Goal: Contribute content: Contribute content

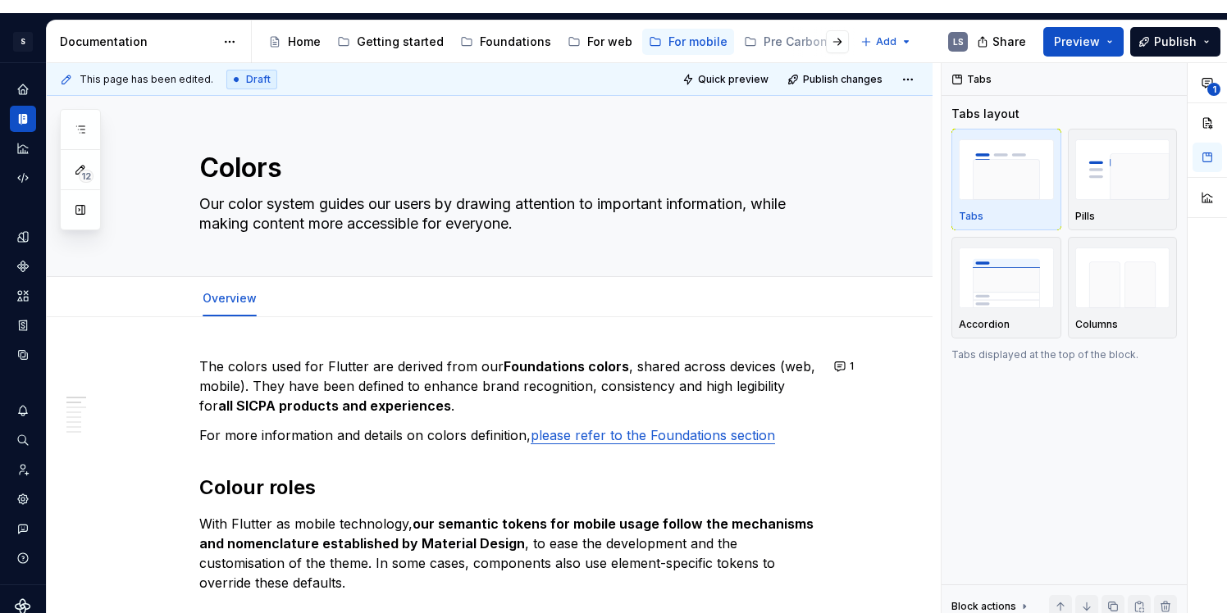
type textarea "*"
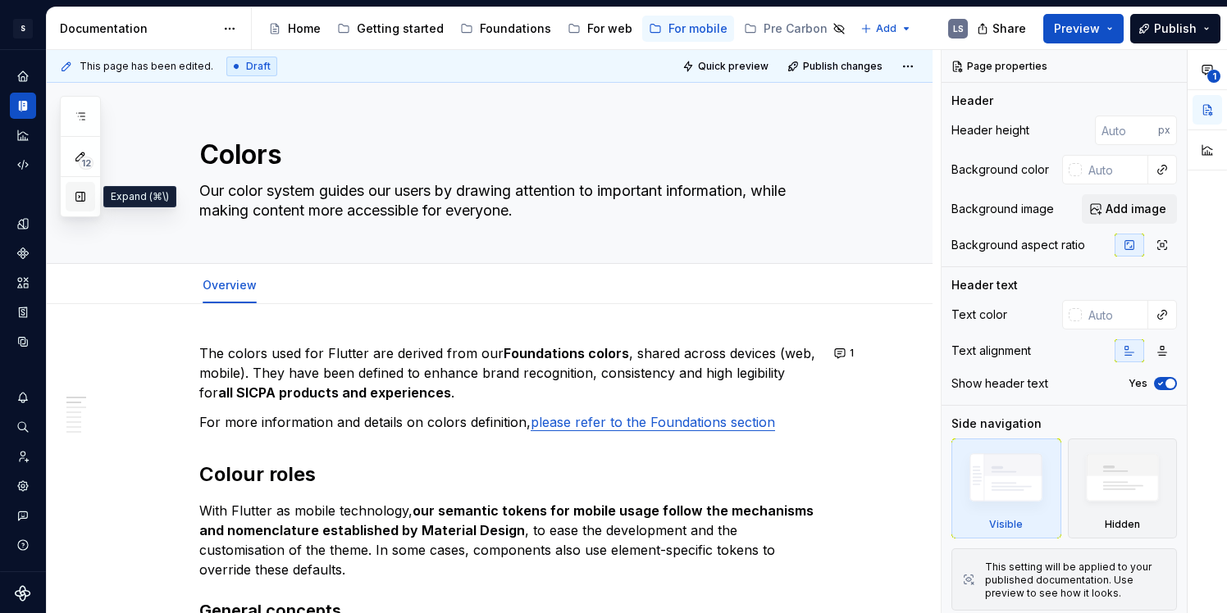
click at [78, 203] on button "button" at bounding box center [81, 197] width 30 height 30
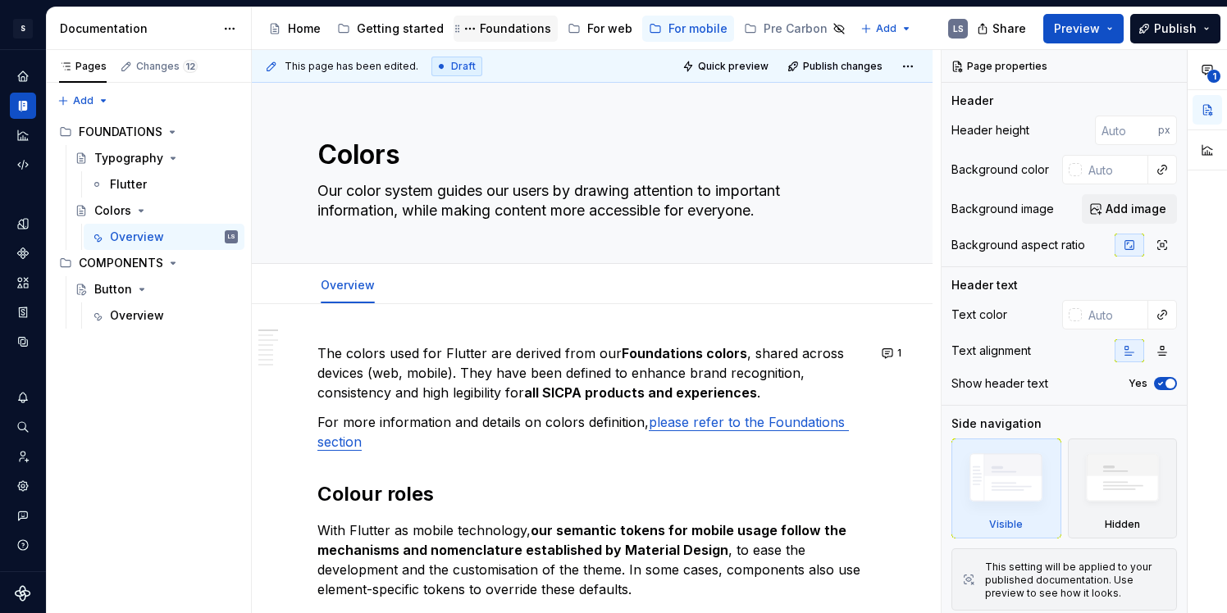
click at [532, 29] on div "Foundations" at bounding box center [515, 29] width 71 height 16
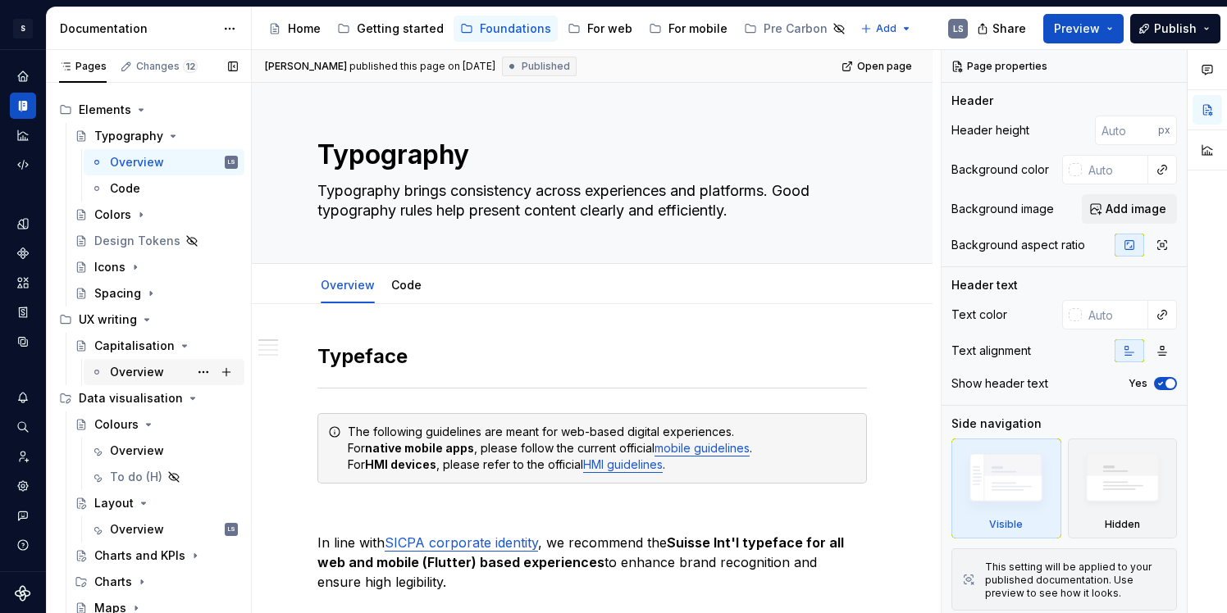
scroll to position [26, 0]
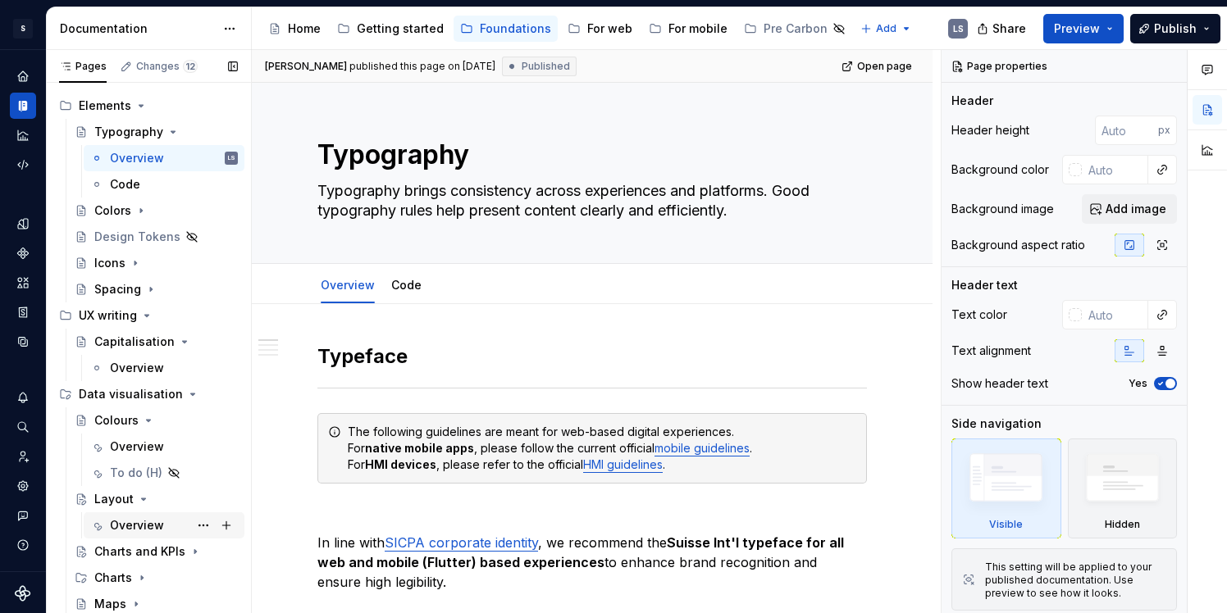
click at [130, 524] on div "Overview" at bounding box center [137, 526] width 54 height 16
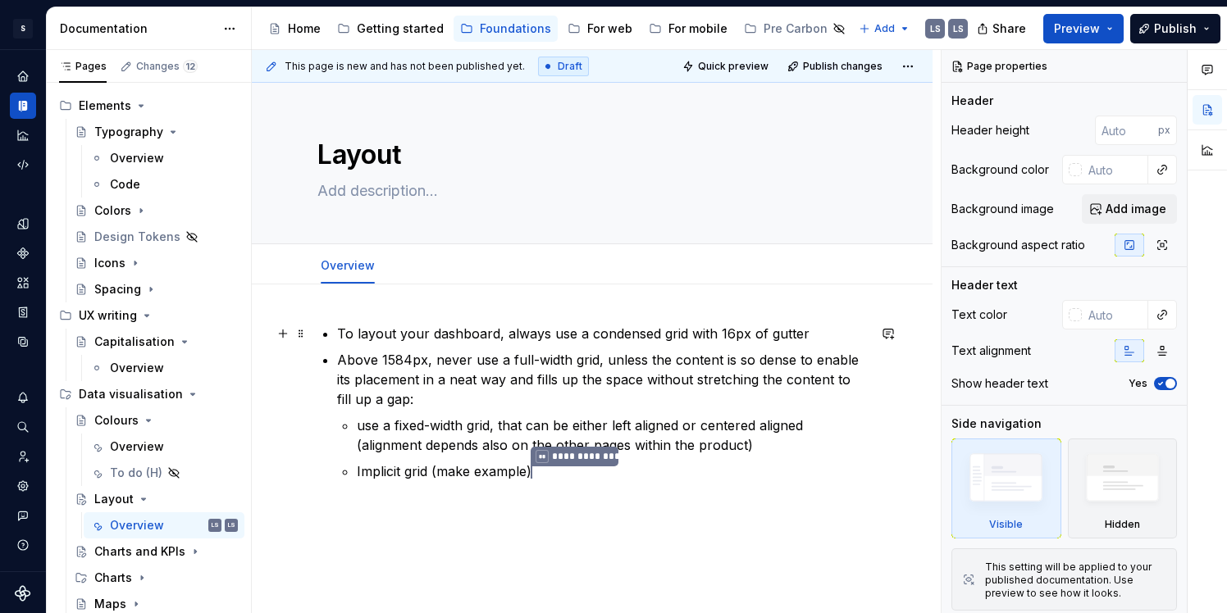
type textarea "*"
click at [454, 337] on p "To layout your dashboard, always use a condensed grid with 16px of gutter" at bounding box center [602, 334] width 530 height 20
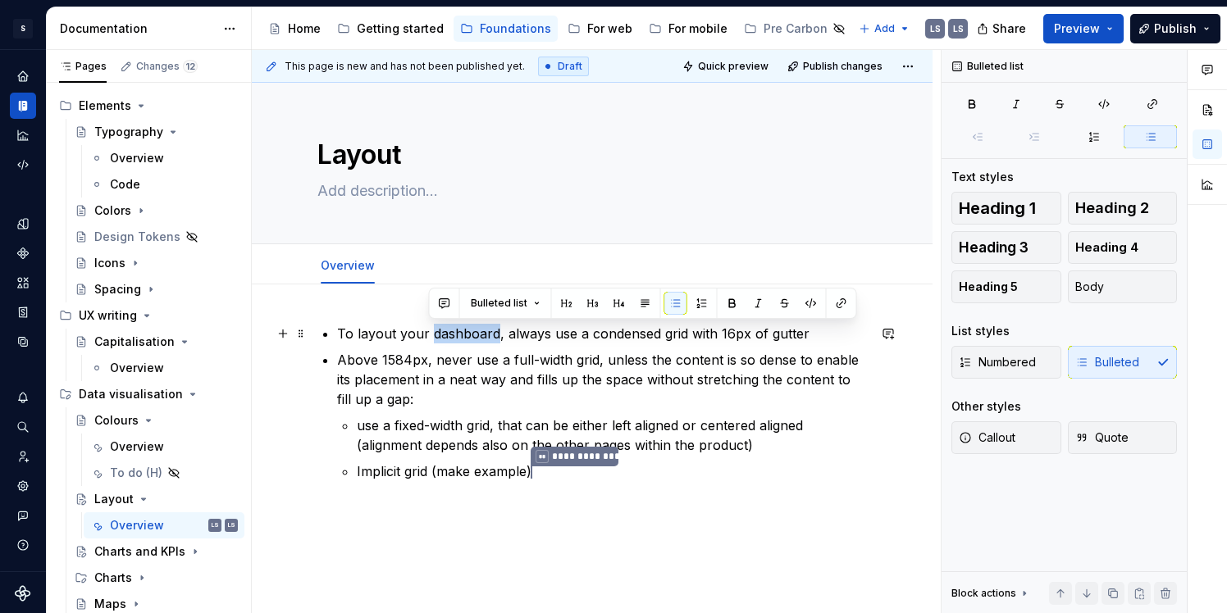
click at [454, 337] on p "To layout your dashboard, always use a condensed grid with 16px of gutter" at bounding box center [602, 334] width 530 height 20
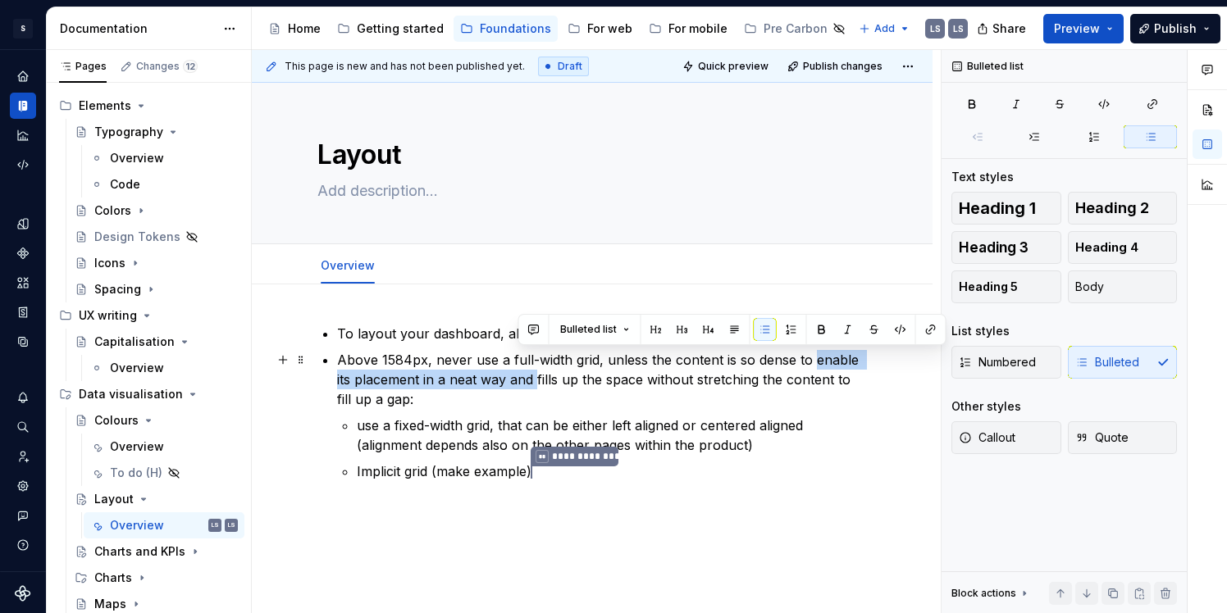
drag, startPoint x: 810, startPoint y: 365, endPoint x: 520, endPoint y: 383, distance: 290.9
click at [520, 383] on p "Above 1584px, never use a full-width grid, unless the content is so dense to en…" at bounding box center [602, 379] width 530 height 59
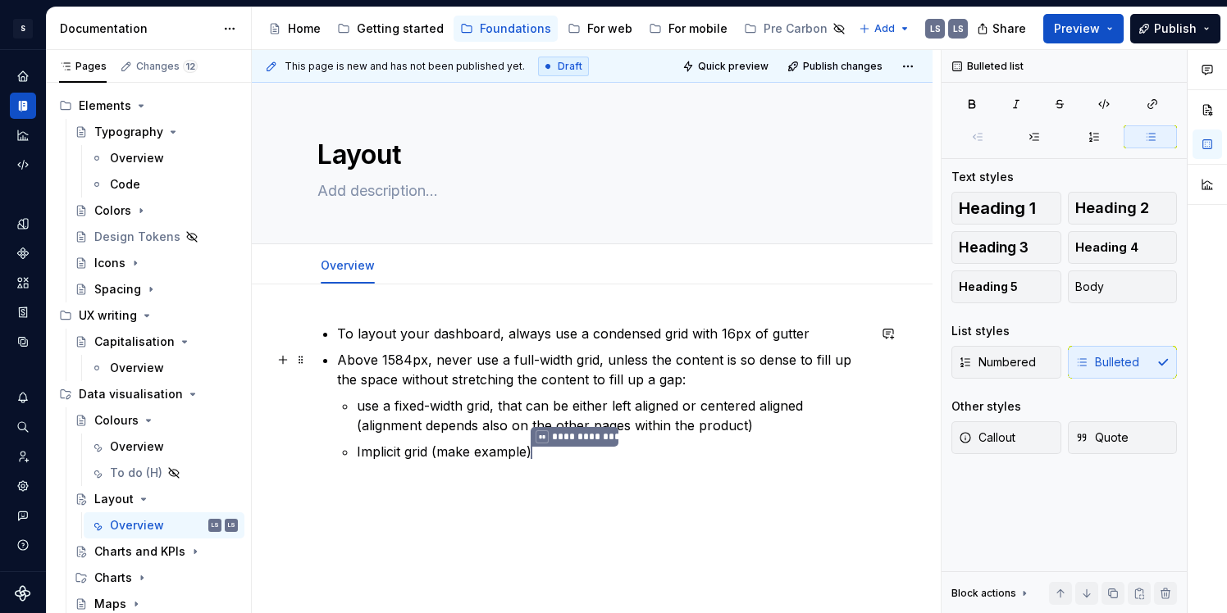
click at [457, 383] on p "Above 1584px, never use a full-width grid, unless the content is so dense to fi…" at bounding box center [602, 369] width 530 height 39
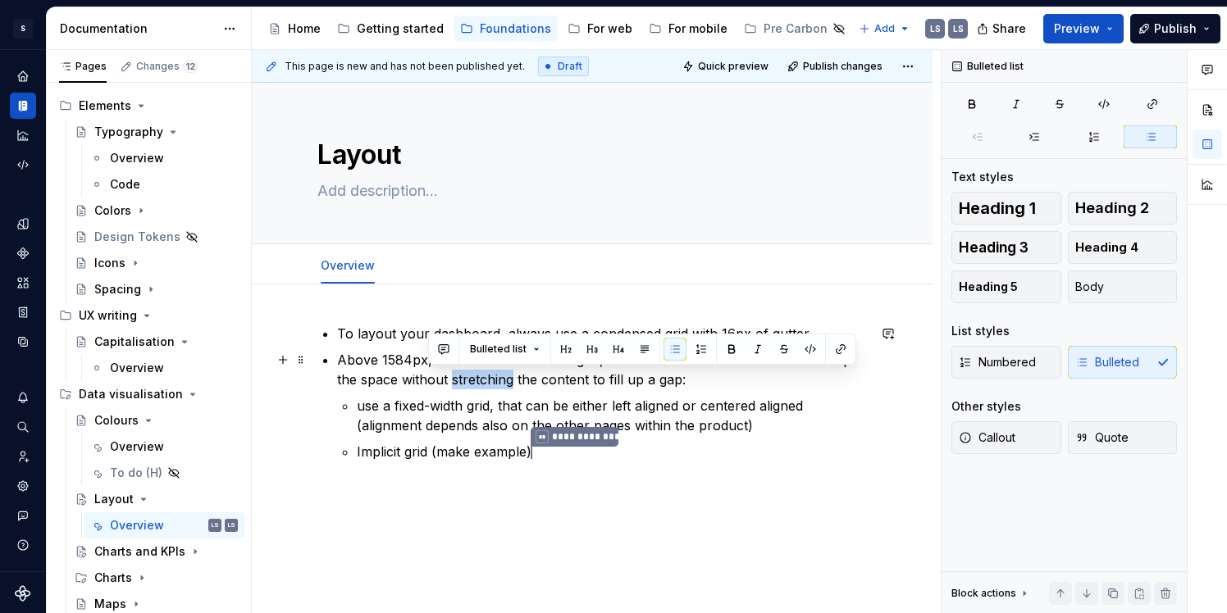
click at [457, 383] on p "Above 1584px, never use a full-width grid, unless the content is so dense to fi…" at bounding box center [602, 369] width 530 height 39
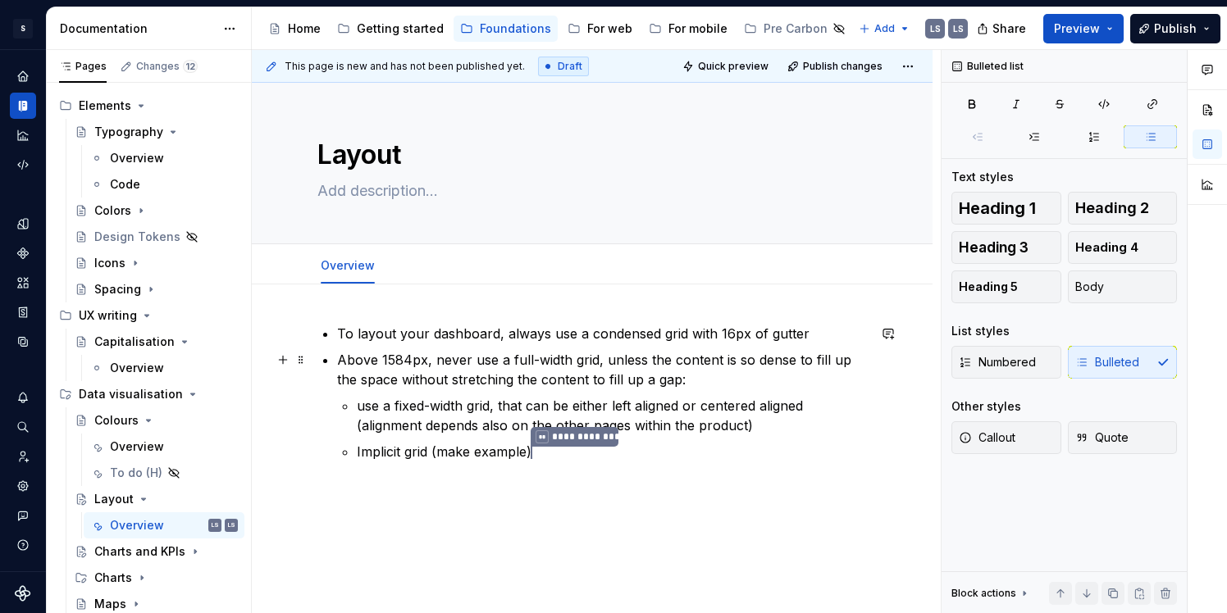
click at [655, 383] on p "Above 1584px, never use a full-width grid, unless the content is so dense to fi…" at bounding box center [602, 369] width 530 height 39
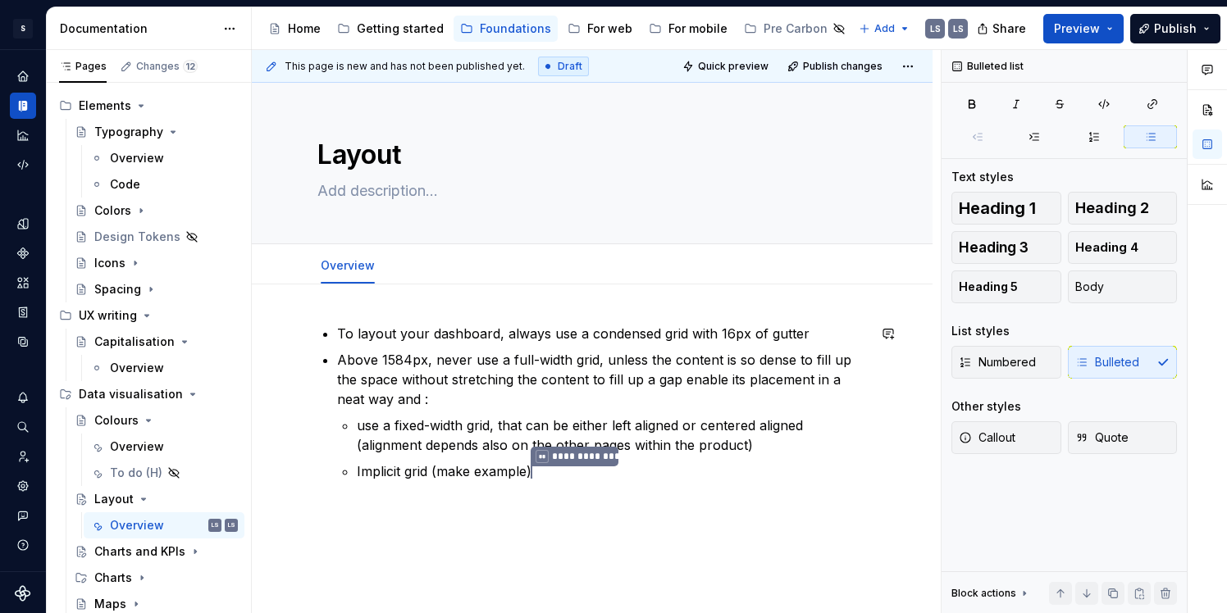
click at [635, 483] on div "**********" at bounding box center [591, 423] width 549 height 198
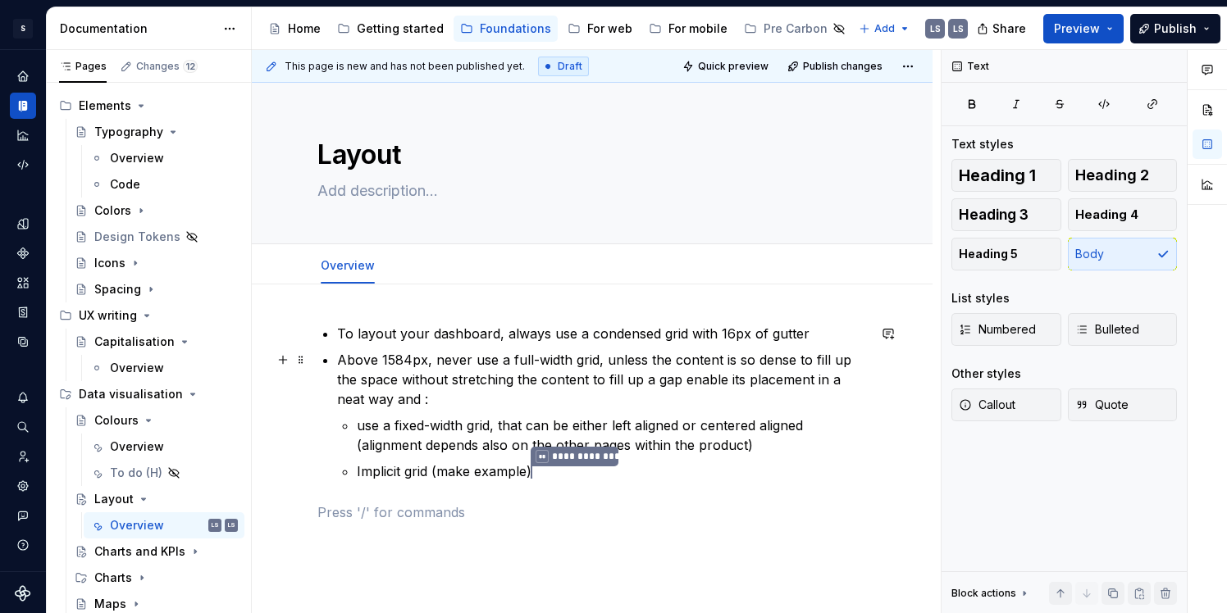
click at [417, 404] on p "Above 1584px, never use a full-width grid, unless the content is so dense to fi…" at bounding box center [602, 379] width 530 height 59
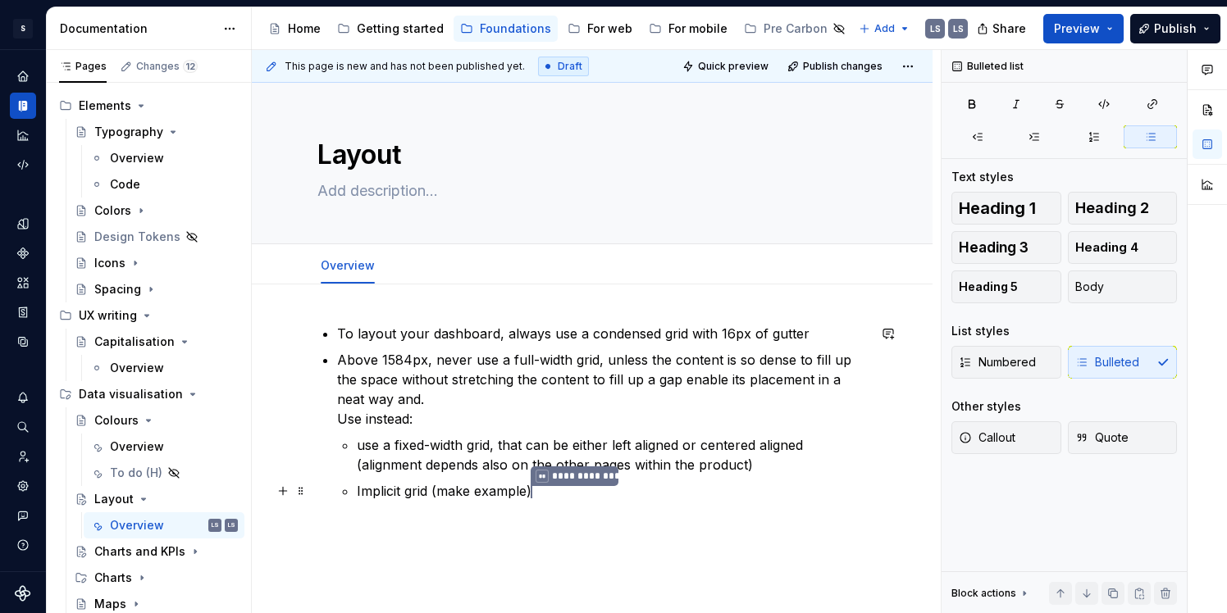
click at [503, 496] on p "**********" at bounding box center [612, 491] width 510 height 21
click at [337, 335] on p "To layout your dashboard, always use a condensed grid with 16px of gutter" at bounding box center [602, 334] width 530 height 20
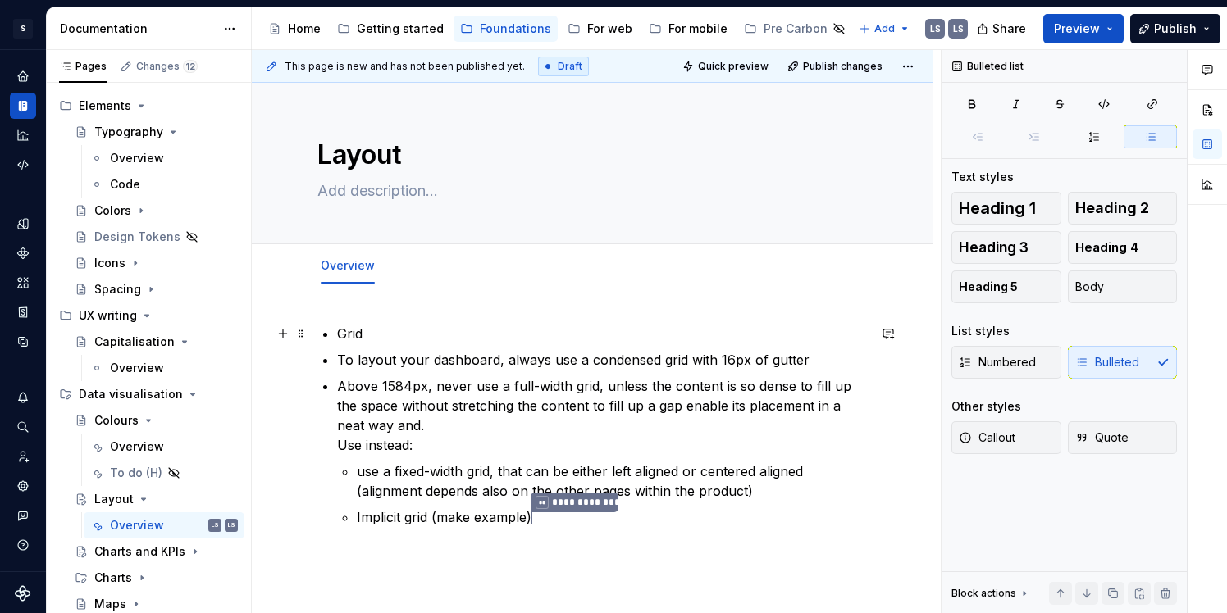
click at [333, 335] on div "**********" at bounding box center [591, 446] width 549 height 244
click at [349, 331] on p "Grid" at bounding box center [602, 334] width 530 height 20
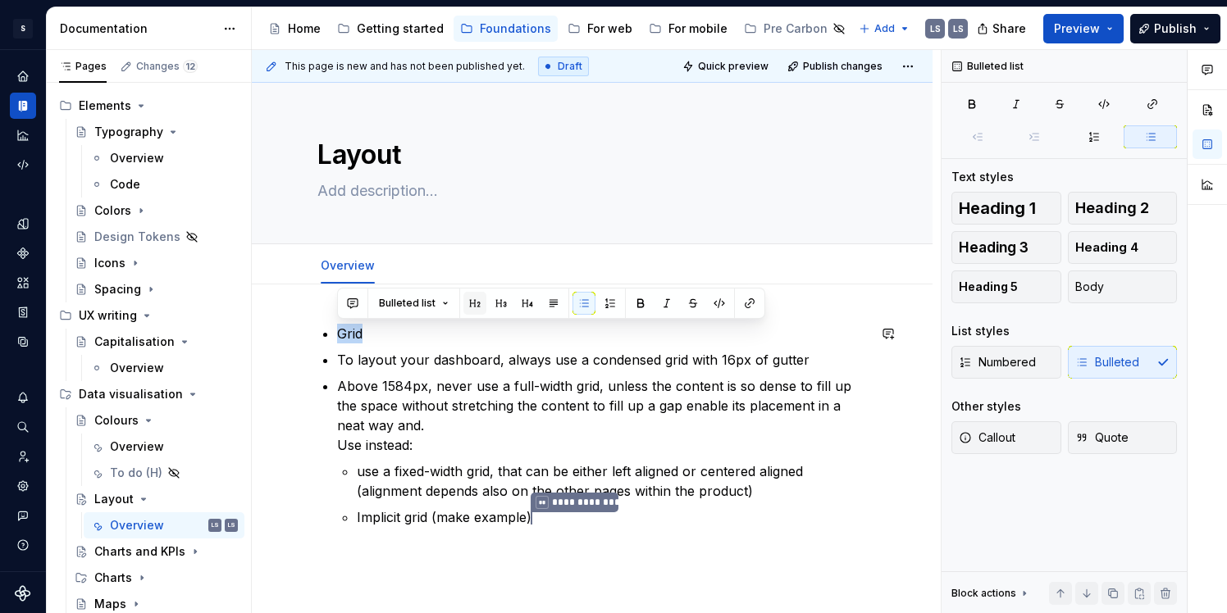
click at [479, 306] on button "button" at bounding box center [474, 303] width 23 height 23
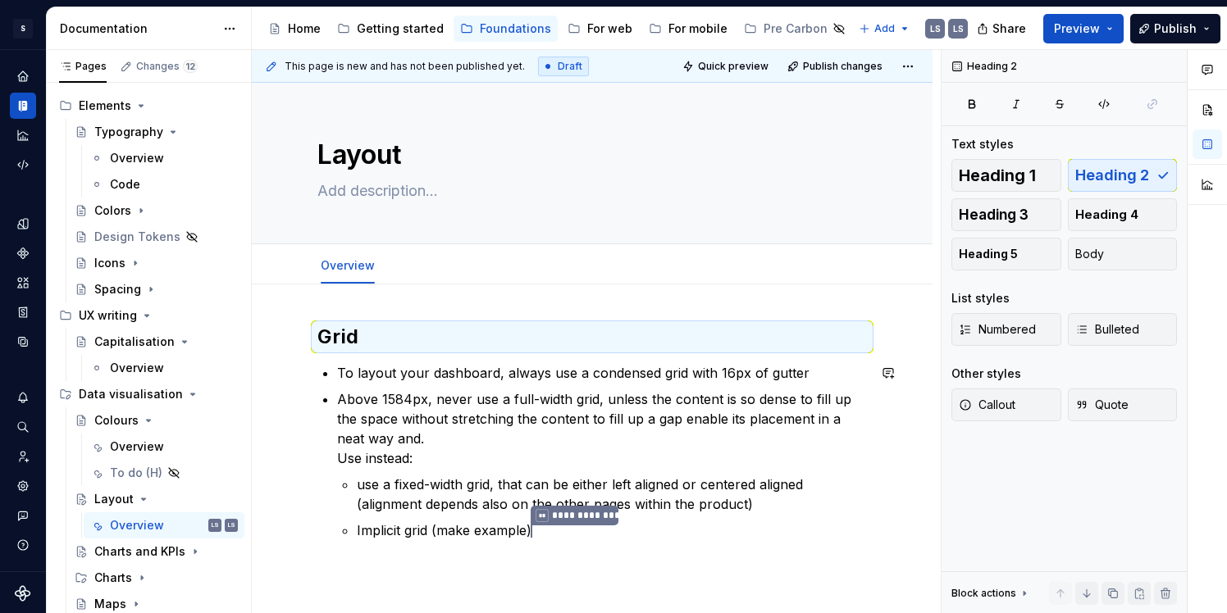
click at [486, 324] on h2 "Grid" at bounding box center [591, 337] width 549 height 26
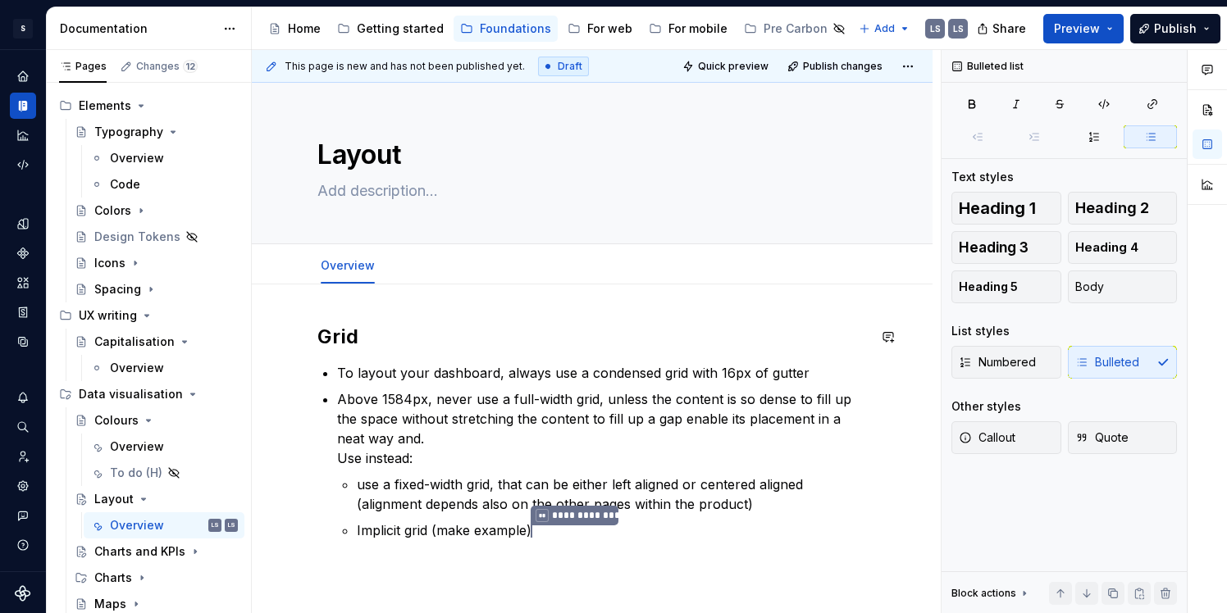
click at [443, 354] on div "**********" at bounding box center [591, 453] width 549 height 258
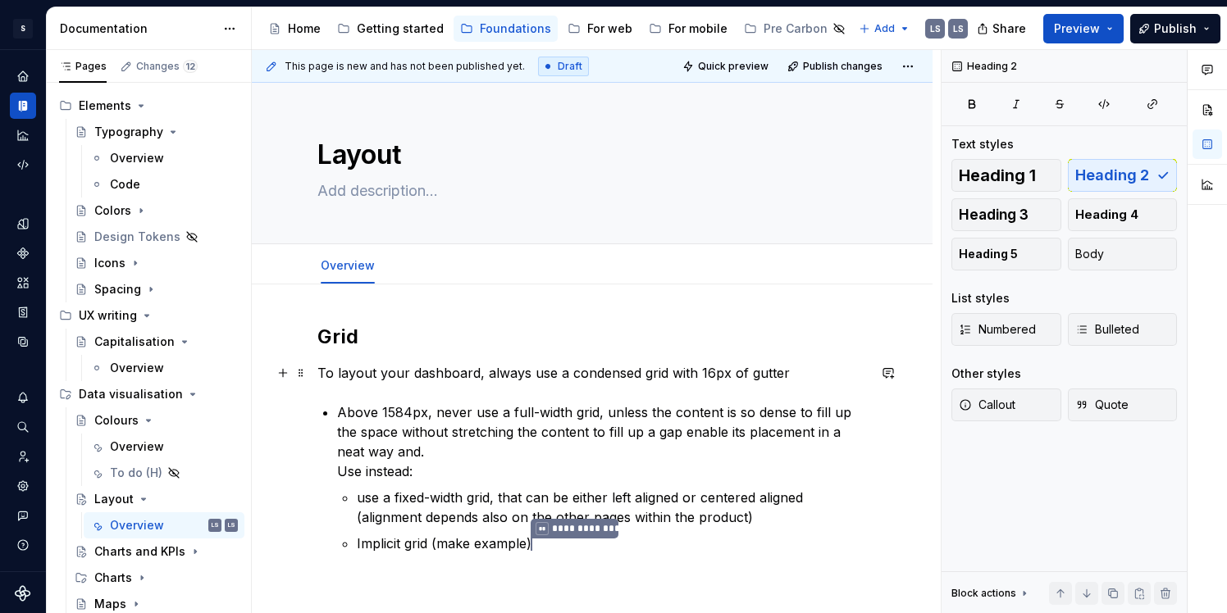
click at [452, 374] on p "To layout your dashboard, always use a condensed grid with 16px of gutter" at bounding box center [591, 373] width 549 height 20
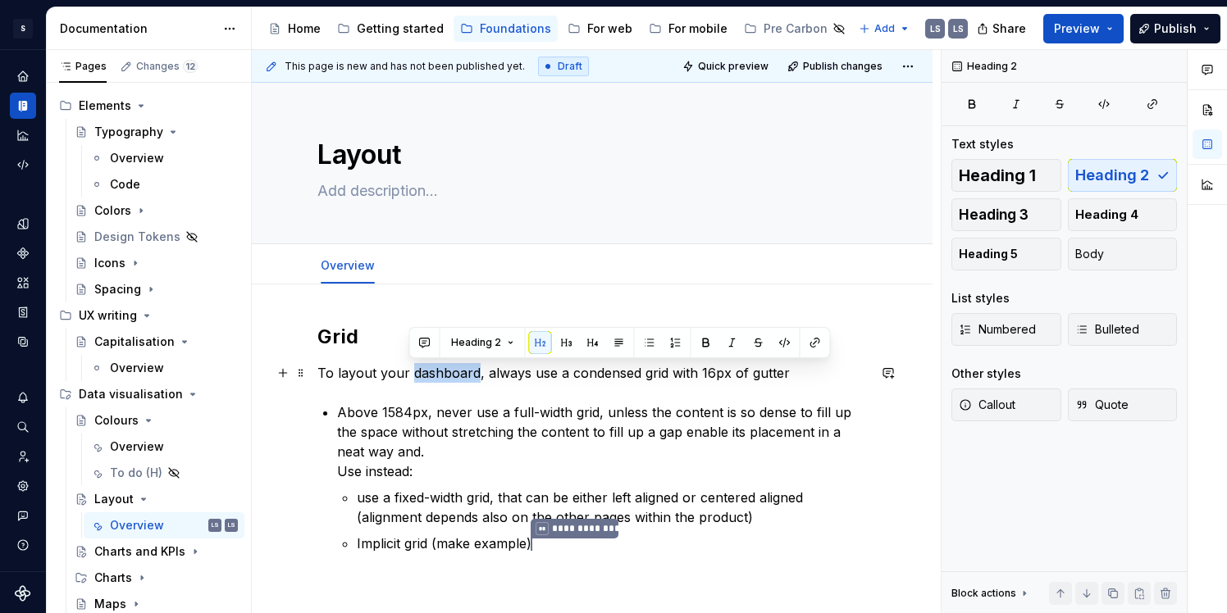
click at [444, 376] on p "To layout your dashboard, always use a condensed grid with 16px of gutter" at bounding box center [591, 373] width 549 height 20
click at [618, 371] on p "To layout your dashboard, always use a condensed grid with 16px of gutter" at bounding box center [591, 373] width 549 height 20
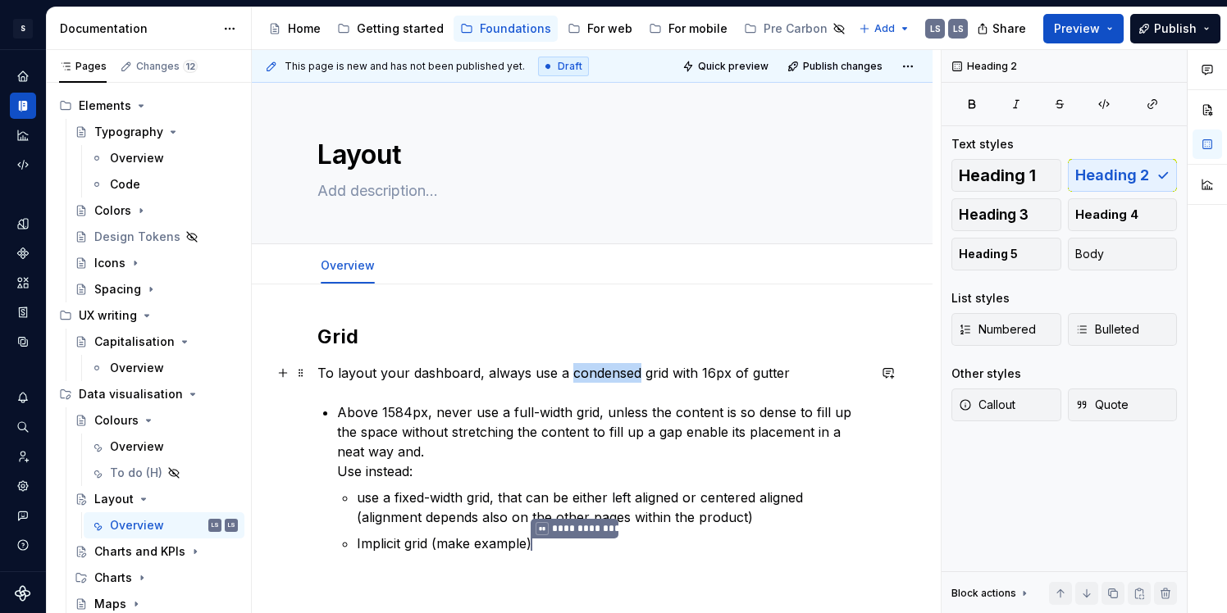
click at [618, 371] on p "To layout your dashboard, always use a condensed grid with 16px of gutter" at bounding box center [591, 373] width 549 height 20
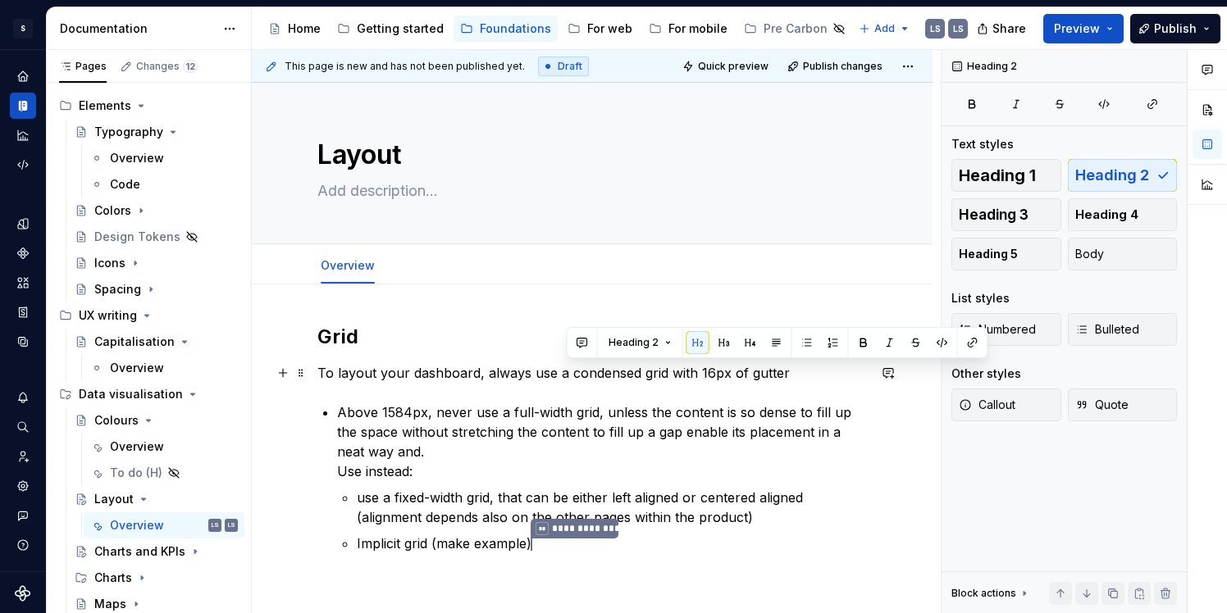
click at [791, 372] on p "To layout your dashboard, always use a condensed grid with 16px of gutter" at bounding box center [591, 373] width 549 height 20
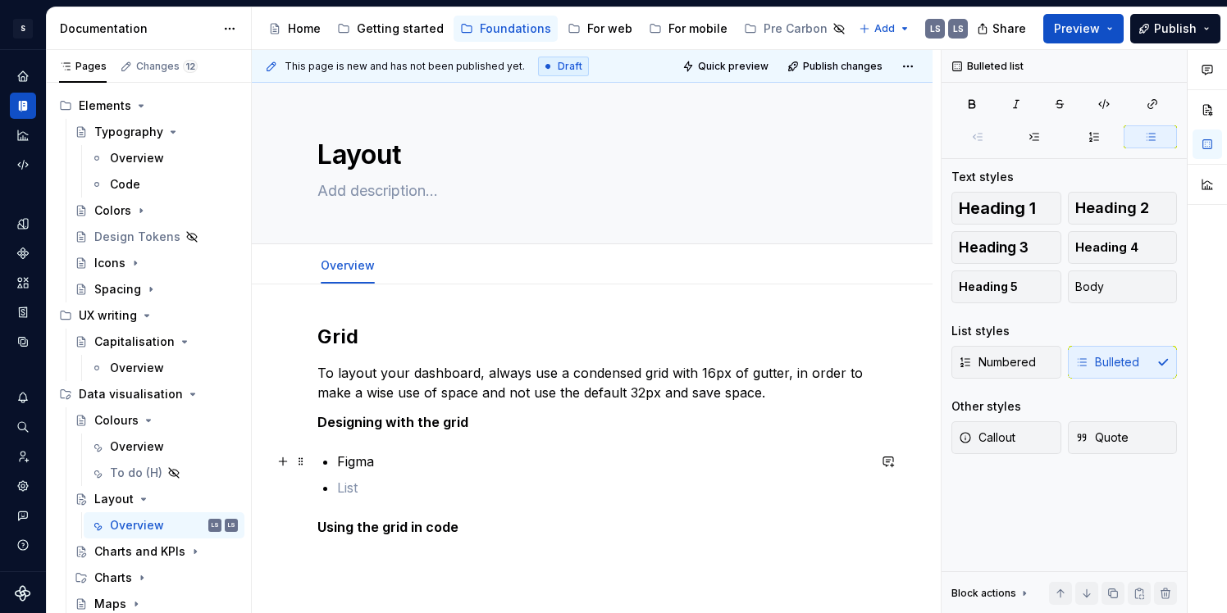
click at [381, 464] on p "Figma" at bounding box center [602, 462] width 530 height 20
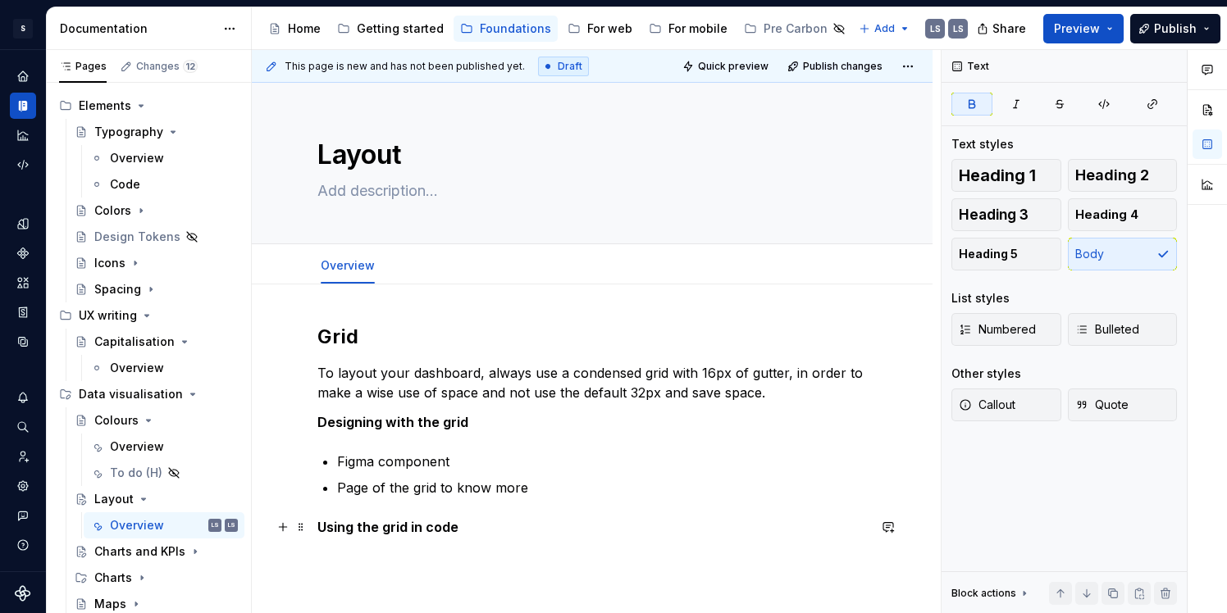
click at [457, 521] on p "Using the grid in code" at bounding box center [591, 528] width 549 height 20
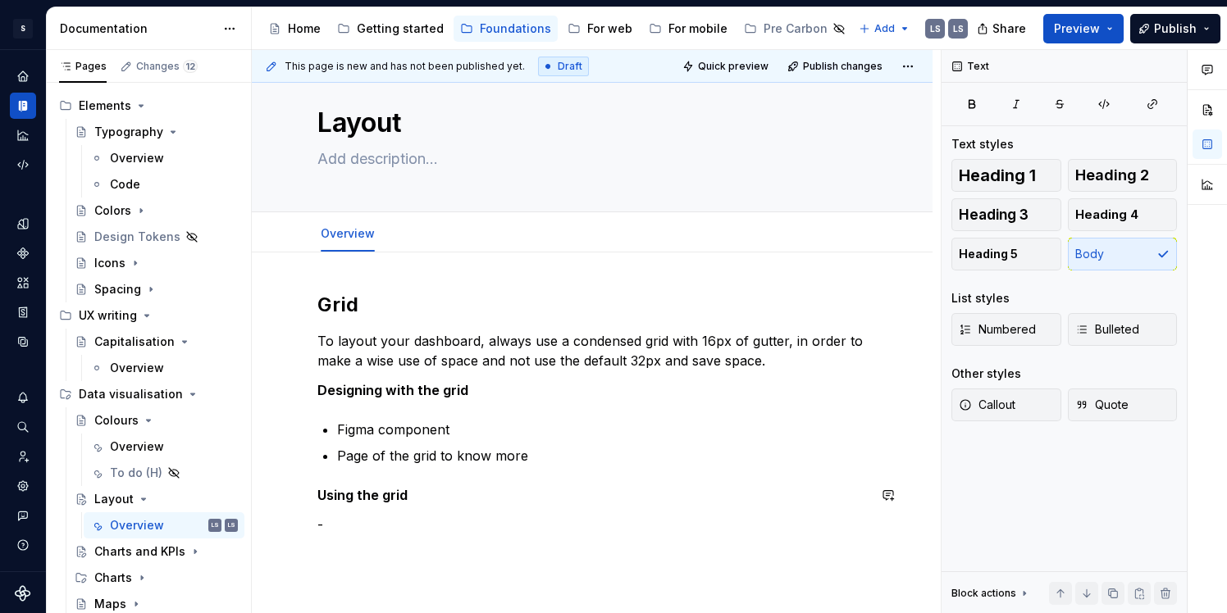
scroll to position [42, 0]
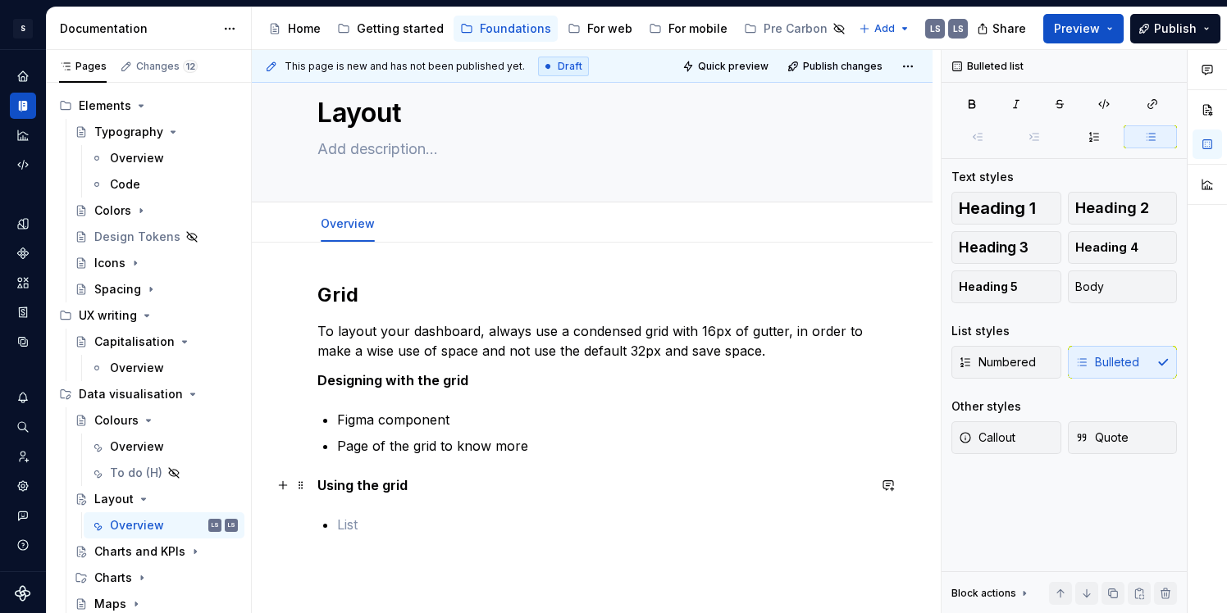
click at [382, 491] on strong "Using the grid" at bounding box center [362, 485] width 90 height 16
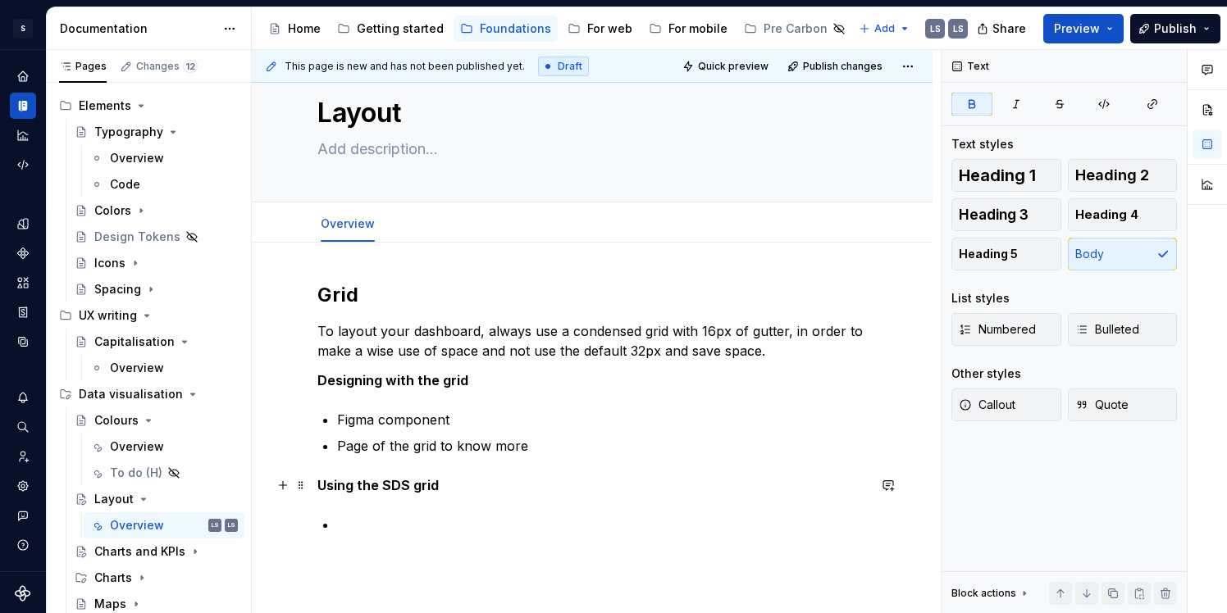
click at [419, 484] on strong "Using the SDS grid" at bounding box center [377, 485] width 121 height 16
click at [412, 510] on div "**********" at bounding box center [591, 548] width 549 height 533
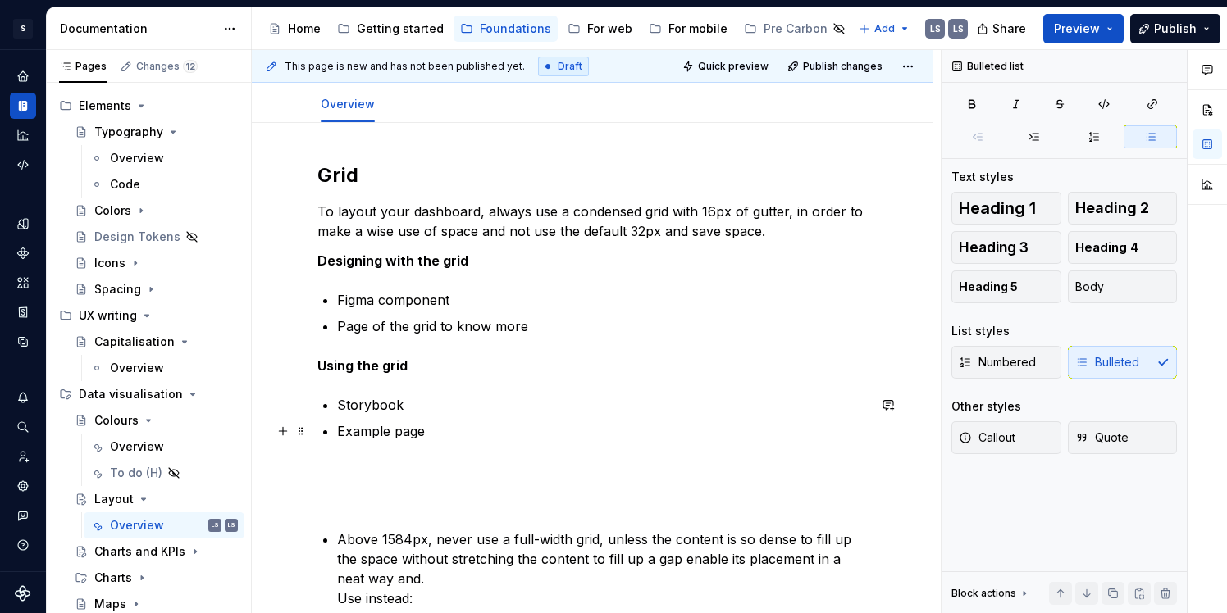
scroll to position [218, 0]
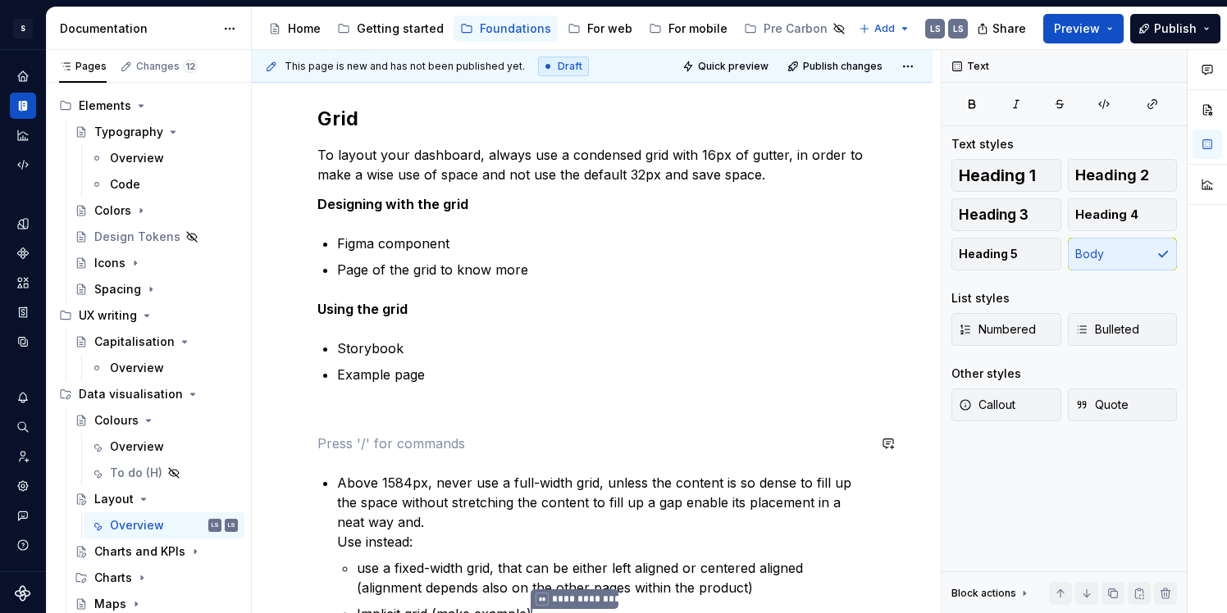
click at [441, 424] on div "**********" at bounding box center [591, 385] width 549 height 559
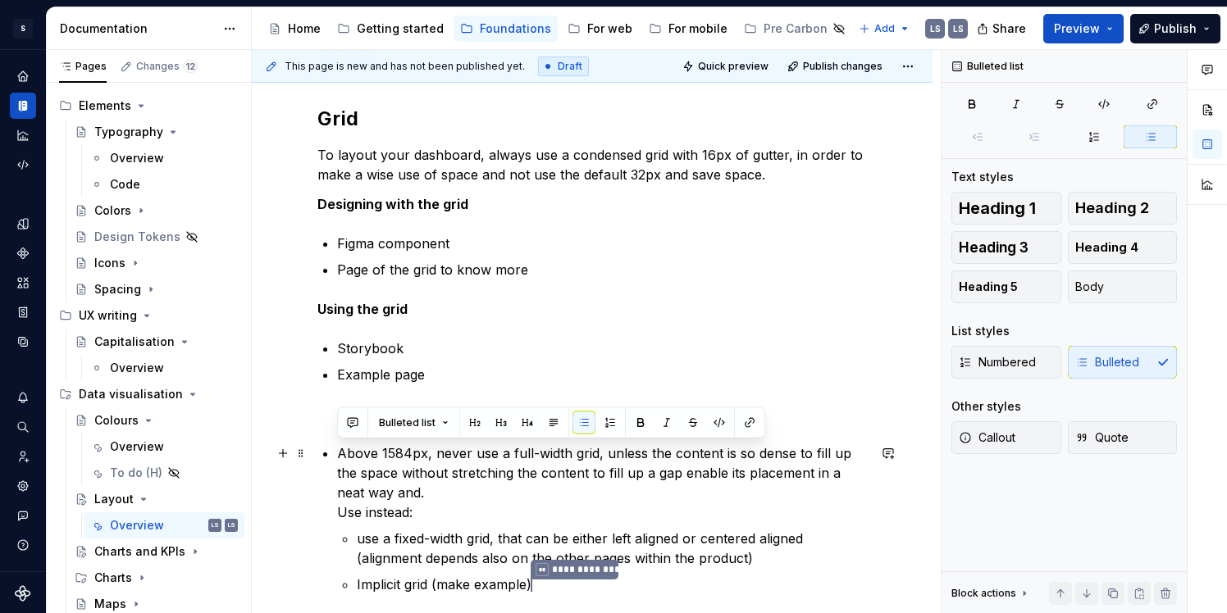
drag, startPoint x: 339, startPoint y: 456, endPoint x: 421, endPoint y: 495, distance: 91.0
click at [421, 495] on p "Above 1584px, never use a full-width grid, unless the content is so dense to fi…" at bounding box center [602, 483] width 530 height 79
copy p "Above 1584px, never use a full-width grid, unless the content is so dense to fi…"
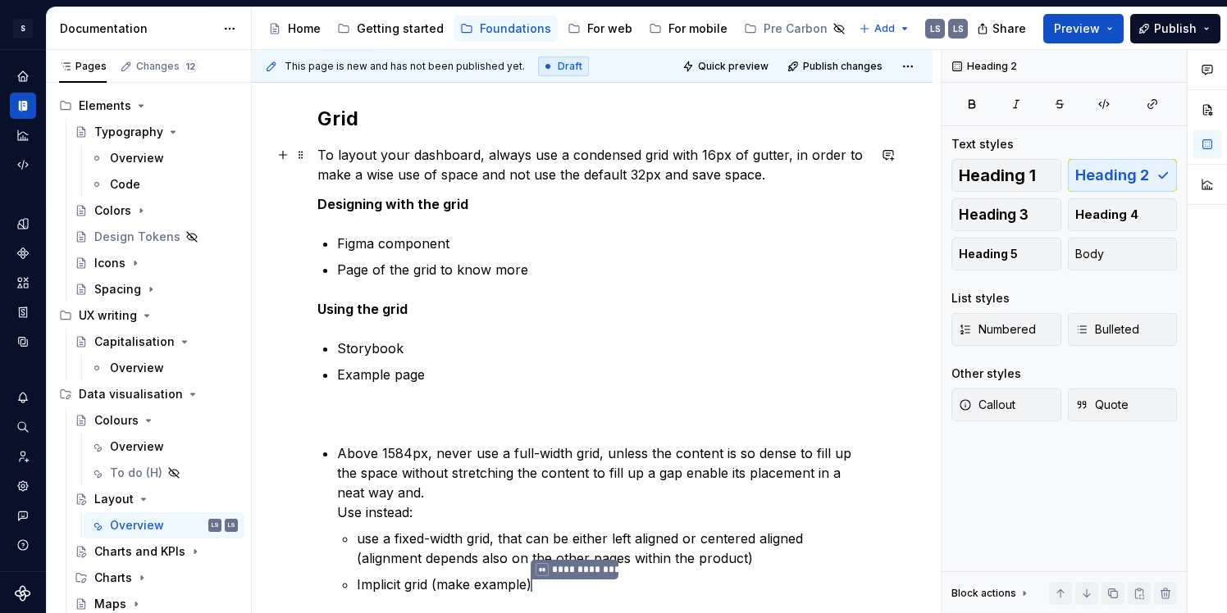
click at [805, 174] on p "To layout your dashboard, always use a condensed grid with 16px of gutter, in o…" at bounding box center [591, 164] width 549 height 39
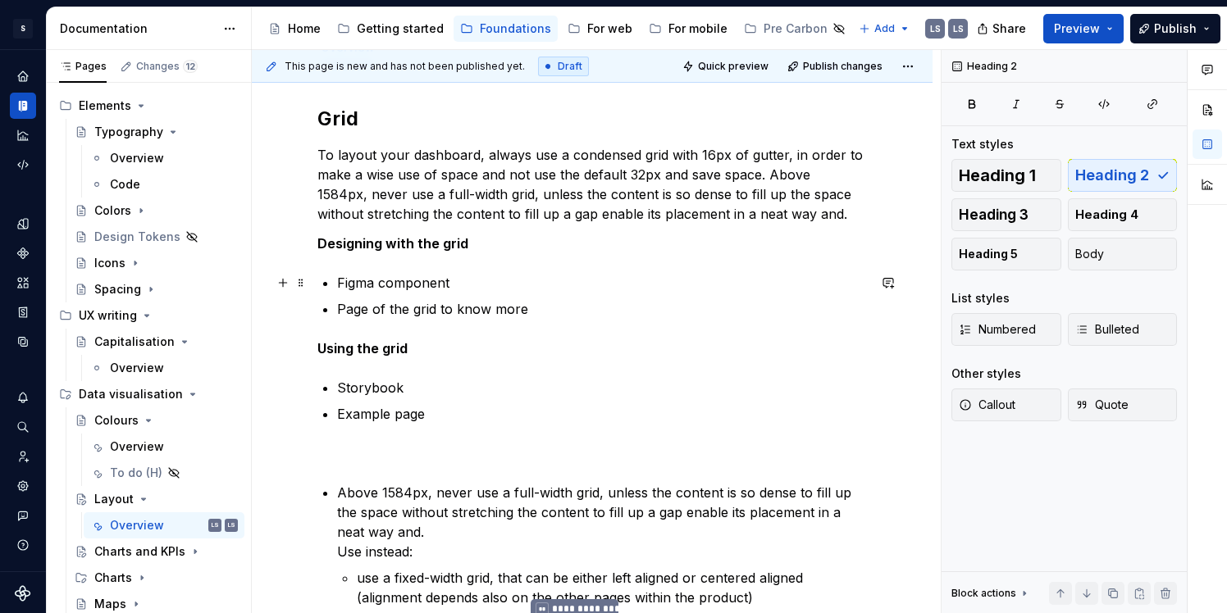
click at [634, 289] on p "Figma component" at bounding box center [602, 283] width 530 height 20
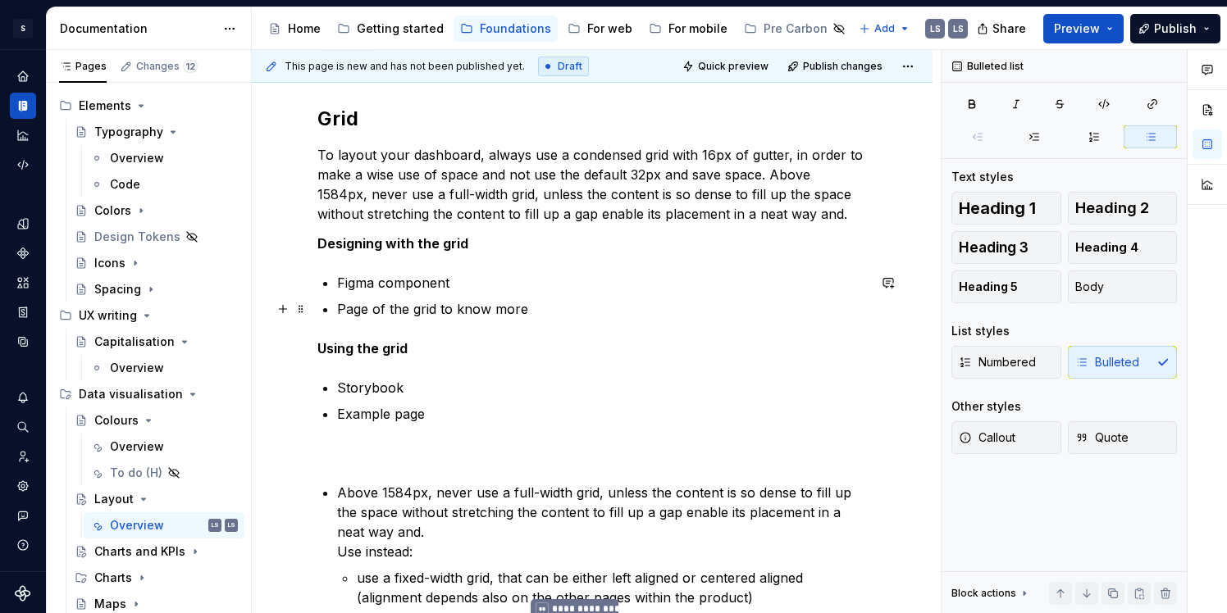
click at [631, 317] on p "Page of the grid to know more" at bounding box center [602, 309] width 530 height 20
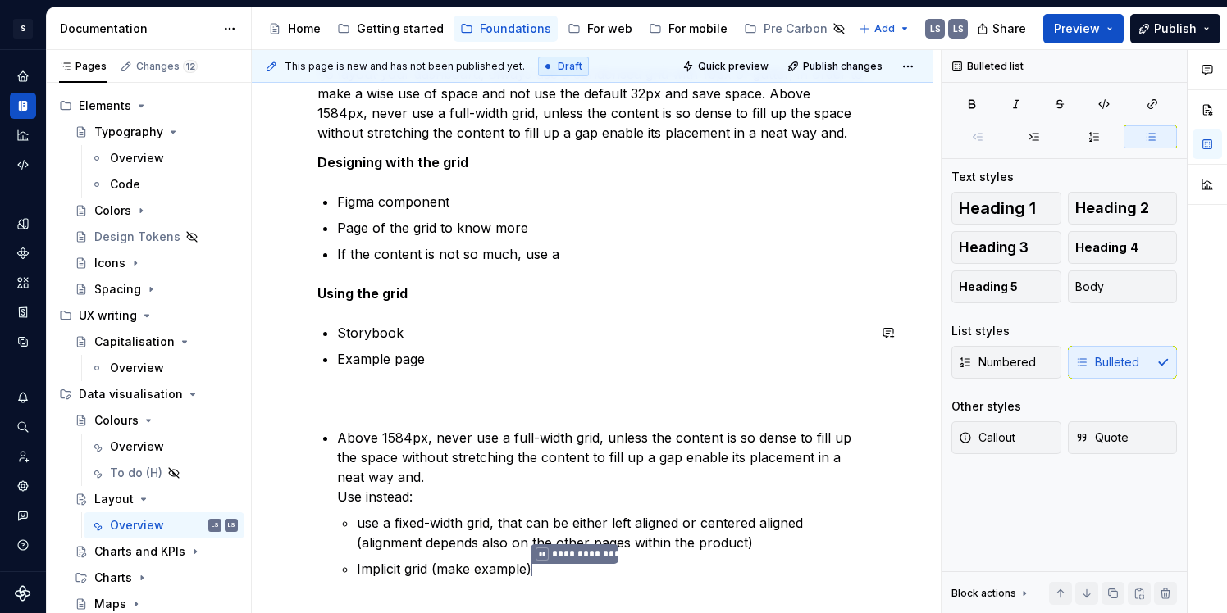
scroll to position [304, 0]
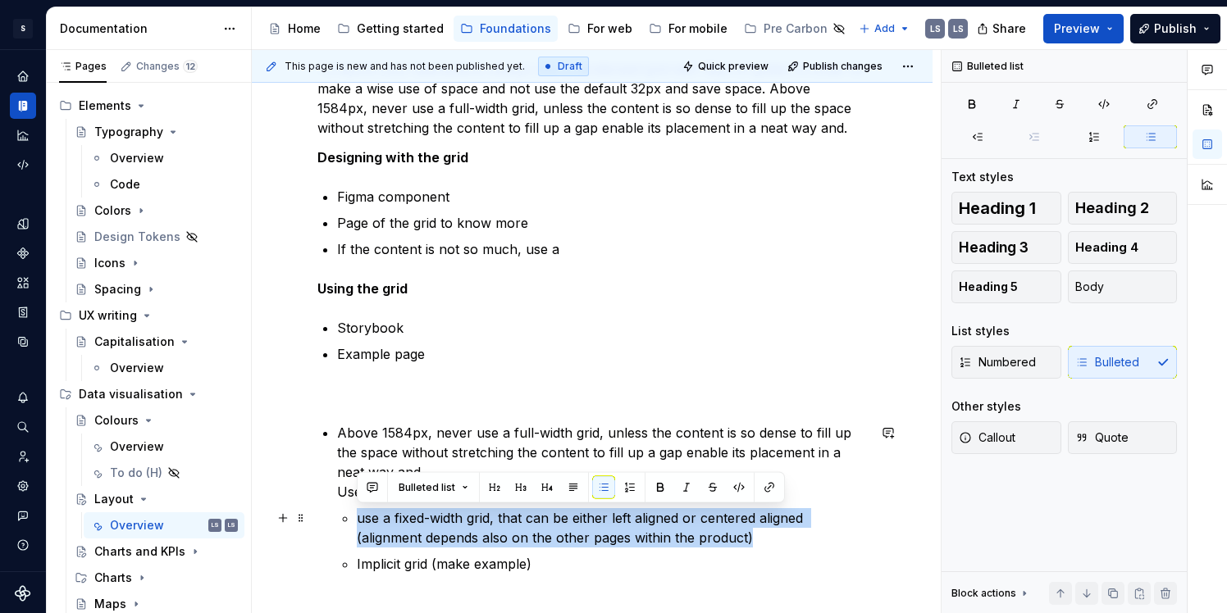
drag, startPoint x: 355, startPoint y: 519, endPoint x: 782, endPoint y: 527, distance: 426.5
click at [782, 530] on li "Above 1584px, never use a full-width grid, unless the content is so dense to fi…" at bounding box center [602, 498] width 530 height 151
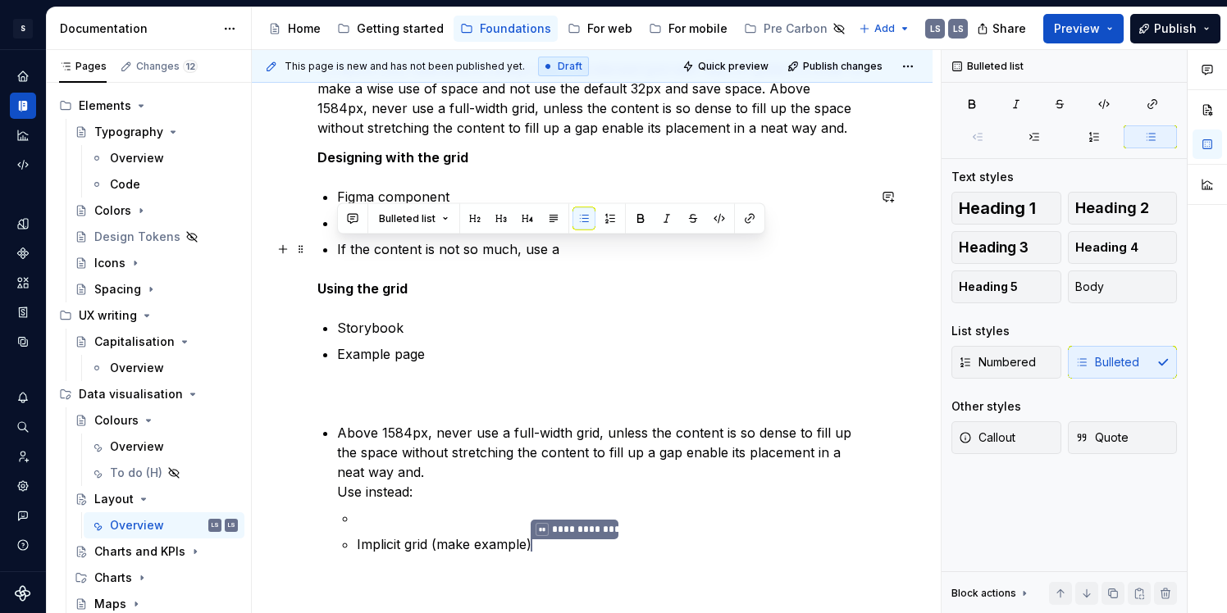
drag, startPoint x: 559, startPoint y: 252, endPoint x: 349, endPoint y: 236, distance: 210.5
click at [349, 237] on ul "Figma component Page of the grid to know more If the content is not so much, us…" at bounding box center [602, 223] width 530 height 72
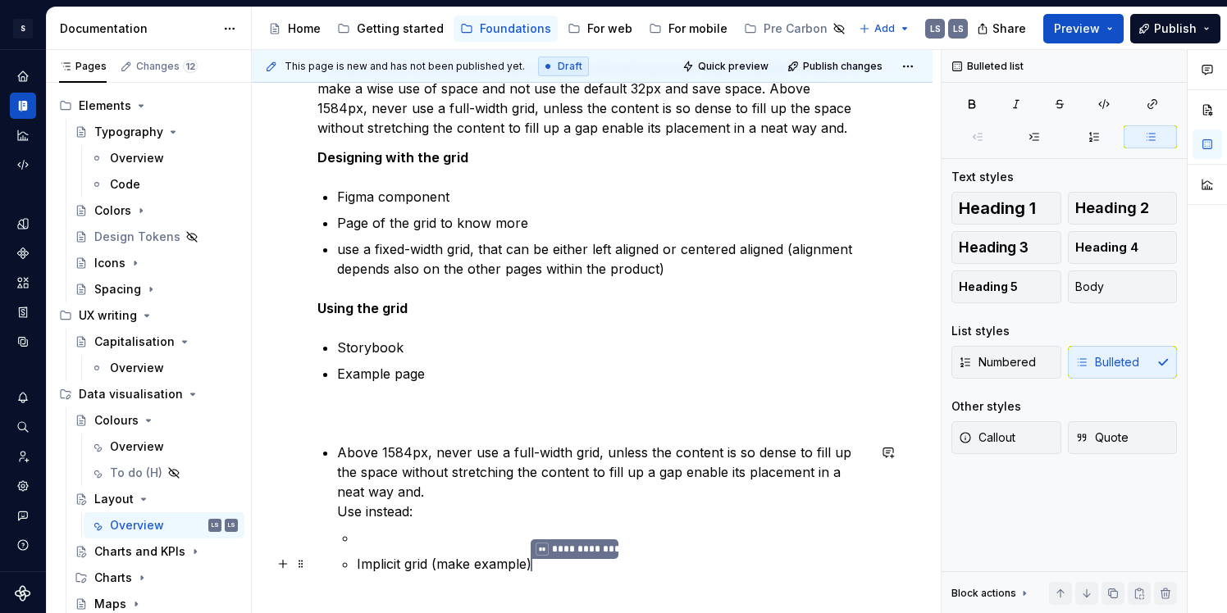
scroll to position [507, 0]
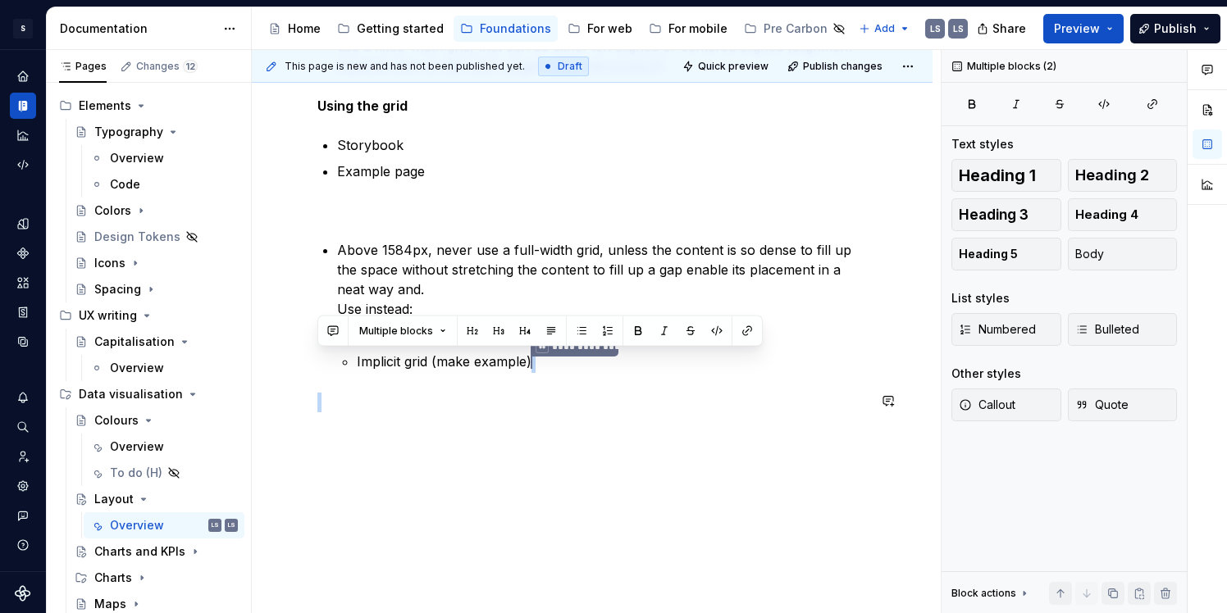
drag, startPoint x: 539, startPoint y: 568, endPoint x: 376, endPoint y: 539, distance: 165.0
click at [374, 542] on div "**********" at bounding box center [592, 197] width 681 height 838
click at [376, 539] on div "**********" at bounding box center [592, 197] width 681 height 838
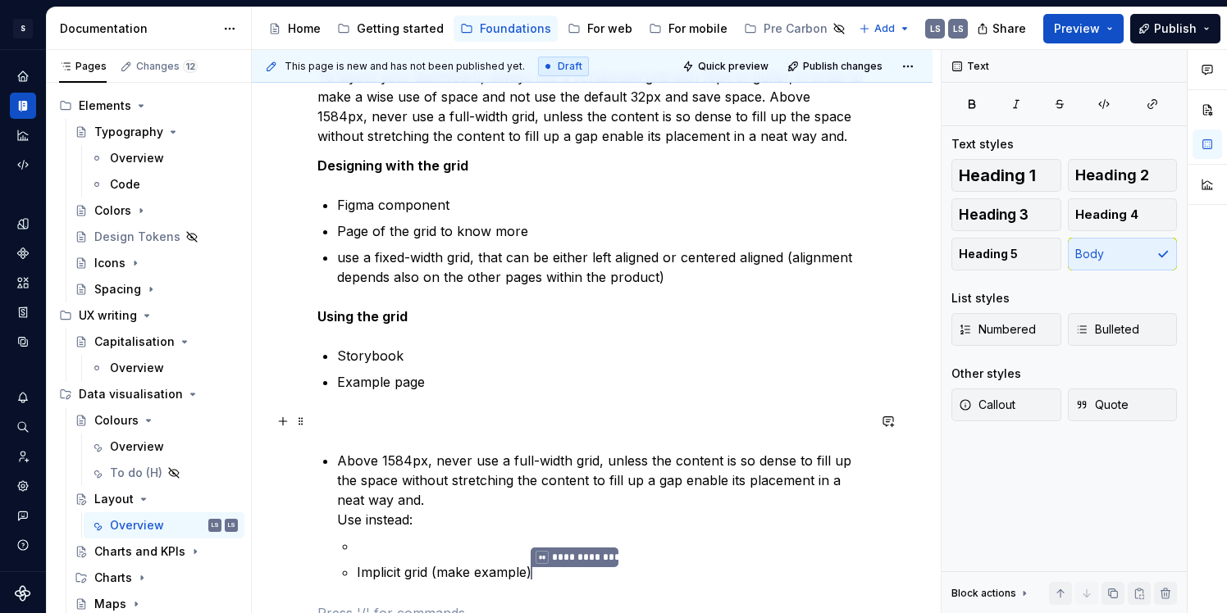
scroll to position [292, 0]
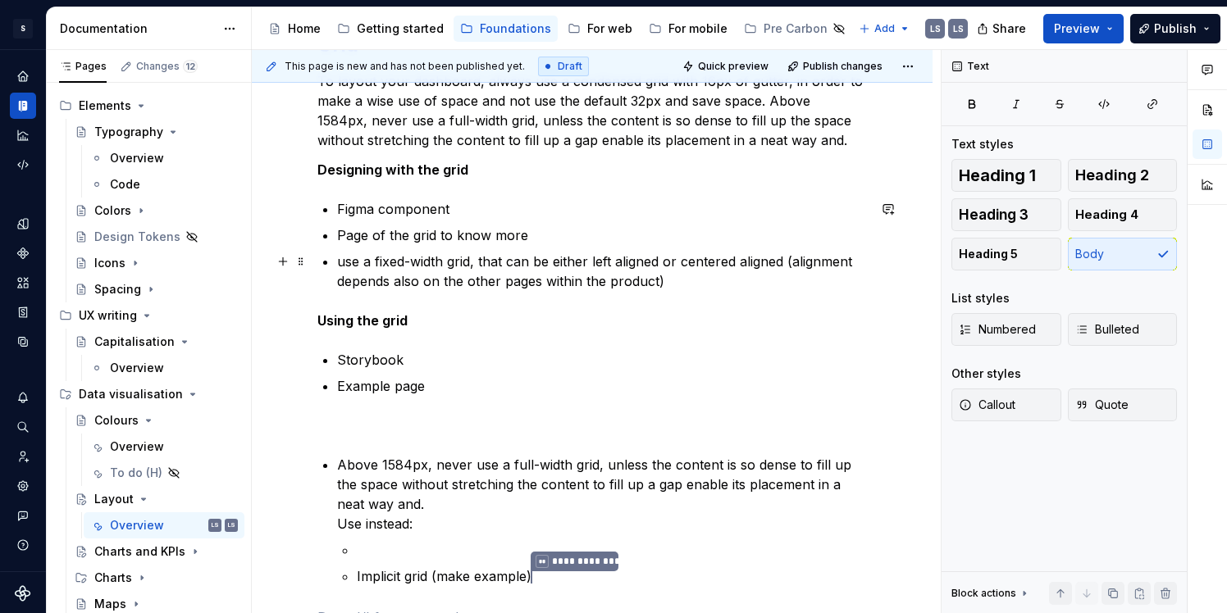
click at [686, 275] on p "use a fixed-width grid, that can be either left aligned or centered aligned (al…" at bounding box center [602, 271] width 530 height 39
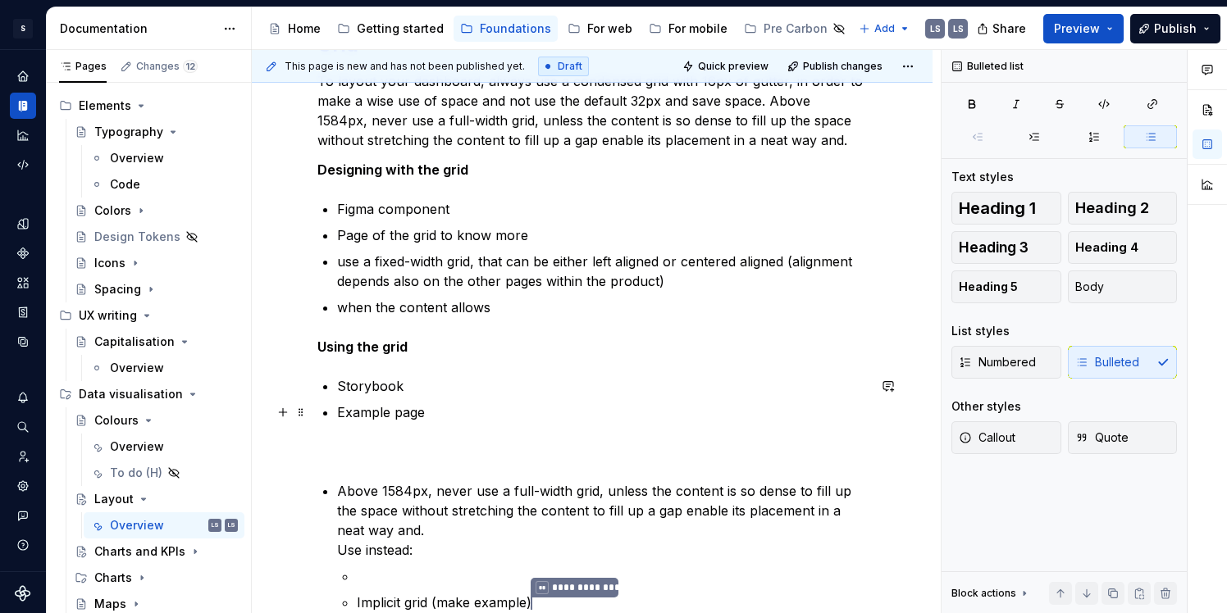
click at [504, 417] on p "Example page" at bounding box center [602, 413] width 530 height 20
click at [504, 299] on p "when the content allows" at bounding box center [602, 308] width 530 height 20
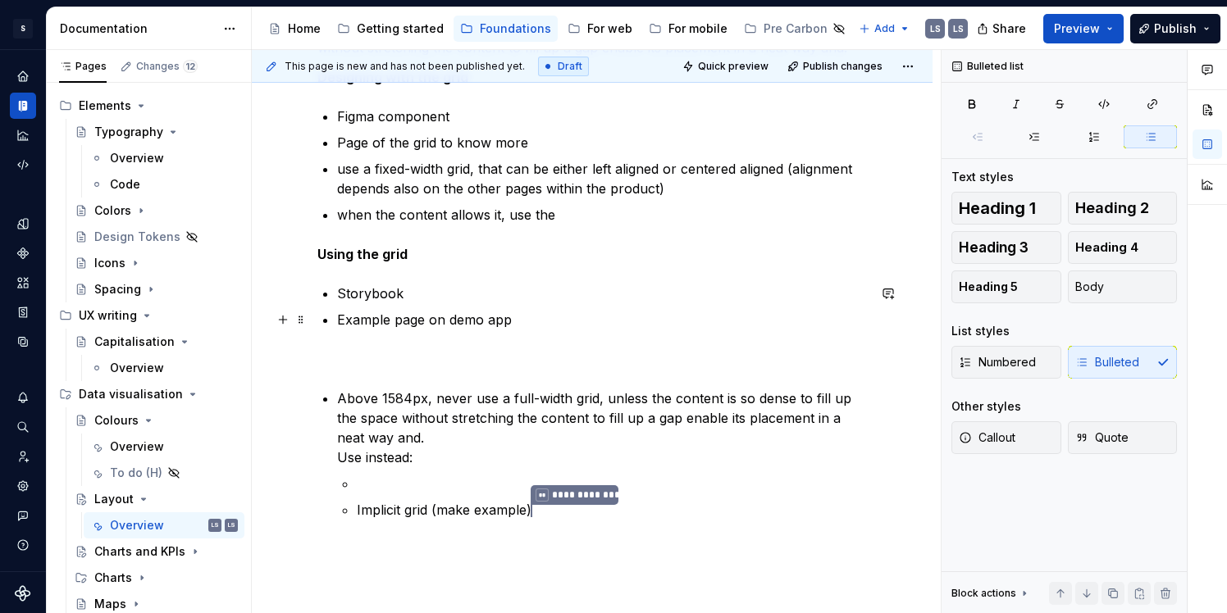
scroll to position [377, 0]
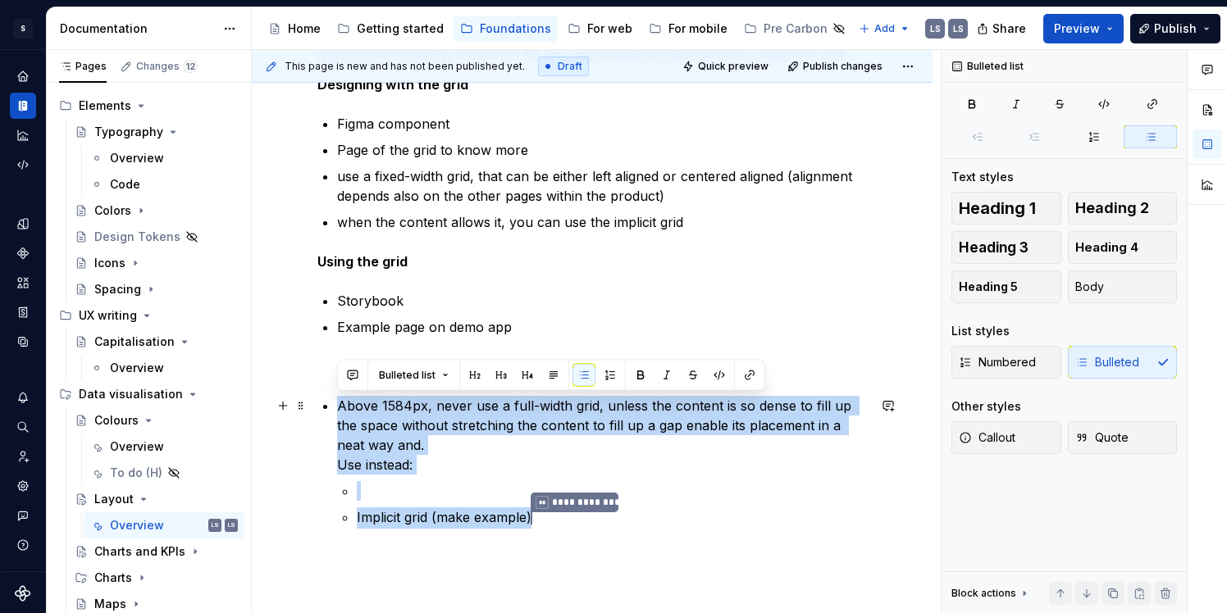
drag, startPoint x: 556, startPoint y: 518, endPoint x: 317, endPoint y: 404, distance: 264.1
click at [317, 404] on div "**********" at bounding box center [591, 258] width 549 height 622
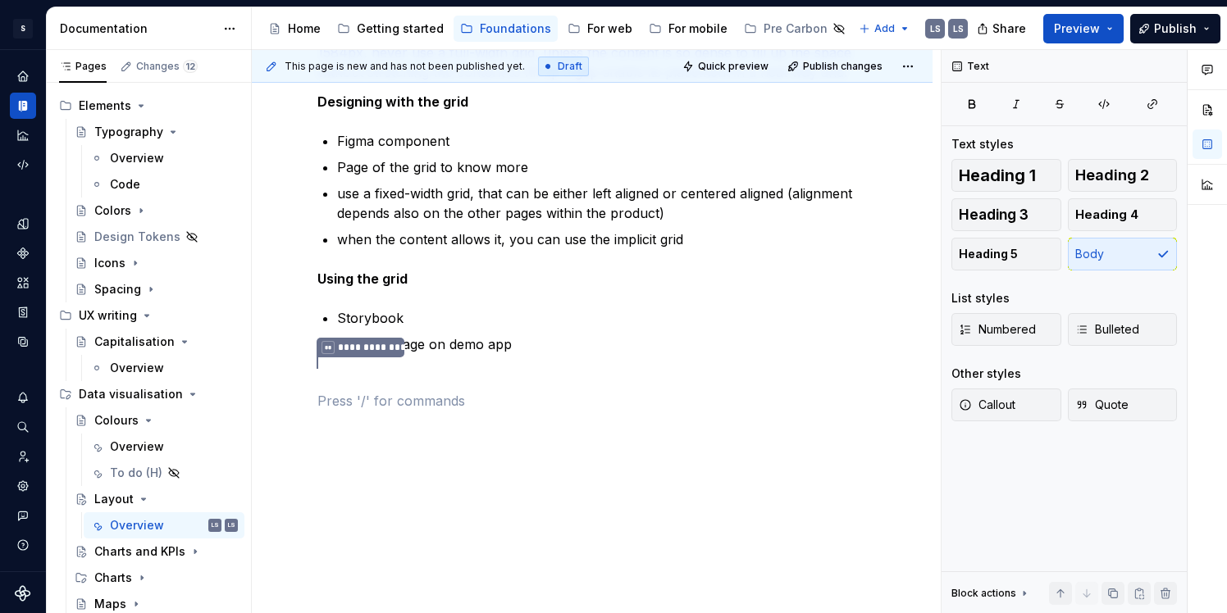
scroll to position [343, 0]
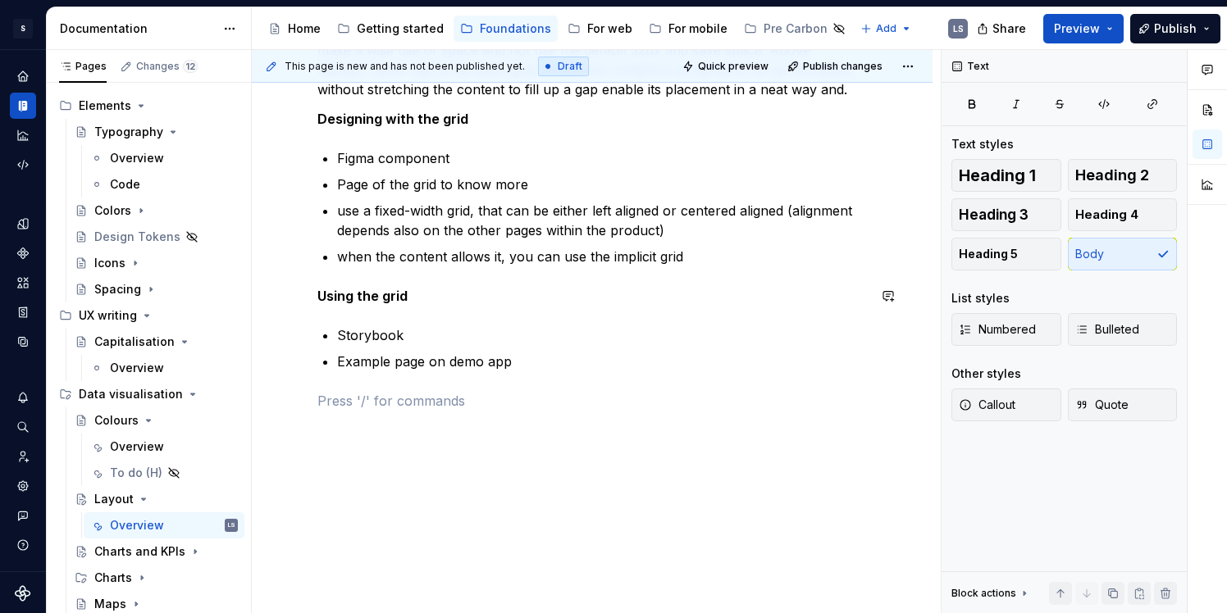
click at [471, 317] on div "Grid To layout your dashboard, always use a condensed grid with 16px of gutter,…" at bounding box center [591, 196] width 549 height 430
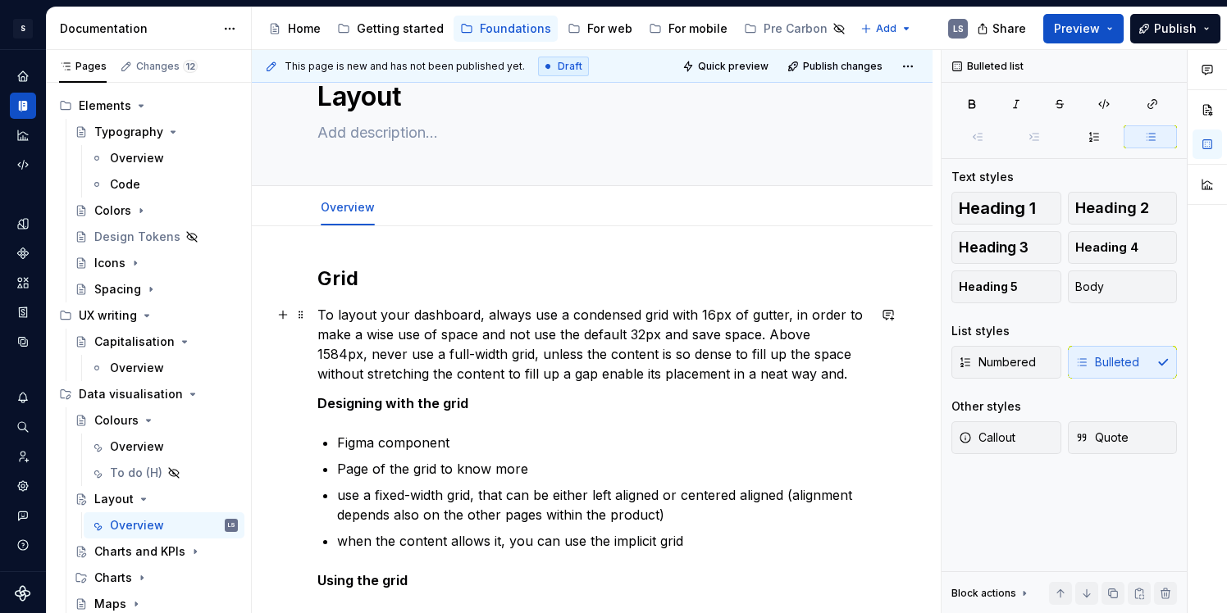
scroll to position [0, 0]
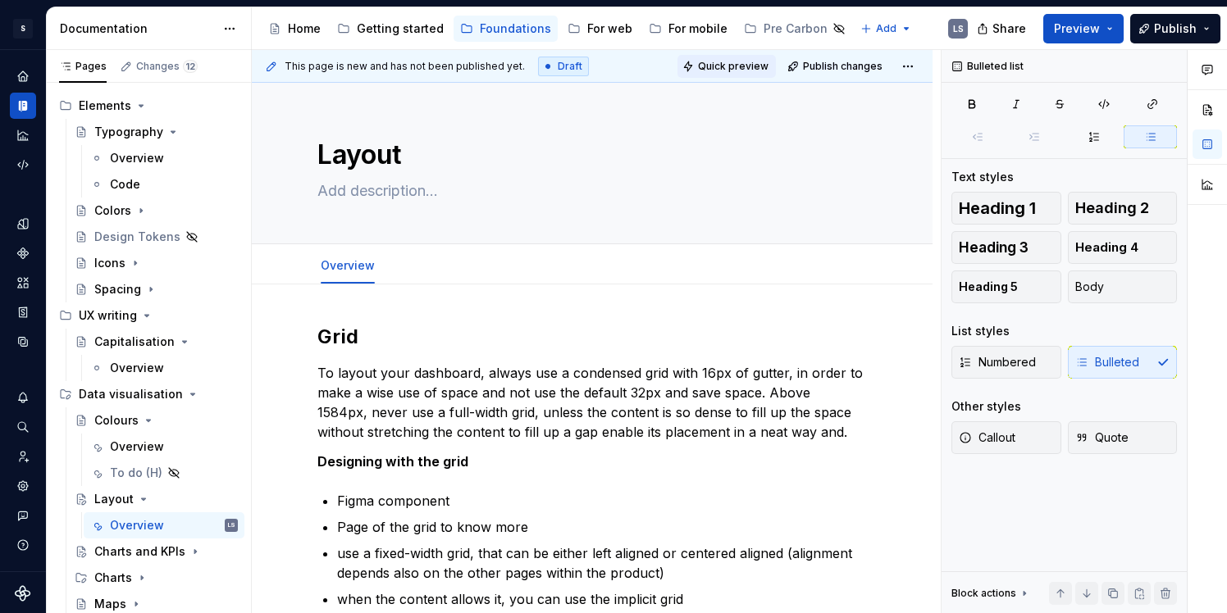
click at [760, 74] on button "Quick preview" at bounding box center [726, 66] width 98 height 23
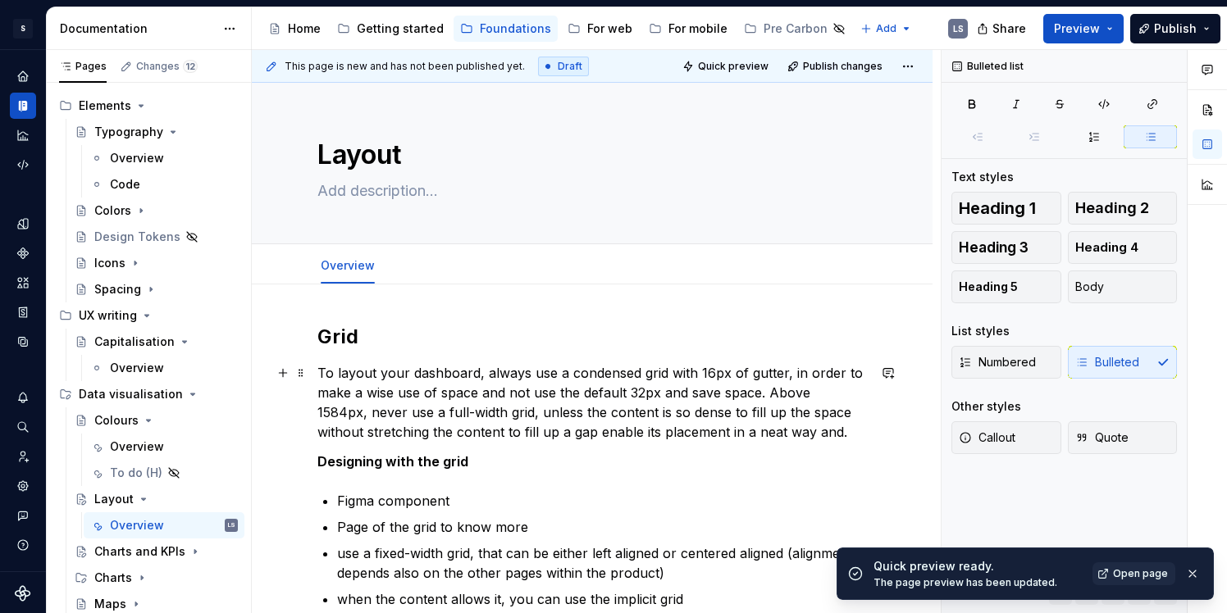
click at [376, 390] on p "To layout your dashboard, always use a condensed grid with 16px of gutter, in o…" at bounding box center [591, 402] width 549 height 79
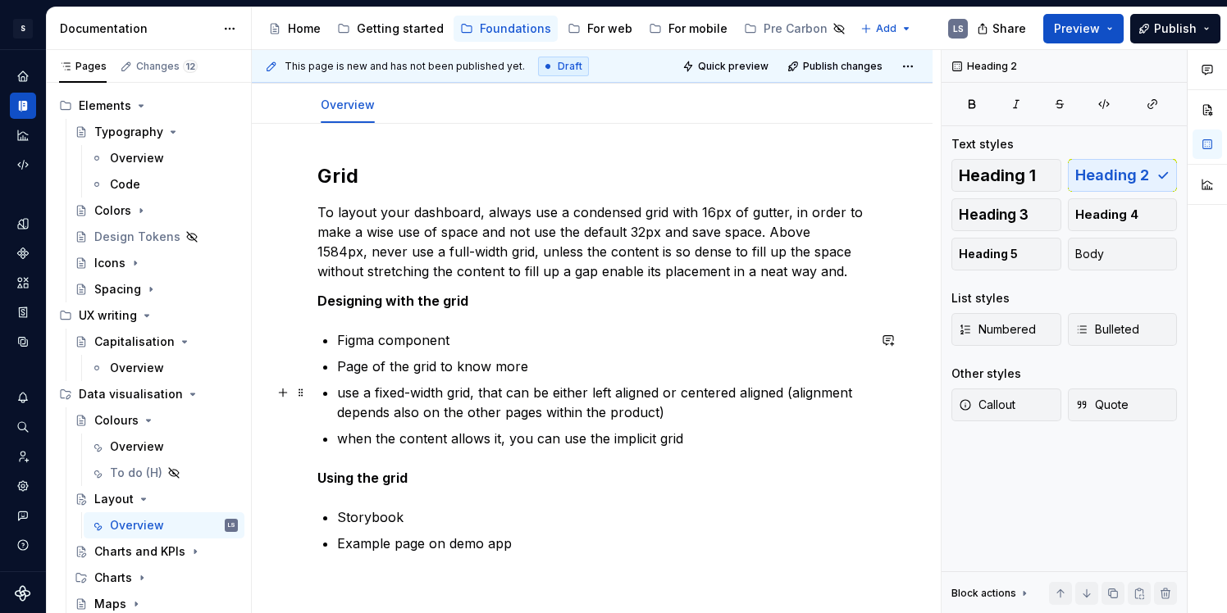
scroll to position [185, 0]
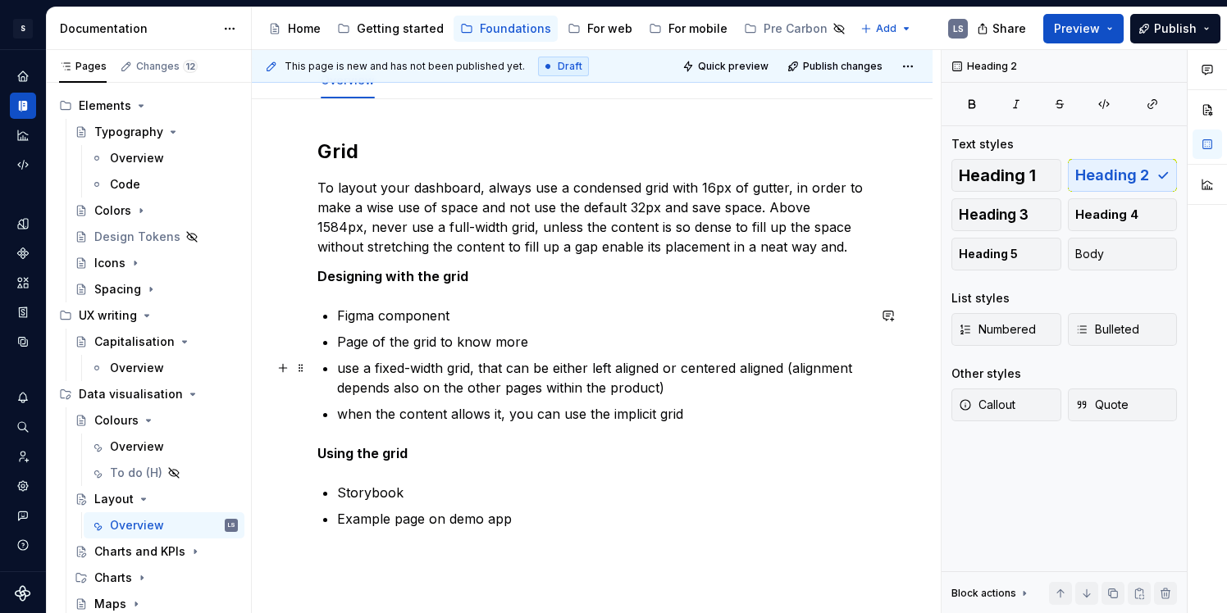
click at [465, 355] on ul "Figma component Page of the grid to know more use a fixed-width grid, that can …" at bounding box center [602, 365] width 530 height 118
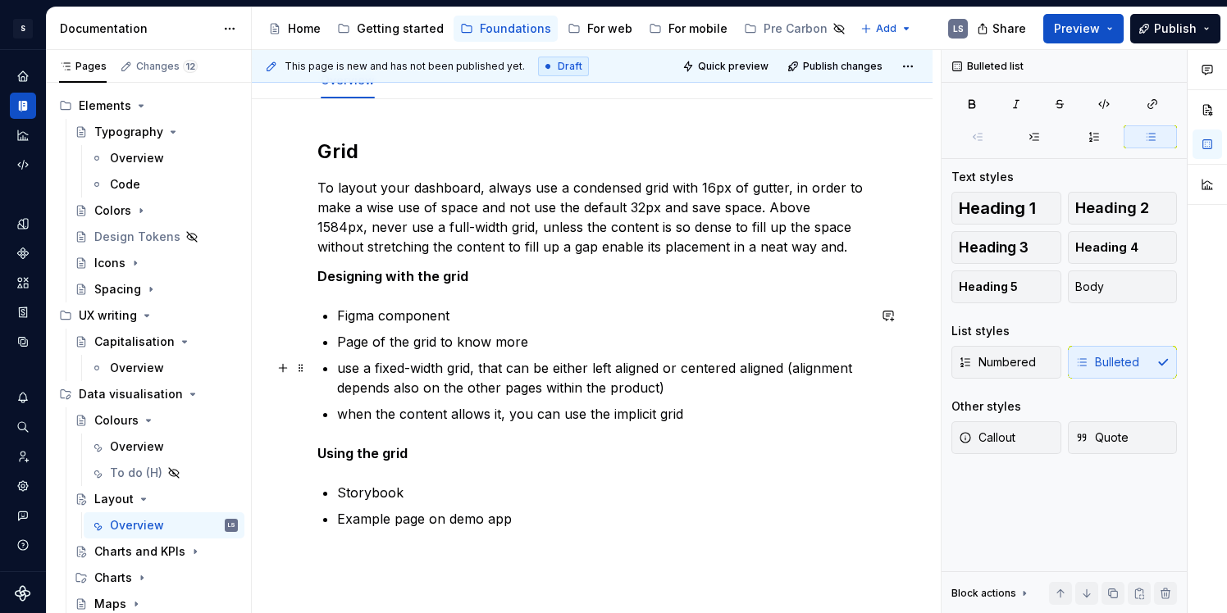
click at [463, 363] on p "use a fixed-width grid, that can be either left aligned or centered aligned (al…" at bounding box center [602, 377] width 530 height 39
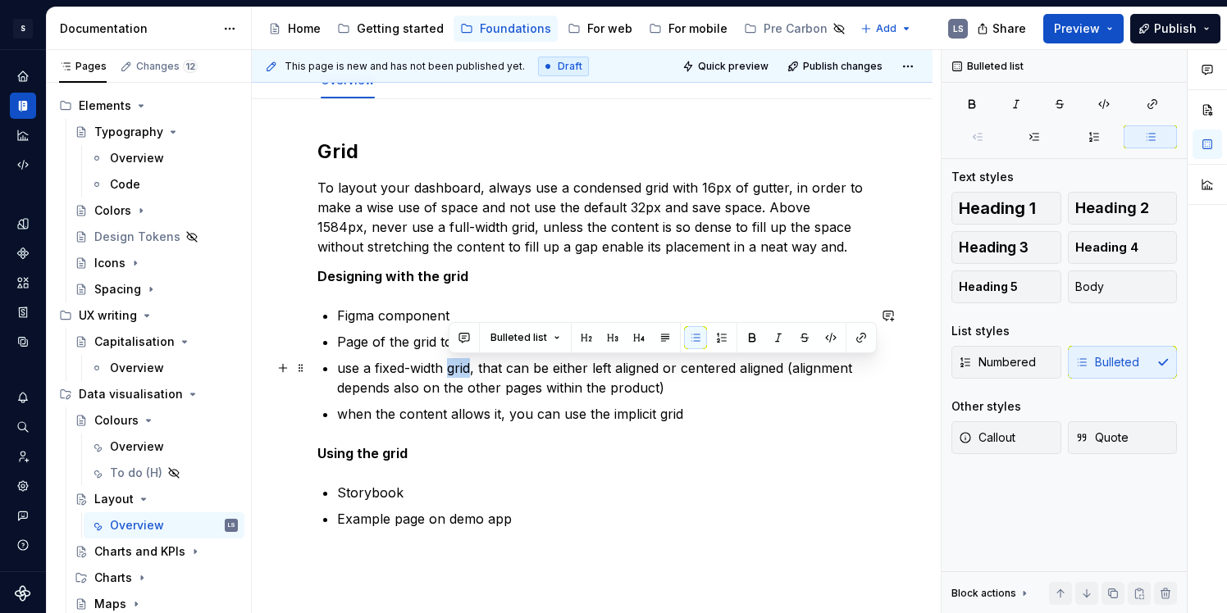
click at [463, 363] on p "use a fixed-width grid, that can be either left aligned or centered aligned (al…" at bounding box center [602, 377] width 530 height 39
click at [386, 549] on p at bounding box center [591, 559] width 549 height 20
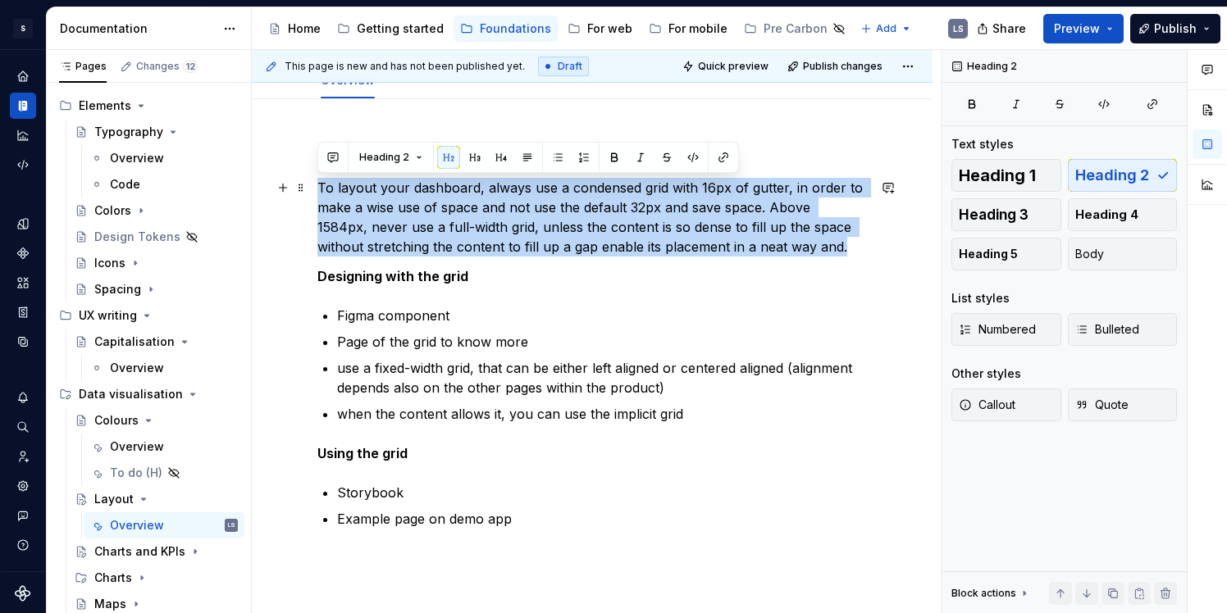
drag, startPoint x: 320, startPoint y: 186, endPoint x: 791, endPoint y: 253, distance: 476.2
click at [791, 253] on p "To layout your dashboard, always use a condensed grid with 16px of gutter, in o…" at bounding box center [591, 217] width 549 height 79
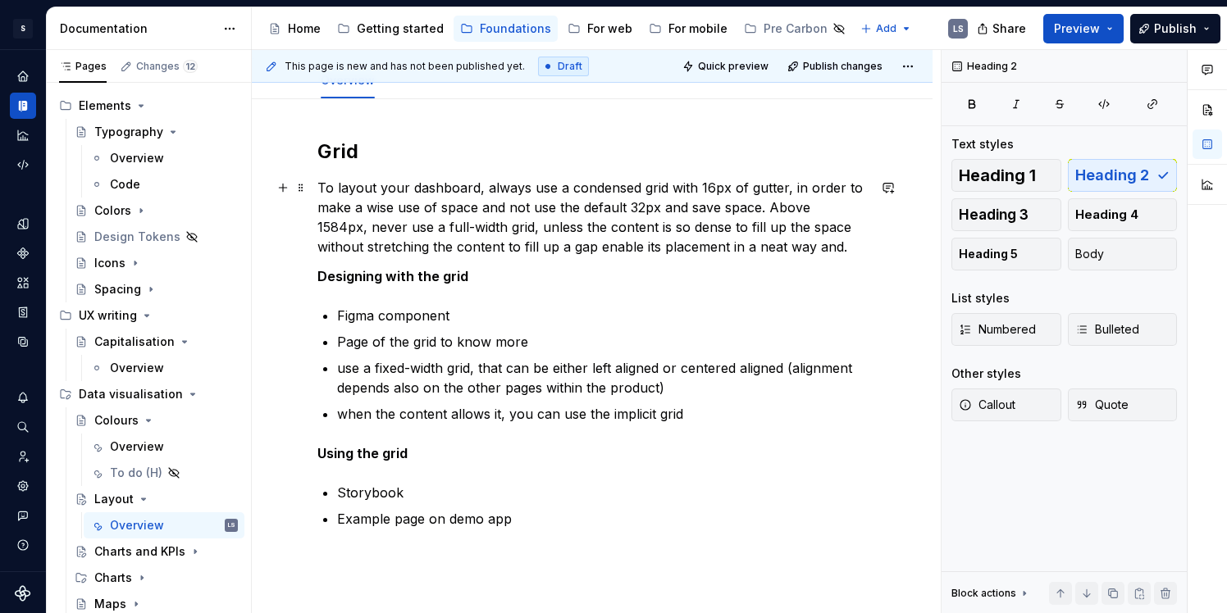
click at [814, 253] on p "To layout your dashboard, always use a condensed grid with 16px of gutter, in o…" at bounding box center [591, 217] width 549 height 79
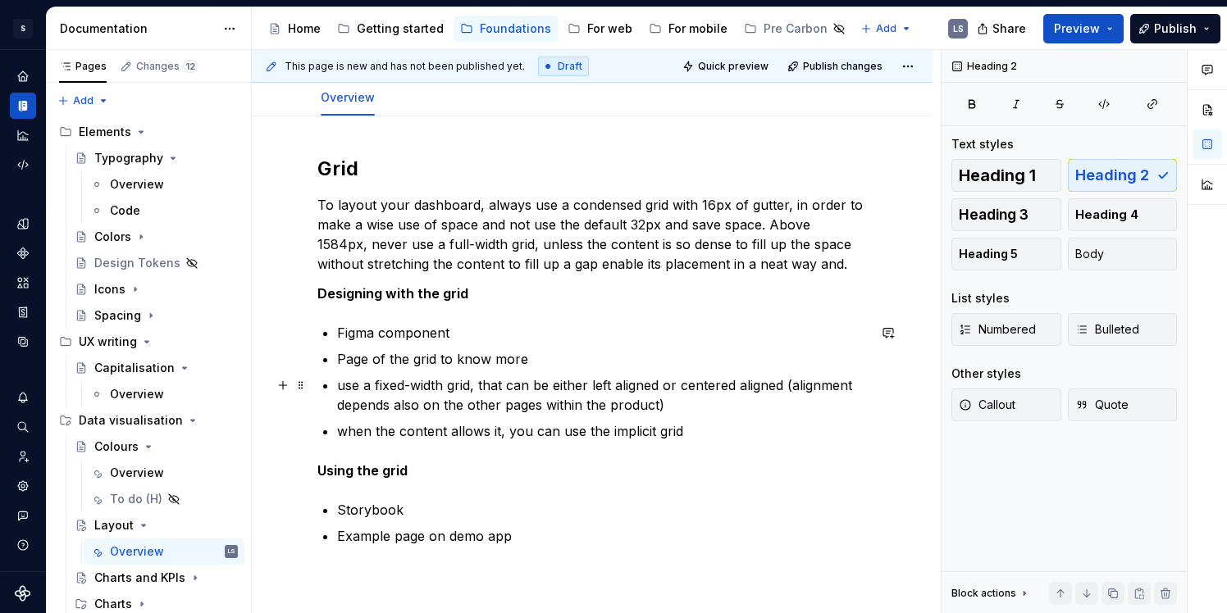
scroll to position [212, 0]
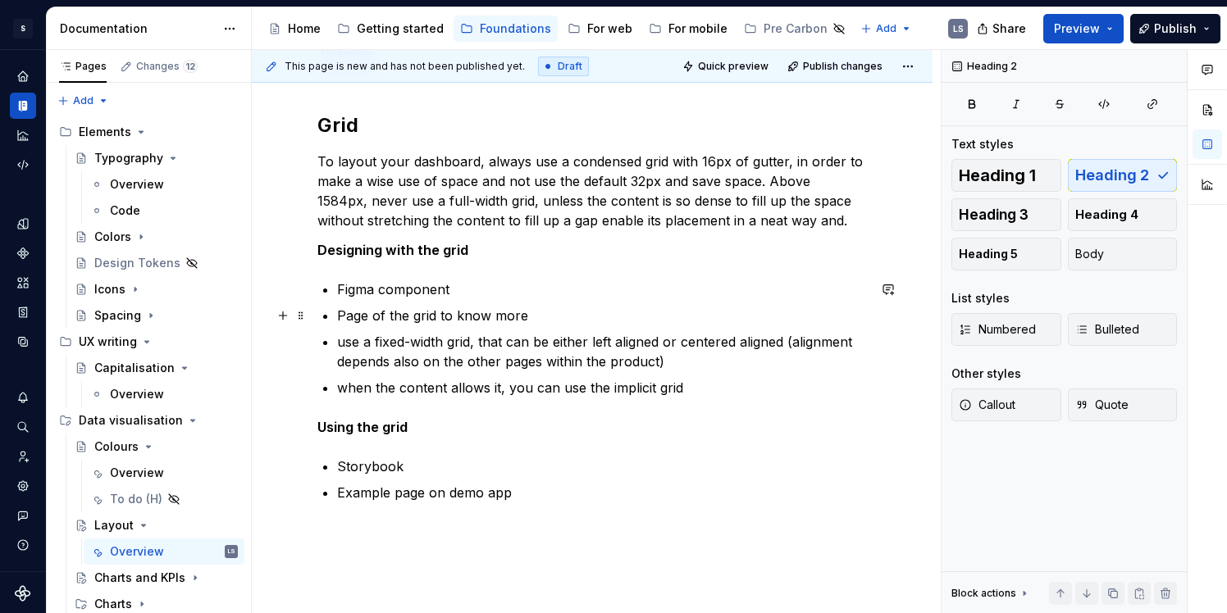
click at [450, 295] on p "Figma component" at bounding box center [602, 290] width 530 height 20
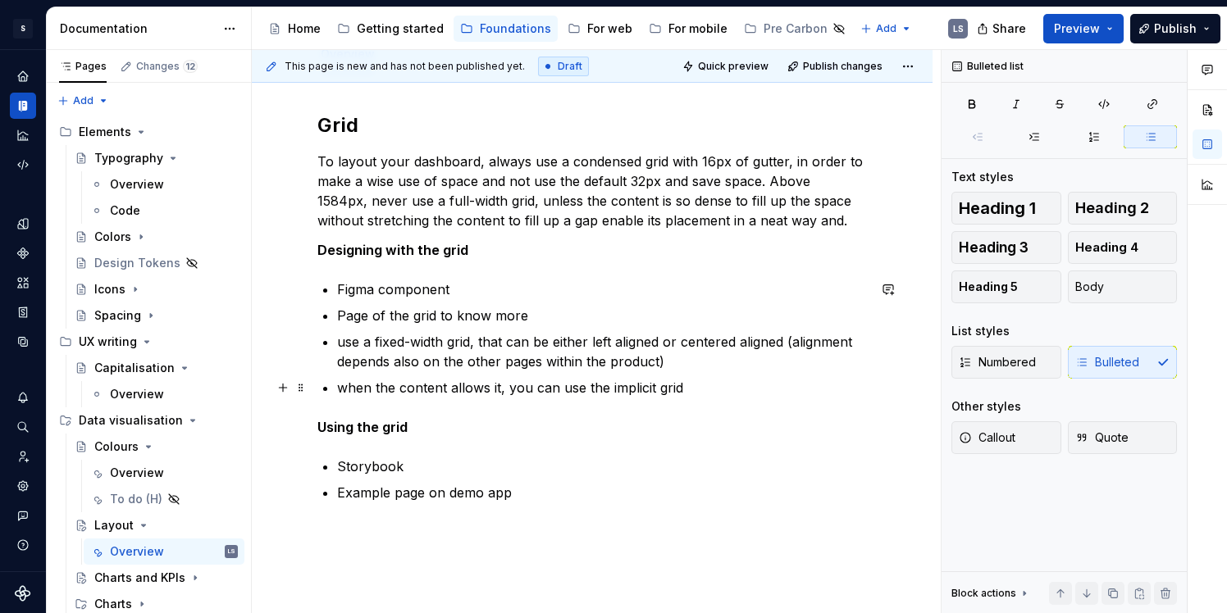
click at [709, 387] on p "when the content allows it, you can use the implicit grid" at bounding box center [602, 388] width 530 height 20
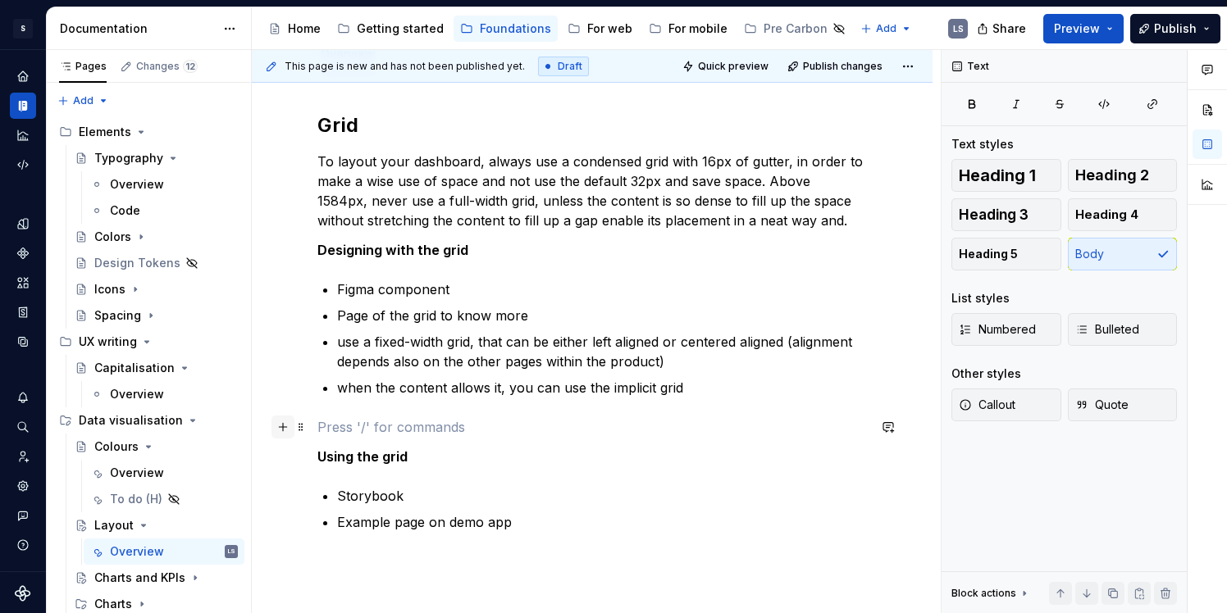
click at [287, 426] on button "button" at bounding box center [282, 427] width 23 height 23
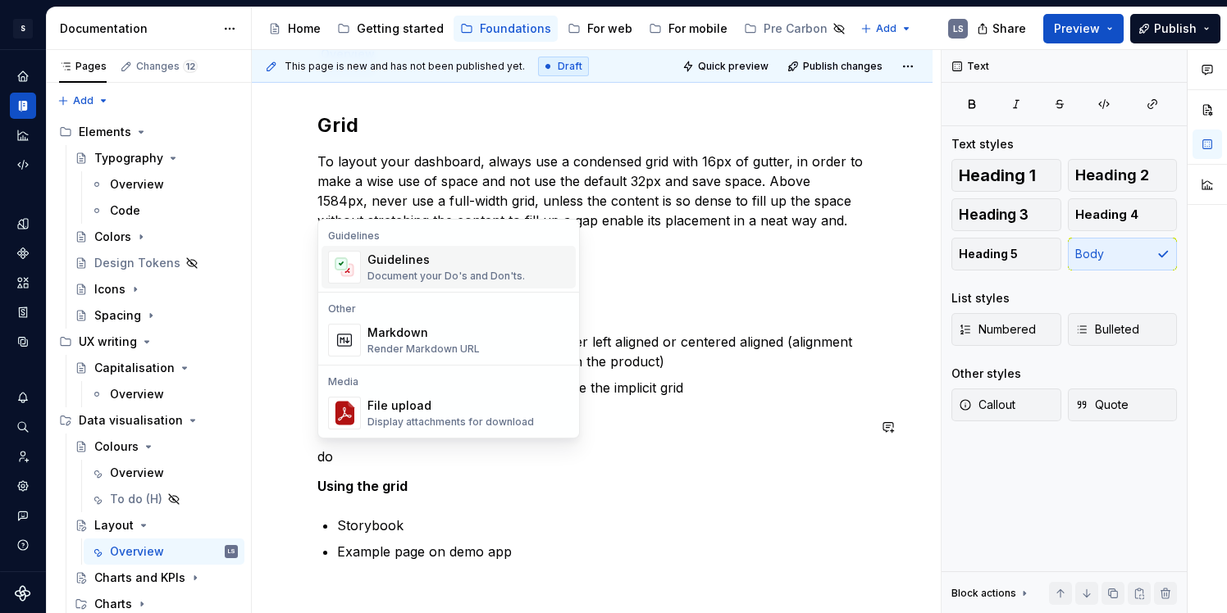
click at [440, 277] on div "Document your Do's and Don'ts." at bounding box center [445, 276] width 157 height 13
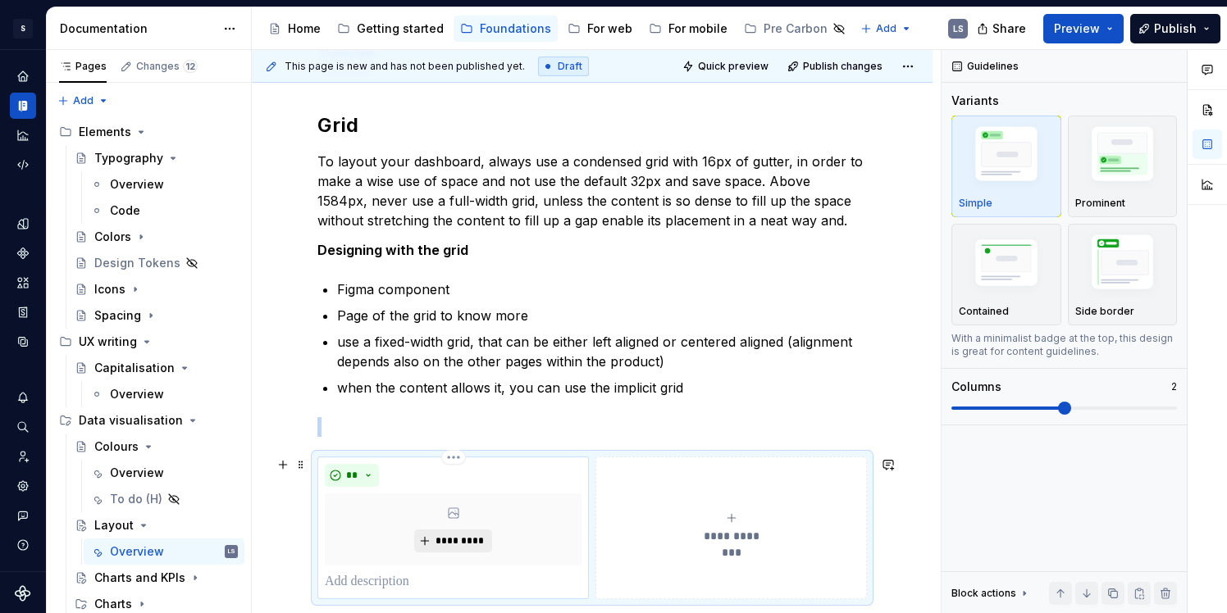
click at [451, 540] on span "*********" at bounding box center [460, 541] width 50 height 13
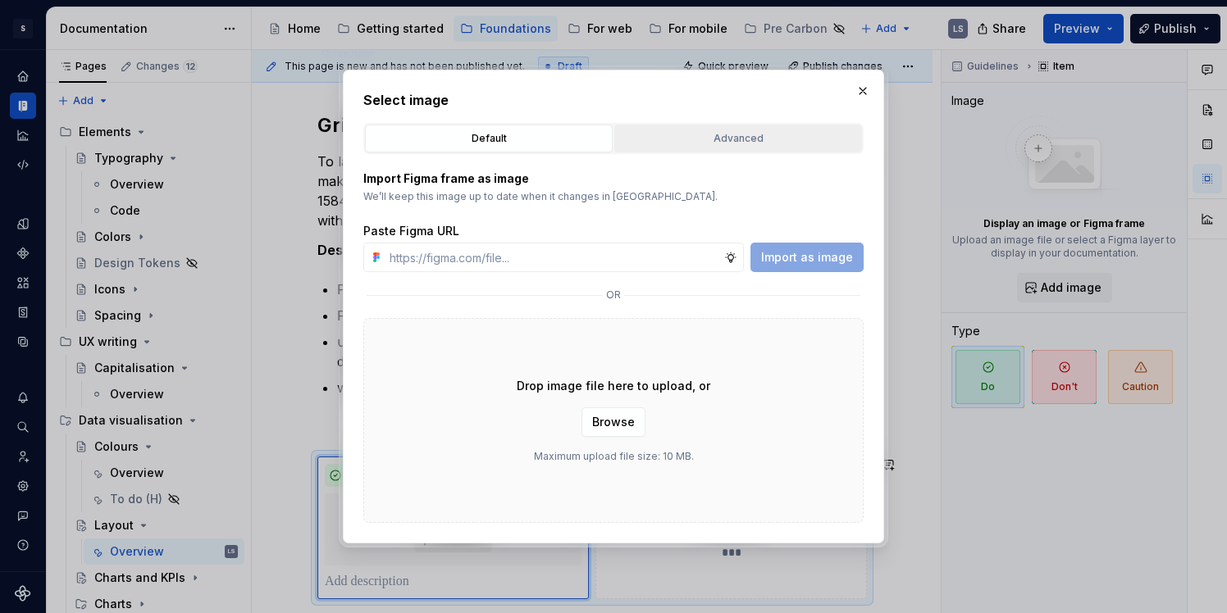
click at [671, 139] on div "Advanced" at bounding box center [738, 138] width 236 height 16
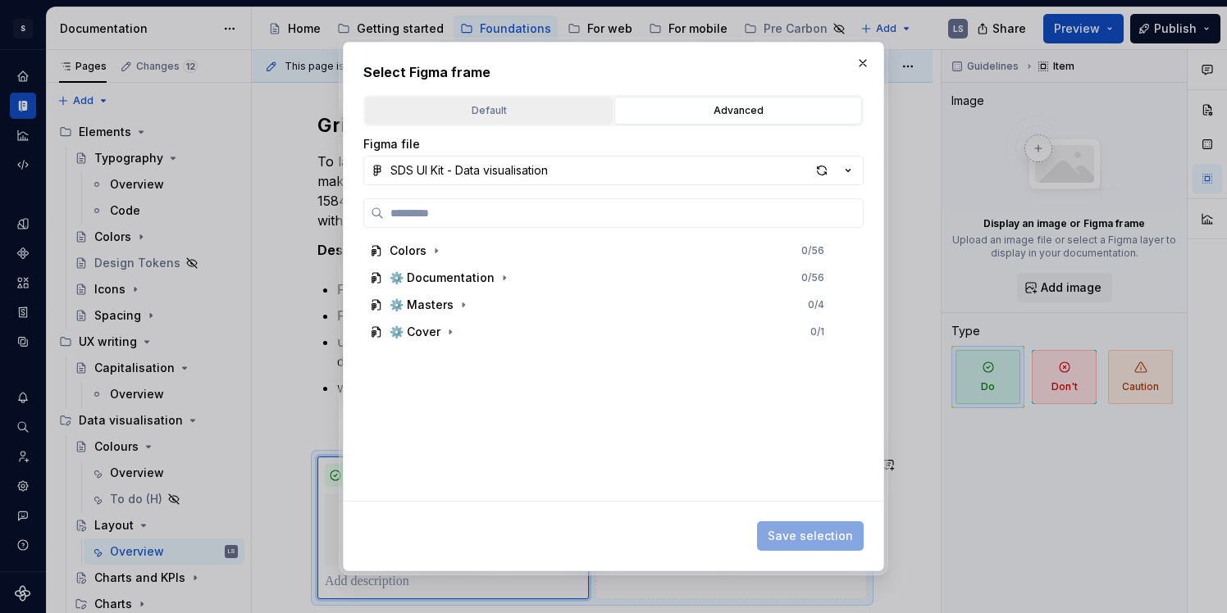
click at [499, 116] on div "Default" at bounding box center [489, 111] width 236 height 16
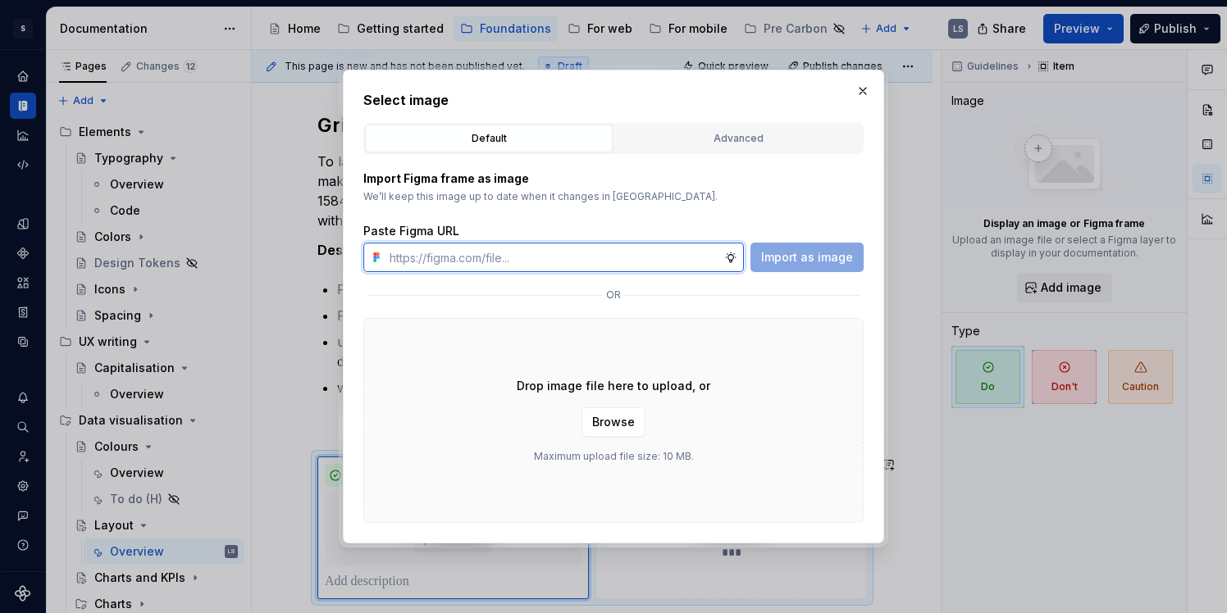
click at [609, 254] on input "text" at bounding box center [553, 258] width 341 height 30
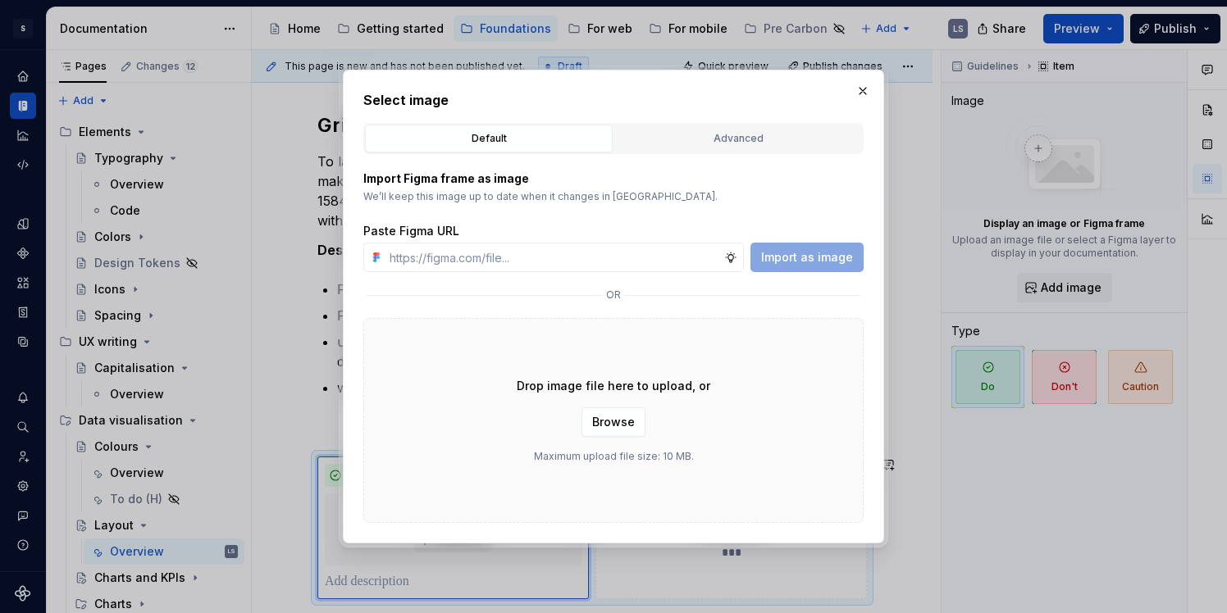
click at [611, 214] on div "Import Figma frame as image We’ll keep this image up to date when it changes in…" at bounding box center [613, 222] width 500 height 102
click at [632, 421] on span "Browse" at bounding box center [613, 422] width 43 height 16
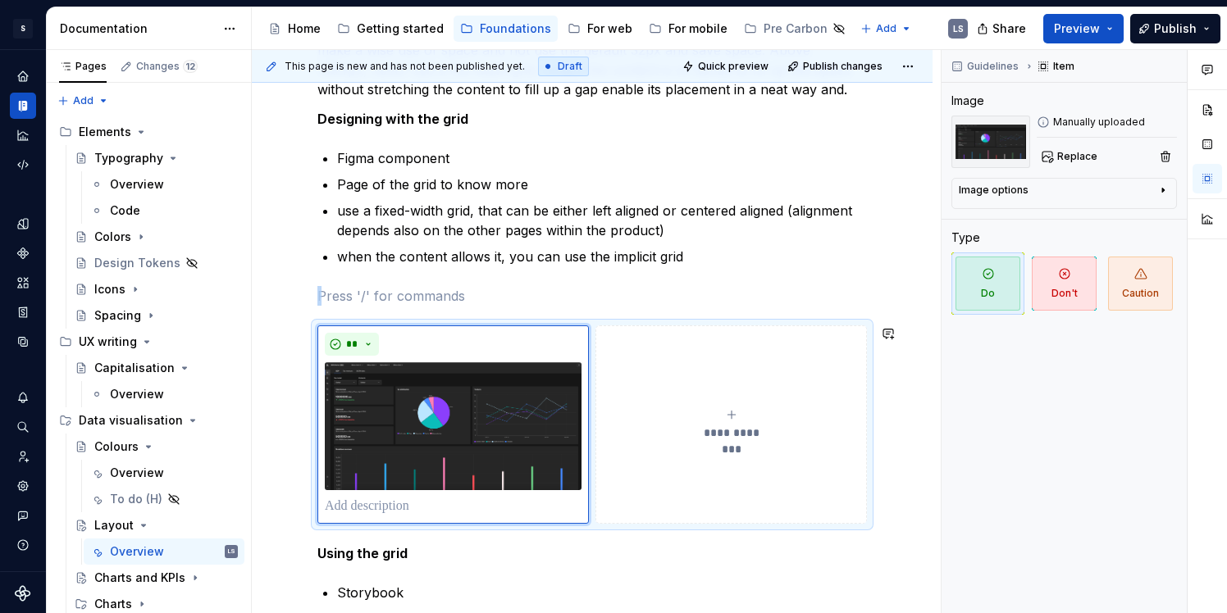
scroll to position [358, 0]
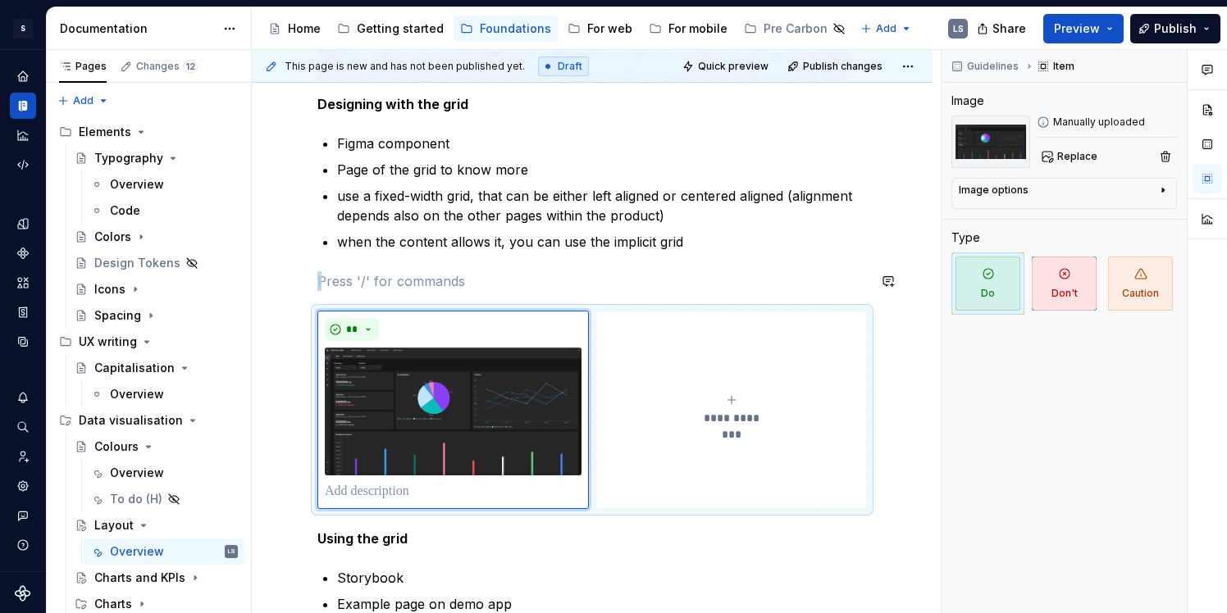
click at [713, 299] on div "**********" at bounding box center [591, 309] width 549 height 687
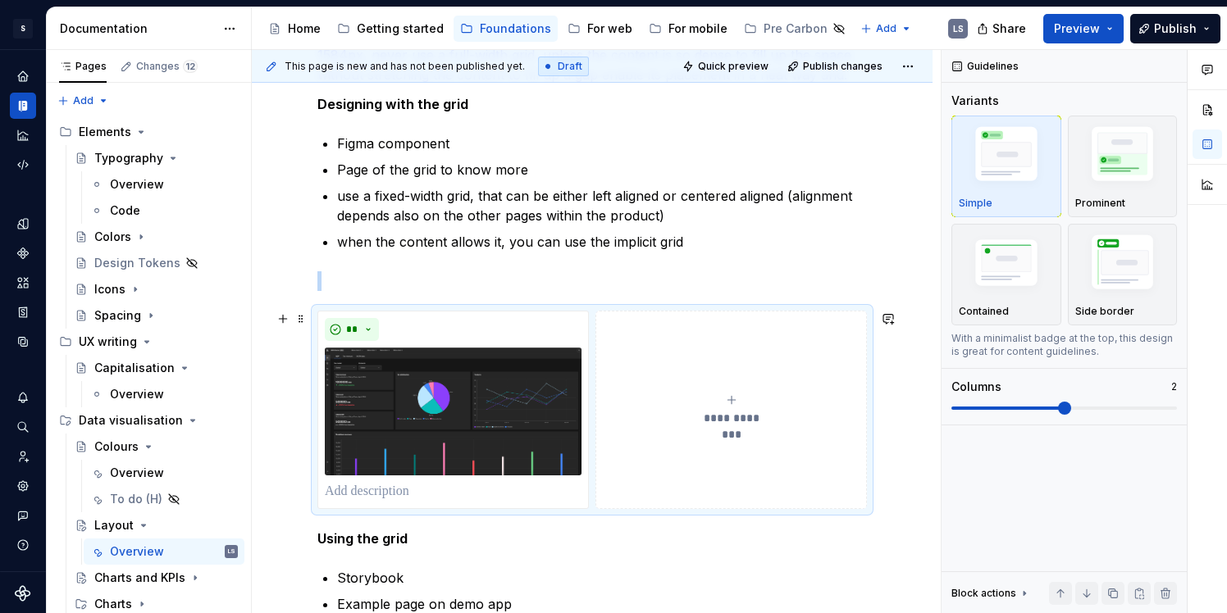
click at [713, 312] on button "**********" at bounding box center [730, 410] width 271 height 198
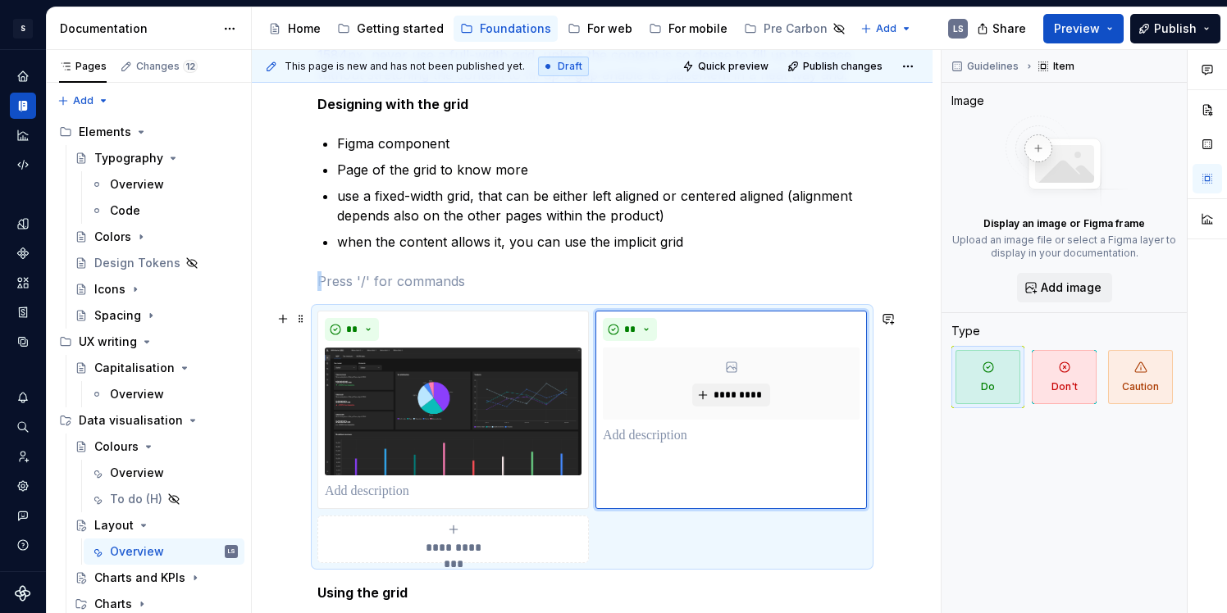
click at [709, 311] on div "**********" at bounding box center [591, 437] width 549 height 253
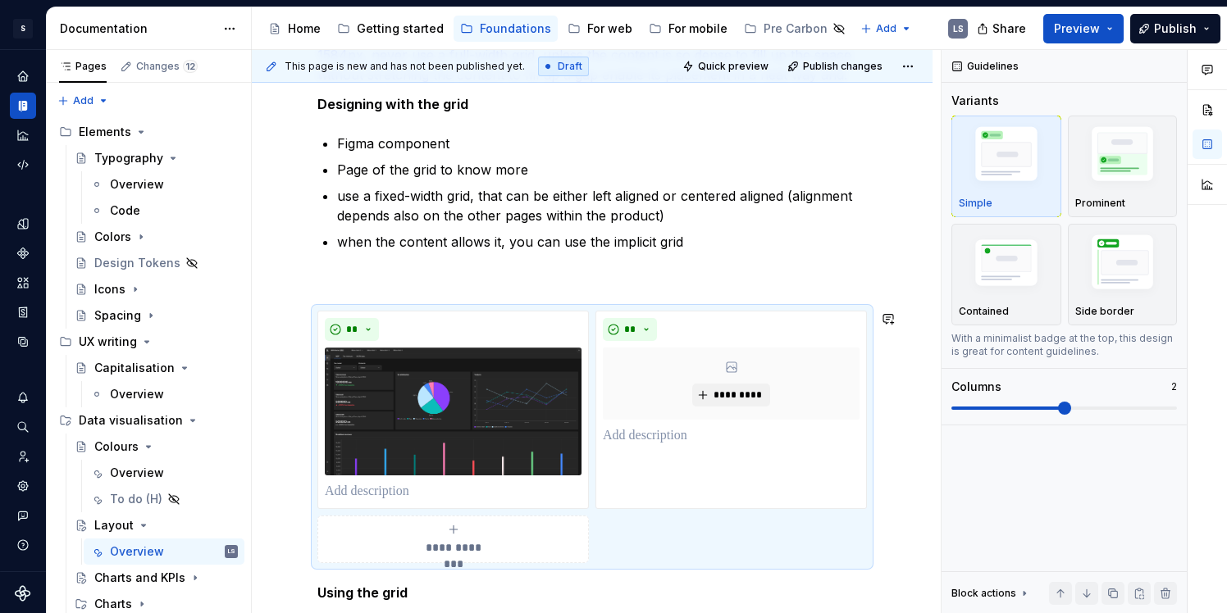
click at [709, 311] on div "**********" at bounding box center [591, 437] width 549 height 253
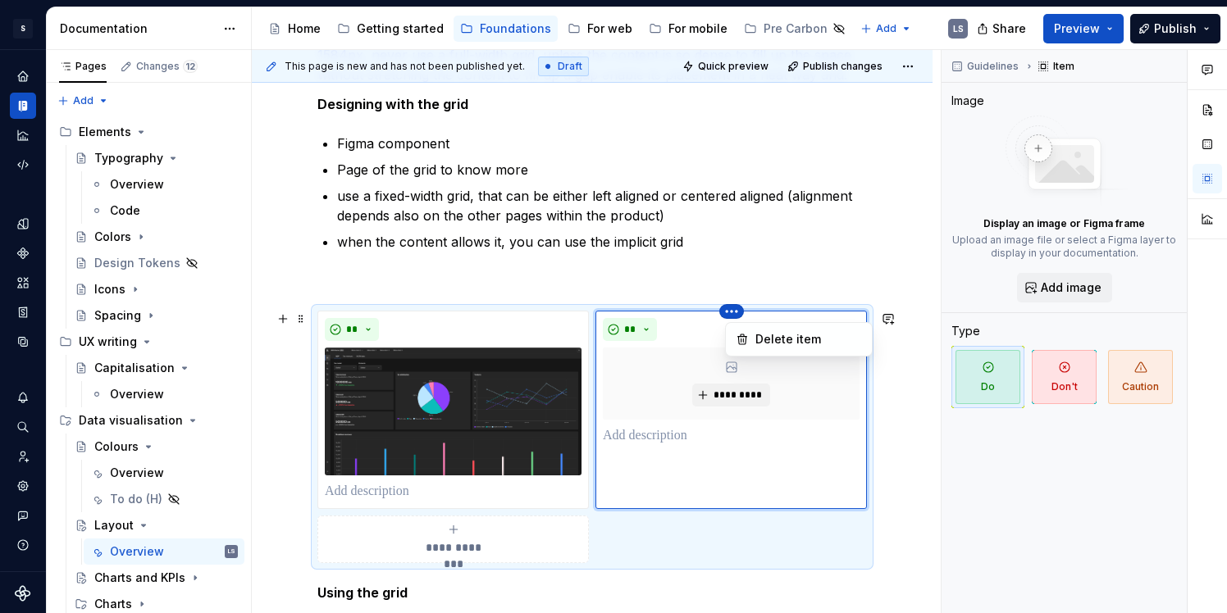
click at [738, 313] on html "1496px x 748px S Digital Design System LS Design system data Documentation Acce…" at bounding box center [613, 306] width 1227 height 613
click at [762, 341] on div "Delete item" at bounding box center [808, 339] width 107 height 16
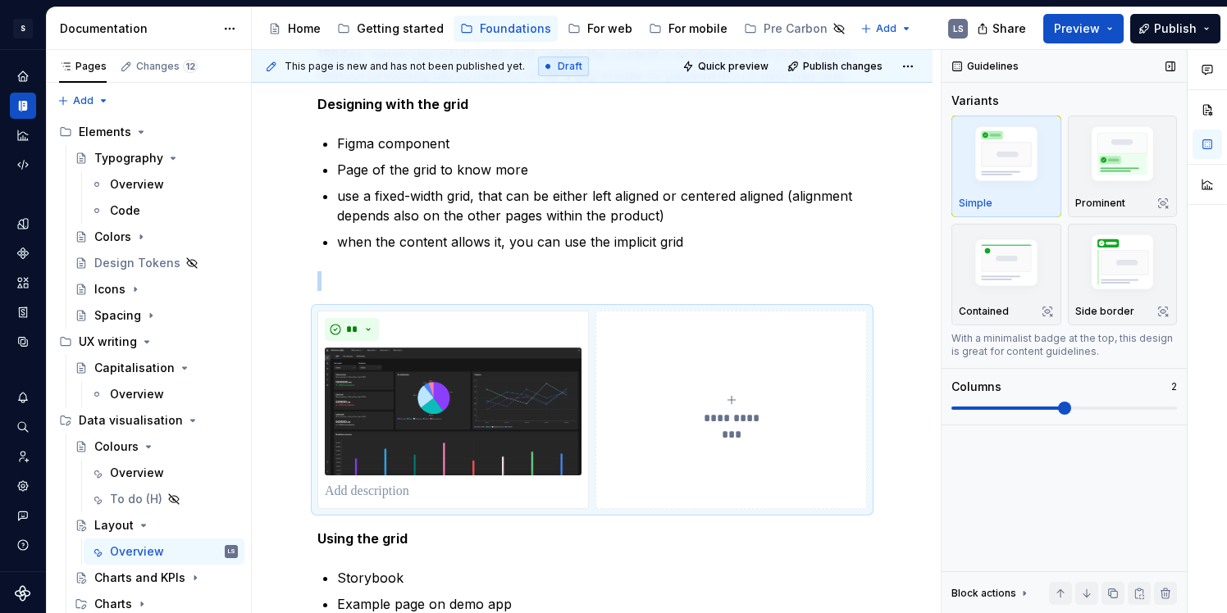
scroll to position [449, 0]
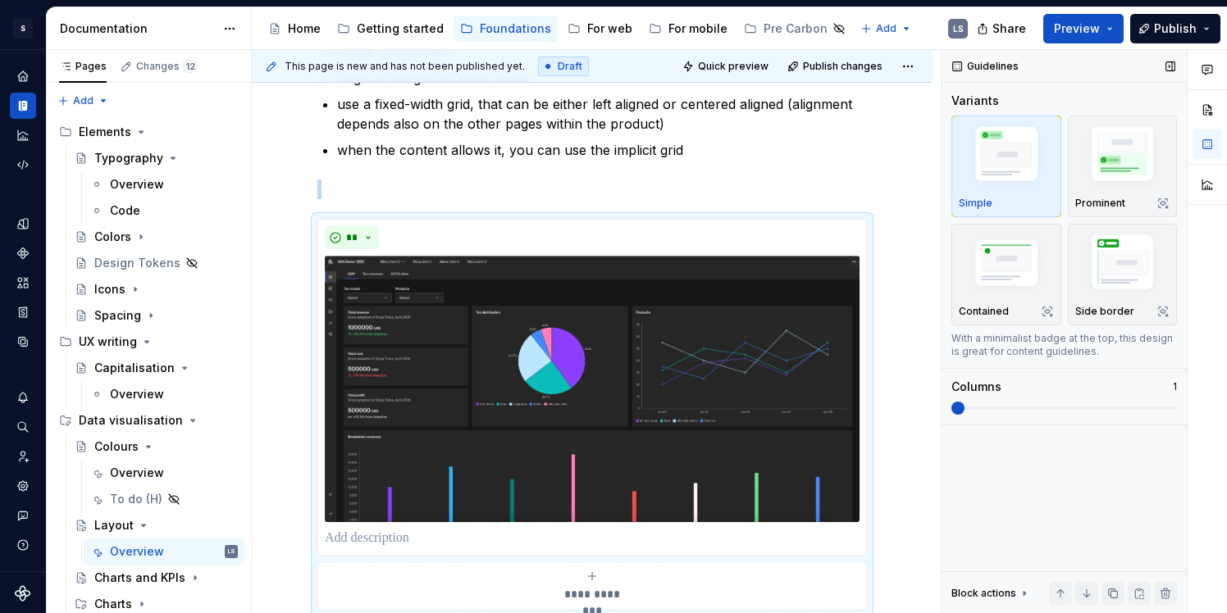
click at [964, 415] on span at bounding box center [957, 408] width 13 height 13
click at [372, 235] on button "**" at bounding box center [352, 237] width 54 height 23
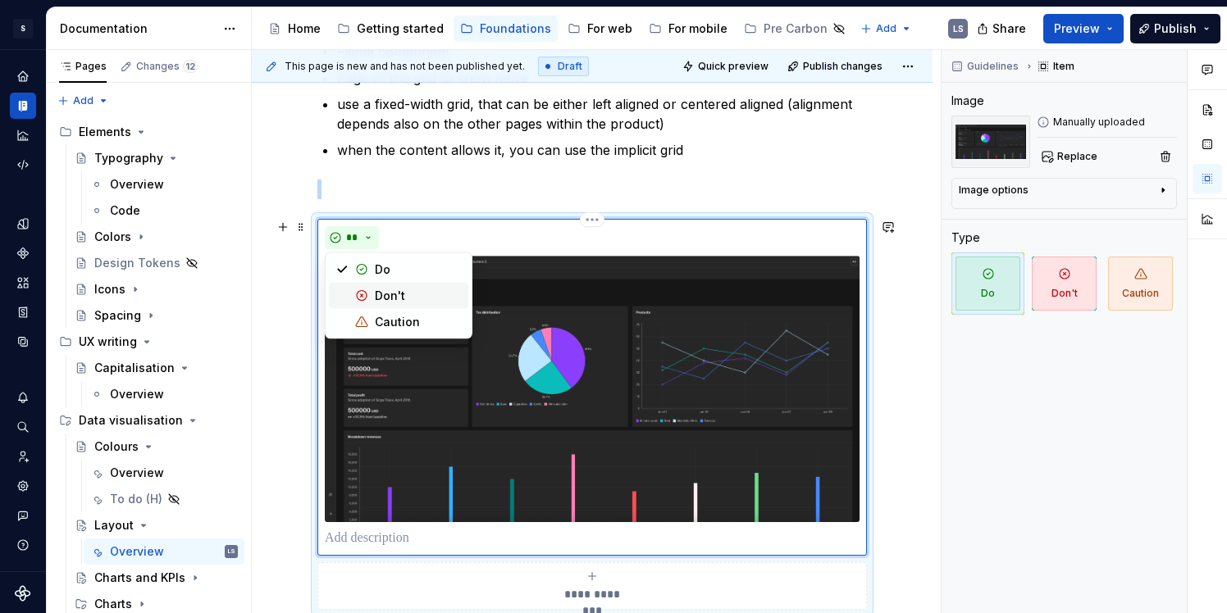
click at [382, 302] on div "Don't" at bounding box center [390, 296] width 30 height 16
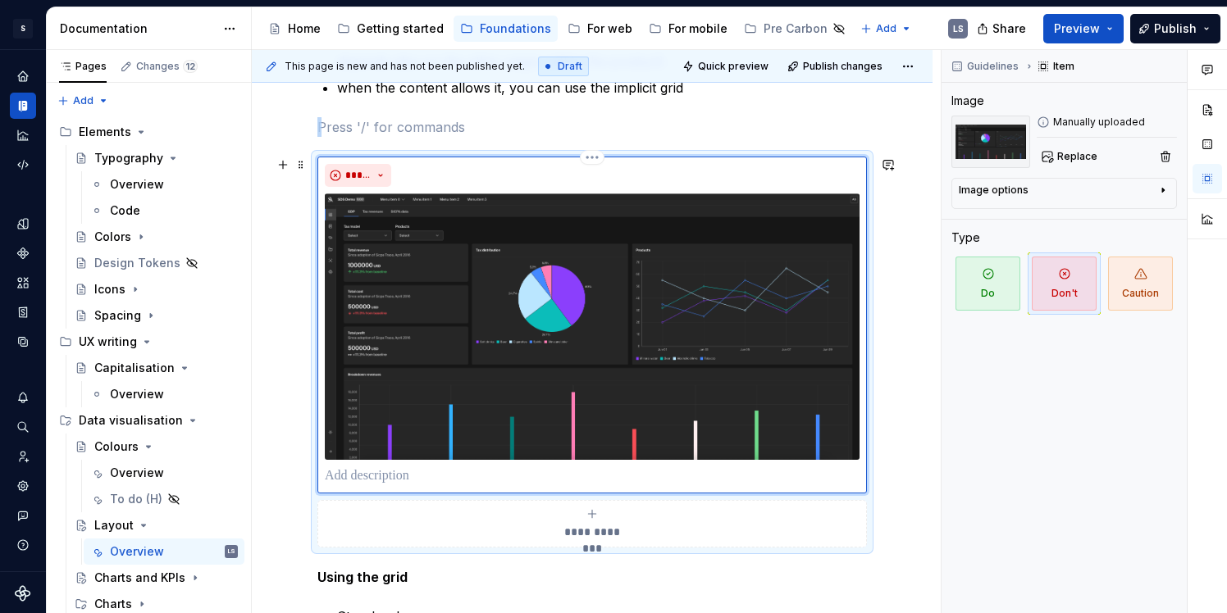
scroll to position [513, 0]
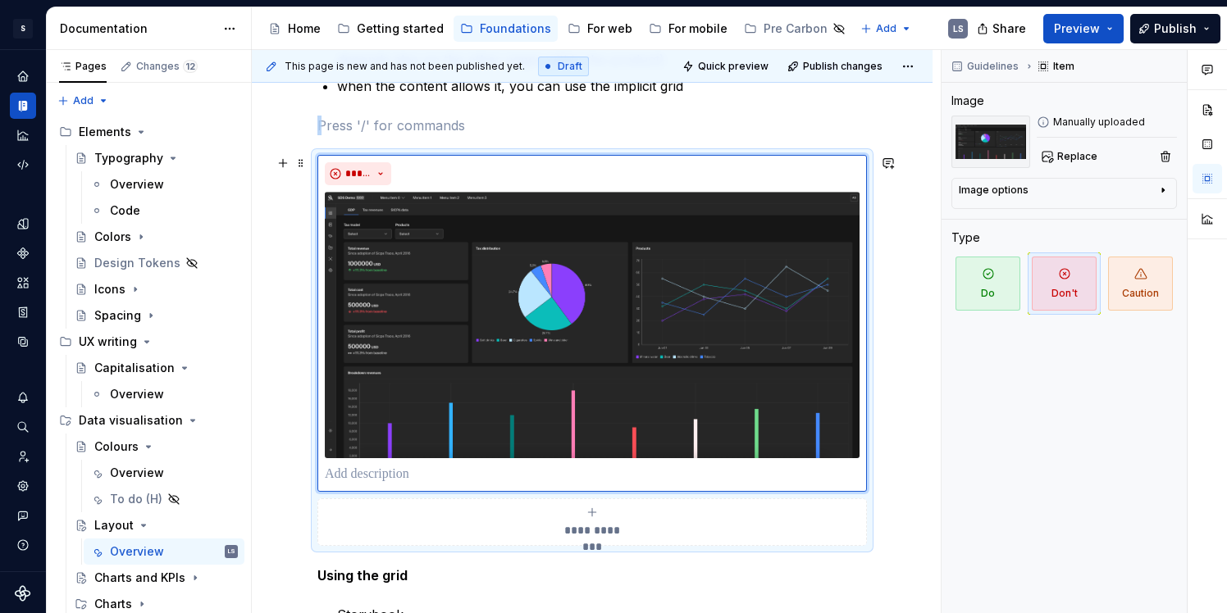
click at [526, 522] on div "**********" at bounding box center [592, 522] width 535 height 33
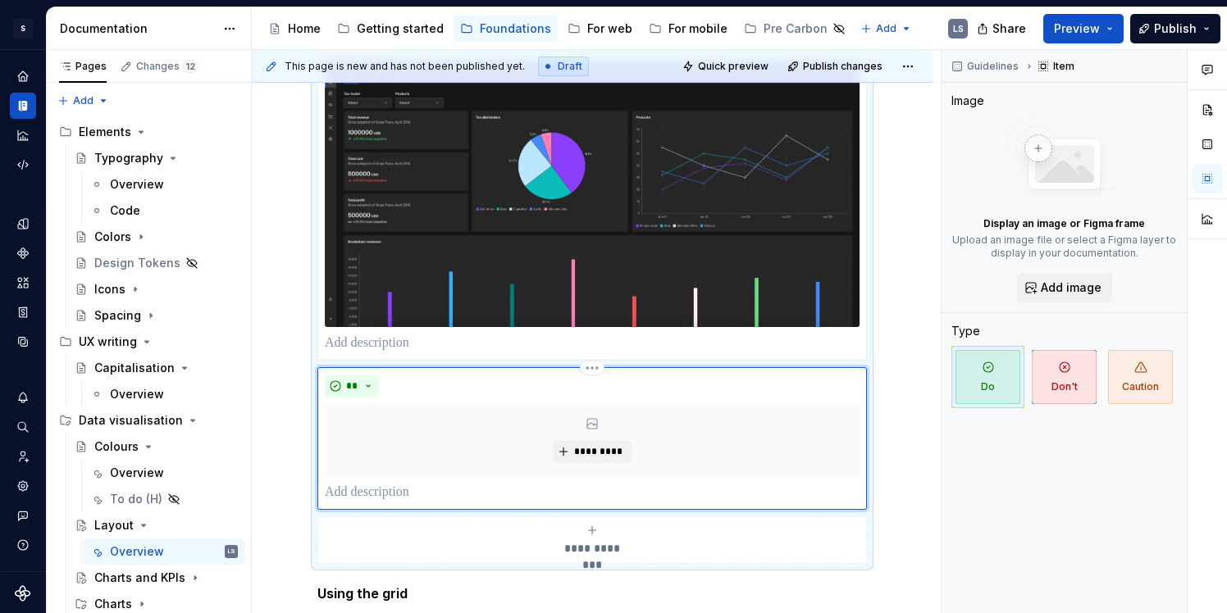
scroll to position [741, 0]
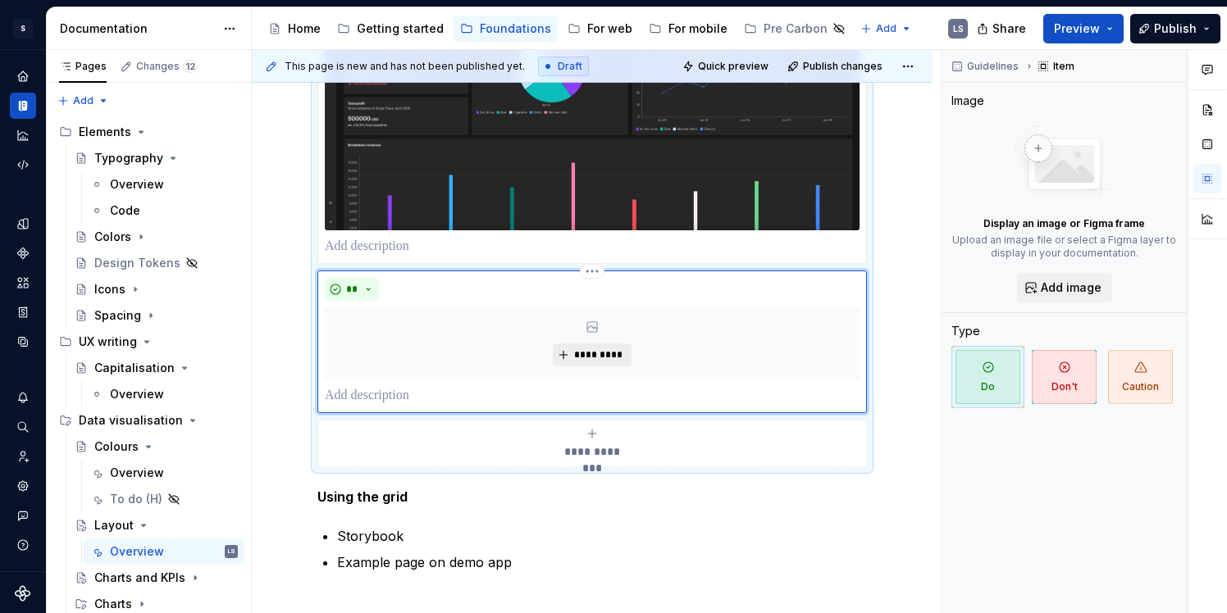
click at [604, 359] on span "*********" at bounding box center [598, 355] width 50 height 13
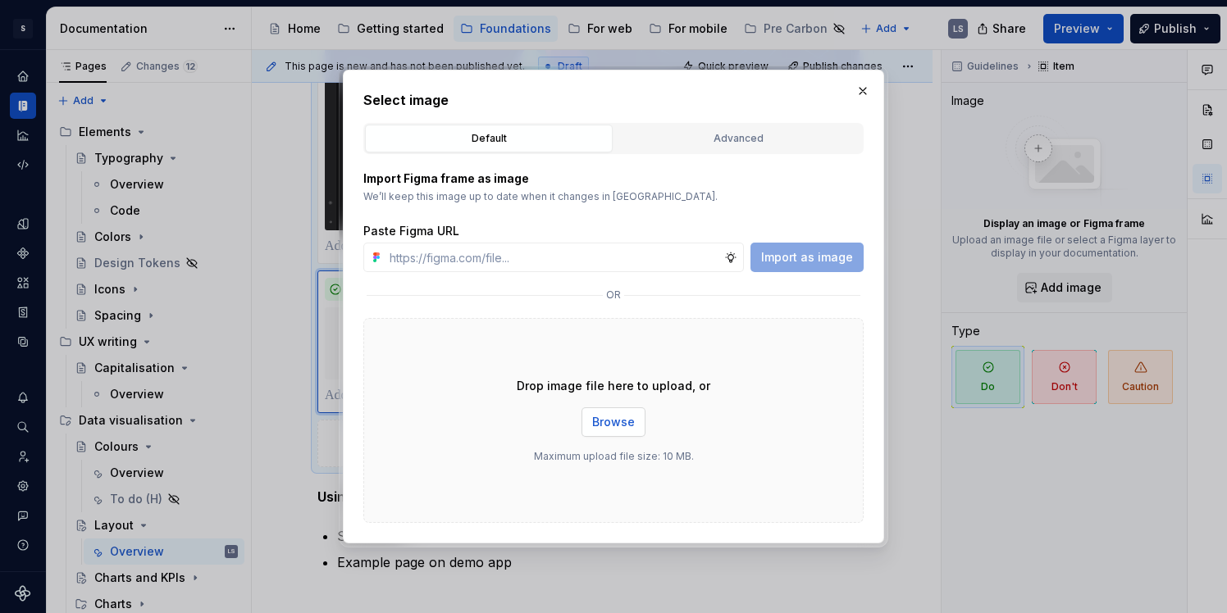
click at [627, 422] on span "Browse" at bounding box center [613, 422] width 43 height 16
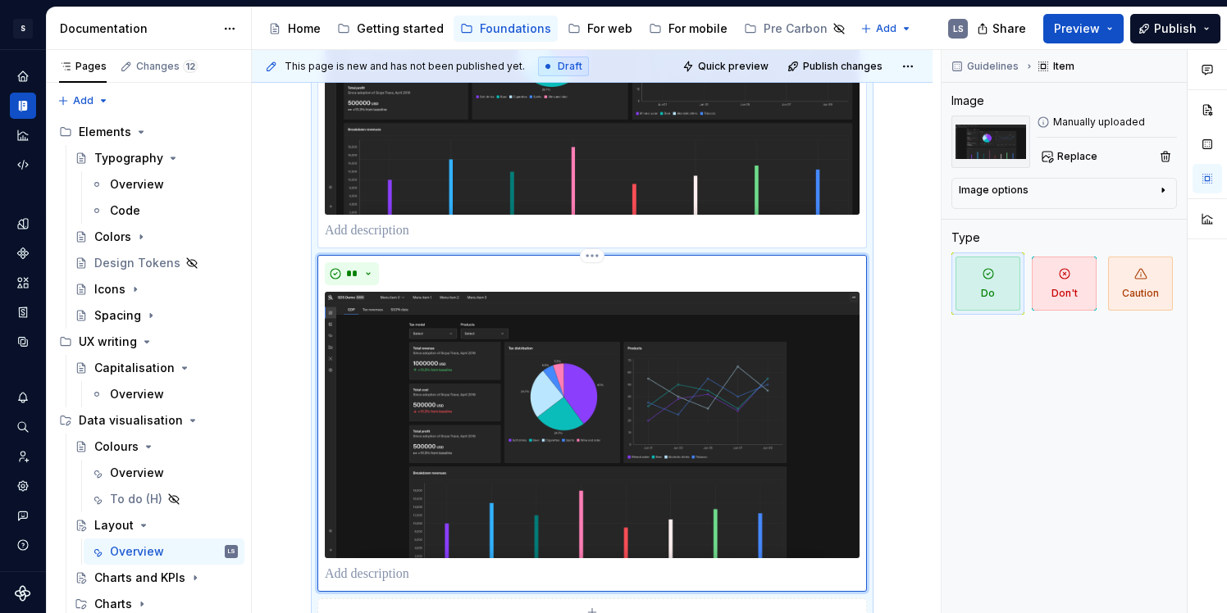
scroll to position [745, 0]
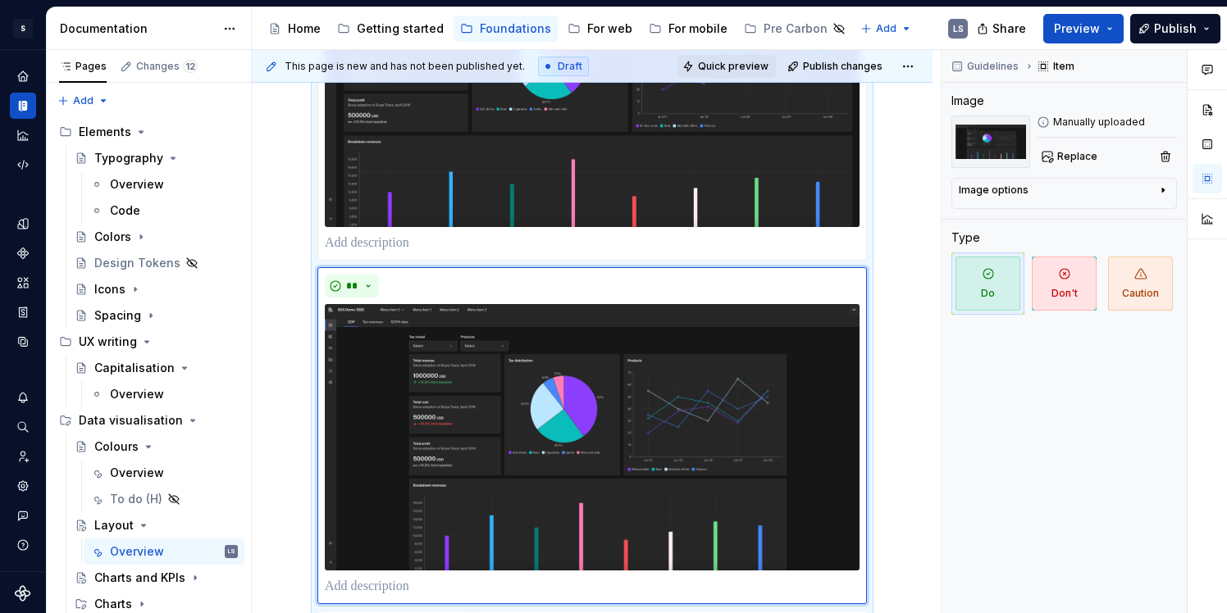
click at [730, 68] on span "Quick preview" at bounding box center [733, 66] width 71 height 13
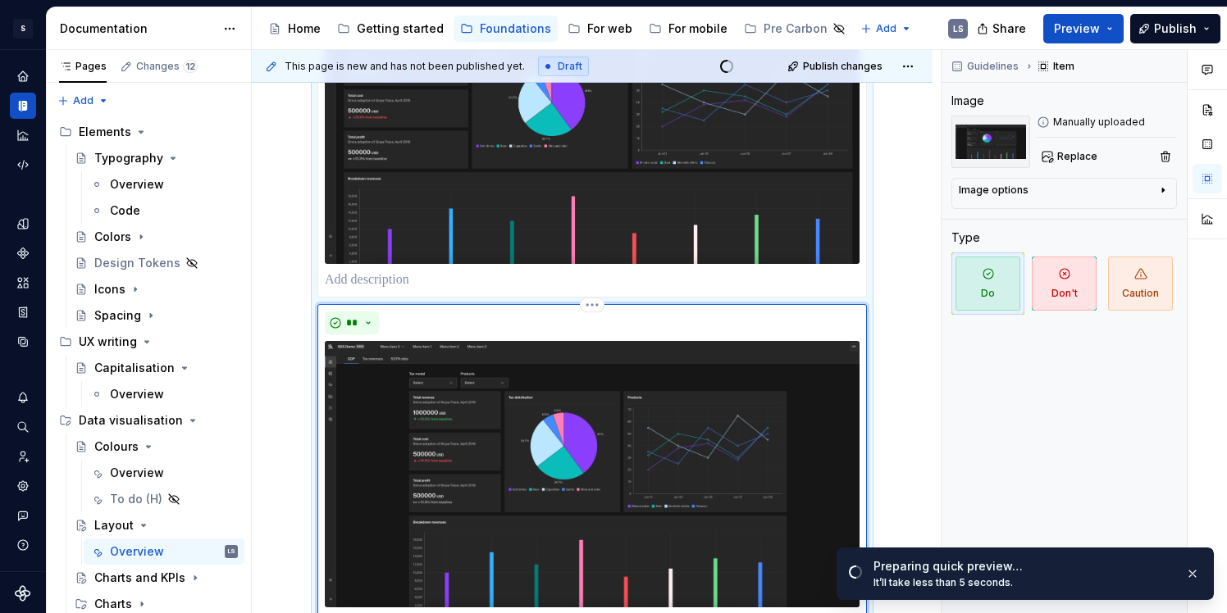
scroll to position [705, 0]
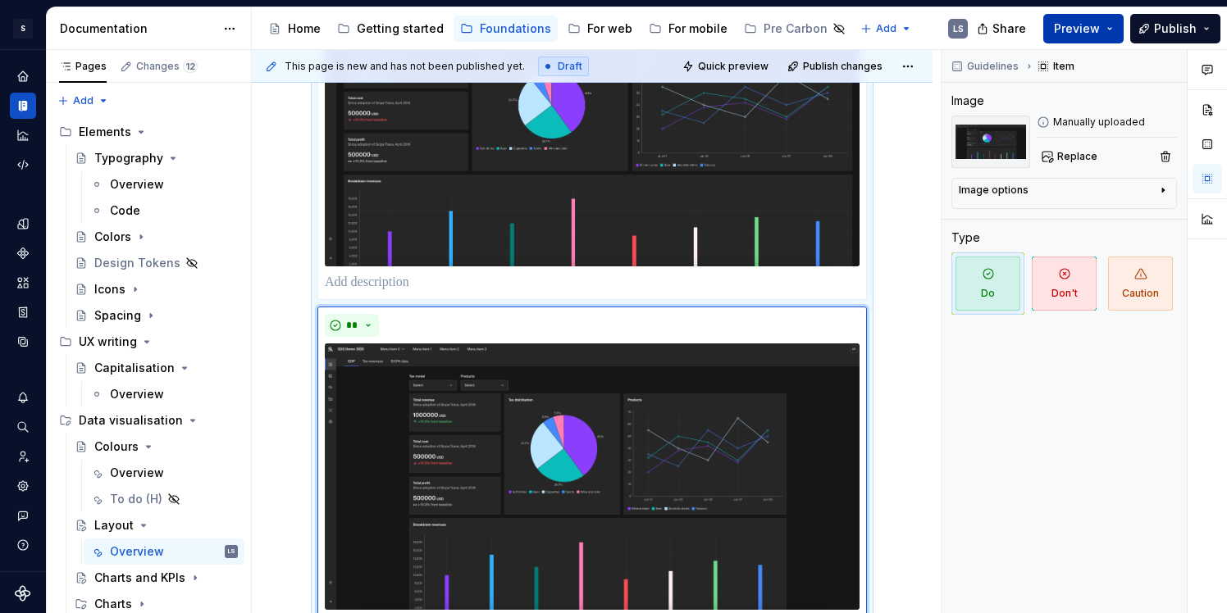
click at [1066, 32] on span "Preview" at bounding box center [1077, 29] width 46 height 16
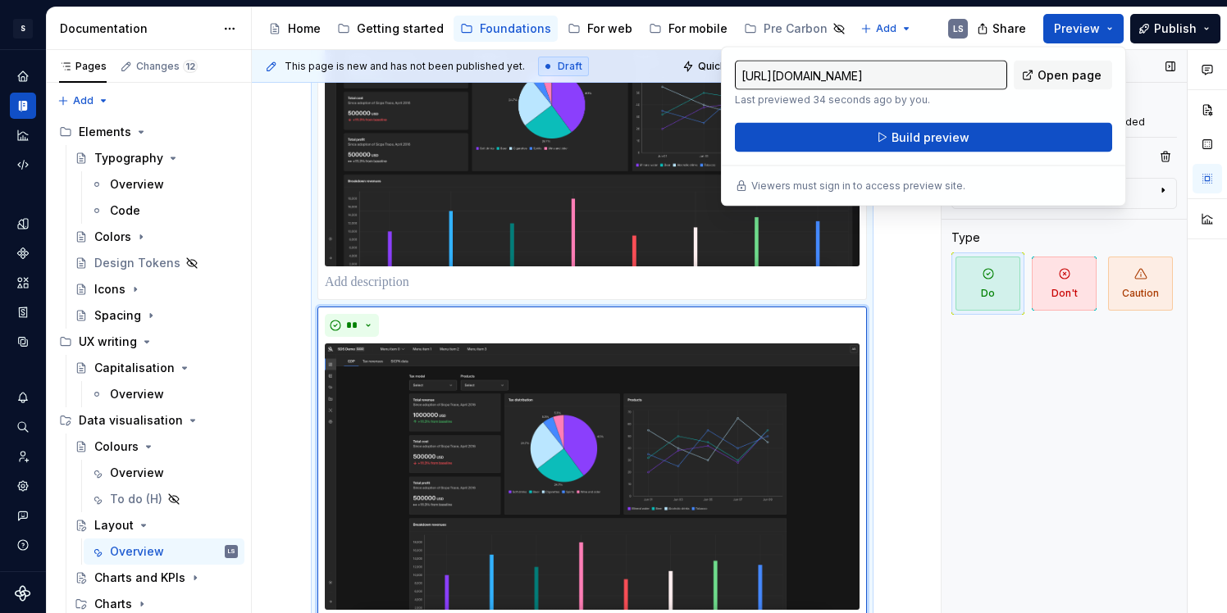
click at [964, 226] on div "Guidelines Item Image Manually uploaded Replace Image options Alignment Caption…" at bounding box center [1064, 332] width 245 height 564
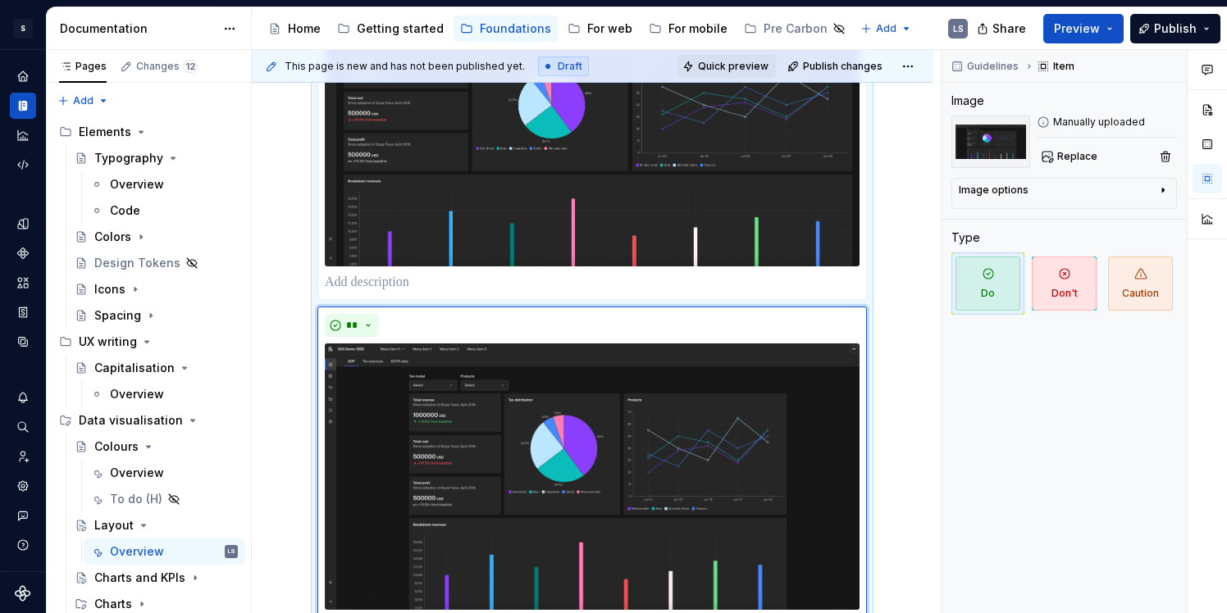
click at [753, 63] on span "Quick preview" at bounding box center [733, 66] width 71 height 13
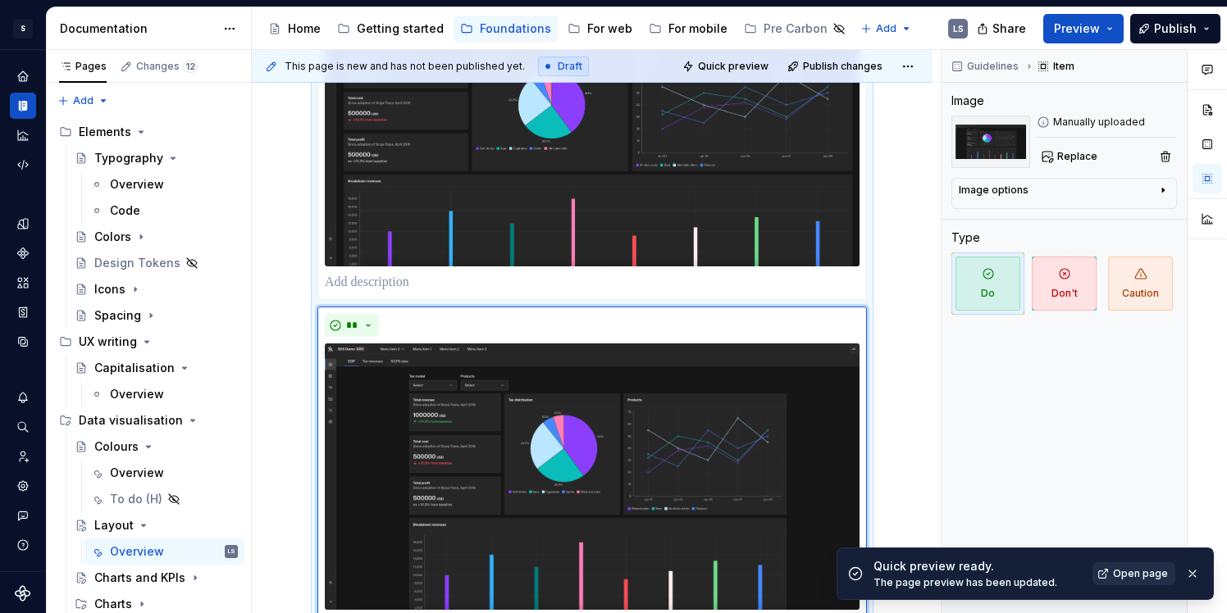
click at [1131, 569] on span "Open page" at bounding box center [1140, 574] width 55 height 13
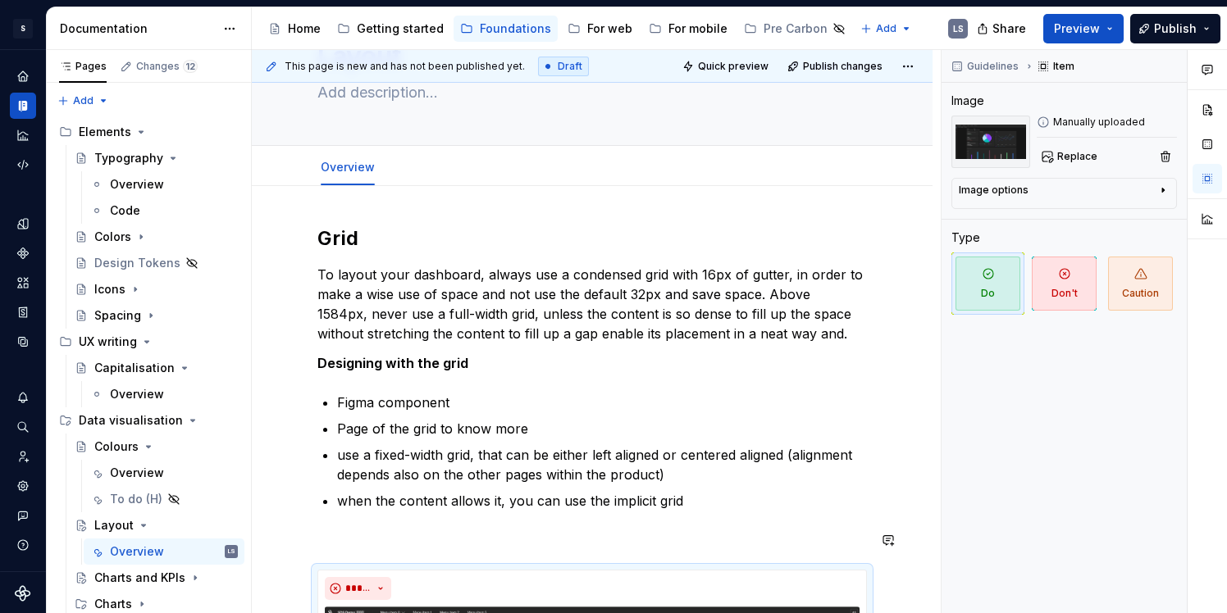
scroll to position [0, 0]
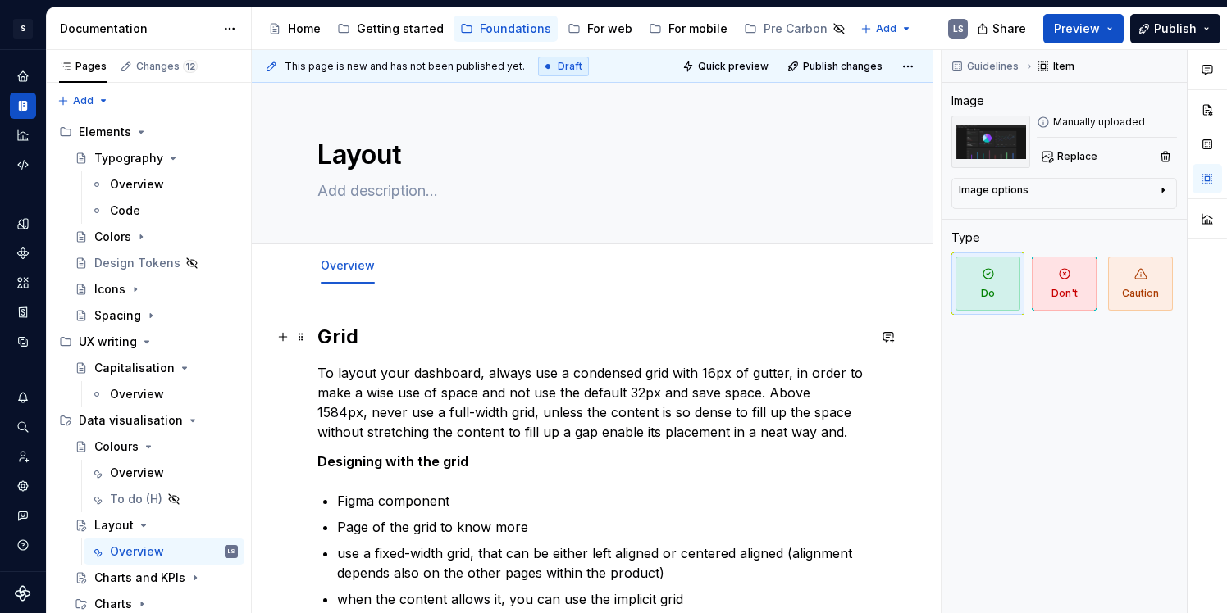
click at [372, 390] on p "To layout your dashboard, always use a condensed grid with 16px of gutter, in o…" at bounding box center [591, 402] width 549 height 79
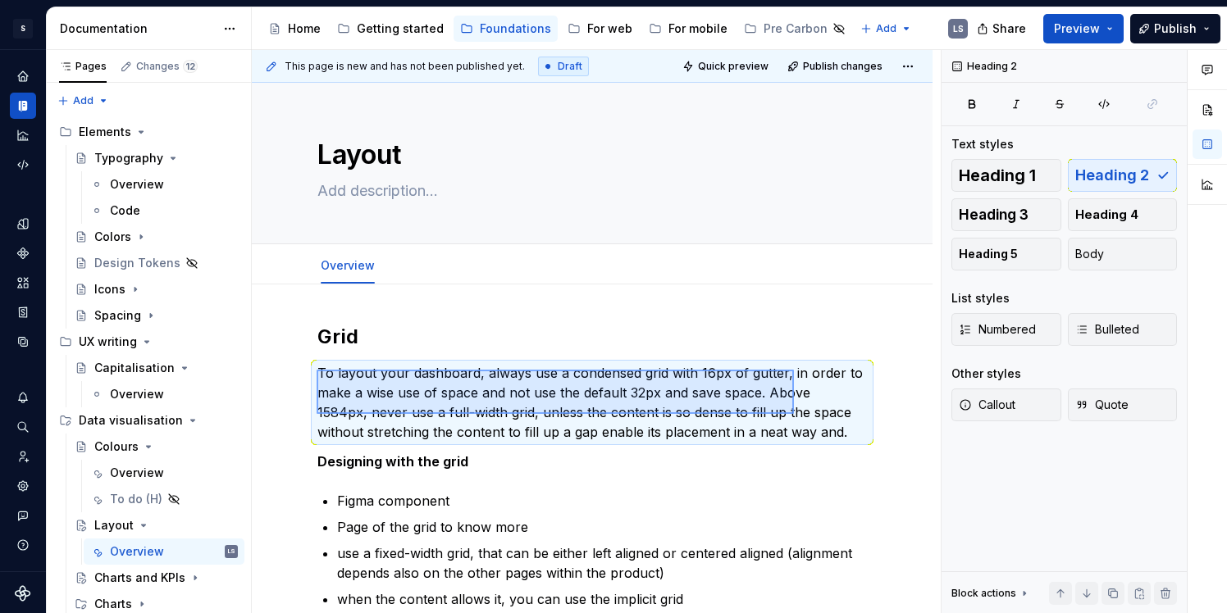
drag, startPoint x: 354, startPoint y: 371, endPoint x: 802, endPoint y: 426, distance: 451.2
click at [802, 426] on div "**********" at bounding box center [596, 332] width 689 height 564
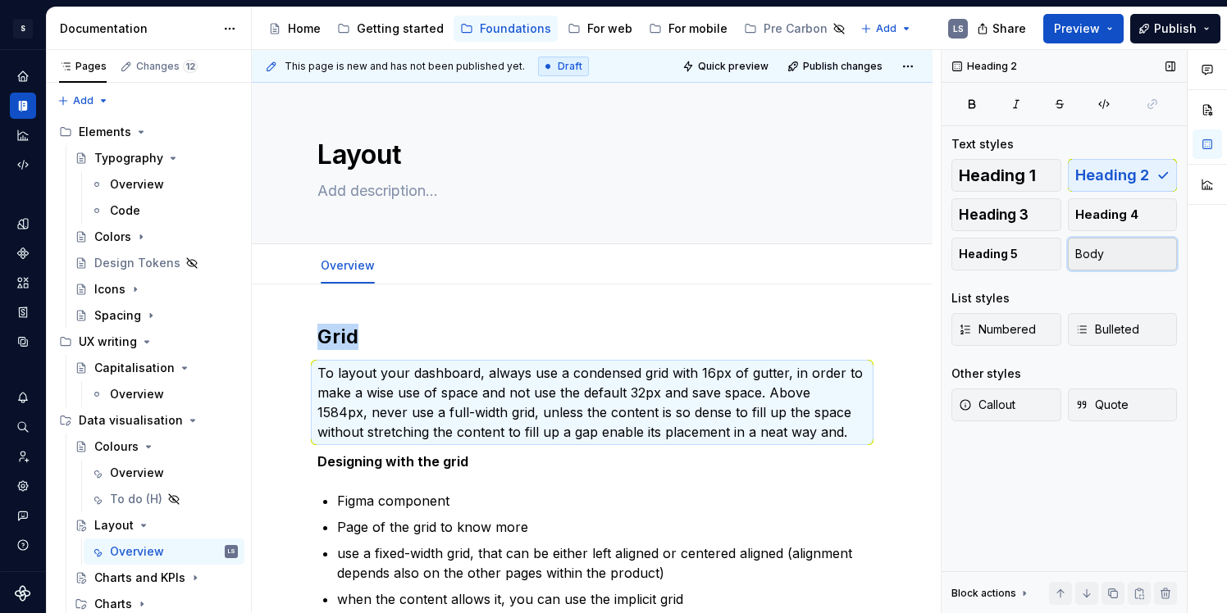
click at [1106, 265] on button "Body" at bounding box center [1123, 254] width 110 height 33
click at [765, 66] on span "Quick preview" at bounding box center [733, 66] width 71 height 13
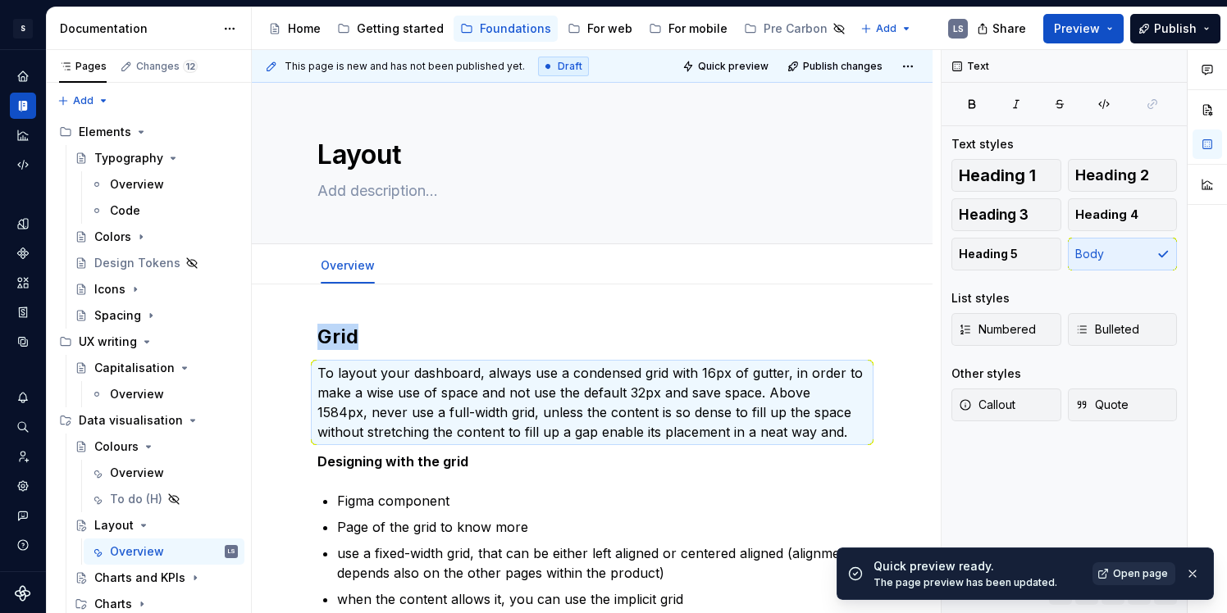
click at [1121, 574] on span "Open page" at bounding box center [1140, 574] width 55 height 13
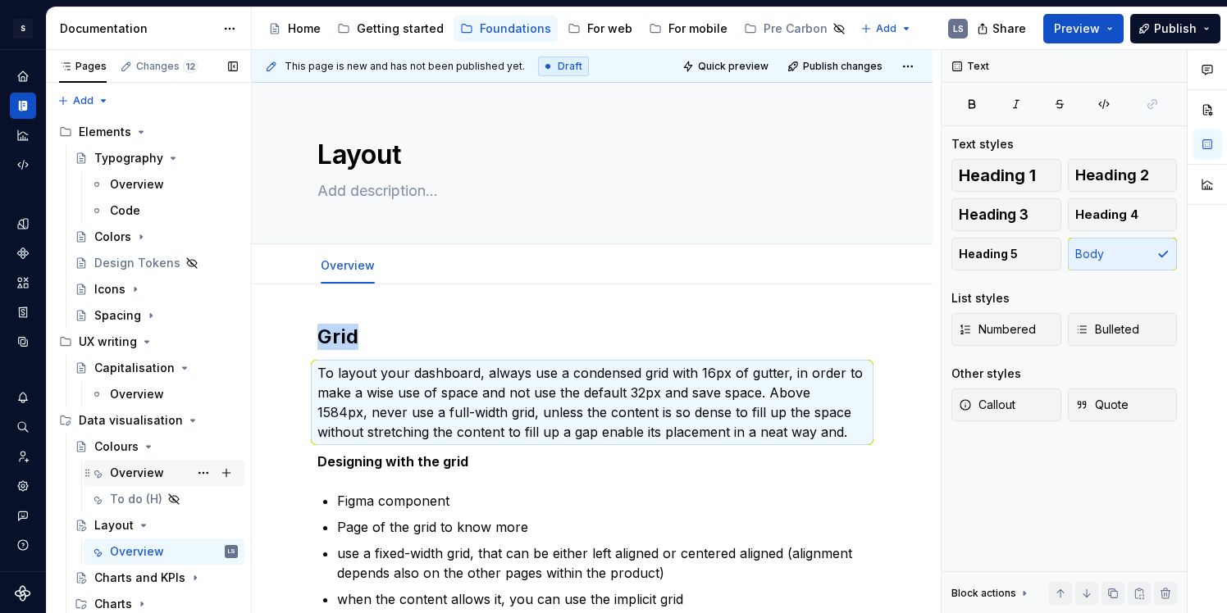
scroll to position [26, 0]
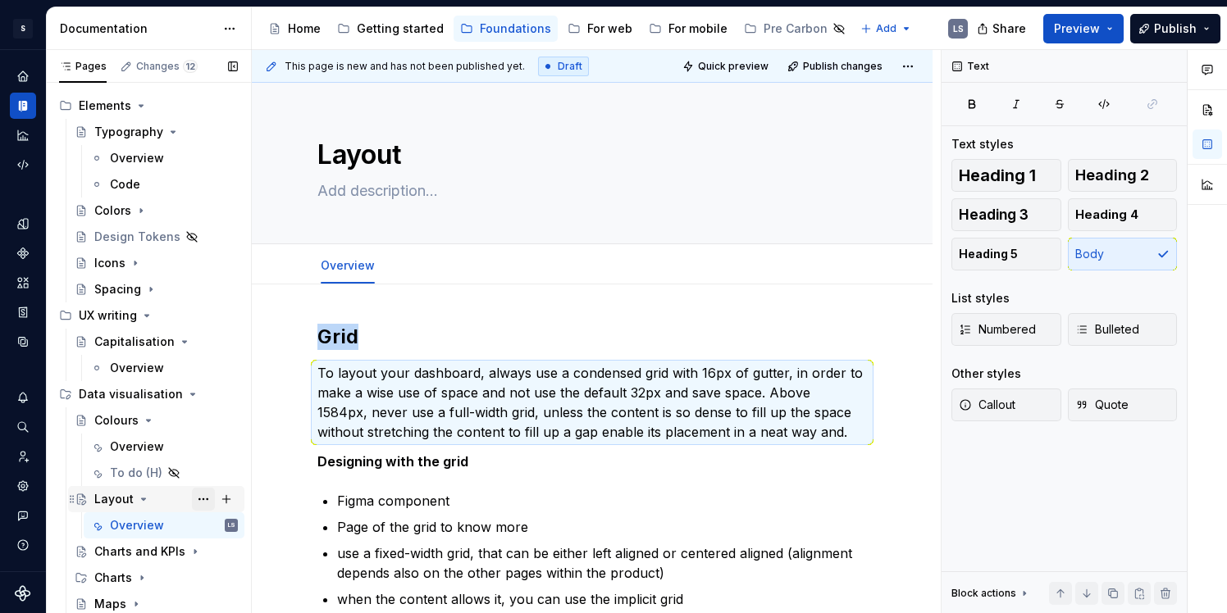
click at [209, 497] on button "Page tree" at bounding box center [203, 499] width 23 height 23
click at [563, 312] on html "1496px x 748px S Digital Design System LS Design system data Documentation Acce…" at bounding box center [613, 306] width 1227 height 613
click at [748, 71] on span "Quick preview" at bounding box center [733, 66] width 71 height 13
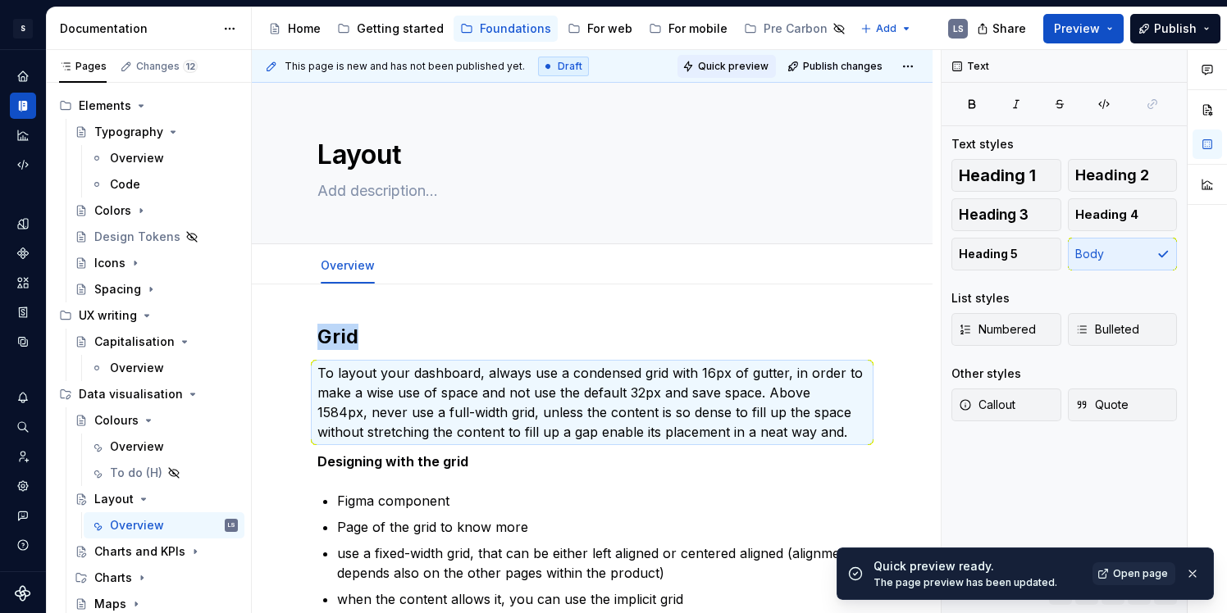
click at [729, 61] on span "Quick preview" at bounding box center [733, 66] width 71 height 13
click at [434, 407] on p "To layout your dashboard, always use a condensed grid with 16px of gutter, in o…" at bounding box center [591, 402] width 549 height 79
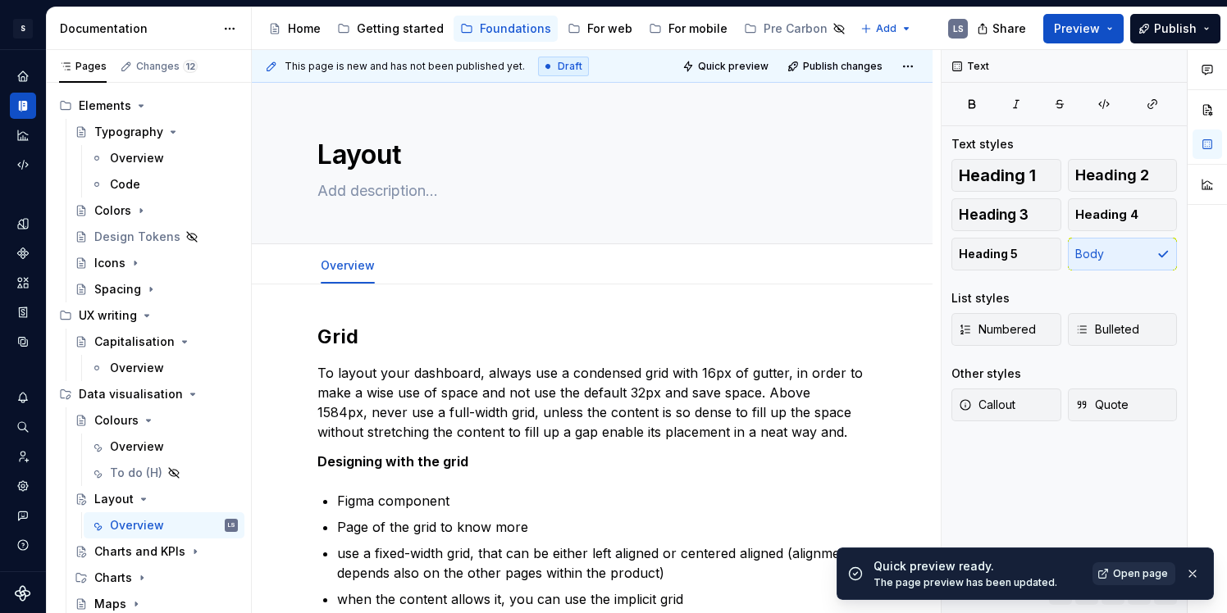
click at [1121, 568] on span "Open page" at bounding box center [1140, 574] width 55 height 13
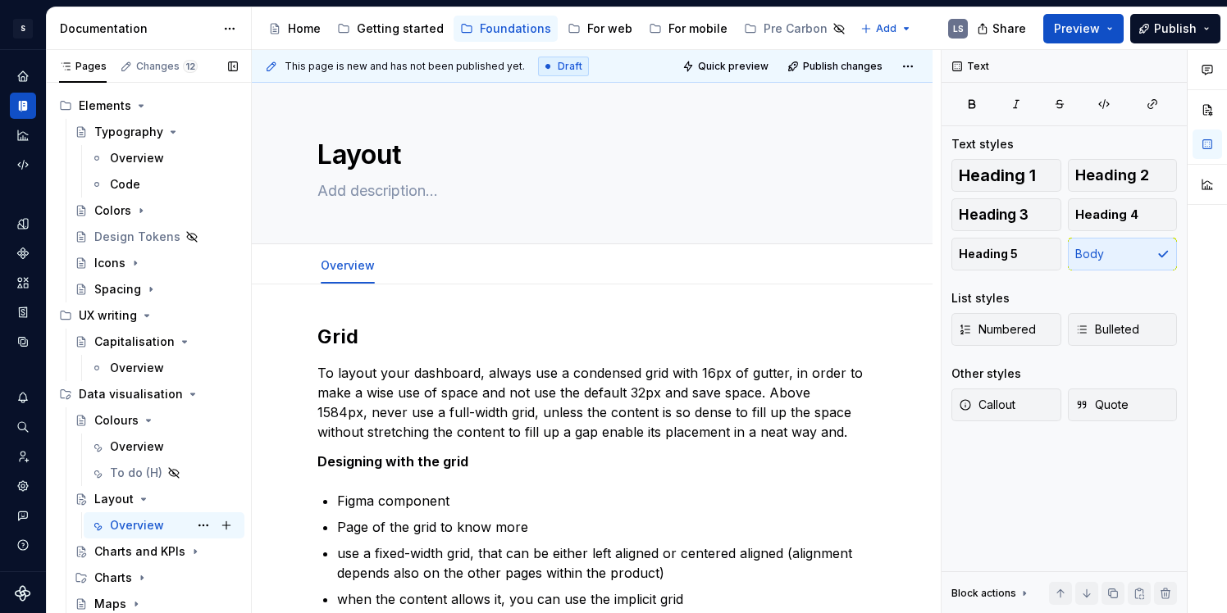
click at [160, 524] on div "Overview" at bounding box center [137, 526] width 54 height 16
click at [207, 399] on button "Page tree" at bounding box center [203, 394] width 23 height 23
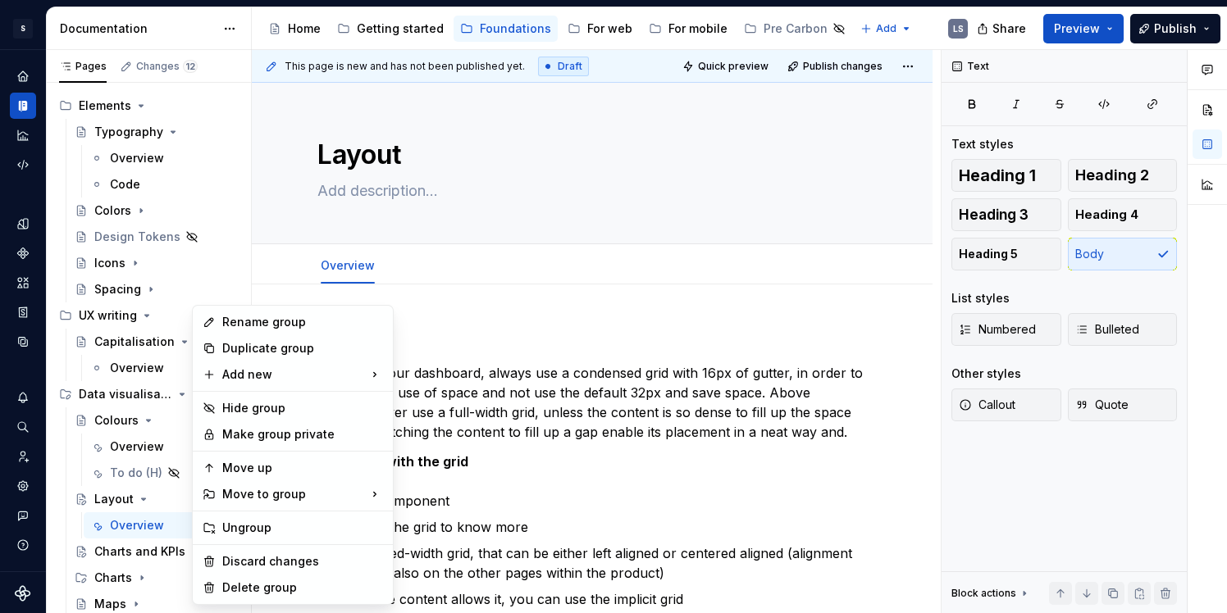
click at [449, 297] on html "1496px x 748px S Digital Design System LS Design system data Documentation Acce…" at bounding box center [613, 306] width 1227 height 613
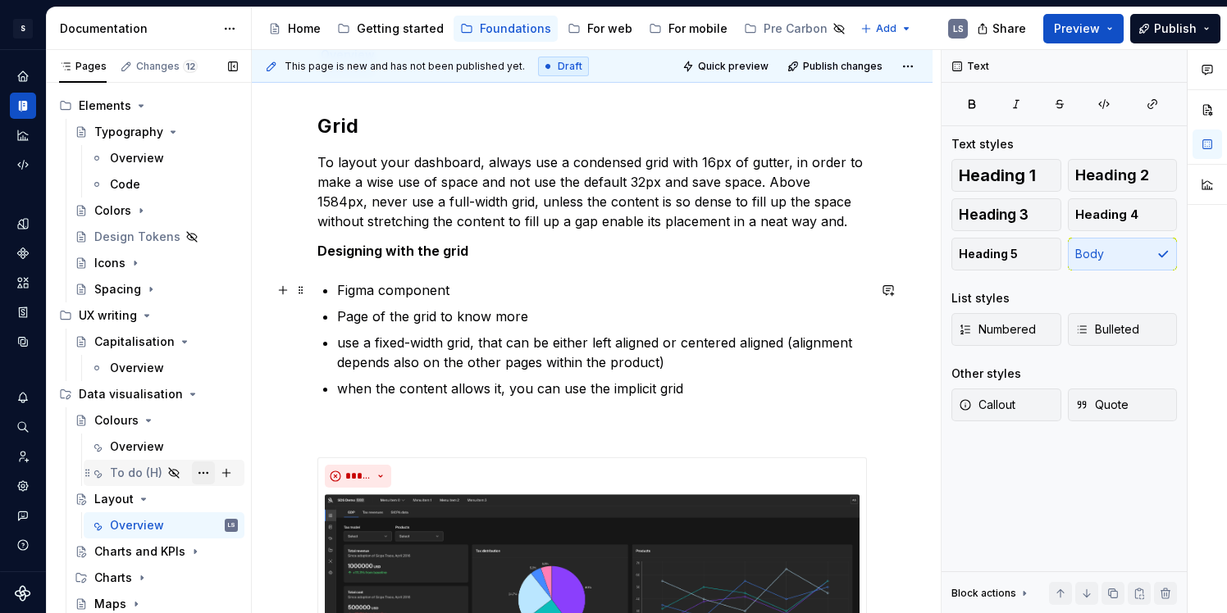
scroll to position [214, 0]
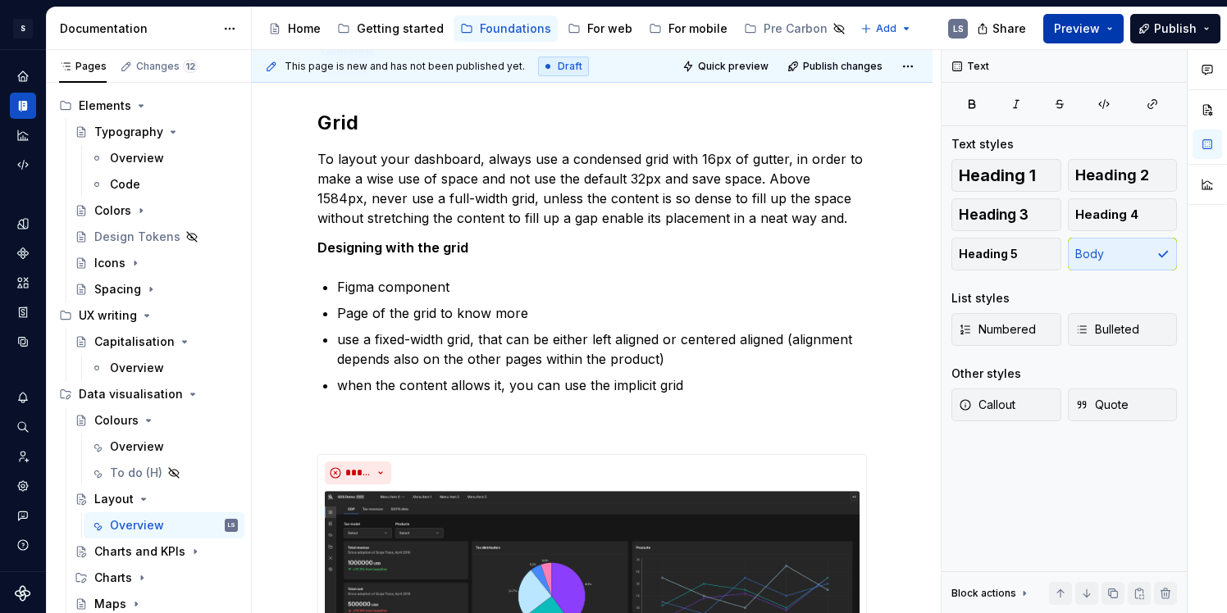
click at [1072, 34] on span "Preview" at bounding box center [1077, 29] width 46 height 16
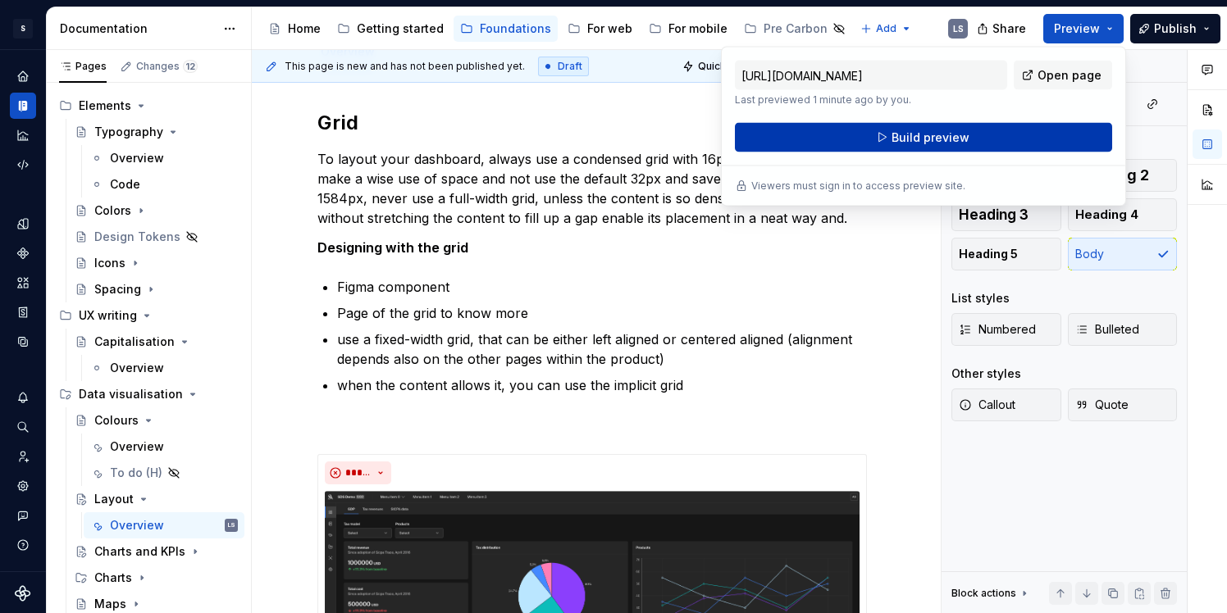
click at [964, 139] on span "Build preview" at bounding box center [930, 138] width 78 height 16
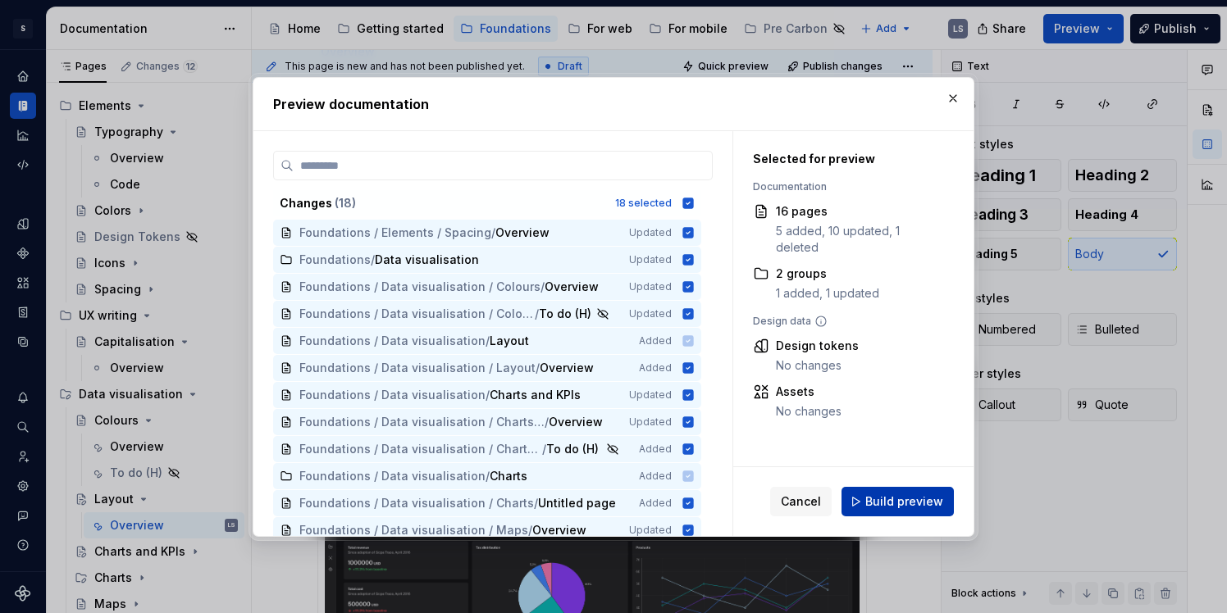
click at [911, 499] on span "Build preview" at bounding box center [904, 502] width 78 height 16
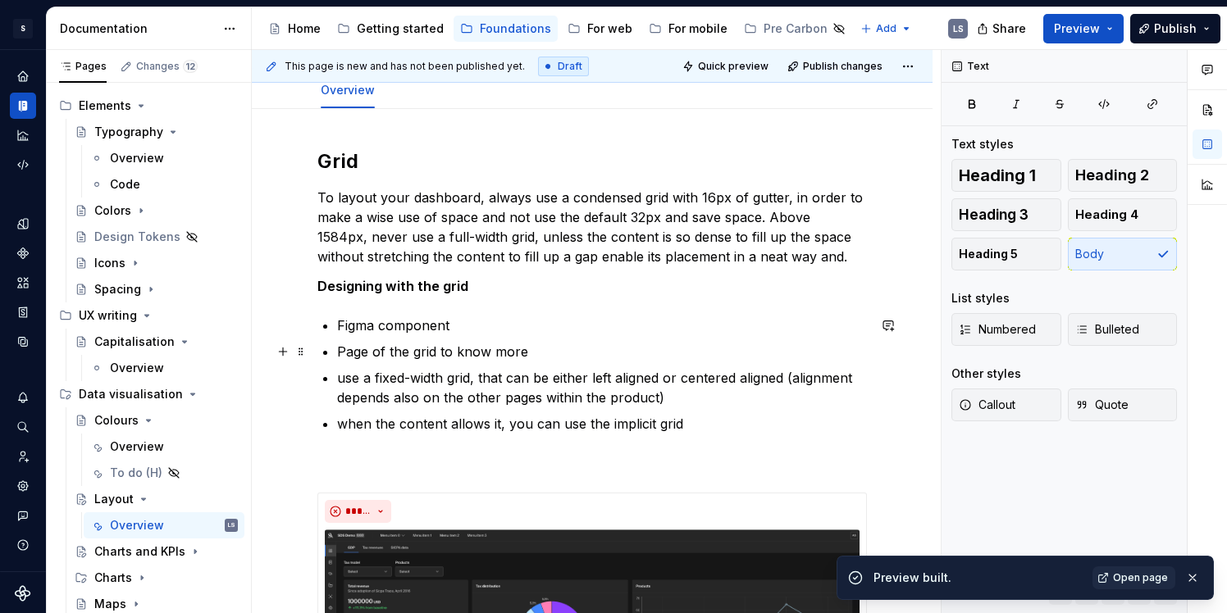
scroll to position [172, 0]
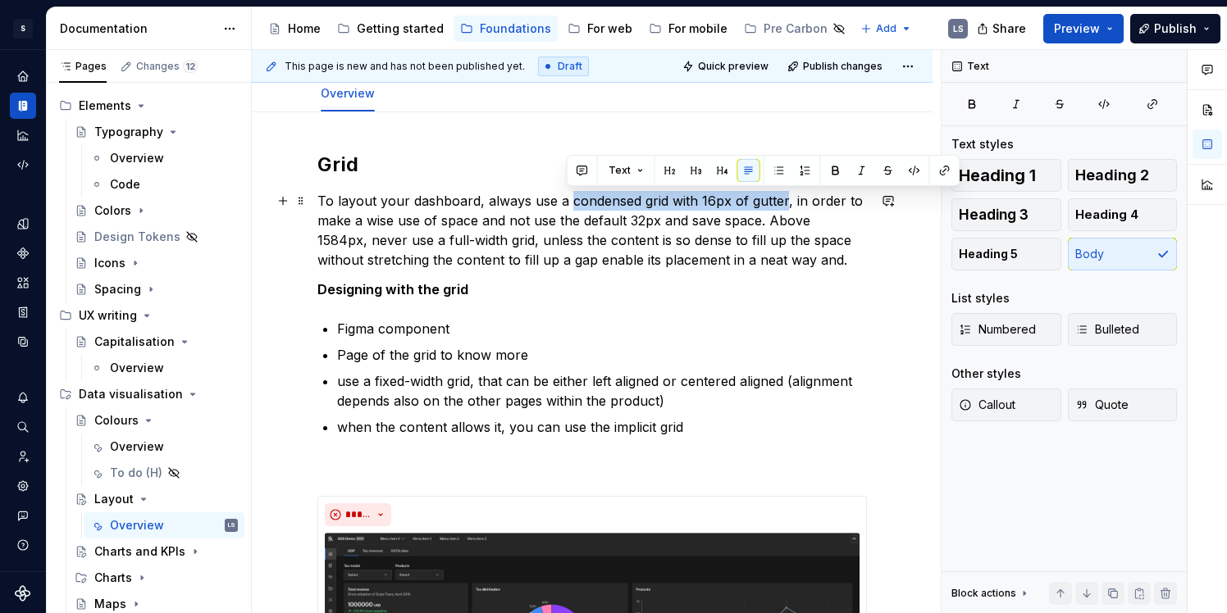
drag, startPoint x: 567, startPoint y: 206, endPoint x: 782, endPoint y: 208, distance: 214.9
click at [782, 208] on p "To layout your dashboard, always use a condensed grid with 16px of gutter, in o…" at bounding box center [591, 230] width 549 height 79
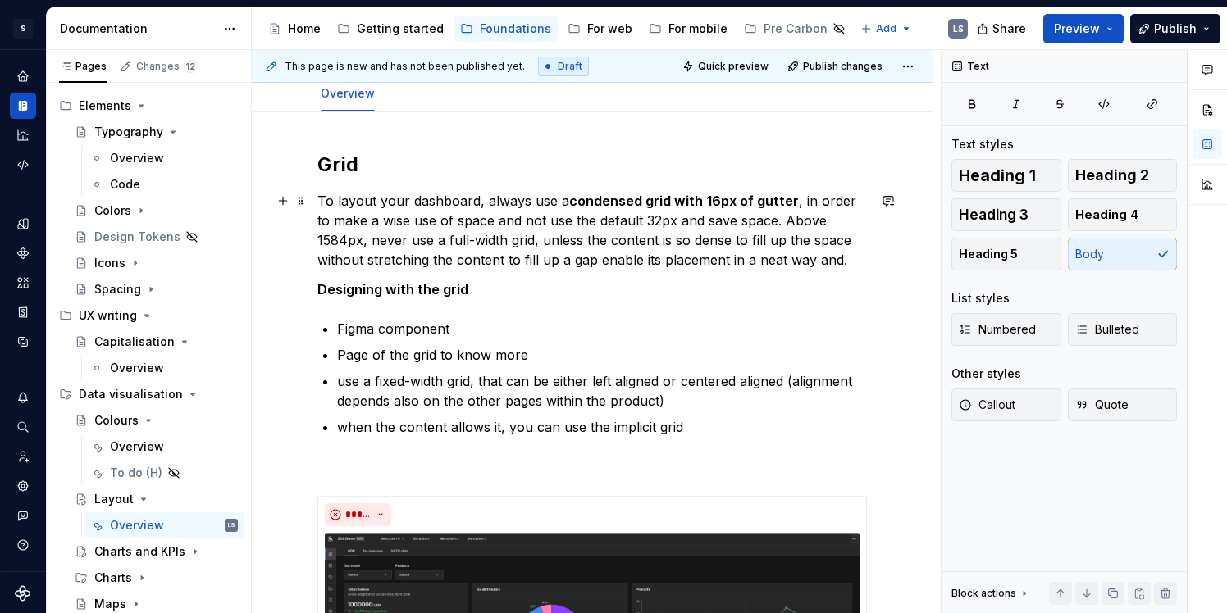
click at [789, 233] on p "To layout your dashboard, always use a condensed grid with 16px of gutter , in …" at bounding box center [591, 230] width 549 height 79
click at [679, 201] on strong "condensed grid with 16px of gutter" at bounding box center [684, 201] width 230 height 16
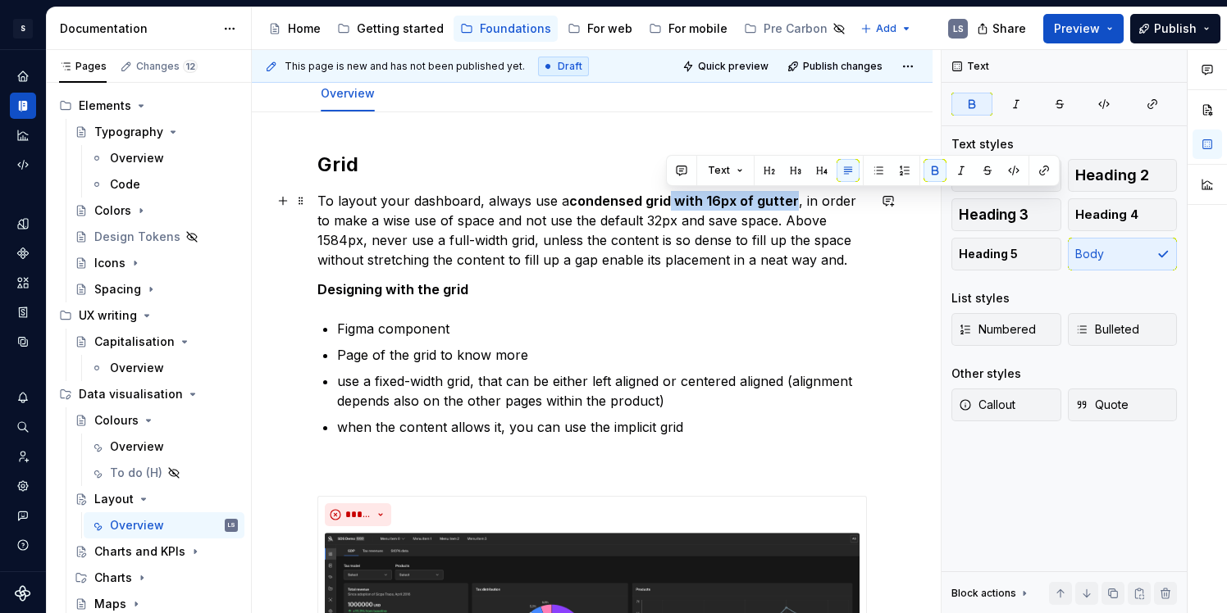
drag, startPoint x: 787, startPoint y: 201, endPoint x: 663, endPoint y: 201, distance: 124.7
click at [663, 201] on p "To layout your dashboard, always use a condensed grid with 16px of gutter , in …" at bounding box center [591, 230] width 549 height 79
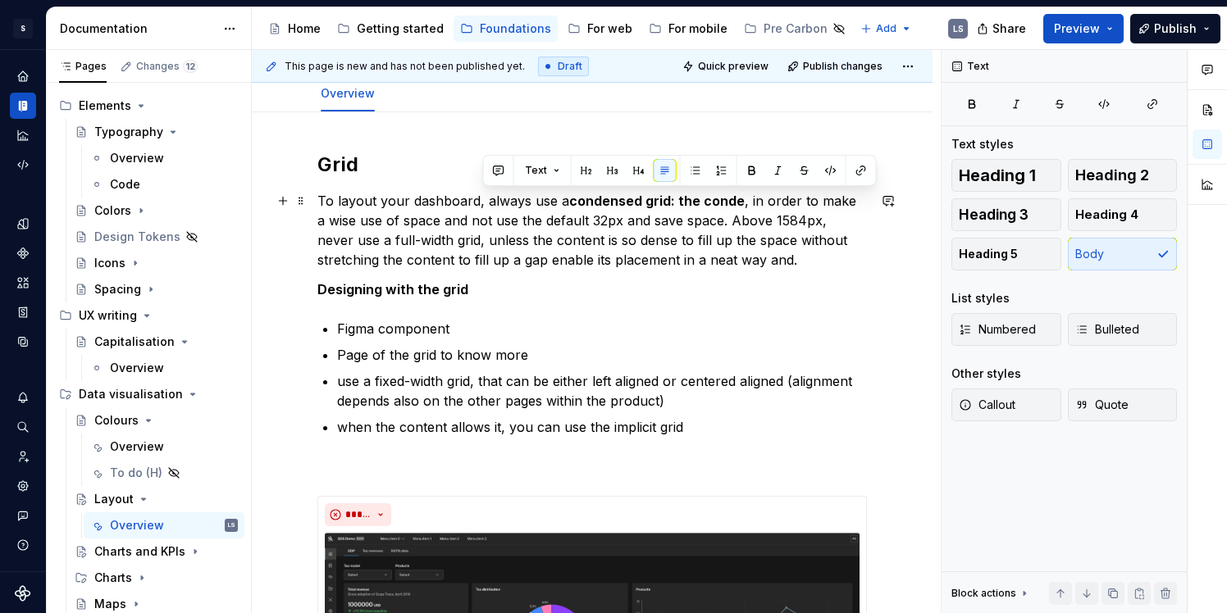
drag, startPoint x: 482, startPoint y: 201, endPoint x: 568, endPoint y: 201, distance: 85.3
click at [568, 201] on p "To layout your dashboard, always use a condensed grid: the conde , in order to …" at bounding box center [591, 230] width 549 height 79
click at [657, 243] on p "To layout your dashboard, always use a condensed grid: the conde , in order to …" at bounding box center [591, 230] width 549 height 79
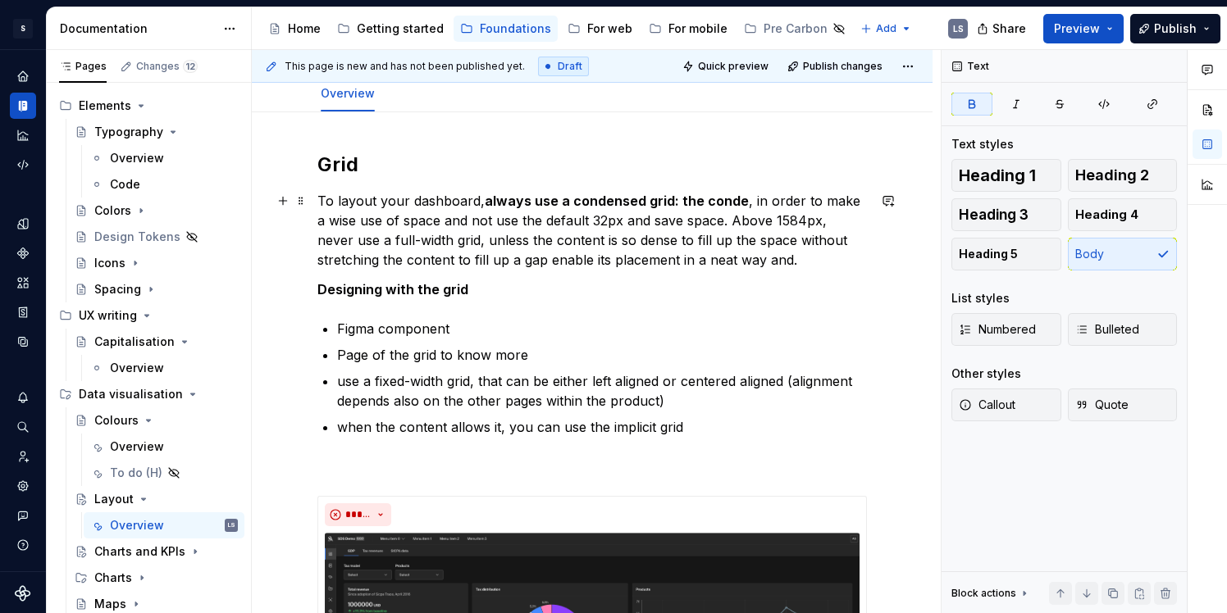
click at [714, 194] on strong "always use a condensed grid: the conde" at bounding box center [617, 201] width 264 height 16
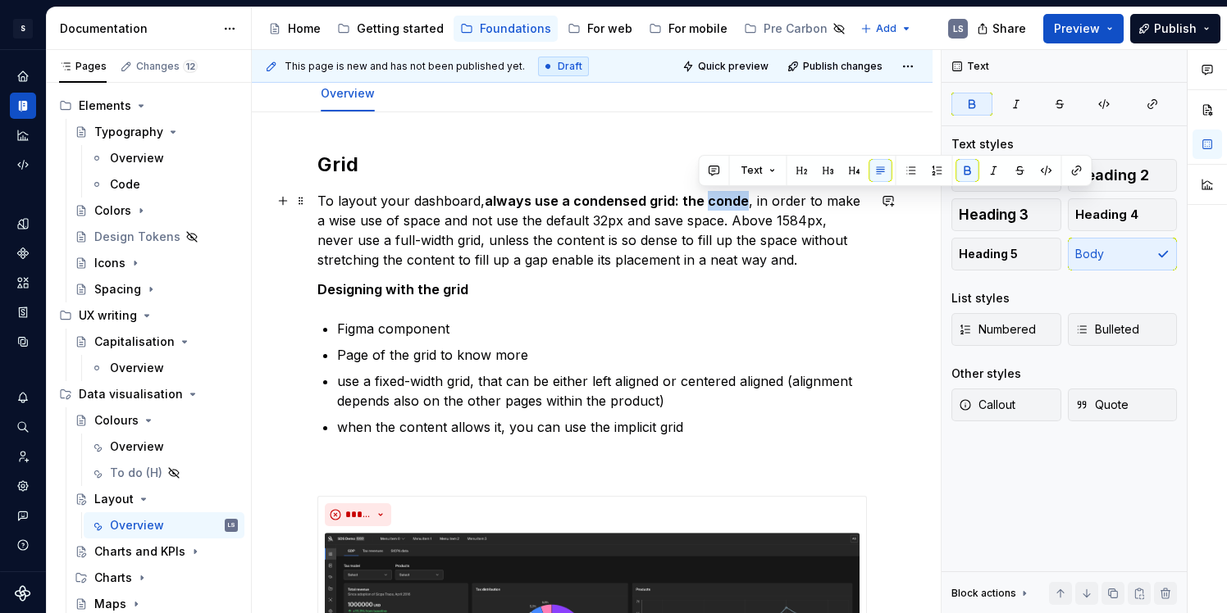
click at [714, 194] on strong "always use a condensed grid: the conde" at bounding box center [617, 201] width 264 height 16
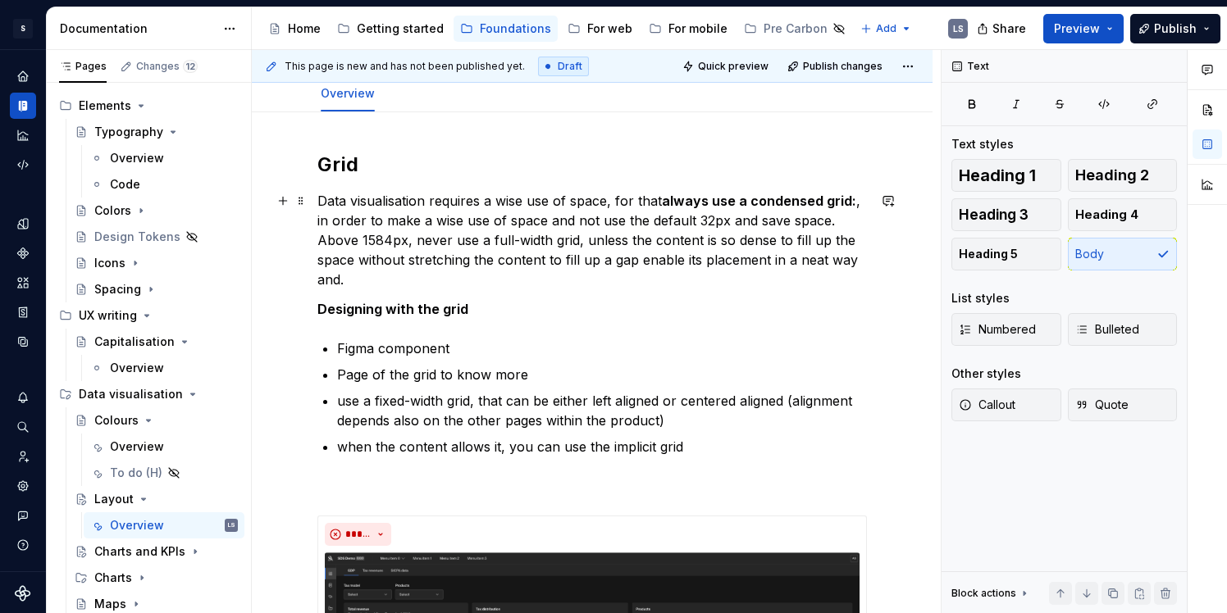
click at [850, 203] on strong "always use a condensed grid:" at bounding box center [759, 201] width 194 height 16
click at [651, 202] on p "Data visualisation requires a wise use of space, for that always use a condense…" at bounding box center [591, 240] width 549 height 98
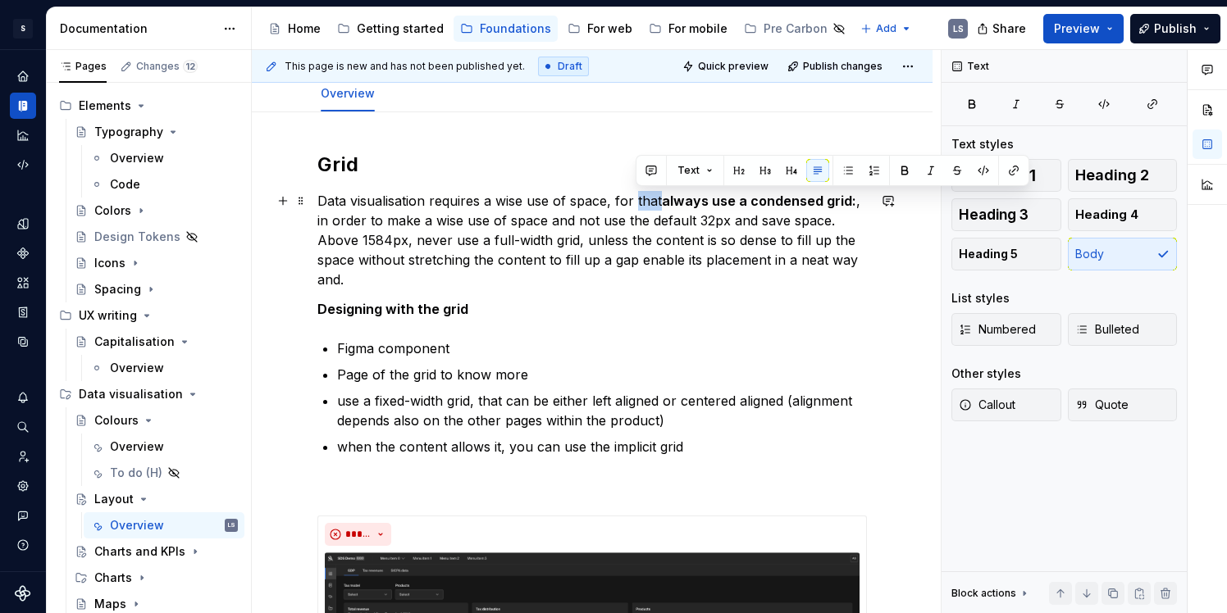
click at [651, 202] on p "Data visualisation requires a wise use of space, for that always use a condense…" at bounding box center [591, 240] width 549 height 98
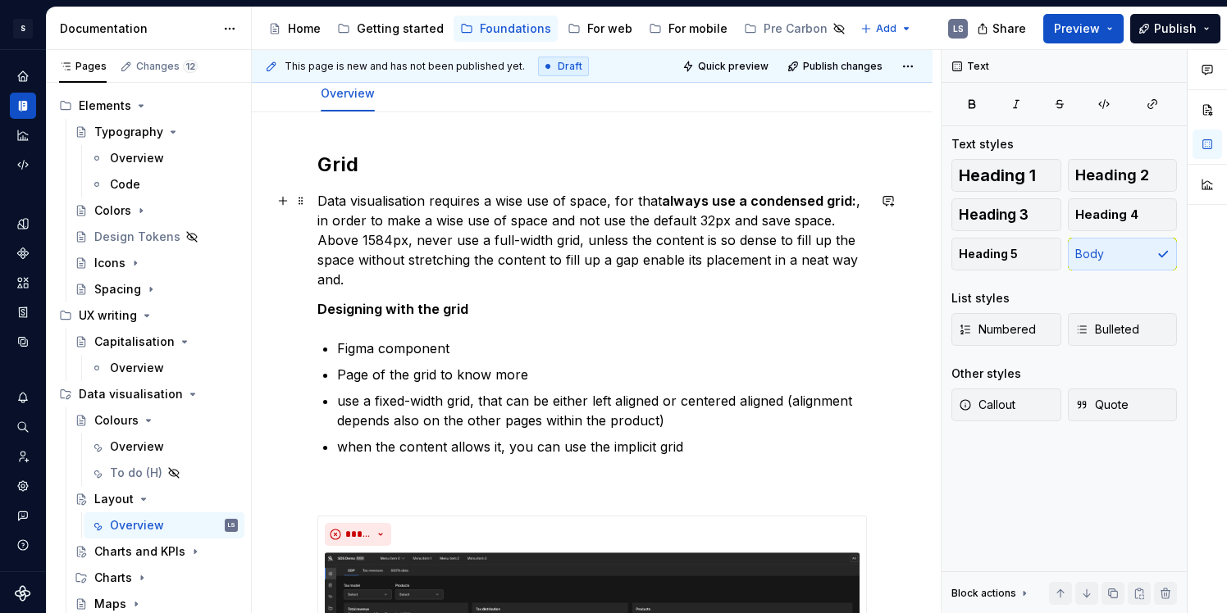
click at [663, 203] on strong "always use a condensed grid:" at bounding box center [759, 201] width 194 height 16
click at [644, 199] on p "Data visualisation requires a wise use of space, for that always use a condense…" at bounding box center [591, 240] width 549 height 98
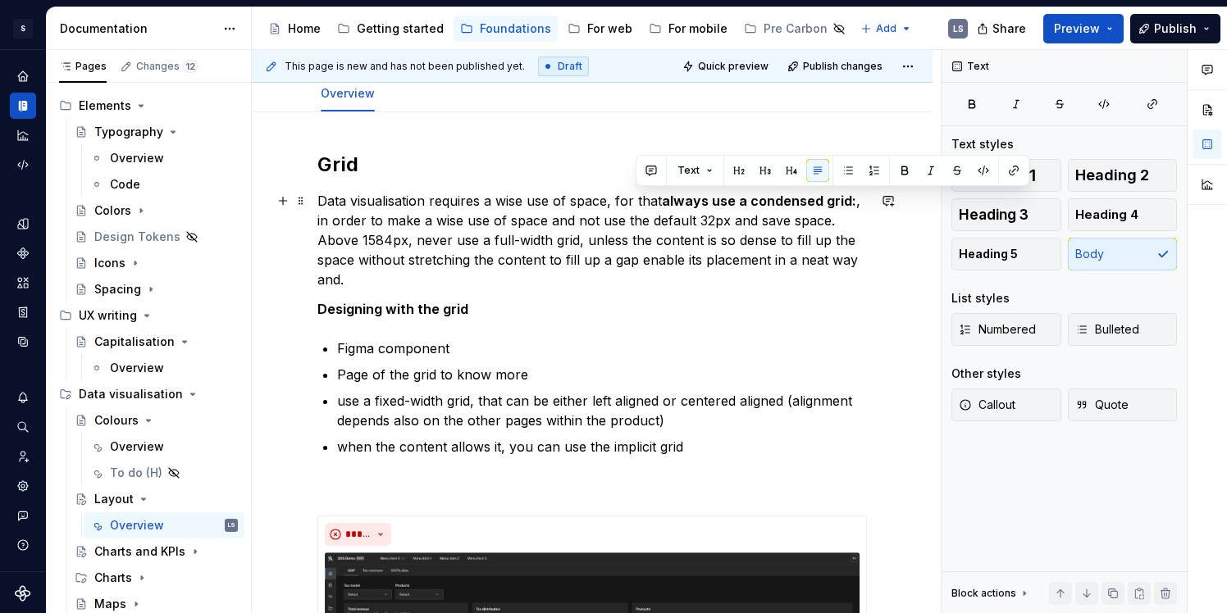
click at [615, 199] on p "Data visualisation requires a wise use of space, for that always use a condense…" at bounding box center [591, 240] width 549 height 98
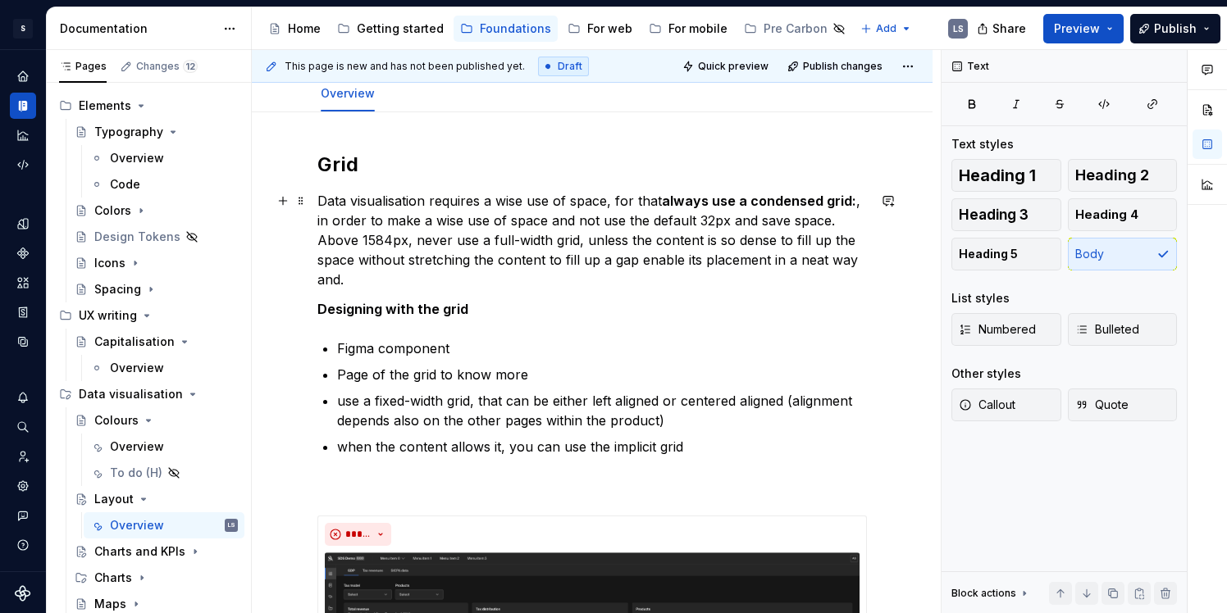
click at [568, 204] on p "Data visualisation requires a wise use of space, for that always use a condense…" at bounding box center [591, 240] width 549 height 98
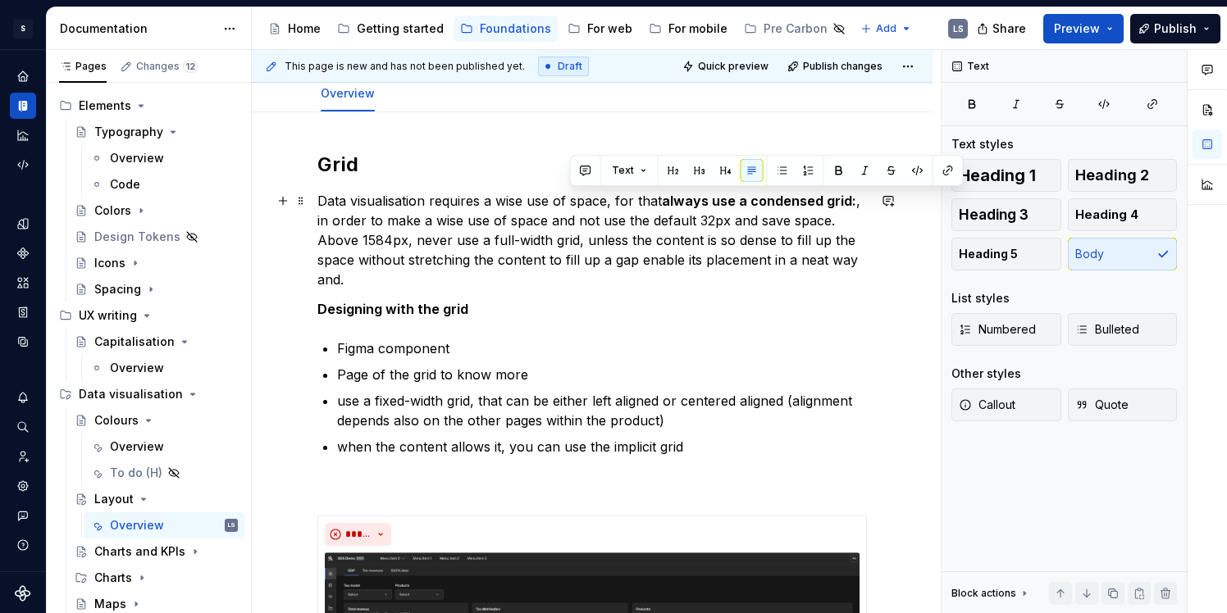
click at [618, 199] on p "Data visualisation requires a wise use of space, for that always use a condense…" at bounding box center [591, 240] width 549 height 98
click at [612, 207] on p "Data visualisation requires a wise use of space, for that always use a condense…" at bounding box center [591, 240] width 549 height 98
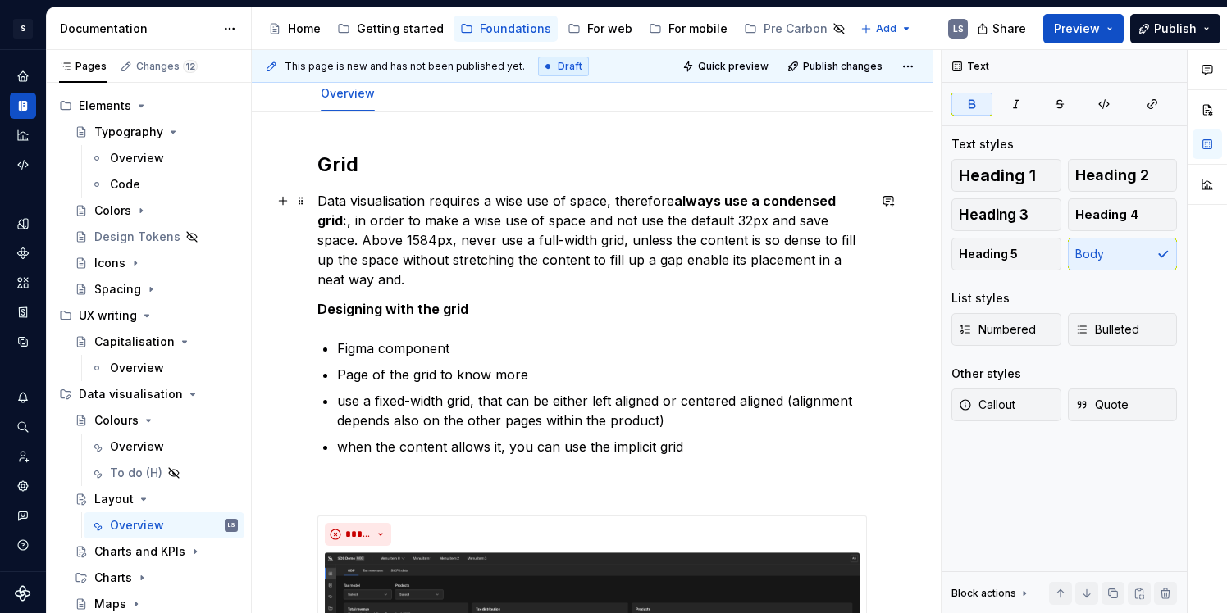
click at [839, 207] on strong "always use a condensed grid:" at bounding box center [578, 211] width 522 height 36
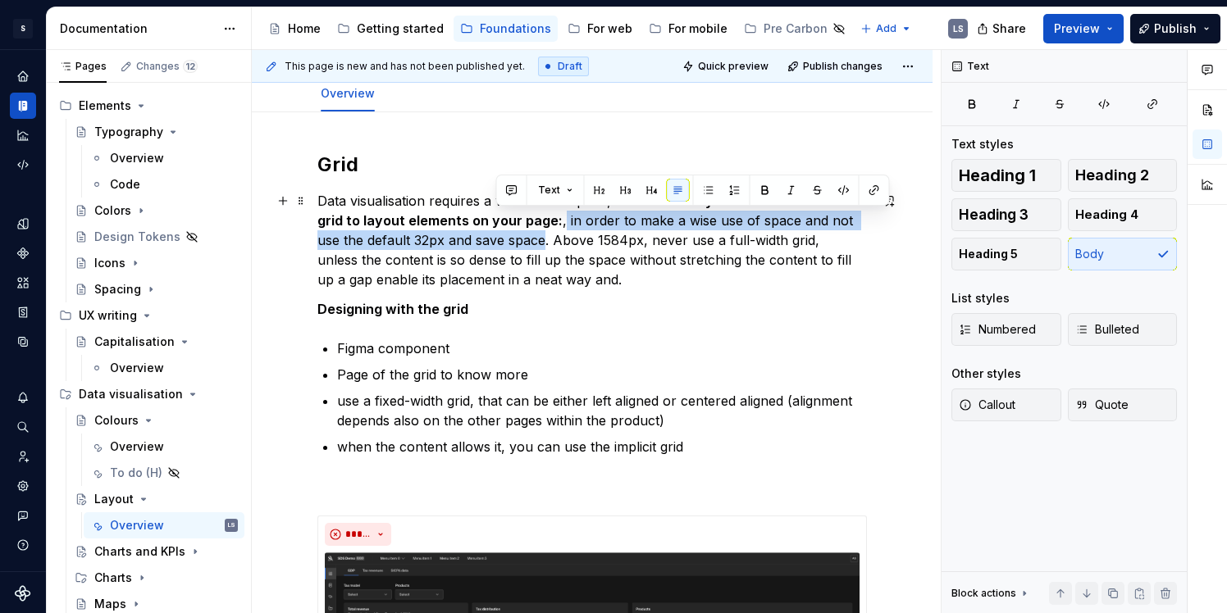
drag, startPoint x: 527, startPoint y: 221, endPoint x: 495, endPoint y: 244, distance: 40.0
click at [495, 244] on p "Data visualisation requires a wise use of space, therefore always use a condens…" at bounding box center [591, 240] width 549 height 98
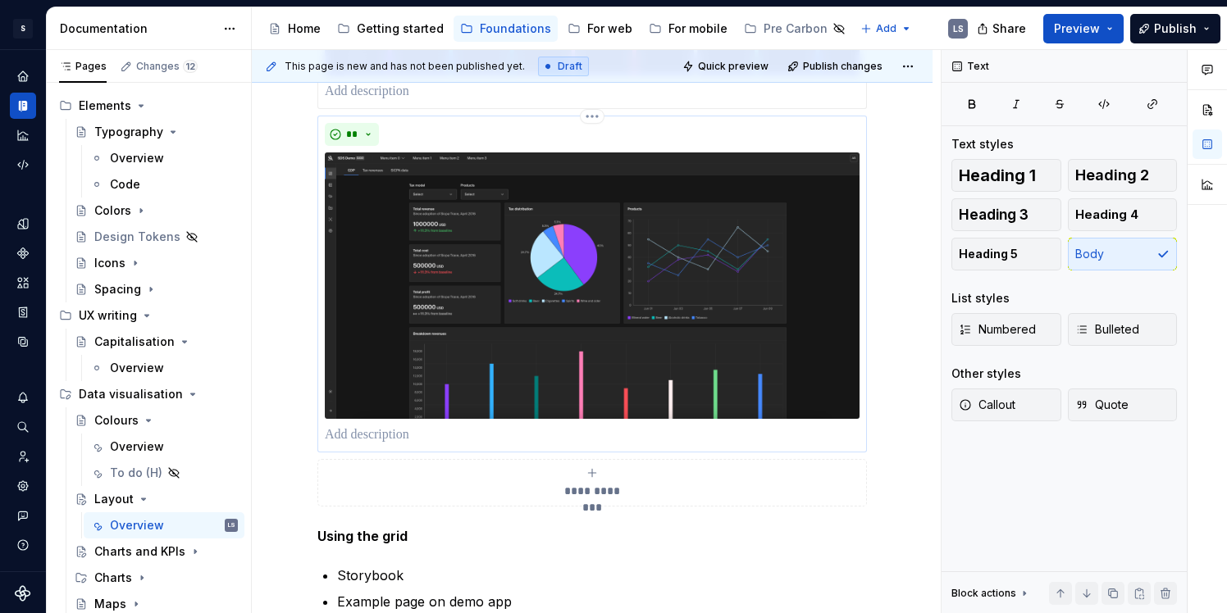
scroll to position [901, 0]
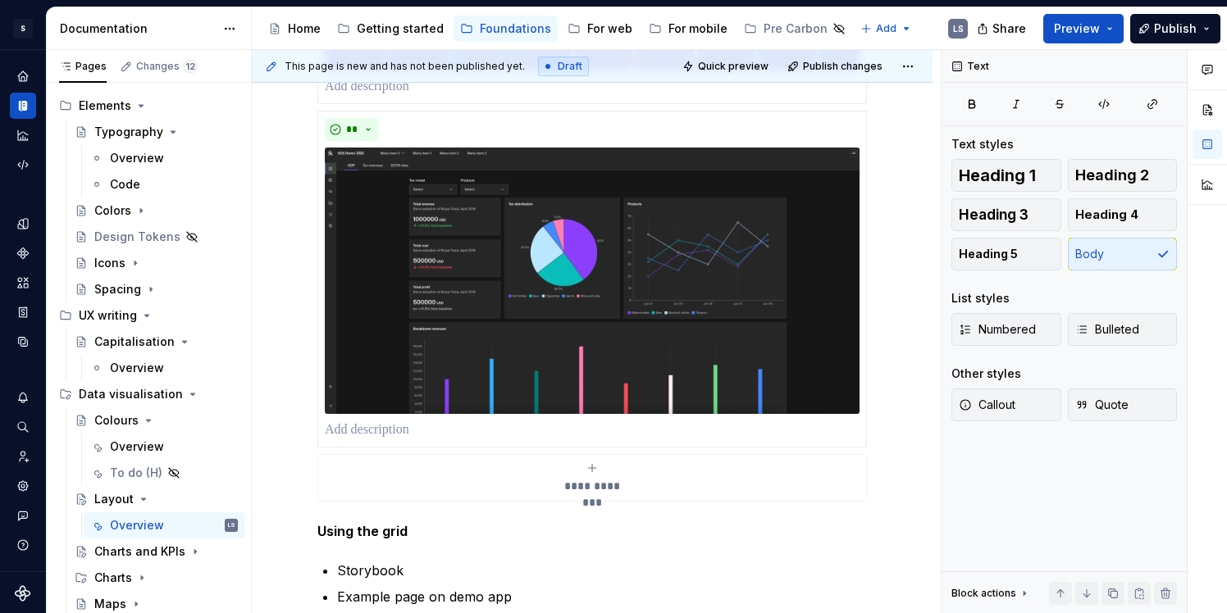
click at [577, 493] on span "**********" at bounding box center [591, 486] width 75 height 16
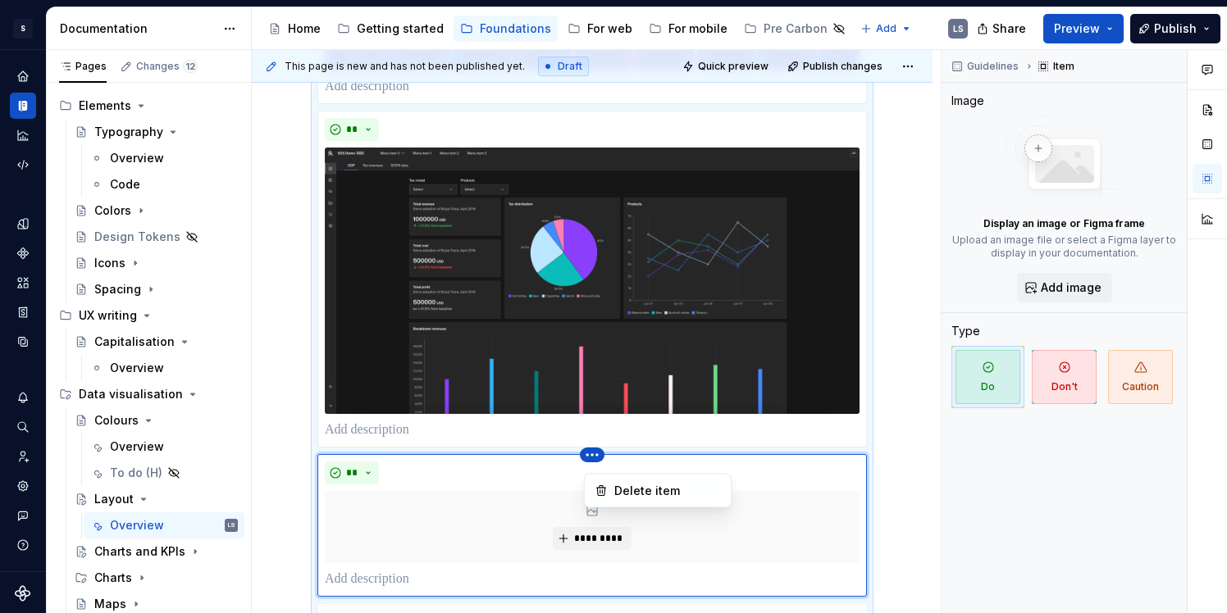
click at [600, 144] on html "1496px x 748px S Digital Design System LS Design system data Documentation Acce…" at bounding box center [613, 306] width 1227 height 613
click at [595, 463] on html "1496px x 748px S Digital Design System LS Design system data Documentation Acce…" at bounding box center [613, 306] width 1227 height 613
click at [321, 459] on div "**********" at bounding box center [591, 209] width 549 height 884
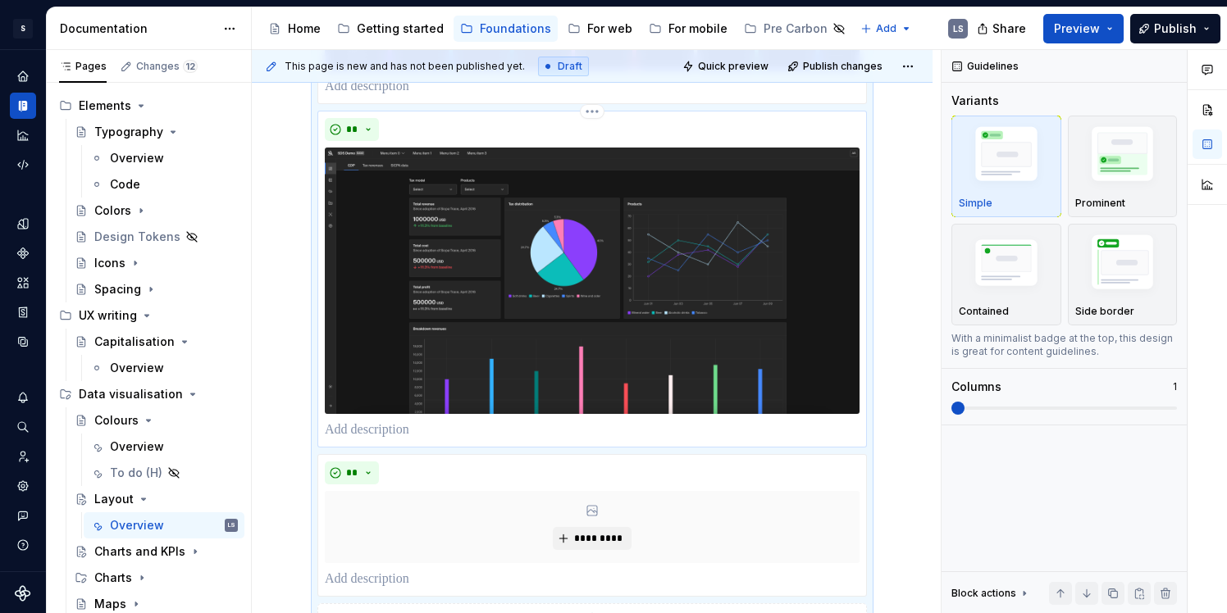
click at [395, 375] on img at bounding box center [592, 281] width 535 height 266
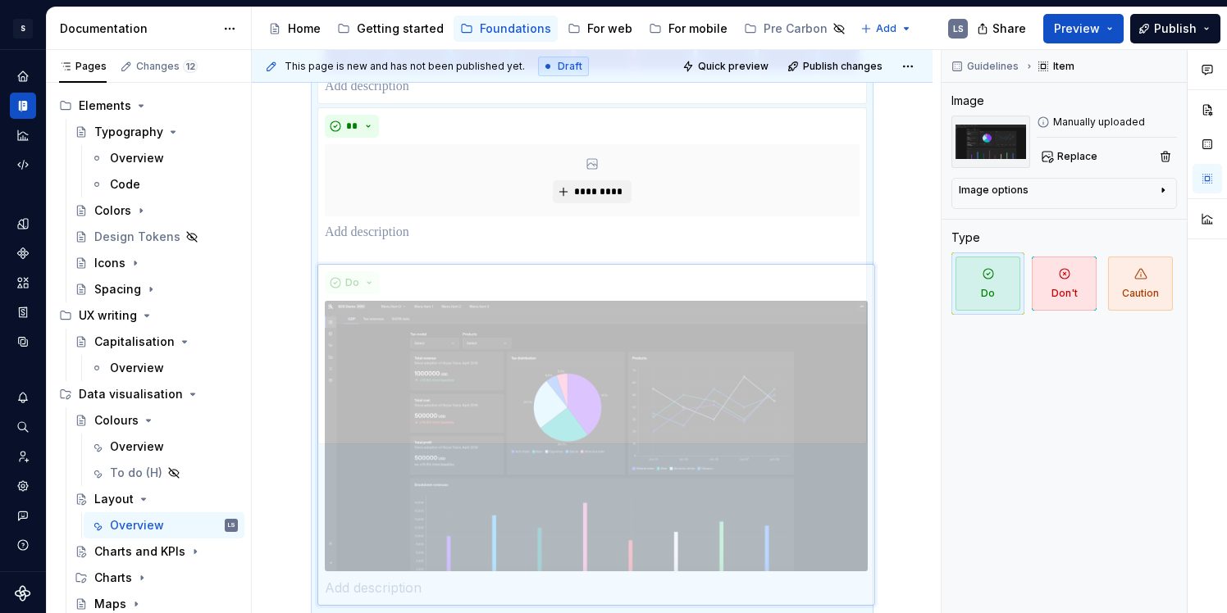
drag, startPoint x: 505, startPoint y: 122, endPoint x: 499, endPoint y: 397, distance: 274.8
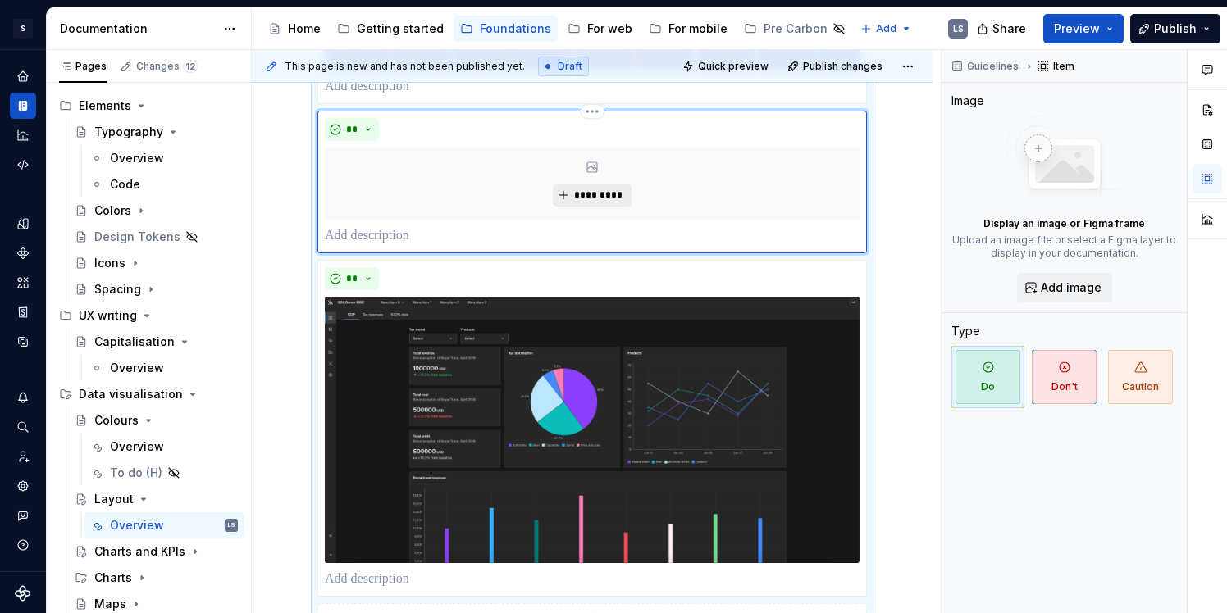
click at [590, 196] on span "*********" at bounding box center [598, 195] width 50 height 13
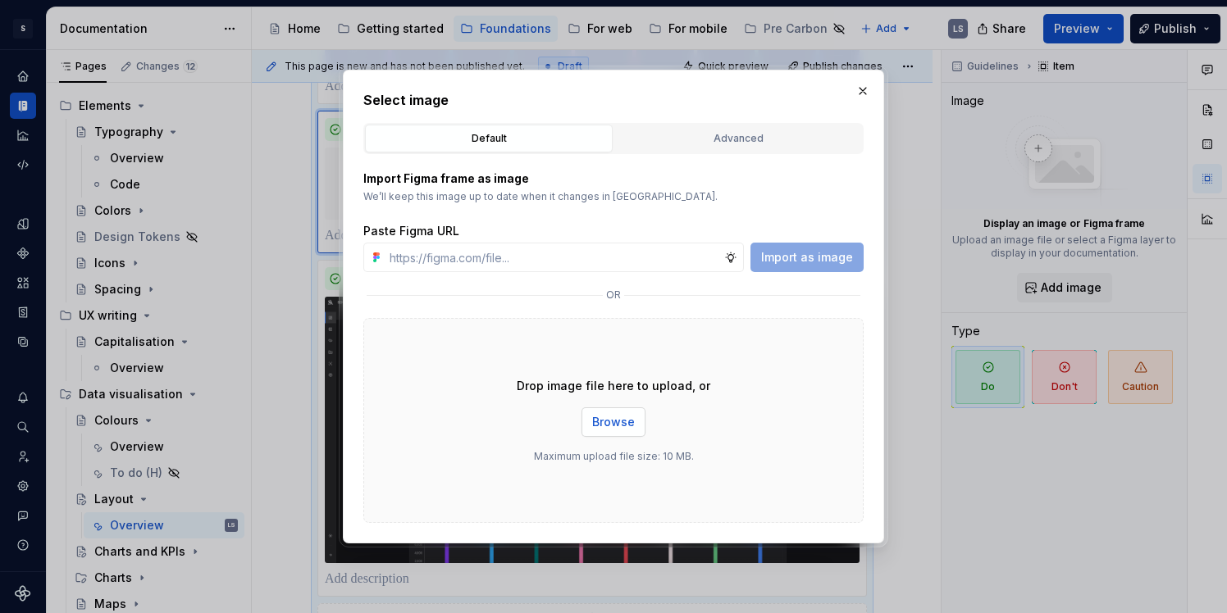
click at [586, 418] on button "Browse" at bounding box center [613, 423] width 64 height 30
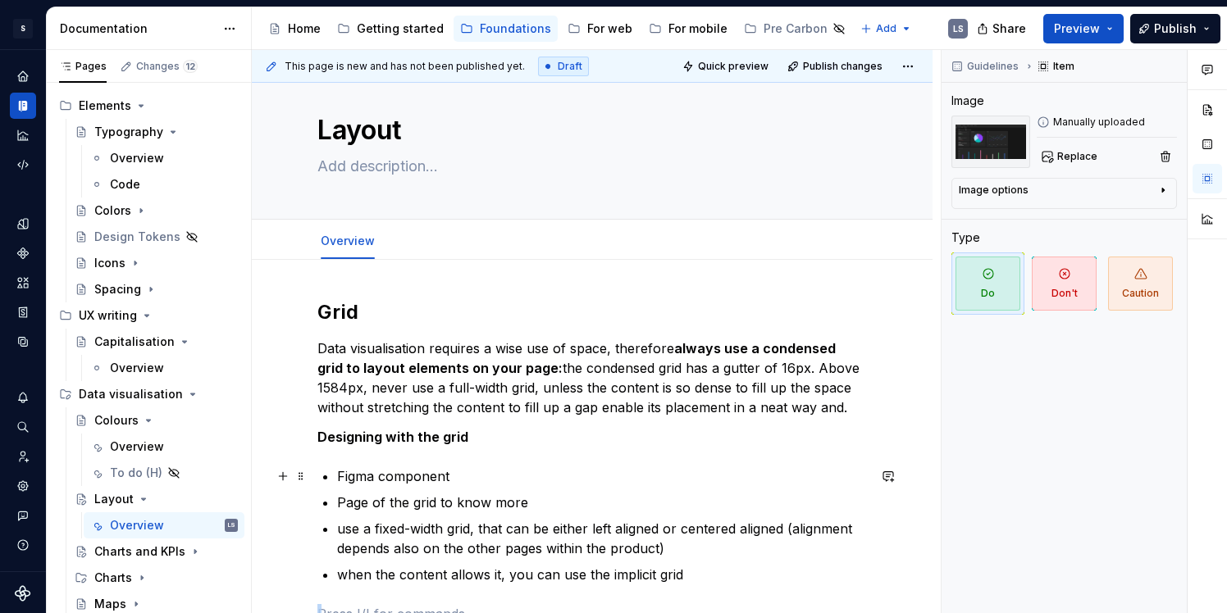
scroll to position [0, 0]
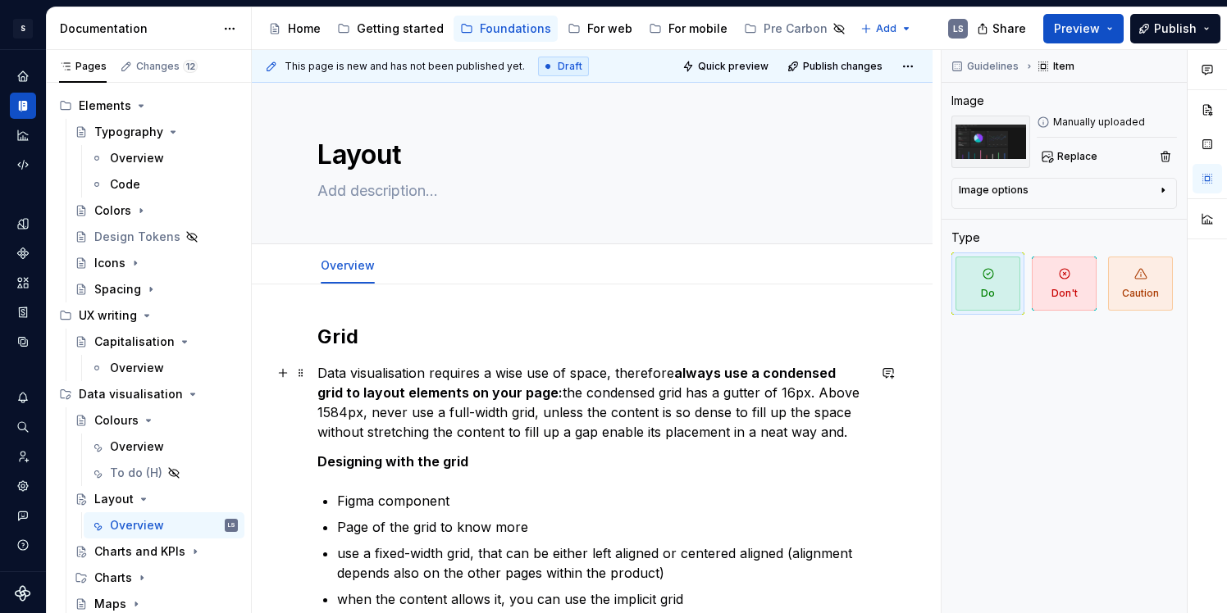
click at [759, 396] on p "Data visualisation requires a wise use of space, therefore always use a condens…" at bounding box center [591, 402] width 549 height 79
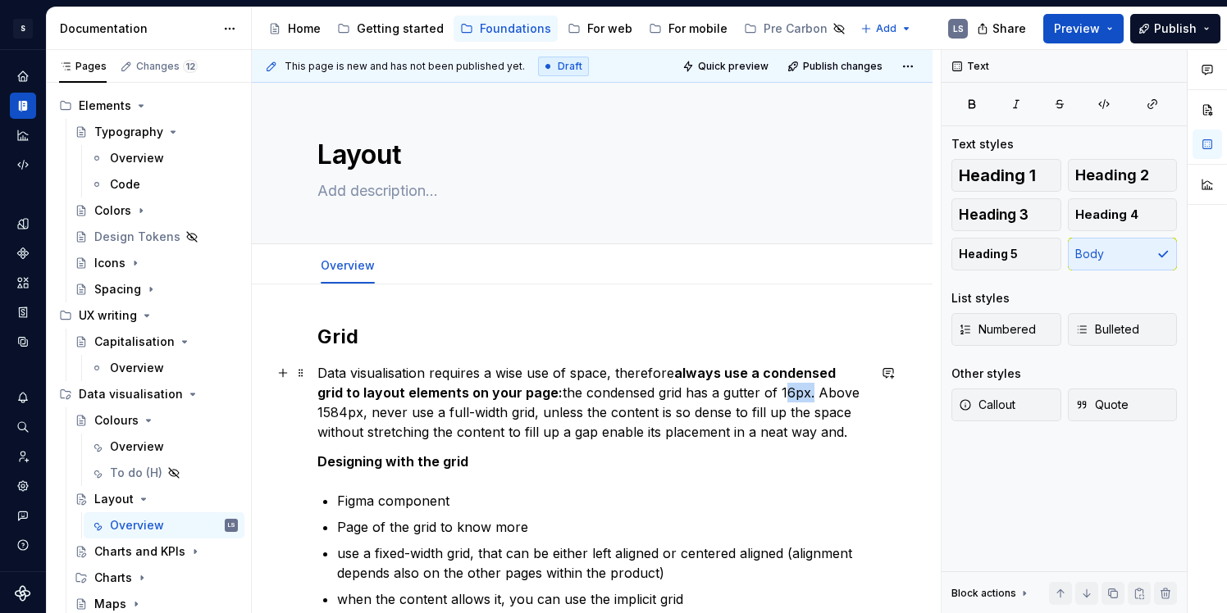
click at [759, 396] on p "Data visualisation requires a wise use of space, therefore always use a condens…" at bounding box center [591, 402] width 549 height 79
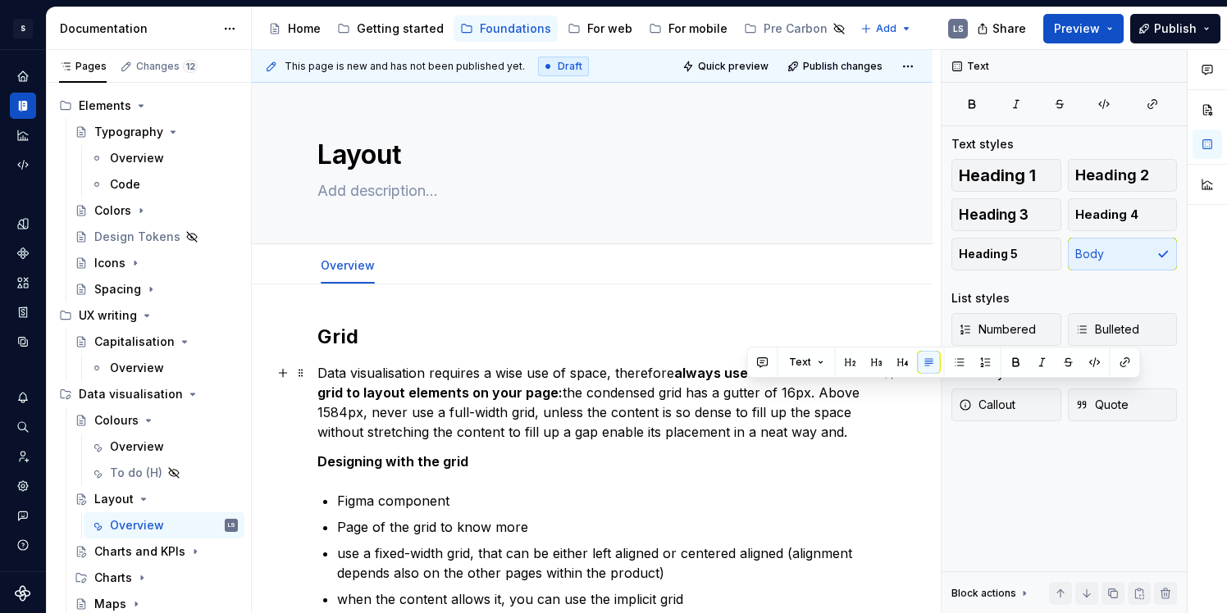
click at [777, 396] on p "Data visualisation requires a wise use of space, therefore always use a condens…" at bounding box center [591, 402] width 549 height 79
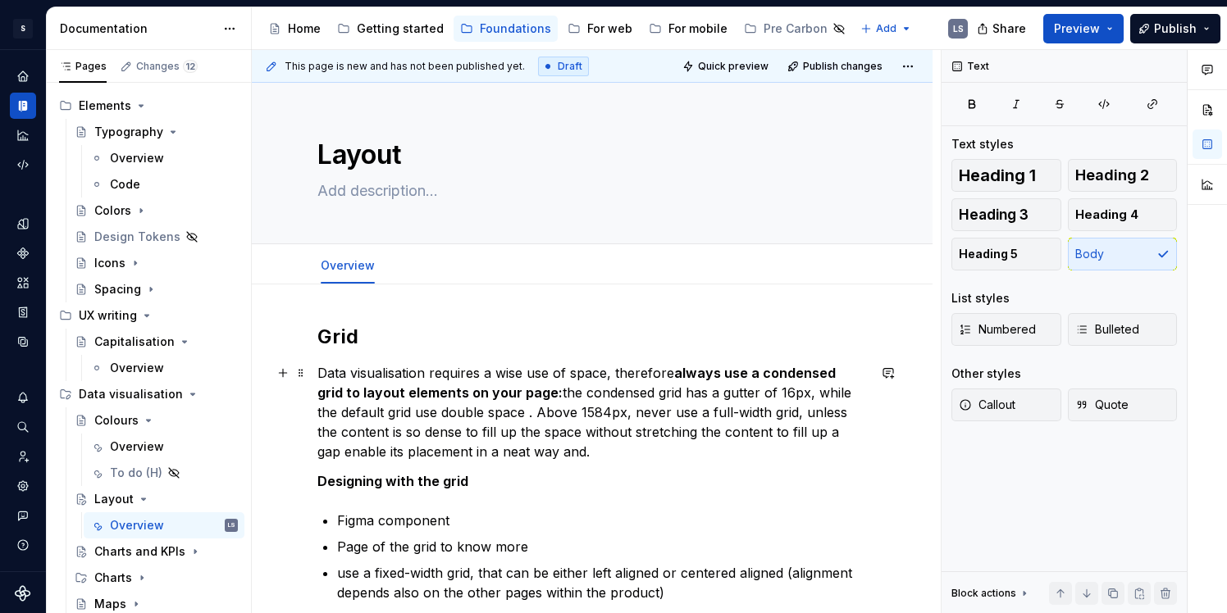
click at [693, 399] on p "Data visualisation requires a wise use of space, therefore always use a condens…" at bounding box center [591, 412] width 549 height 98
click at [775, 397] on p "Data visualisation requires a wise use of space, therefore always use a condens…" at bounding box center [591, 412] width 549 height 98
click at [554, 416] on p "Data visualisation requires a wise use of space, therefore always use a condens…" at bounding box center [591, 412] width 549 height 98
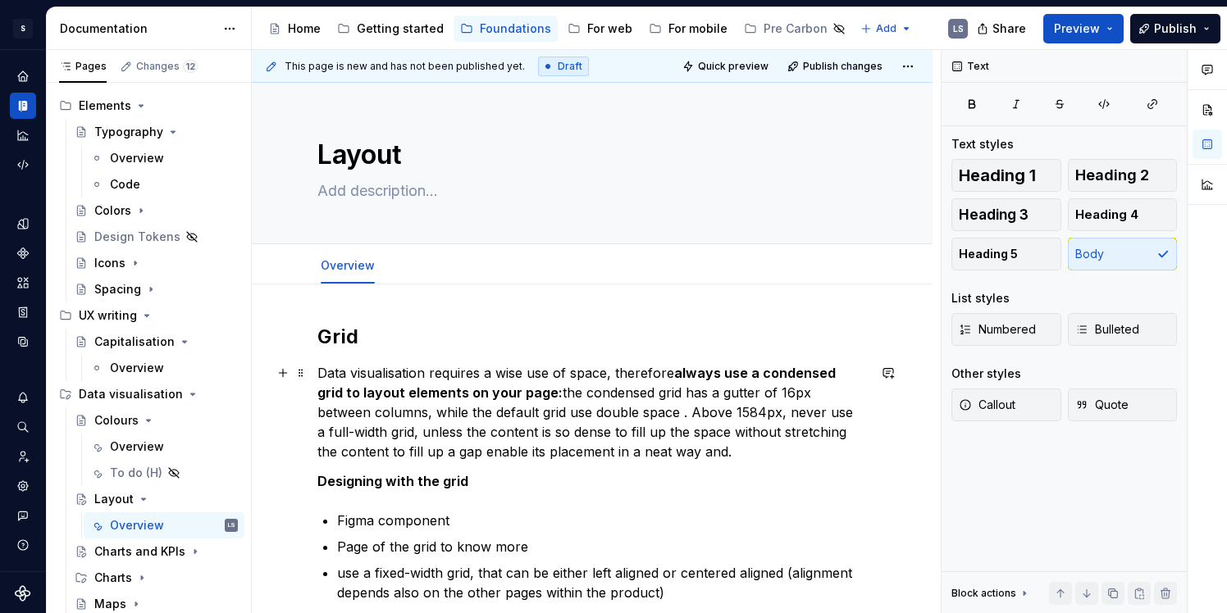
click at [582, 411] on p "Data visualisation requires a wise use of space, therefore always use a condens…" at bounding box center [591, 412] width 549 height 98
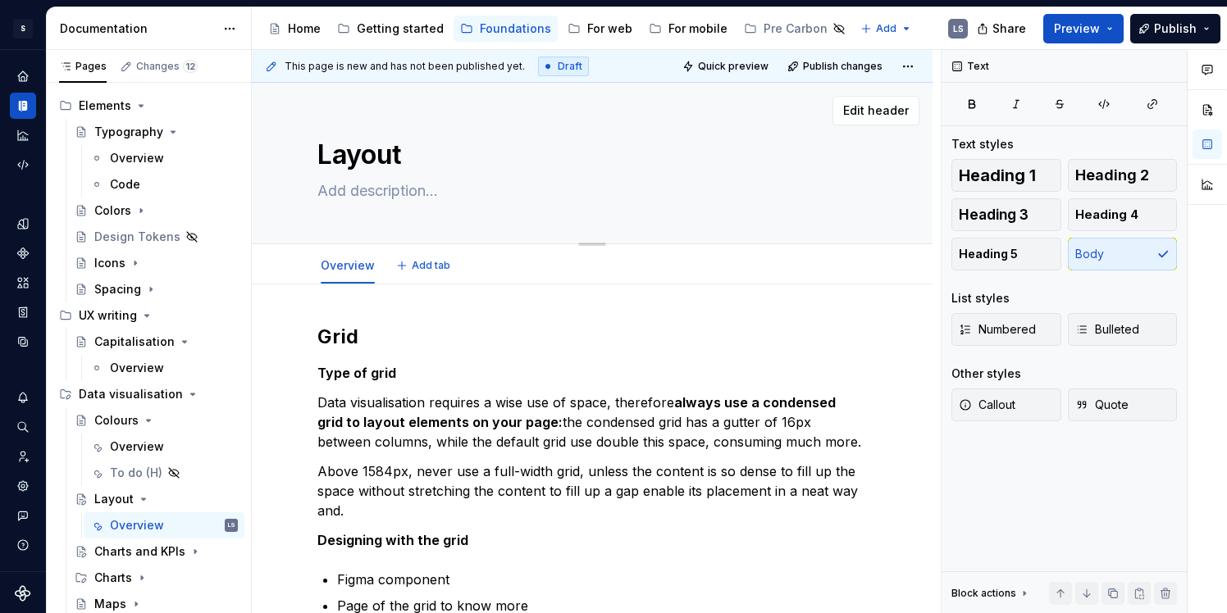
click at [418, 166] on textarea "Layout" at bounding box center [588, 154] width 549 height 39
click at [418, 148] on textarea "Layout" at bounding box center [588, 154] width 549 height 39
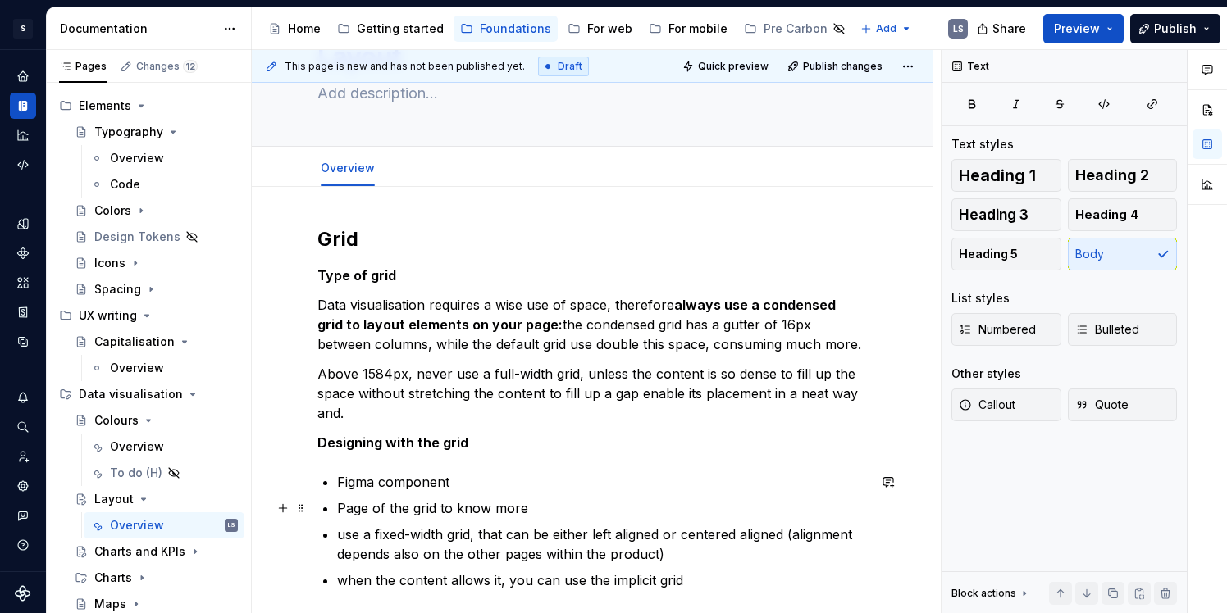
scroll to position [96, 0]
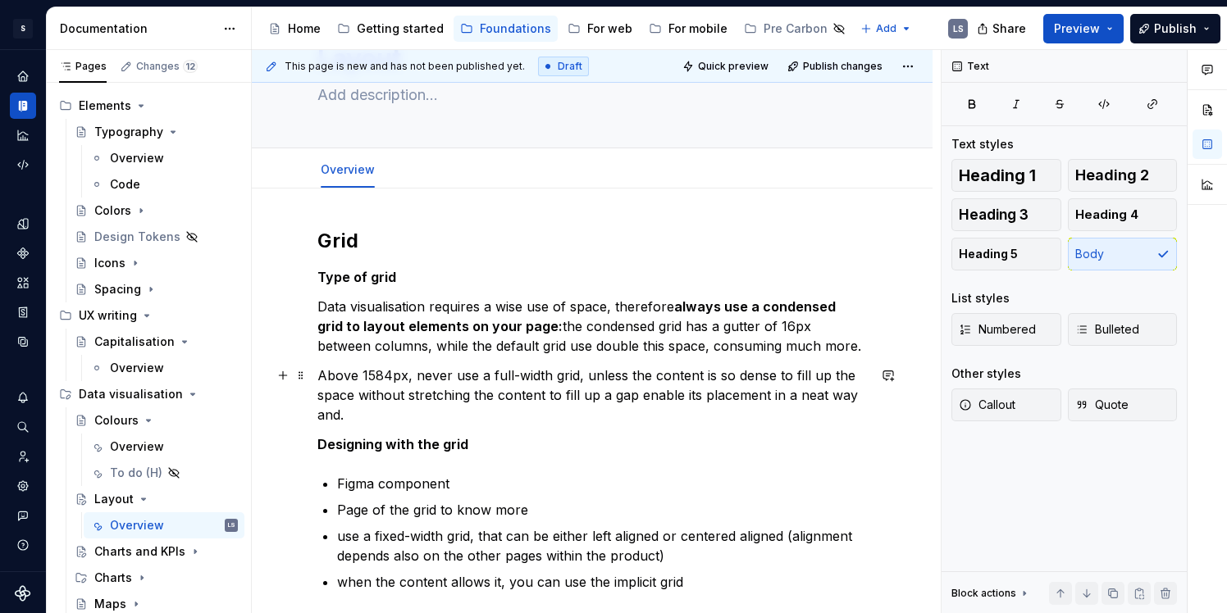
click at [319, 376] on p "Above 1584px, never use a full-width grid, unless the content is so dense to fi…" at bounding box center [591, 395] width 549 height 59
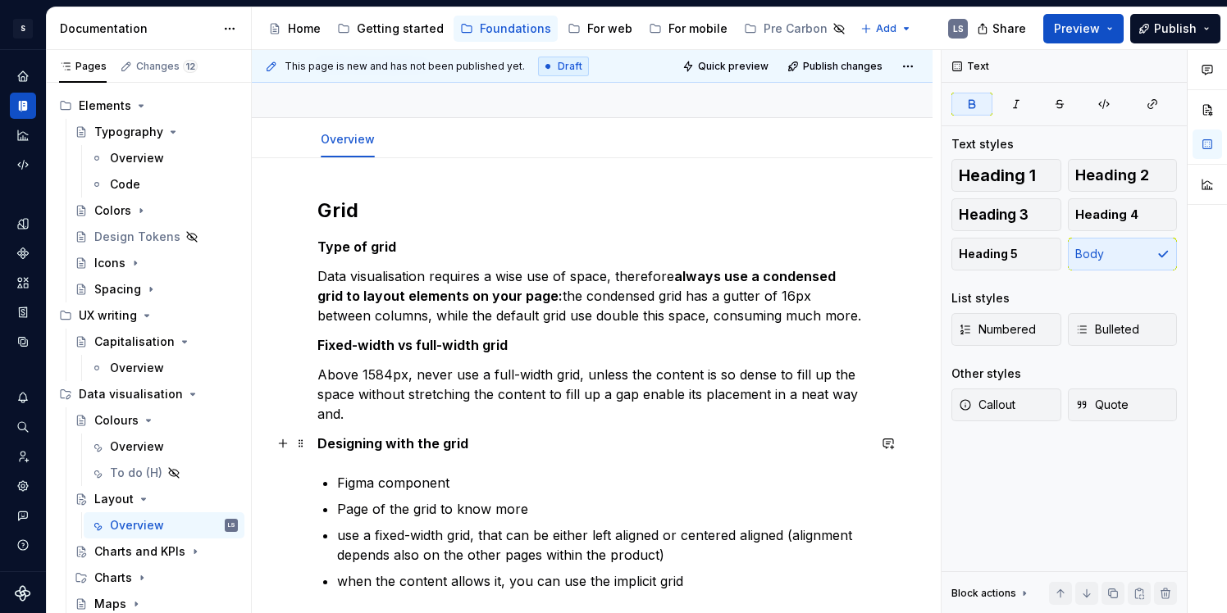
scroll to position [128, 0]
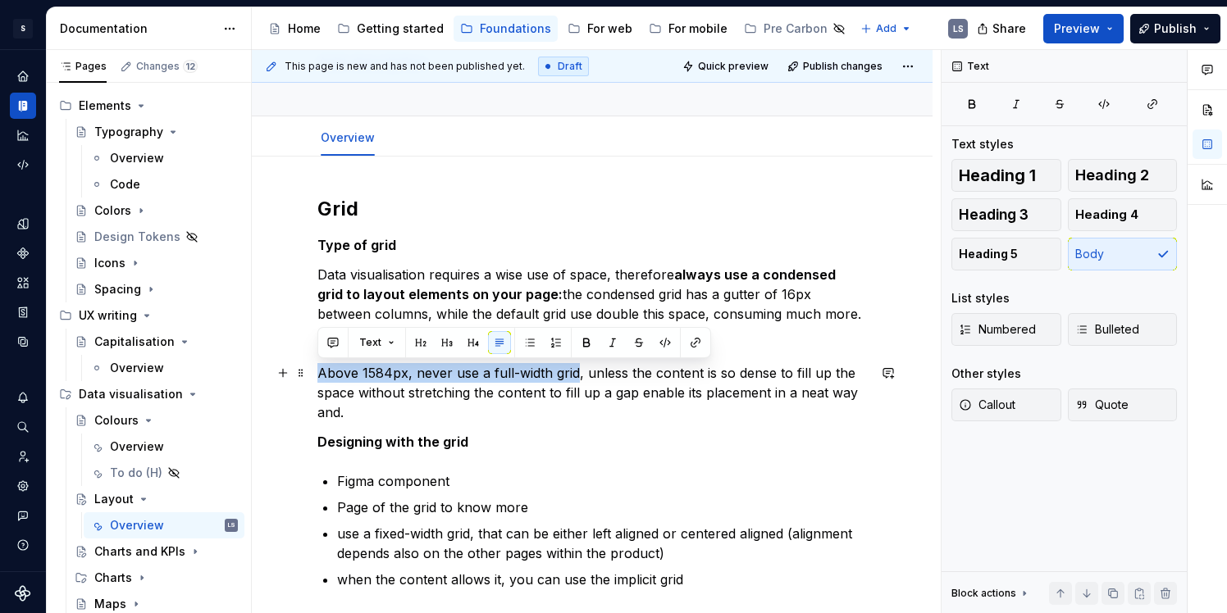
drag, startPoint x: 321, startPoint y: 372, endPoint x: 574, endPoint y: 378, distance: 253.5
click at [574, 378] on p "Above 1584px, never use a full-width grid, unless the content is so dense to fi…" at bounding box center [591, 392] width 549 height 59
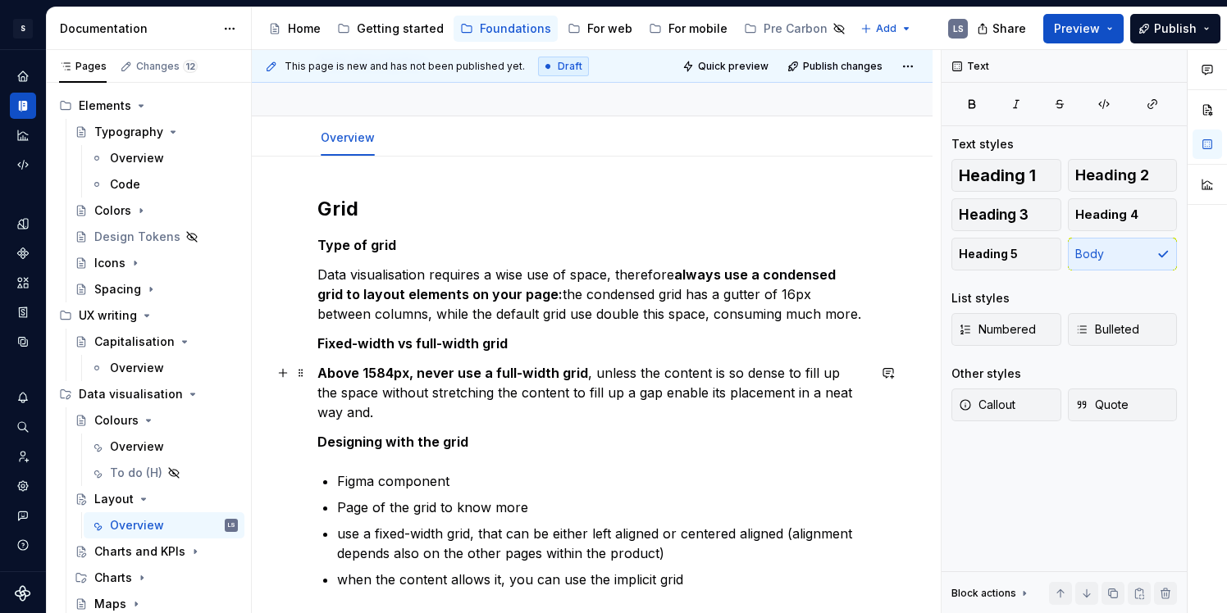
click at [609, 413] on p "Above 1584px, never use a full-width grid , unless the content is so dense to f…" at bounding box center [591, 392] width 549 height 59
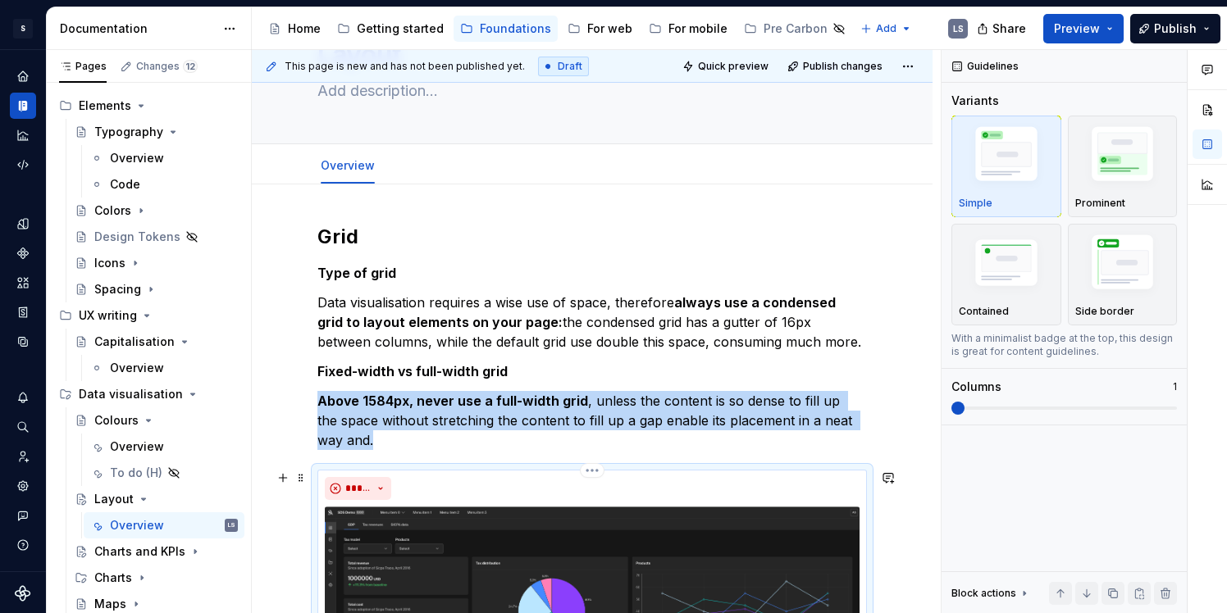
scroll to position [96, 0]
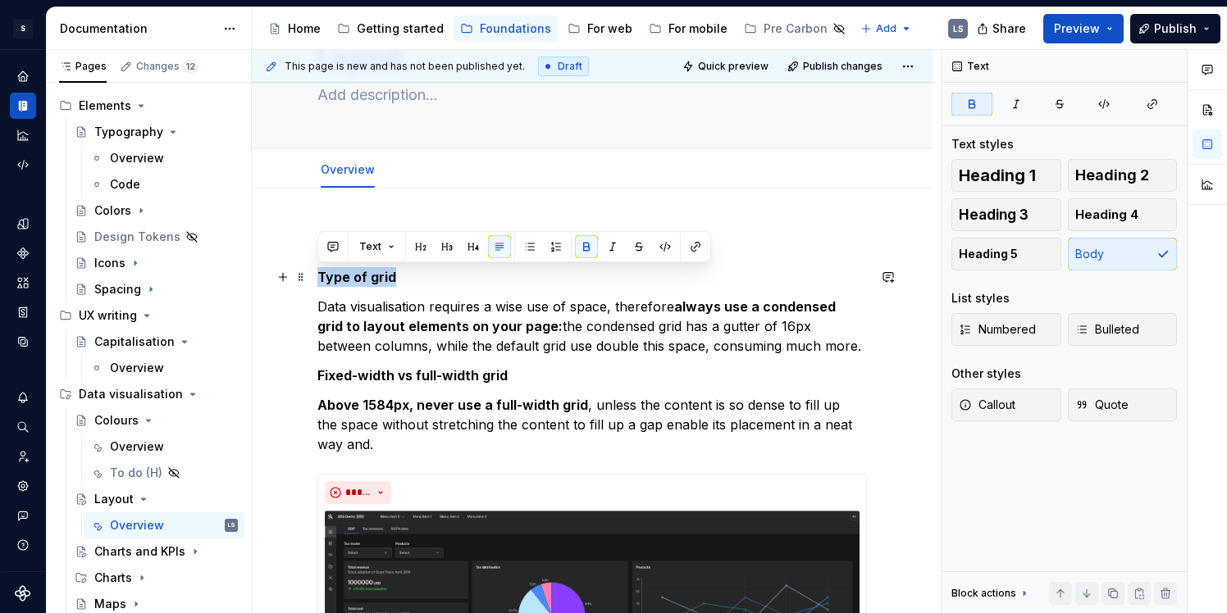
drag, startPoint x: 394, startPoint y: 276, endPoint x: 317, endPoint y: 274, distance: 78.0
click at [317, 274] on p "Type of grid" at bounding box center [591, 277] width 549 height 20
click at [450, 253] on button "button" at bounding box center [446, 246] width 23 height 23
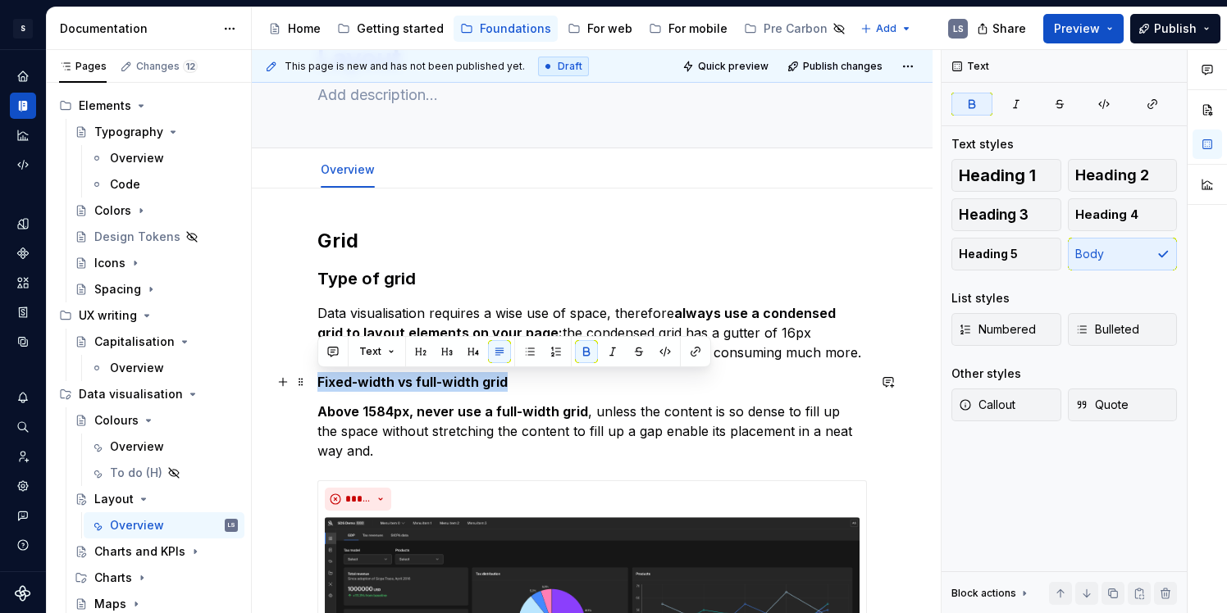
drag, startPoint x: 317, startPoint y: 381, endPoint x: 526, endPoint y: 383, distance: 208.3
click at [526, 383] on p "Fixed-width vs full-width grid" at bounding box center [591, 382] width 549 height 20
click at [444, 347] on button "button" at bounding box center [446, 351] width 23 height 23
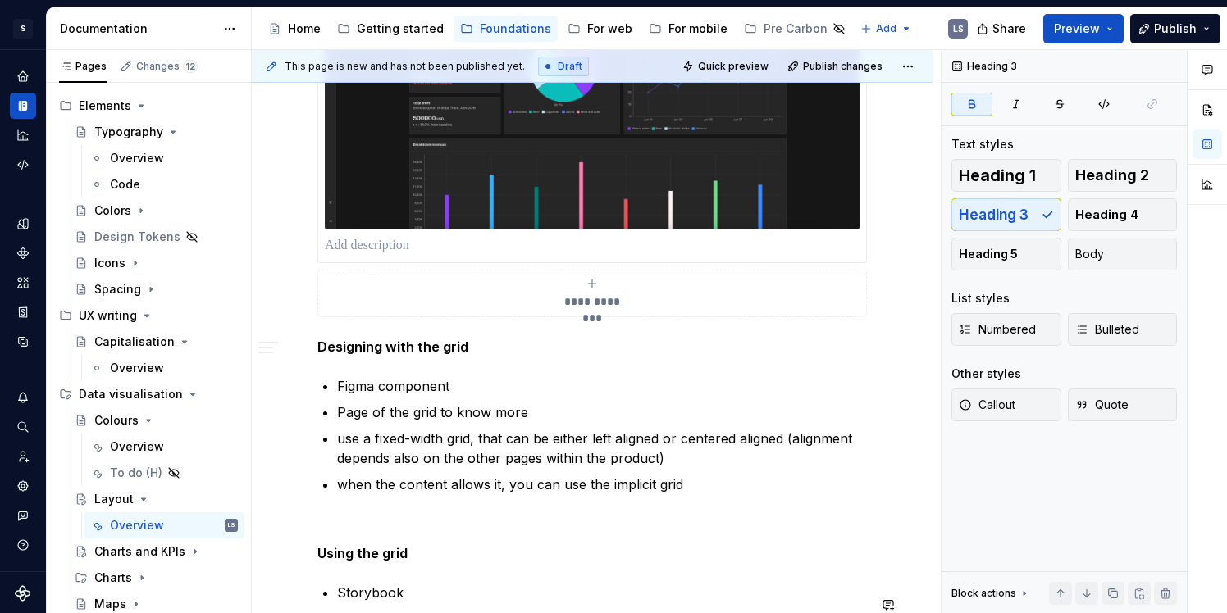
scroll to position [1245, 0]
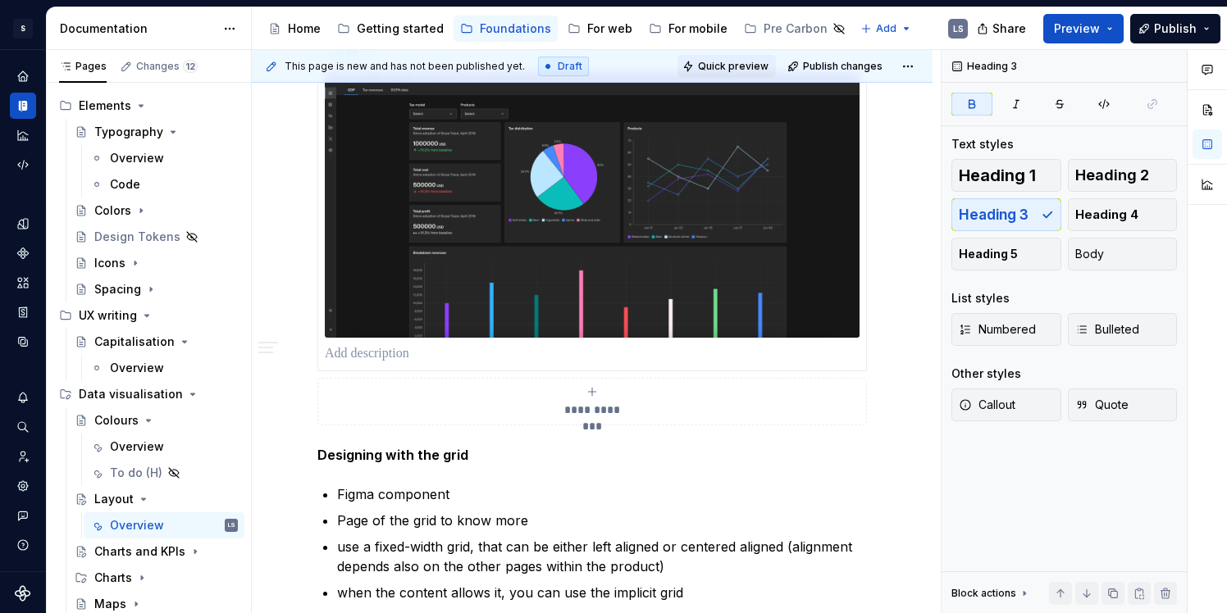
click at [734, 65] on span "Quick preview" at bounding box center [733, 66] width 71 height 13
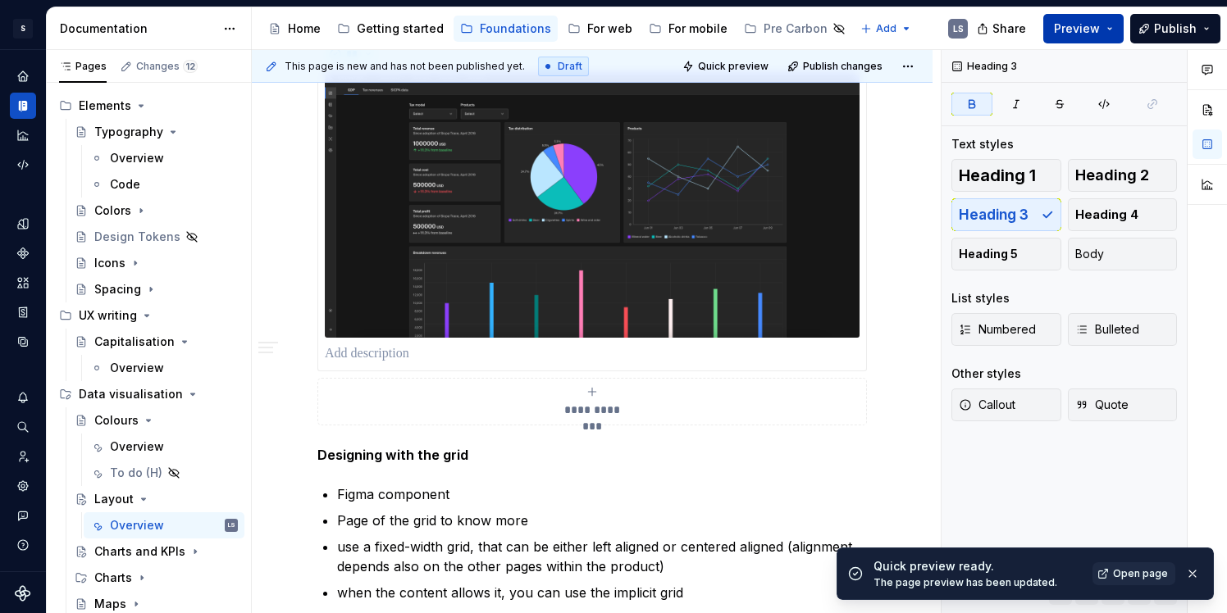
click at [1093, 38] on button "Preview" at bounding box center [1083, 29] width 80 height 30
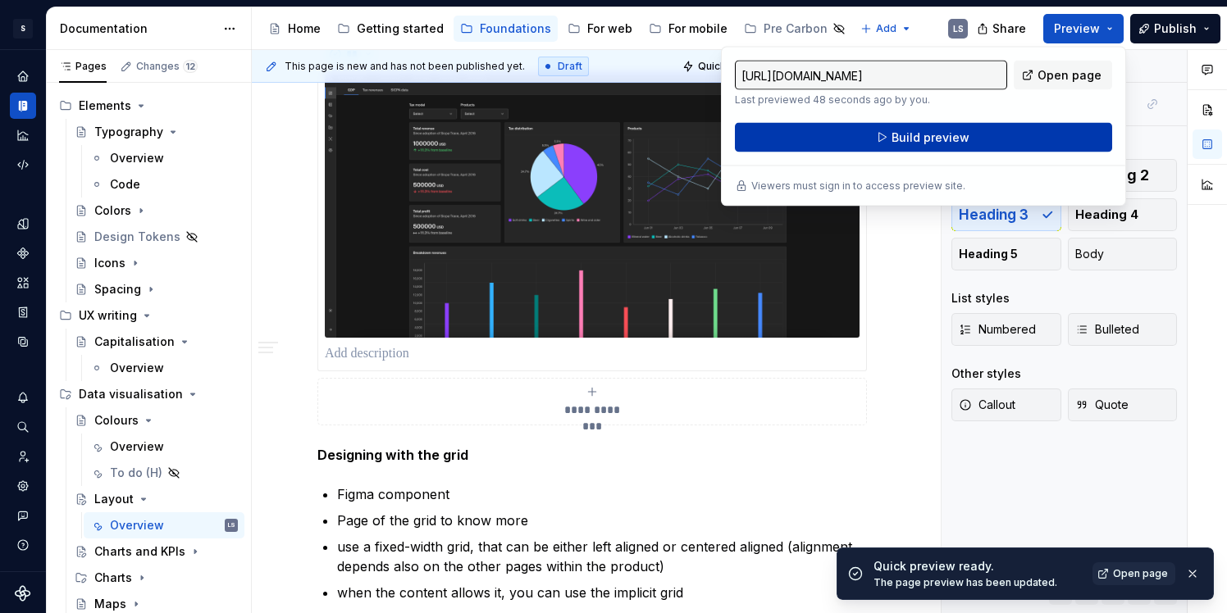
click at [964, 135] on span "Build preview" at bounding box center [930, 138] width 78 height 16
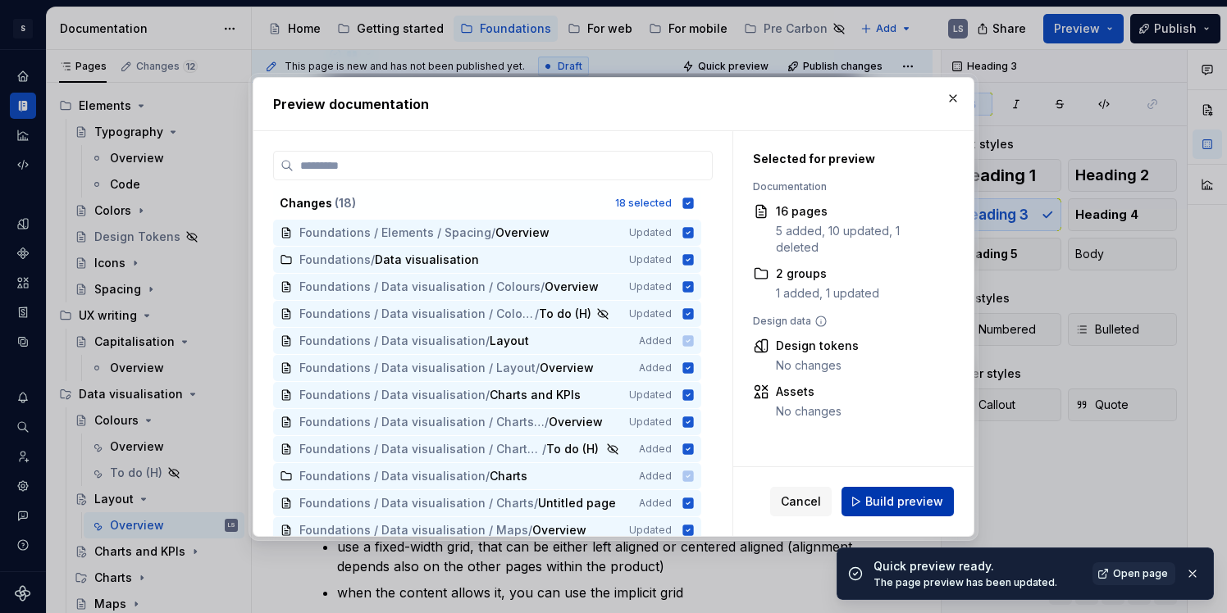
click at [893, 500] on span "Build preview" at bounding box center [904, 502] width 78 height 16
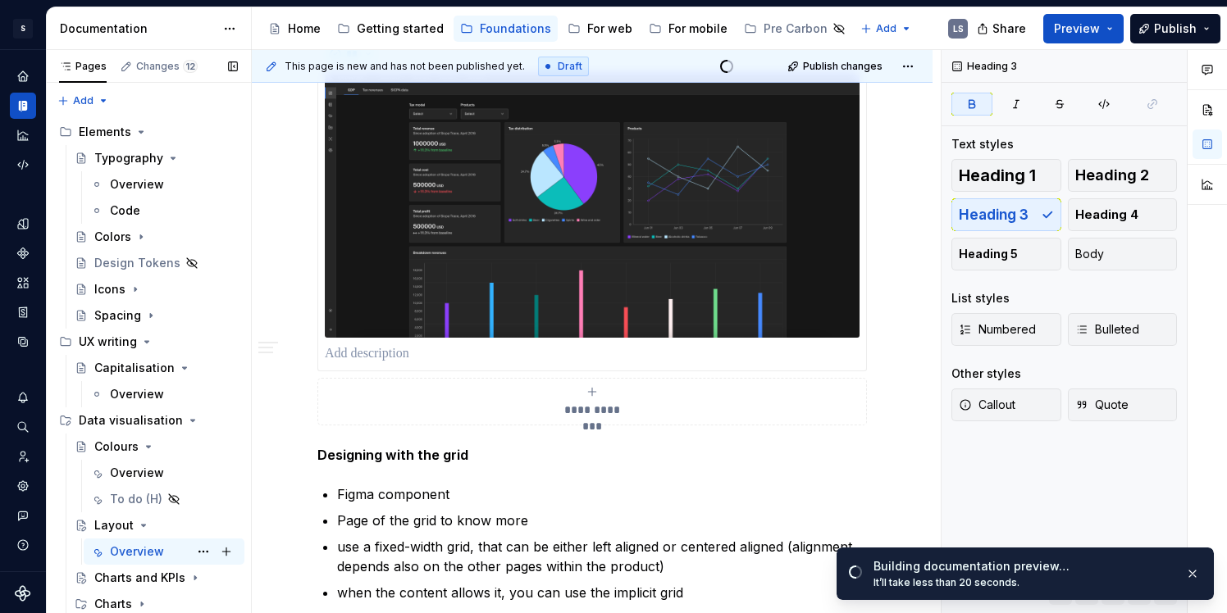
scroll to position [26, 0]
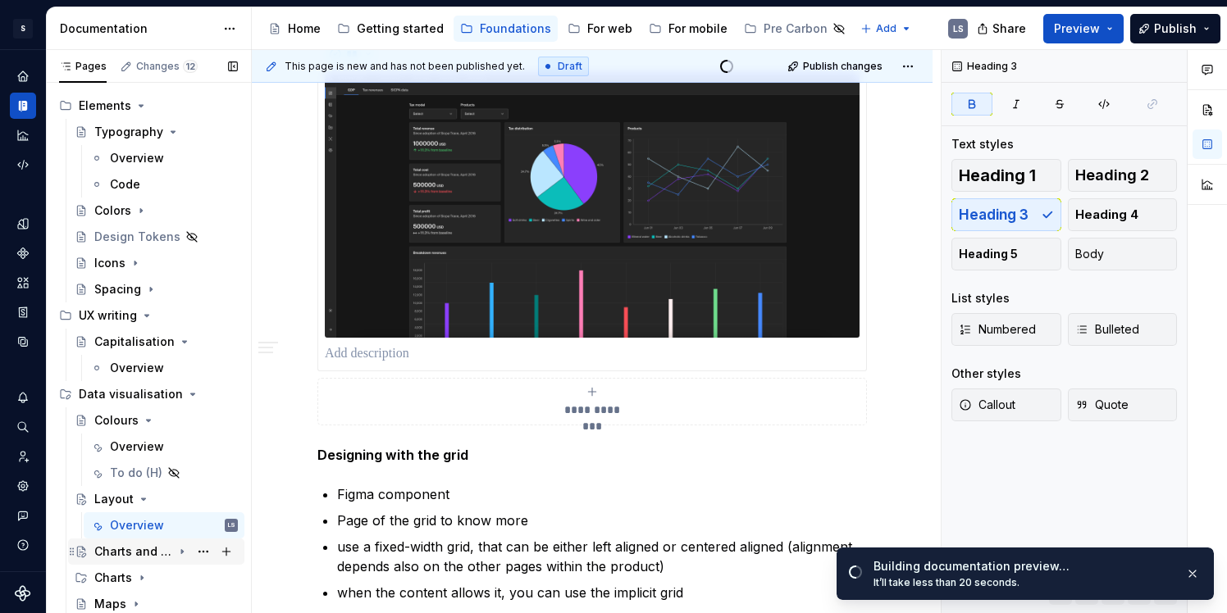
click at [155, 552] on div "Charts and KPIs" at bounding box center [133, 552] width 78 height 16
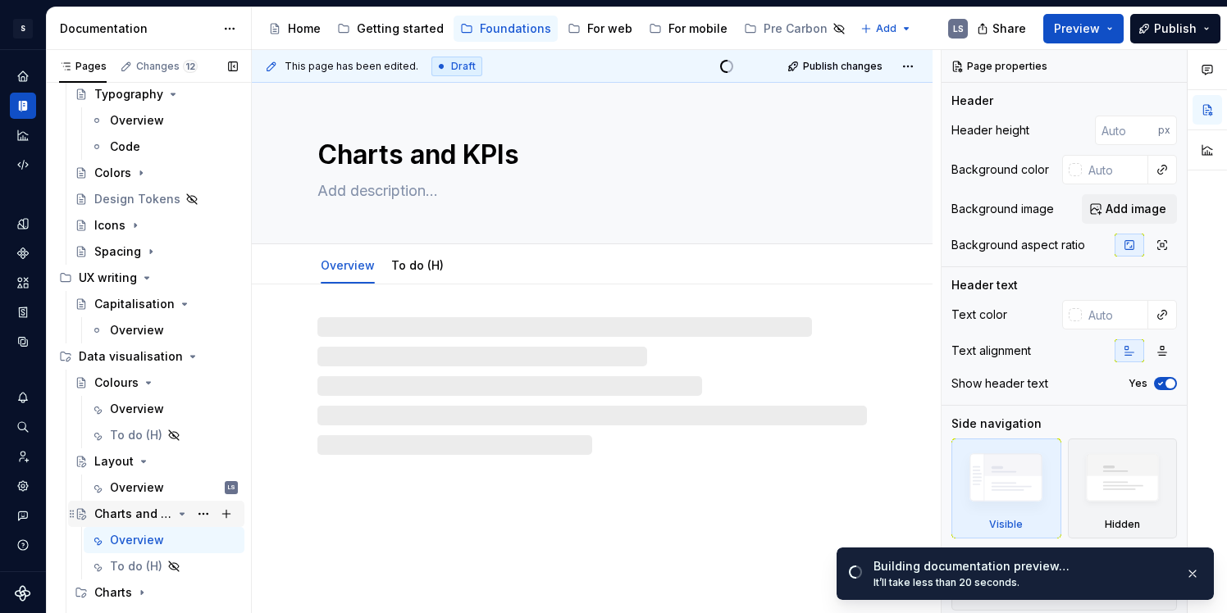
scroll to position [79, 0]
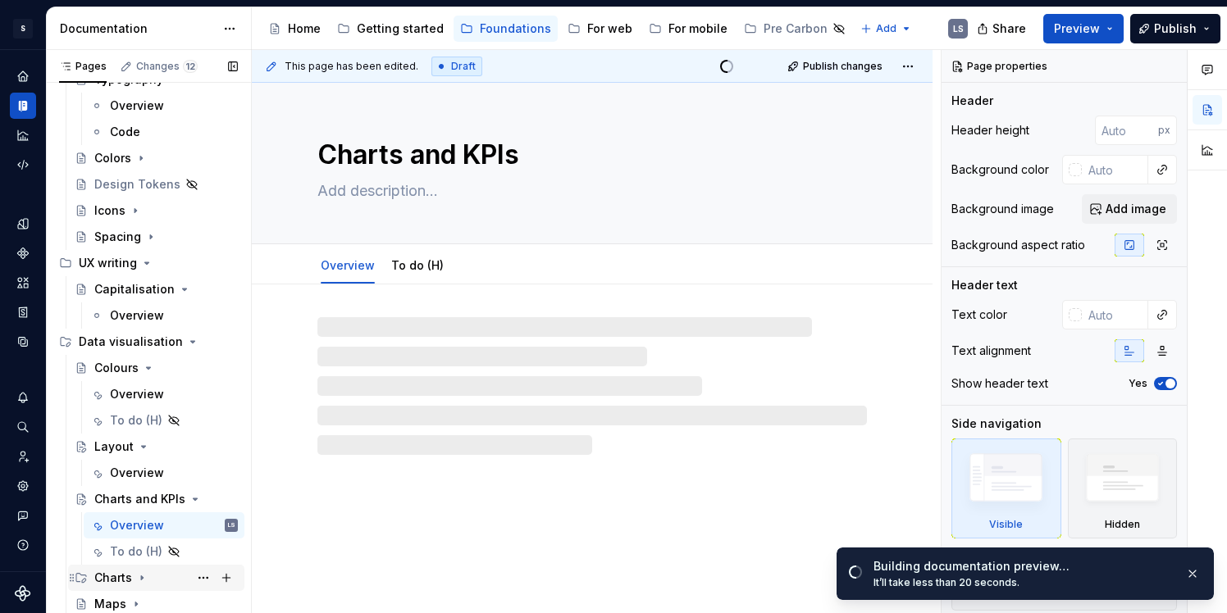
click at [129, 572] on div "Charts" at bounding box center [113, 578] width 38 height 16
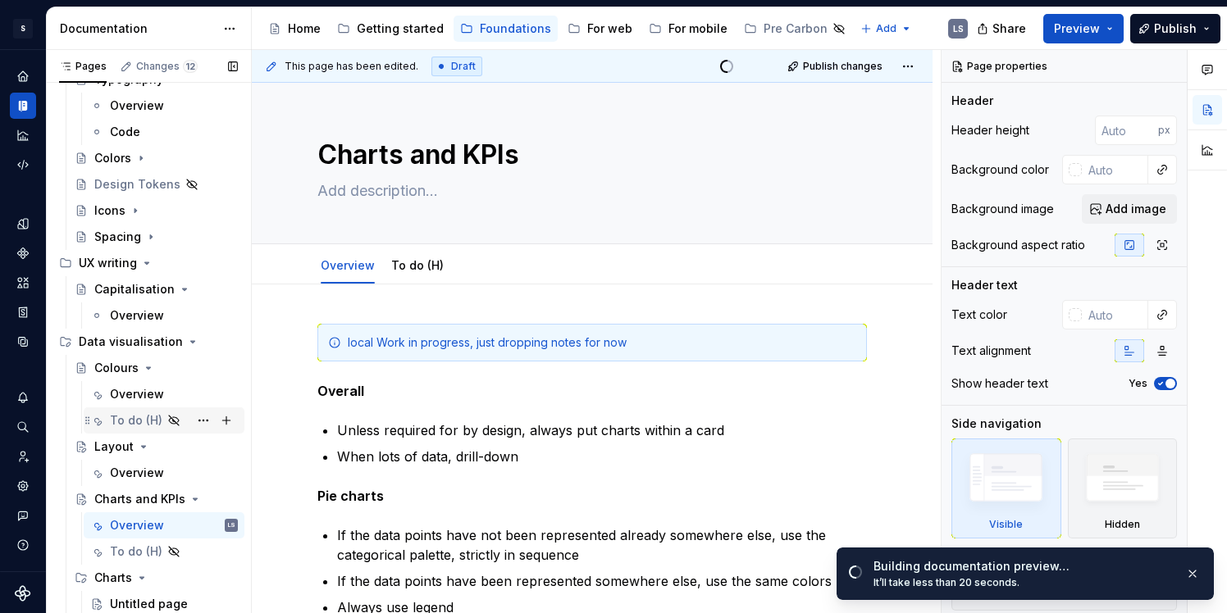
scroll to position [105, 0]
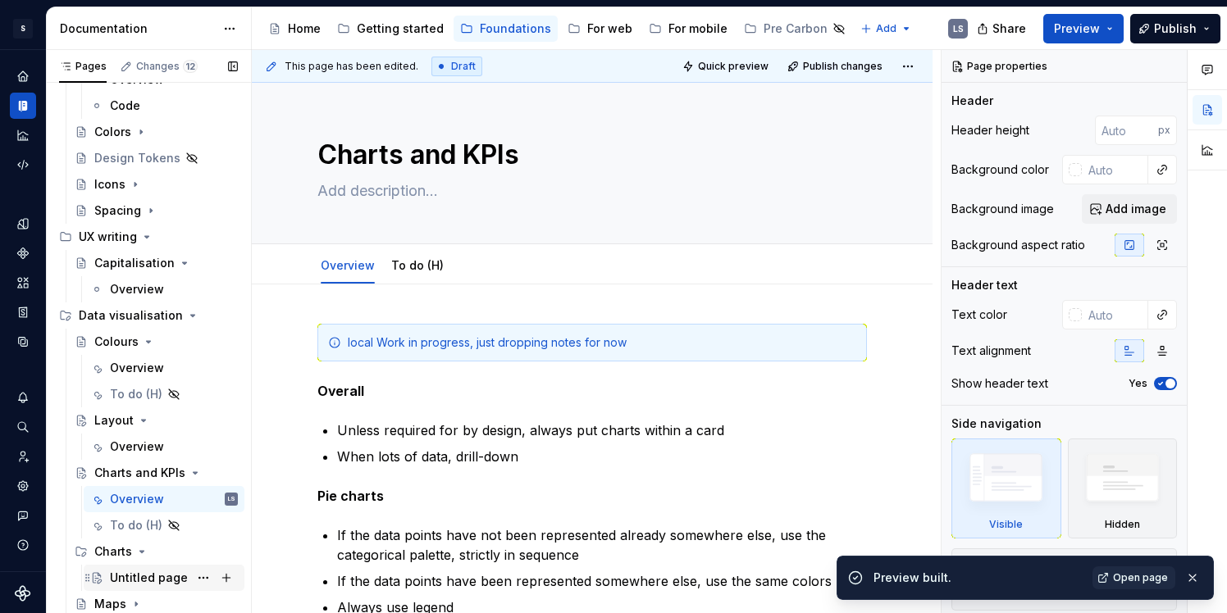
click at [145, 579] on div "Untitled page" at bounding box center [149, 578] width 78 height 16
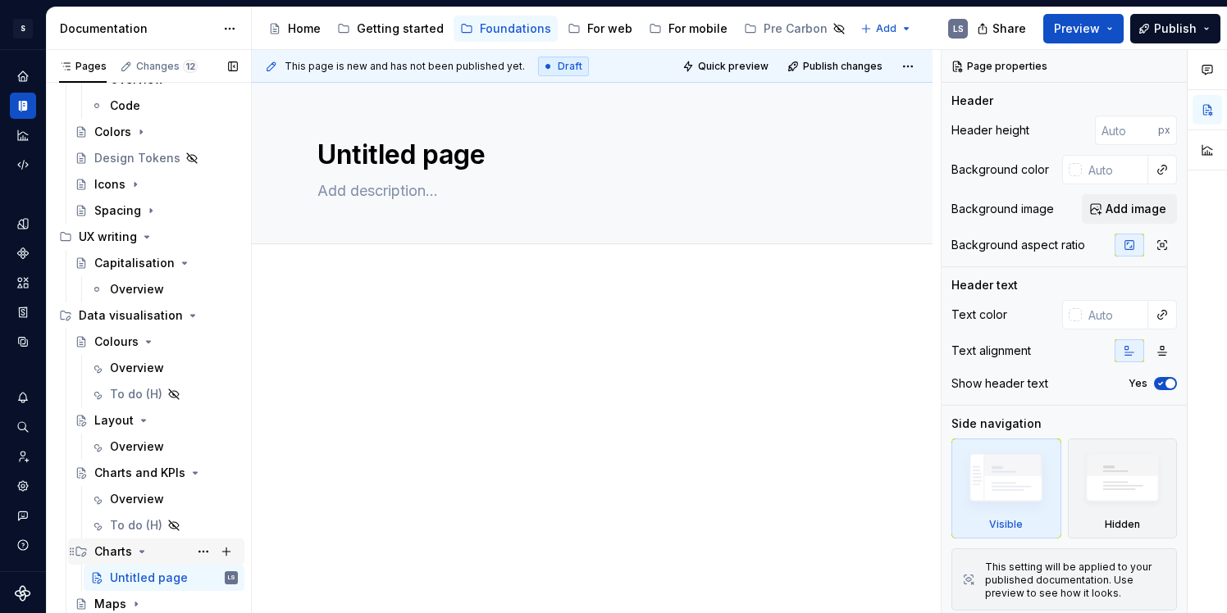
click at [153, 563] on div "Charts" at bounding box center [166, 551] width 144 height 23
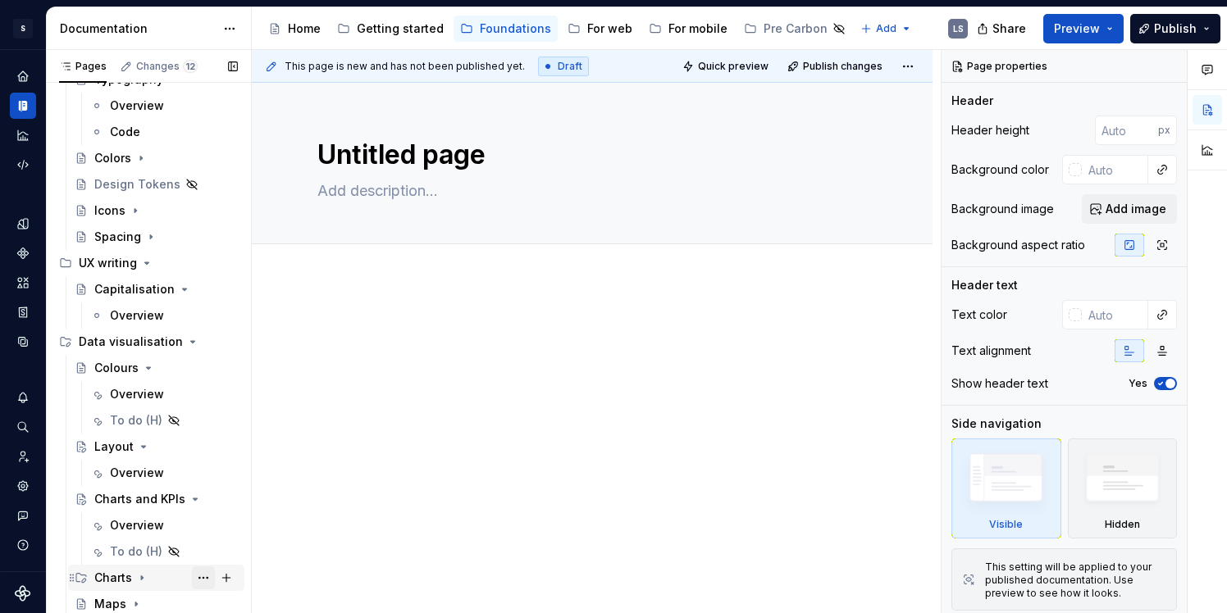
click at [206, 577] on button "Page tree" at bounding box center [203, 578] width 23 height 23
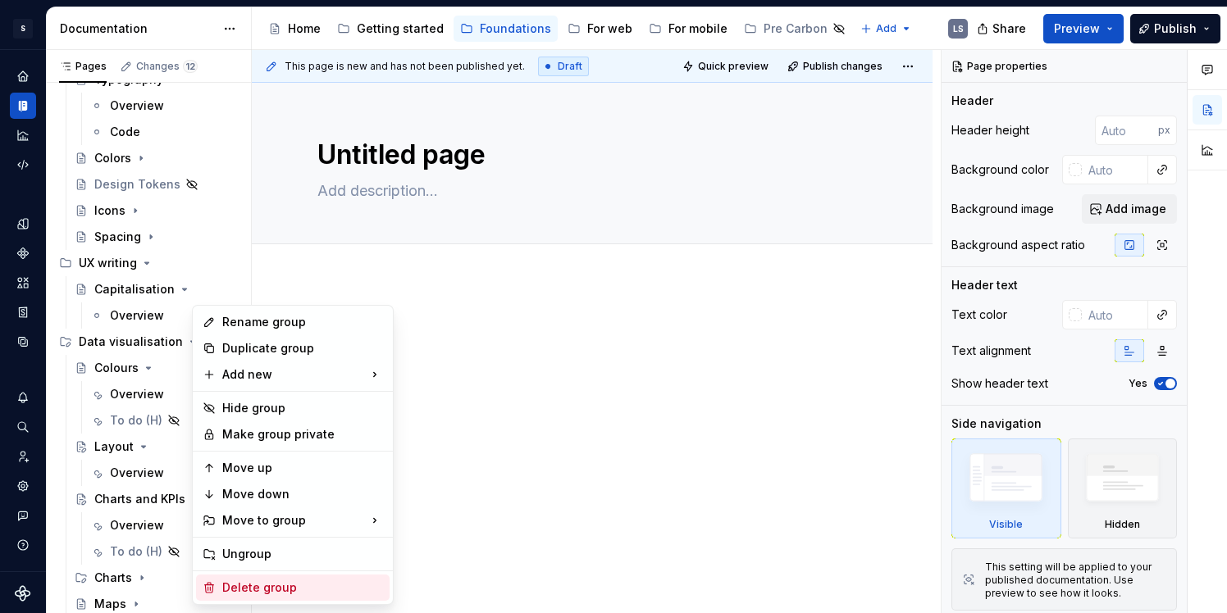
click at [248, 586] on div "Delete group" at bounding box center [302, 588] width 161 height 16
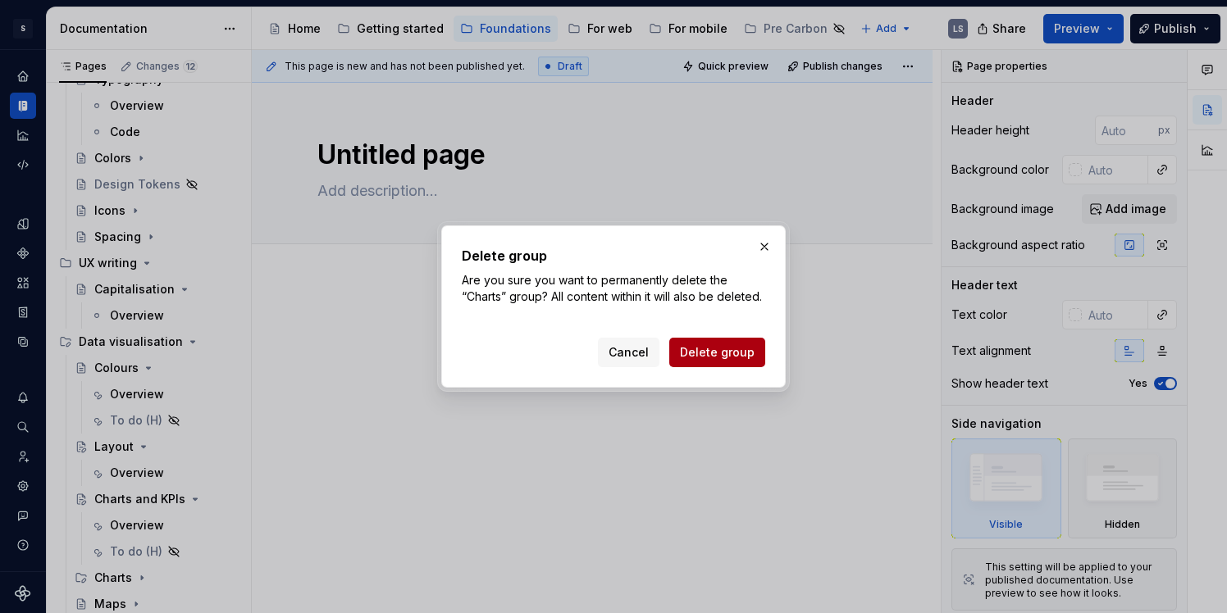
click at [690, 361] on span "Delete group" at bounding box center [717, 352] width 75 height 16
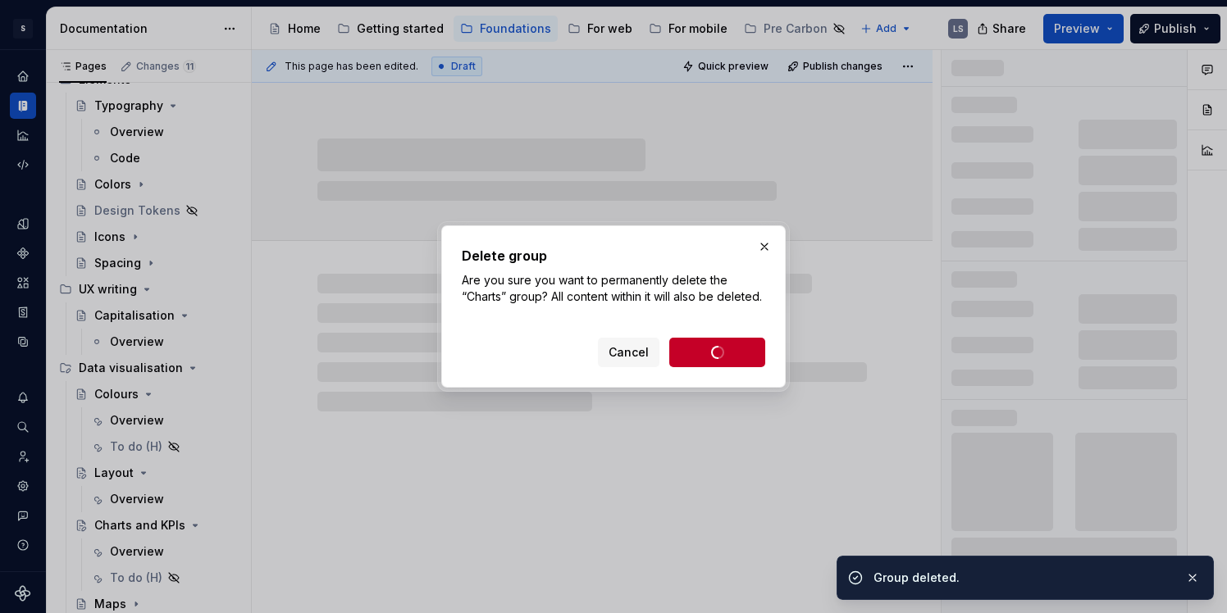
scroll to position [52, 0]
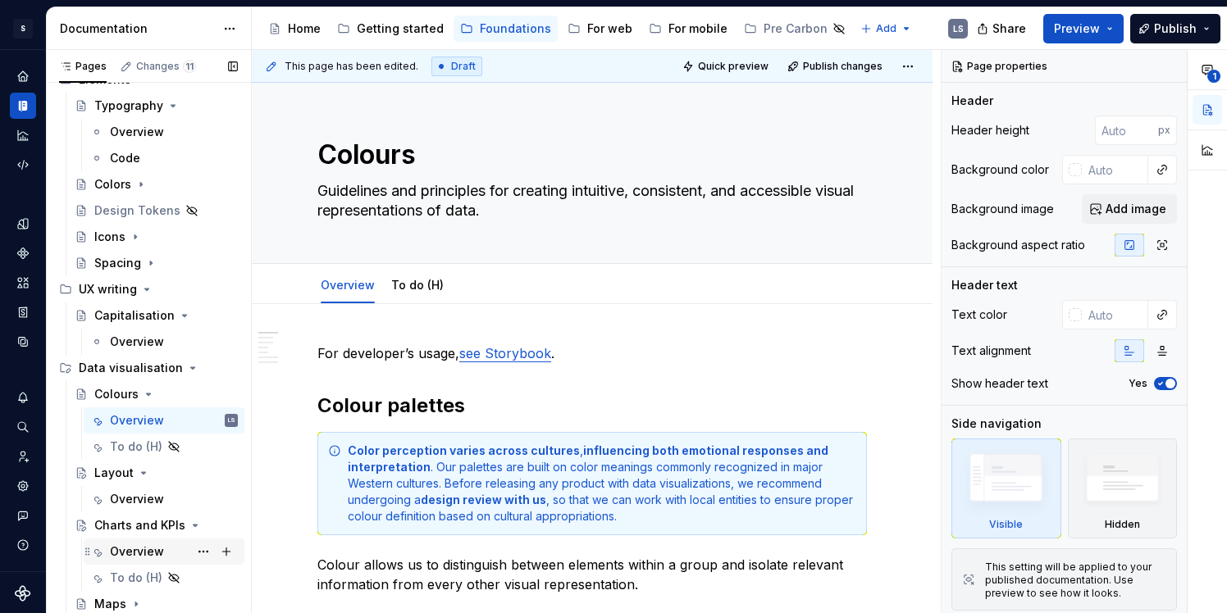
click at [166, 552] on div "Overview" at bounding box center [174, 551] width 128 height 23
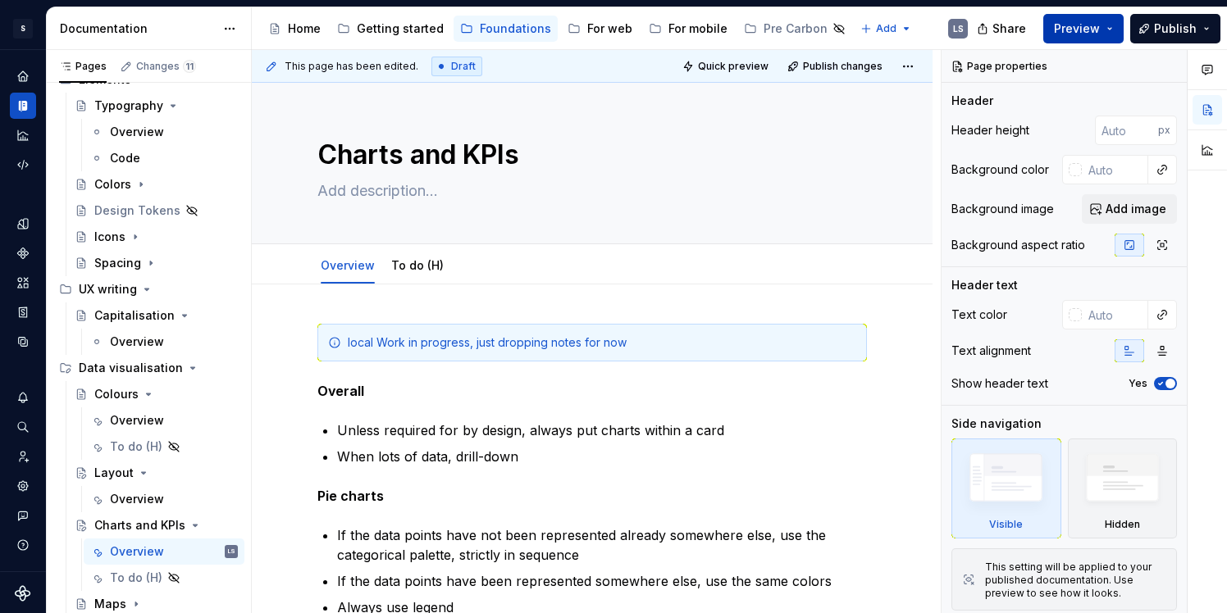
click at [1099, 21] on span "Preview" at bounding box center [1077, 29] width 46 height 16
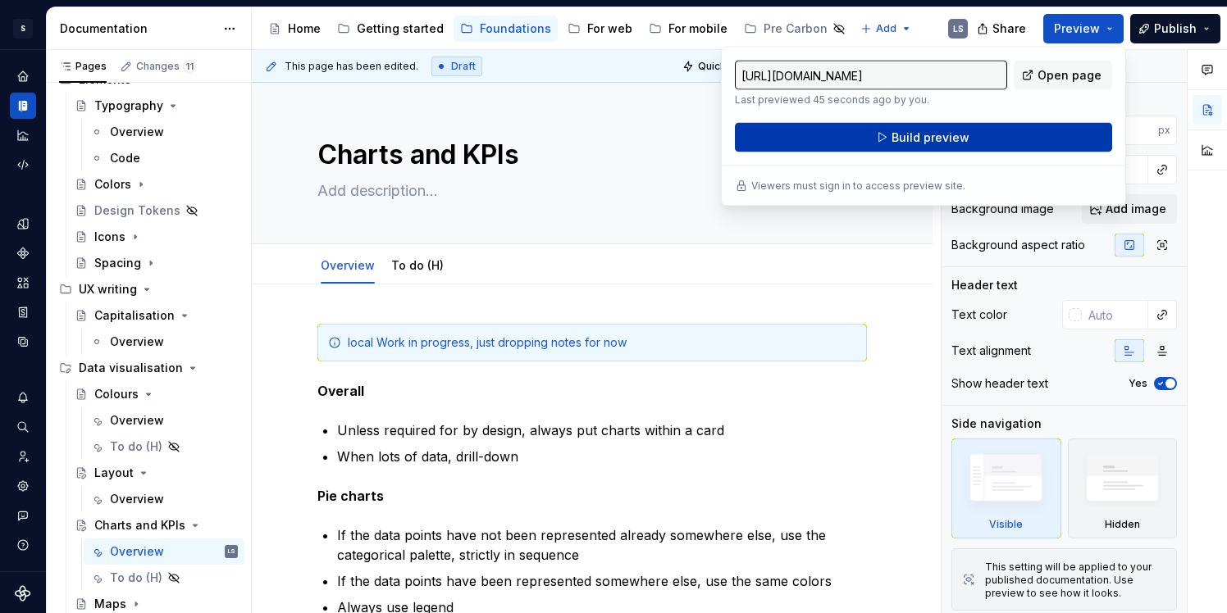
click at [949, 131] on span "Build preview" at bounding box center [930, 138] width 78 height 16
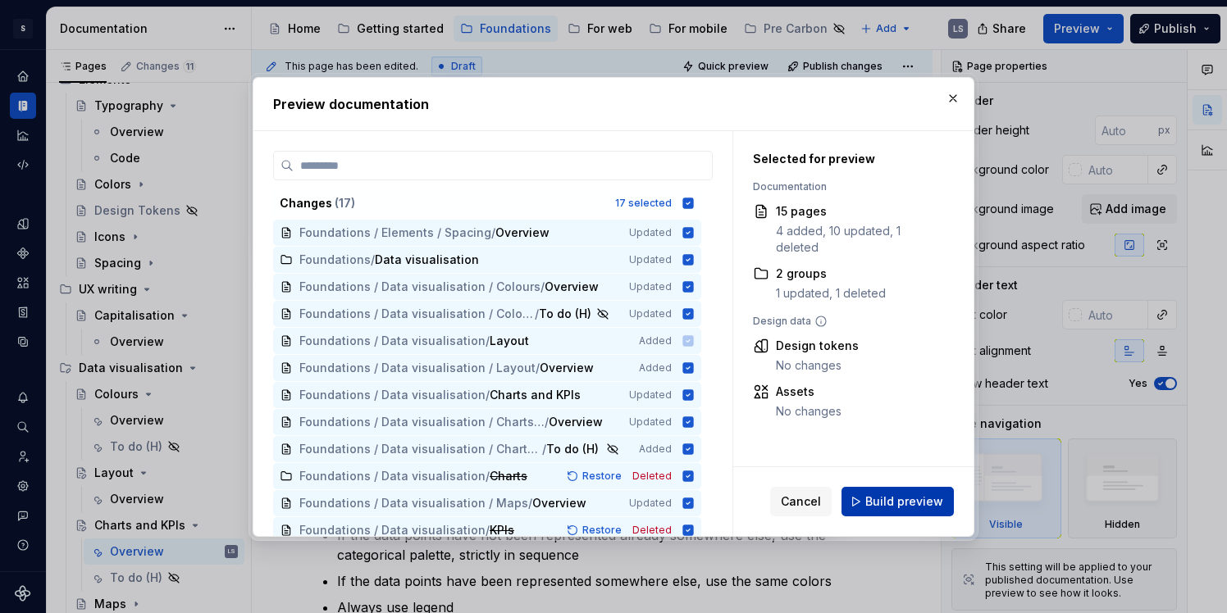
click at [883, 496] on span "Build preview" at bounding box center [904, 502] width 78 height 16
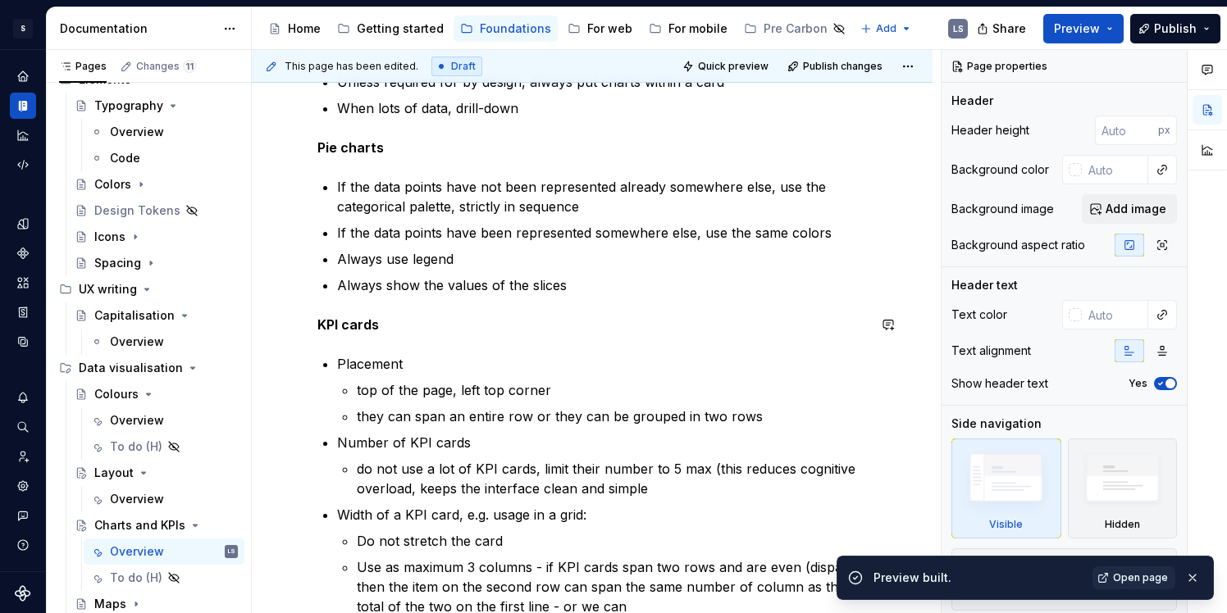
scroll to position [347, 0]
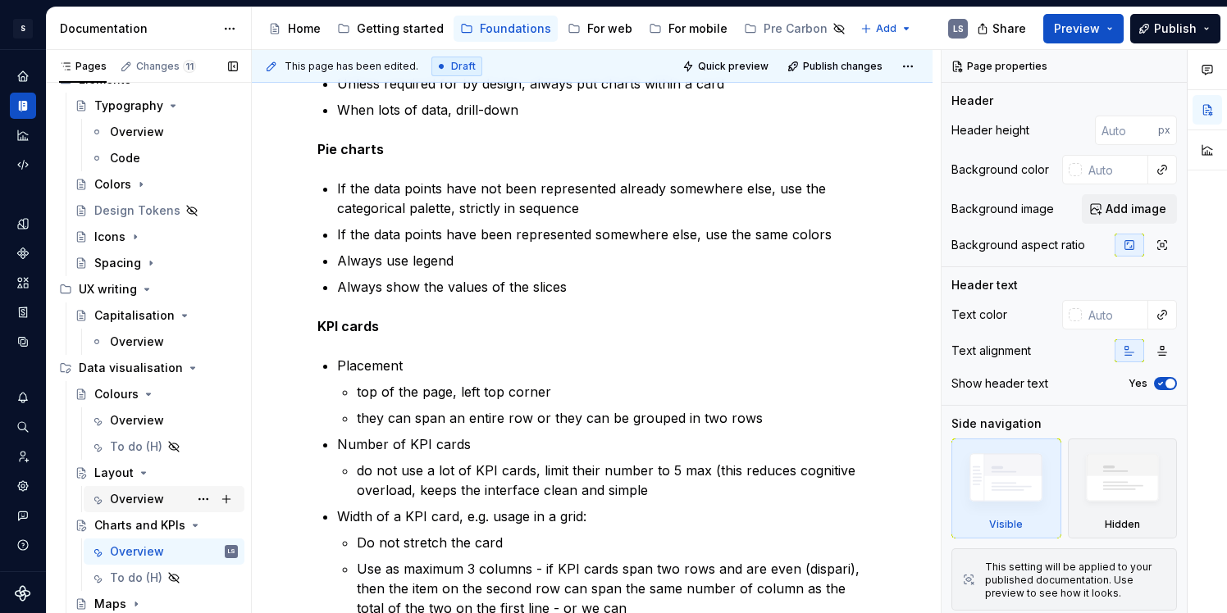
click at [157, 506] on div "Overview" at bounding box center [137, 499] width 54 height 16
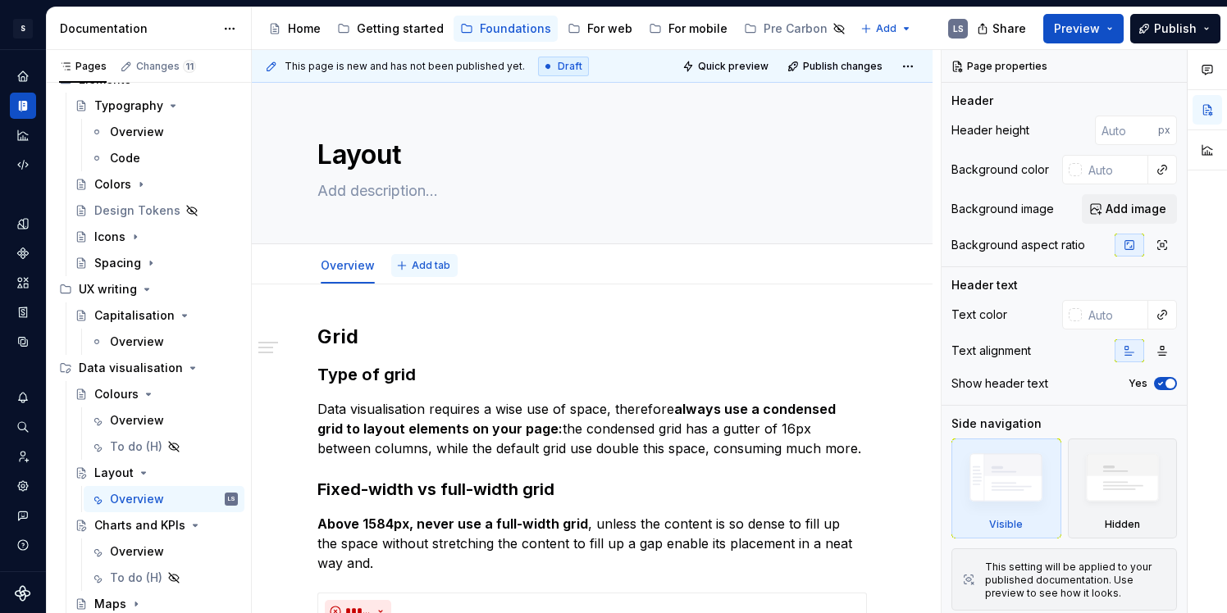
type textarea "*"
click at [419, 267] on span "Add tab" at bounding box center [431, 265] width 39 height 13
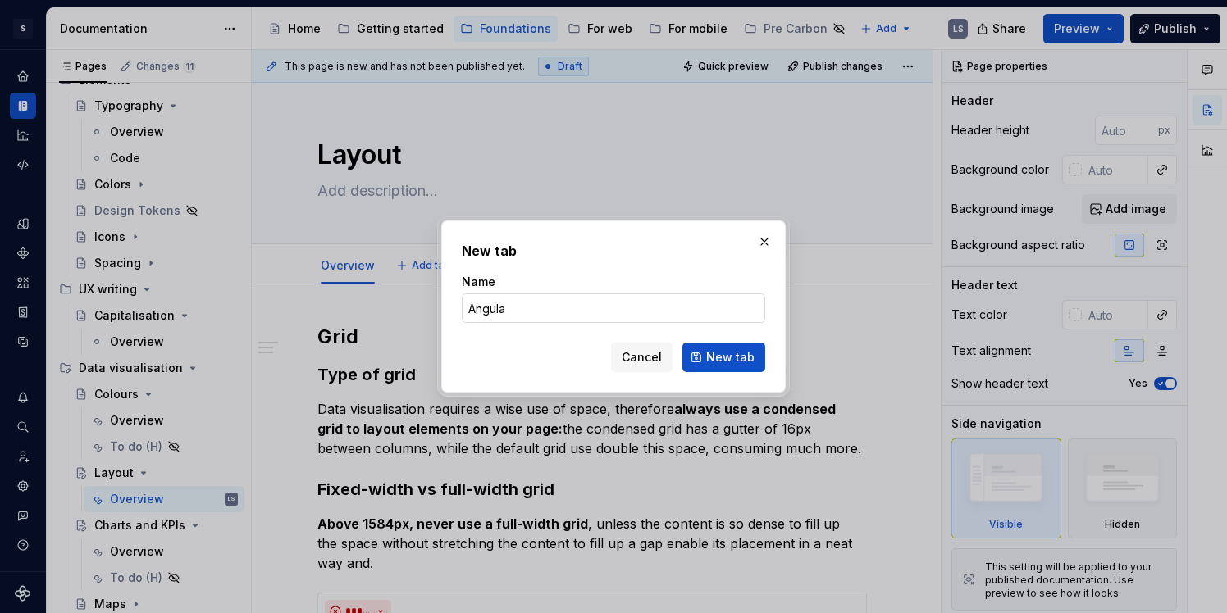
type input "Angular"
type textarea "*"
type input "Angular"
click at [715, 353] on span "New tab" at bounding box center [730, 357] width 48 height 16
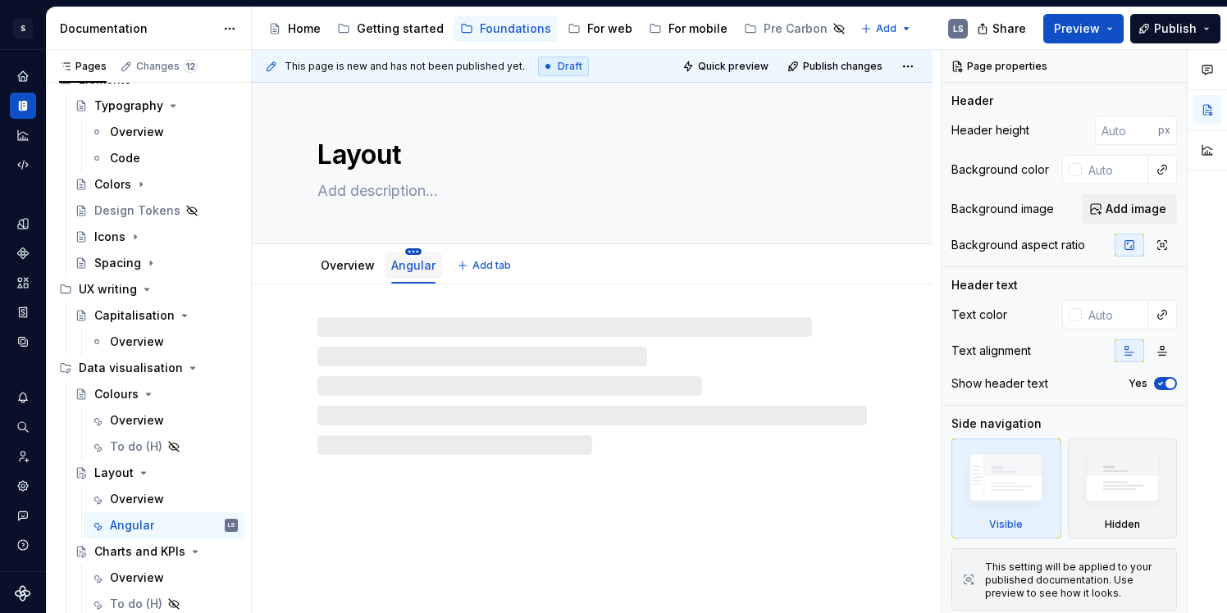
click at [413, 248] on html "1496px x 748px S Digital Design System LS Design system data Documentation Acce…" at bounding box center [613, 306] width 1227 height 613
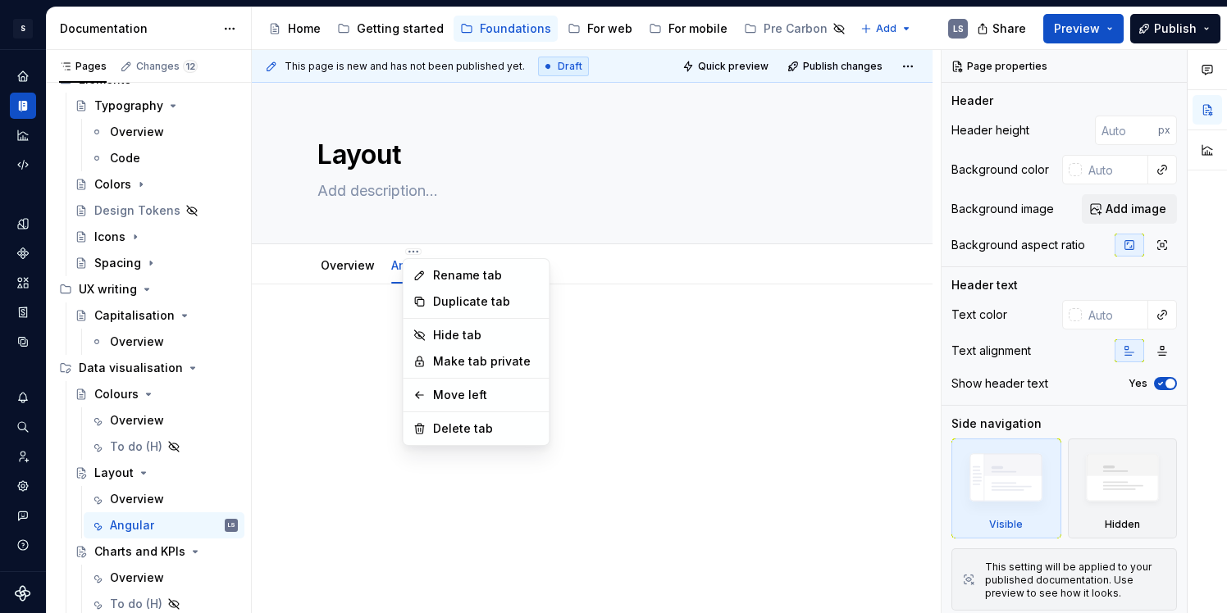
type textarea "*"
click at [430, 276] on div "Rename tab" at bounding box center [476, 275] width 139 height 26
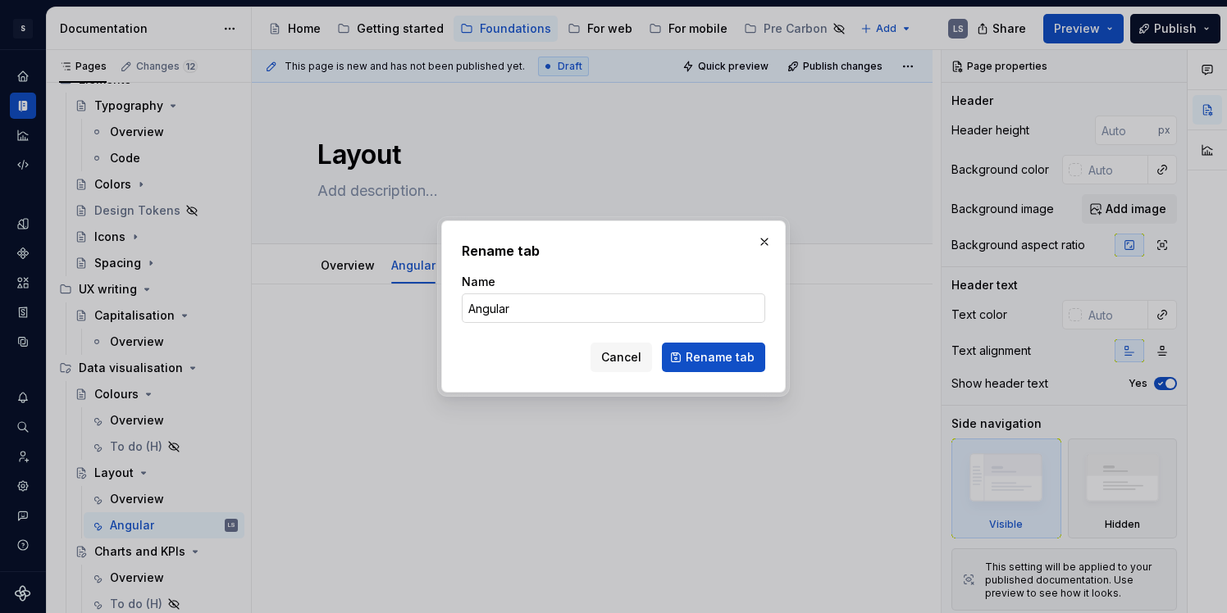
click at [504, 302] on input "Angular" at bounding box center [613, 309] width 303 height 30
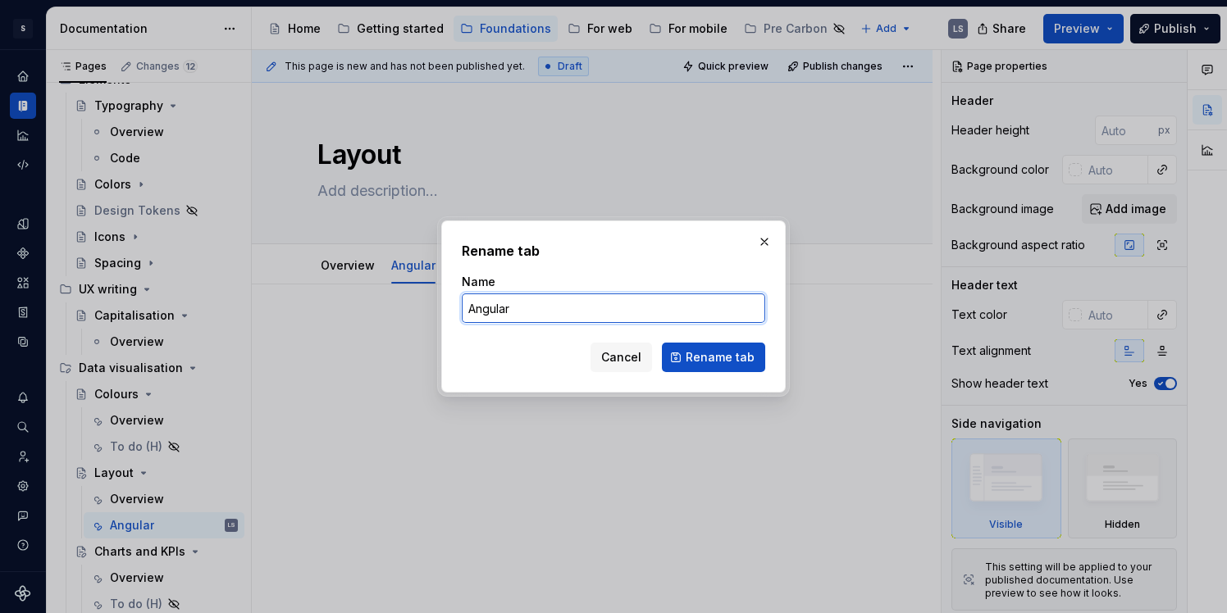
click at [504, 302] on input "Angular" at bounding box center [613, 309] width 303 height 30
type input "Code"
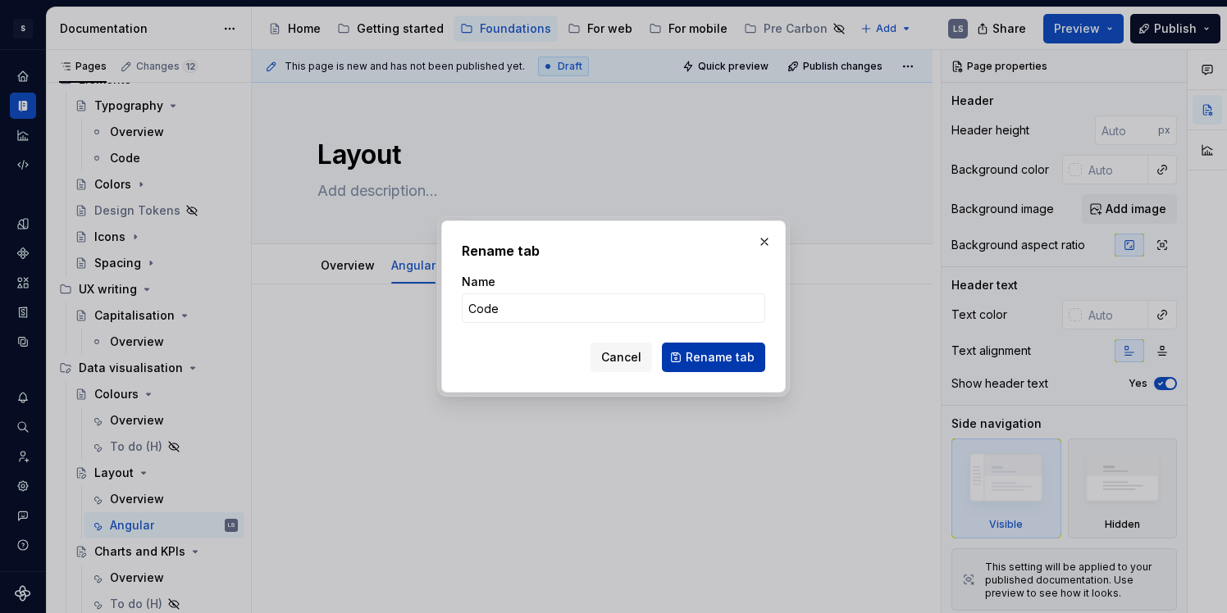
click at [744, 360] on span "Rename tab" at bounding box center [720, 357] width 69 height 16
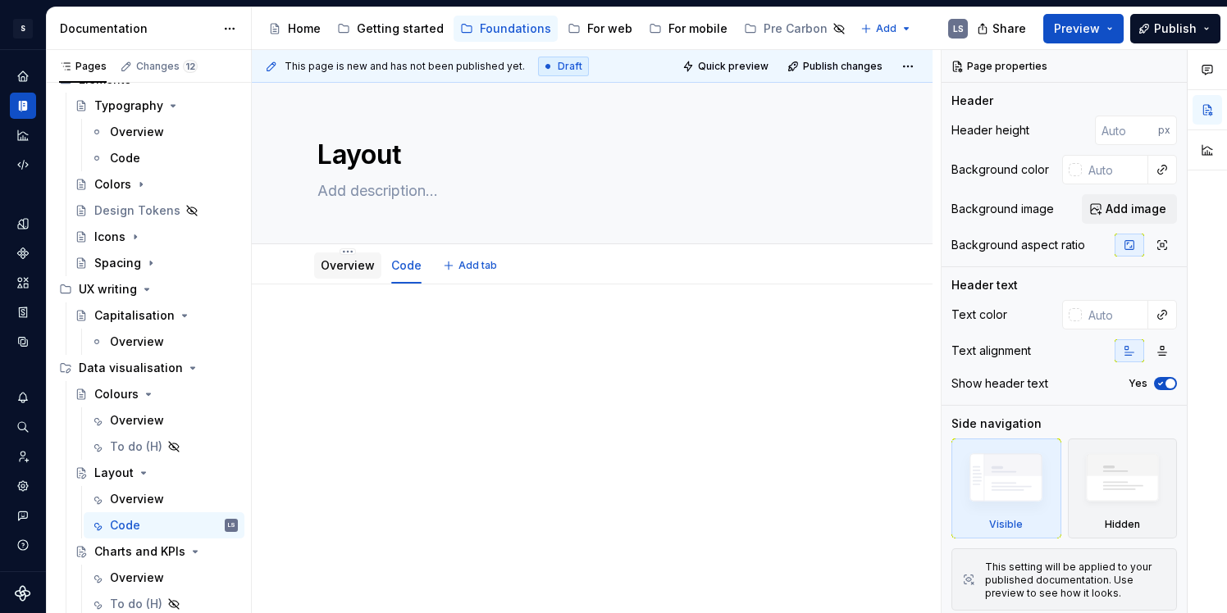
click at [346, 262] on link "Overview" at bounding box center [348, 265] width 54 height 14
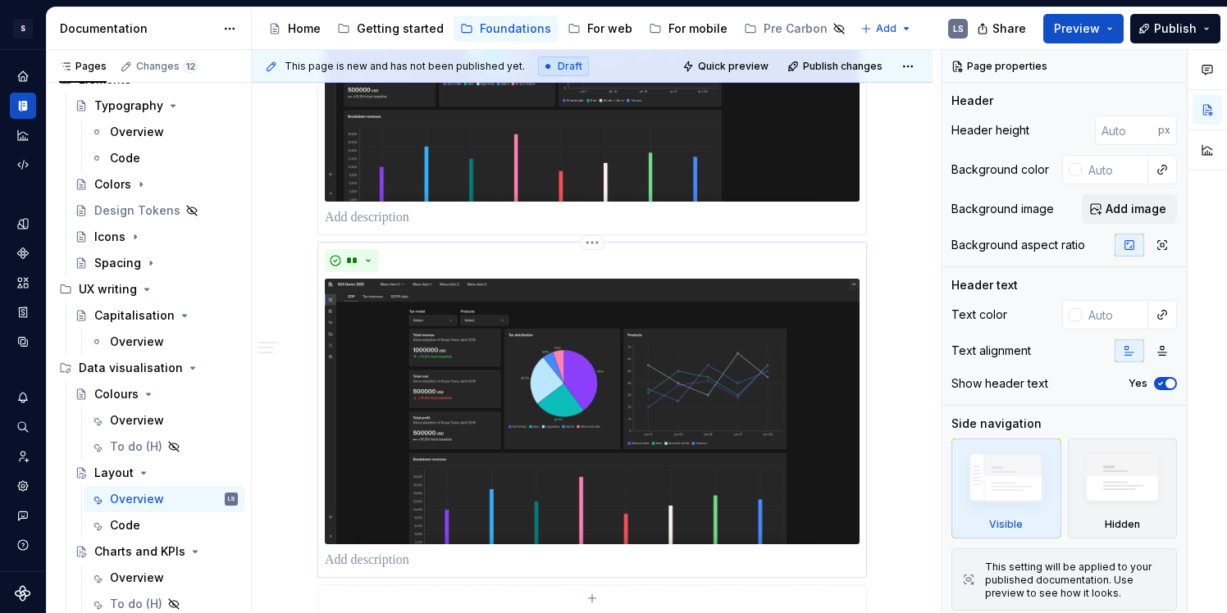
scroll to position [1046, 0]
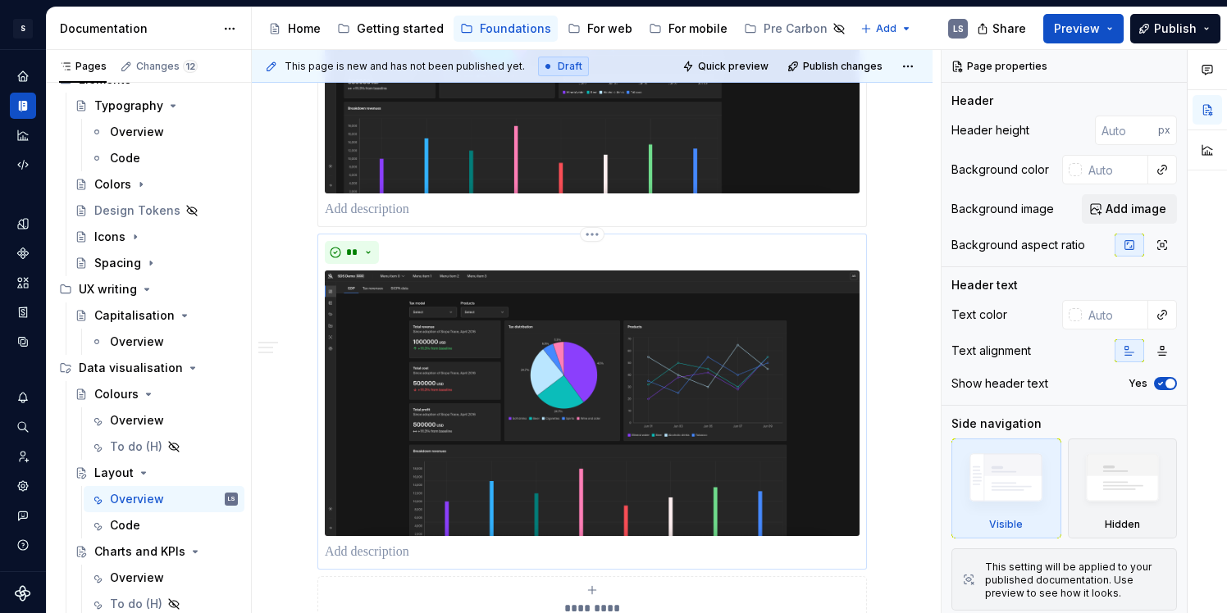
click at [389, 543] on p at bounding box center [592, 553] width 535 height 20
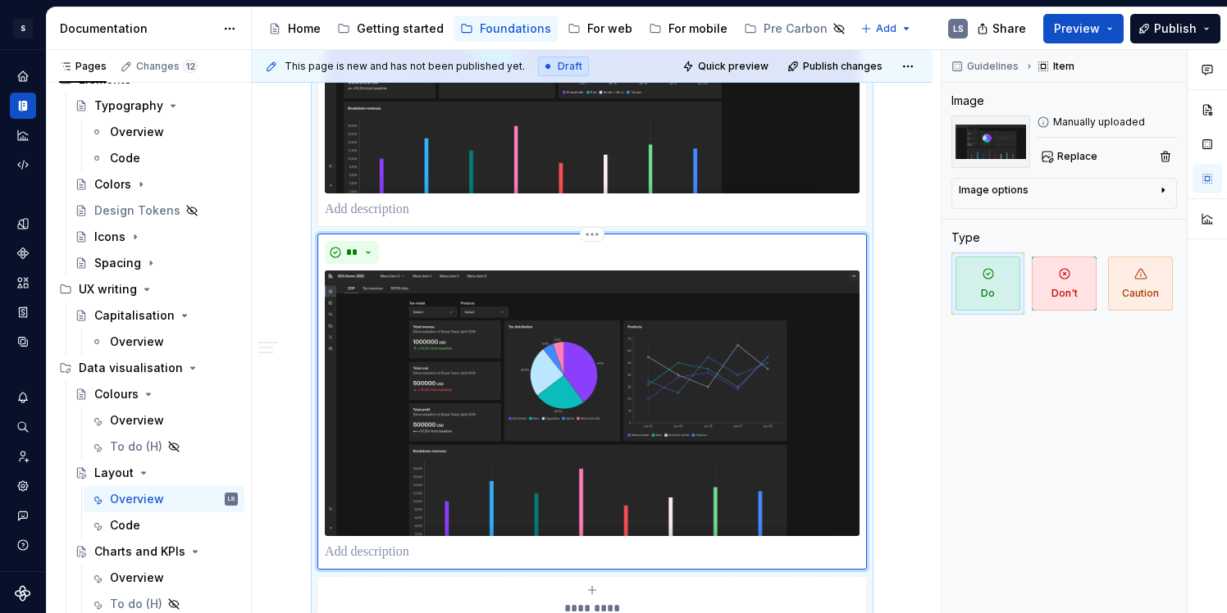
type textarea "*"
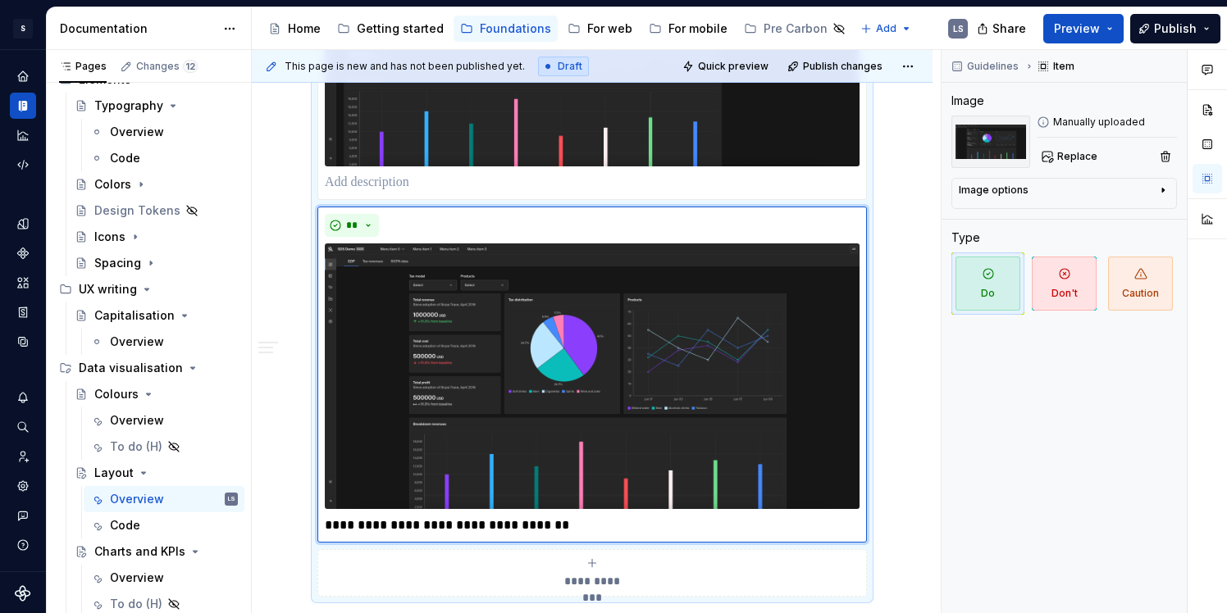
type textarea "*"
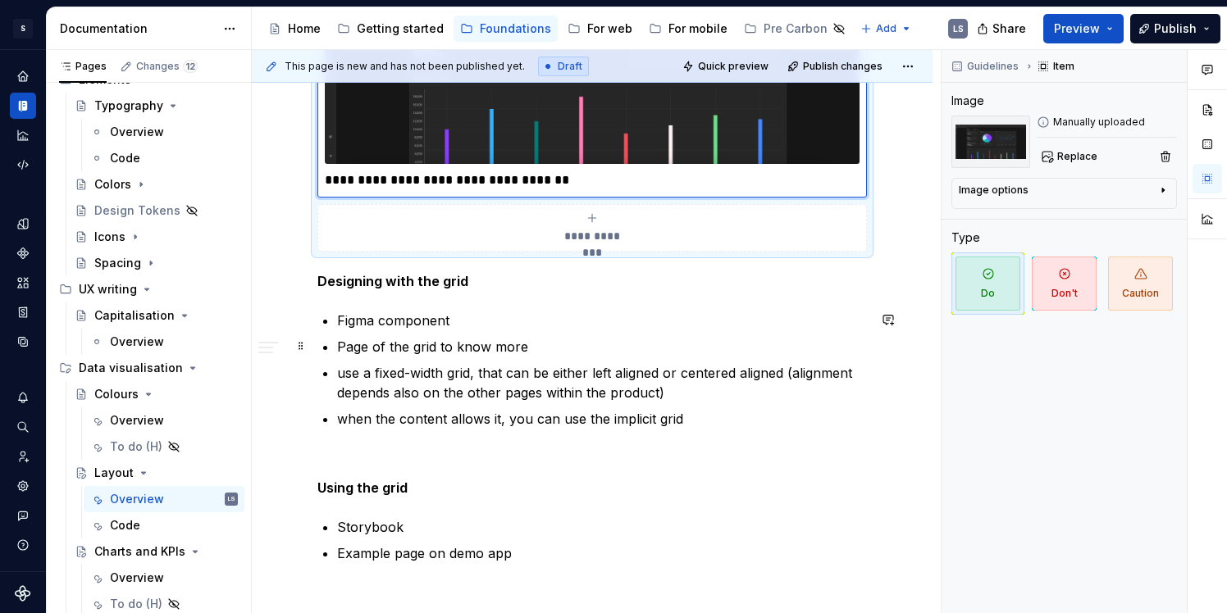
scroll to position [1424, 0]
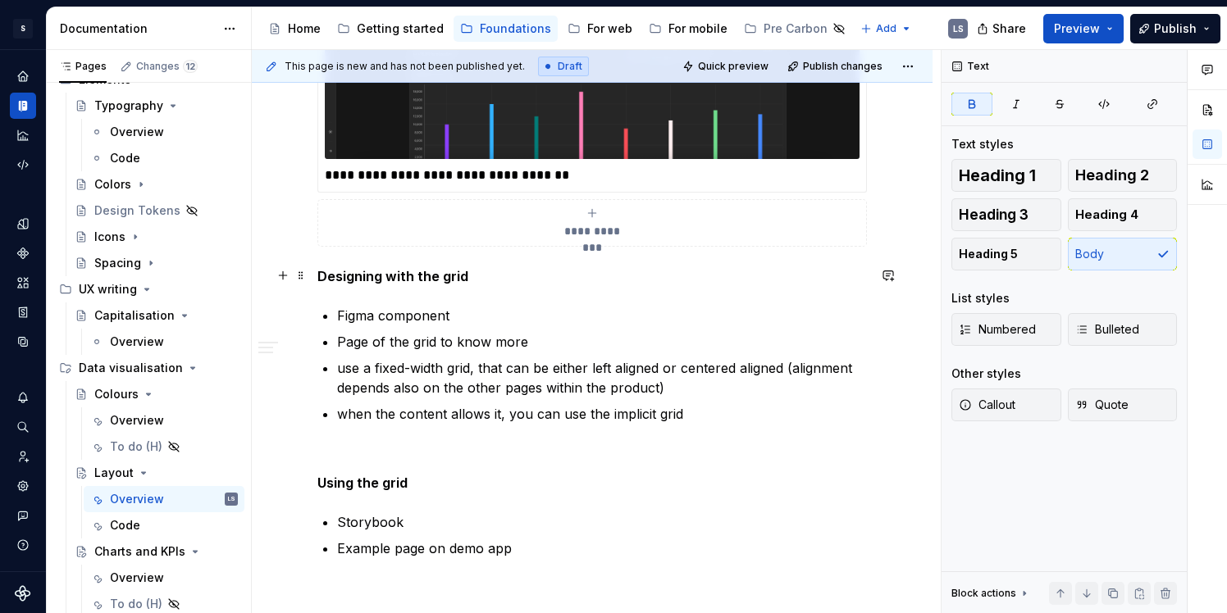
click at [467, 276] on p "Designing with the grid" at bounding box center [591, 277] width 549 height 20
click at [322, 275] on strong "Designing with the grid" at bounding box center [392, 276] width 151 height 16
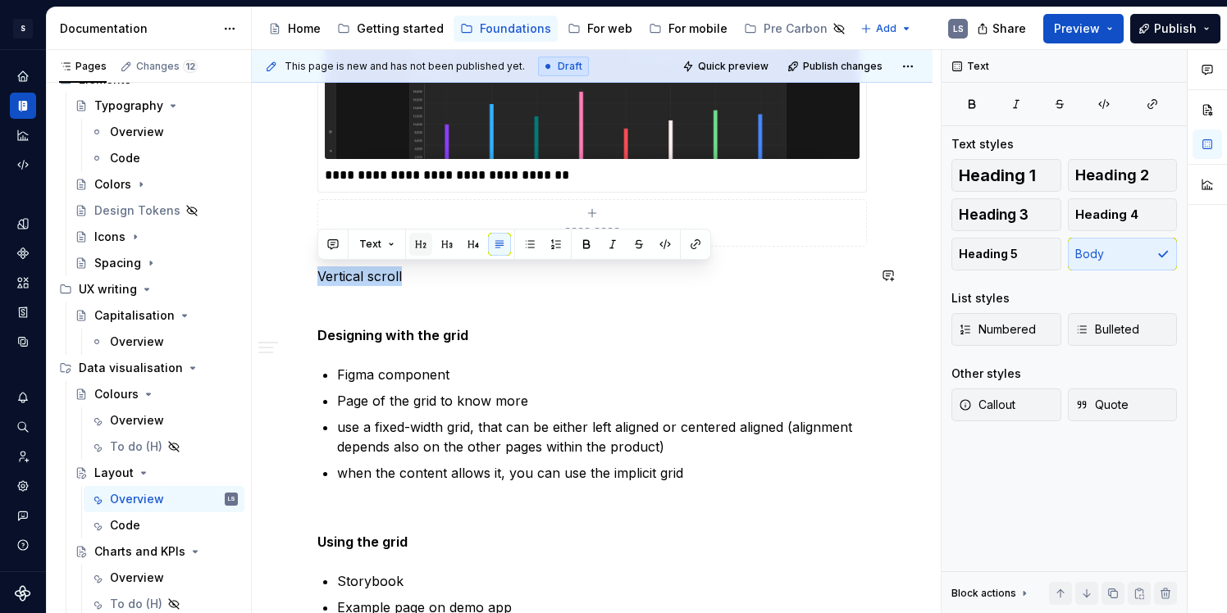
click at [416, 252] on button "button" at bounding box center [420, 244] width 23 height 23
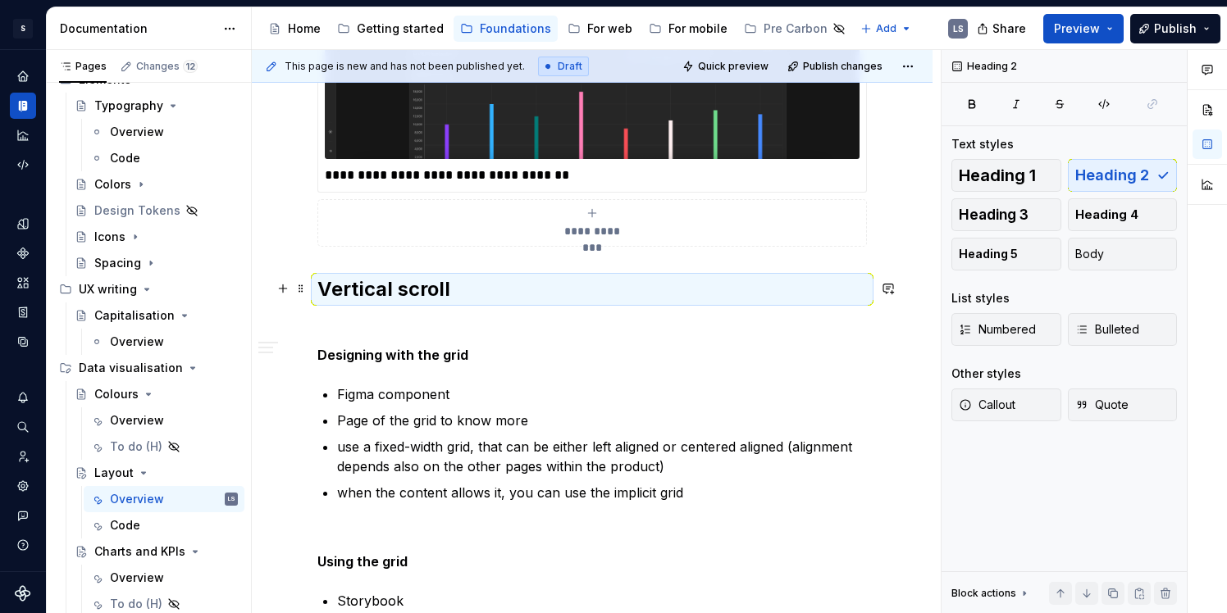
click at [422, 294] on h2 "Vertical scroll" at bounding box center [591, 289] width 549 height 26
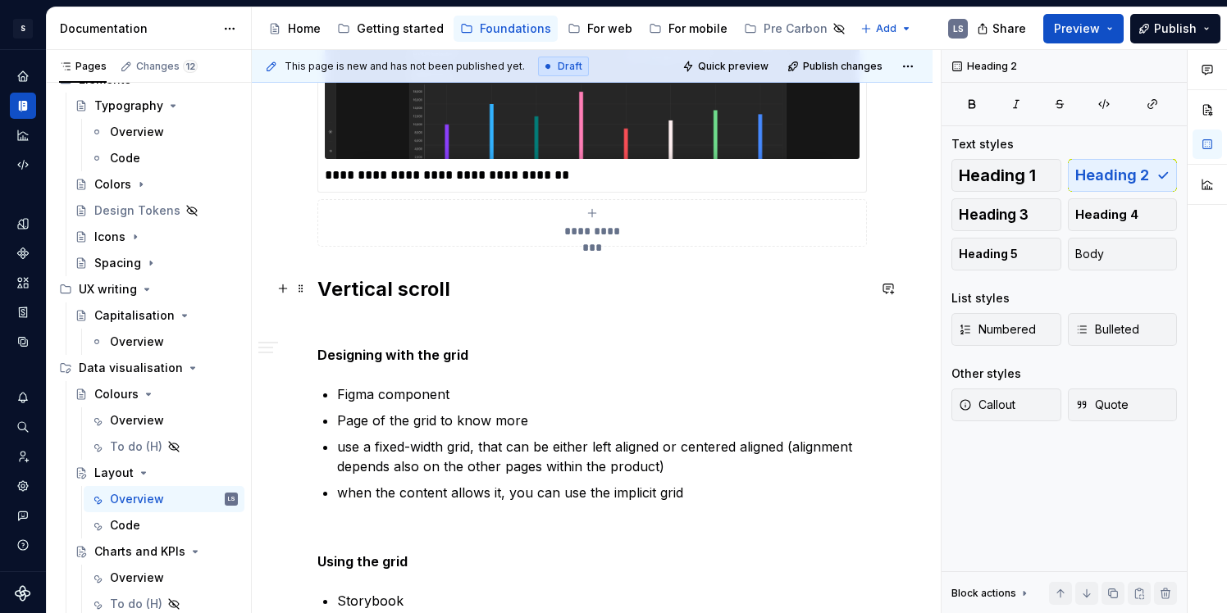
click at [499, 287] on h2 "Vertical scroll" at bounding box center [591, 289] width 549 height 26
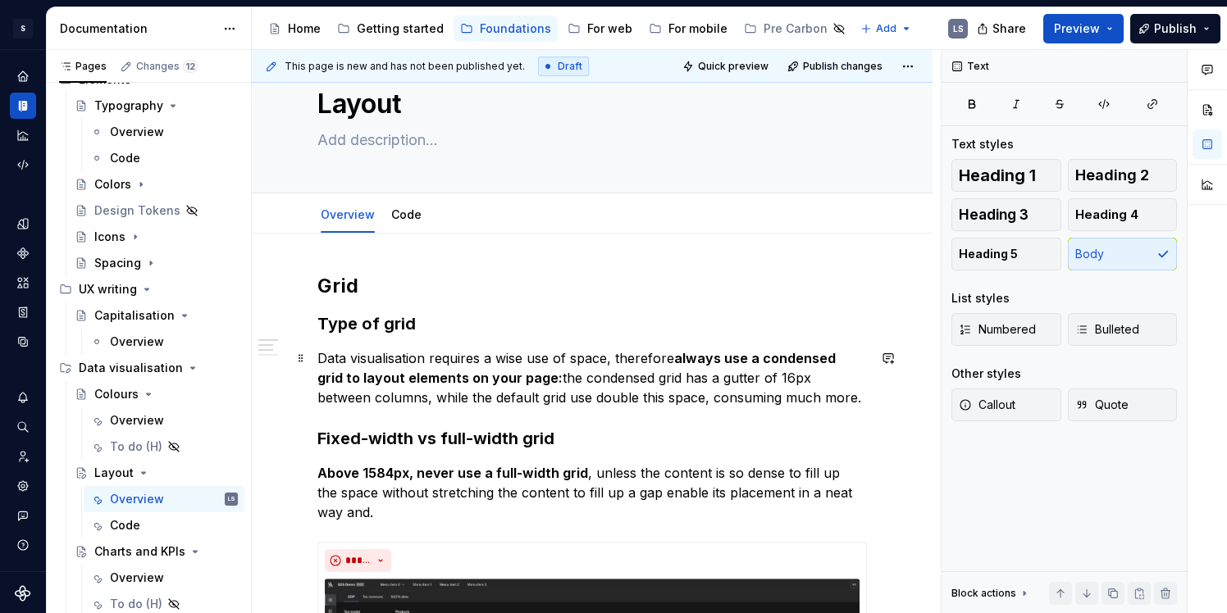
scroll to position [0, 0]
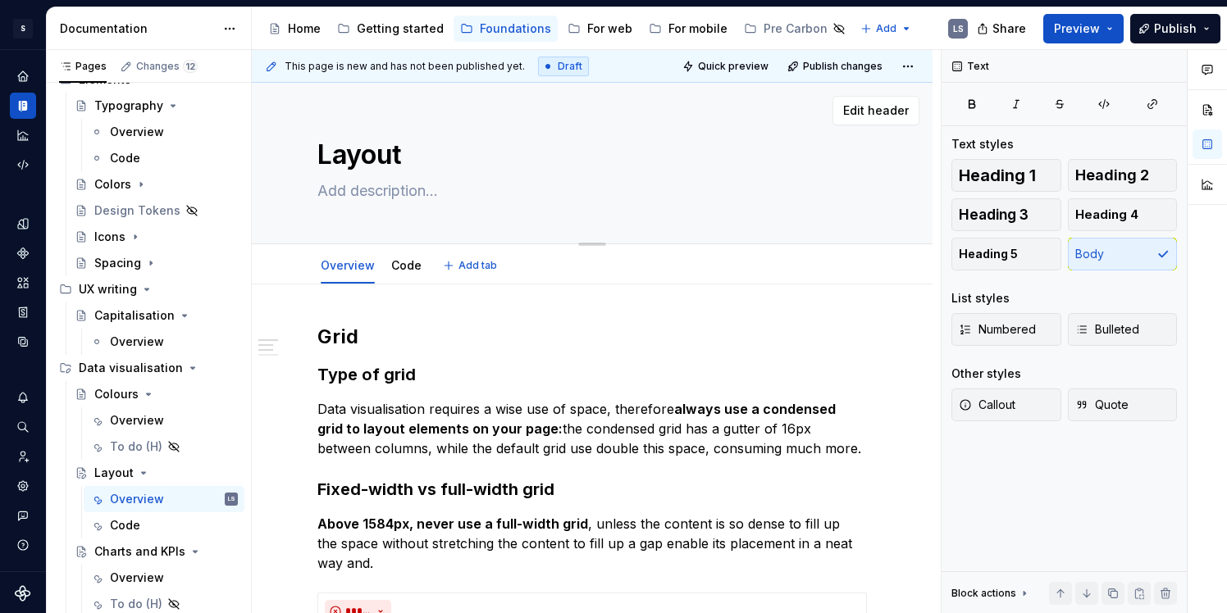
click at [366, 205] on div "Layout" at bounding box center [591, 163] width 549 height 161
click at [365, 196] on textarea at bounding box center [588, 191] width 549 height 26
paste textarea "A dashboard is a visual display of the most important information needed to ach…"
type textarea "*"
type textarea "A dashboard is a visual display of the most important information needed to ach…"
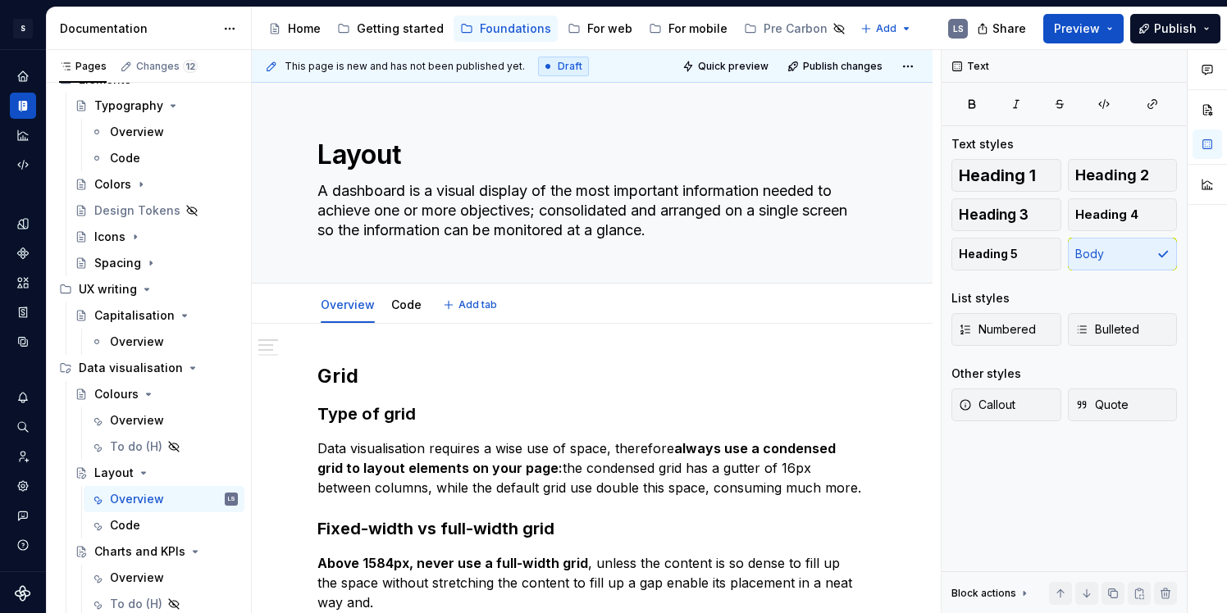
type textarea "*"
type textarea "A dashboard is a visual display of the most important information needed to ach…"
click at [730, 235] on textarea "A dashboard is a visual display of the most important information needed to ach…" at bounding box center [588, 211] width 549 height 66
type textarea "*"
type textarea "A dashboard is a visual display of the most important information needed to ach…"
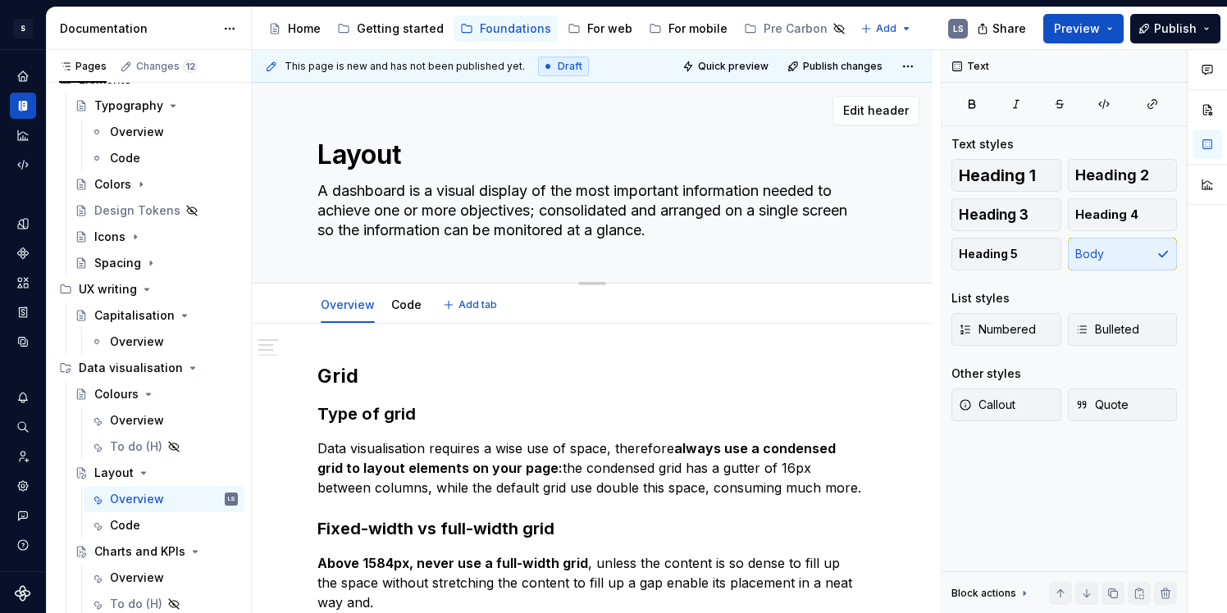
paste textarea "how the positioning of elements in space can define their belonging, with a cer…"
type textarea "*"
type textarea "A dashboard is a visual display of the most important information needed to ach…"
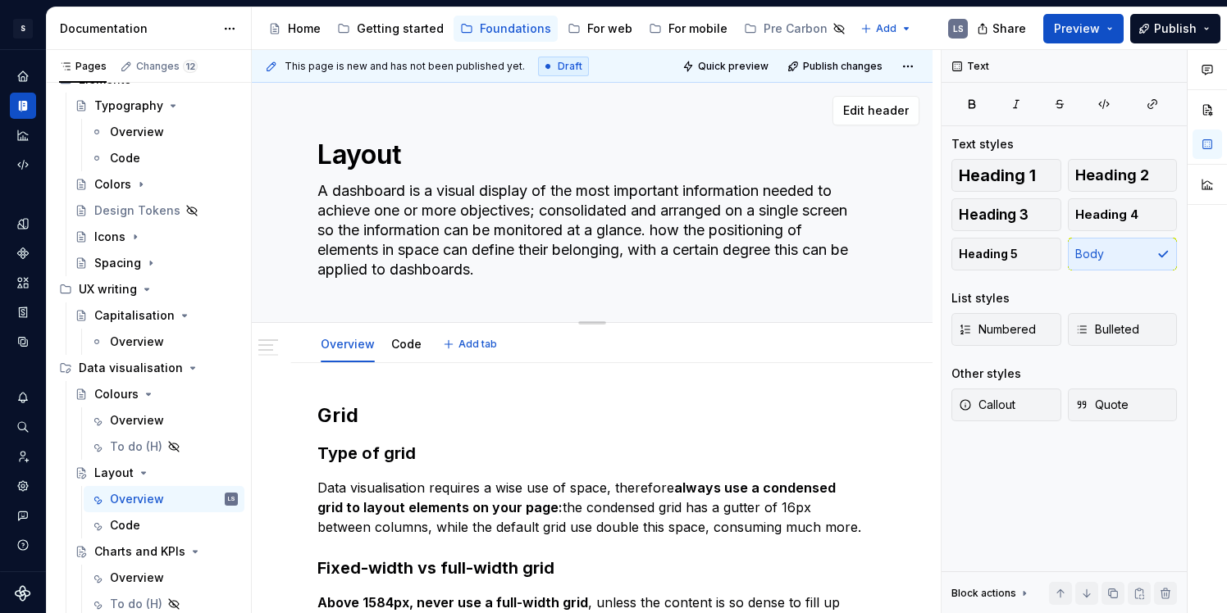
click at [720, 192] on textarea "A dashboard is a visual display of the most important information needed to ach…" at bounding box center [588, 230] width 549 height 105
drag, startPoint x: 536, startPoint y: 211, endPoint x: 702, endPoint y: 230, distance: 167.6
click at [702, 230] on textarea "A dashboard is a visual display of the most important information needed to ach…" at bounding box center [588, 230] width 549 height 105
click at [571, 210] on textarea "A dashboard is a visual display of the most important information needed to ach…" at bounding box center [588, 230] width 549 height 105
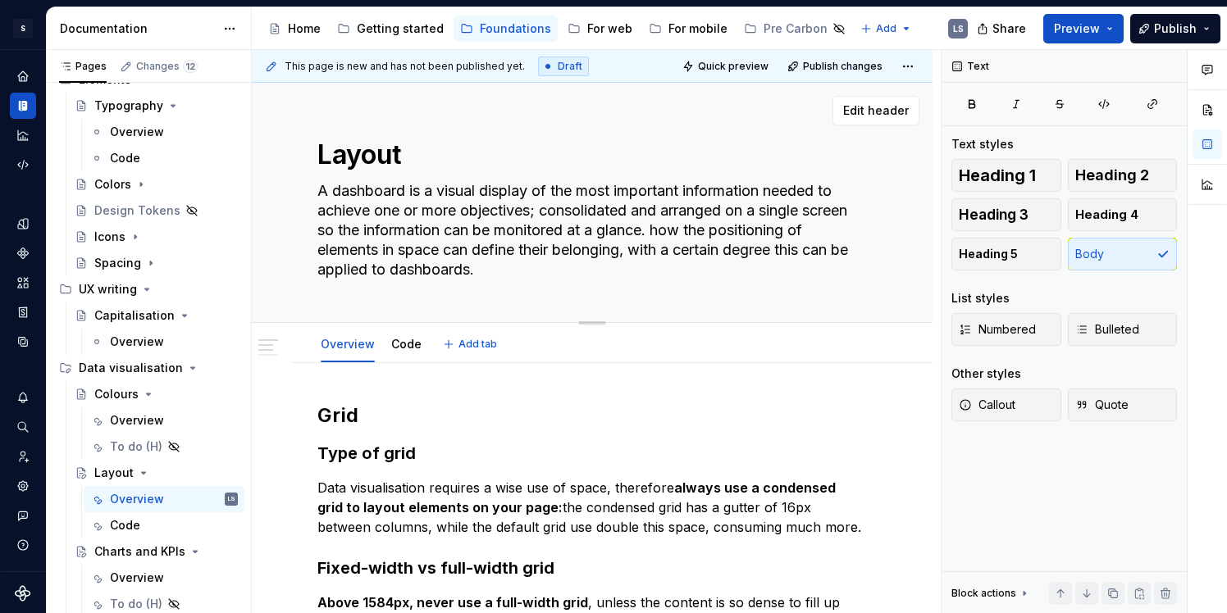
click at [540, 211] on textarea "A dashboard is a visual display of the most important information needed to ach…" at bounding box center [588, 230] width 549 height 105
type textarea "*"
type textarea "A dashboard is a visual display of the most important information needed to ach…"
type textarea "*"
type textarea "A dashboard is a visual display of the most important information needed to ach…"
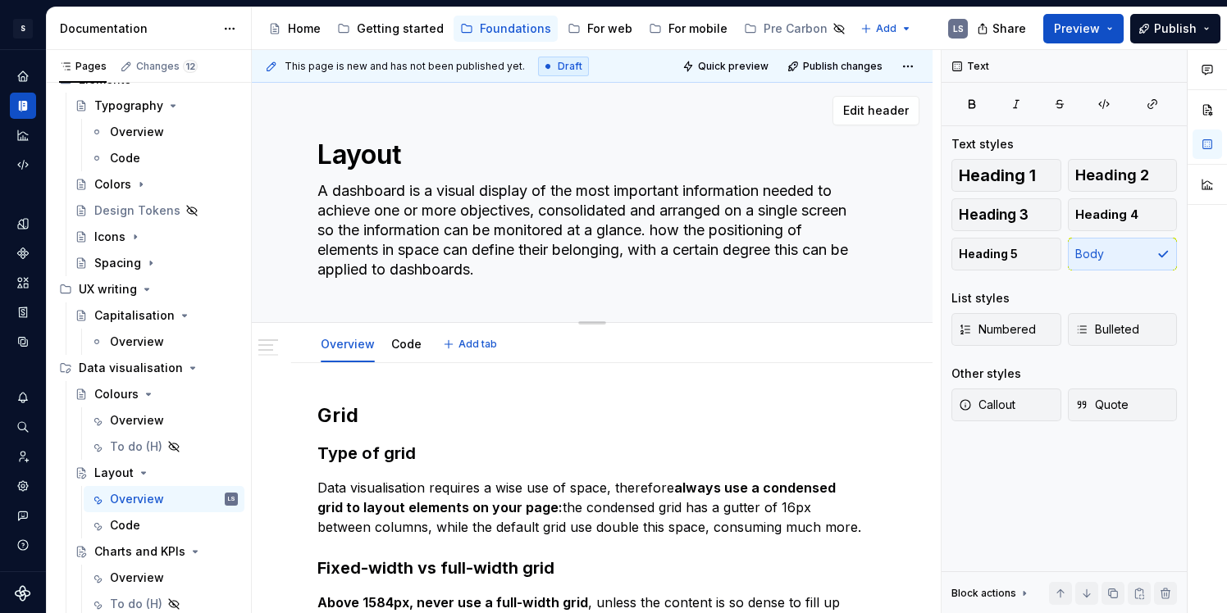
drag, startPoint x: 699, startPoint y: 233, endPoint x: 714, endPoint y: 276, distance: 45.9
click at [714, 276] on textarea "A dashboard is a visual display of the most important information needed to ach…" at bounding box center [588, 230] width 549 height 105
type textarea "*"
type textarea "A dashboard is a visual display of the most important information needed to ach…"
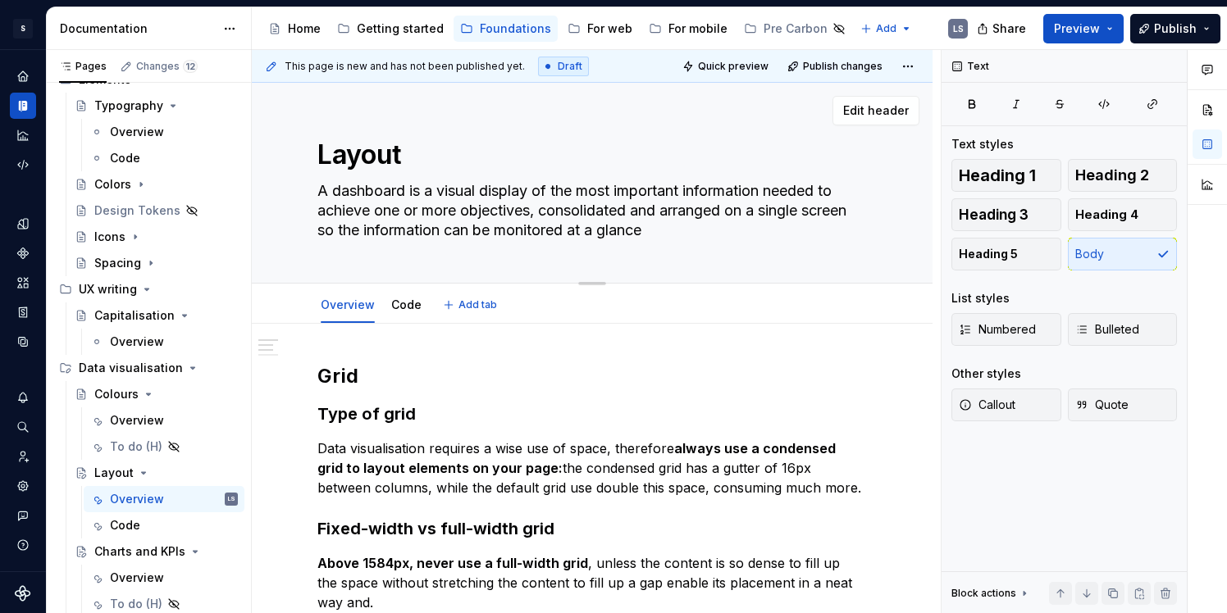
type textarea "*"
type textarea "A dashboard is a visual display of the most important information needed to ach…"
type textarea "*"
type textarea "A dashboard is a visual display of the most important information needed to ach…"
click at [820, 383] on h2 "Grid" at bounding box center [591, 376] width 549 height 26
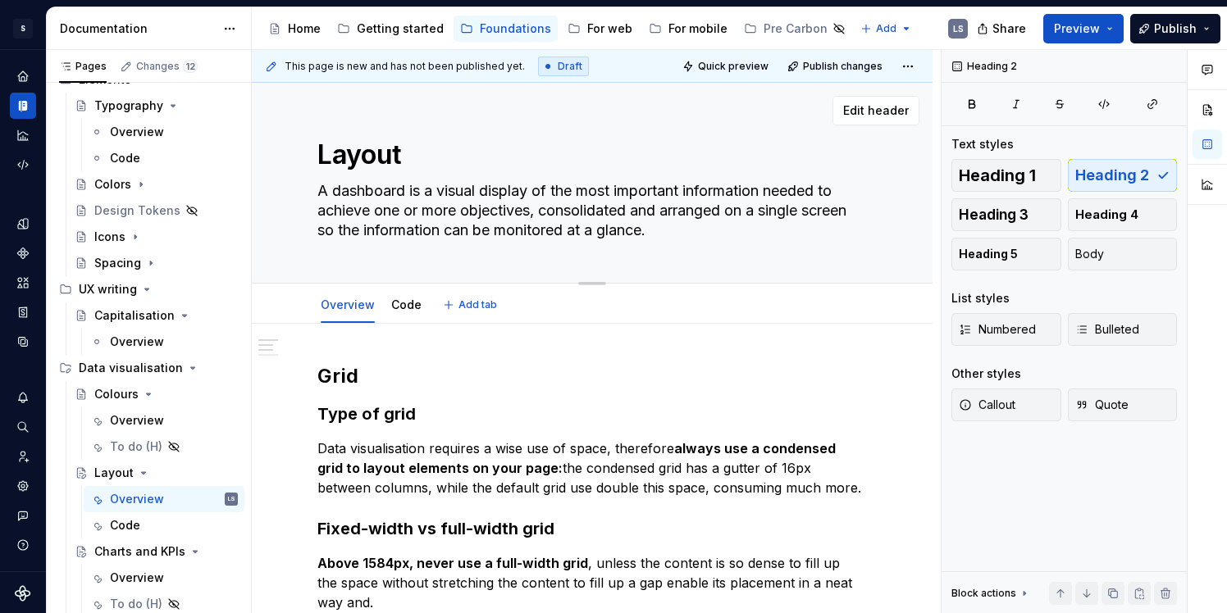
click at [636, 191] on textarea "A dashboard is a visual display of the most important information needed to ach…" at bounding box center [588, 211] width 549 height 66
click at [563, 193] on textarea "A dashboard is a visual display of the most important information needed to ach…" at bounding box center [588, 211] width 549 height 66
drag, startPoint x: 425, startPoint y: 193, endPoint x: 301, endPoint y: 190, distance: 123.9
click at [301, 190] on div "Layout A dashboard is a visual display of the most important information needed…" at bounding box center [592, 183] width 681 height 201
type textarea "*"
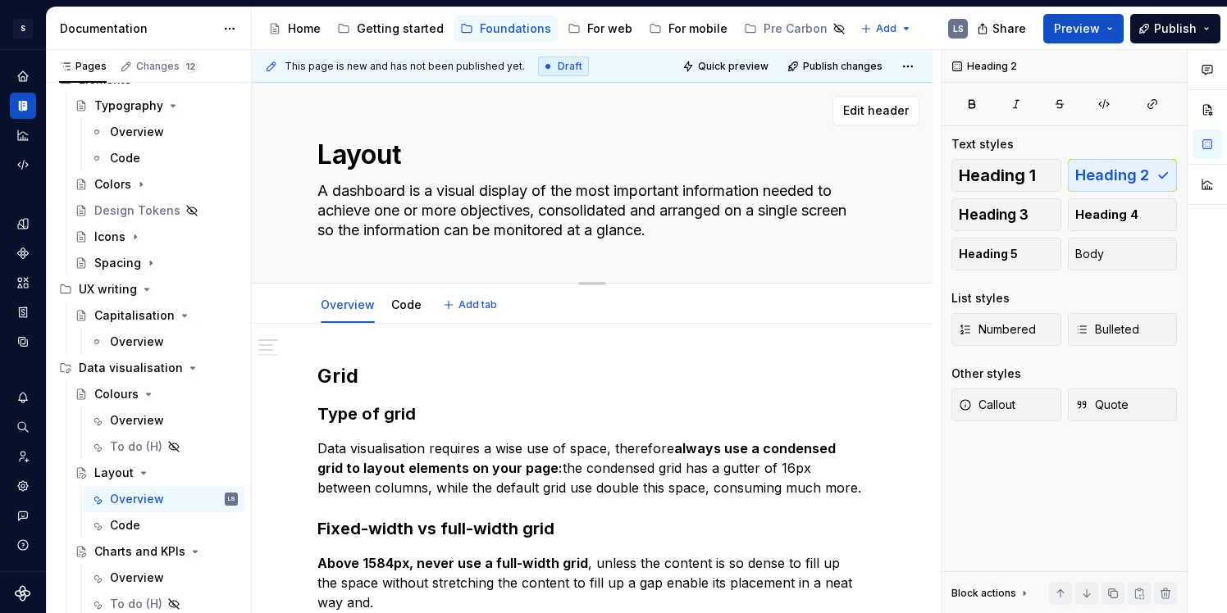
type textarea "a visual display of the most important information needed to achieve one or mor…"
type textarea "*"
type textarea "A visual display of the most important information needed to achieve one or mor…"
type textarea "*"
type textarea "H visual display of the most important information needed to achieve one or mor…"
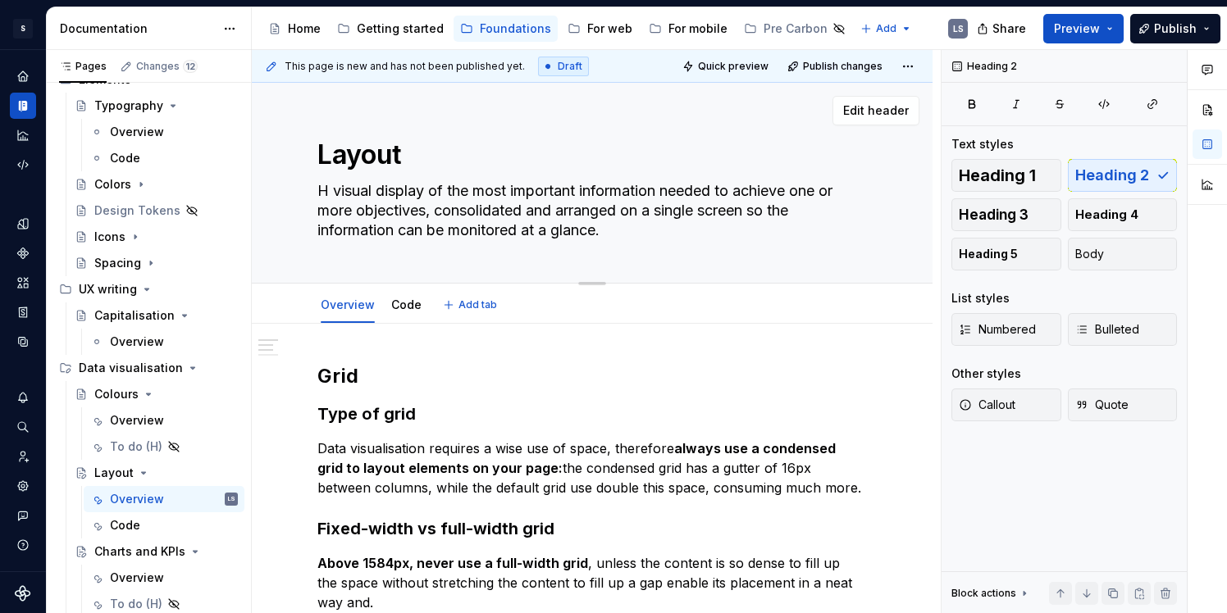
type textarea "*"
type textarea "Ho visual display of the most important information needed to achieve one or mo…"
type textarea "*"
type textarea "How visual display of the most important information needed to achieve one or m…"
type textarea "*"
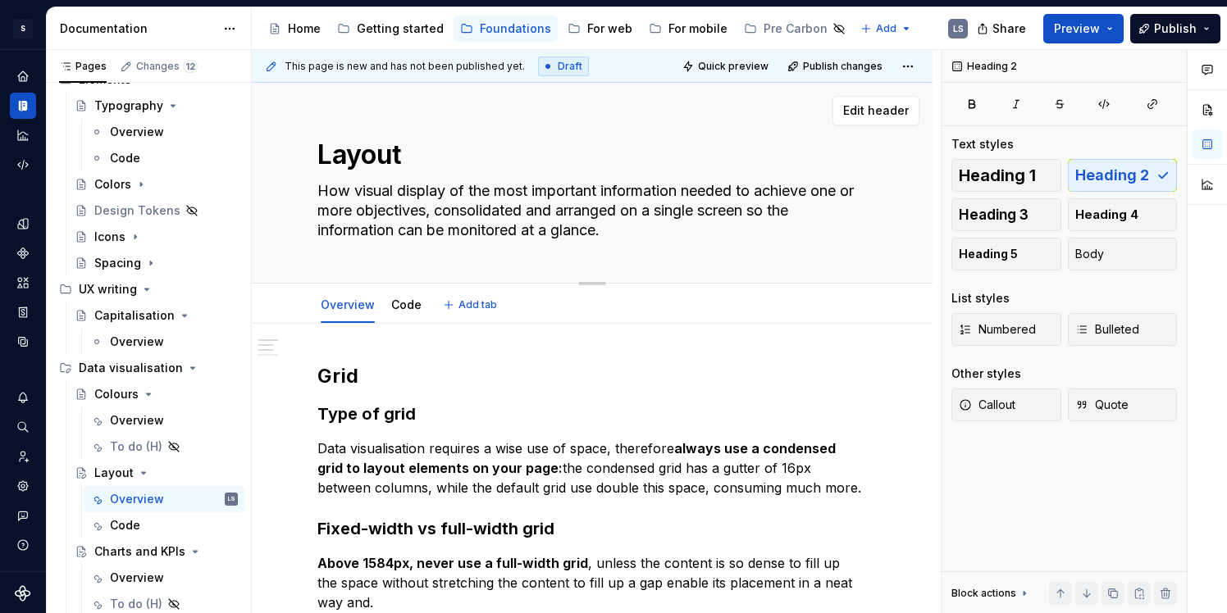
type textarea "Ho visual display of the most important information needed to achieve one or mo…"
type textarea "*"
type textarea "H visual display of the most important information needed to achieve one or mor…"
type textarea "*"
type textarea "visual display of the most important information needed to achieve one or more …"
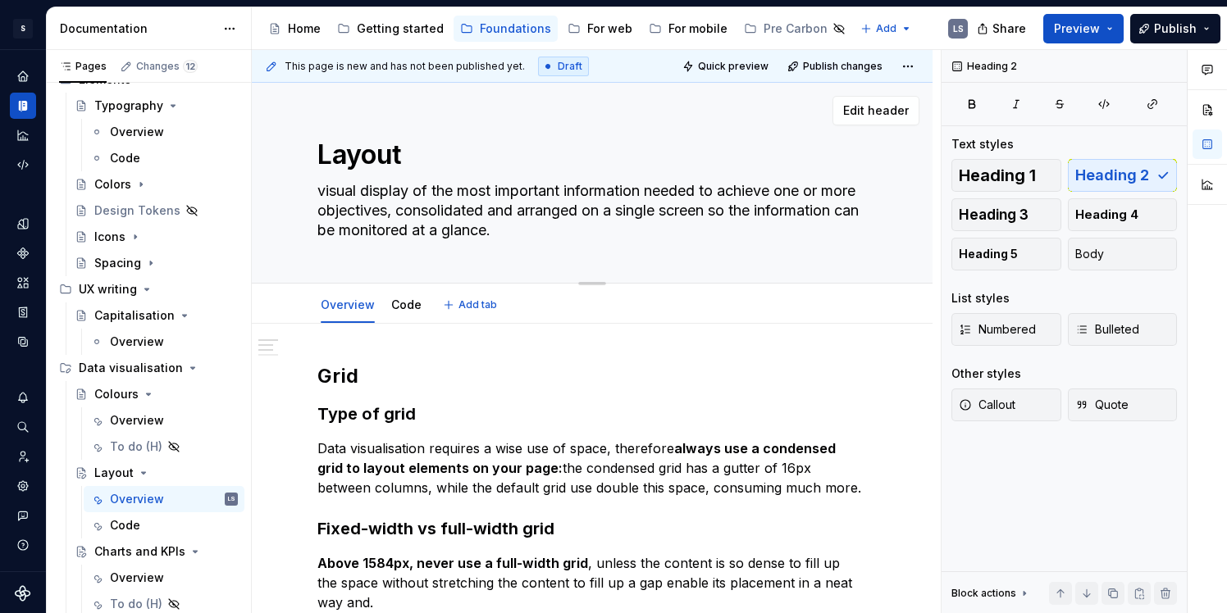
type textarea "*"
type textarea "H visual display of the most important information needed to achieve one or mor…"
type textarea "*"
type textarea "Ho visual display of the most important information needed to achieve one or mo…"
type textarea "*"
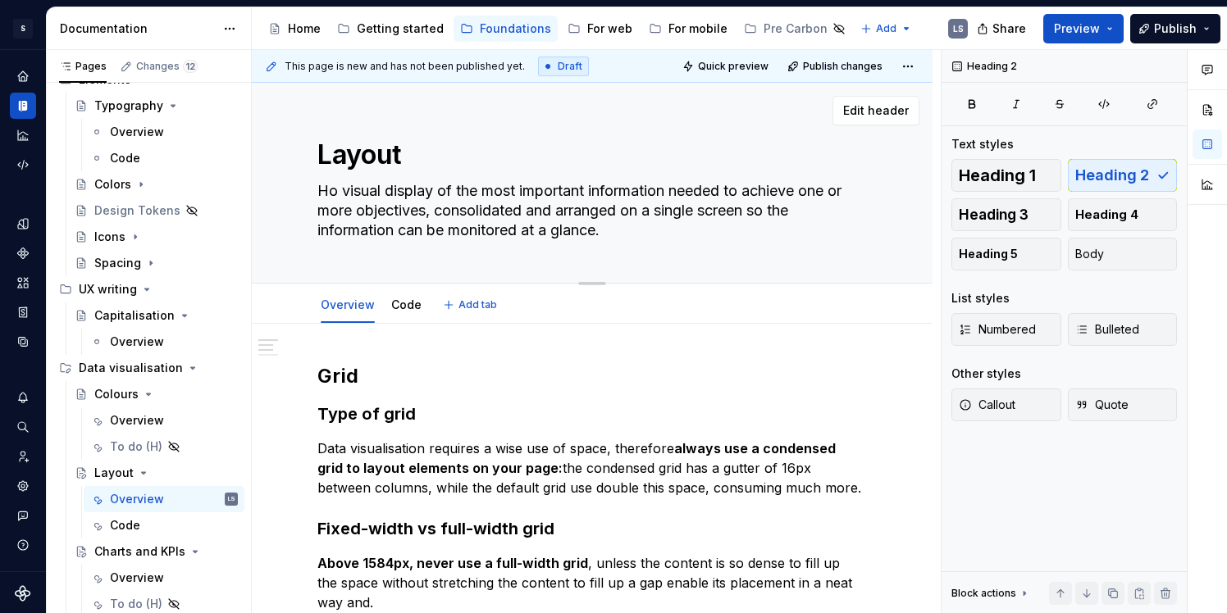
type textarea "How visual display of the most important information needed to achieve one or m…"
type textarea "*"
type textarea "Ho visual display of the most important information needed to achieve one or mo…"
type textarea "*"
type textarea "H visual display of the most important information needed to achieve one or mor…"
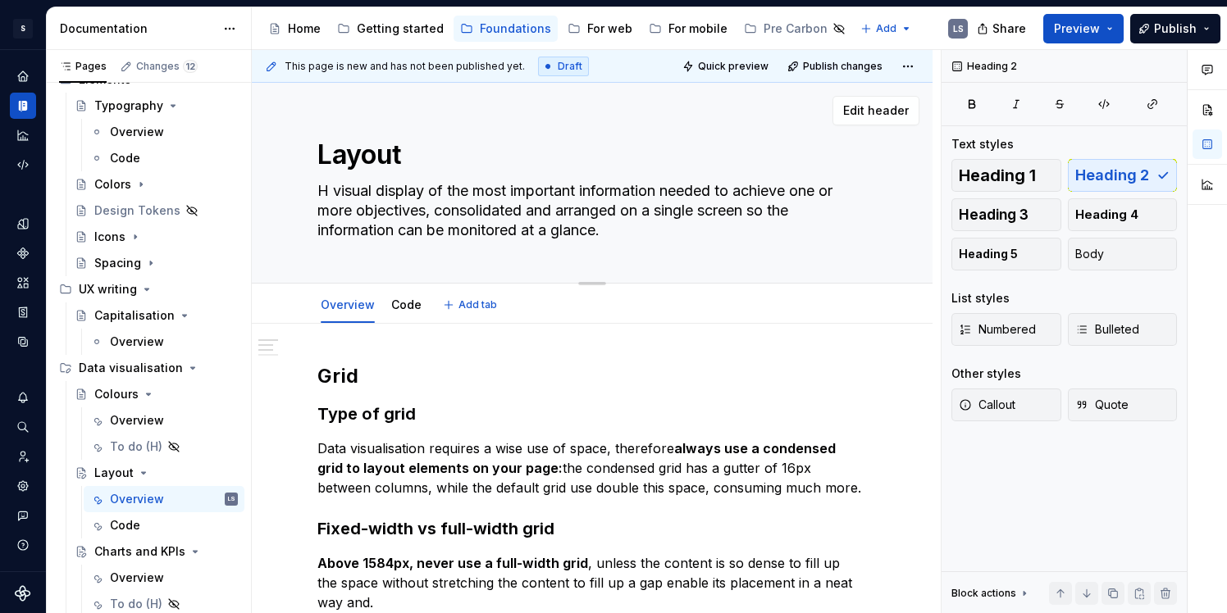
type textarea "*"
type textarea "A visual display of the most important information needed to achieve one or mor…"
type textarea "*"
type textarea "a visual display of the most important information needed to achieve one or mor…"
type textarea "*"
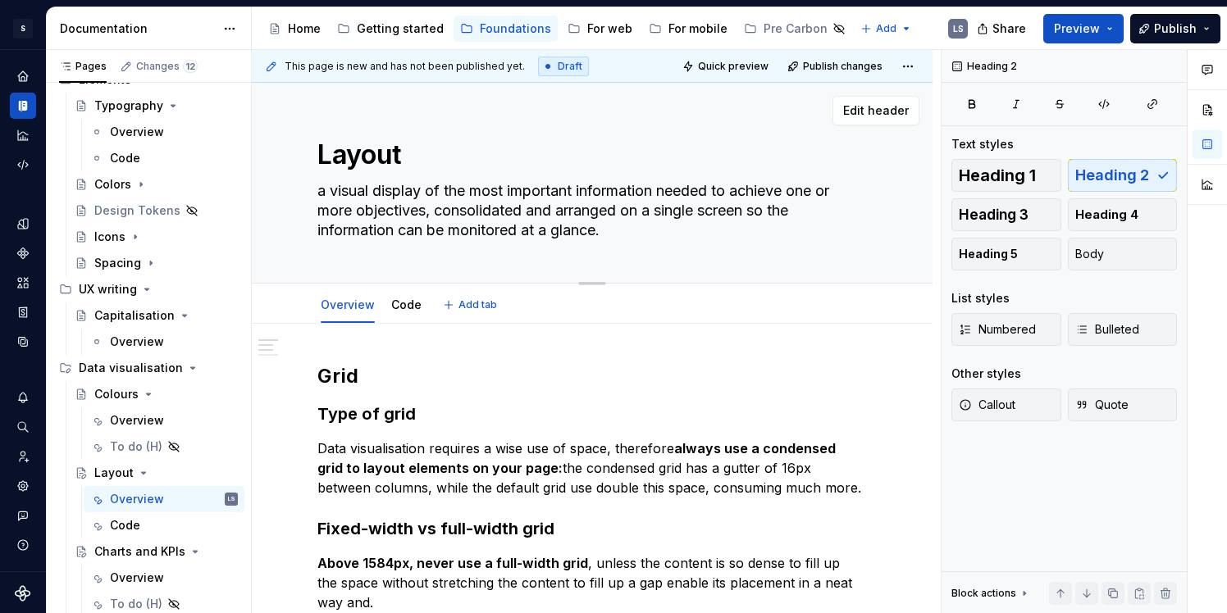
type textarea "A visual display of the most important information needed to achieve one or mor…"
type textarea "*"
type textarea "A visual display of the most important information needed to achieve one or mor…"
click at [619, 209] on textarea "A visual display of the most important information needed to achieve one or mor…" at bounding box center [588, 211] width 549 height 66
click at [649, 207] on textarea "A visual display of the most important information needed to achieve one or mor…" at bounding box center [588, 211] width 549 height 66
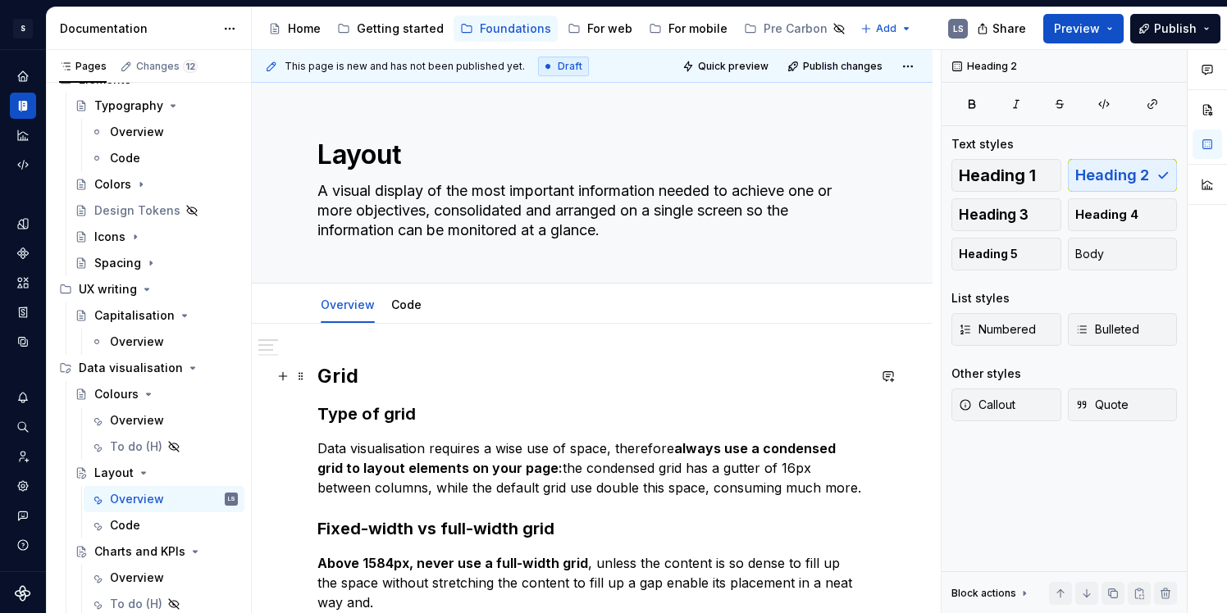
click at [330, 372] on h2 "Grid" at bounding box center [591, 376] width 549 height 26
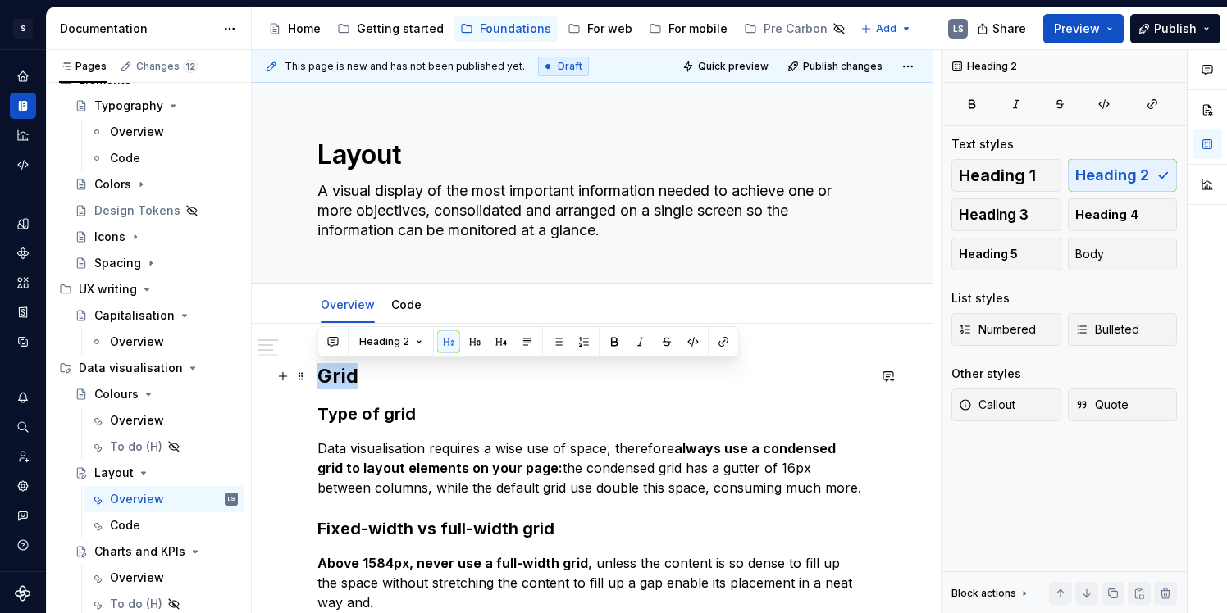
click at [330, 372] on h2 "Grid" at bounding box center [591, 376] width 549 height 26
copy h2 "Grid"
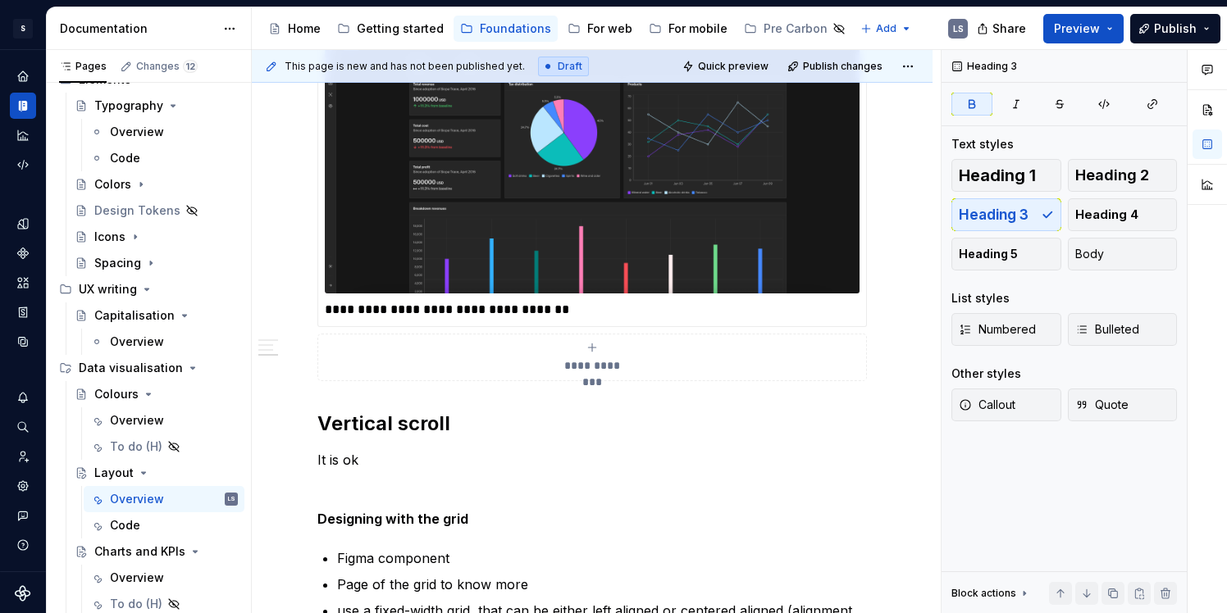
scroll to position [1481, 0]
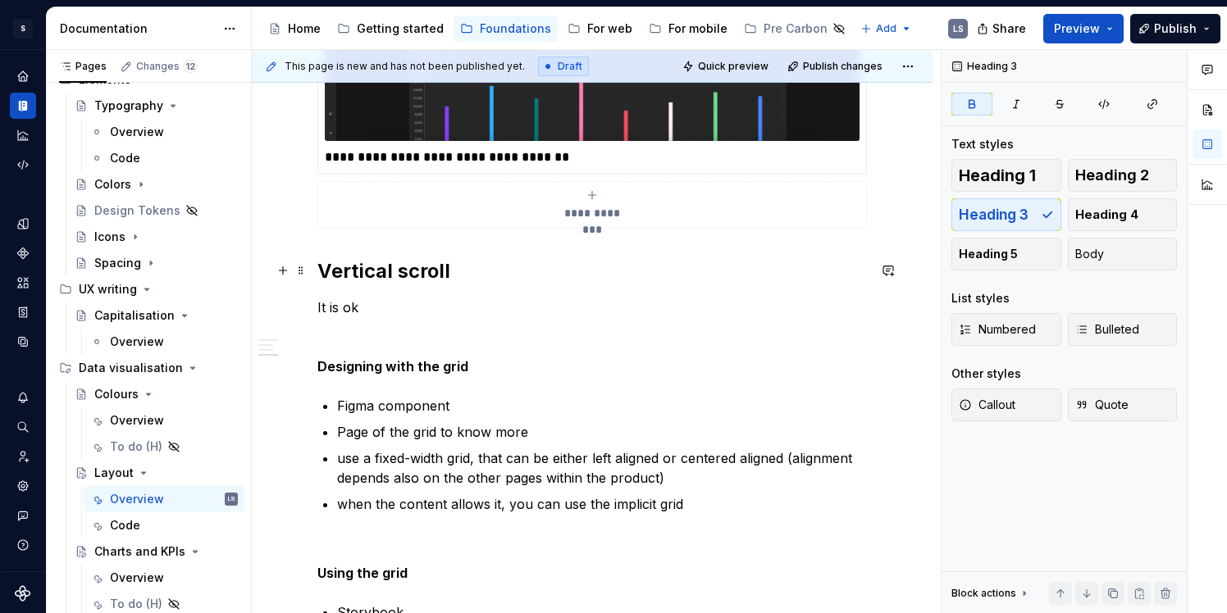
click at [319, 270] on h2 "Vertical scroll" at bounding box center [591, 271] width 549 height 26
click at [375, 310] on p "It is ok" at bounding box center [591, 308] width 549 height 20
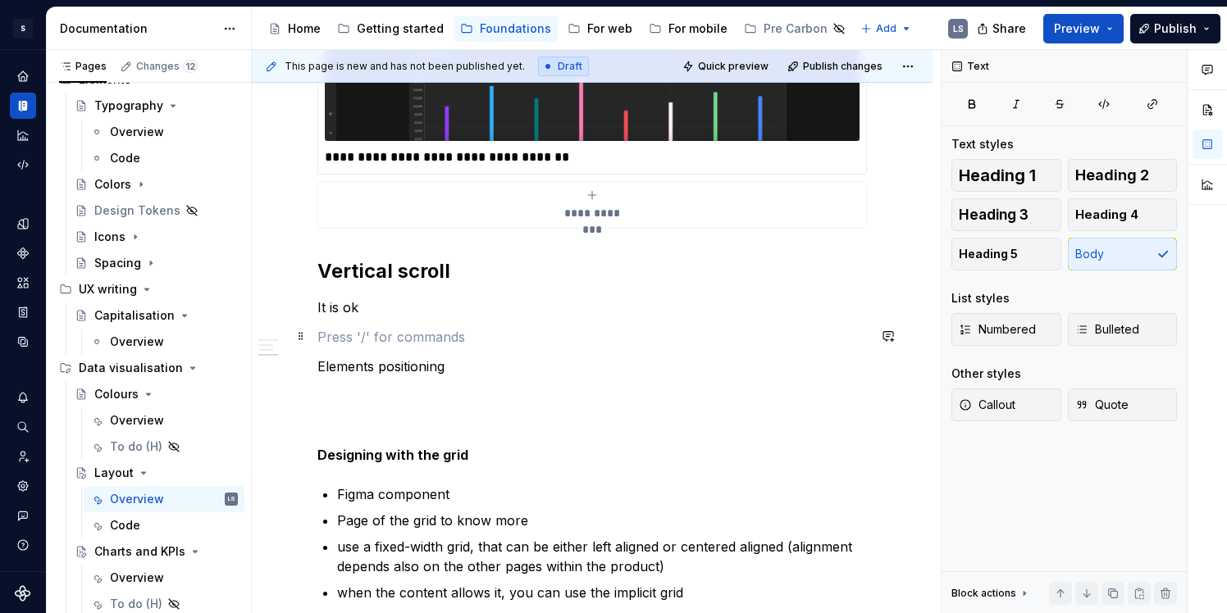
click at [404, 340] on p at bounding box center [591, 337] width 549 height 20
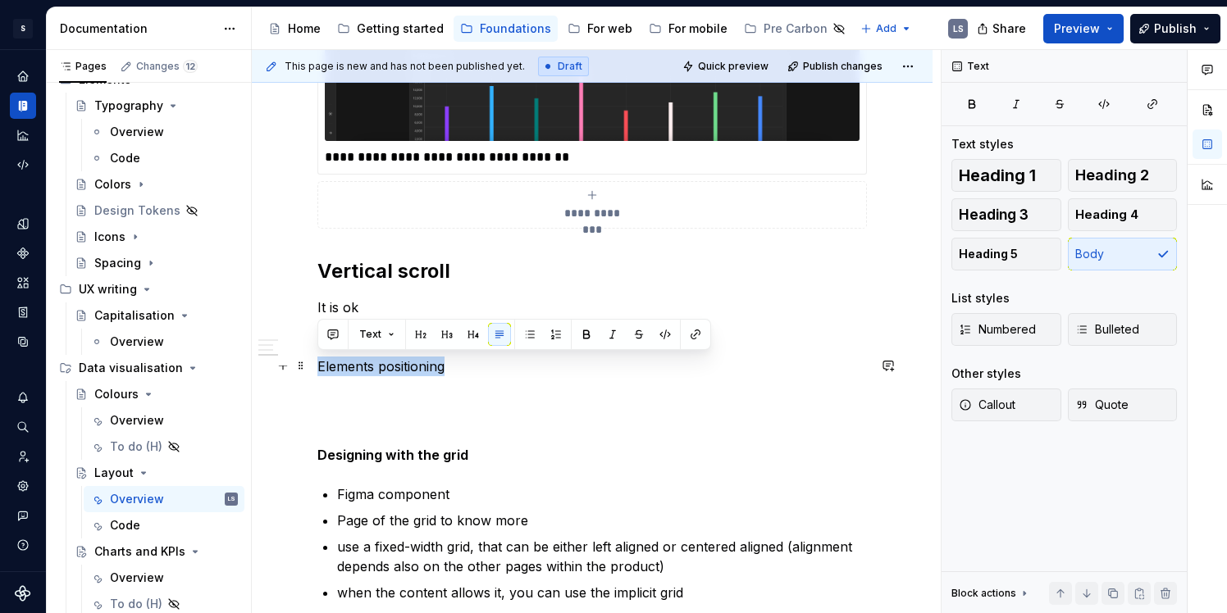
drag, startPoint x: 453, startPoint y: 368, endPoint x: 312, endPoint y: 367, distance: 141.1
click at [426, 334] on button "button" at bounding box center [420, 334] width 23 height 23
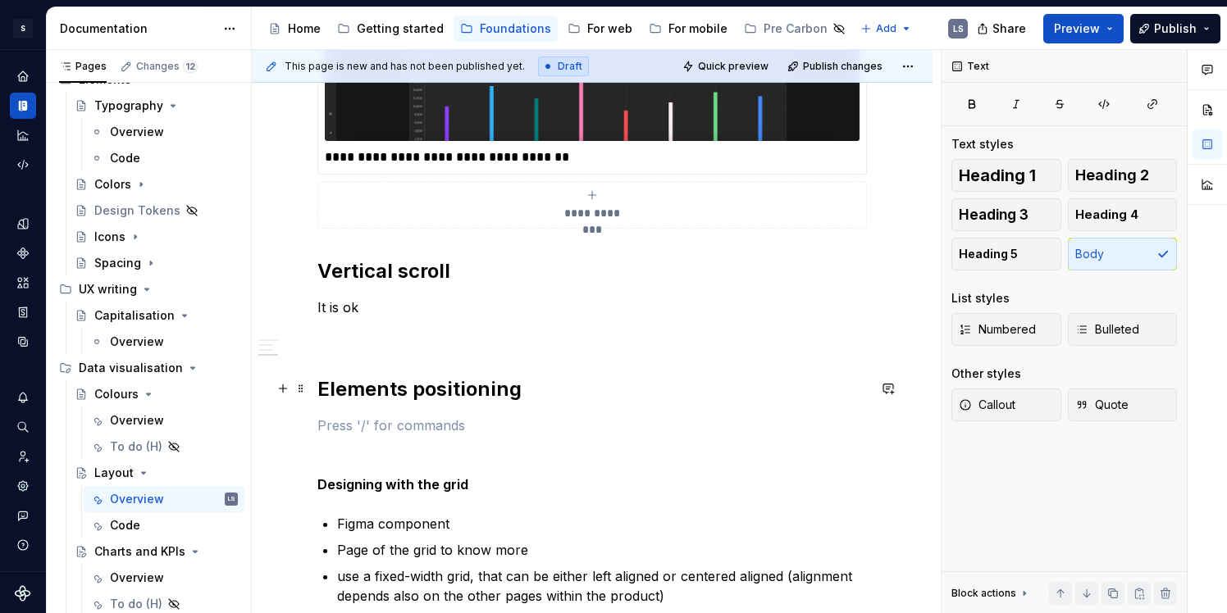
click at [434, 337] on p at bounding box center [591, 337] width 549 height 20
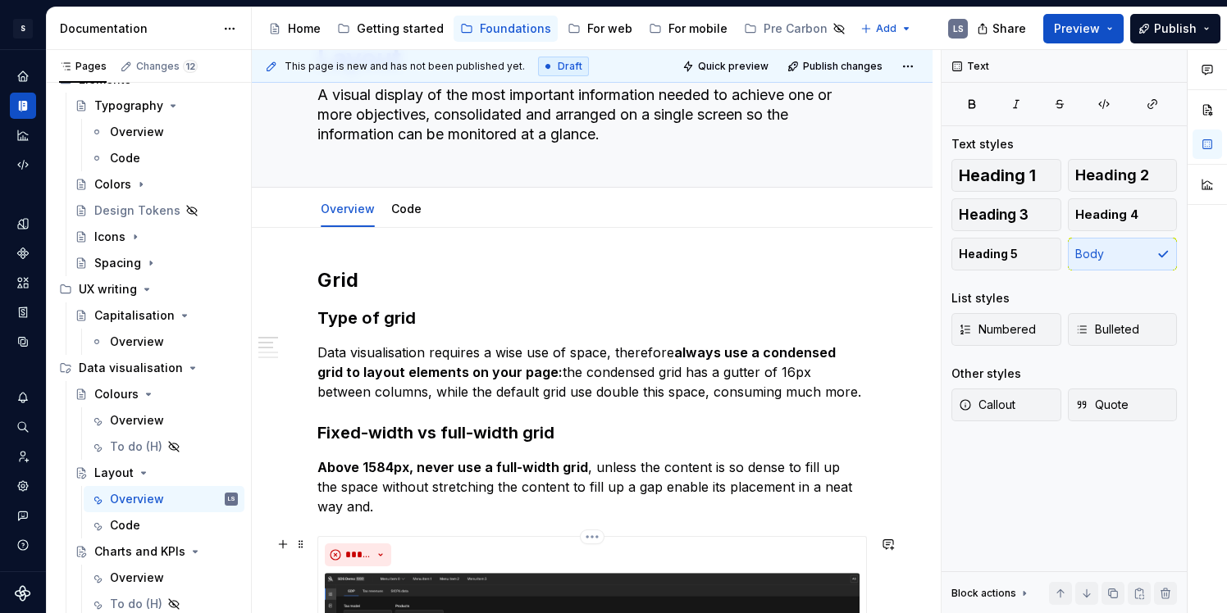
scroll to position [92, 0]
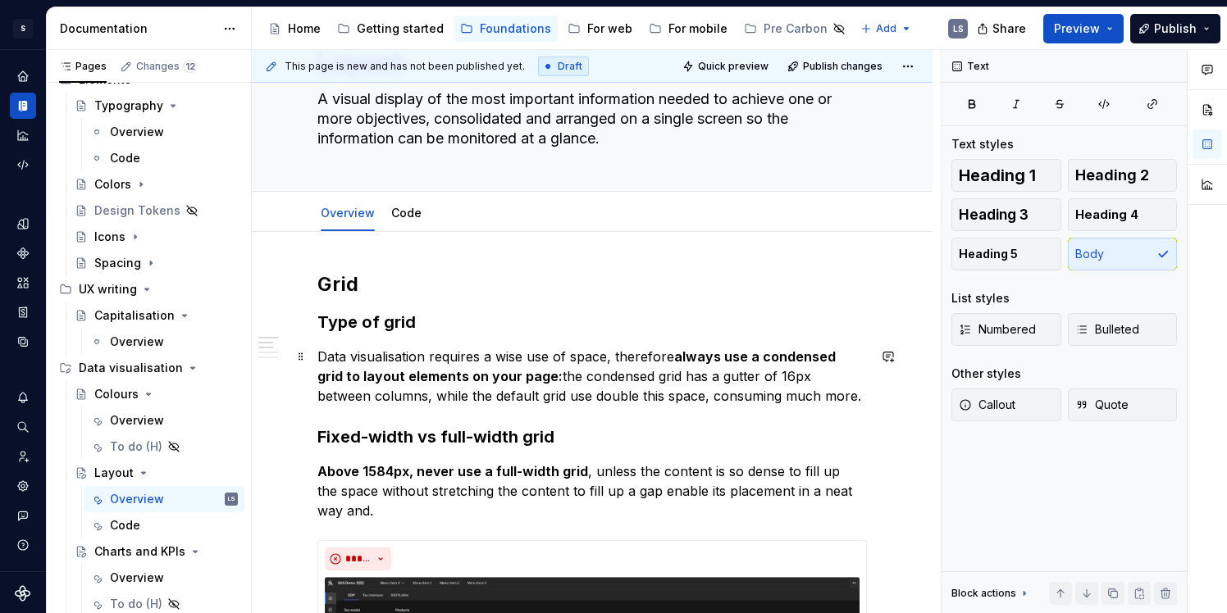
click at [499, 376] on strong "always use a condensed grid to layout elements on your page:" at bounding box center [578, 367] width 522 height 36
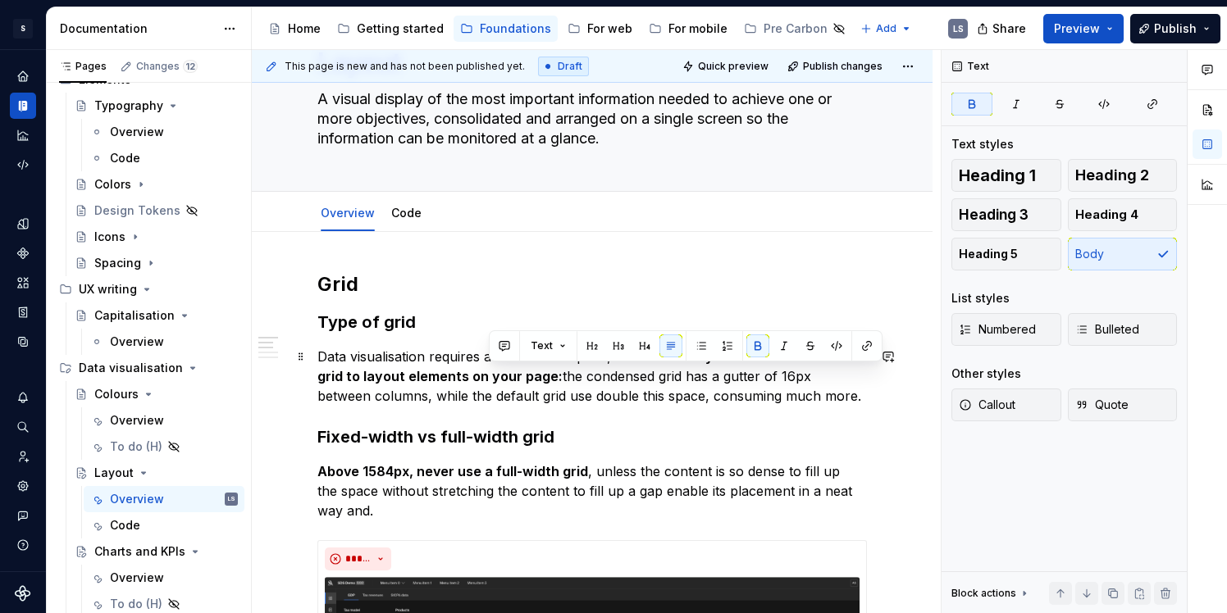
click at [476, 399] on p "Data visualisation requires a wise use of space, therefore always use a condens…" at bounding box center [591, 376] width 549 height 59
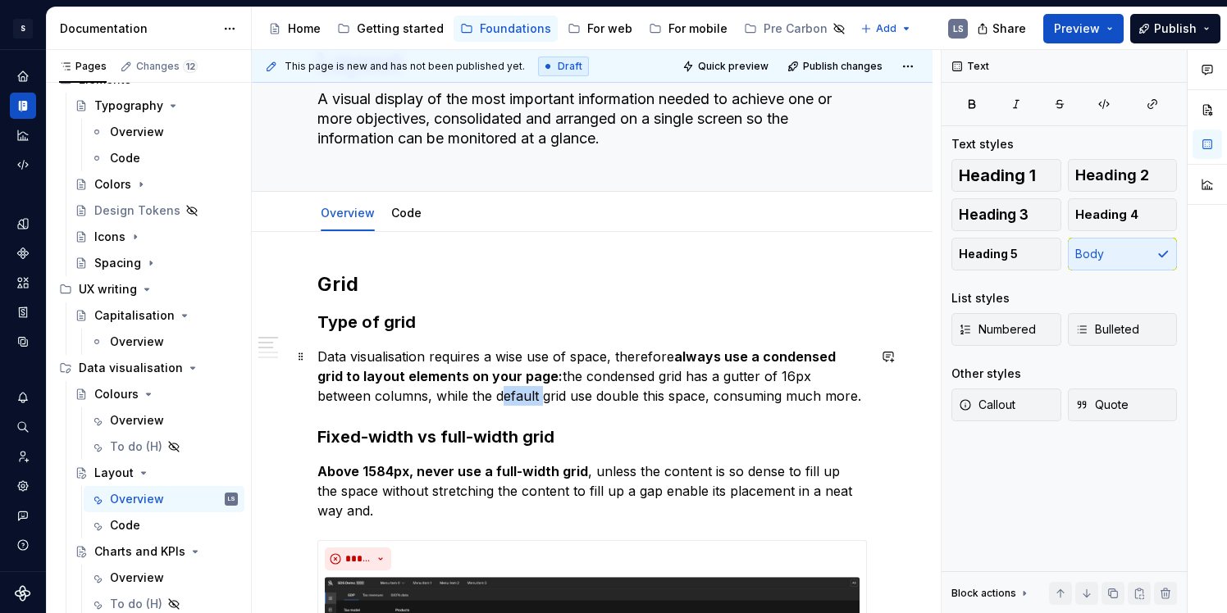
click at [476, 399] on p "Data visualisation requires a wise use of space, therefore always use a condens…" at bounding box center [591, 376] width 549 height 59
click at [499, 404] on p "Data visualisation requires a wise use of space, therefore always use a condens…" at bounding box center [591, 376] width 549 height 59
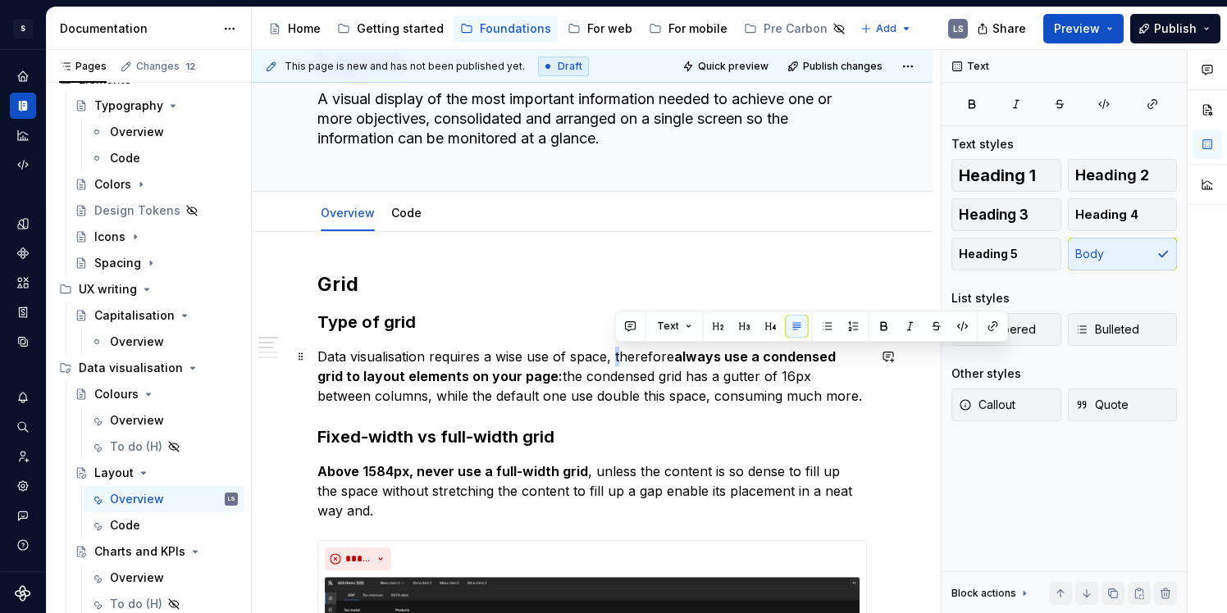
click at [615, 360] on p "Data visualisation requires a wise use of space, therefore always use a condens…" at bounding box center [591, 376] width 549 height 59
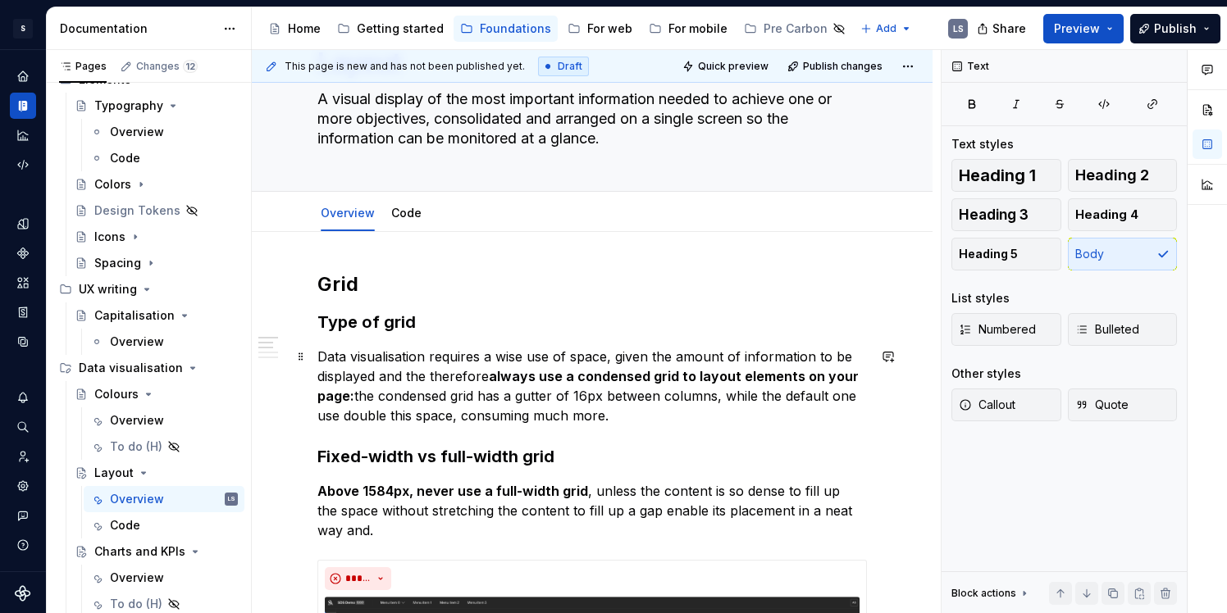
click at [459, 372] on p "Data visualisation requires a wise use of space, given the amount of informatio…" at bounding box center [591, 386] width 549 height 79
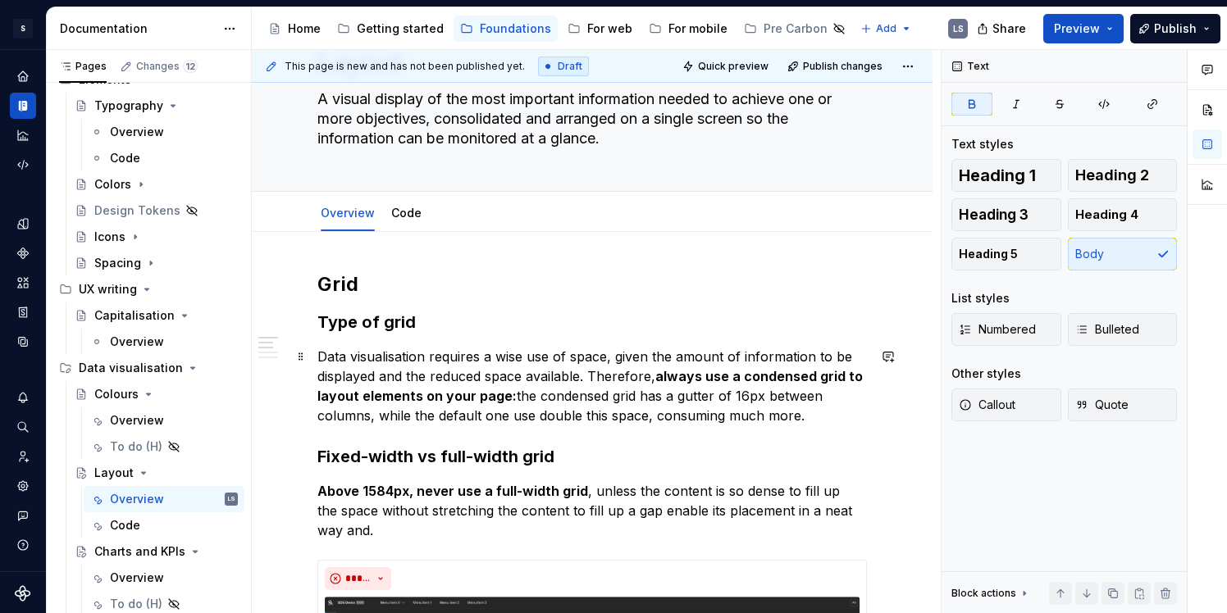
click at [490, 405] on p "Data visualisation requires a wise use of space, given the amount of informatio…" at bounding box center [591, 386] width 549 height 79
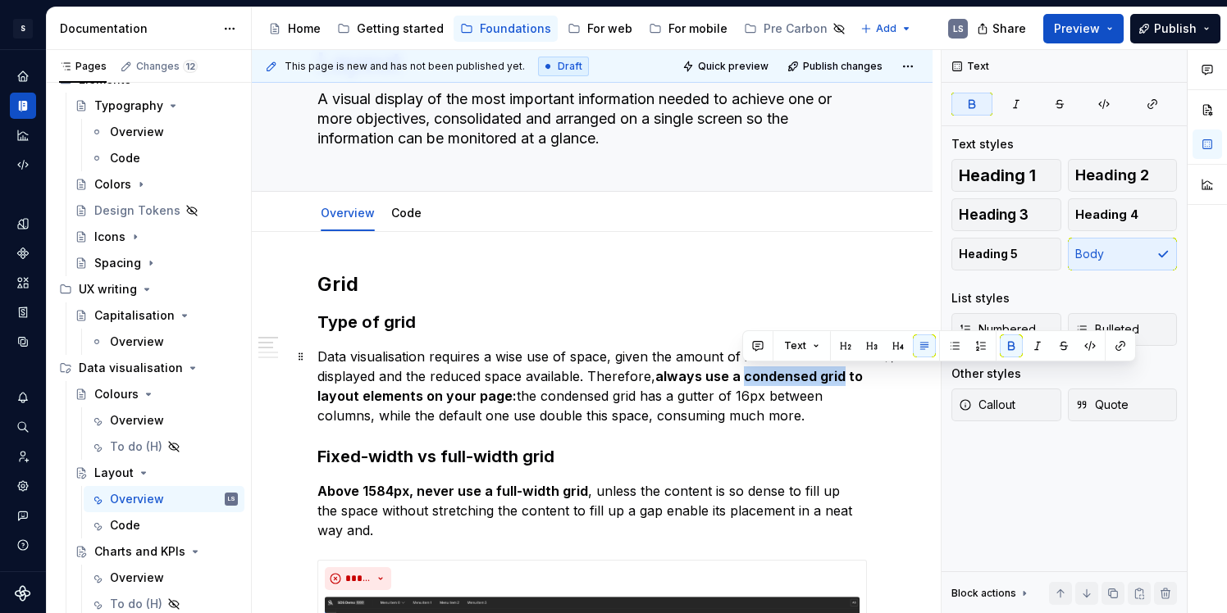
drag, startPoint x: 742, startPoint y: 377, endPoint x: 841, endPoint y: 384, distance: 98.6
click at [841, 384] on strong "always use a condensed grid to layout elements on your page:" at bounding box center [591, 386] width 549 height 36
click at [657, 372] on strong "always use a condensed grid to layout elements on your page:" at bounding box center [591, 386] width 549 height 36
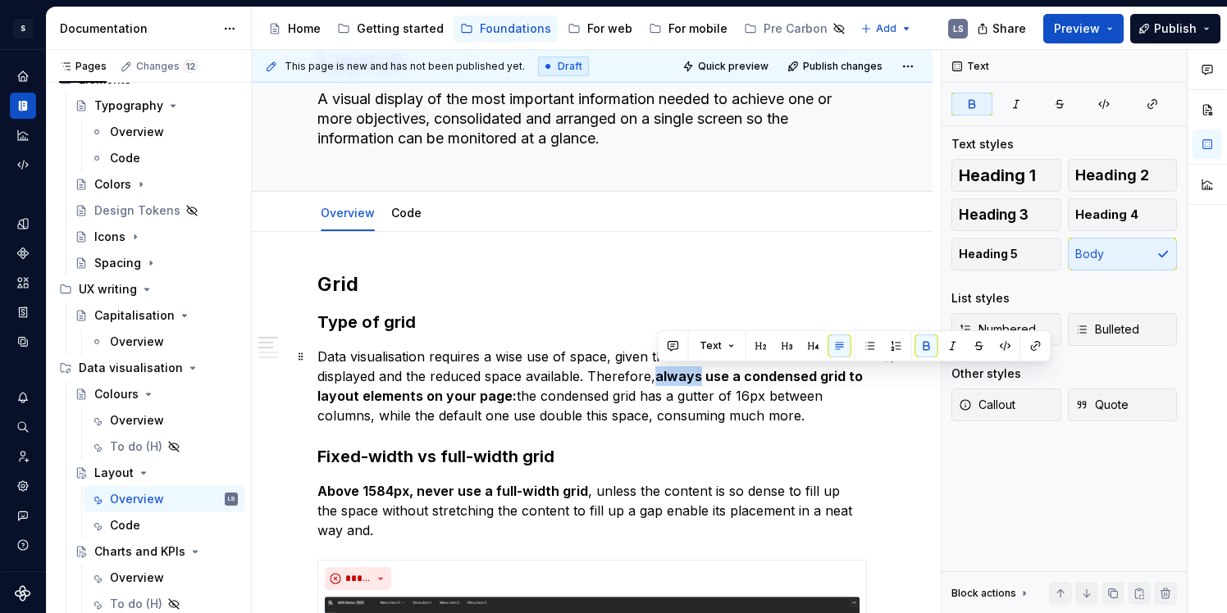
click at [657, 372] on strong "always use a condensed grid to layout elements on your page:" at bounding box center [591, 386] width 549 height 36
click at [738, 377] on strong "always use a condensed grid to layout elements on your page:" at bounding box center [591, 386] width 549 height 36
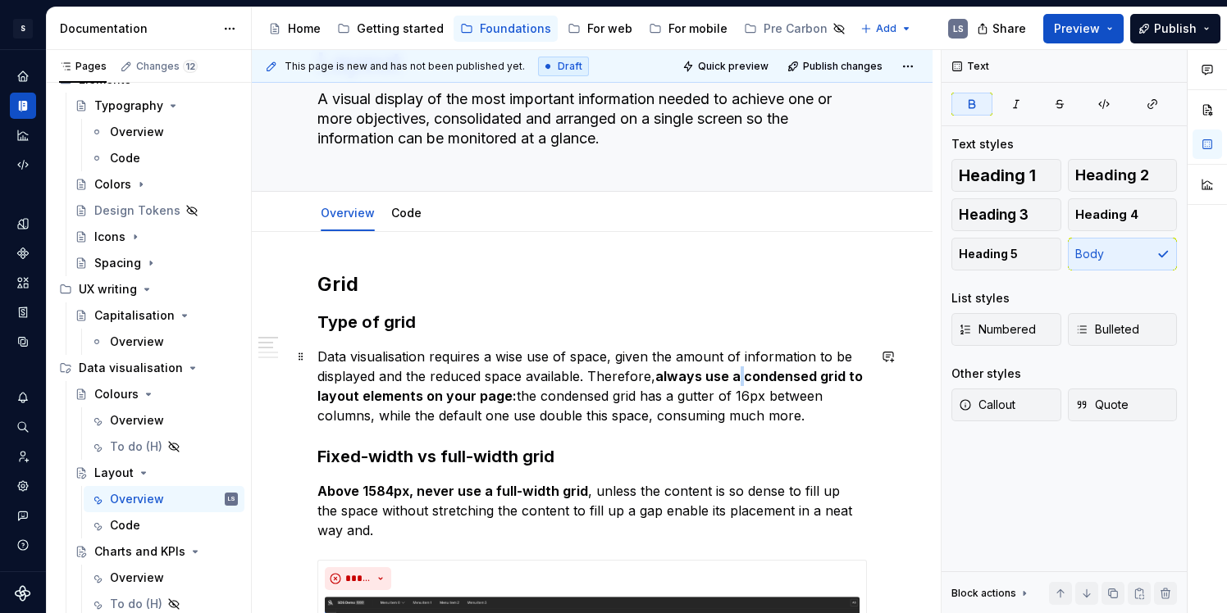
click at [738, 377] on strong "always use a condensed grid to layout elements on your page:" at bounding box center [591, 386] width 549 height 36
click at [485, 397] on strong "always use a condensed grid to layout elements on your page:" at bounding box center [591, 386] width 549 height 36
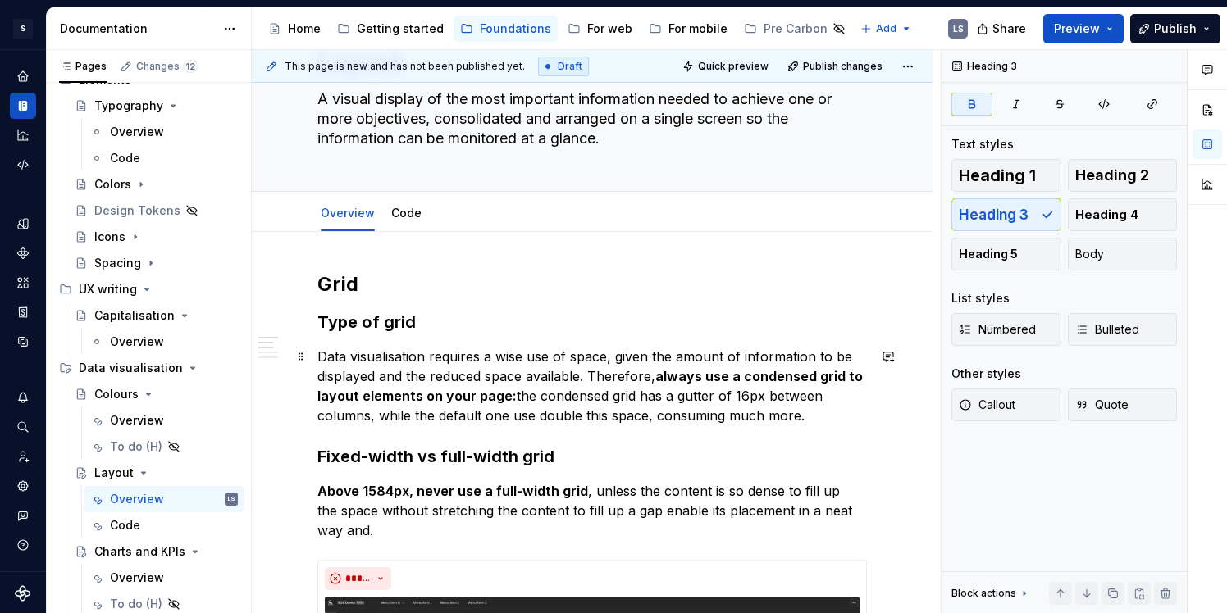
click at [777, 379] on strong "always use a condensed grid to layout elements on your page:" at bounding box center [591, 386] width 549 height 36
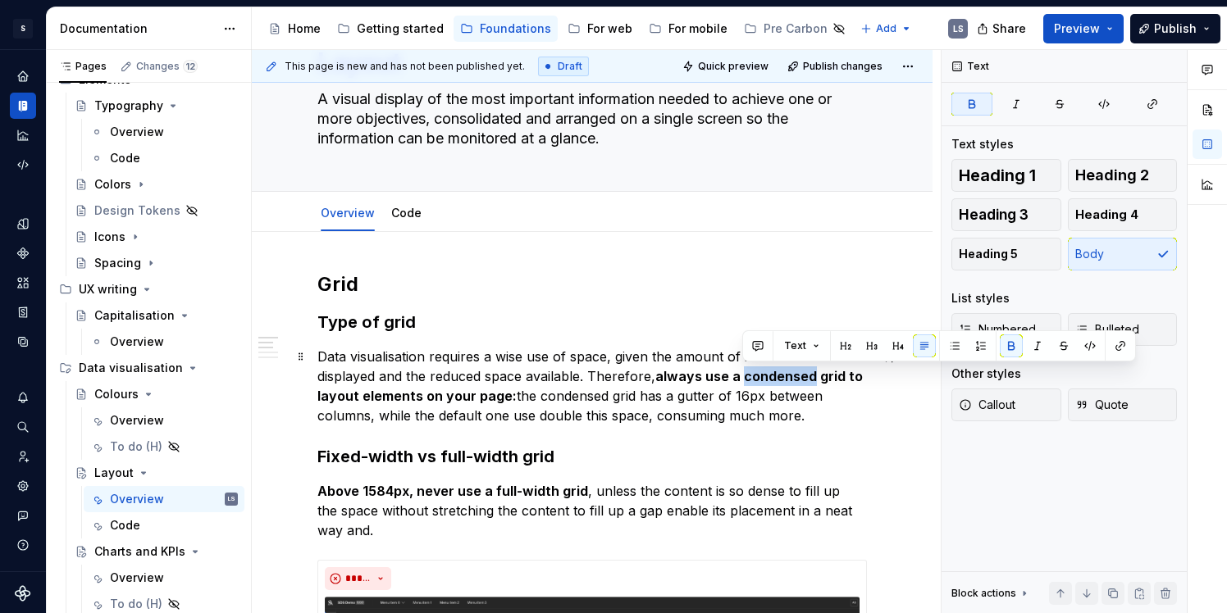
click at [777, 379] on strong "always use a condensed grid to layout elements on your page:" at bounding box center [591, 386] width 549 height 36
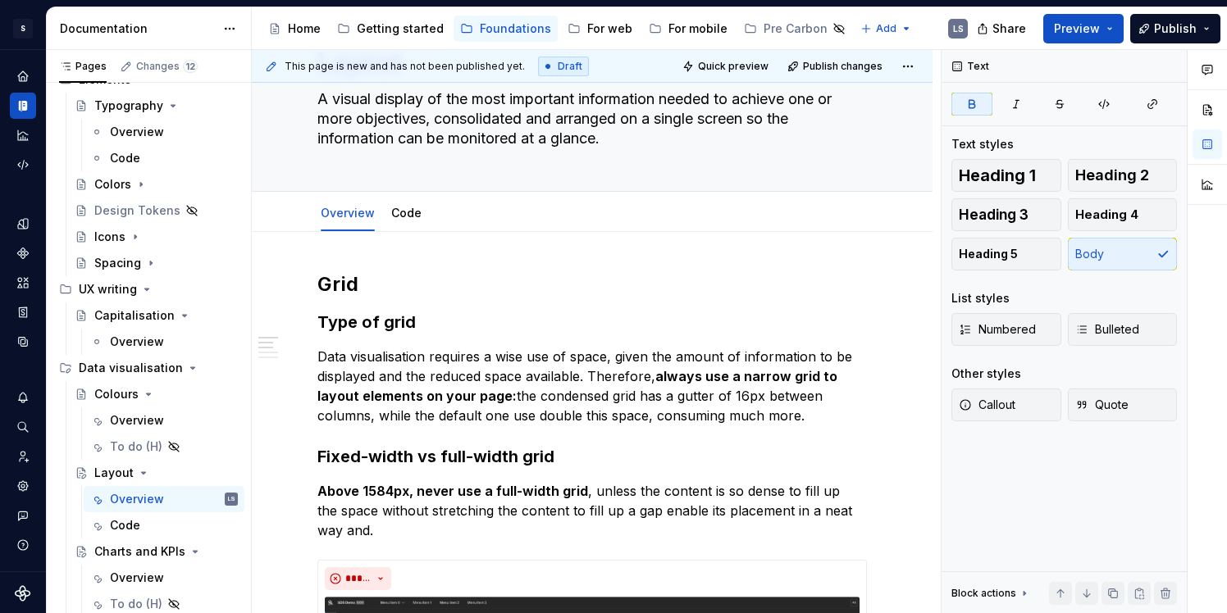
type textarea "*"
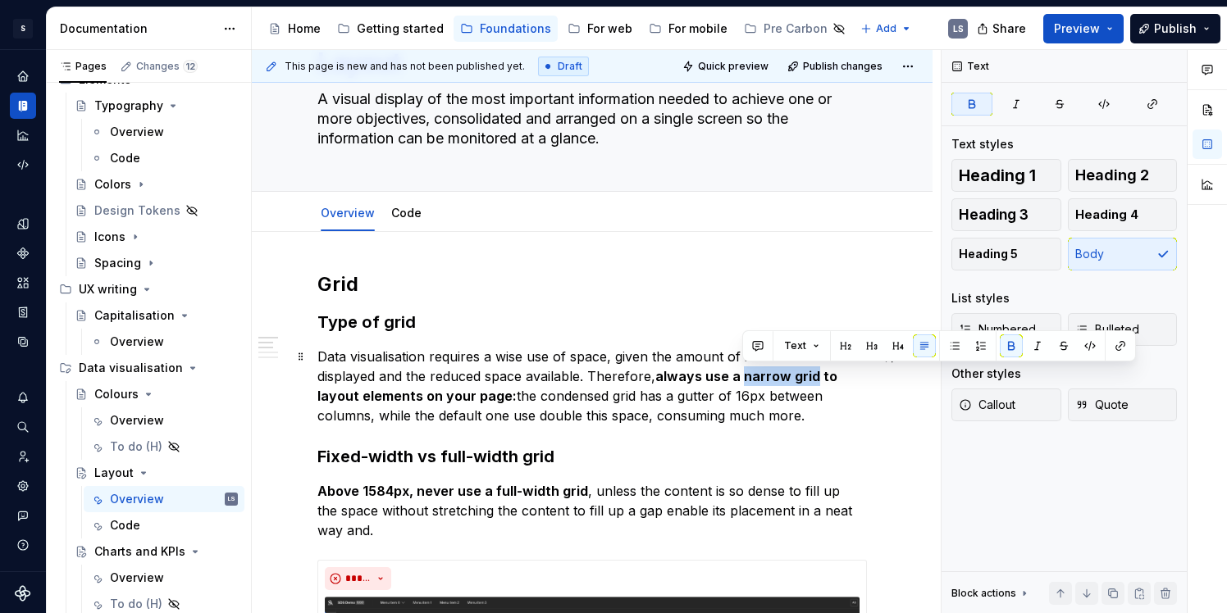
drag, startPoint x: 744, startPoint y: 377, endPoint x: 814, endPoint y: 376, distance: 70.5
click at [814, 376] on strong "always use a narrow grid to layout elements on your page:" at bounding box center [578, 386] width 523 height 36
click at [1117, 342] on button "button" at bounding box center [1120, 346] width 23 height 23
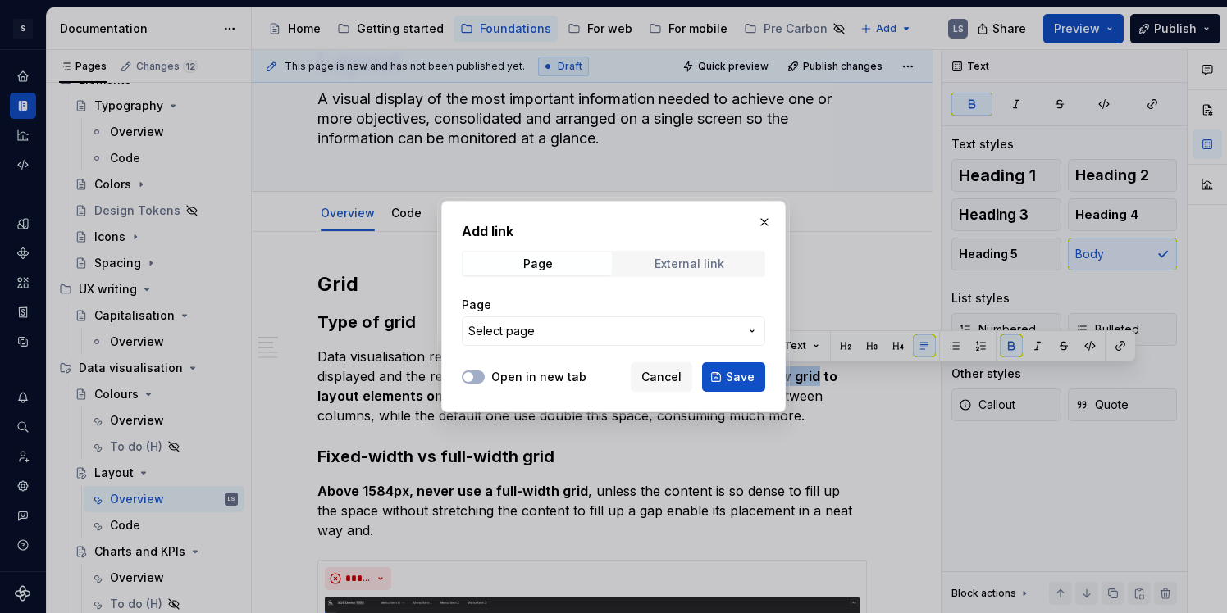
click at [642, 265] on span "External link" at bounding box center [689, 264] width 148 height 23
click at [577, 322] on input "URL" at bounding box center [613, 332] width 303 height 30
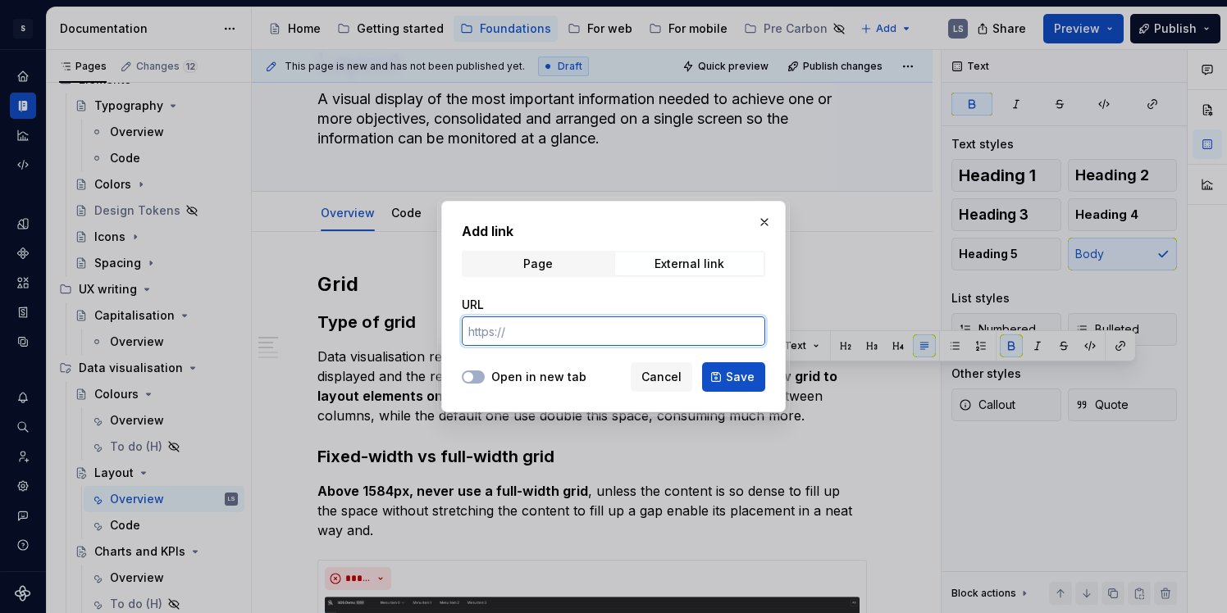
paste input "[URL][DOMAIN_NAME]"
type input "[URL][DOMAIN_NAME]"
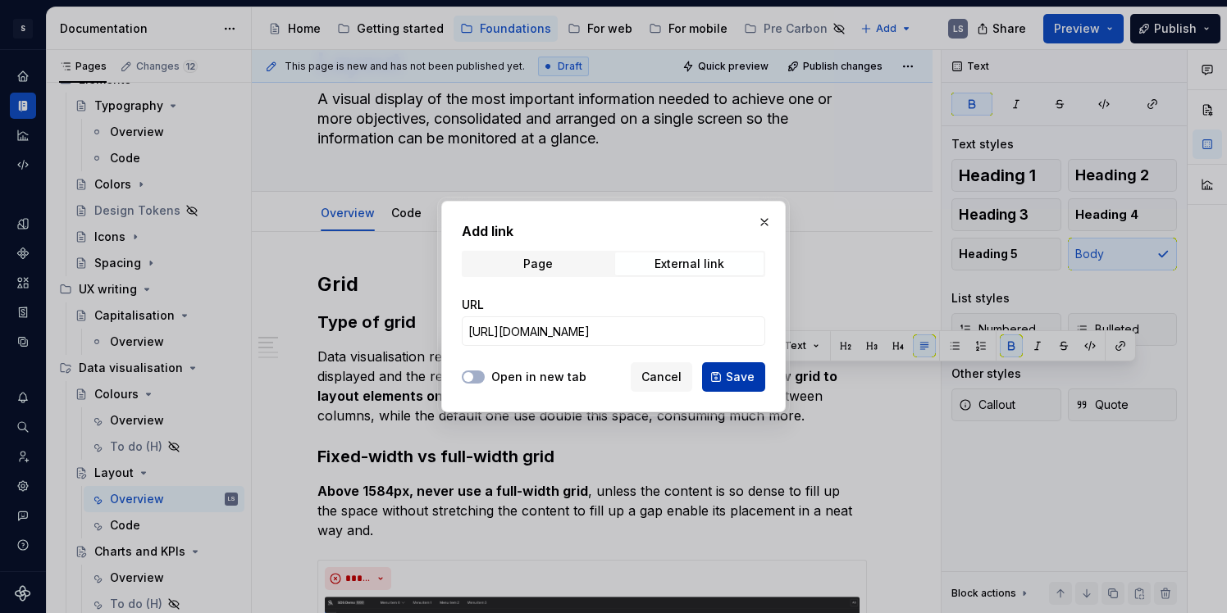
click at [719, 379] on button "Save" at bounding box center [733, 378] width 63 height 30
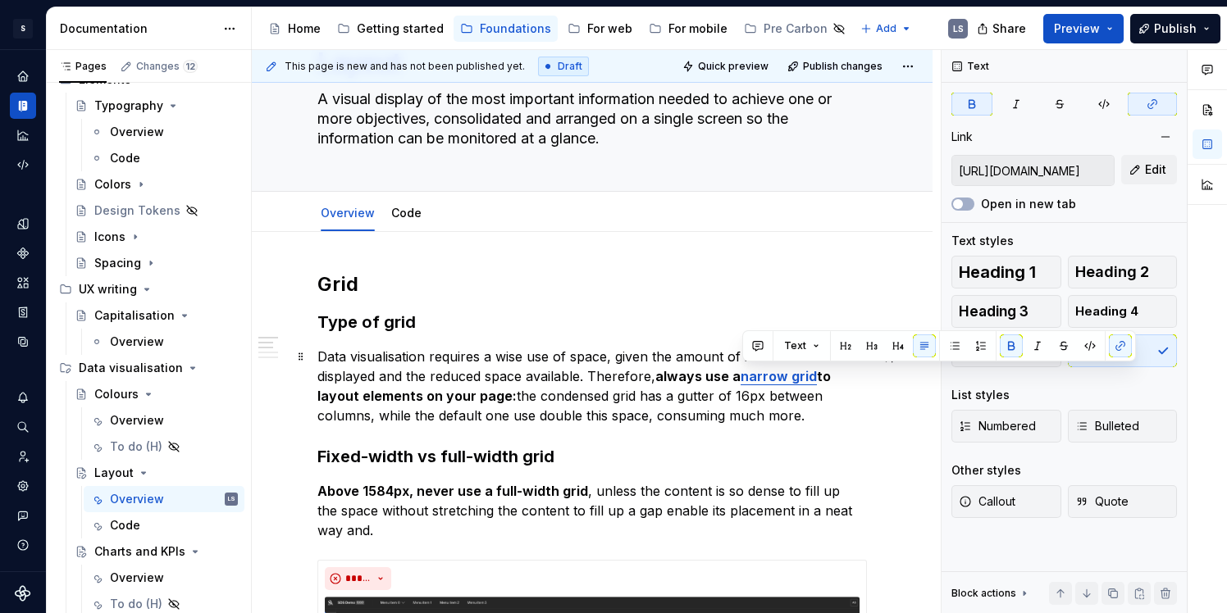
click at [646, 422] on p "Data visualisation requires a wise use of space, given the amount of informatio…" at bounding box center [591, 386] width 549 height 79
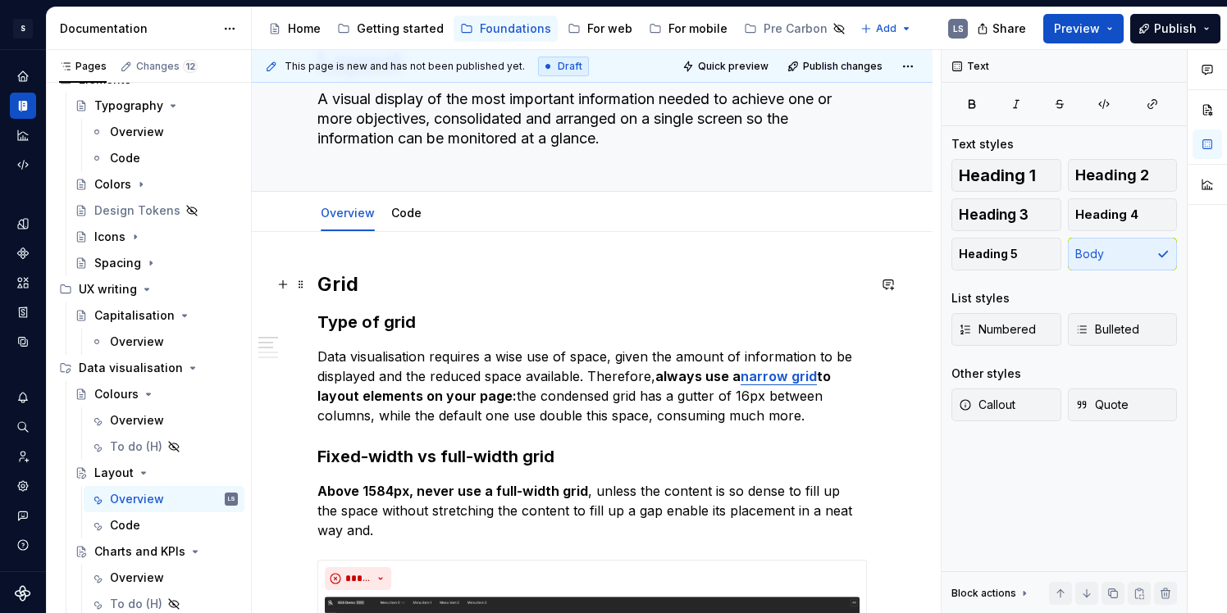
click at [369, 294] on h2 "Grid" at bounding box center [591, 284] width 549 height 26
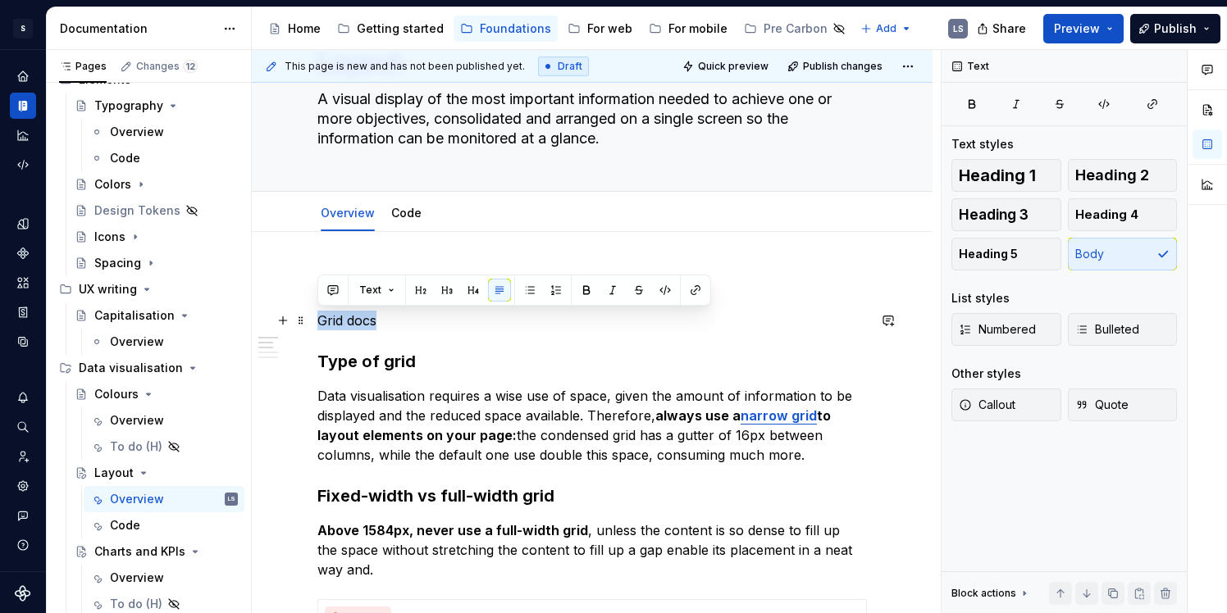
drag, startPoint x: 380, startPoint y: 320, endPoint x: 313, endPoint y: 315, distance: 66.6
click at [663, 290] on button "button" at bounding box center [665, 290] width 23 height 23
click at [688, 290] on button "button" at bounding box center [695, 290] width 23 height 23
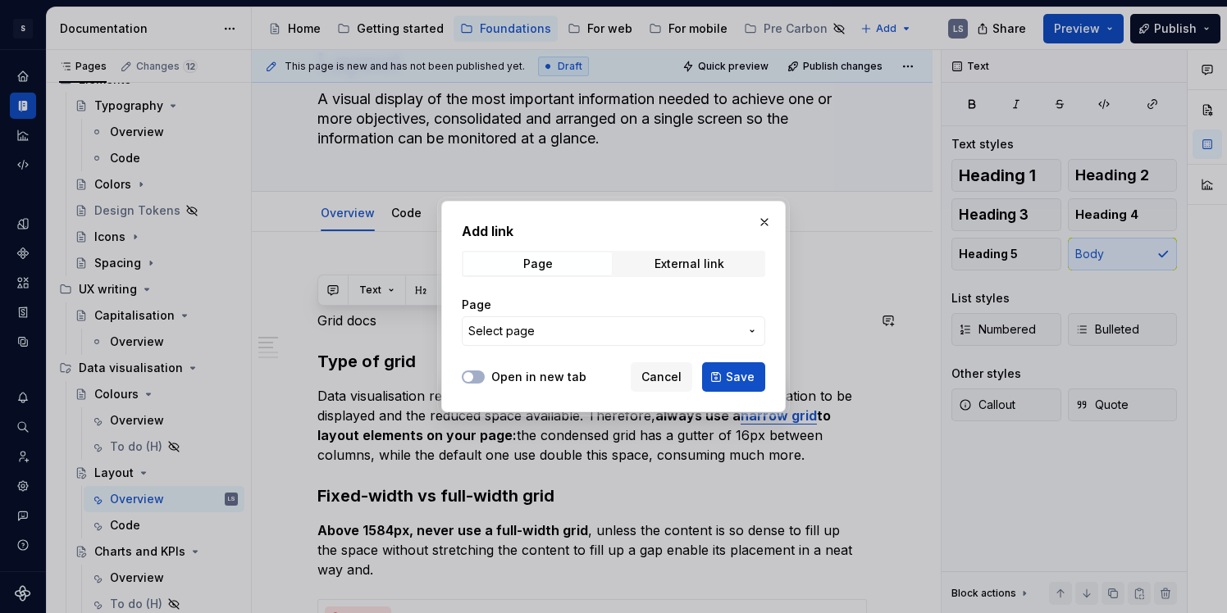
click at [593, 335] on span "Select page" at bounding box center [603, 331] width 271 height 16
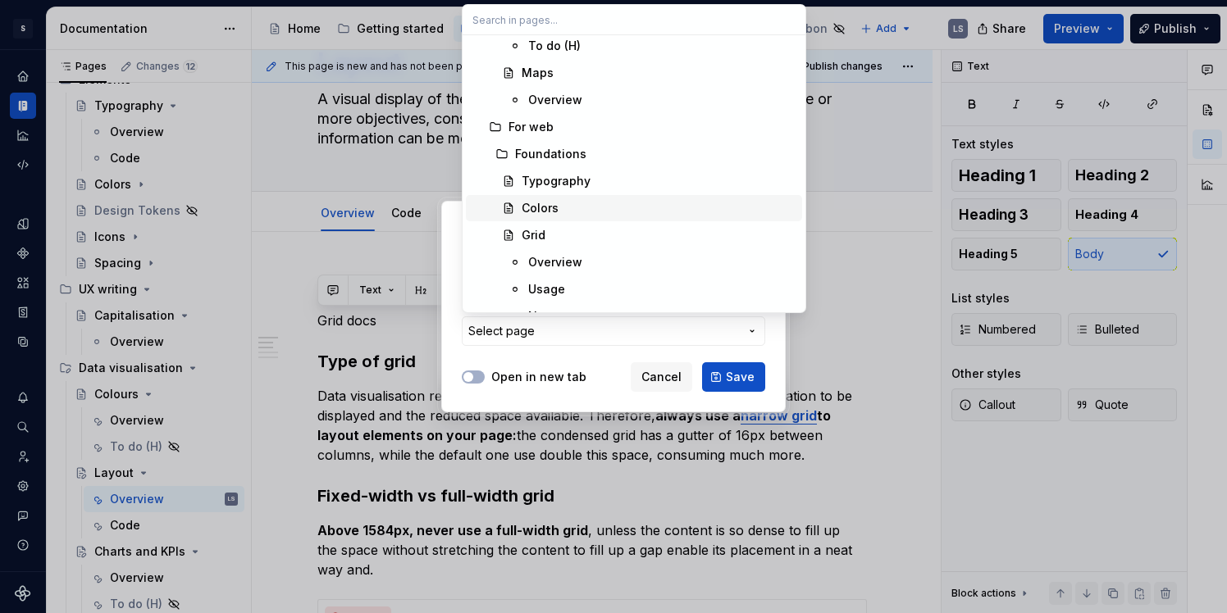
scroll to position [1441, 0]
click at [528, 235] on div "Grid" at bounding box center [534, 234] width 24 height 16
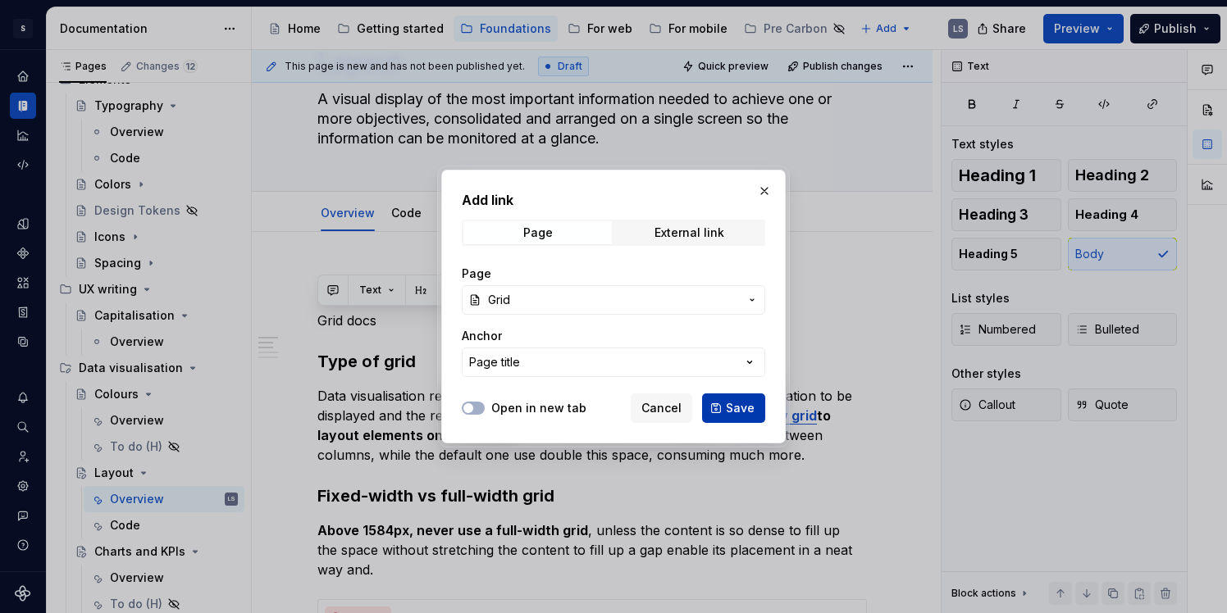
click at [740, 409] on span "Save" at bounding box center [740, 408] width 29 height 16
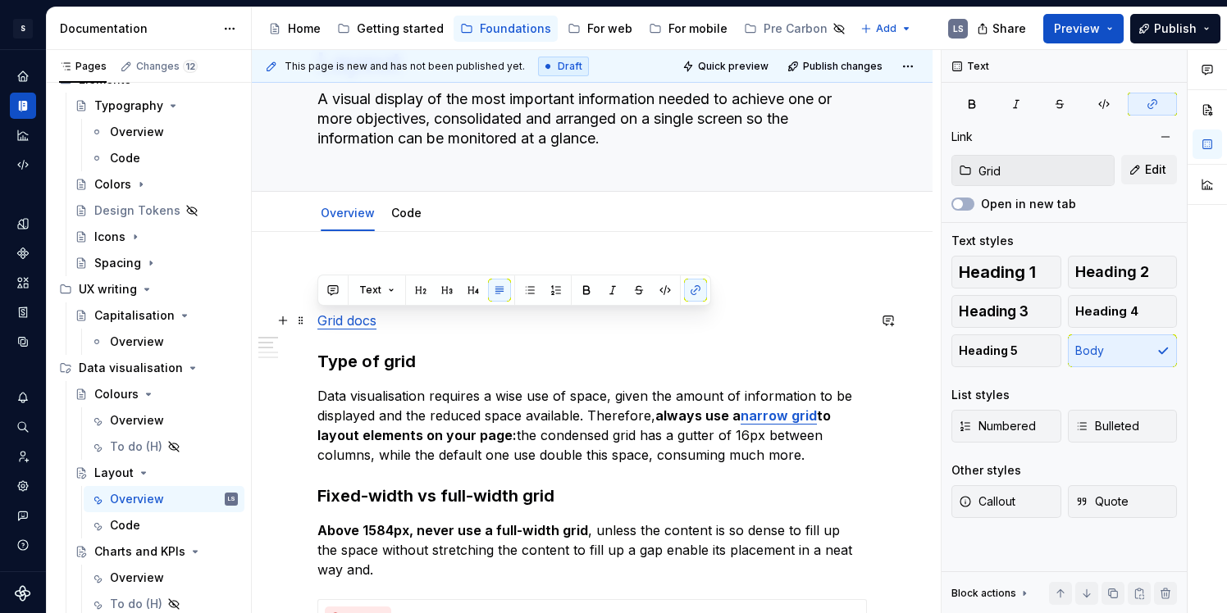
click at [380, 314] on p "Grid docs" at bounding box center [591, 321] width 549 height 20
click at [688, 288] on button "button" at bounding box center [695, 290] width 23 height 23
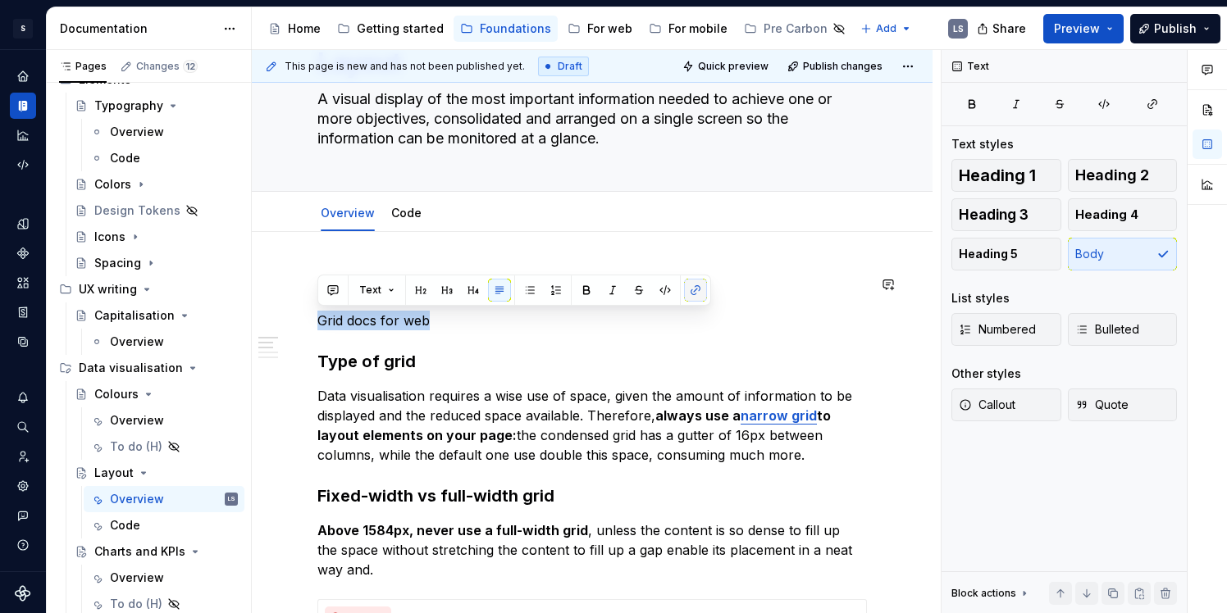
click at [690, 290] on button "button" at bounding box center [695, 290] width 23 height 23
type textarea "*"
click at [694, 291] on button "button" at bounding box center [695, 290] width 23 height 23
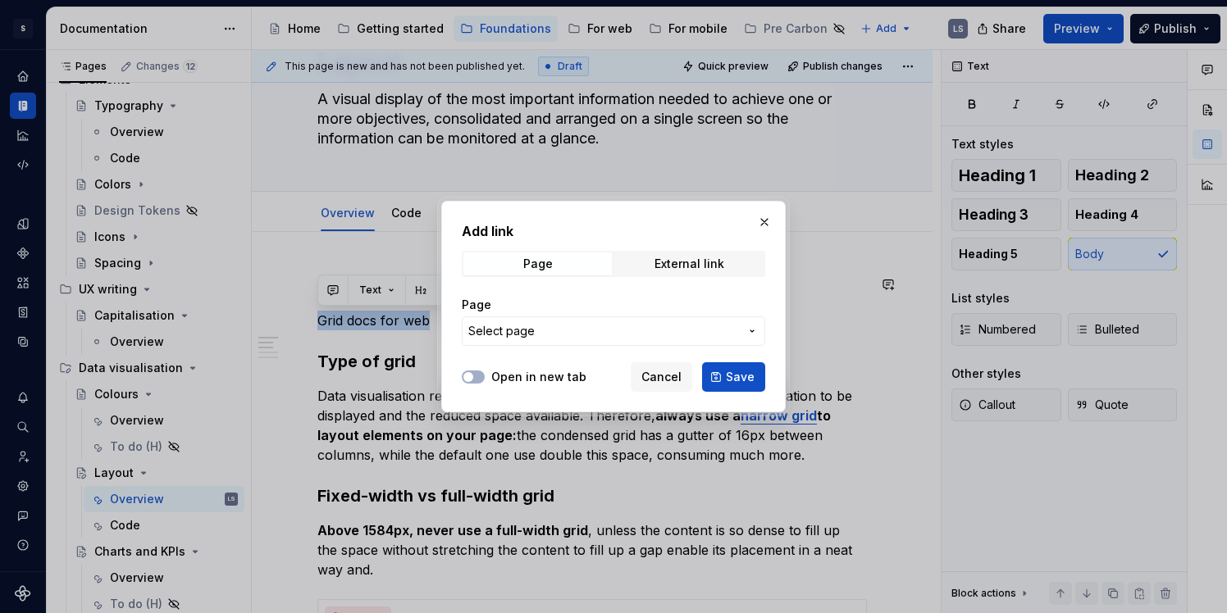
click at [572, 323] on span "Select page" at bounding box center [603, 331] width 271 height 16
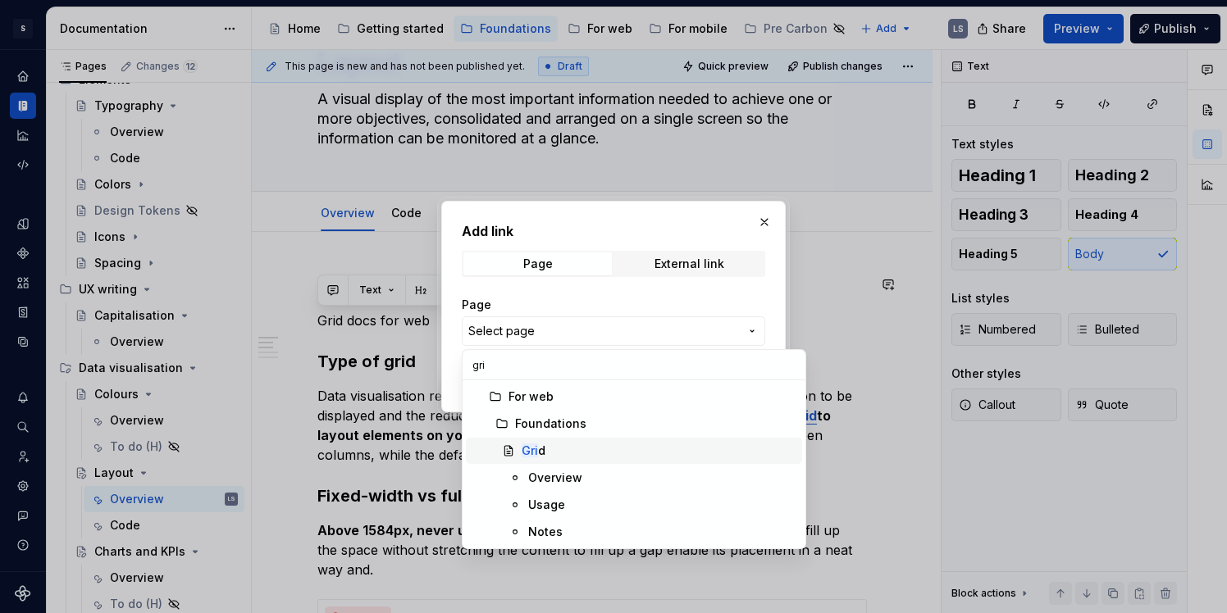
type input "gri"
click at [559, 458] on div "Gri d" at bounding box center [659, 451] width 274 height 16
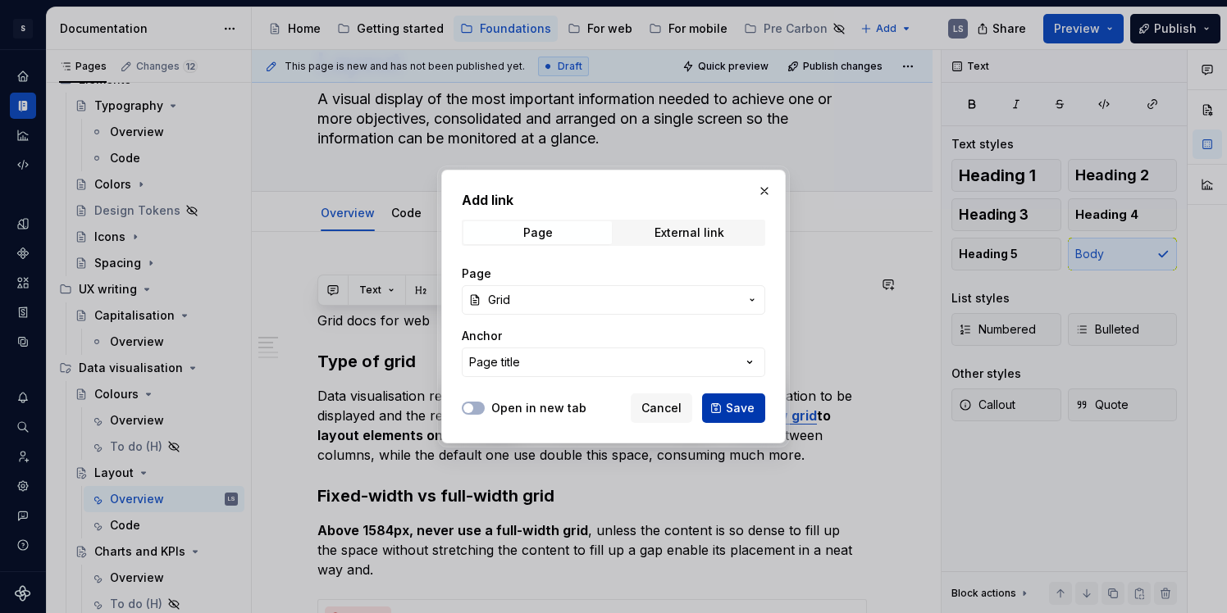
click at [747, 412] on span "Save" at bounding box center [740, 408] width 29 height 16
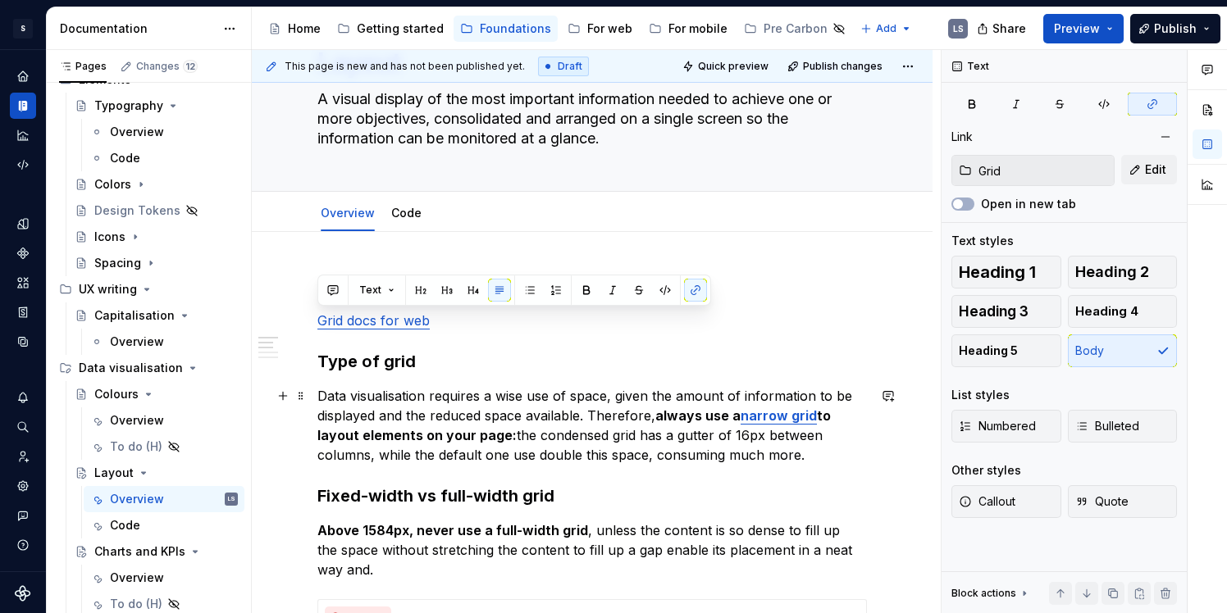
click at [588, 398] on p "Data visualisation requires a wise use of space, given the amount of informatio…" at bounding box center [591, 425] width 549 height 79
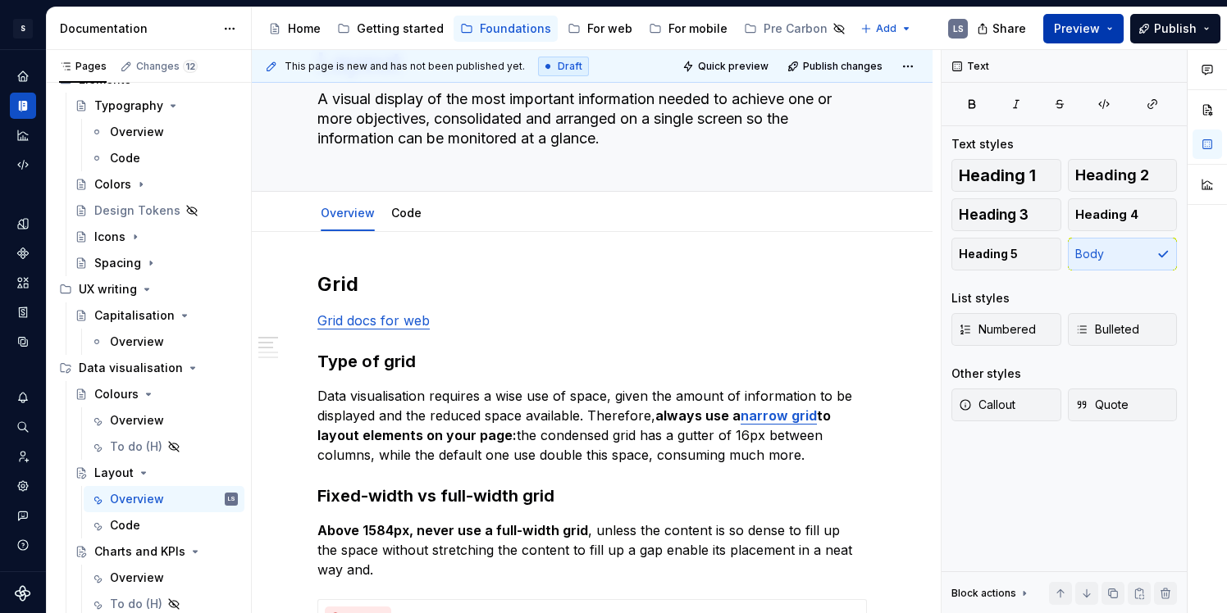
click at [1092, 31] on span "Preview" at bounding box center [1077, 29] width 46 height 16
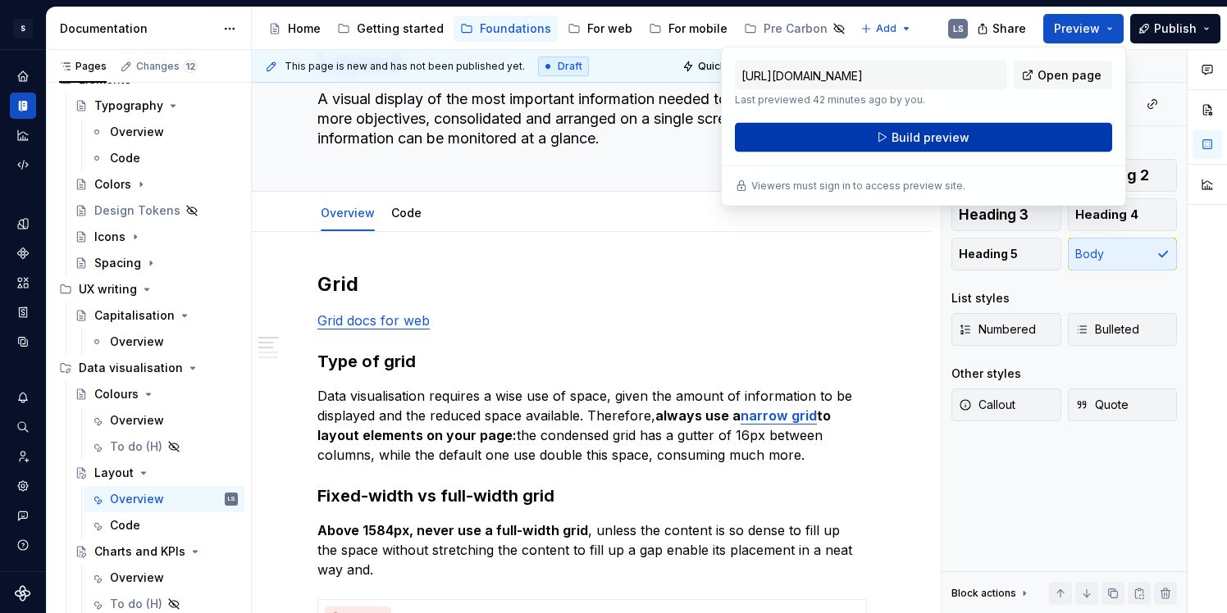
click at [1036, 132] on button "Build preview" at bounding box center [923, 138] width 377 height 30
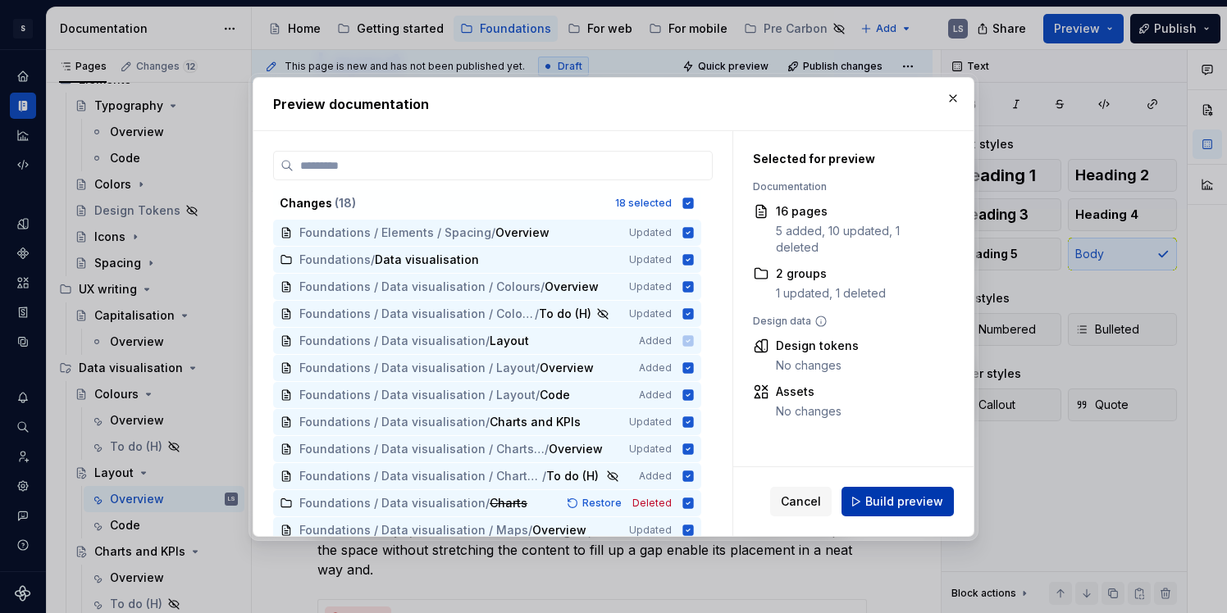
click at [887, 492] on button "Build preview" at bounding box center [897, 502] width 112 height 30
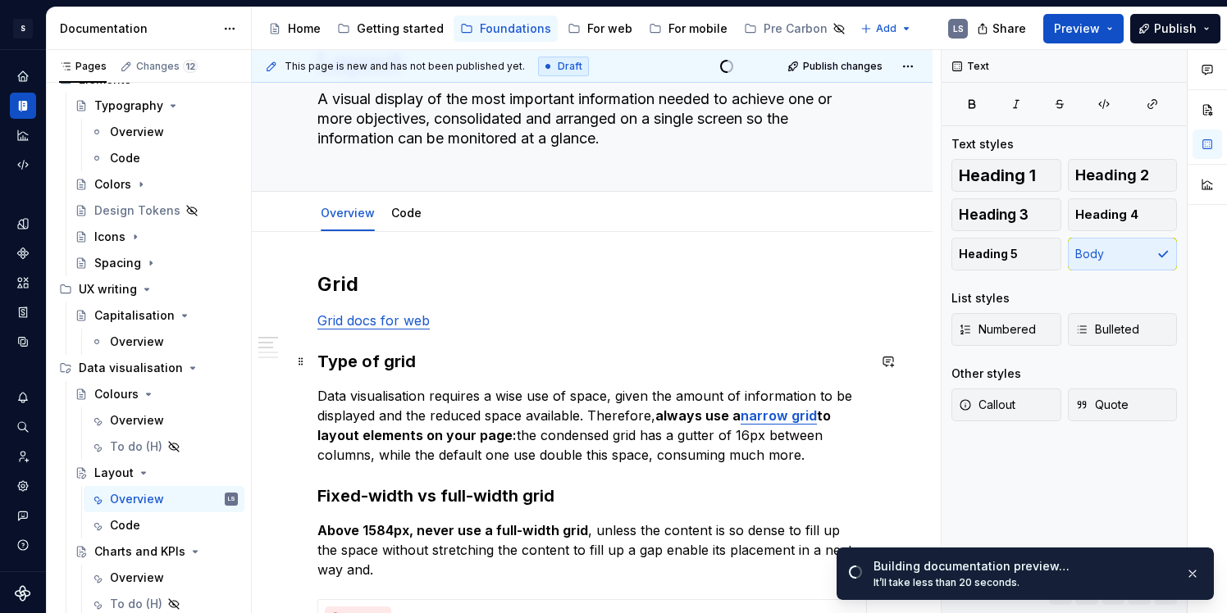
click at [566, 357] on h3 "Type of grid" at bounding box center [591, 361] width 549 height 23
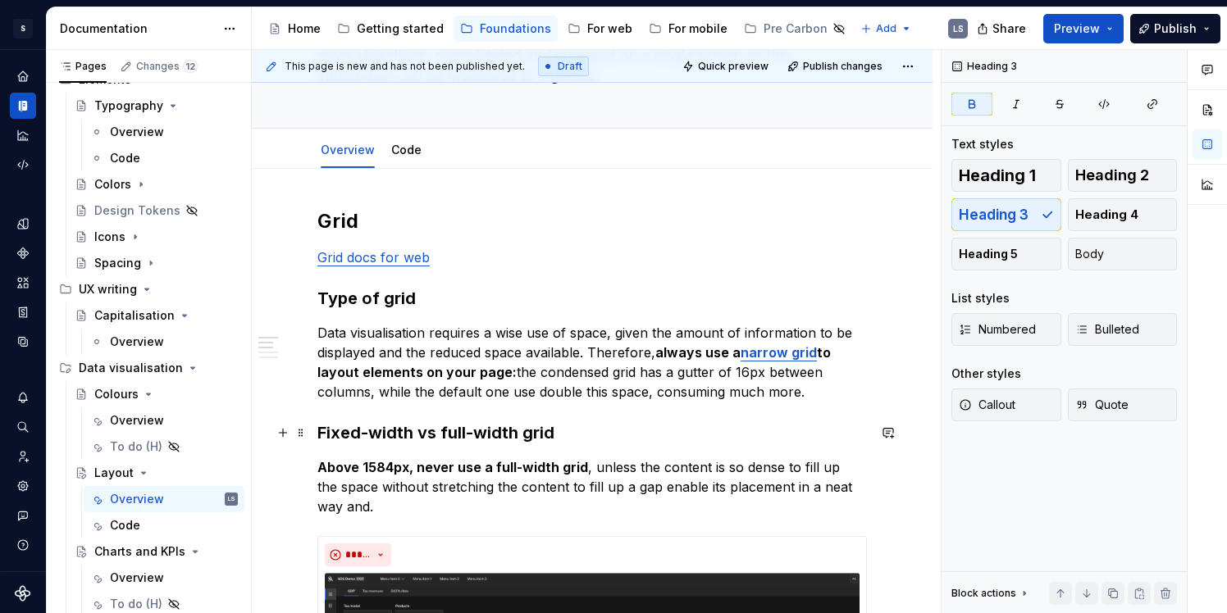
scroll to position [157, 0]
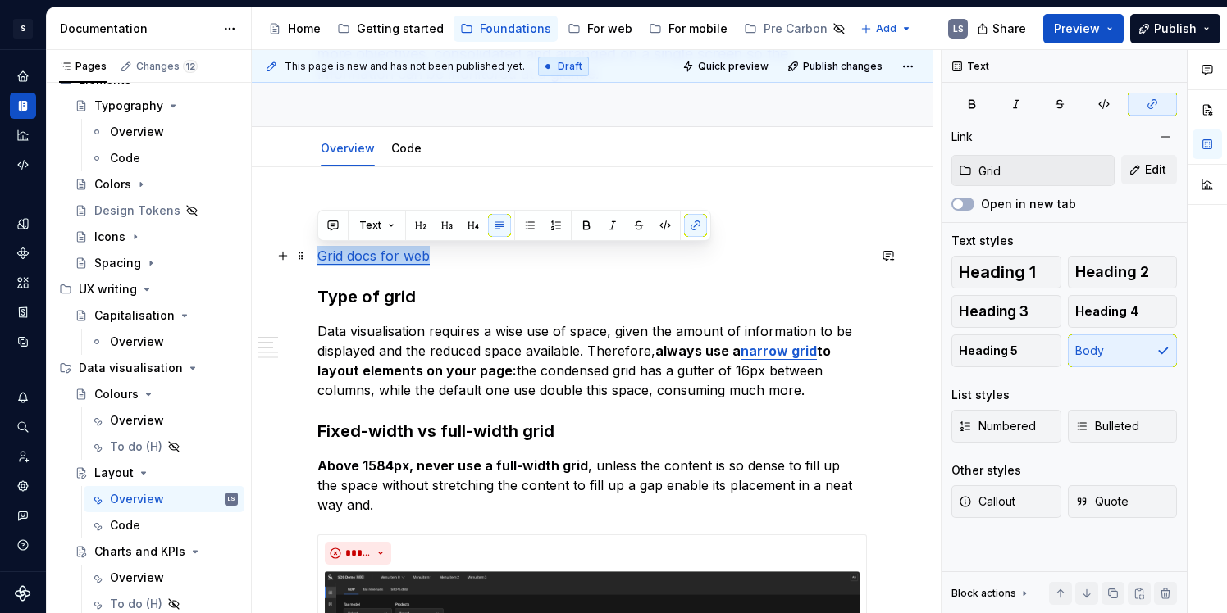
drag, startPoint x: 440, startPoint y: 257, endPoint x: 317, endPoint y: 255, distance: 123.9
click at [317, 255] on p "Grid docs for web" at bounding box center [591, 256] width 549 height 20
click at [306, 258] on span at bounding box center [300, 255] width 13 height 23
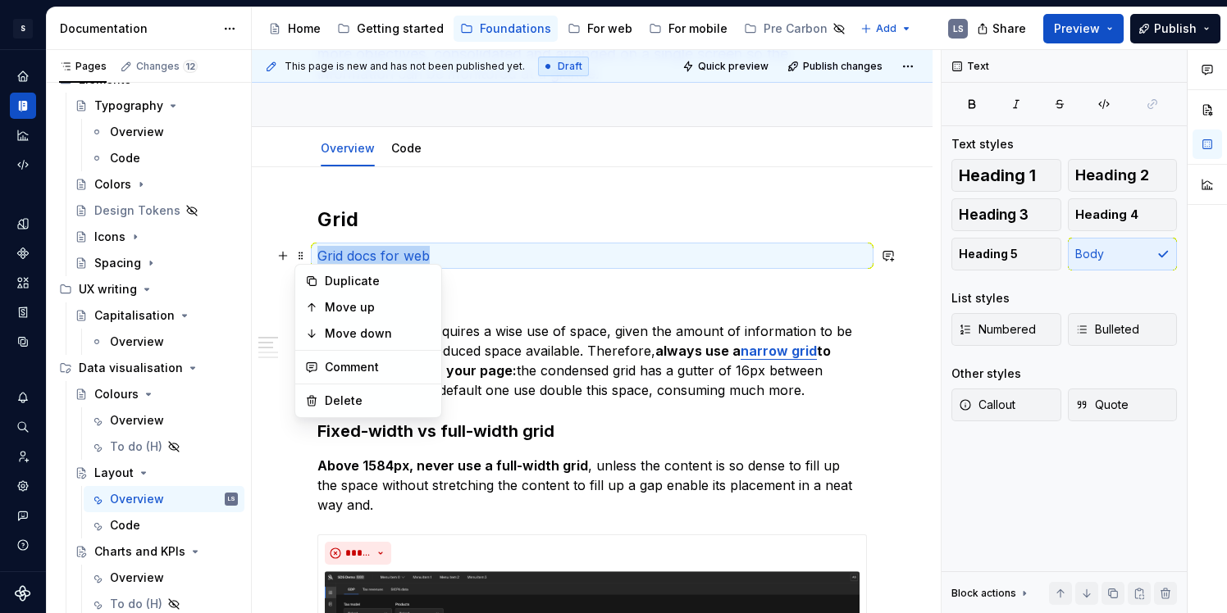
click at [444, 230] on h2 "Grid" at bounding box center [591, 220] width 549 height 26
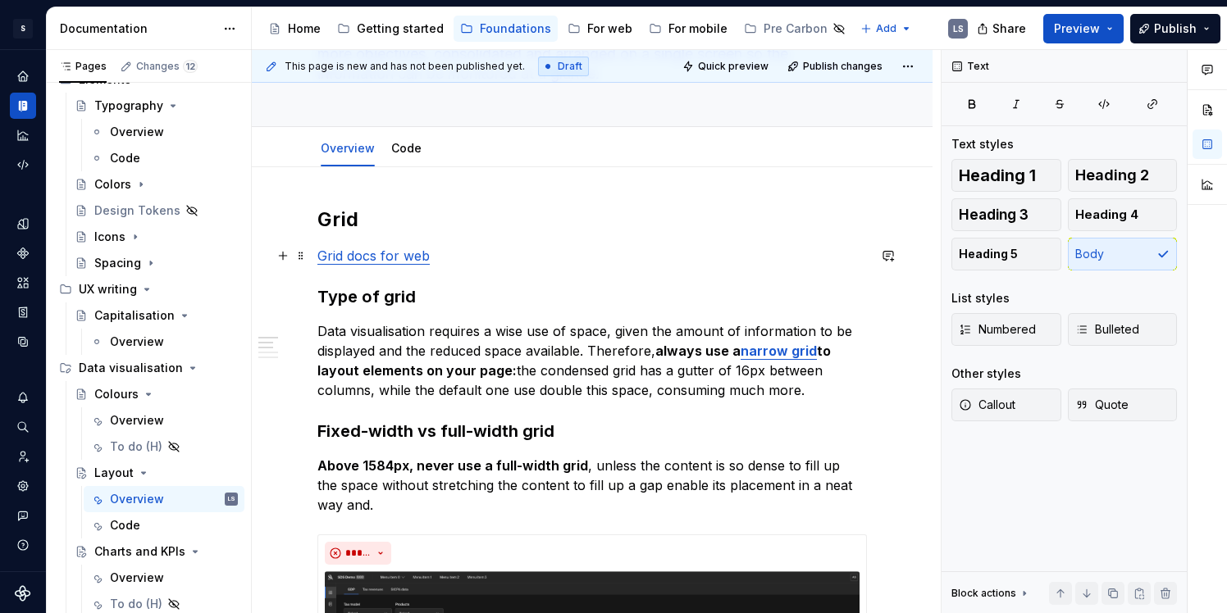
click at [445, 255] on p "Grid docs for web" at bounding box center [591, 256] width 549 height 20
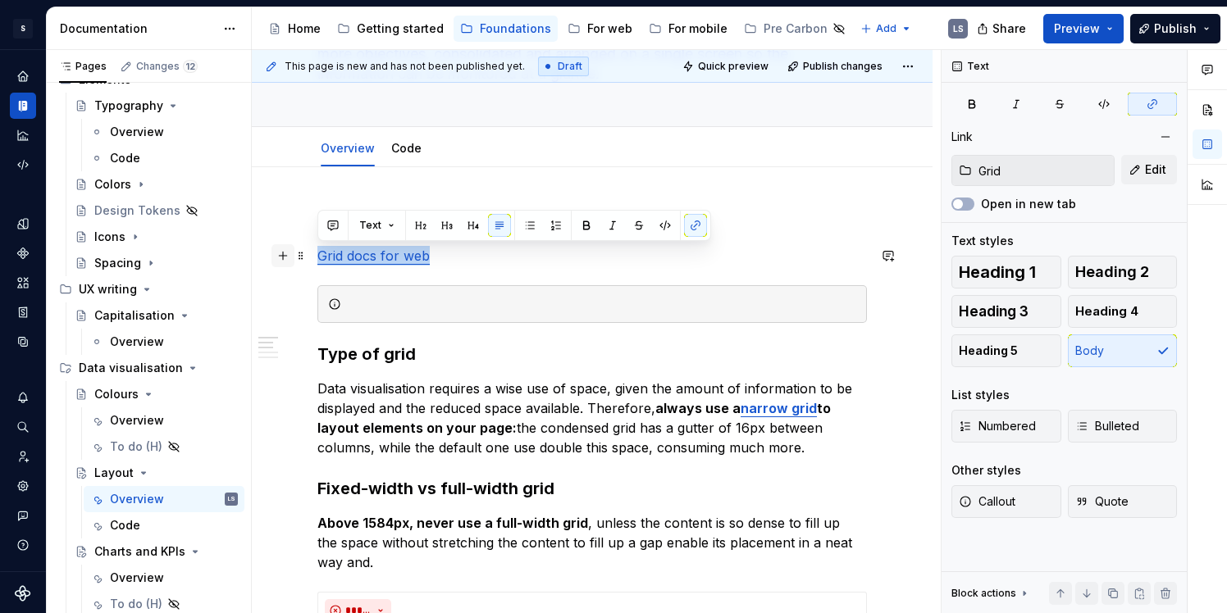
drag, startPoint x: 453, startPoint y: 261, endPoint x: 283, endPoint y: 255, distance: 169.9
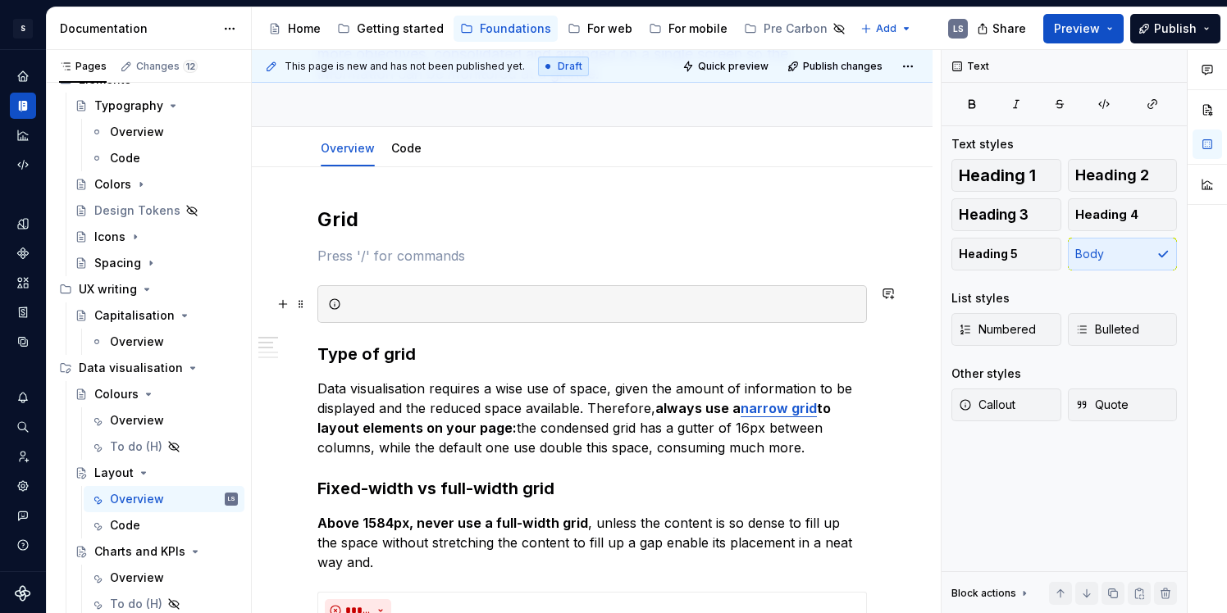
click at [412, 296] on div at bounding box center [602, 304] width 508 height 16
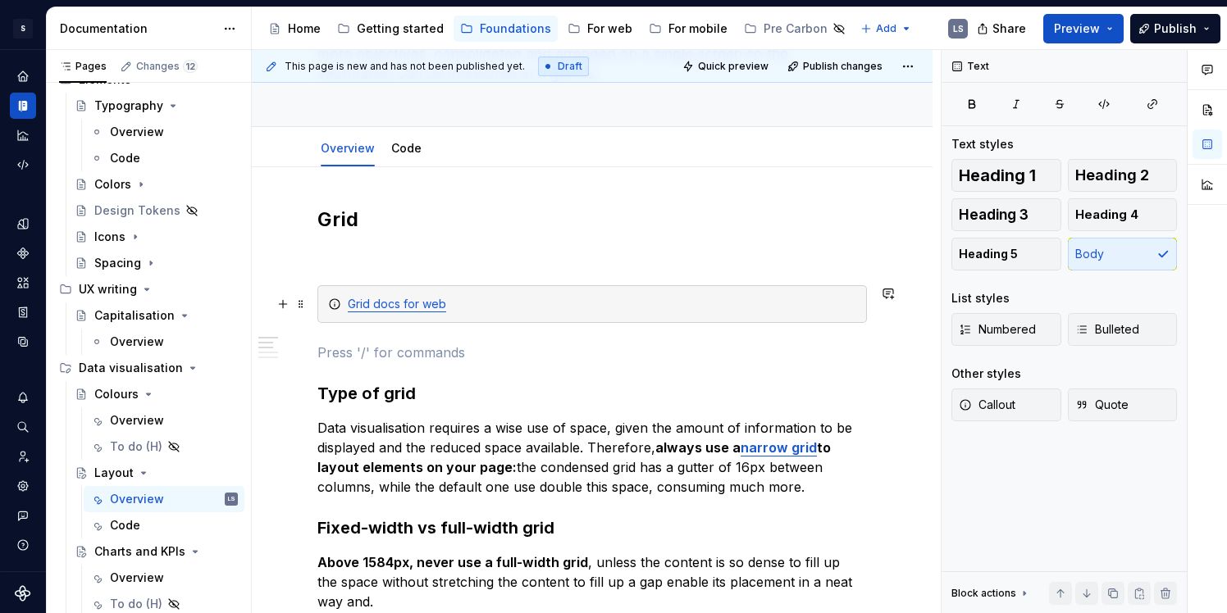
click at [560, 311] on div "Grid docs for web" at bounding box center [602, 304] width 508 height 16
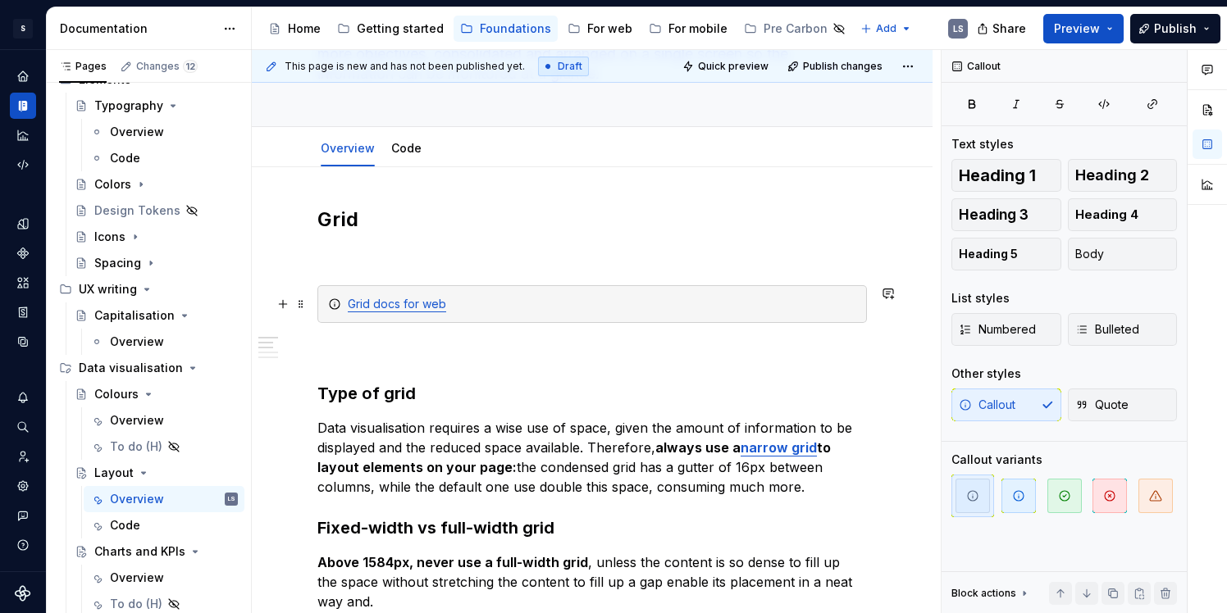
click at [350, 300] on link "Grid docs for web" at bounding box center [397, 304] width 98 height 14
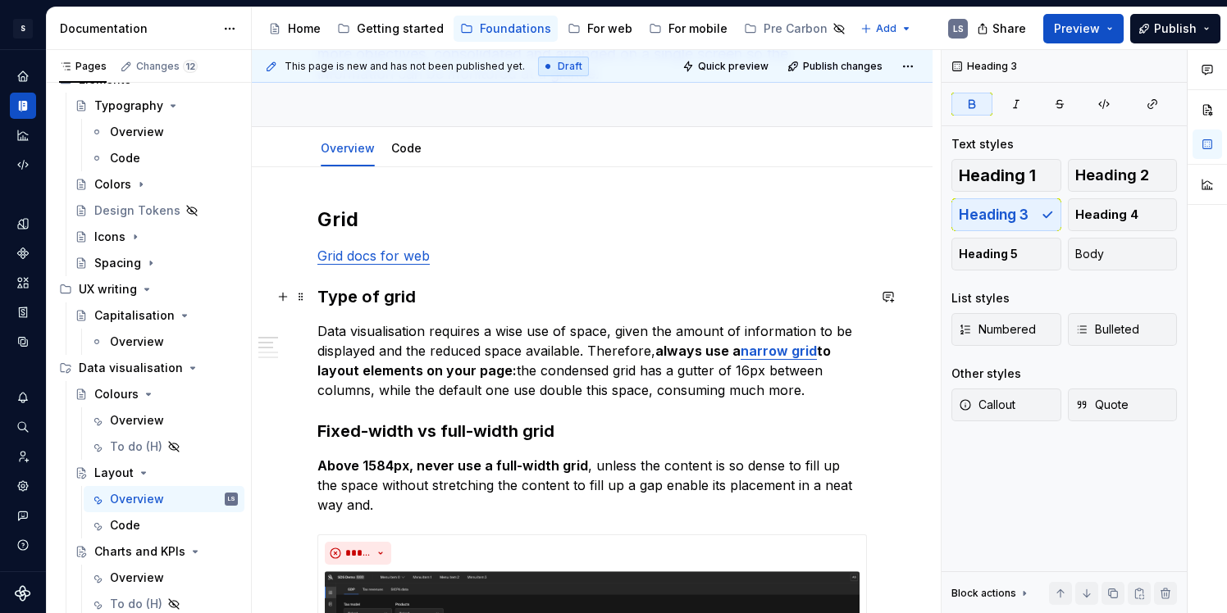
click at [474, 294] on h3 "Type of grid" at bounding box center [591, 296] width 549 height 23
click at [320, 252] on link "Grid docs for web" at bounding box center [373, 256] width 112 height 16
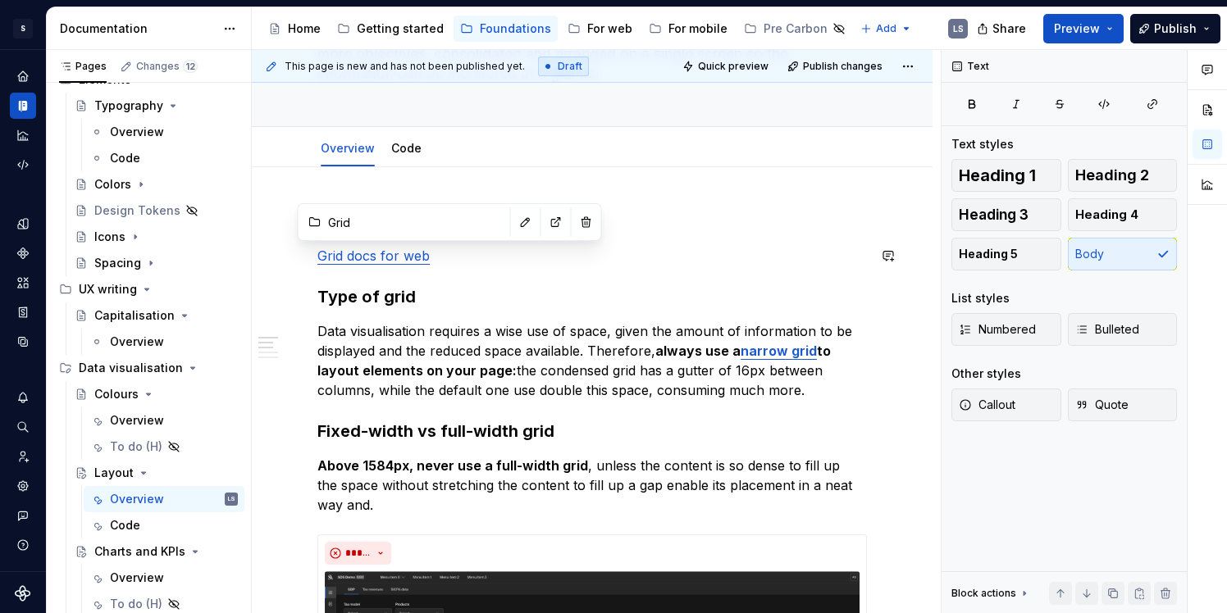
click at [317, 258] on link "Grid docs for web" at bounding box center [373, 256] width 112 height 16
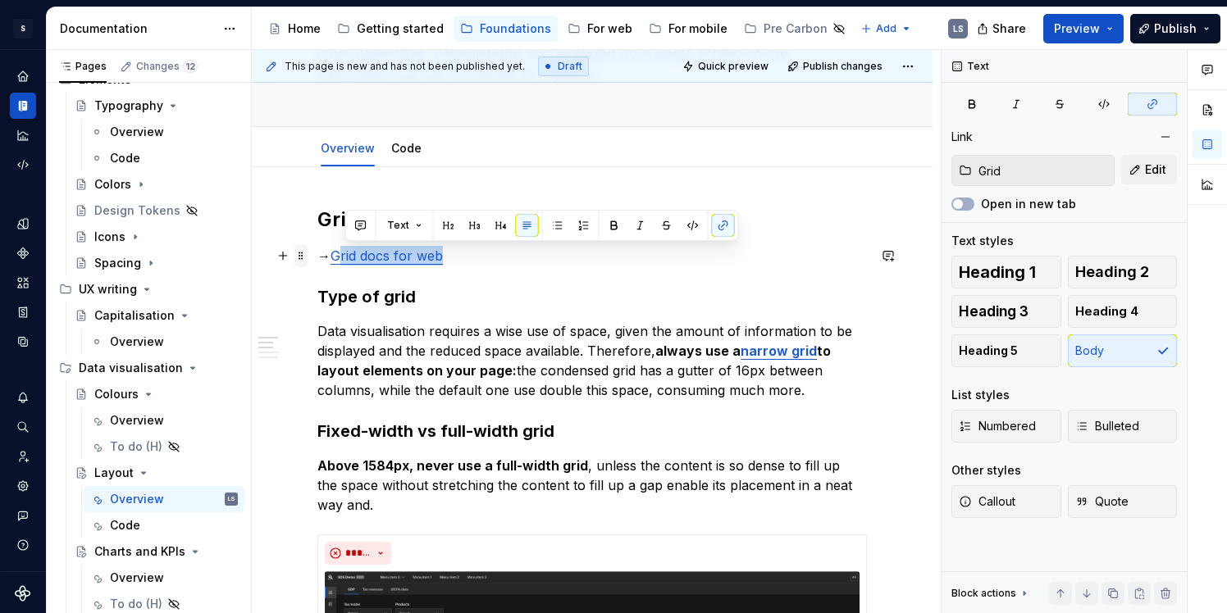
drag, startPoint x: 462, startPoint y: 258, endPoint x: 305, endPoint y: 261, distance: 156.7
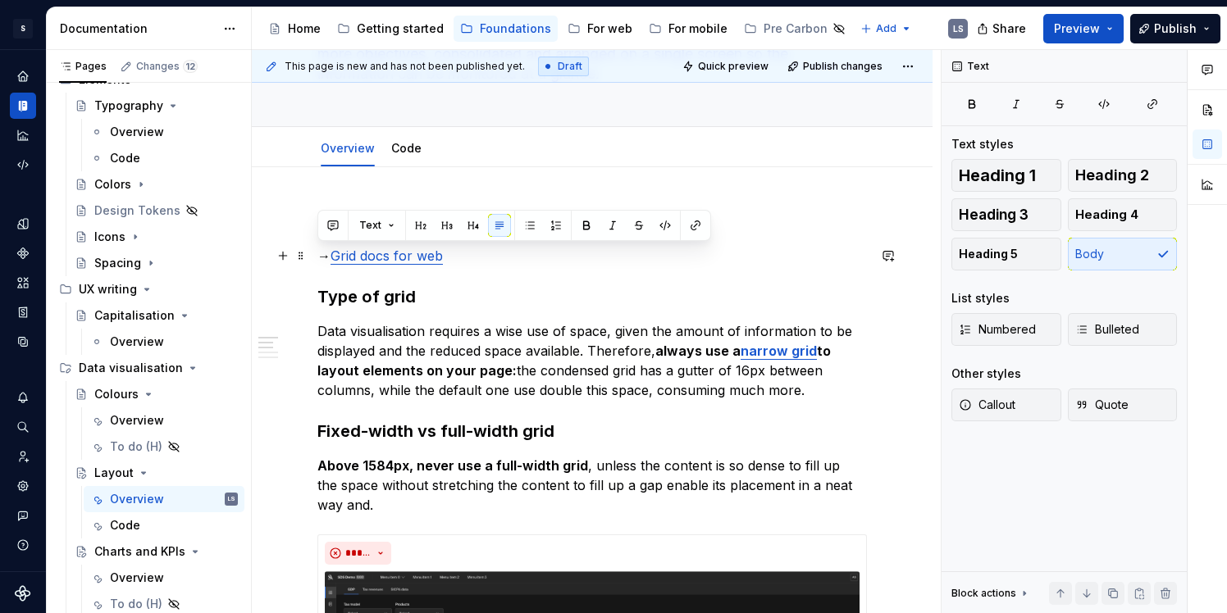
drag, startPoint x: 335, startPoint y: 255, endPoint x: 315, endPoint y: 256, distance: 19.7
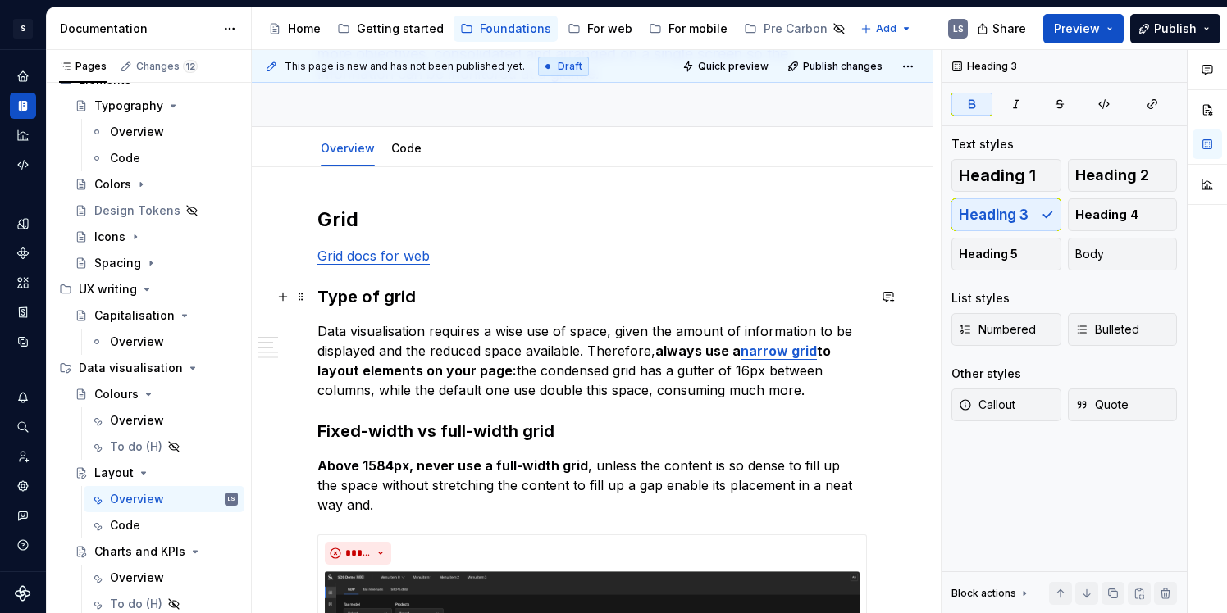
click at [442, 301] on h3 "Type of grid" at bounding box center [591, 296] width 549 height 23
click at [736, 355] on strong "always use a" at bounding box center [697, 351] width 85 height 16
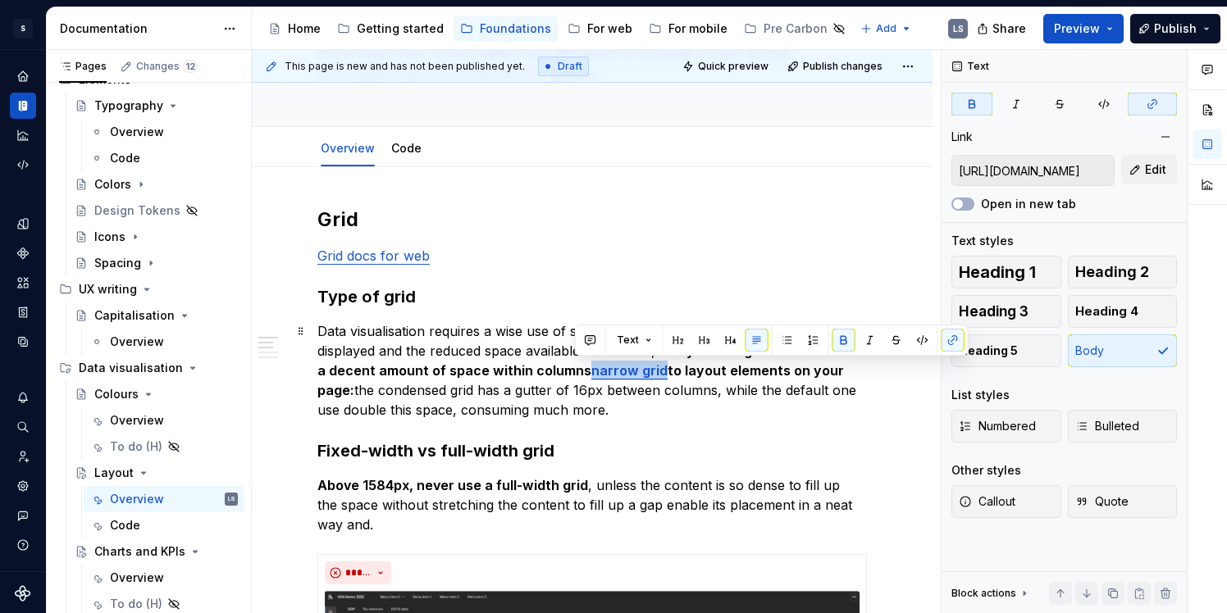
drag, startPoint x: 577, startPoint y: 371, endPoint x: 649, endPoint y: 372, distance: 72.2
click at [649, 372] on p "Data visualisation requires a wise use of space, given the amount of informatio…" at bounding box center [591, 370] width 549 height 98
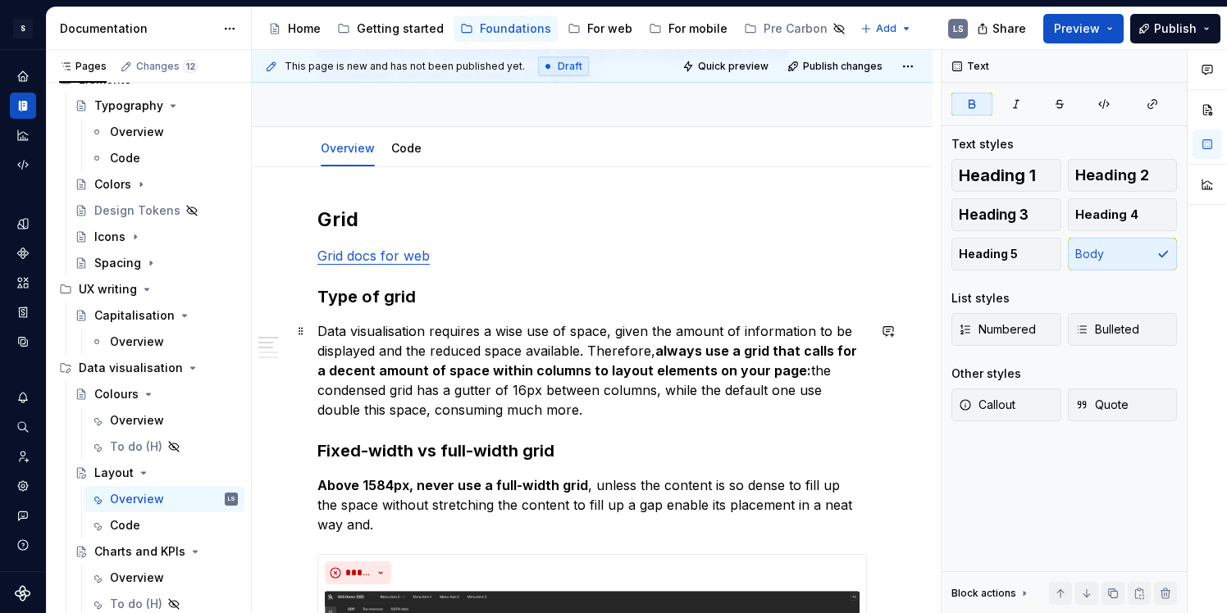
drag, startPoint x: 778, startPoint y: 367, endPoint x: 896, endPoint y: 365, distance: 117.3
click at [778, 367] on strong "always use a grid that calls for a decent amount of space within columns to lay…" at bounding box center [588, 361] width 543 height 36
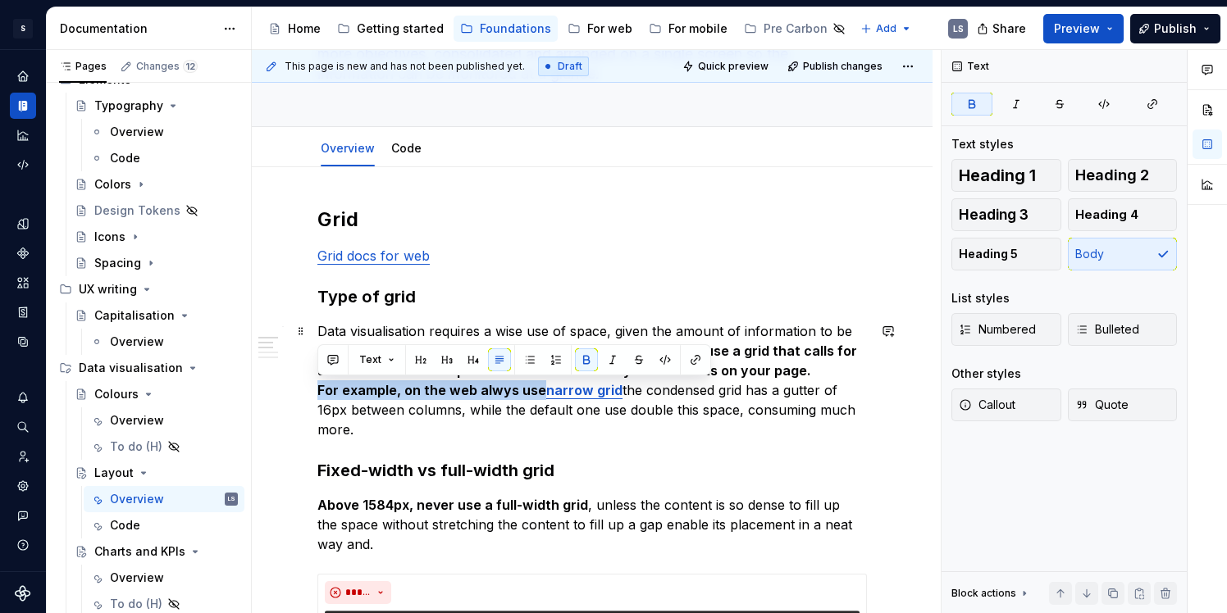
drag, startPoint x: 318, startPoint y: 394, endPoint x: 536, endPoint y: 392, distance: 218.2
click at [536, 392] on strong "For example, on the web alwys use" at bounding box center [431, 390] width 229 height 16
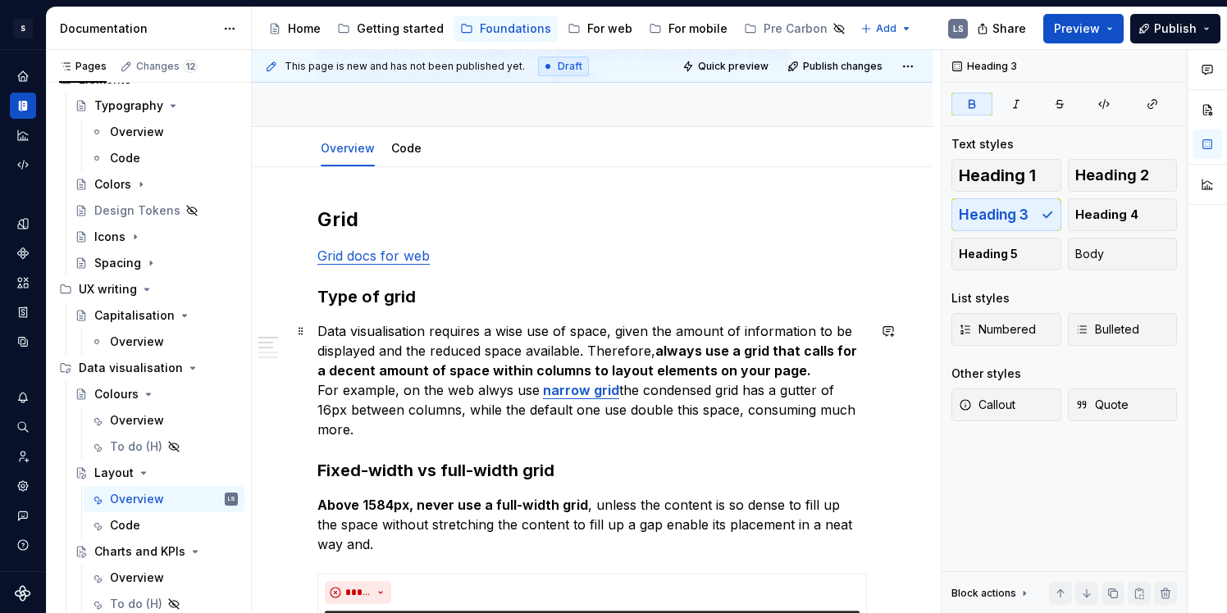
click at [320, 393] on p "Data visualisation requires a wise use of space, given the amount of informatio…" at bounding box center [591, 380] width 549 height 118
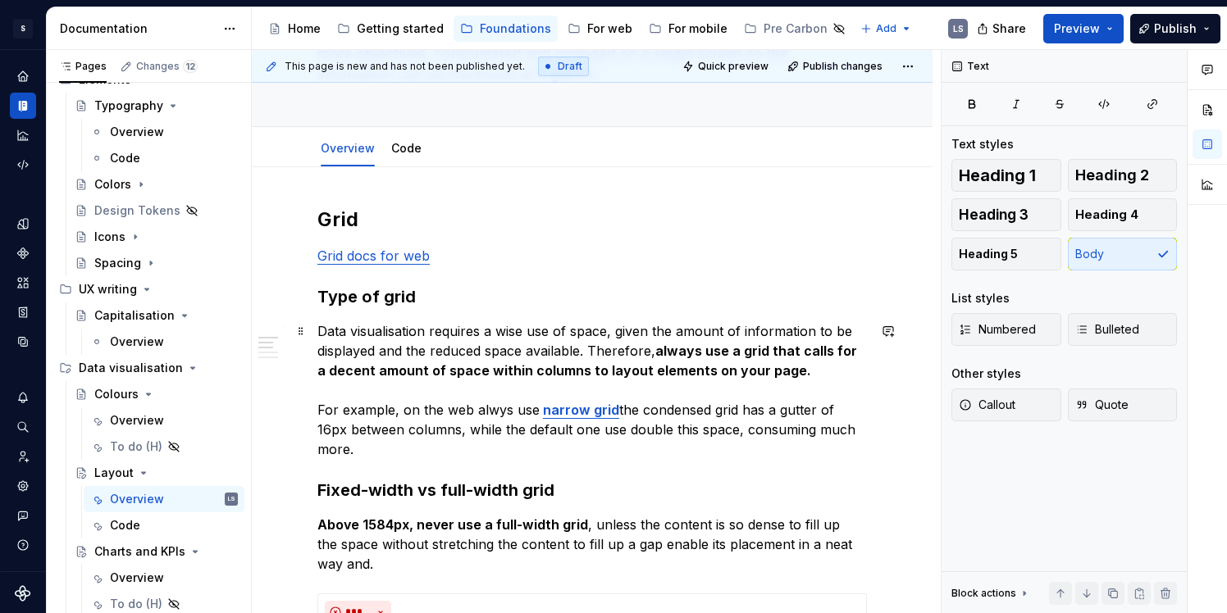
scroll to position [160, 0]
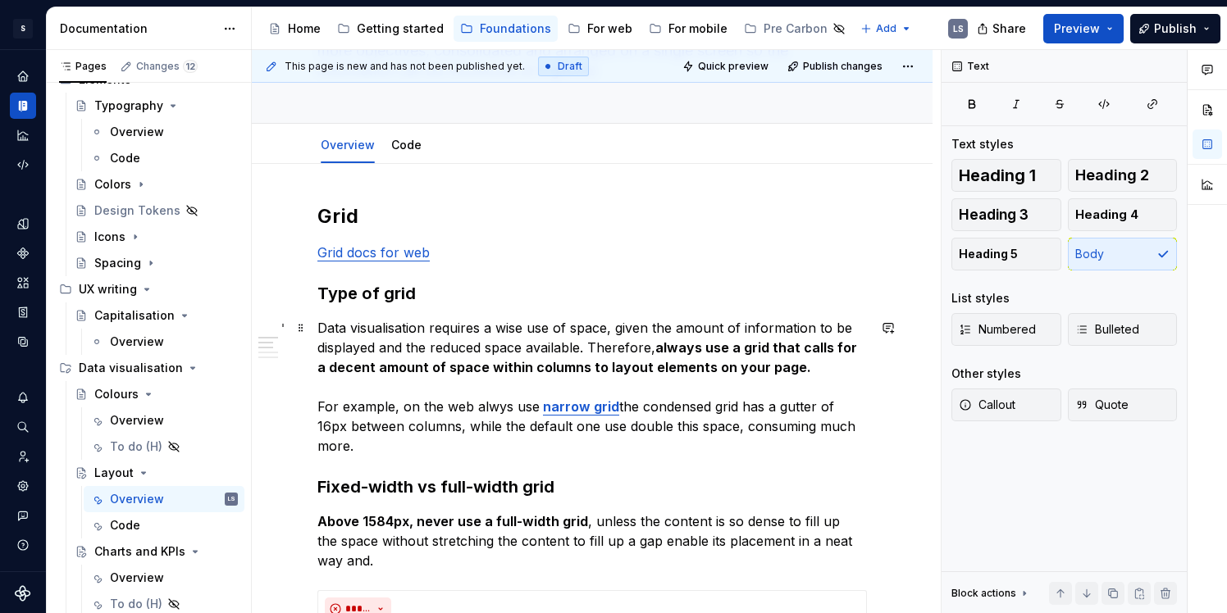
click at [499, 402] on p "Data visualisation requires a wise use of space, given the amount of informatio…" at bounding box center [591, 387] width 549 height 138
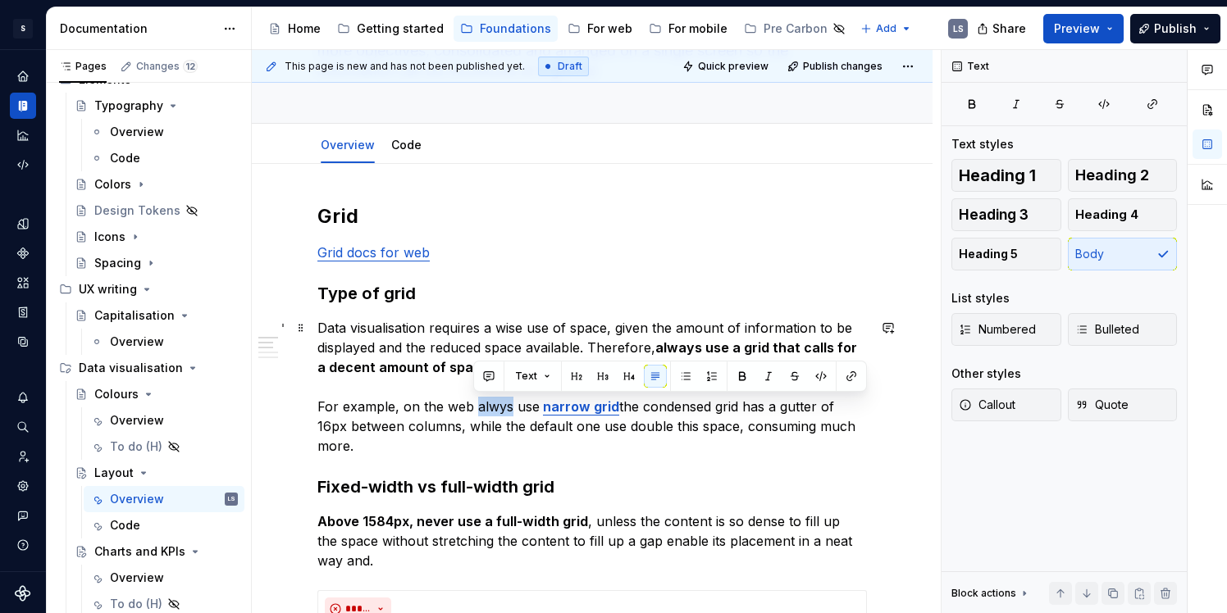
click at [499, 402] on p "Data visualisation requires a wise use of space, given the amount of informatio…" at bounding box center [591, 387] width 549 height 138
click at [454, 406] on p "Data visualisation requires a wise use of space, given the amount of informatio…" at bounding box center [591, 387] width 549 height 138
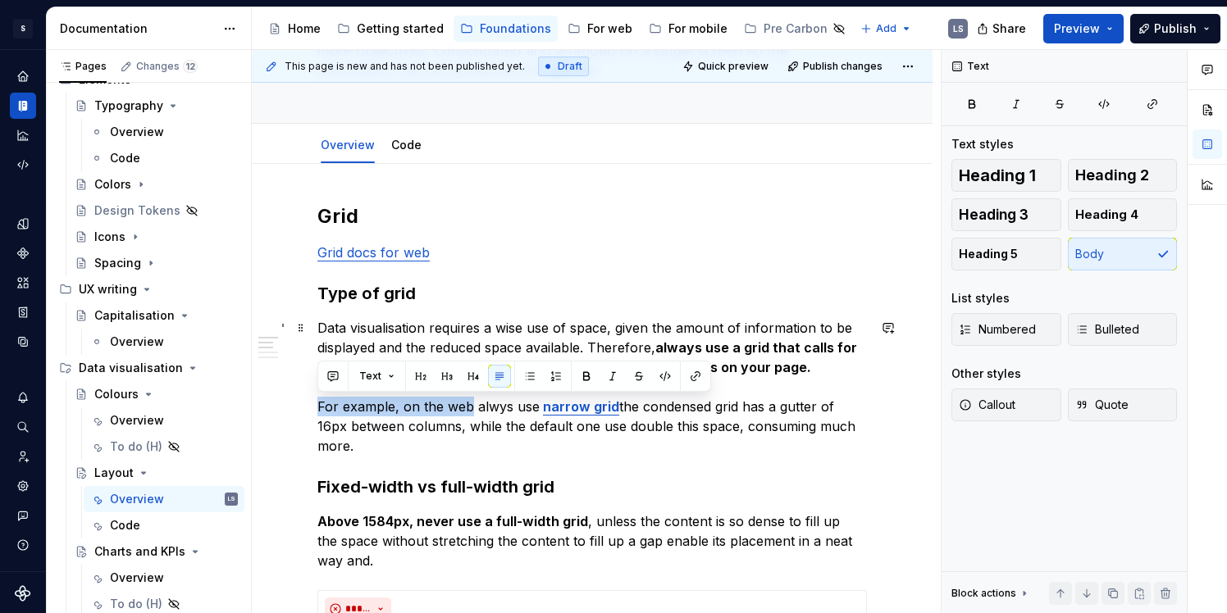
drag, startPoint x: 467, startPoint y: 410, endPoint x: 315, endPoint y: 412, distance: 152.6
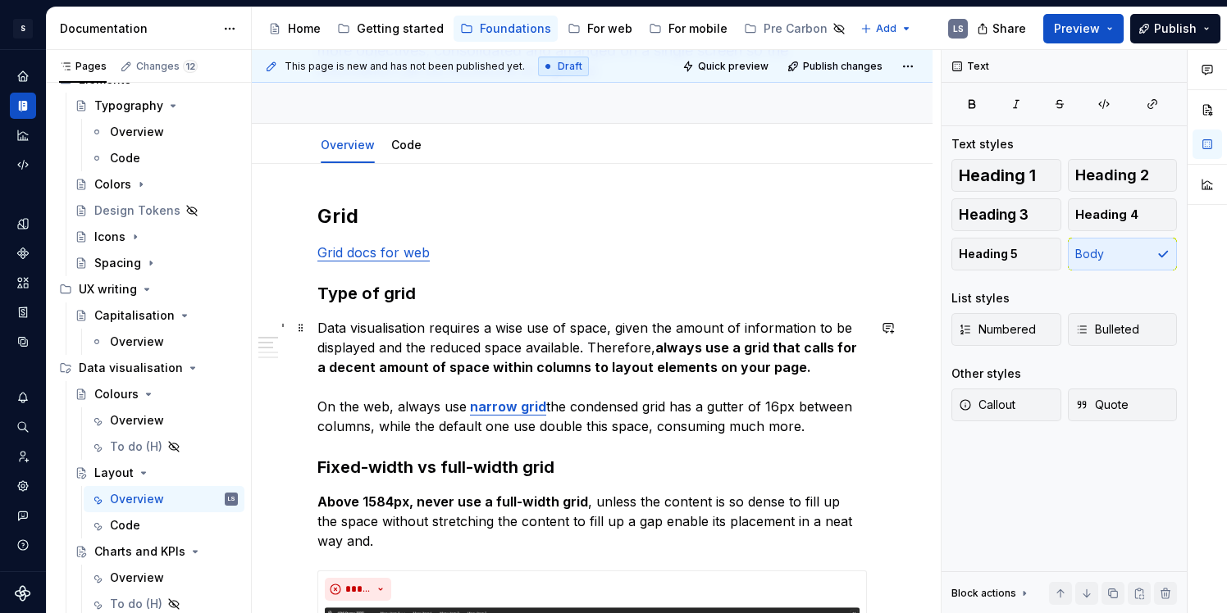
click at [470, 408] on strong "narrow grid" at bounding box center [508, 407] width 76 height 16
click at [437, 294] on h3 "Type of grid" at bounding box center [591, 293] width 549 height 23
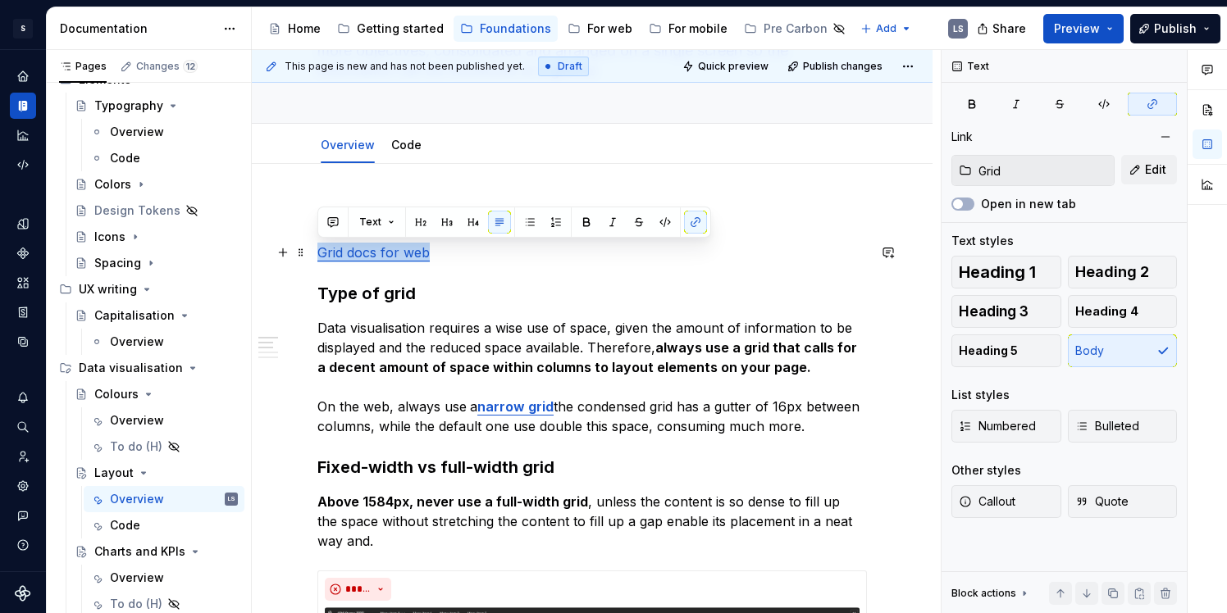
drag, startPoint x: 356, startPoint y: 258, endPoint x: 313, endPoint y: 258, distance: 42.6
click at [464, 251] on p "Grid docs for web" at bounding box center [591, 253] width 549 height 20
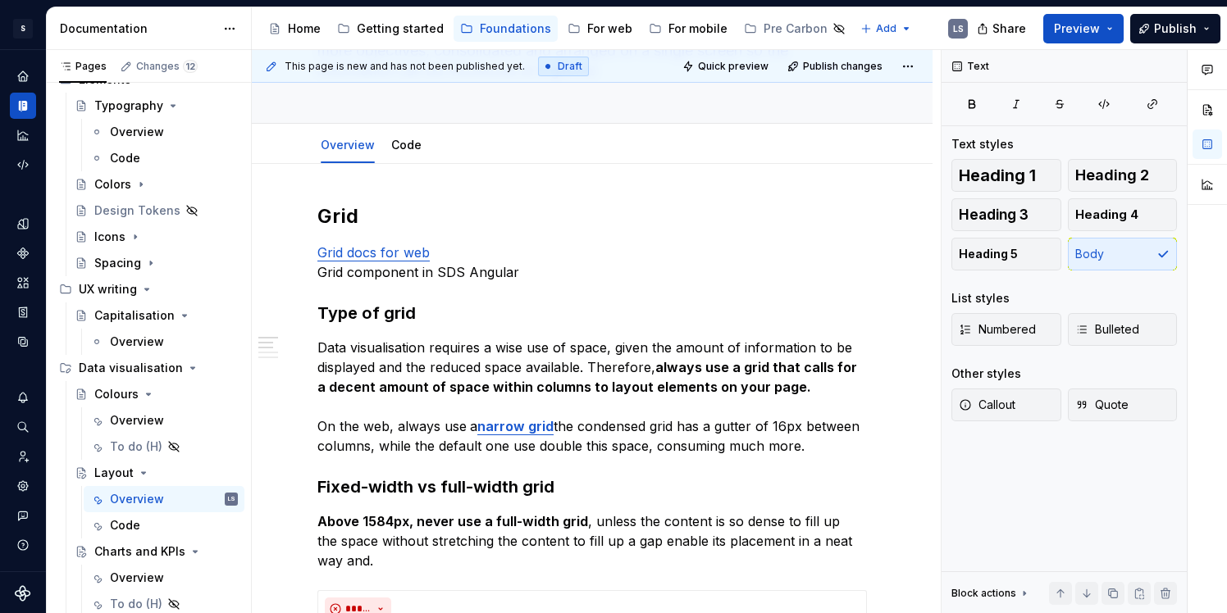
type textarea "*"
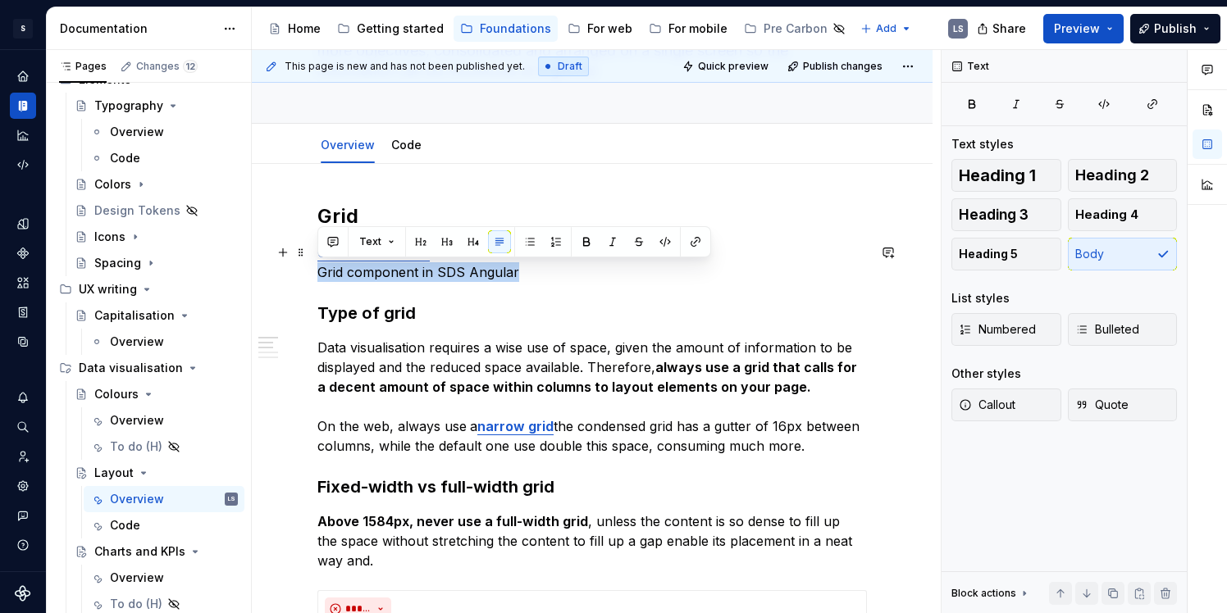
drag, startPoint x: 517, startPoint y: 267, endPoint x: 303, endPoint y: 271, distance: 213.3
click at [692, 235] on button "button" at bounding box center [695, 241] width 23 height 23
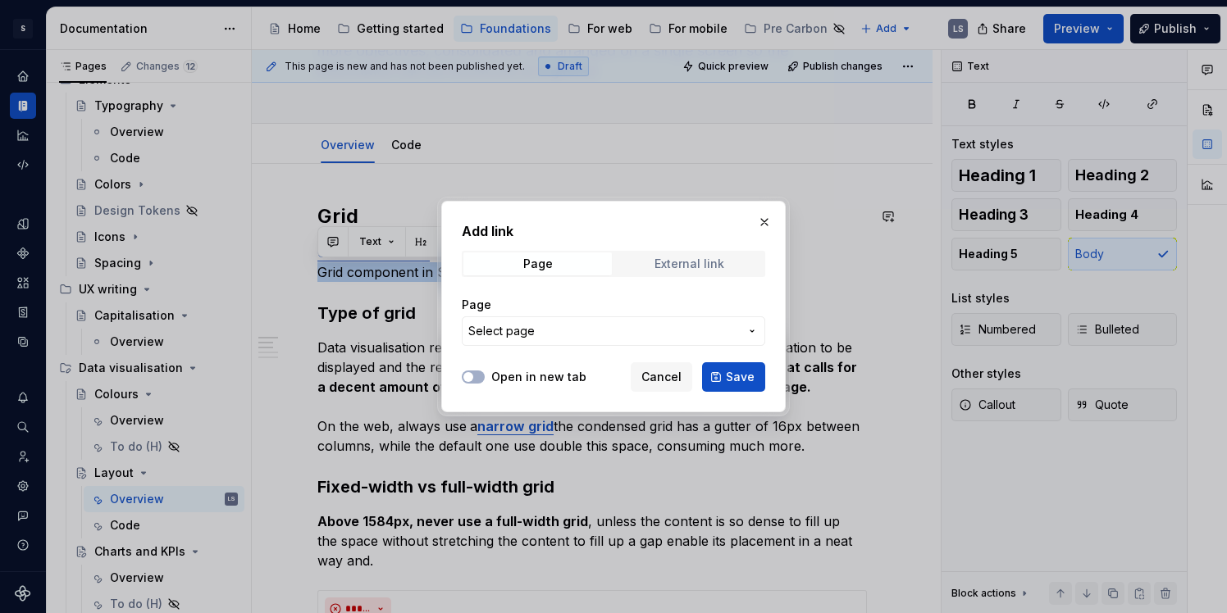
click at [695, 260] on div "External link" at bounding box center [689, 264] width 70 height 13
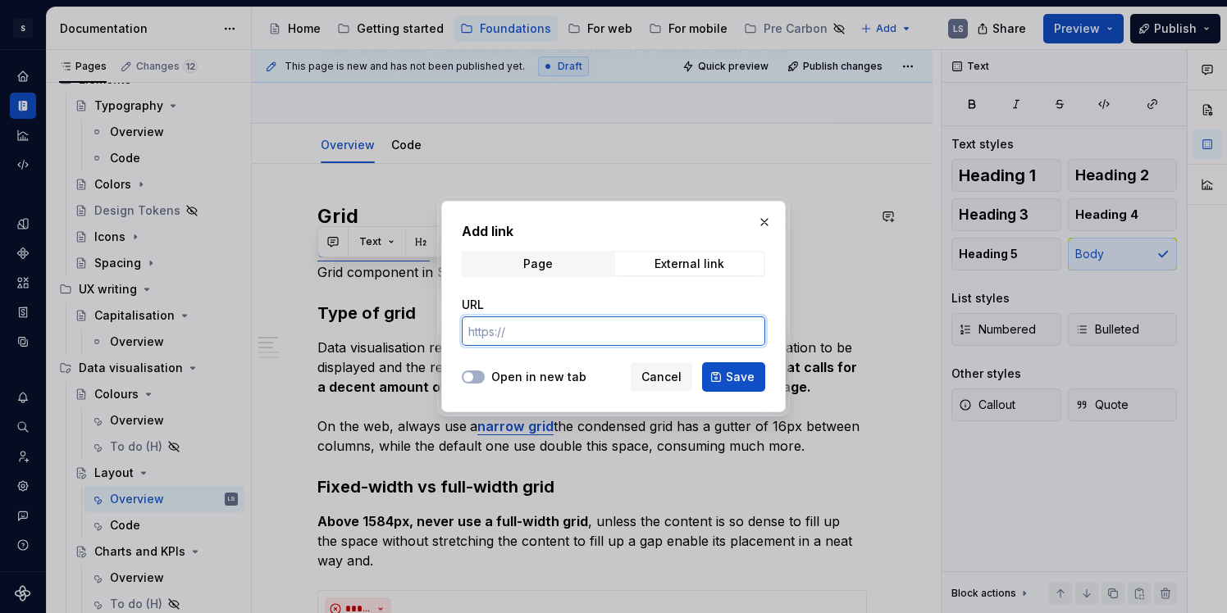
click at [629, 331] on input "URL" at bounding box center [613, 332] width 303 height 30
paste input "[URL][DOMAIN_NAME]"
type input "[URL][DOMAIN_NAME]"
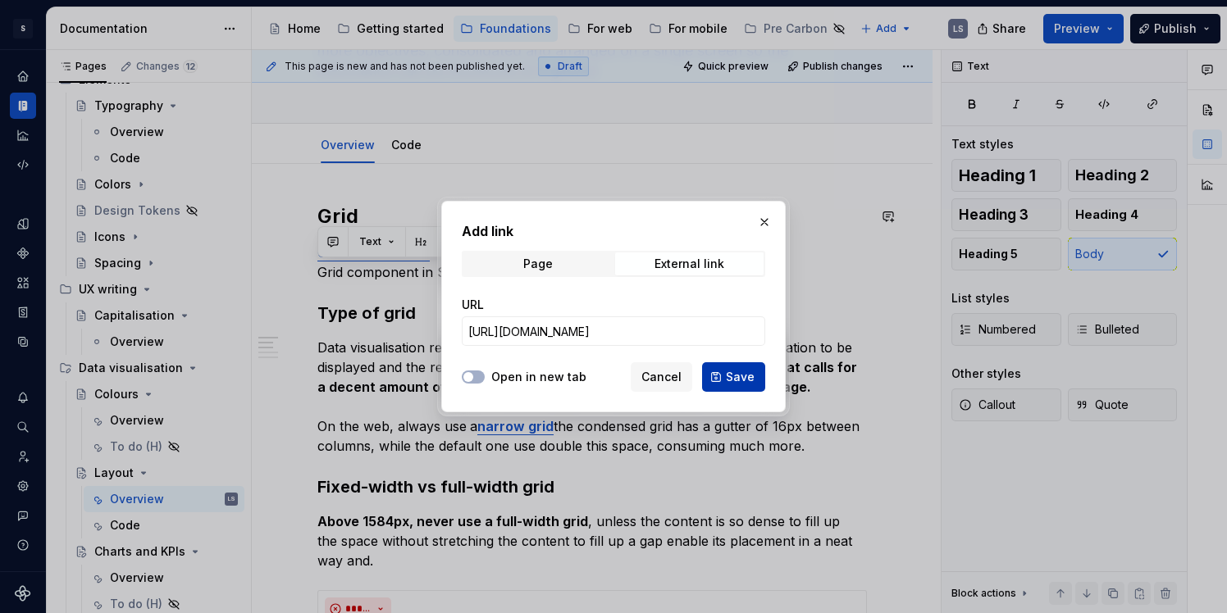
click at [747, 376] on span "Save" at bounding box center [740, 377] width 29 height 16
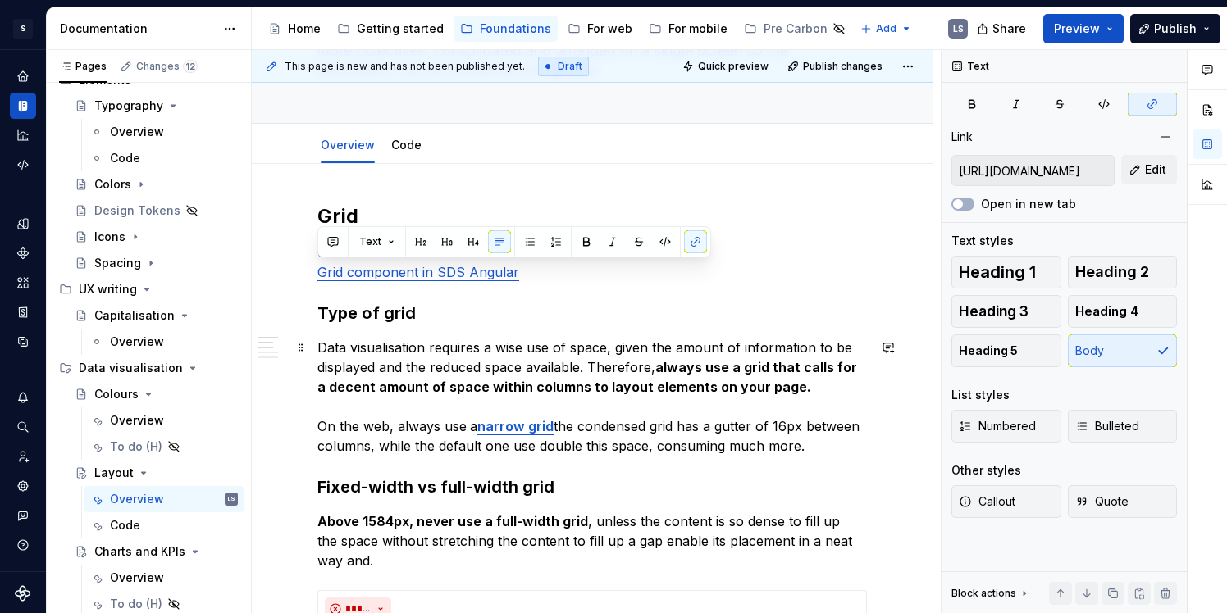
click at [599, 321] on h3 "Type of grid" at bounding box center [591, 313] width 549 height 23
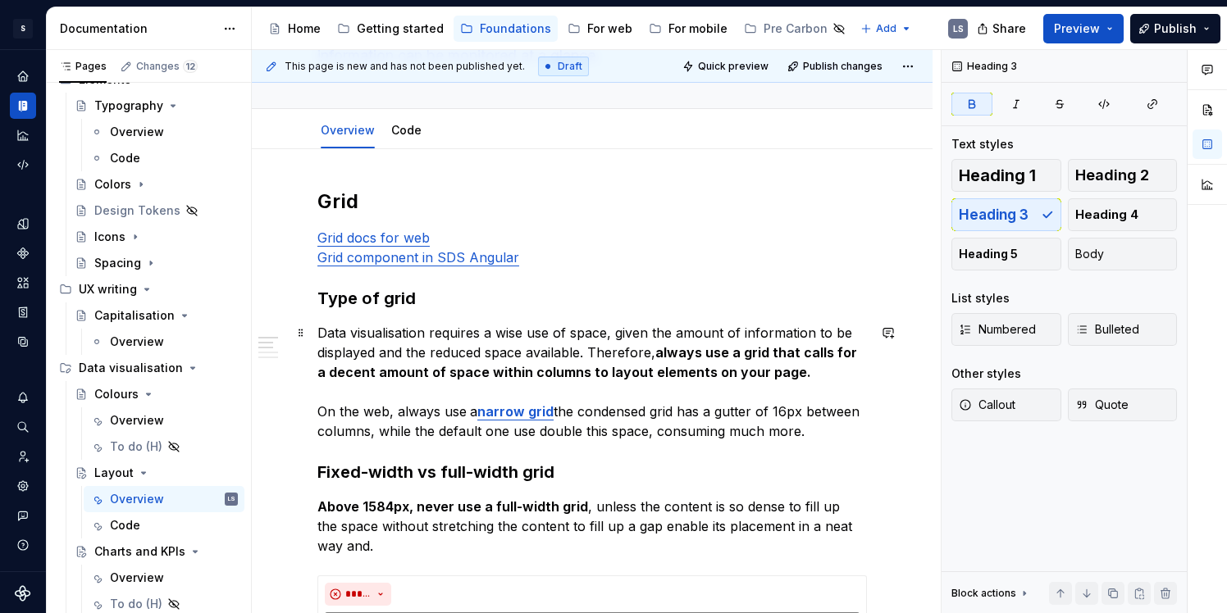
scroll to position [169, 0]
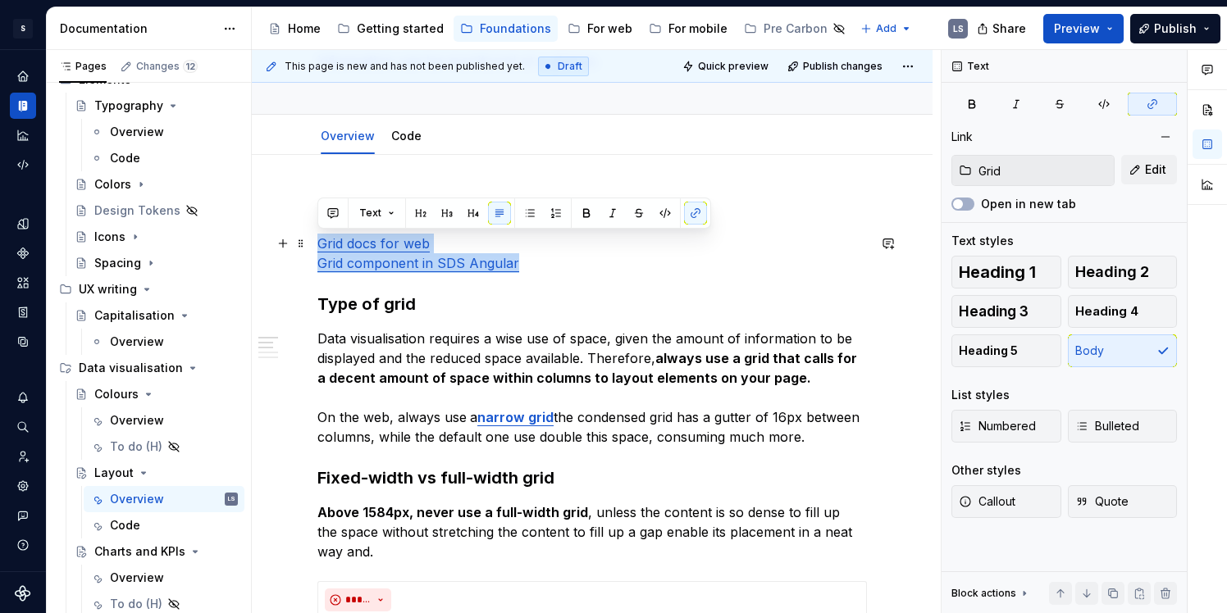
drag, startPoint x: 410, startPoint y: 263, endPoint x: 310, endPoint y: 248, distance: 101.3
click at [572, 263] on p "Grid docs for web Grid component in SDS Angular" at bounding box center [591, 253] width 549 height 39
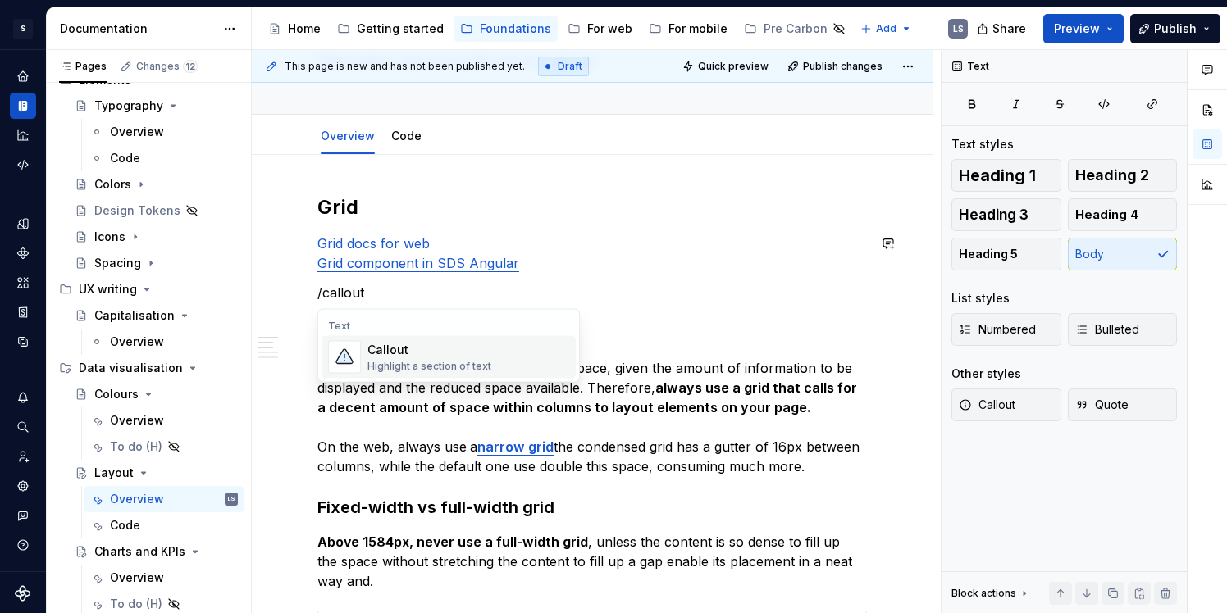
click at [522, 357] on div "Callout Highlight a section of text" at bounding box center [468, 357] width 202 height 33
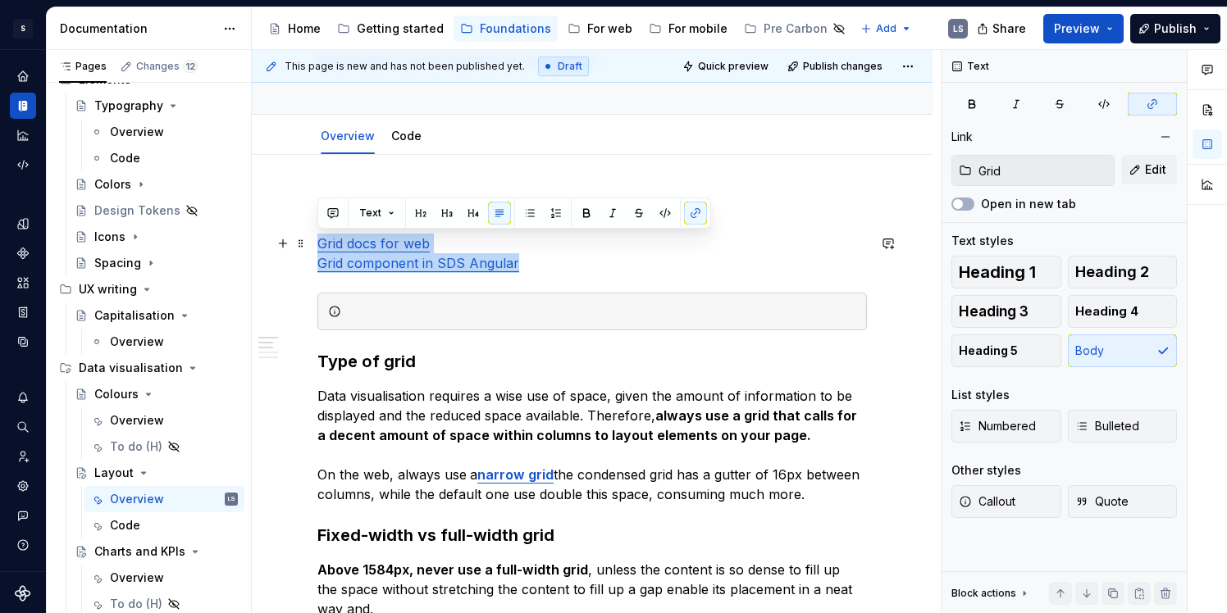
drag, startPoint x: 519, startPoint y: 264, endPoint x: 314, endPoint y: 247, distance: 205.8
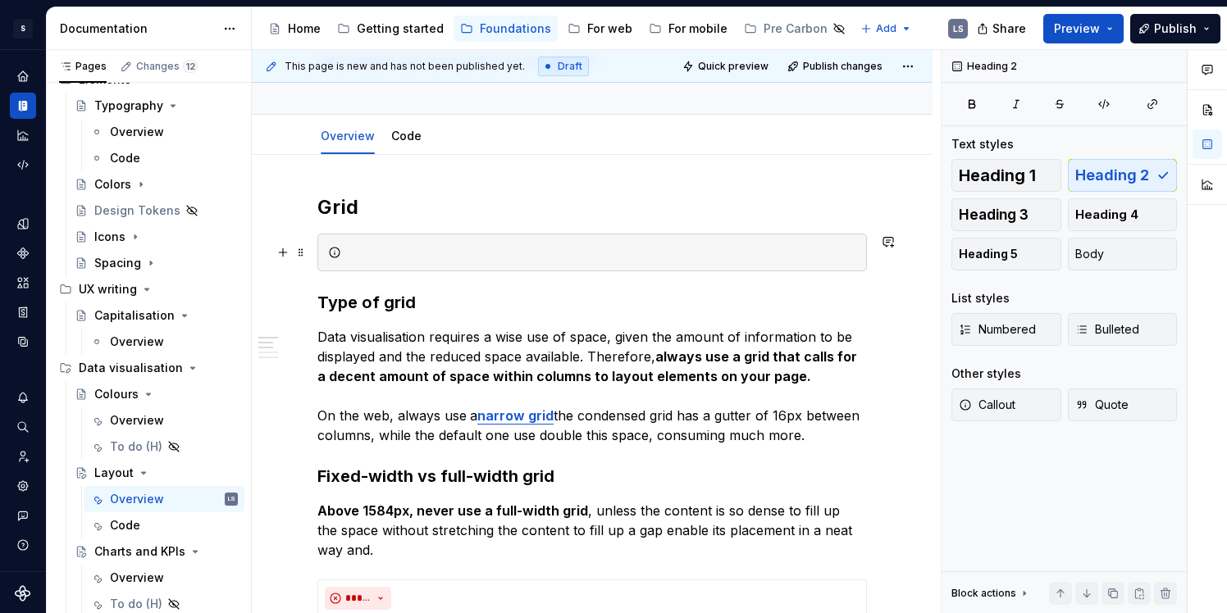
click at [433, 256] on div at bounding box center [602, 252] width 508 height 16
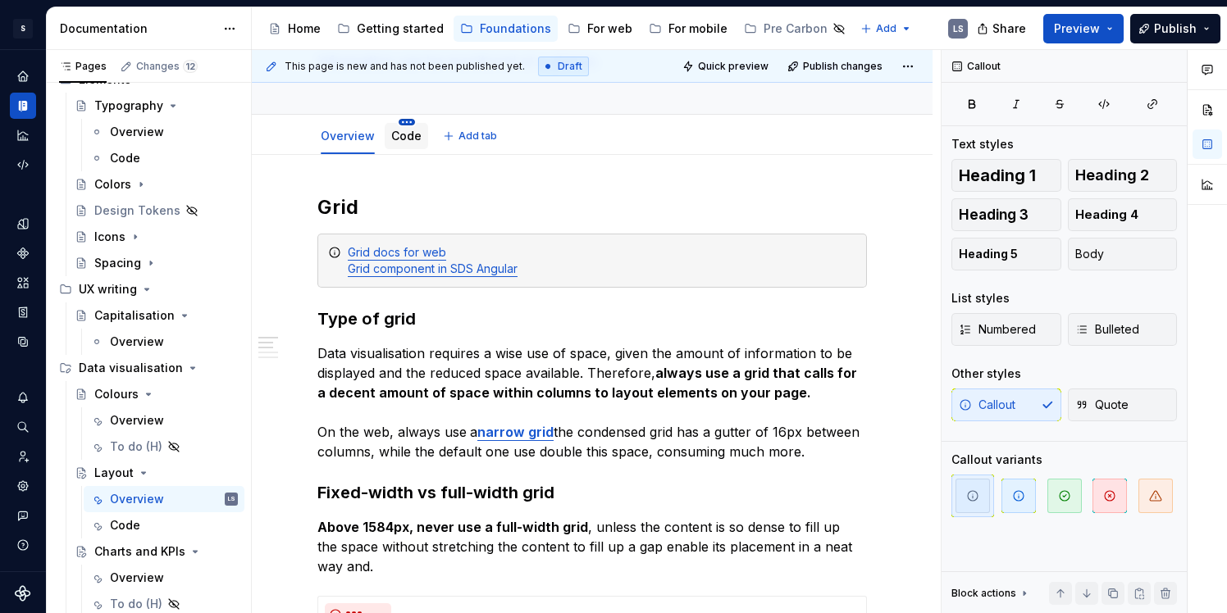
click at [408, 122] on html "1496px x 748px S Digital Design System LS Design system data Documentation Acce…" at bounding box center [613, 306] width 1227 height 613
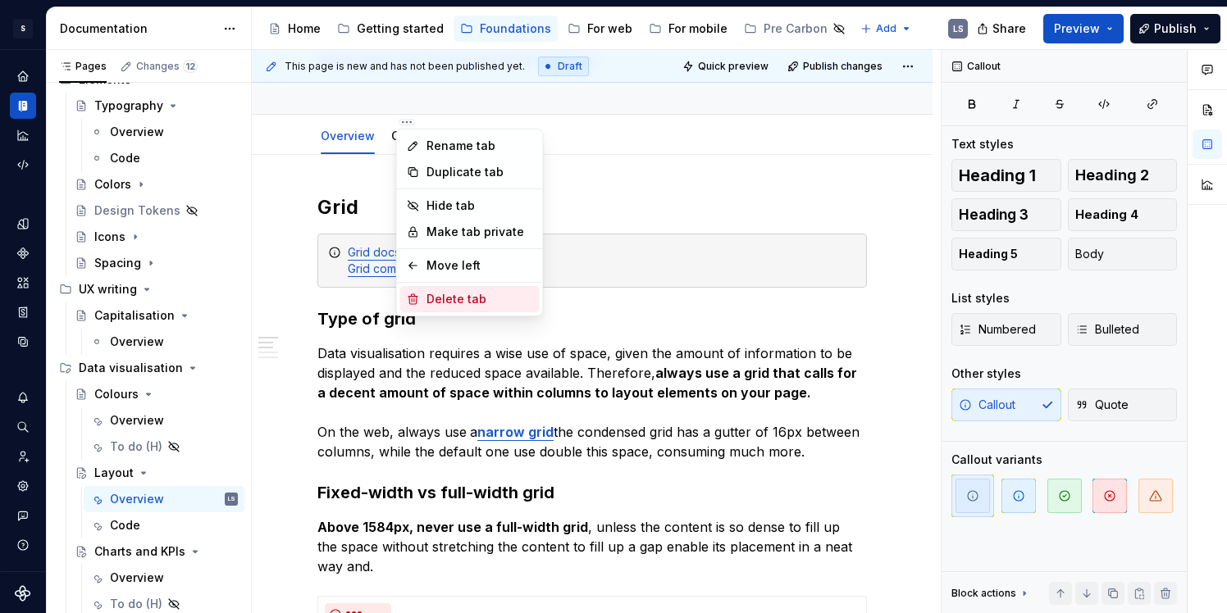
click at [435, 307] on div "Delete tab" at bounding box center [479, 299] width 107 height 16
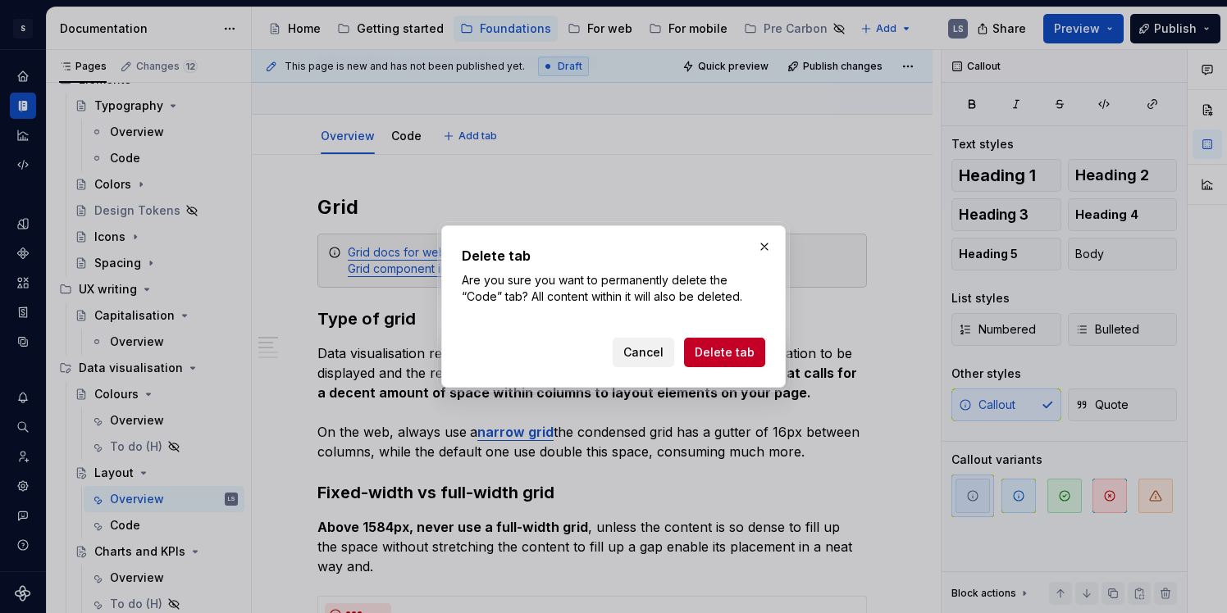
click at [659, 351] on span "Cancel" at bounding box center [643, 352] width 40 height 16
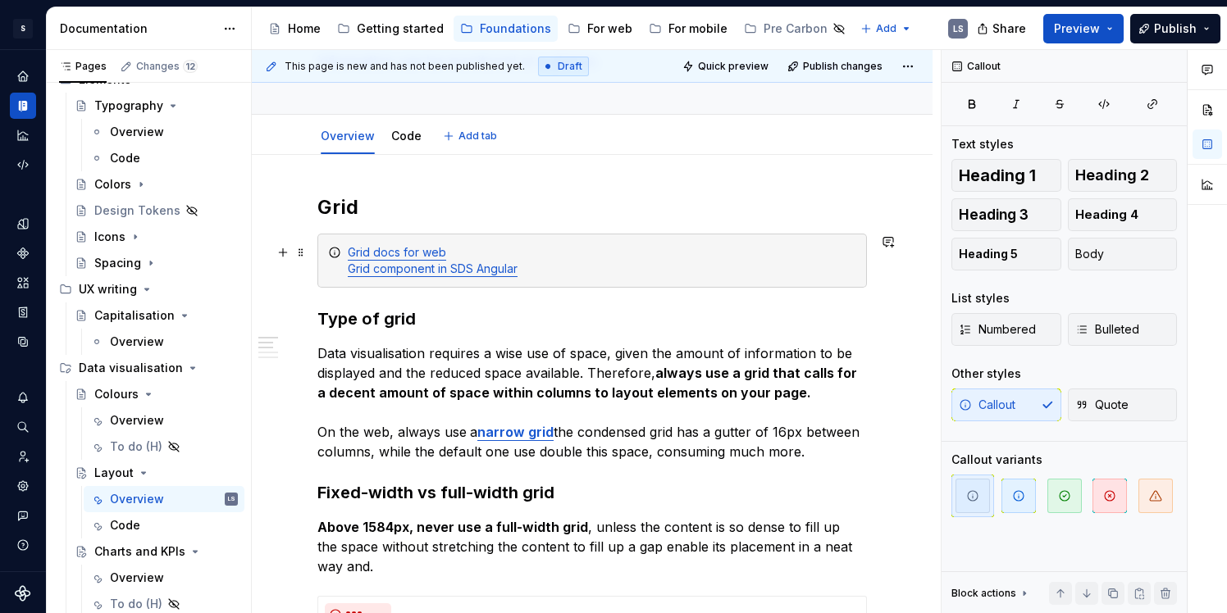
click at [510, 235] on div "Grid docs for web Grid component in SDS Angular" at bounding box center [591, 261] width 549 height 54
click at [1024, 508] on span "button" at bounding box center [1018, 496] width 34 height 34
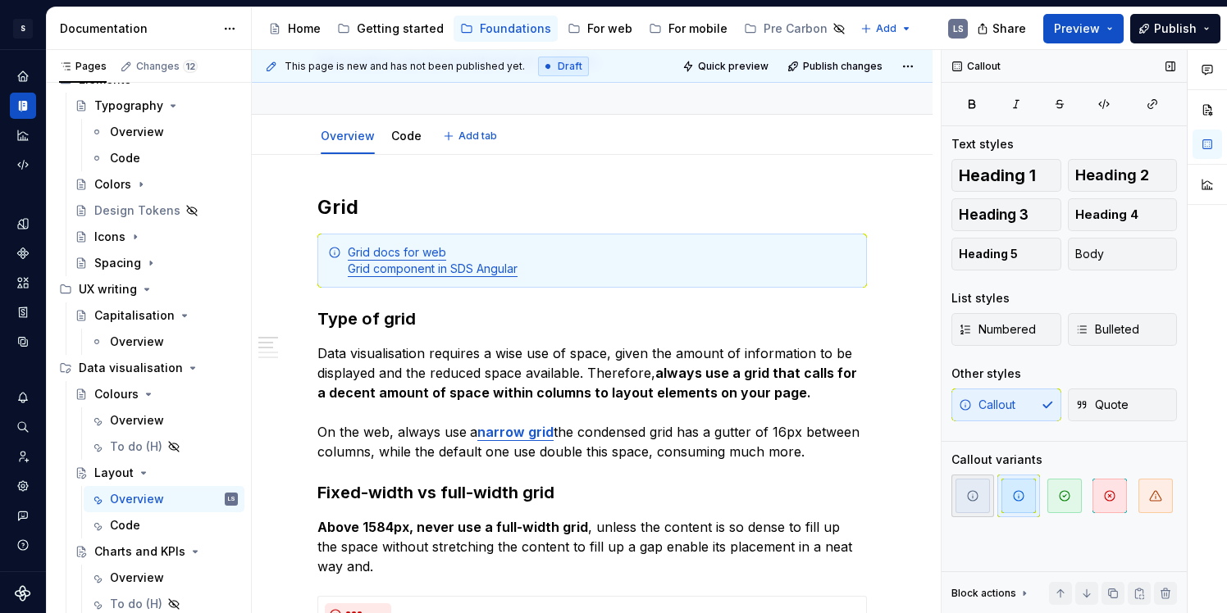
click at [981, 505] on span "button" at bounding box center [972, 496] width 34 height 34
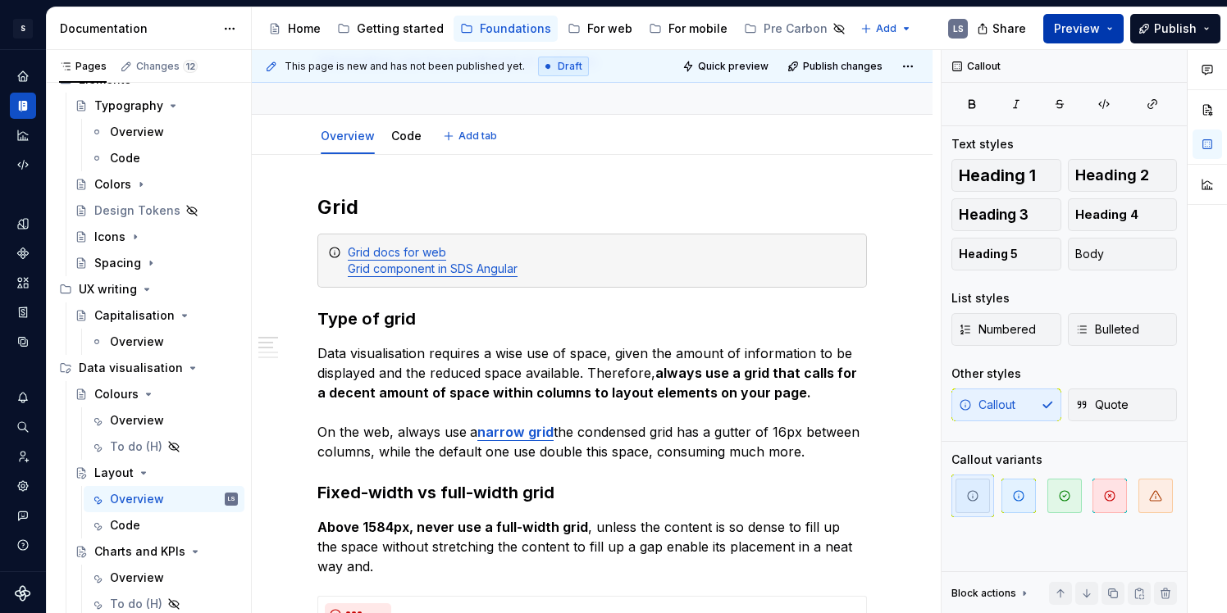
click at [1073, 34] on span "Preview" at bounding box center [1077, 29] width 46 height 16
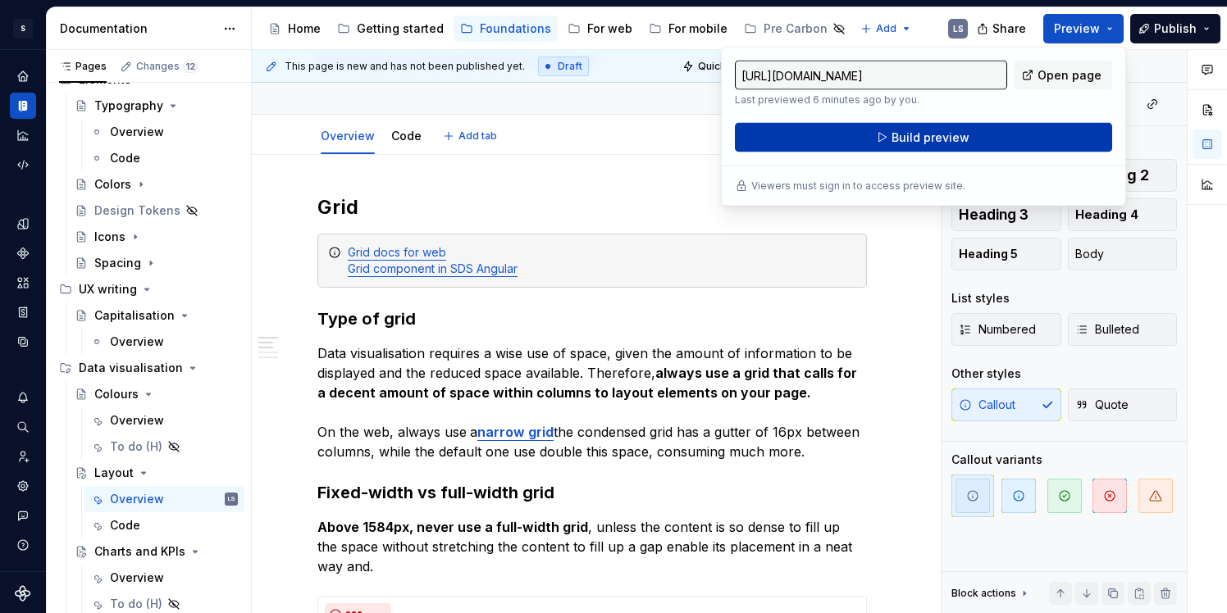
click at [983, 140] on button "Build preview" at bounding box center [923, 138] width 377 height 30
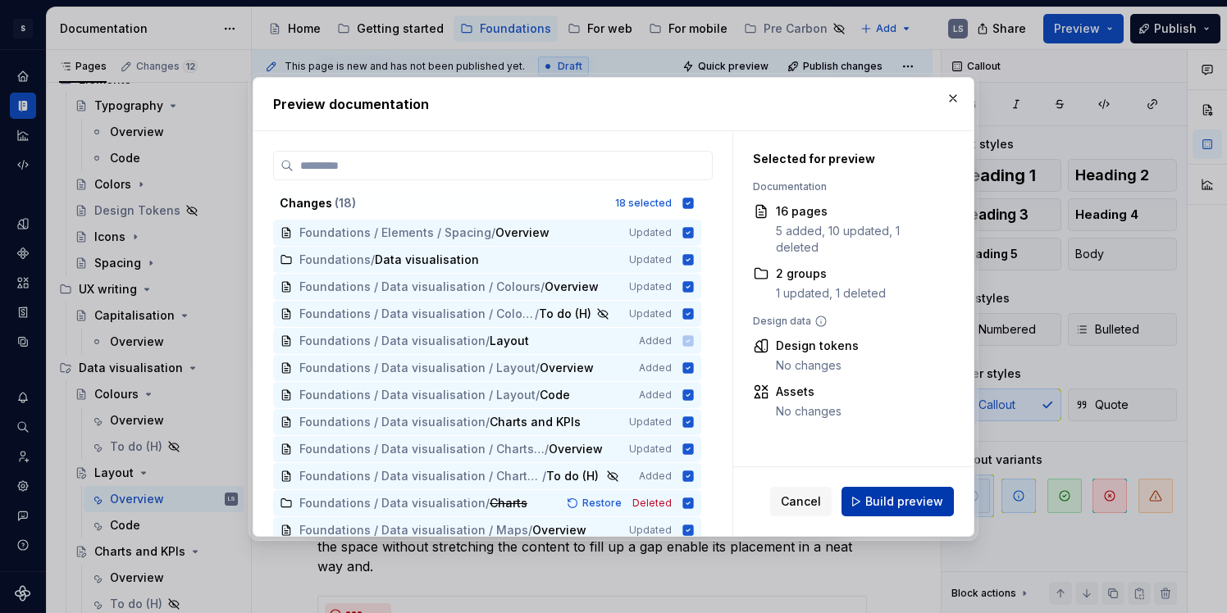
click at [900, 504] on span "Build preview" at bounding box center [904, 502] width 78 height 16
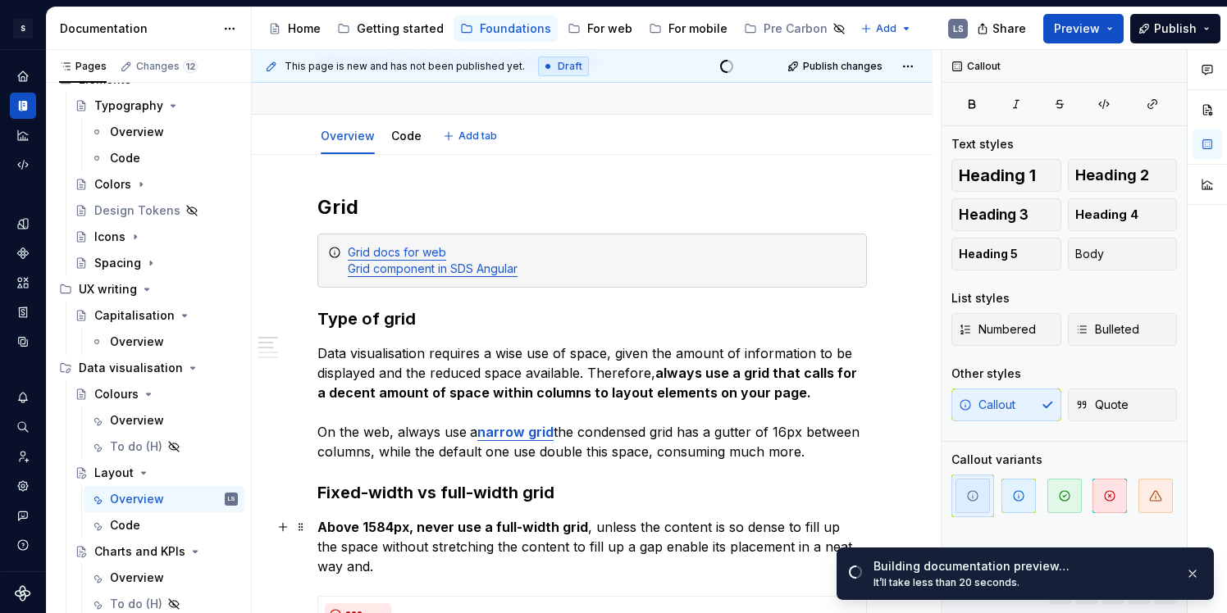
click at [0, 0] on div "S Digital Design System LS Design system data Documentation Accessibility guide…" at bounding box center [0, 0] width 0 height 0
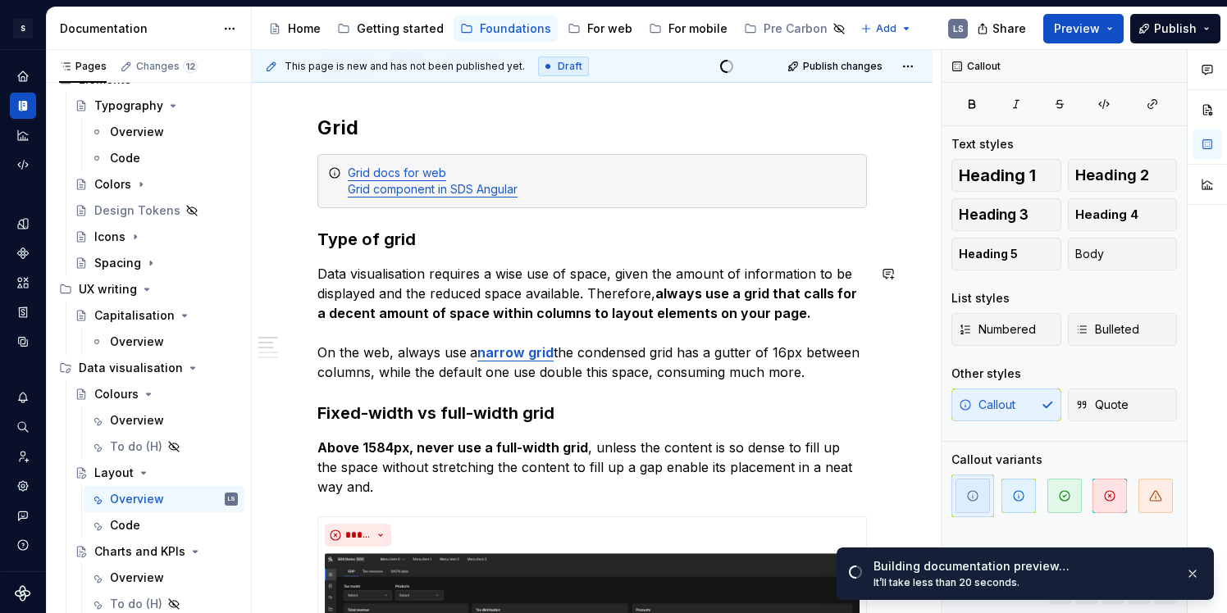
scroll to position [249, 0]
click at [349, 308] on strong "always use a grid that calls for a decent amount of space within columns to lay…" at bounding box center [588, 303] width 543 height 36
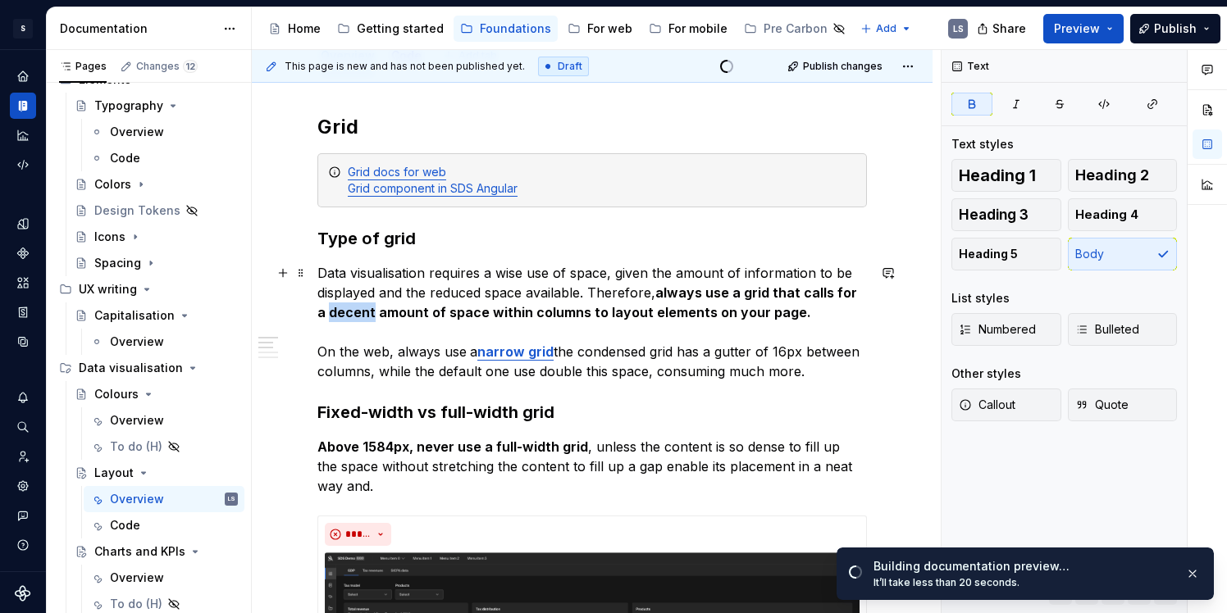
click at [349, 308] on strong "always use a grid that calls for a decent amount of space within columns to lay…" at bounding box center [588, 303] width 543 height 36
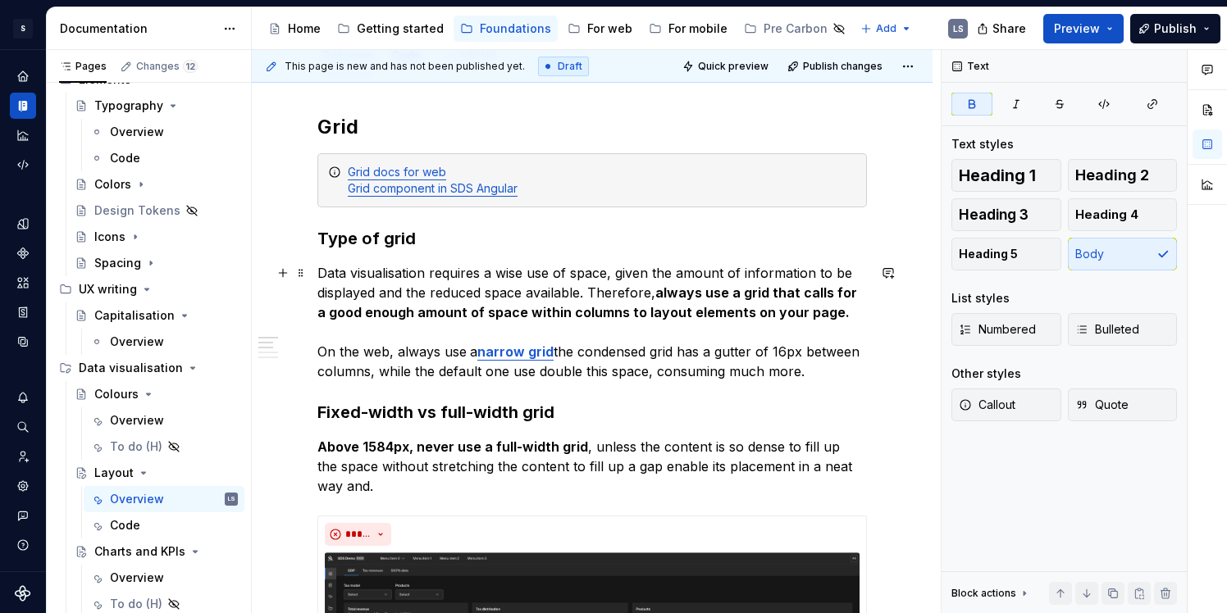
click at [816, 312] on strong "always use a grid that calls for a good enough amount of space within columns t…" at bounding box center [588, 303] width 543 height 36
click at [828, 314] on p "Data visualisation requires a wise use of space, given the amount of informatio…" at bounding box center [591, 322] width 549 height 118
click at [817, 312] on strong "always use a grid that calls for a good enough amount of space within columns t…" at bounding box center [588, 303] width 543 height 36
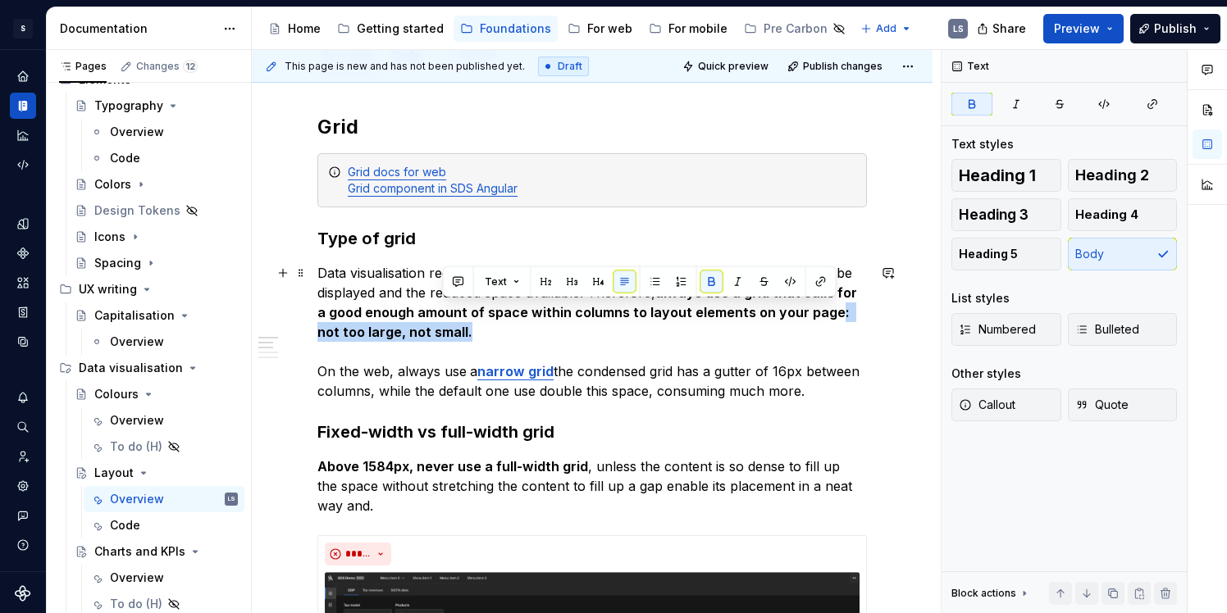
drag, startPoint x: 818, startPoint y: 312, endPoint x: 837, endPoint y: 331, distance: 26.1
click at [837, 331] on p "Data visualisation requires a wise use of space, given the amount of informatio…" at bounding box center [591, 332] width 549 height 138
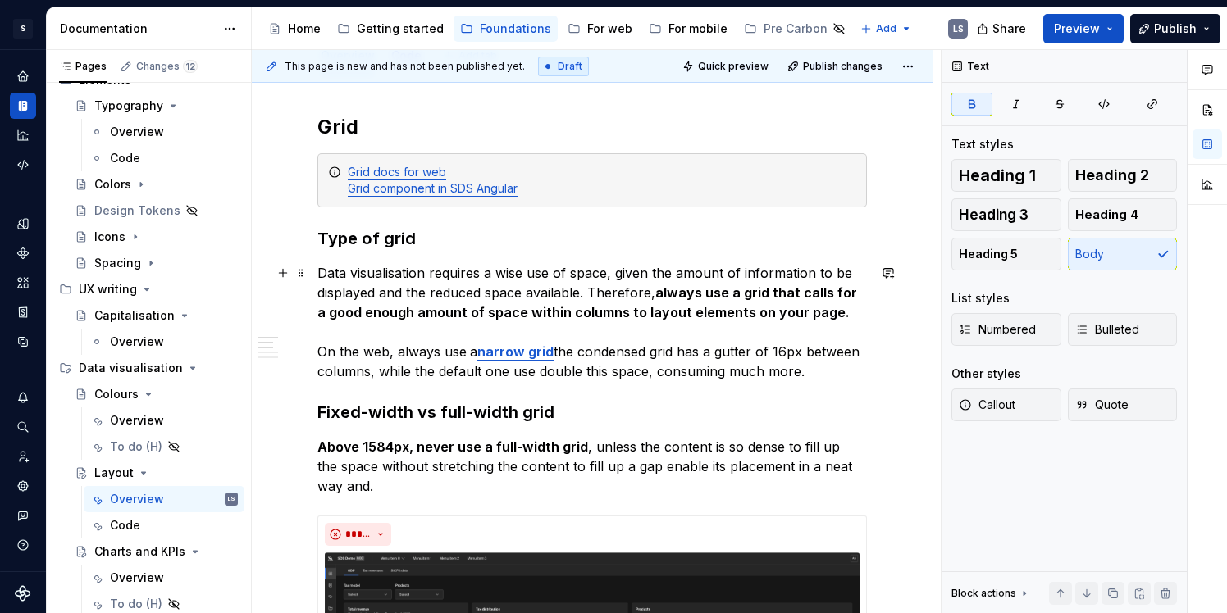
click at [678, 366] on p "Data visualisation requires a wise use of space, given the amount of informatio…" at bounding box center [591, 322] width 549 height 118
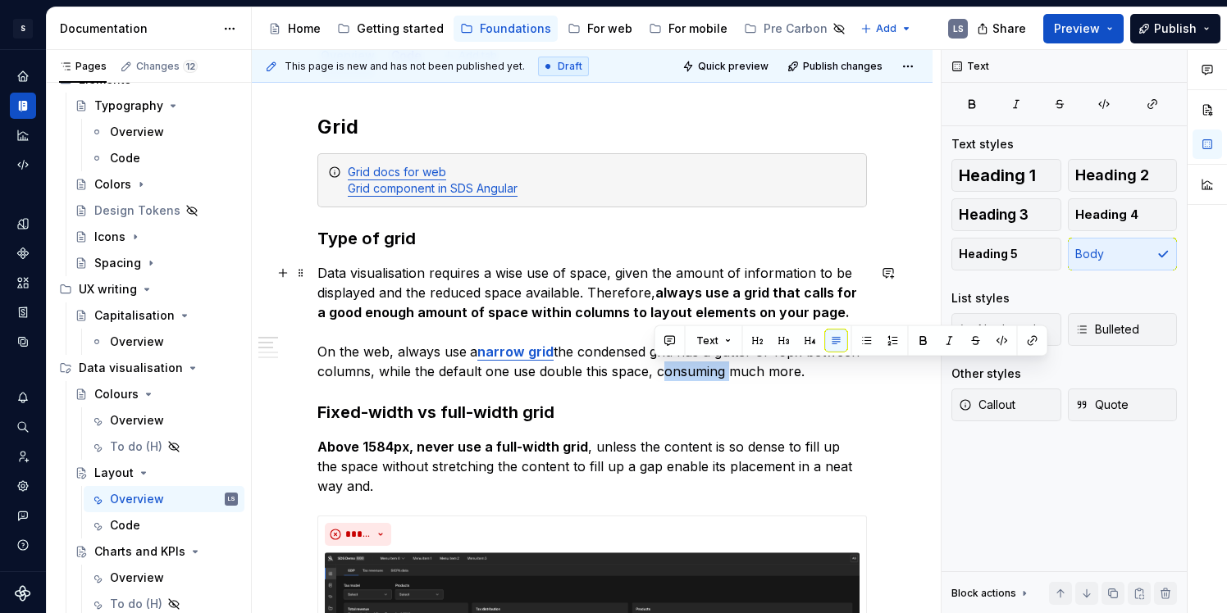
click at [678, 366] on p "Data visualisation requires a wise use of space, given the amount of informatio…" at bounding box center [591, 322] width 549 height 118
click at [779, 367] on p "Data visualisation requires a wise use of space, given the amount of informatio…" at bounding box center [591, 322] width 549 height 118
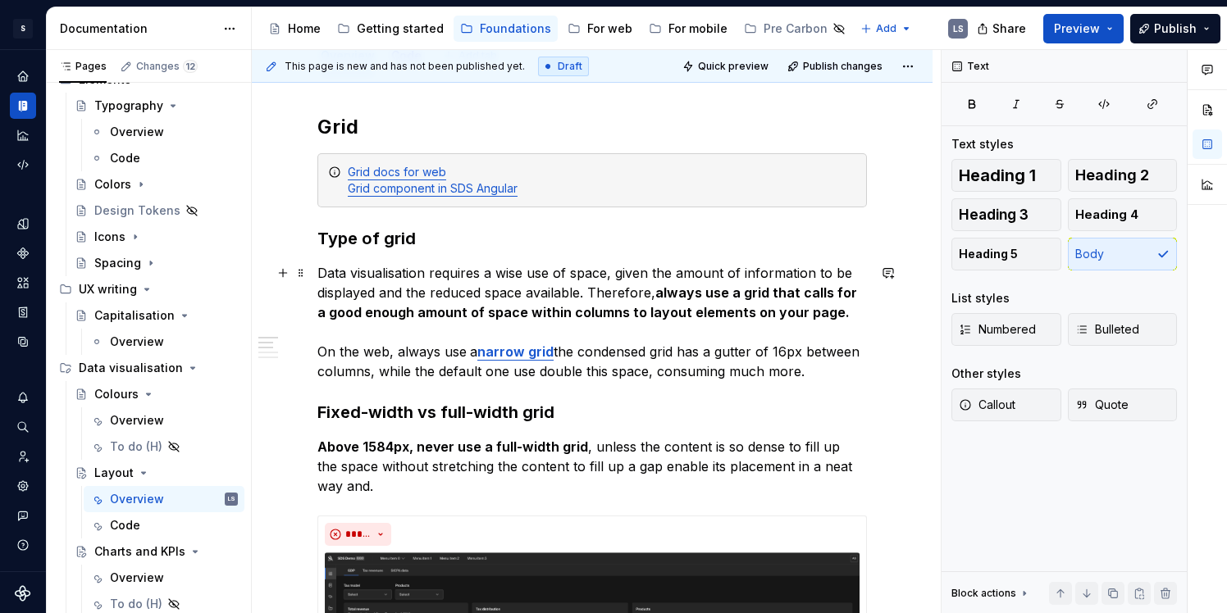
click at [814, 375] on p "Data visualisation requires a wise use of space, given the amount of informatio…" at bounding box center [591, 322] width 549 height 118
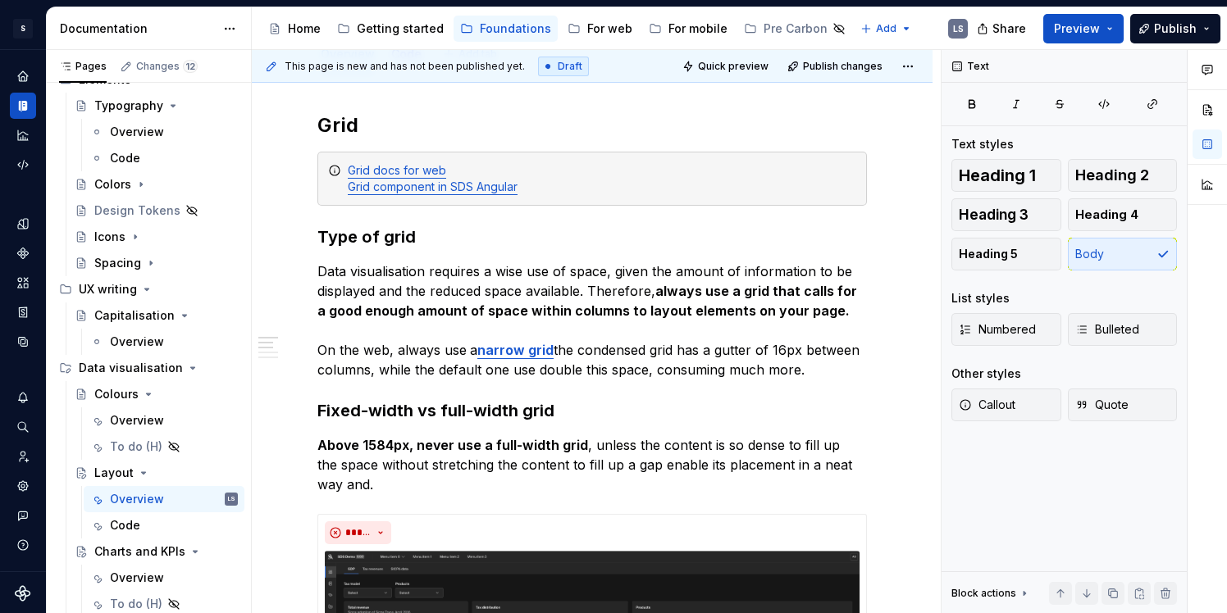
scroll to position [253, 0]
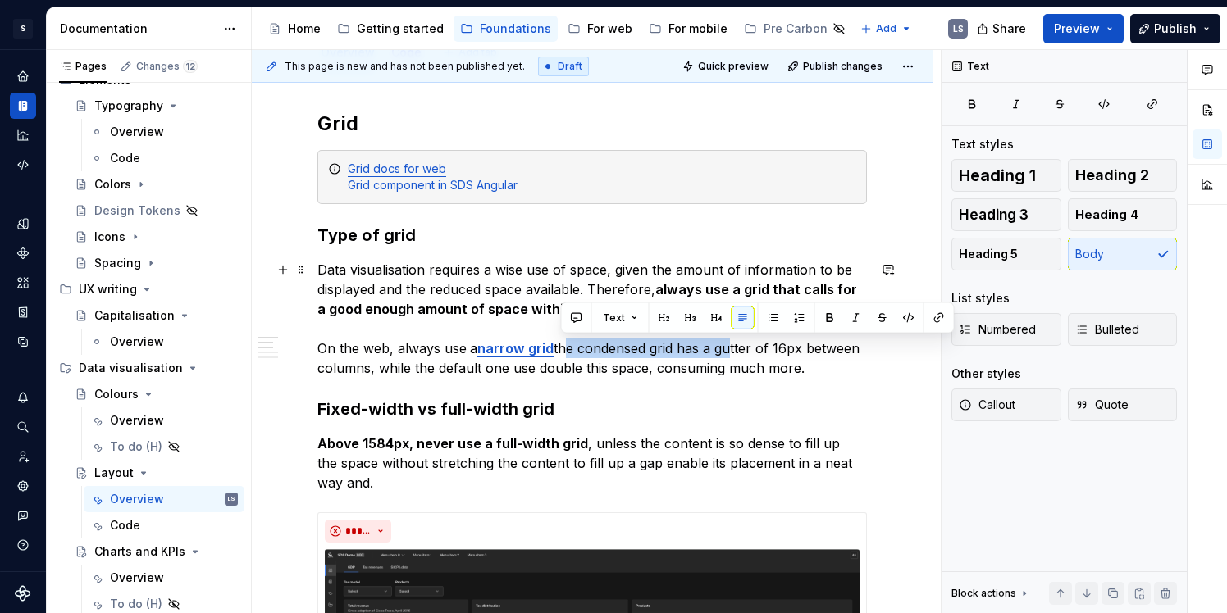
drag, startPoint x: 559, startPoint y: 349, endPoint x: 728, endPoint y: 347, distance: 169.0
click at [728, 347] on p "Data visualisation requires a wise use of space, given the amount of informatio…" at bounding box center [591, 319] width 549 height 118
click at [614, 349] on p "Data visualisation requires a wise use of space, given the amount of informatio…" at bounding box center [591, 319] width 549 height 118
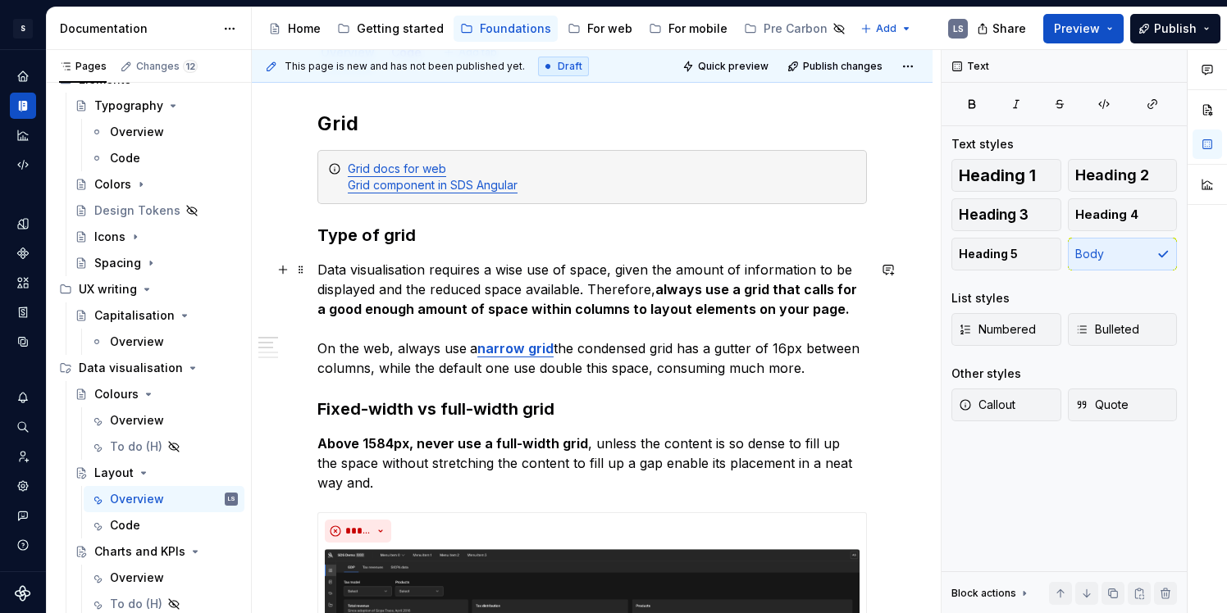
click at [565, 345] on p "Data visualisation requires a wise use of space, given the amount of informatio…" at bounding box center [591, 319] width 549 height 118
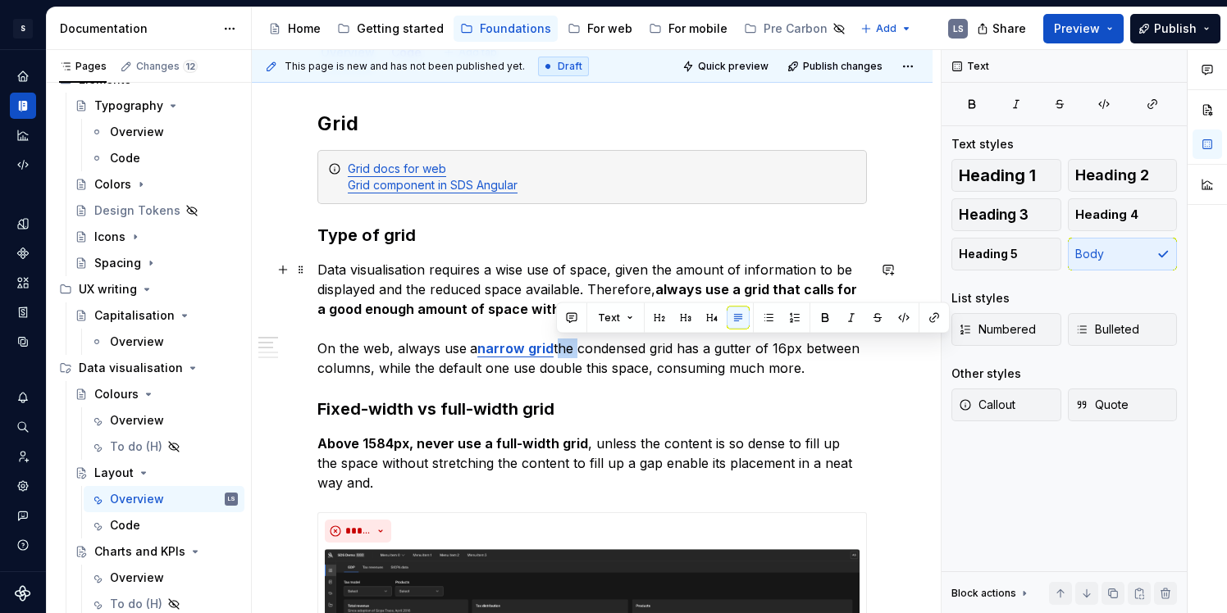
click at [565, 345] on p "Data visualisation requires a wise use of space, given the amount of informatio…" at bounding box center [591, 319] width 549 height 118
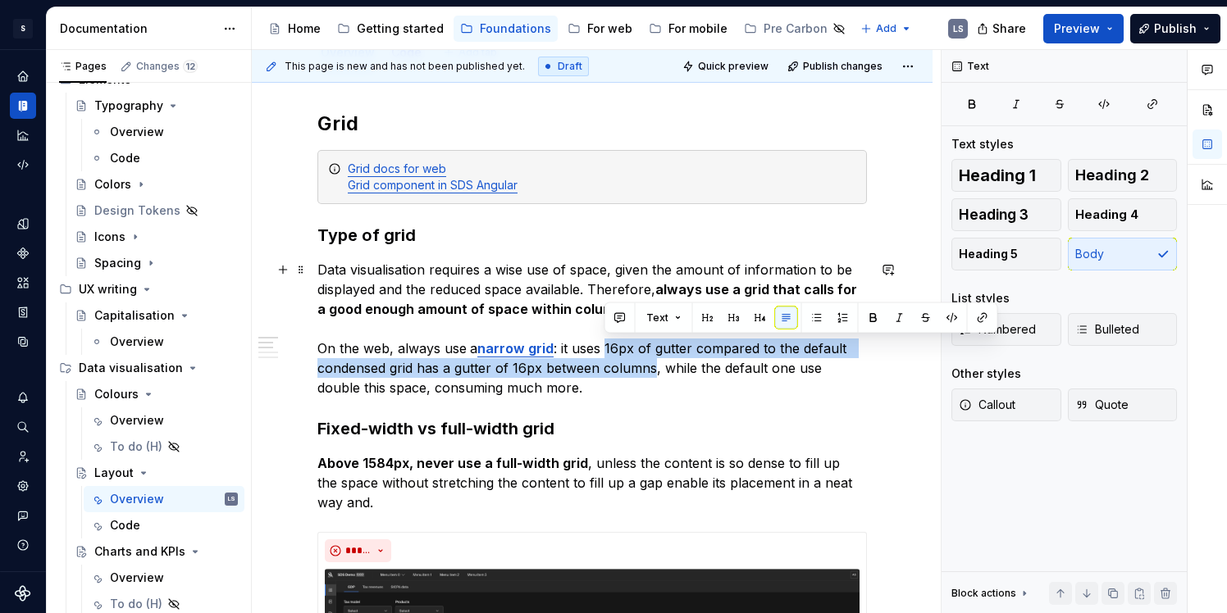
drag, startPoint x: 610, startPoint y: 345, endPoint x: 655, endPoint y: 367, distance: 49.9
click at [655, 367] on p "Data visualisation requires a wise use of space, given the amount of informatio…" at bounding box center [591, 329] width 549 height 138
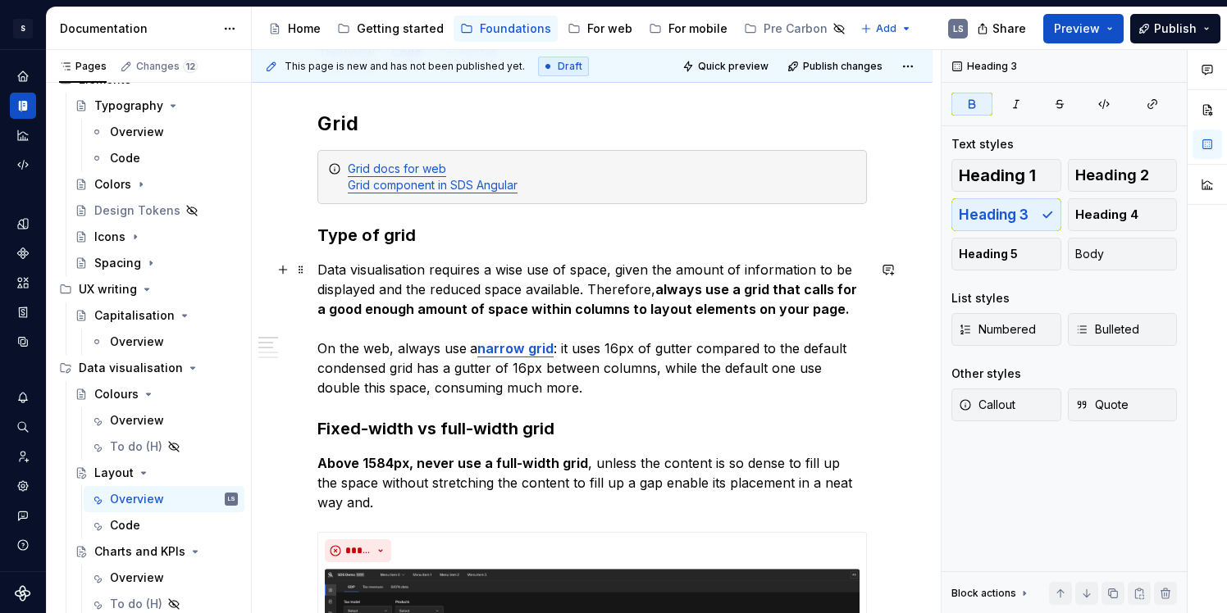
click at [638, 392] on p "Data visualisation requires a wise use of space, given the amount of informatio…" at bounding box center [591, 329] width 549 height 138
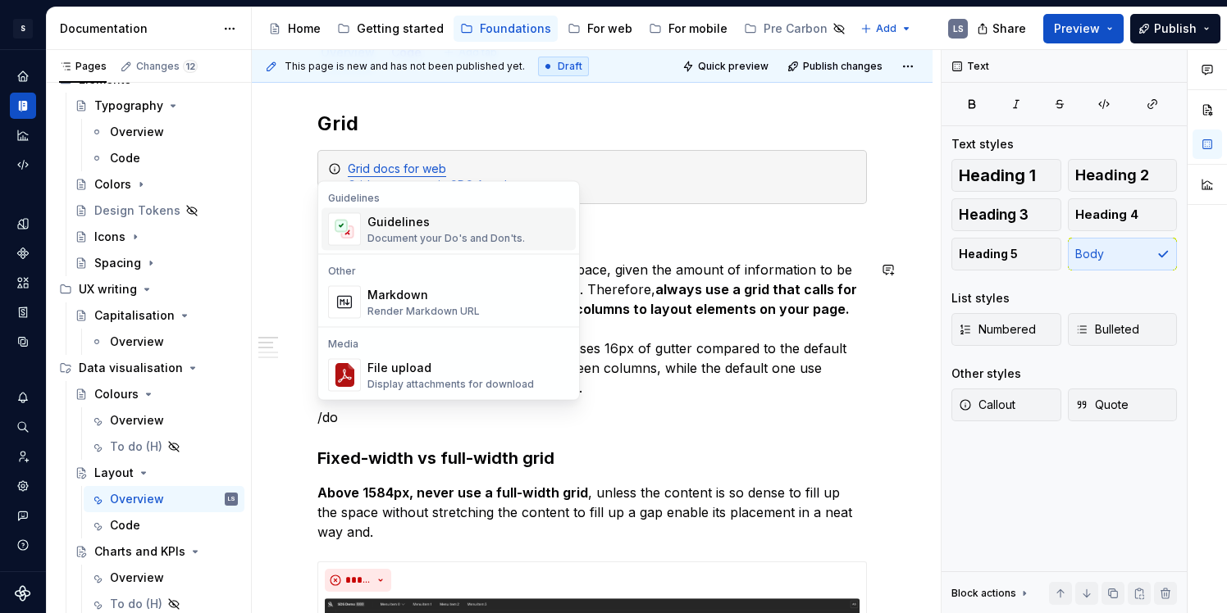
click at [450, 241] on div "Document your Do's and Don'ts." at bounding box center [445, 238] width 157 height 13
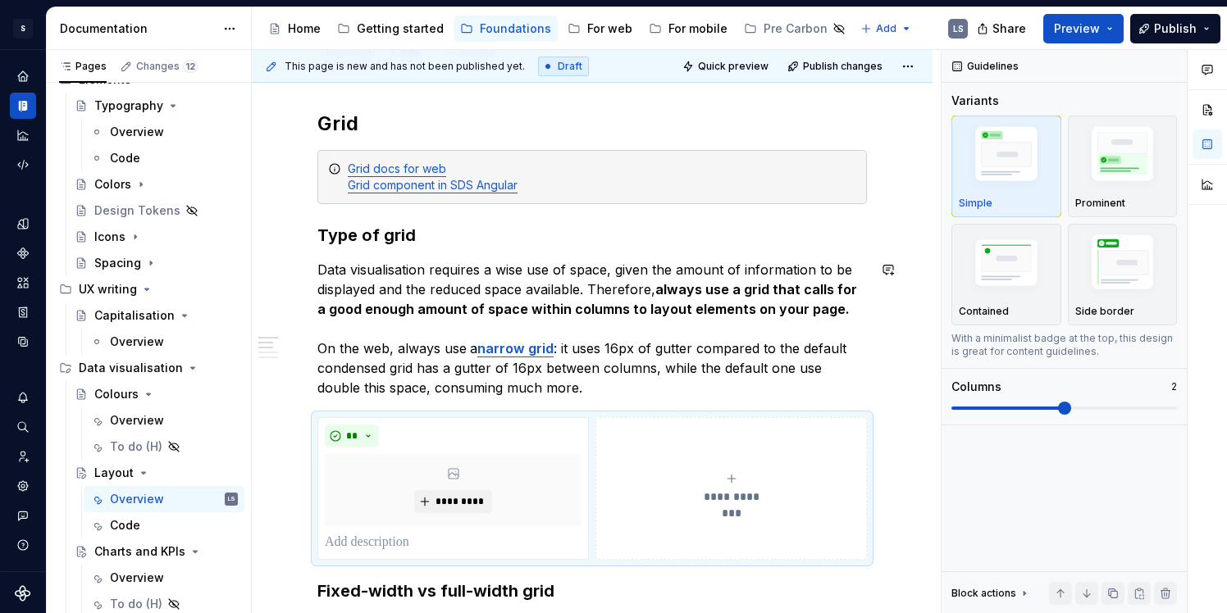
type textarea "*"
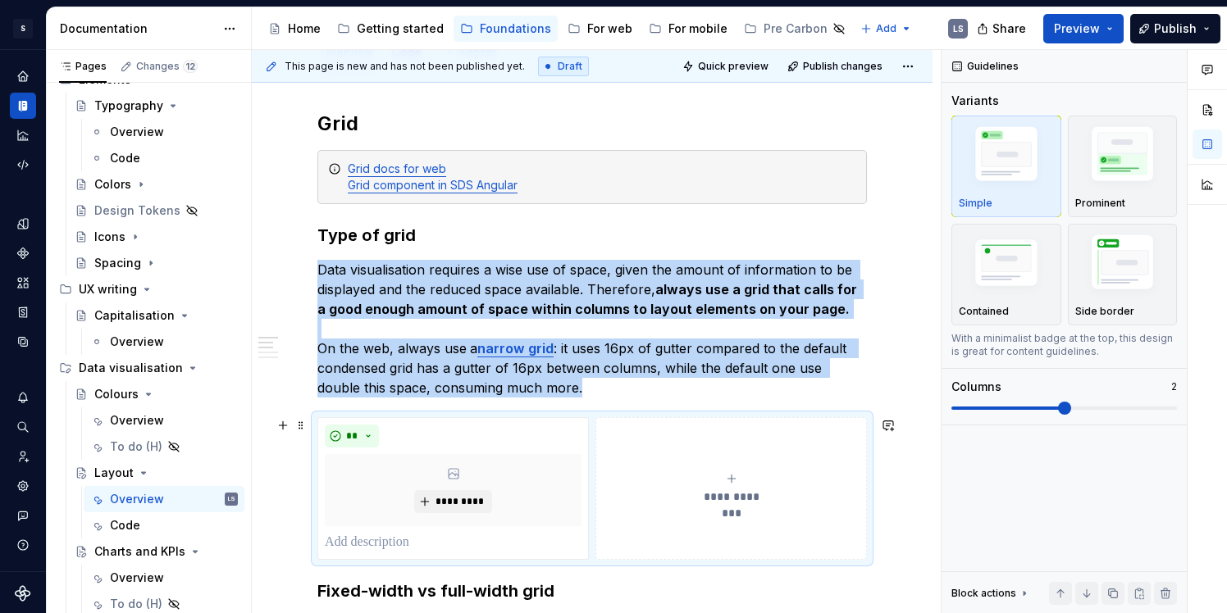
click at [692, 459] on button "**********" at bounding box center [730, 488] width 271 height 143
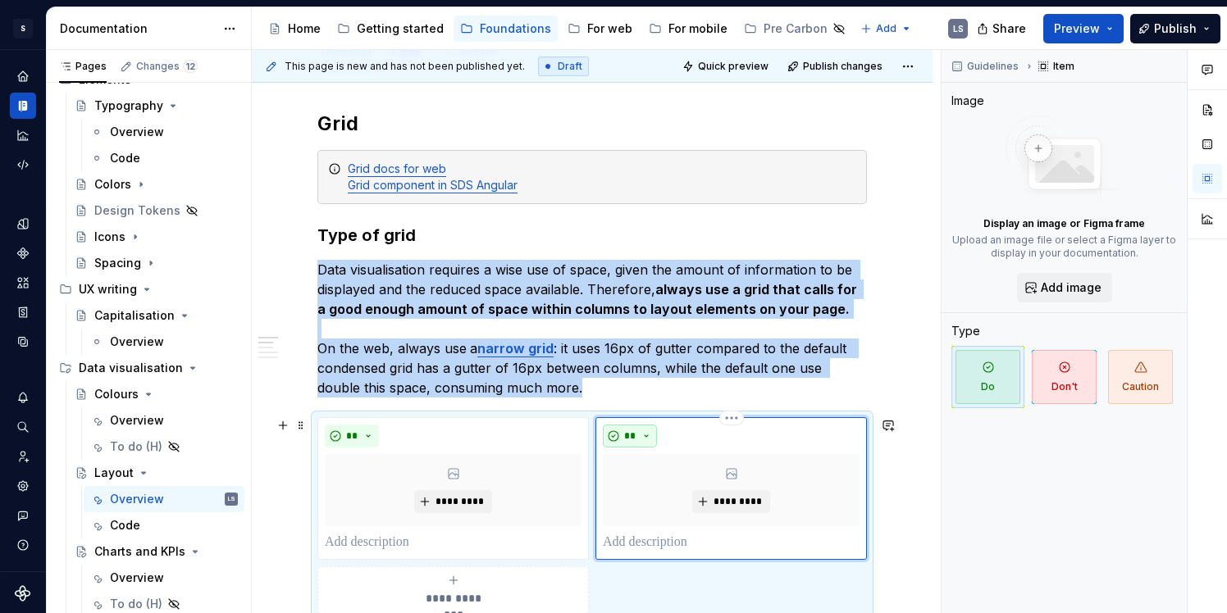
click at [638, 431] on button "**" at bounding box center [630, 436] width 54 height 23
click at [670, 491] on div "Don't" at bounding box center [668, 494] width 30 height 16
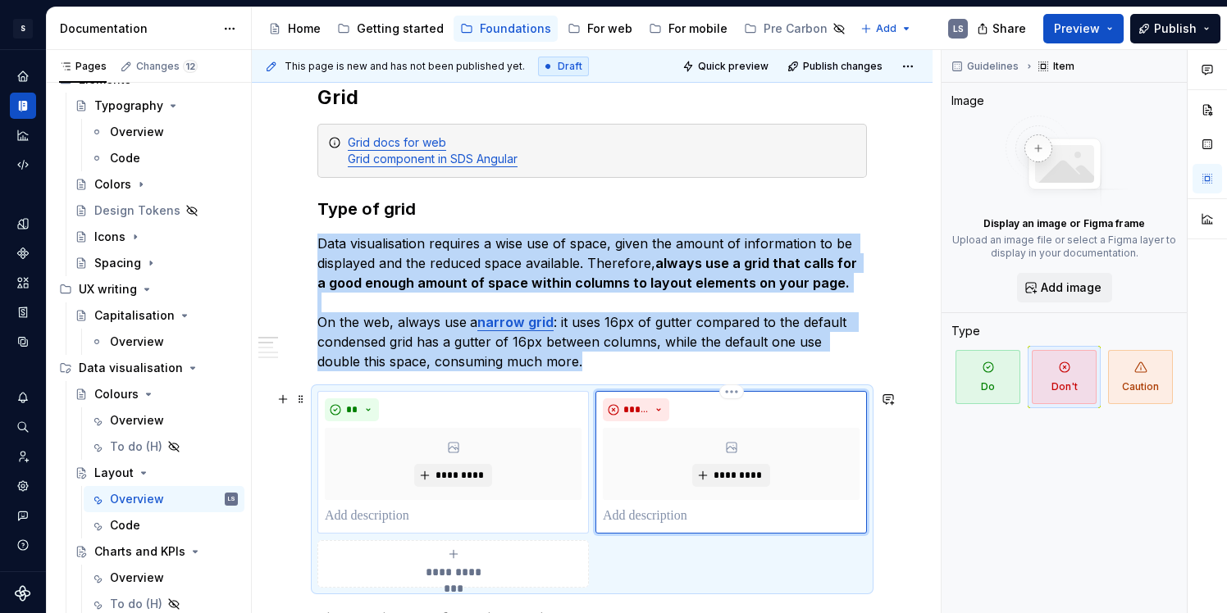
scroll to position [282, 0]
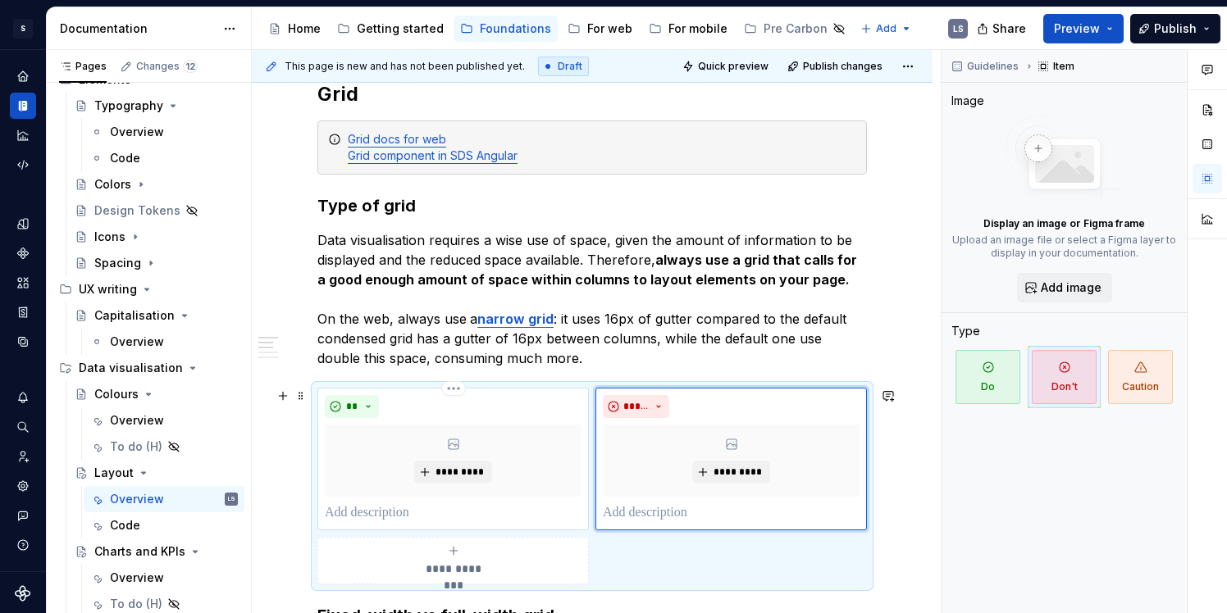
click at [422, 513] on p at bounding box center [453, 514] width 257 height 20
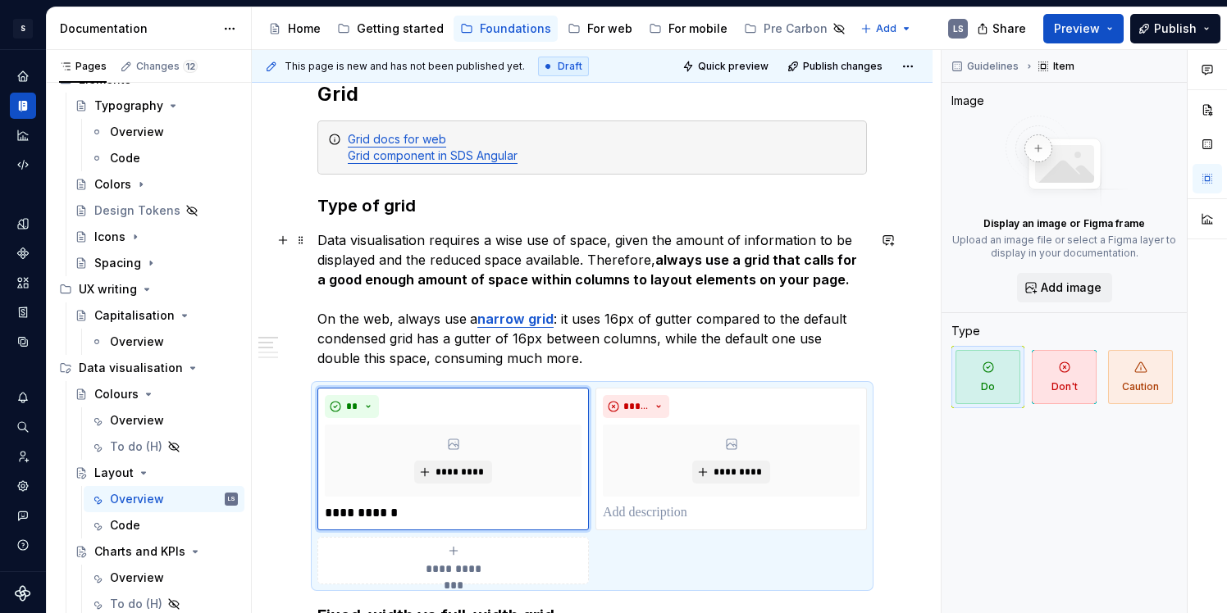
click at [723, 358] on p "Data visualisation requires a wise use of space, given the amount of informatio…" at bounding box center [591, 299] width 549 height 138
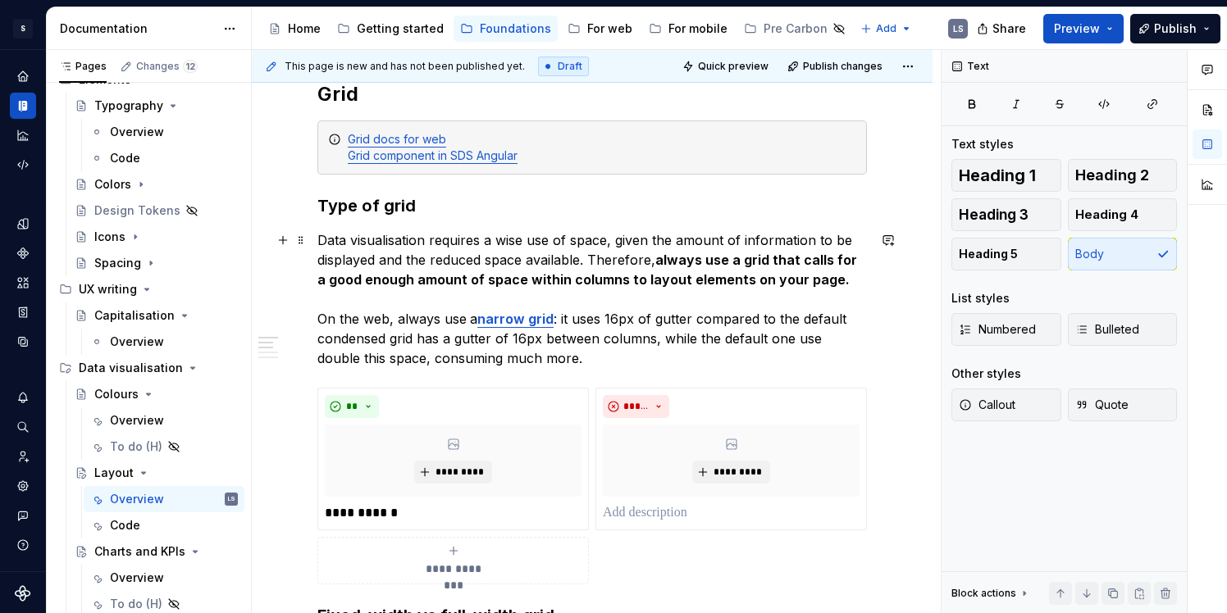
click at [639, 362] on p "Data visualisation requires a wise use of space, given the amount of informatio…" at bounding box center [591, 299] width 549 height 138
click at [420, 505] on p "**********" at bounding box center [453, 514] width 257 height 20
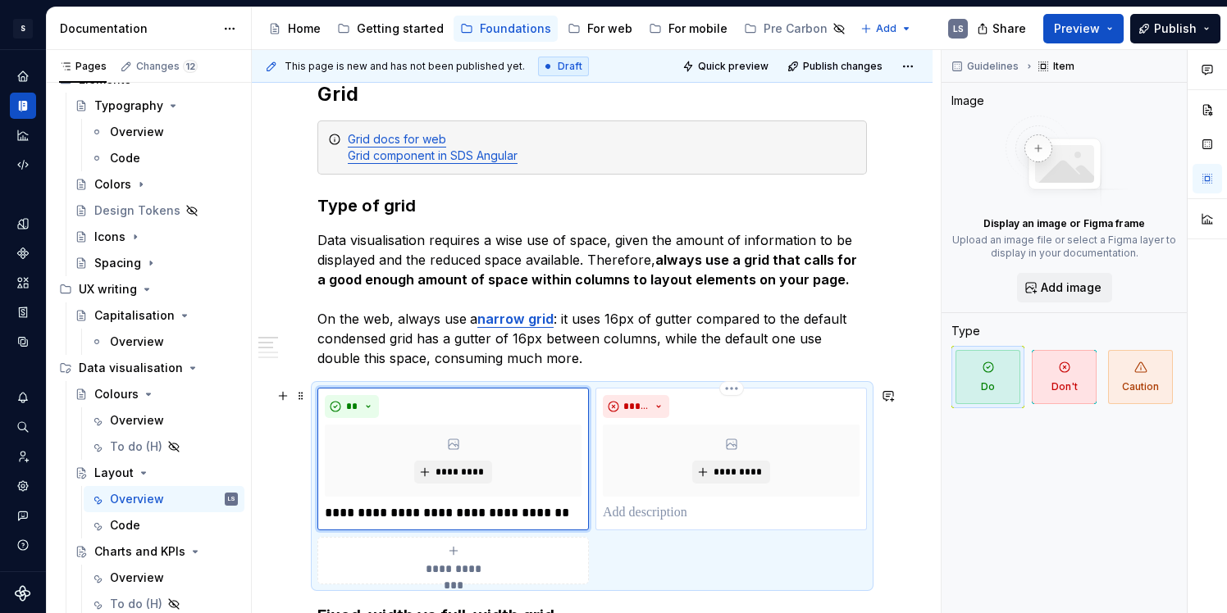
drag, startPoint x: 613, startPoint y: 513, endPoint x: 645, endPoint y: 513, distance: 32.0
click at [613, 513] on p at bounding box center [731, 514] width 257 height 20
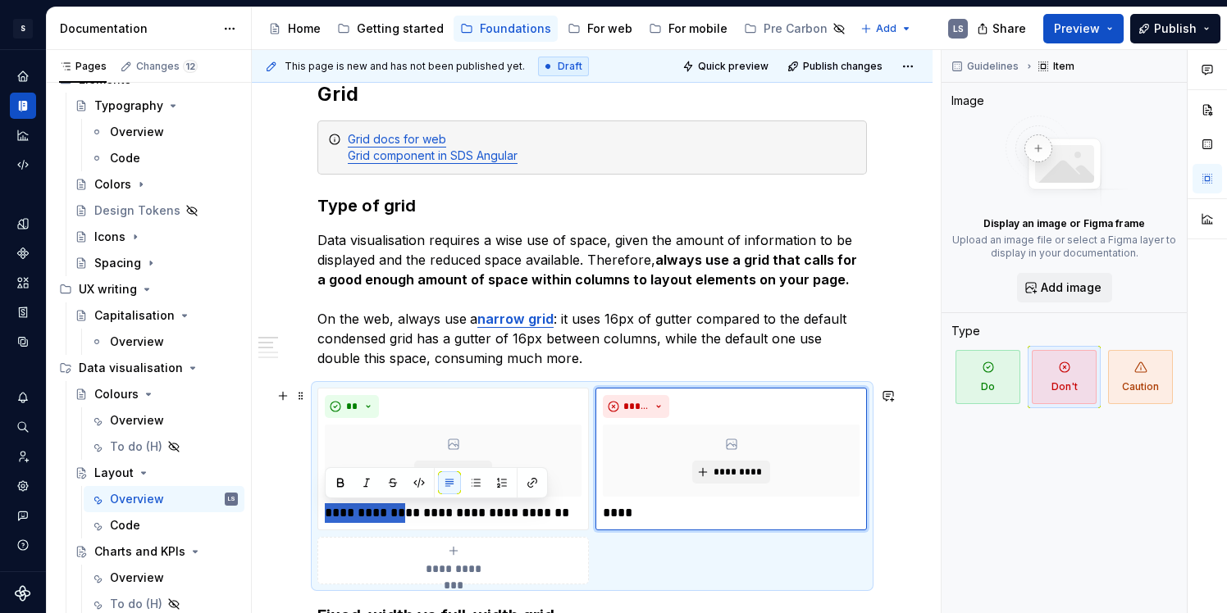
drag, startPoint x: 404, startPoint y: 510, endPoint x: 279, endPoint y: 504, distance: 125.7
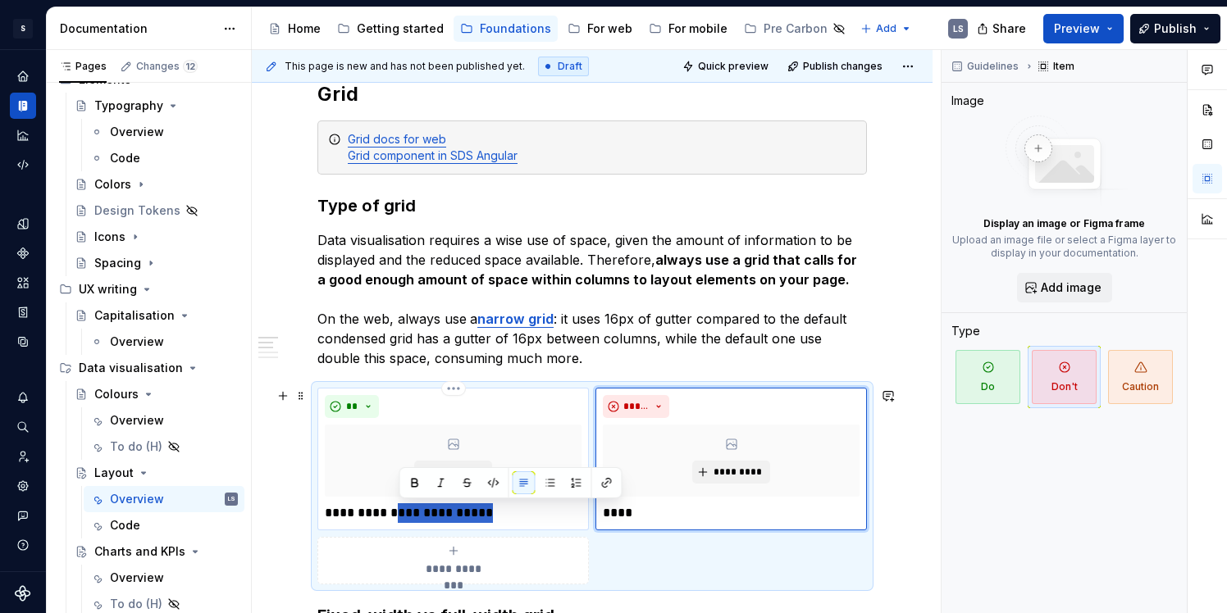
drag, startPoint x: 401, startPoint y: 513, endPoint x: 508, endPoint y: 517, distance: 107.5
click at [508, 517] on p "**********" at bounding box center [453, 514] width 257 height 20
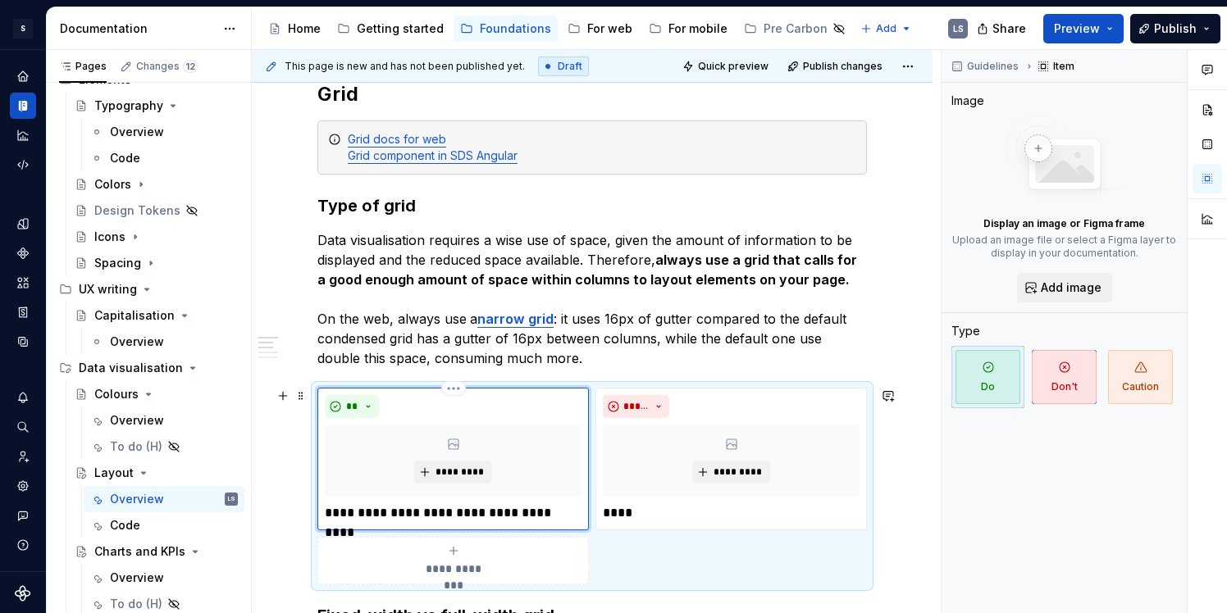
scroll to position [290, 0]
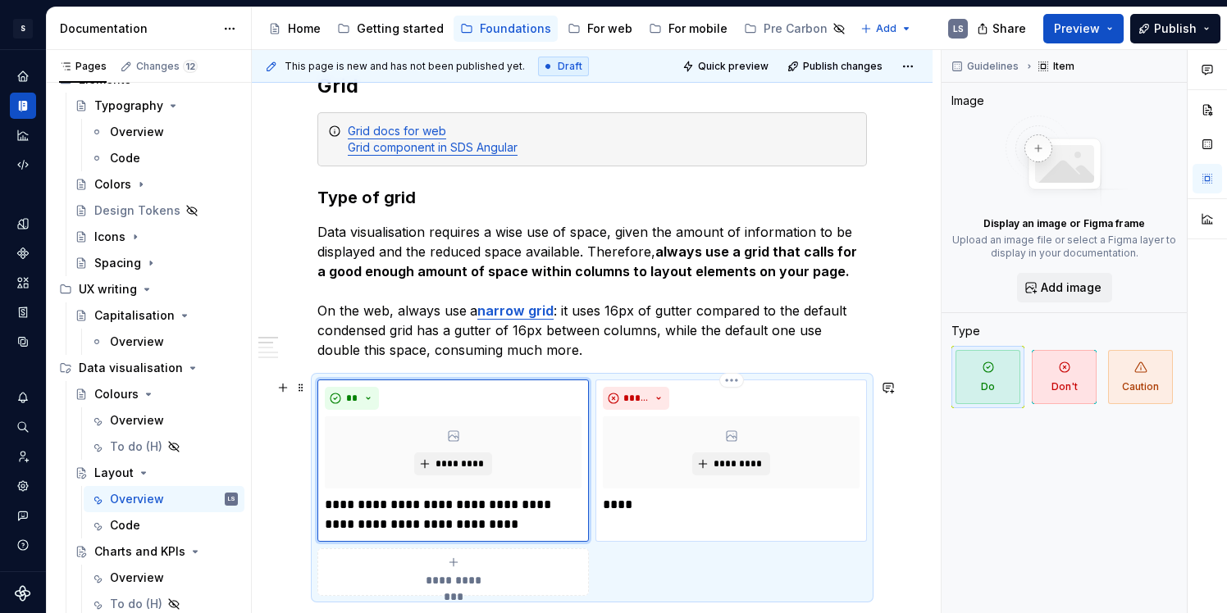
click at [636, 497] on p "****" at bounding box center [731, 505] width 257 height 20
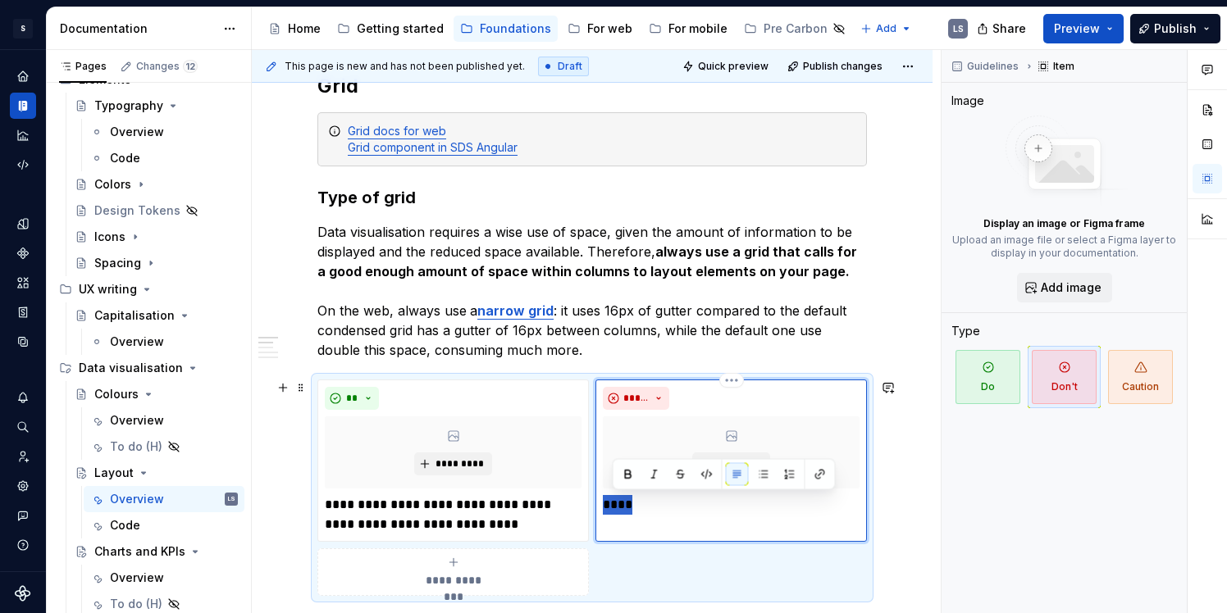
drag, startPoint x: 636, startPoint y: 500, endPoint x: 606, endPoint y: 497, distance: 30.5
click at [606, 497] on p "****" at bounding box center [731, 505] width 257 height 20
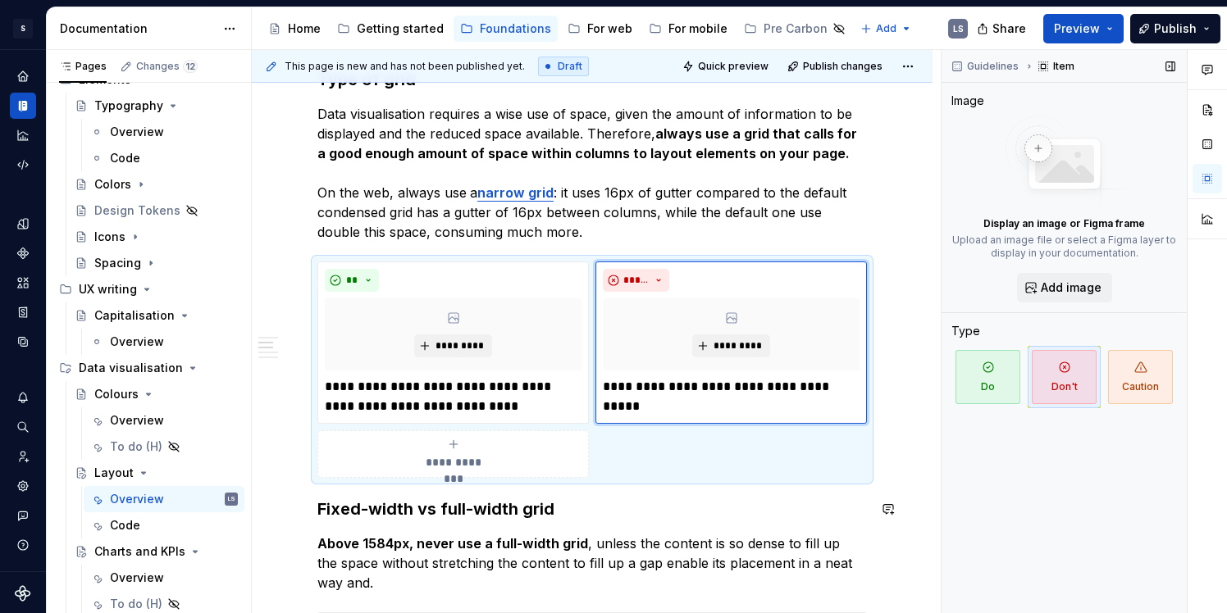
scroll to position [422, 0]
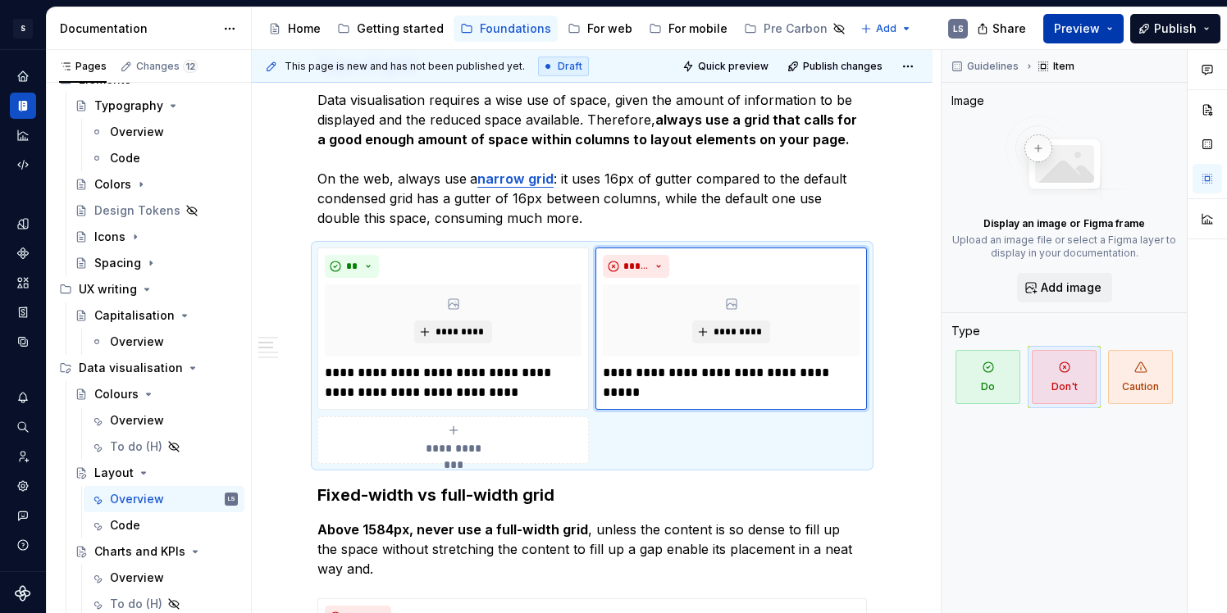
click at [1063, 18] on button "Preview" at bounding box center [1083, 29] width 80 height 30
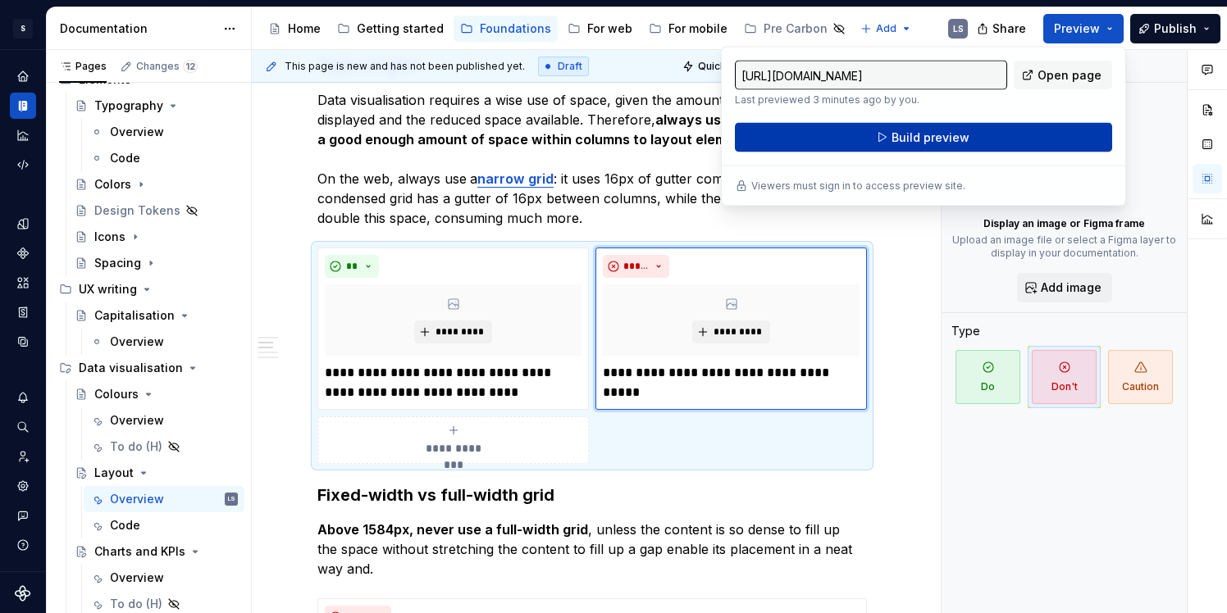
click at [946, 137] on span "Build preview" at bounding box center [930, 138] width 78 height 16
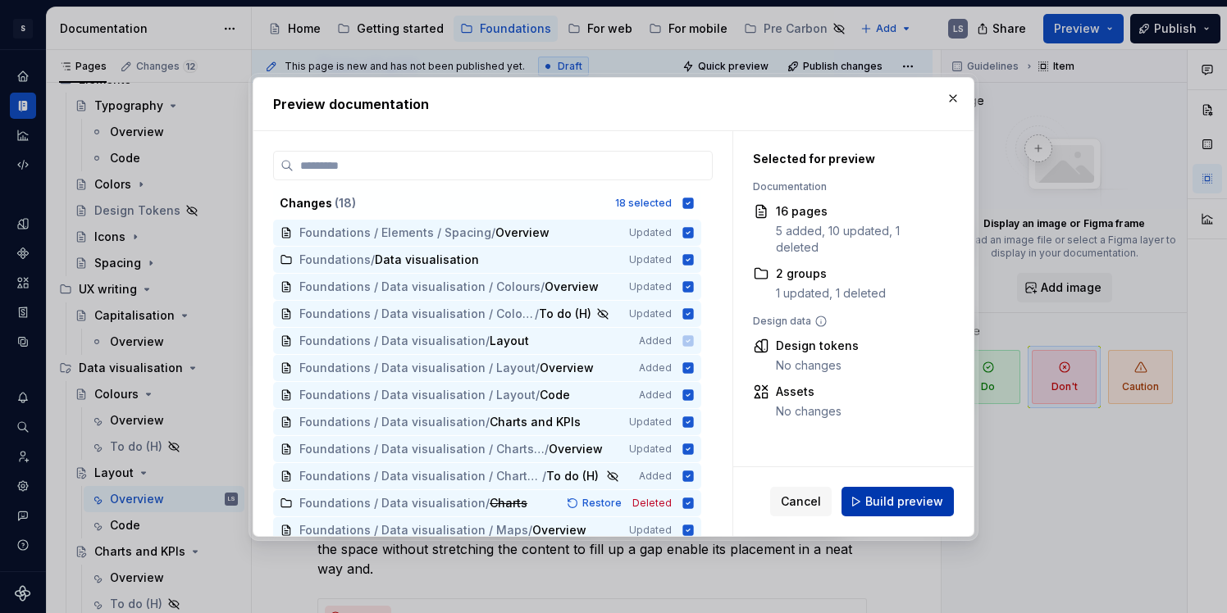
click at [909, 509] on button "Build preview" at bounding box center [897, 502] width 112 height 30
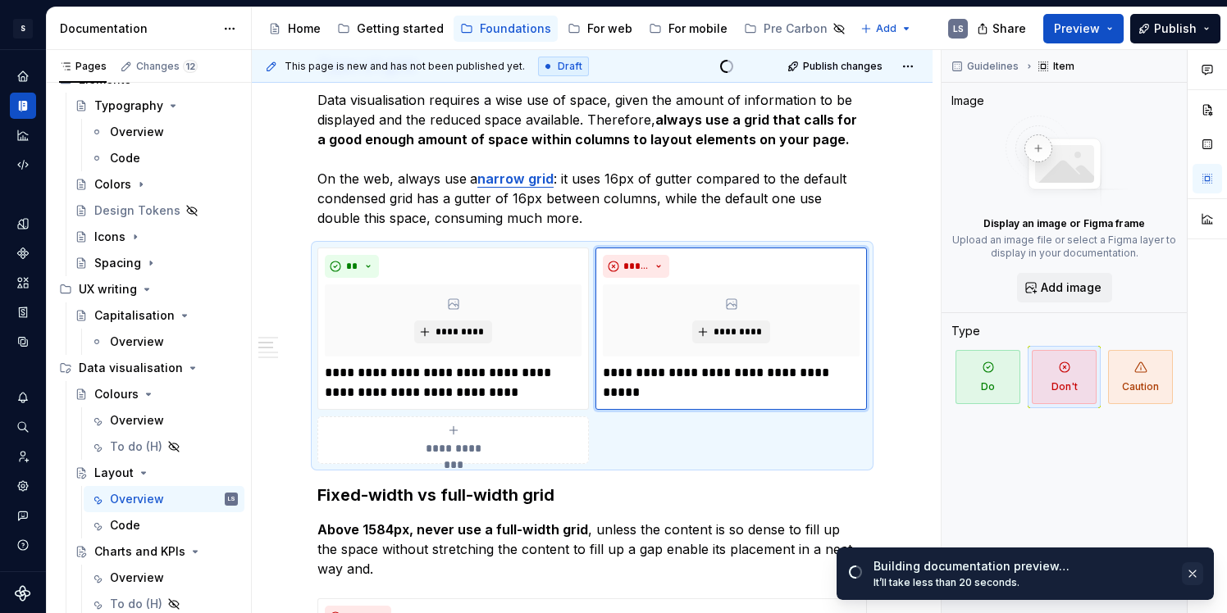
click at [1195, 570] on button "button" at bounding box center [1192, 574] width 21 height 23
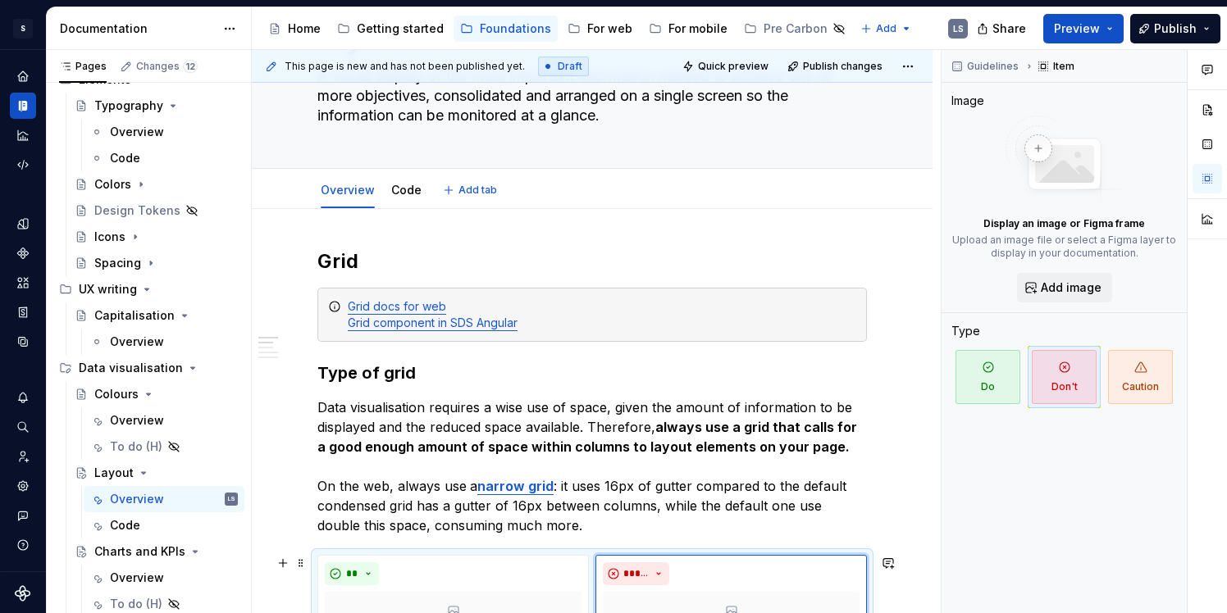
scroll to position [11, 0]
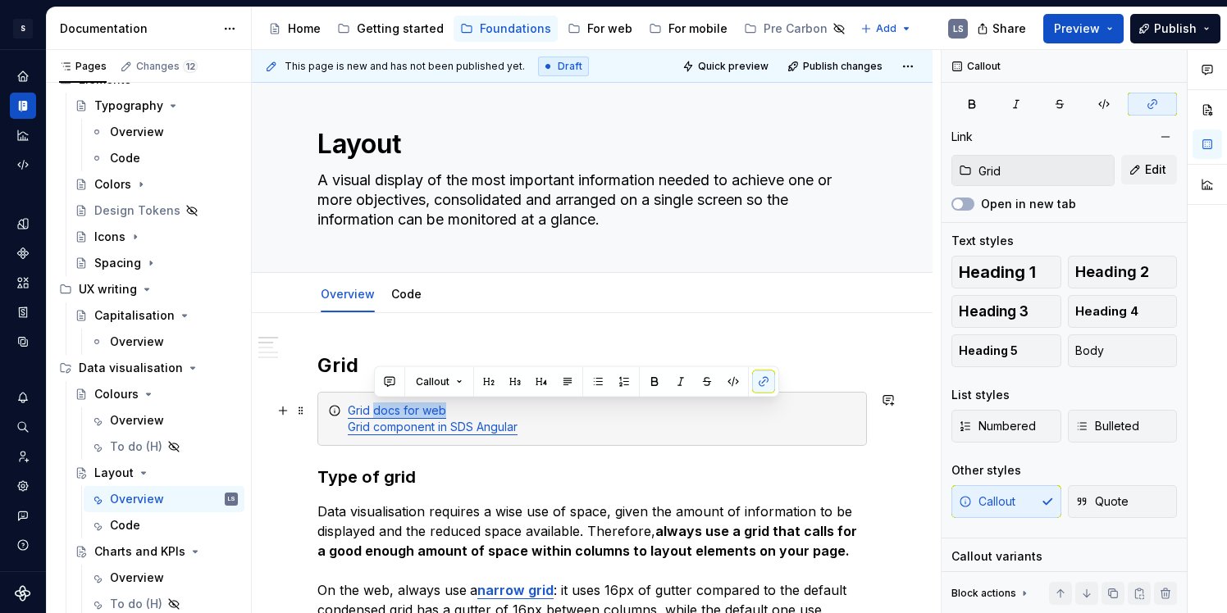
drag, startPoint x: 426, startPoint y: 409, endPoint x: 375, endPoint y: 412, distance: 51.7
click at [375, 412] on div "Grid docs for web Grid component in SDS Angular" at bounding box center [602, 419] width 508 height 33
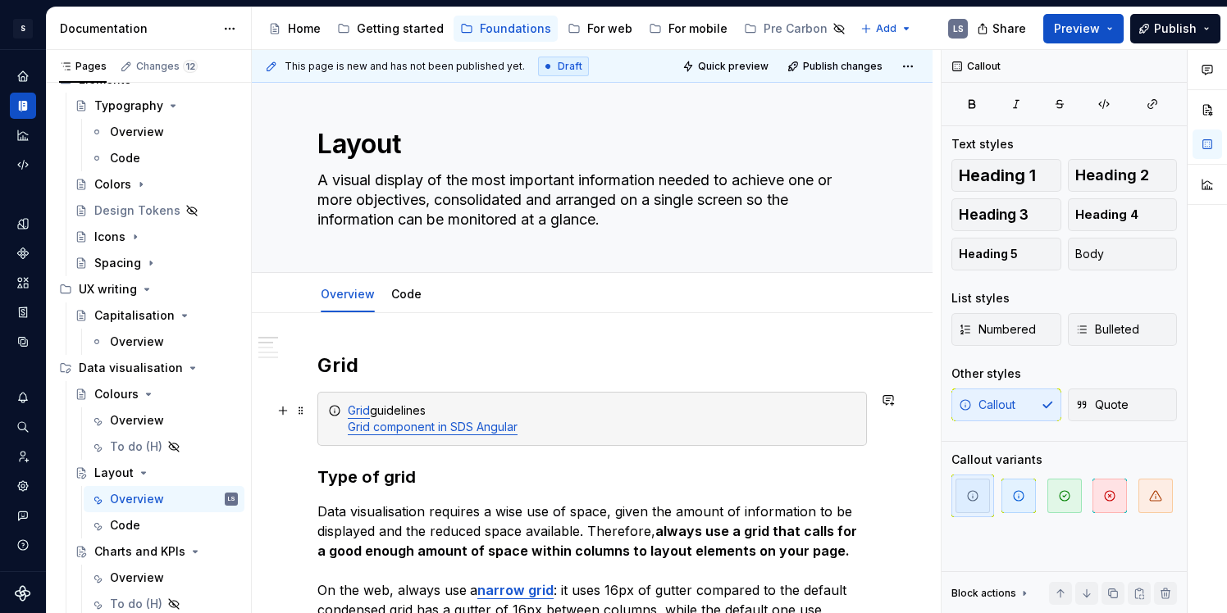
click at [458, 417] on div "Grid guidelines Grid component in SDS Angular" at bounding box center [602, 419] width 508 height 33
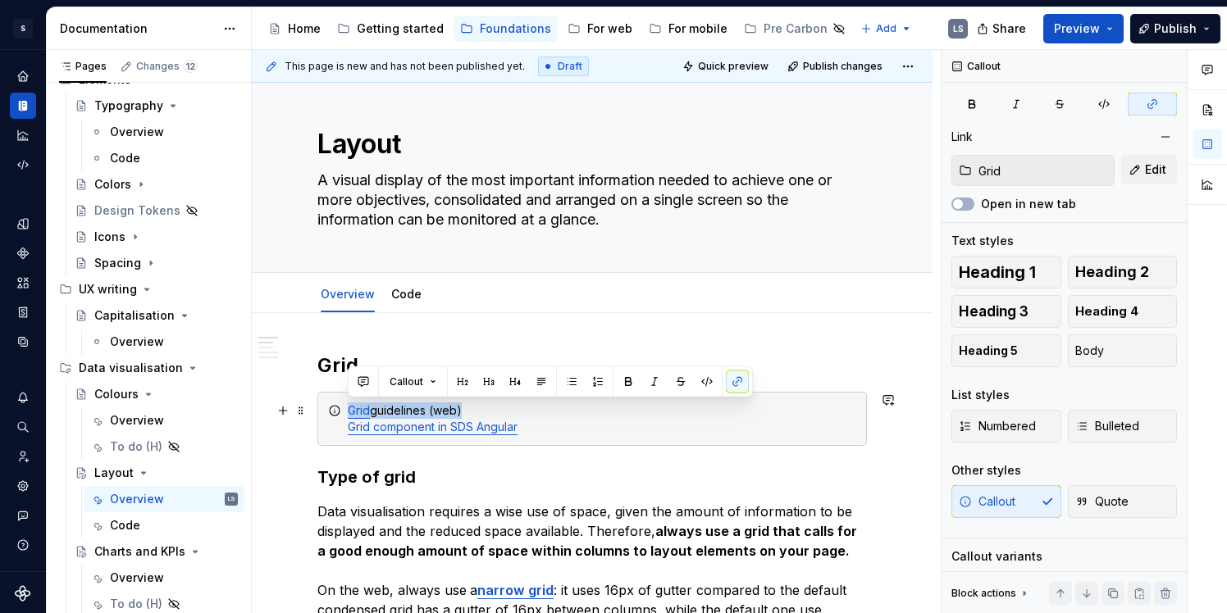
drag, startPoint x: 454, startPoint y: 409, endPoint x: 347, endPoint y: 415, distance: 107.6
click at [347, 415] on div "Grid guidelines (web) Grid component in SDS Angular" at bounding box center [591, 419] width 549 height 54
click at [730, 388] on button "button" at bounding box center [737, 382] width 23 height 23
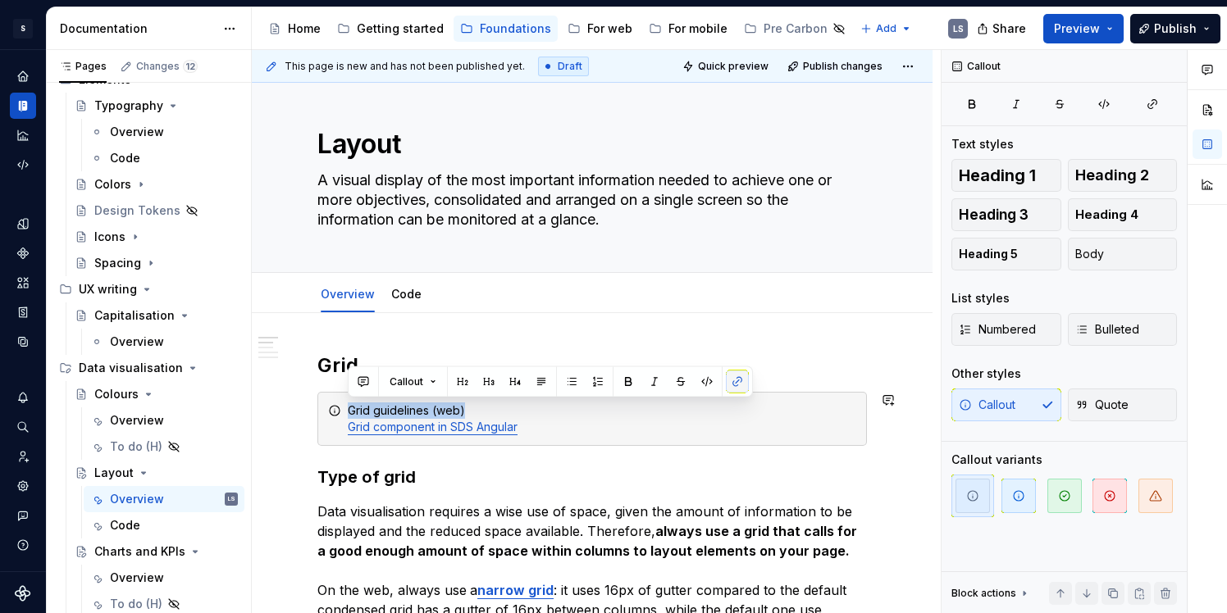
click at [733, 387] on button "button" at bounding box center [737, 382] width 23 height 23
click at [734, 385] on button "button" at bounding box center [737, 382] width 23 height 23
click at [742, 387] on button "button" at bounding box center [737, 382] width 23 height 23
type textarea "*"
click at [732, 383] on button "button" at bounding box center [737, 382] width 23 height 23
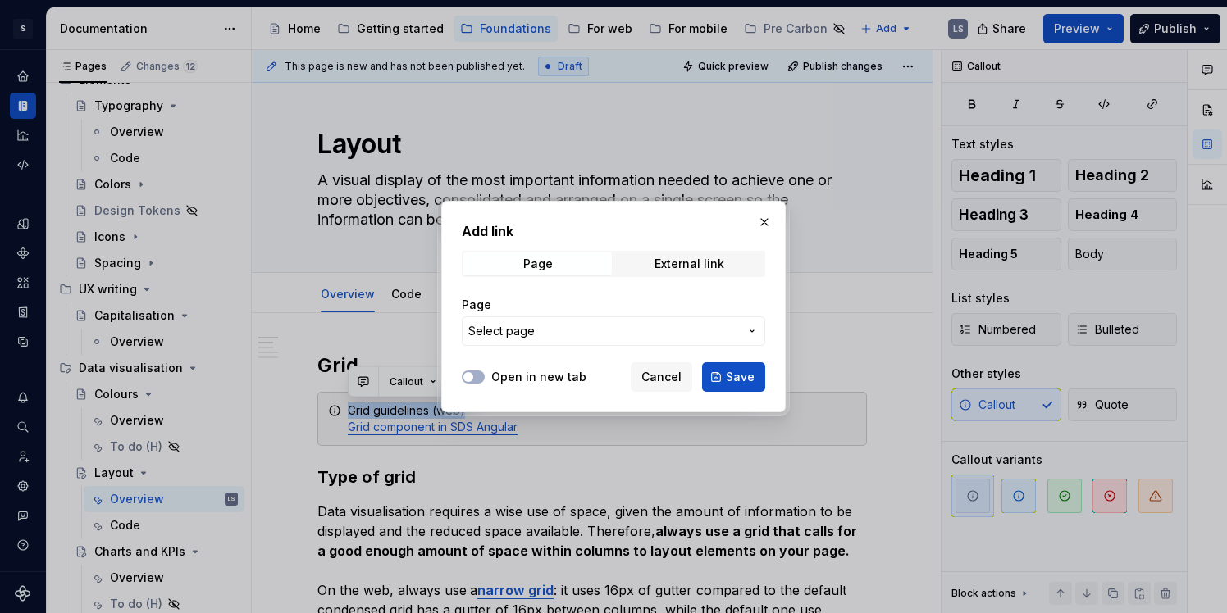
click at [668, 325] on span "Select page" at bounding box center [603, 331] width 271 height 16
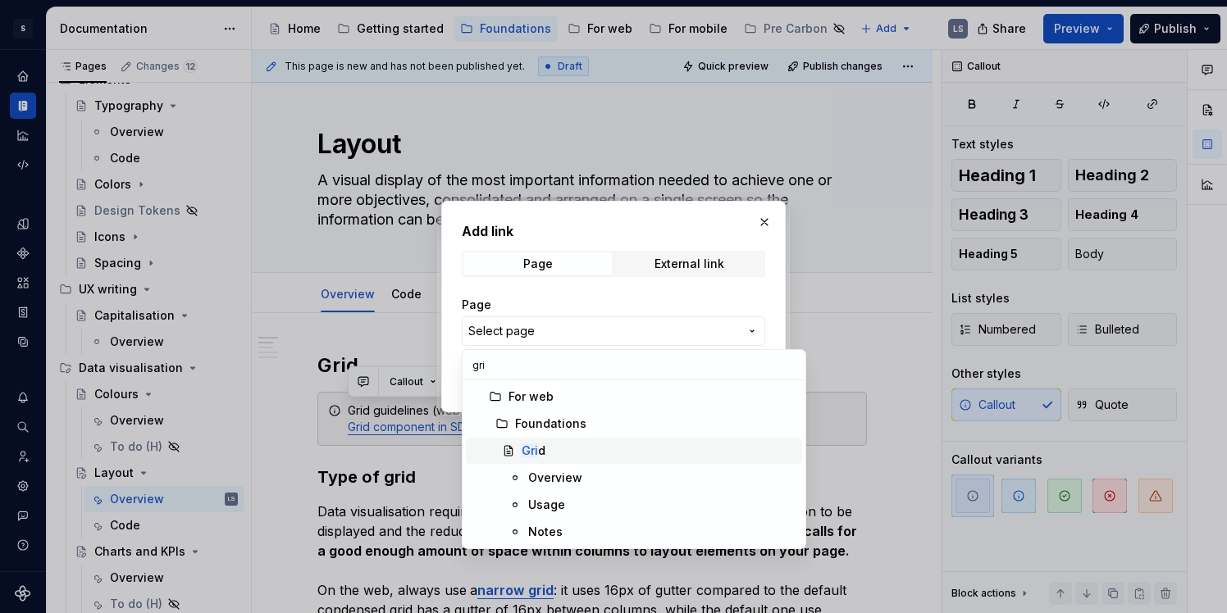
type input "gri"
click at [590, 456] on div "Gri d" at bounding box center [659, 451] width 274 height 16
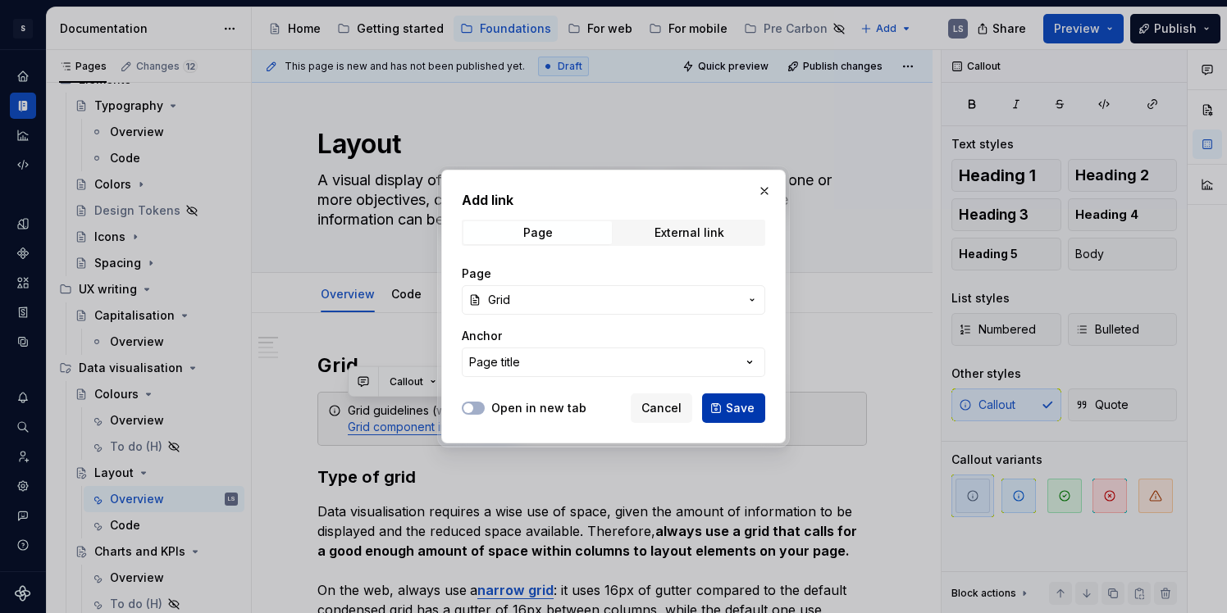
click at [755, 408] on button "Save" at bounding box center [733, 409] width 63 height 30
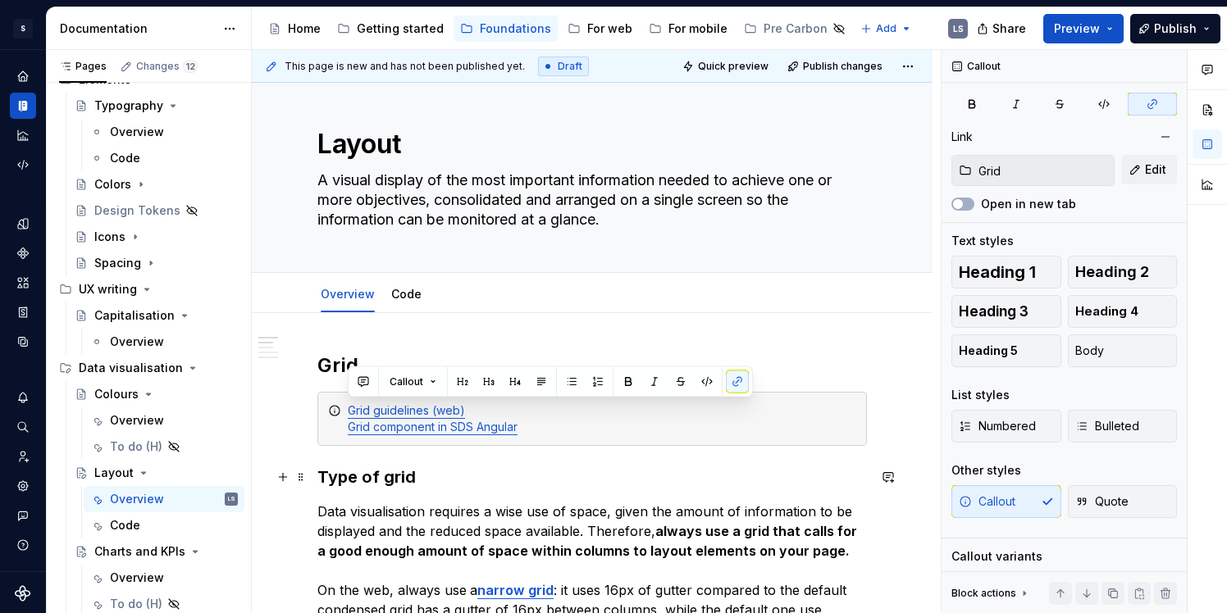
click at [564, 471] on h3 "Type of grid" at bounding box center [591, 477] width 549 height 23
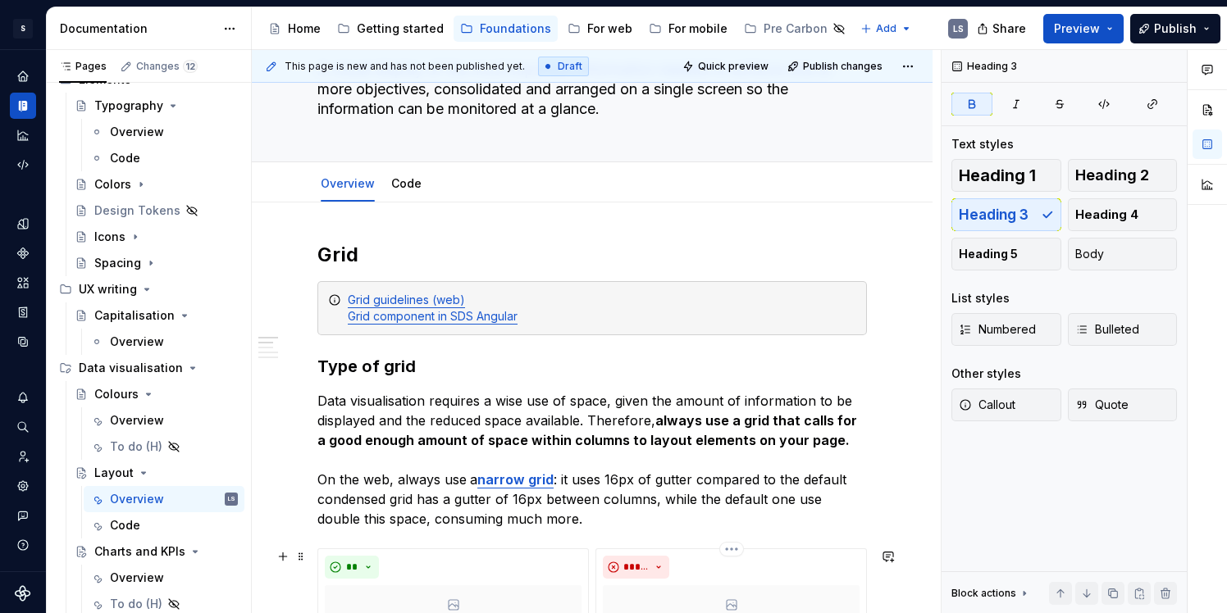
scroll to position [0, 0]
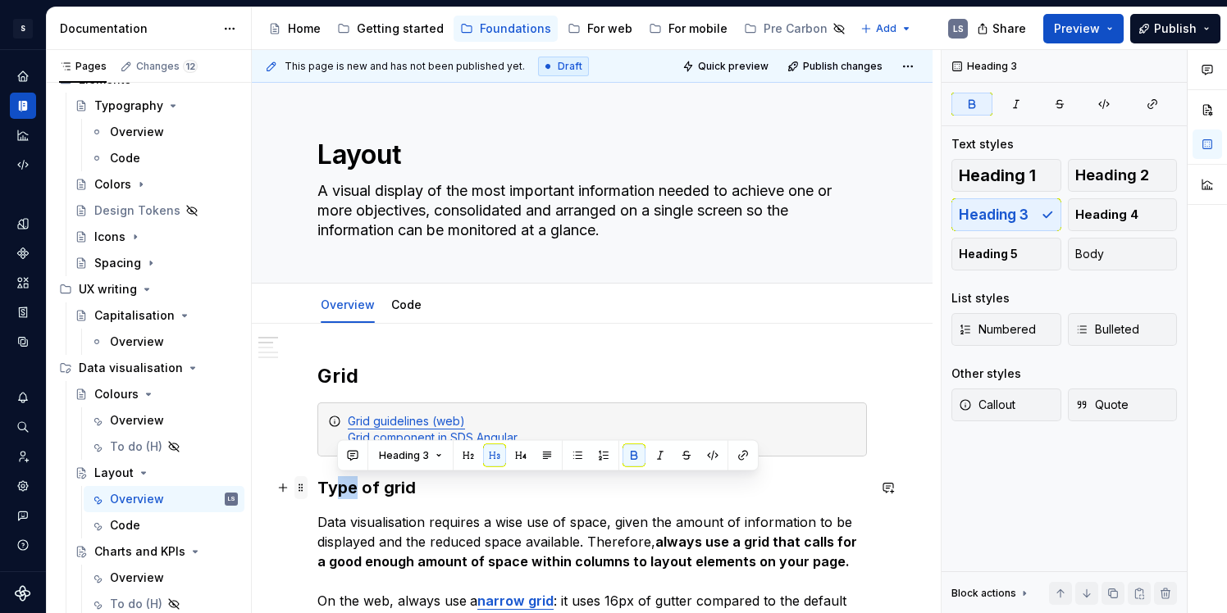
drag, startPoint x: 354, startPoint y: 486, endPoint x: 303, endPoint y: 486, distance: 51.7
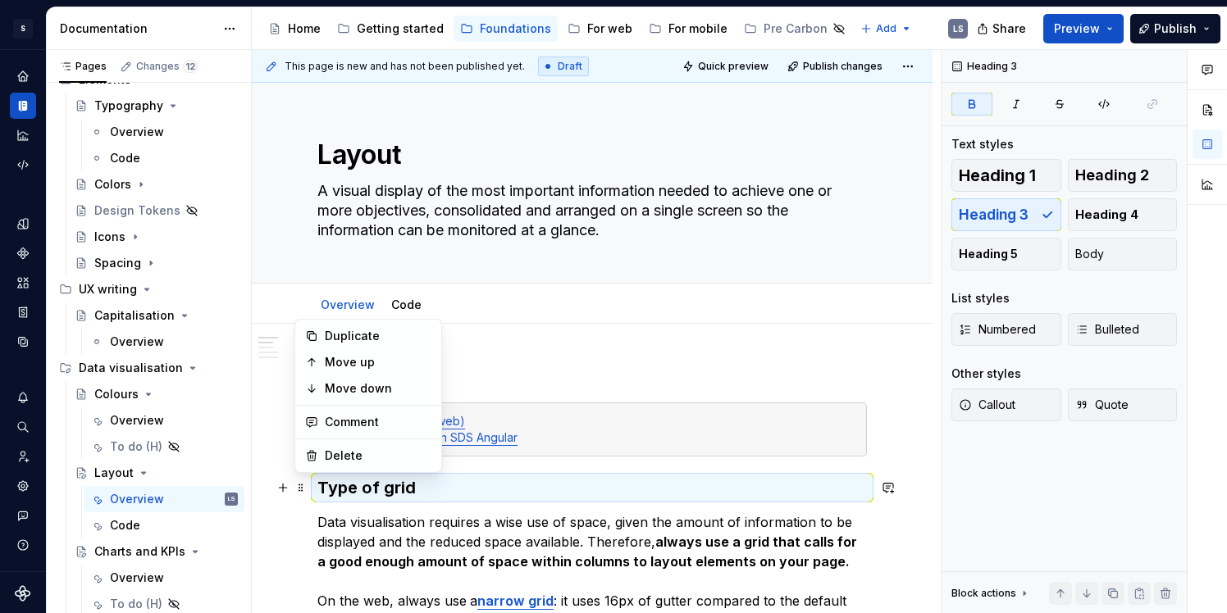
click at [435, 499] on h3 "Type of grid" at bounding box center [591, 487] width 549 height 23
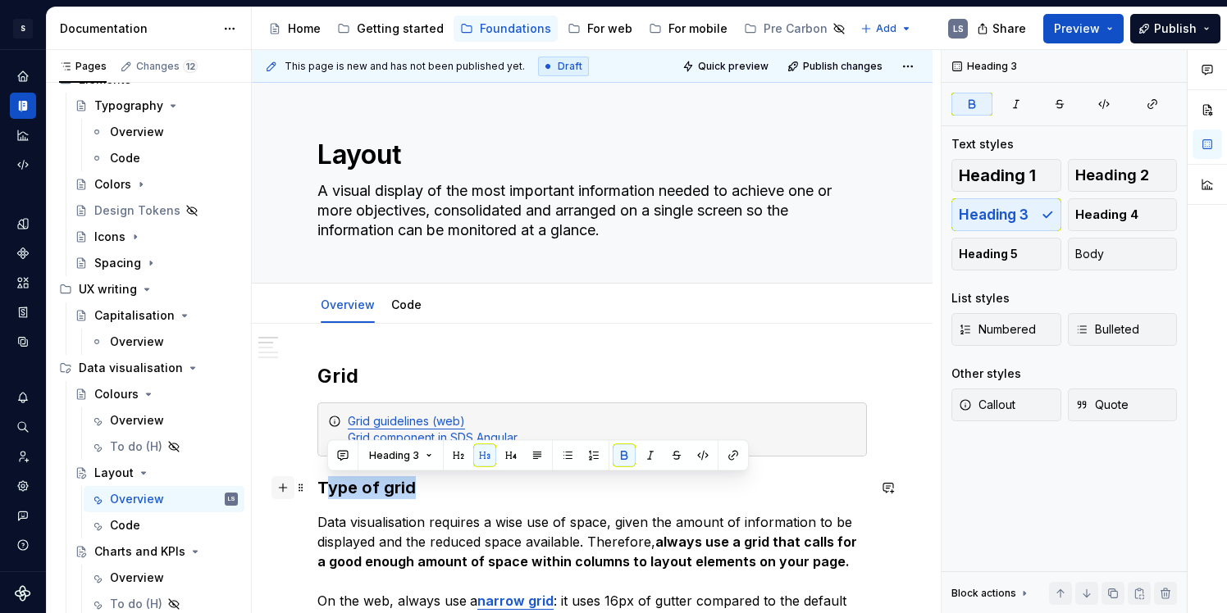
drag, startPoint x: 382, startPoint y: 489, endPoint x: 292, endPoint y: 493, distance: 90.3
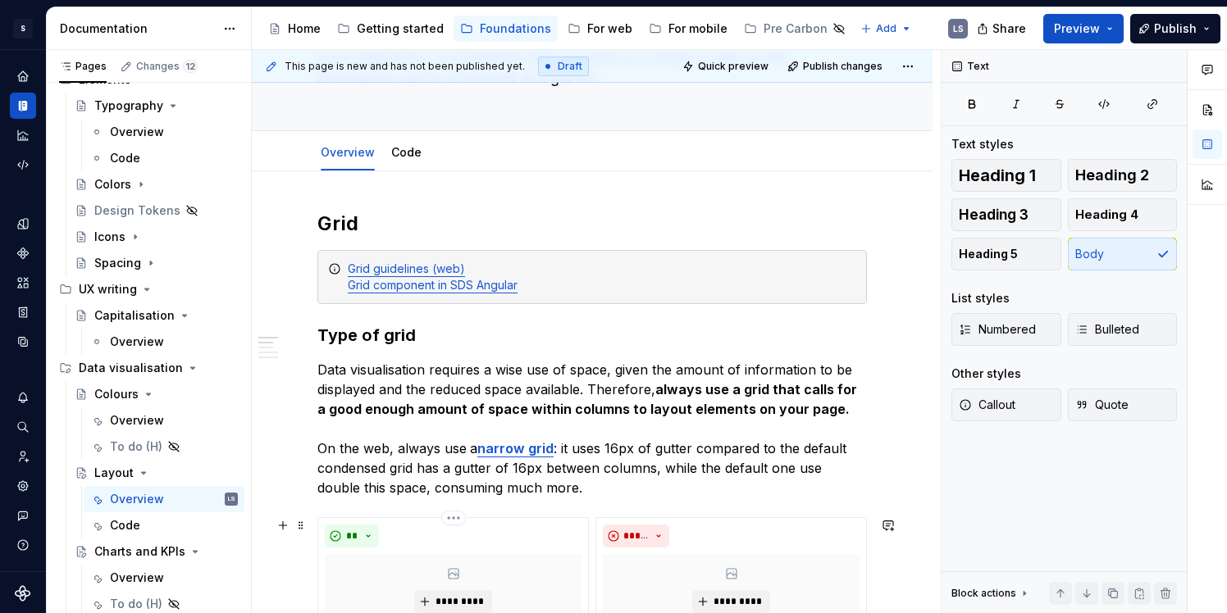
scroll to position [153, 0]
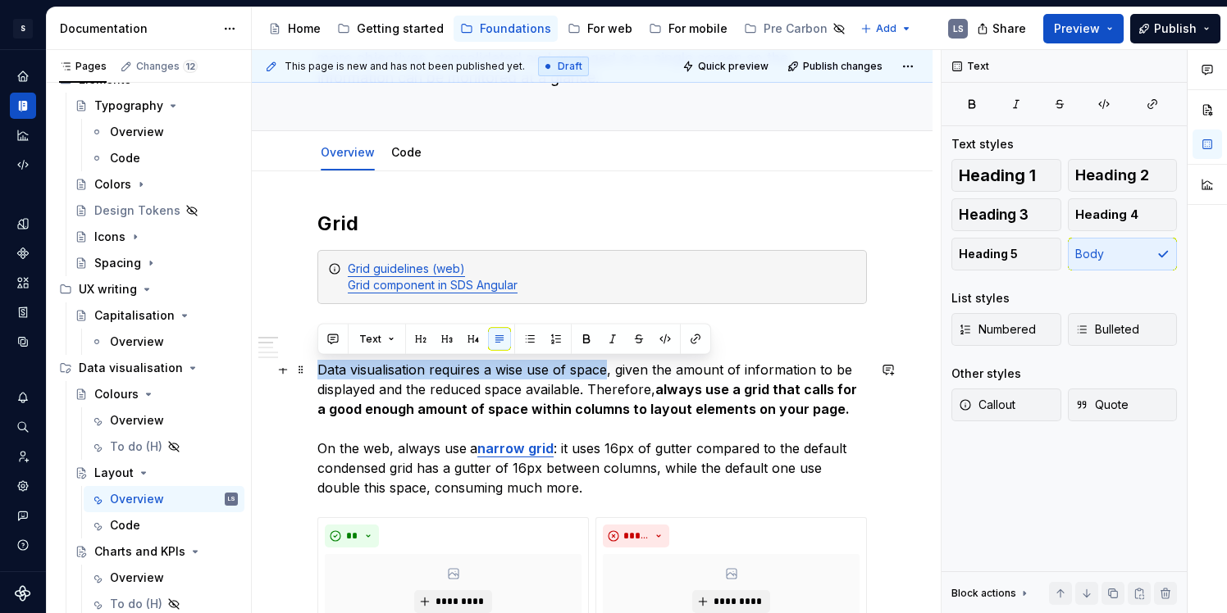
drag, startPoint x: 604, startPoint y: 371, endPoint x: 313, endPoint y: 373, distance: 291.2
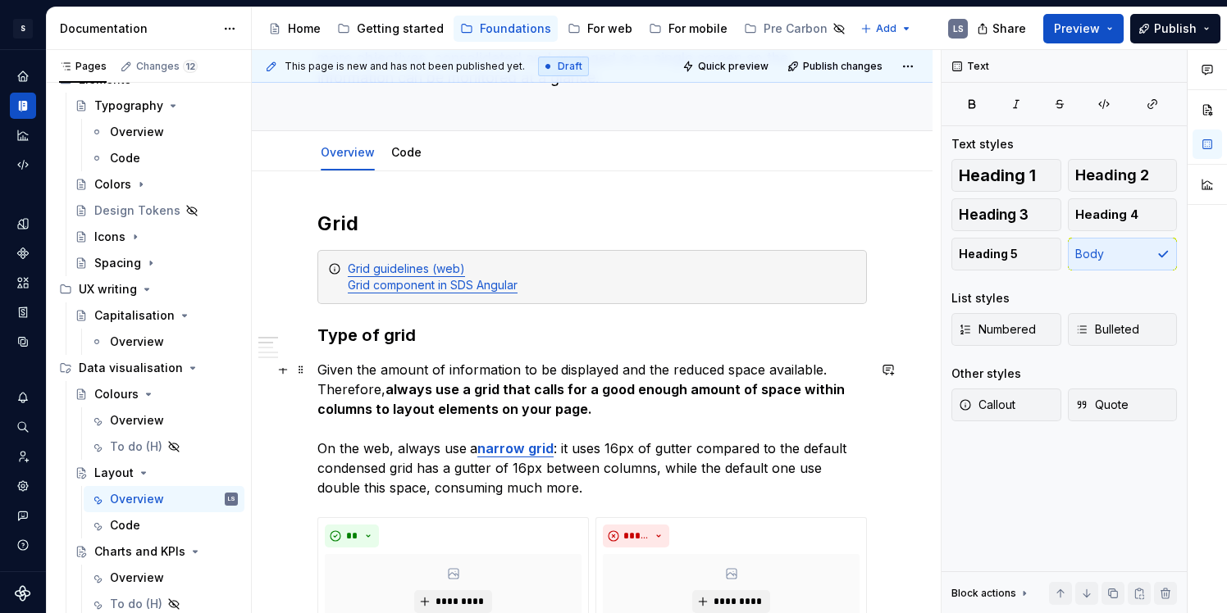
click at [402, 369] on p "Given the amount of information to be displayed and the reduced space available…" at bounding box center [591, 429] width 549 height 138
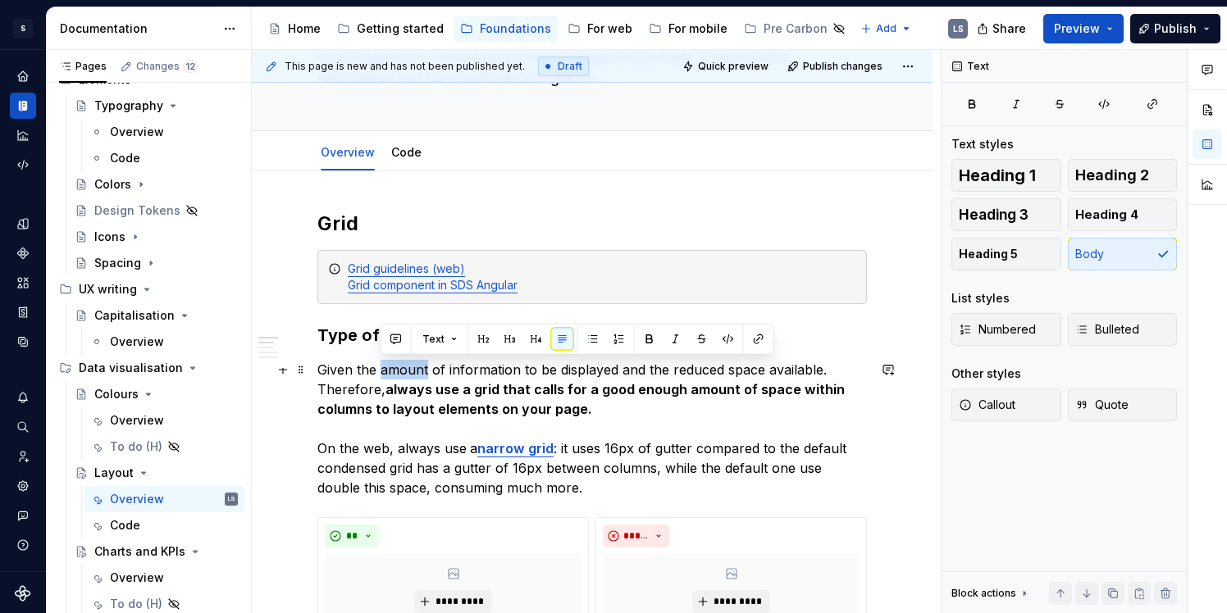
click at [402, 369] on p "Given the amount of information to be displayed and the reduced space available…" at bounding box center [591, 429] width 549 height 138
click at [376, 369] on p "Given the amount of information to be displayed and the reduced space available…" at bounding box center [591, 429] width 549 height 138
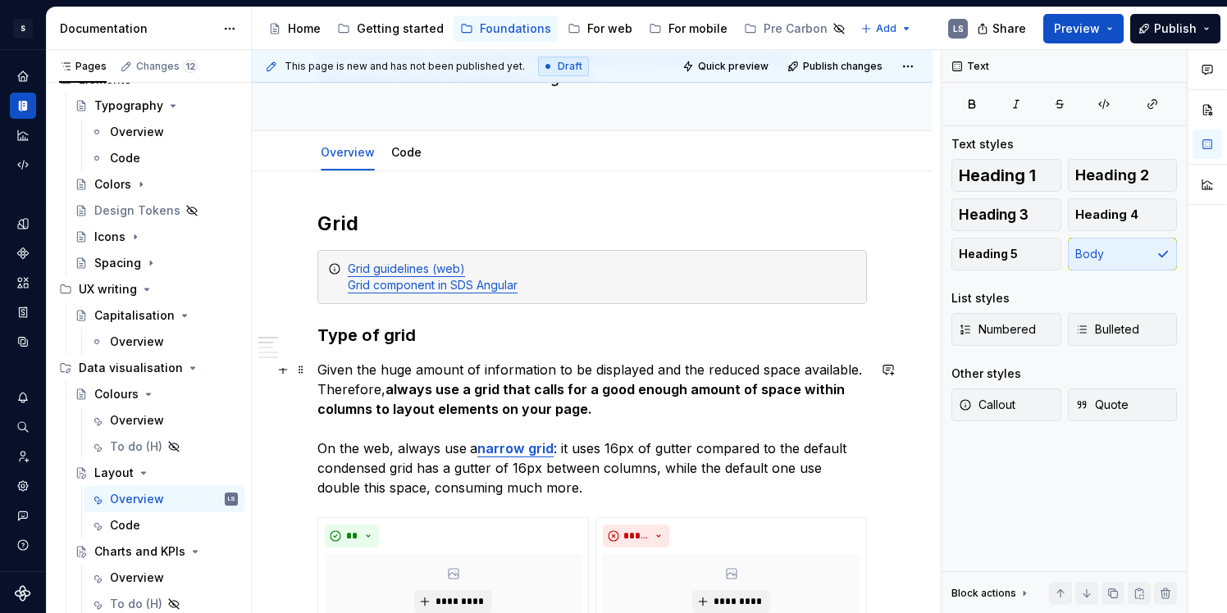
click at [632, 368] on p "Given the huge amount of information to be displayed and the reduced space avai…" at bounding box center [591, 429] width 549 height 138
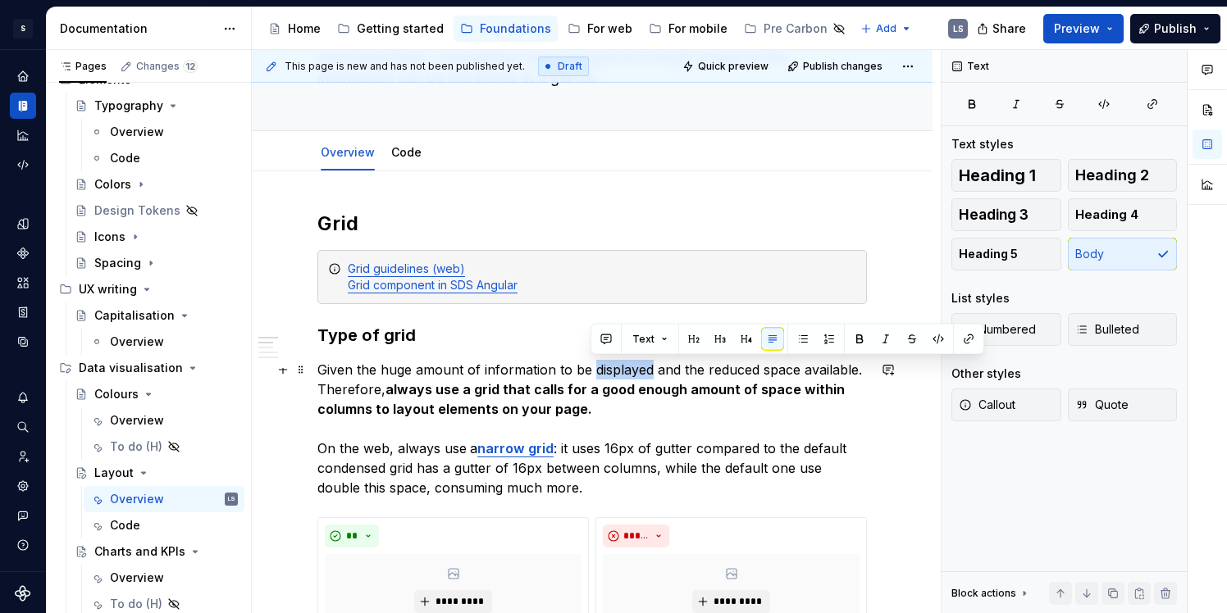
click at [632, 368] on p "Given the huge amount of information to be displayed and the reduced space avai…" at bounding box center [591, 429] width 549 height 138
click at [660, 368] on p "Given the huge amount of information to be displayed and the reduced space avai…" at bounding box center [591, 429] width 549 height 138
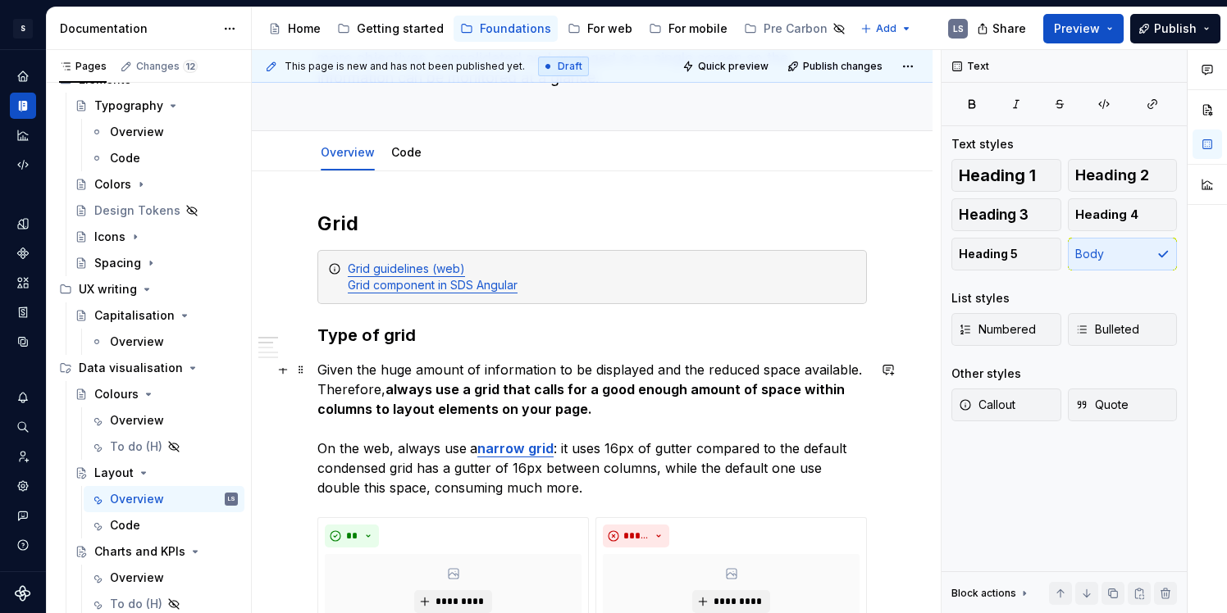
click at [653, 368] on p "Given the huge amount of information to be displayed and the reduced space avai…" at bounding box center [591, 429] width 549 height 138
click at [855, 369] on p "Given the huge amount of information to be displayed and the reduced space avai…" at bounding box center [591, 429] width 549 height 138
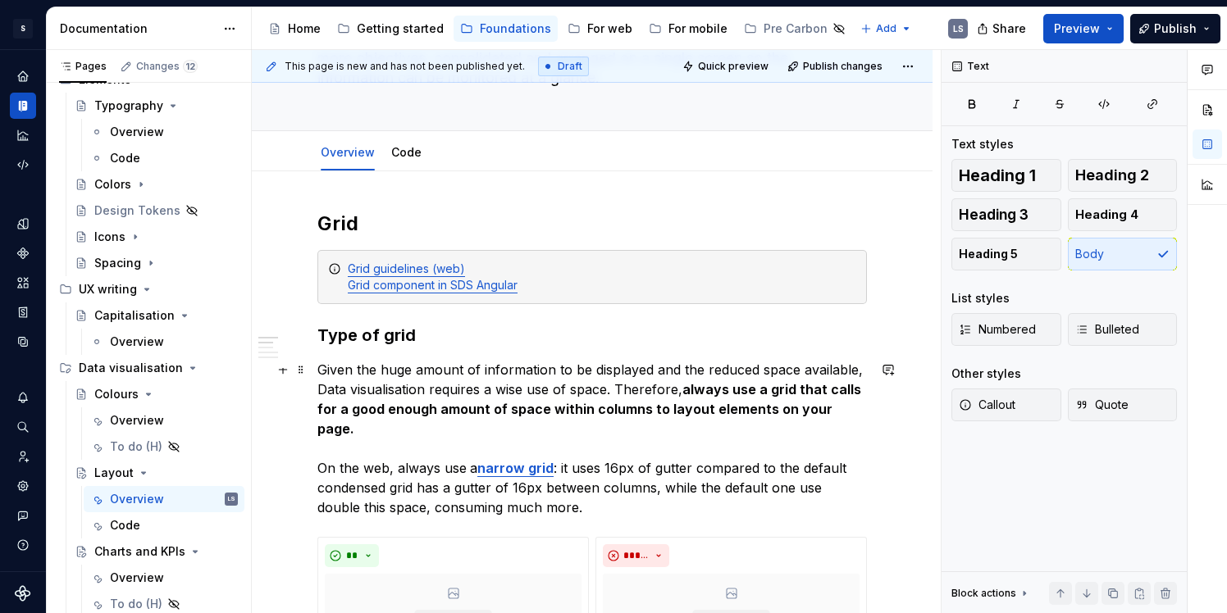
click at [324, 387] on p "Given the huge amount of information to be displayed and the reduced space avai…" at bounding box center [591, 438] width 549 height 157
click at [506, 383] on p "Given the huge amount of information to be displayed and the reduced space avai…" at bounding box center [591, 438] width 549 height 157
click at [586, 387] on p "Given the huge amount of information to be displayed and the reduced space avai…" at bounding box center [591, 438] width 549 height 157
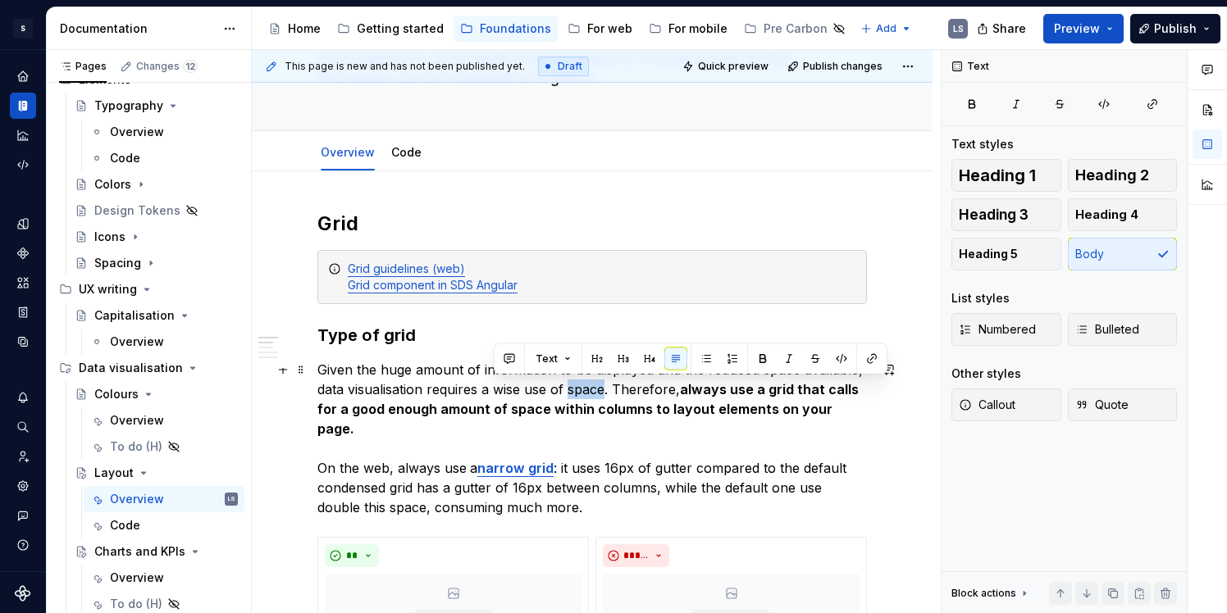
click at [586, 387] on p "Given the huge amount of information to be displayed and the reduced space avai…" at bounding box center [591, 438] width 549 height 157
click at [781, 375] on p "Given the huge amount of information to be displayed and the reduced space avai…" at bounding box center [591, 438] width 549 height 157
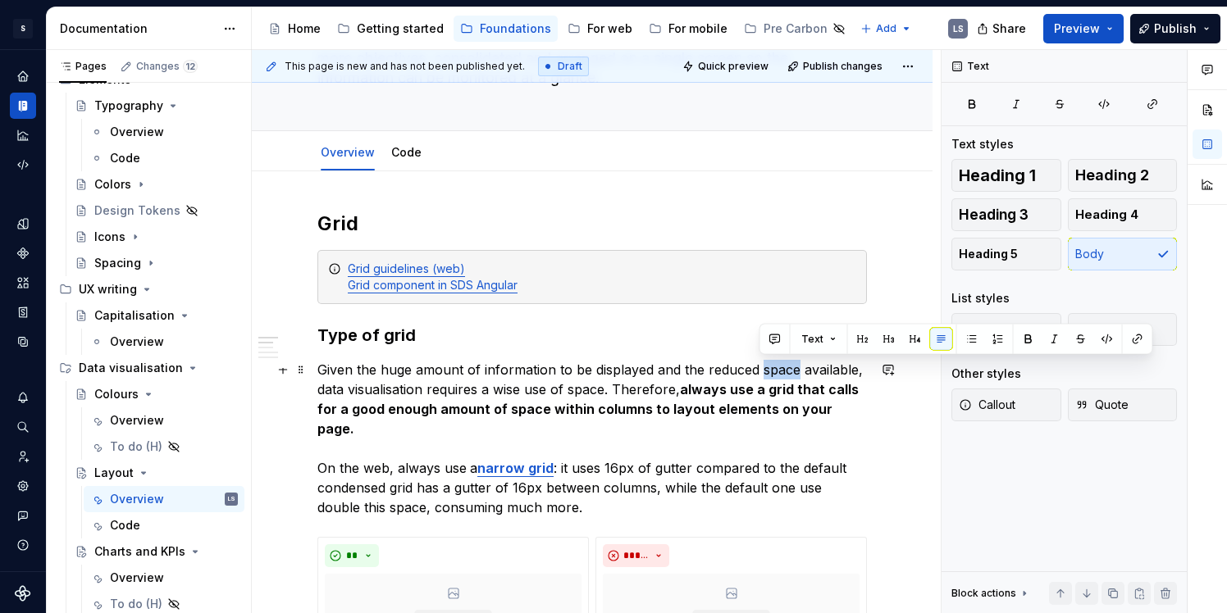
click at [781, 375] on p "Given the huge amount of information to be displayed and the reduced space avai…" at bounding box center [591, 438] width 549 height 157
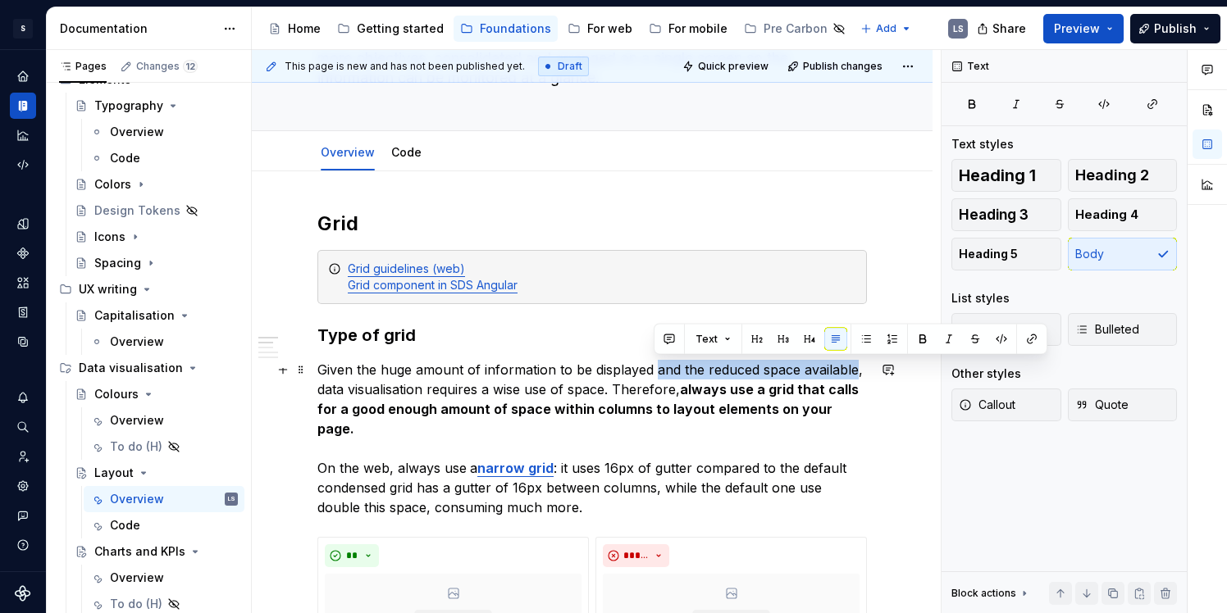
drag, startPoint x: 675, startPoint y: 367, endPoint x: 853, endPoint y: 367, distance: 178.0
click at [853, 367] on p "Given the huge amount of information to be displayed and the reduced space avai…" at bounding box center [591, 438] width 549 height 157
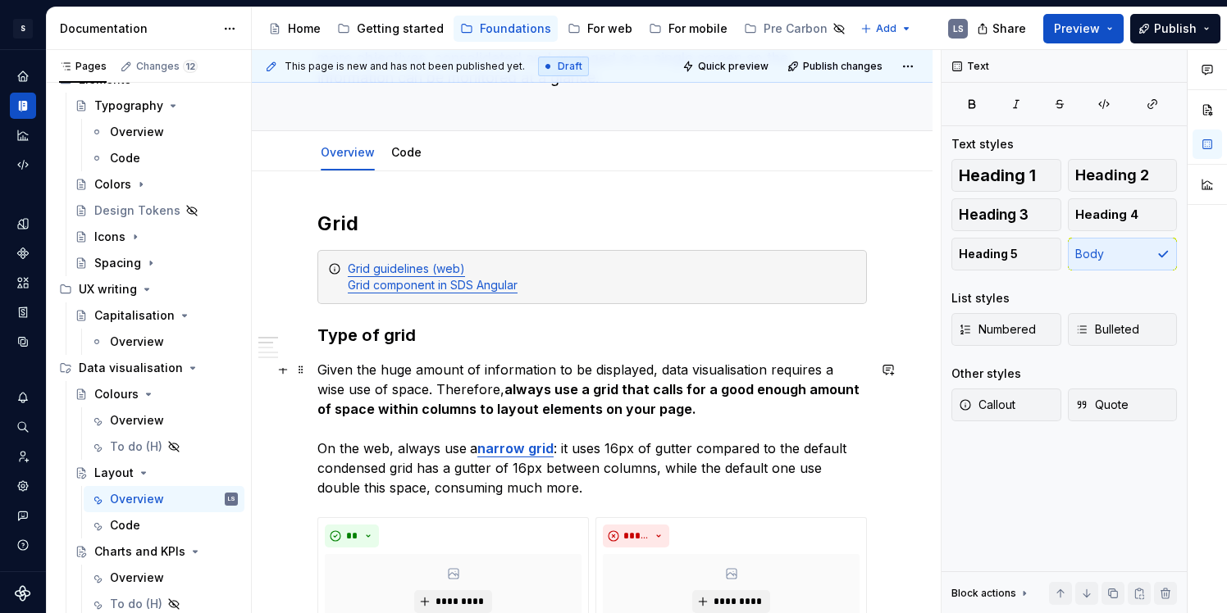
click at [676, 409] on p "Given the huge amount of information to be displayed, data visualisation requir…" at bounding box center [591, 429] width 549 height 138
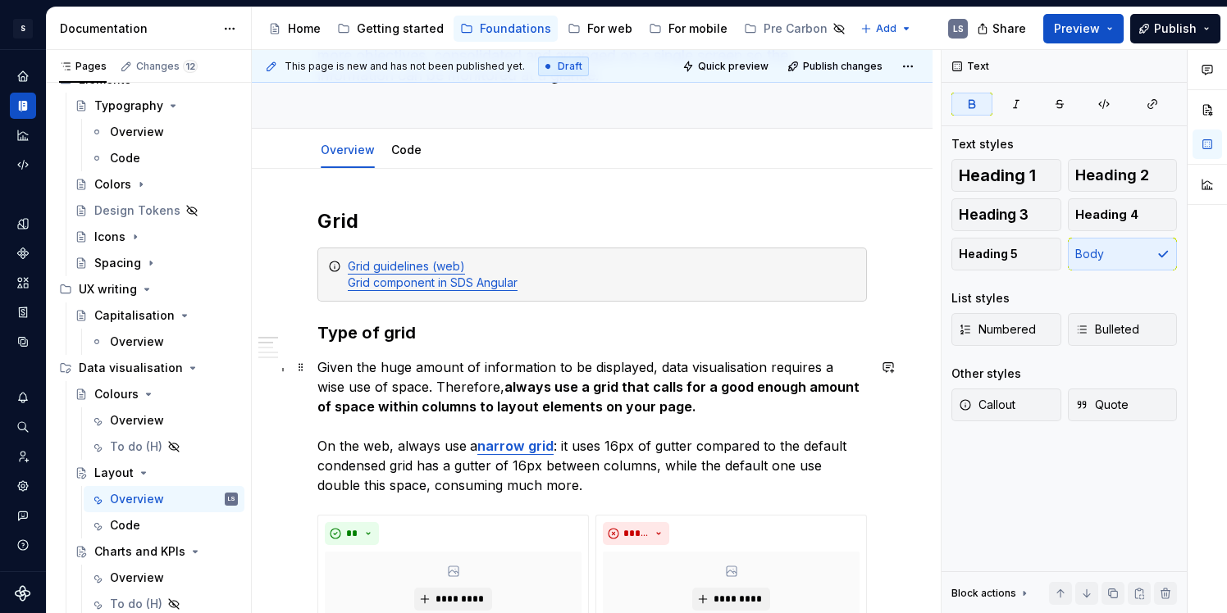
scroll to position [156, 0]
click at [363, 449] on p "Given the huge amount of information to be displayed, data visualisation requir…" at bounding box center [591, 426] width 549 height 138
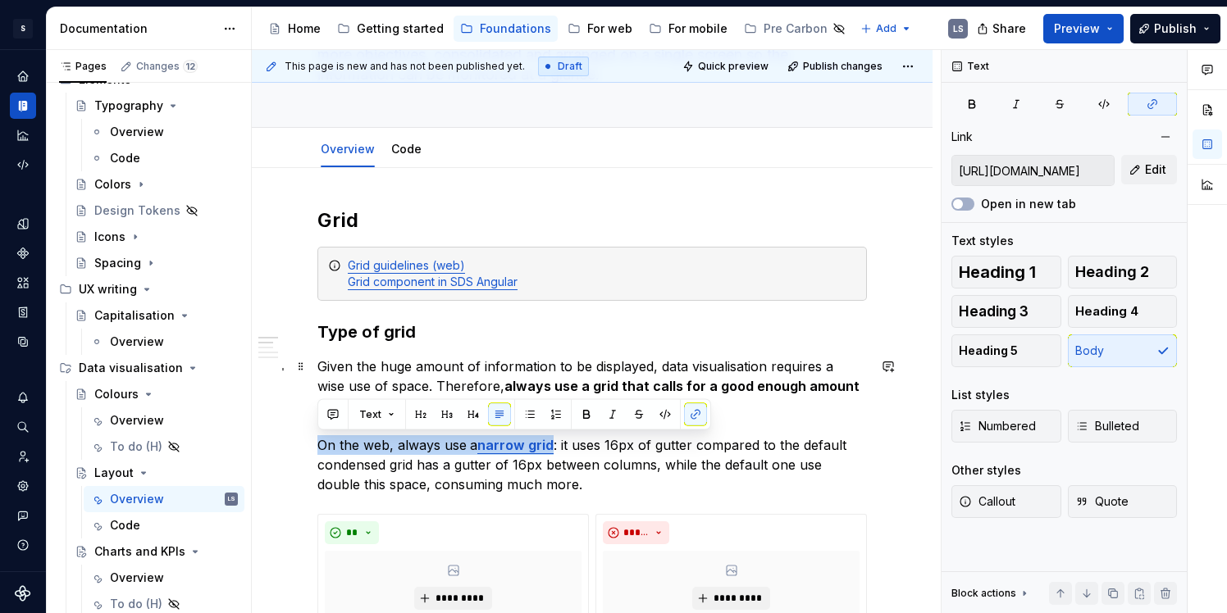
drag, startPoint x: 318, startPoint y: 445, endPoint x: 552, endPoint y: 446, distance: 233.7
click at [552, 446] on p "Given the huge amount of information to be displayed, data visualisation requir…" at bounding box center [591, 426] width 549 height 138
click at [659, 467] on p "Given the huge amount of information to be displayed, data visualisation requir…" at bounding box center [591, 426] width 549 height 138
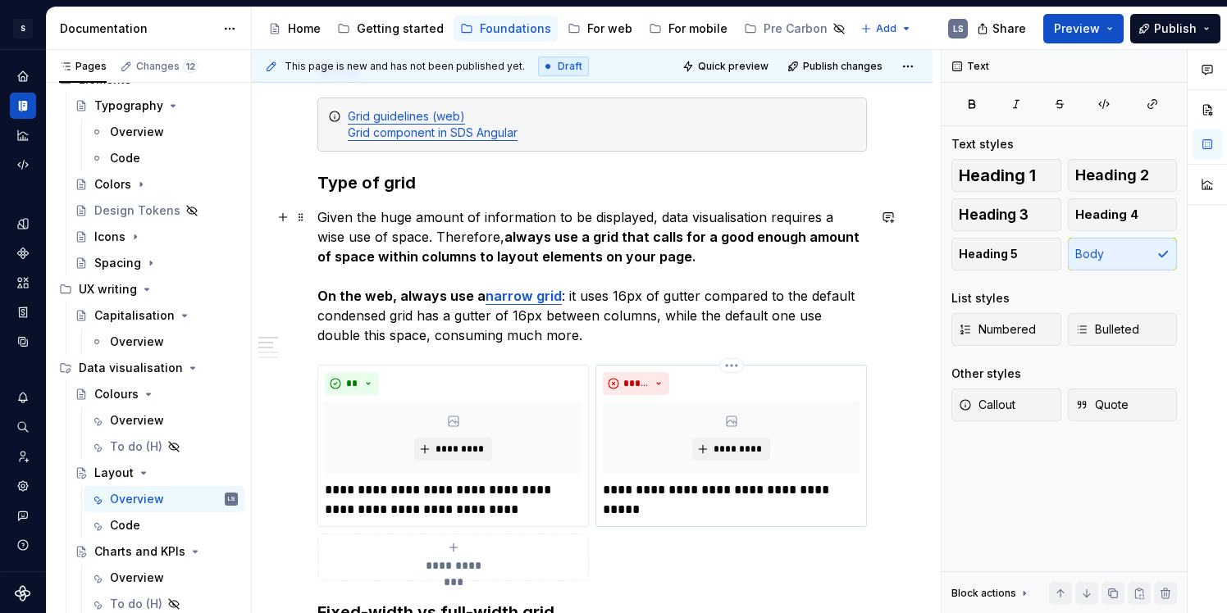
scroll to position [308, 0]
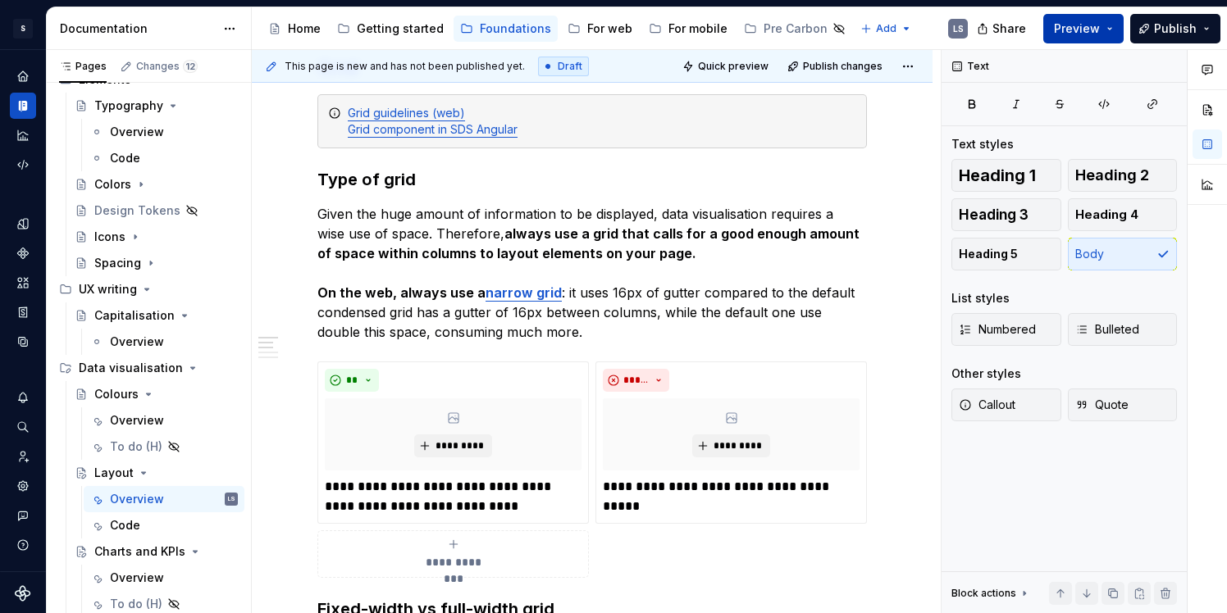
click at [1108, 21] on button "Preview" at bounding box center [1083, 29] width 80 height 30
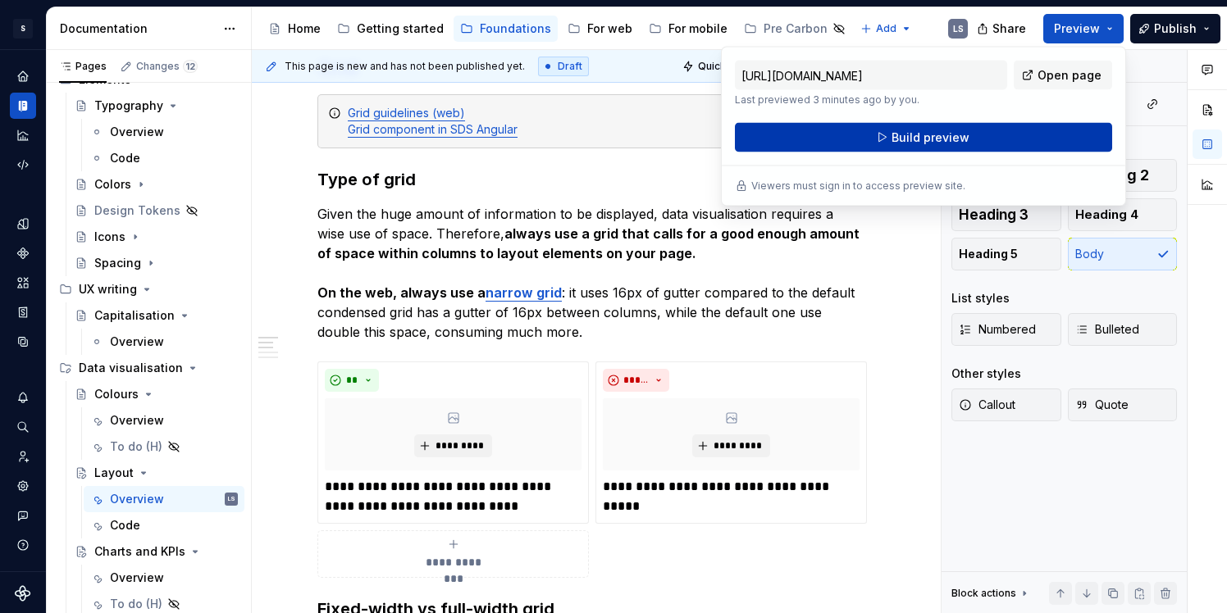
click at [1008, 128] on button "Build preview" at bounding box center [923, 138] width 377 height 30
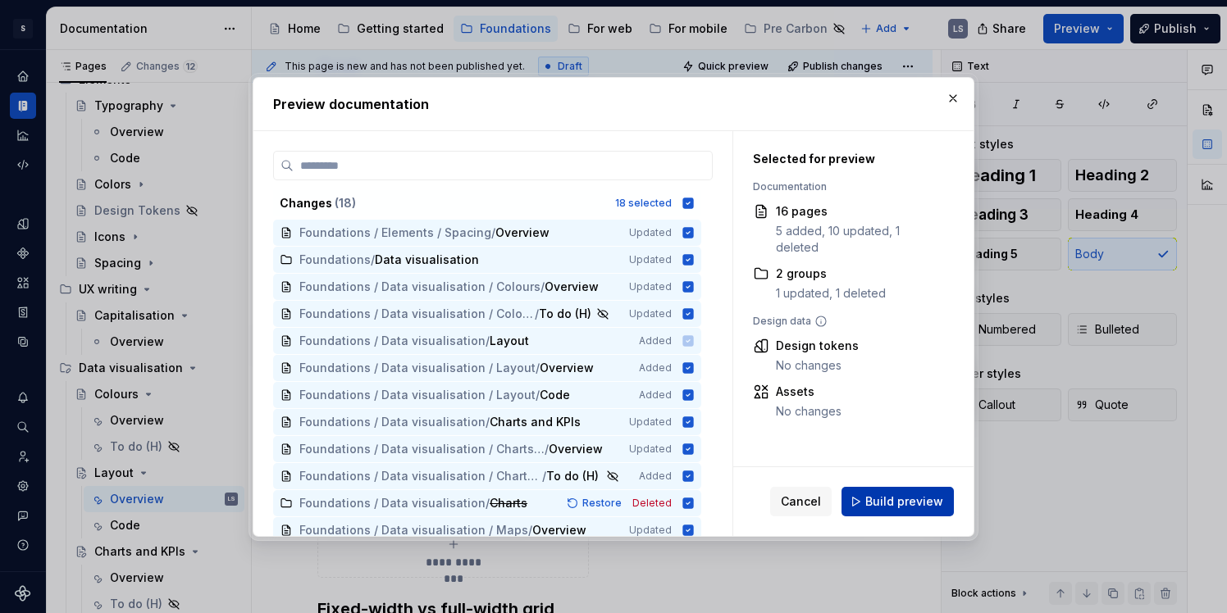
click at [953, 504] on div "Cancel Build preview" at bounding box center [862, 502] width 184 height 30
click at [945, 502] on button "Build preview" at bounding box center [897, 502] width 112 height 30
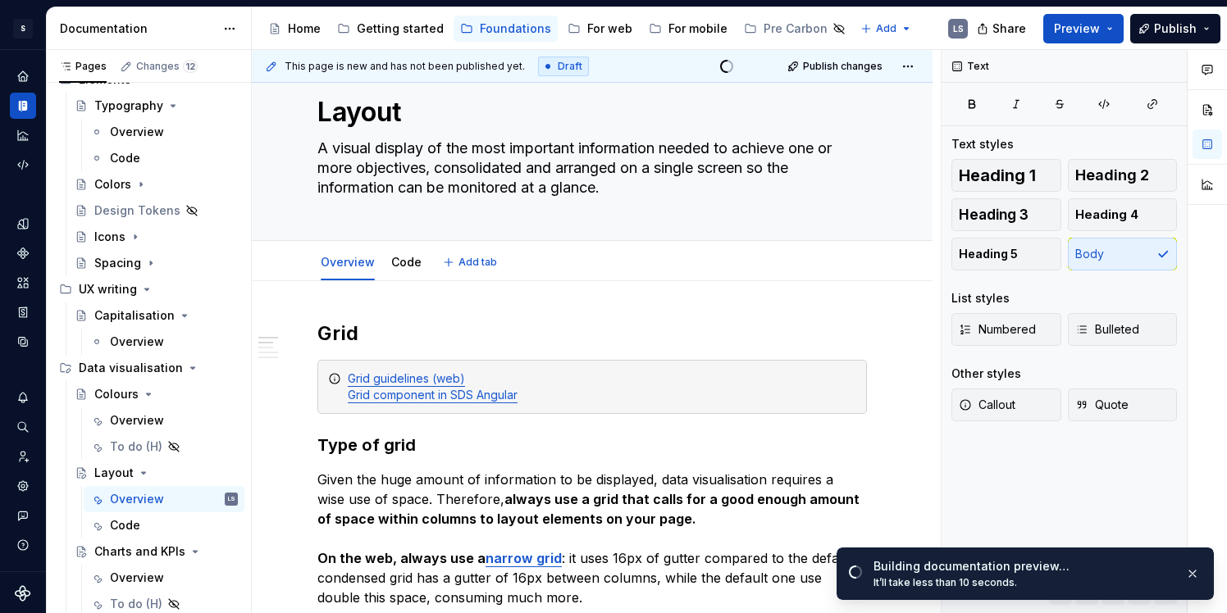
scroll to position [0, 0]
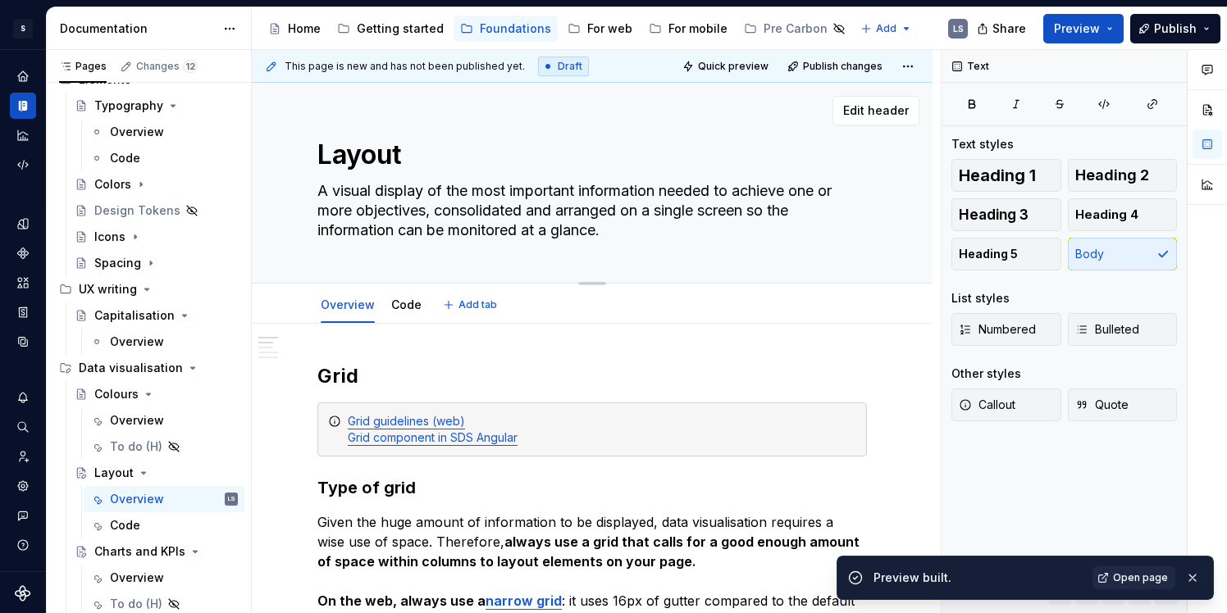
click at [666, 210] on textarea "A visual display of the most important information needed to achieve one or mor…" at bounding box center [588, 211] width 549 height 66
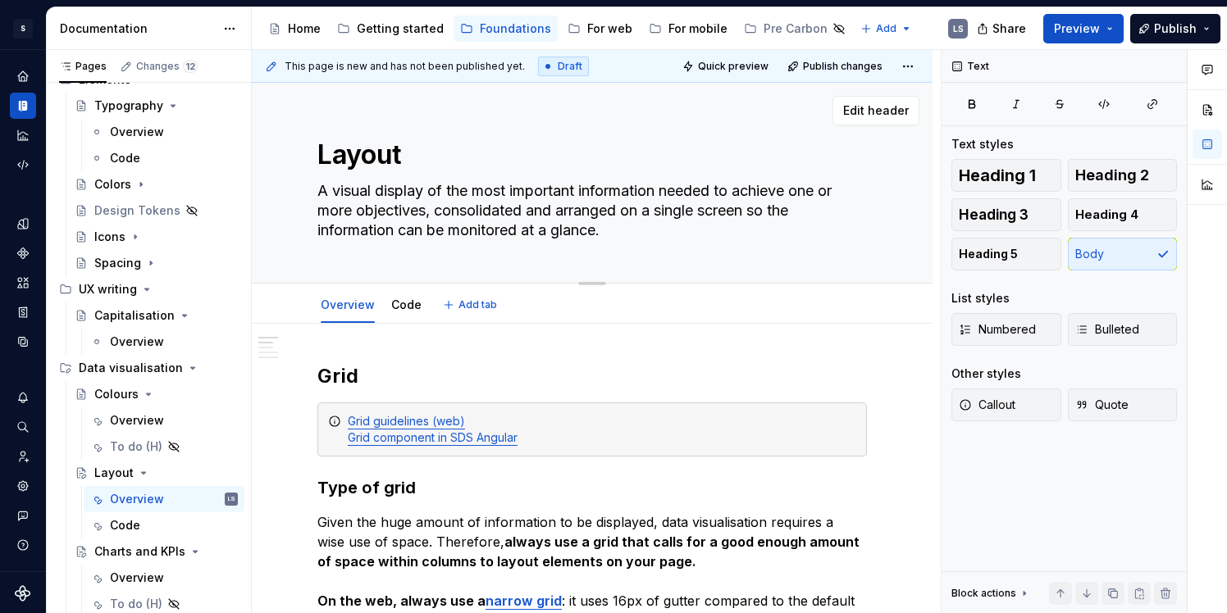
click at [549, 203] on textarea "A visual display of the most important information needed to achieve one or mor…" at bounding box center [588, 211] width 549 height 66
drag, startPoint x: 435, startPoint y: 212, endPoint x: 318, endPoint y: 195, distance: 117.7
click at [318, 195] on textarea "A visual display of the most important information needed to achieve one or mor…" at bounding box center [588, 211] width 549 height 66
type textarea "*"
type textarea "consolidated and arranged on a single screen so the information can be monitore…"
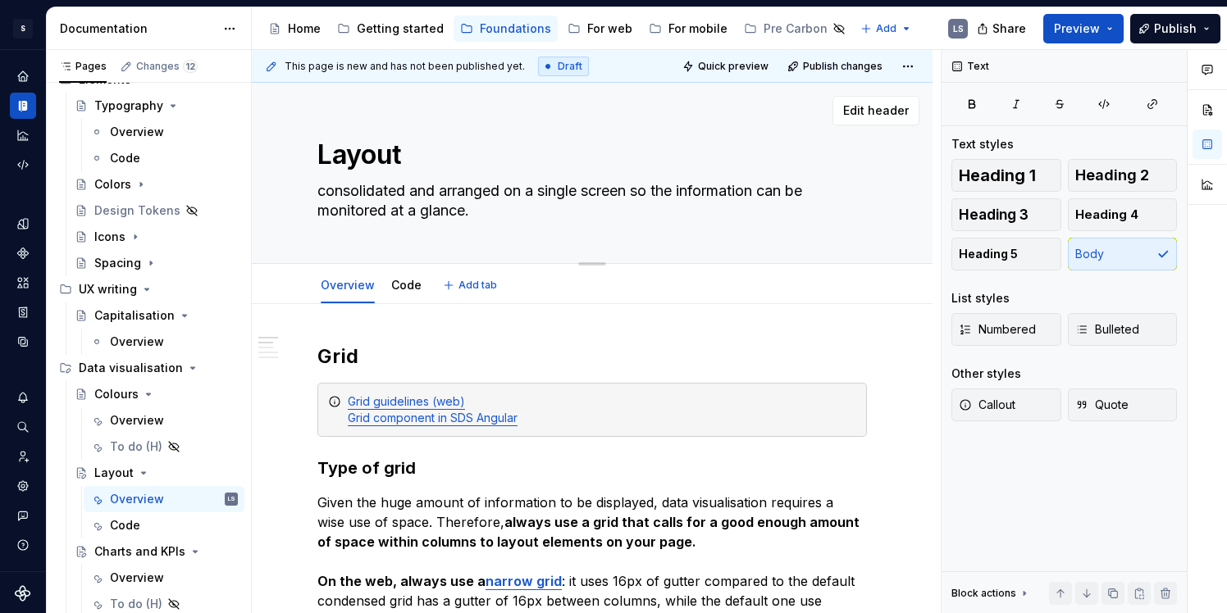
type textarea "*"
type textarea "Dconsolidated and arranged on a single screen so the information can be monitor…"
type textarea "*"
type textarea "Daconsolidated and arranged on a single screen so the information can be monito…"
type textarea "*"
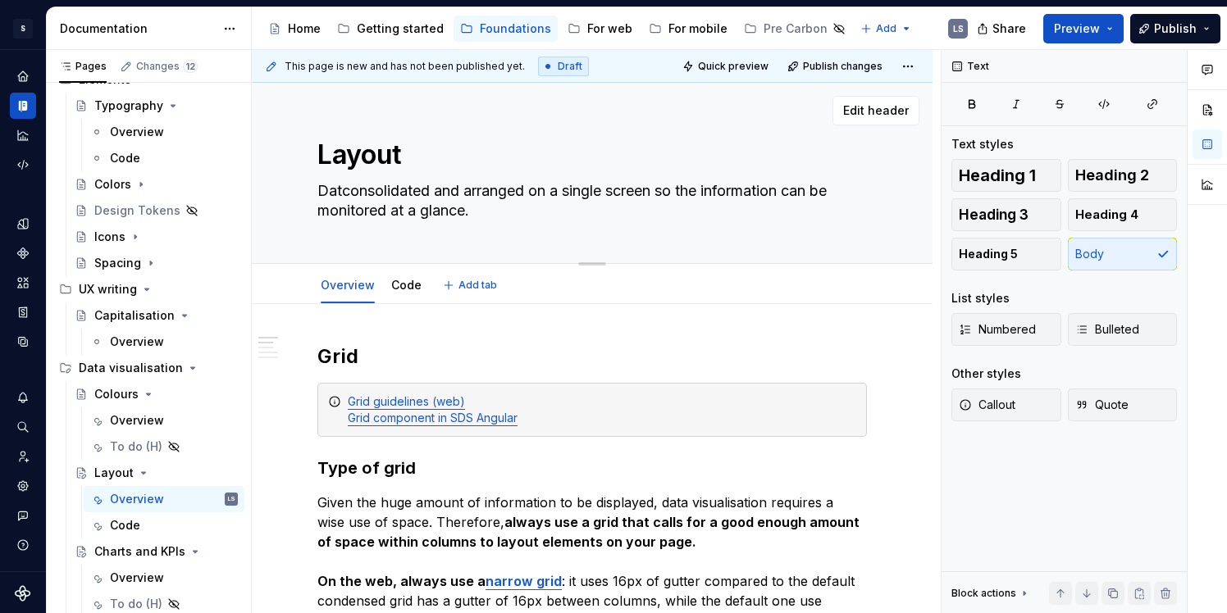
type textarea "Dataconsolidated and arranged on a single screen so the information can be moni…"
type textarea "*"
type textarea "Data consolidated and arranged on a single screen so the information can be mon…"
type textarea "*"
type textarea "Data vconsolidated and arranged on a single screen so the information can be mo…"
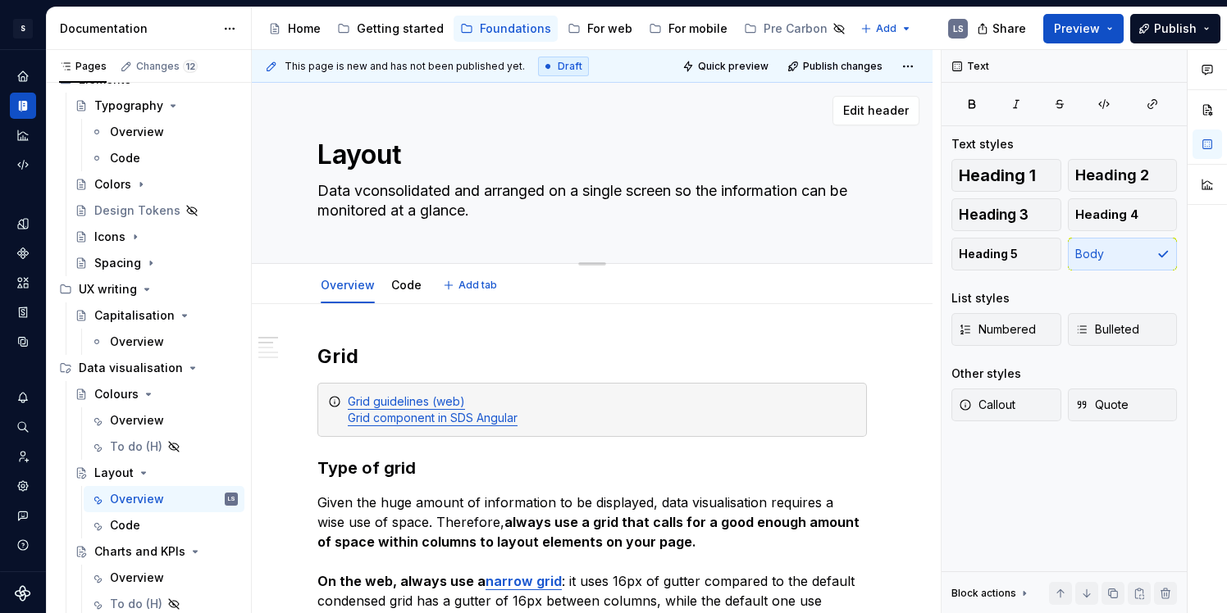
type textarea "*"
type textarea "Data viconsolidated and arranged on a single screen so the information can be m…"
type textarea "*"
type textarea "Data visconsolidated and arranged on a single screen so the information can be …"
type textarea "*"
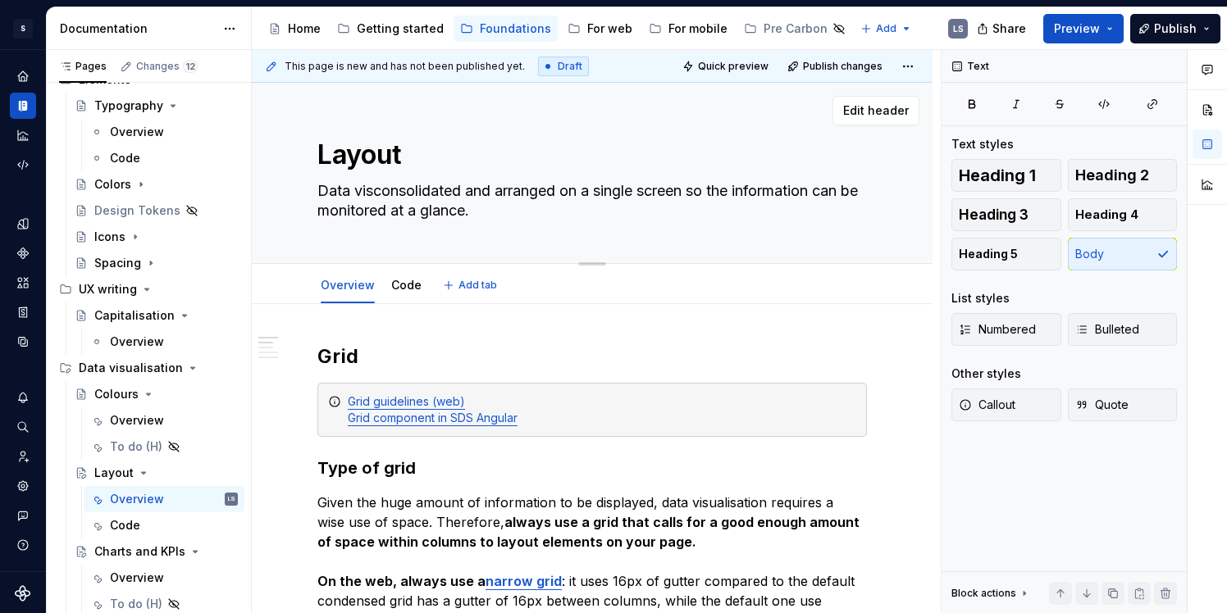
type textarea "Data visuconsolidated and arranged on a single screen so the information can be…"
type textarea "*"
type textarea "Data visuaconsolidated and arranged on a single screen so the information can b…"
type textarea "*"
type textarea "Data visualconsolidated and arranged on a single screen so the information can …"
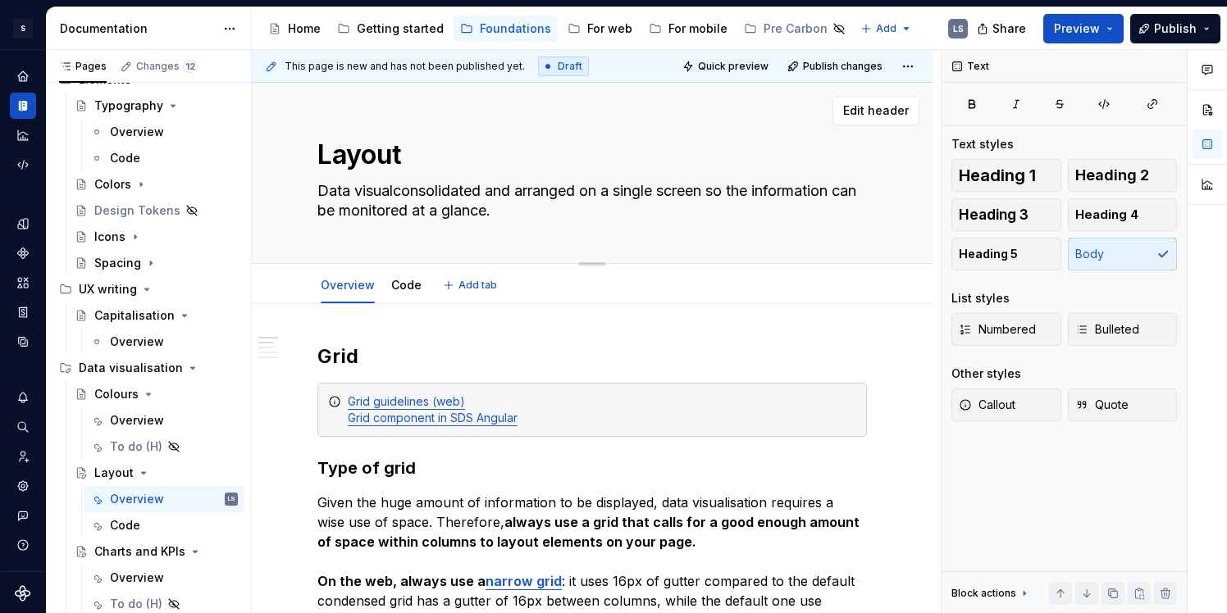
type textarea "*"
type textarea "Data visualiconsolidated and arranged on a single screen so the information can…"
type textarea "*"
type textarea "Data visualisconsolidated and arranged on a single screen so the information ca…"
type textarea "*"
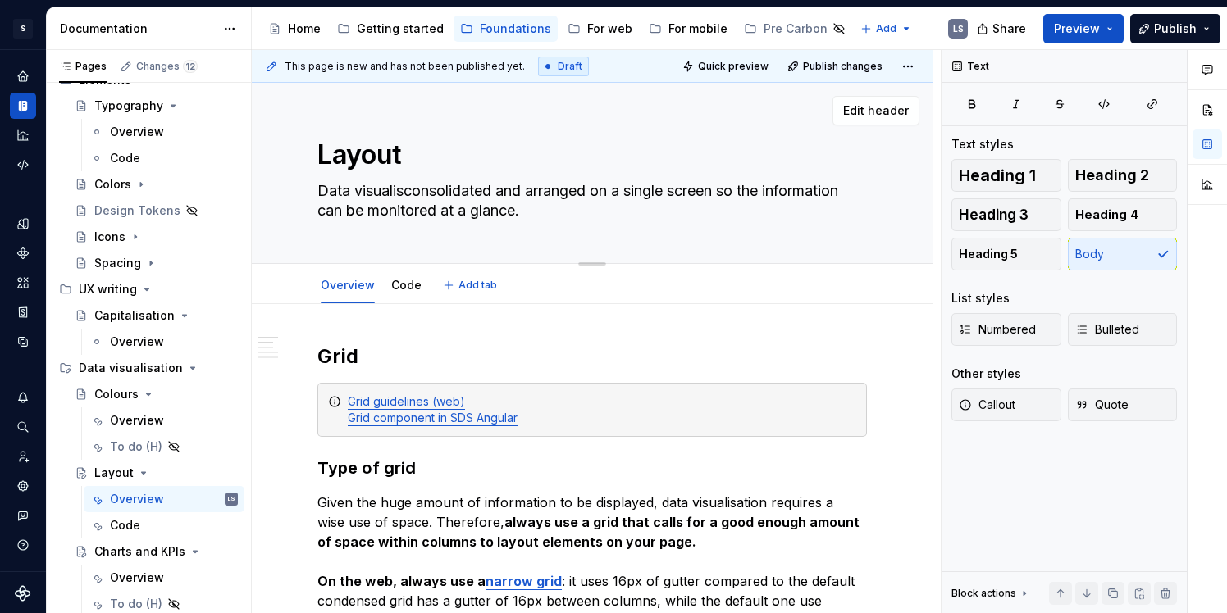
type textarea "Data visualisaconsolidated and arranged on a single screen so the information c…"
type textarea "*"
type textarea "Data visualisaticonsolidated and arranged on a single screen so the information…"
type textarea "*"
type textarea "Data visualisatioconsolidated and arranged on a single screen so the informatio…"
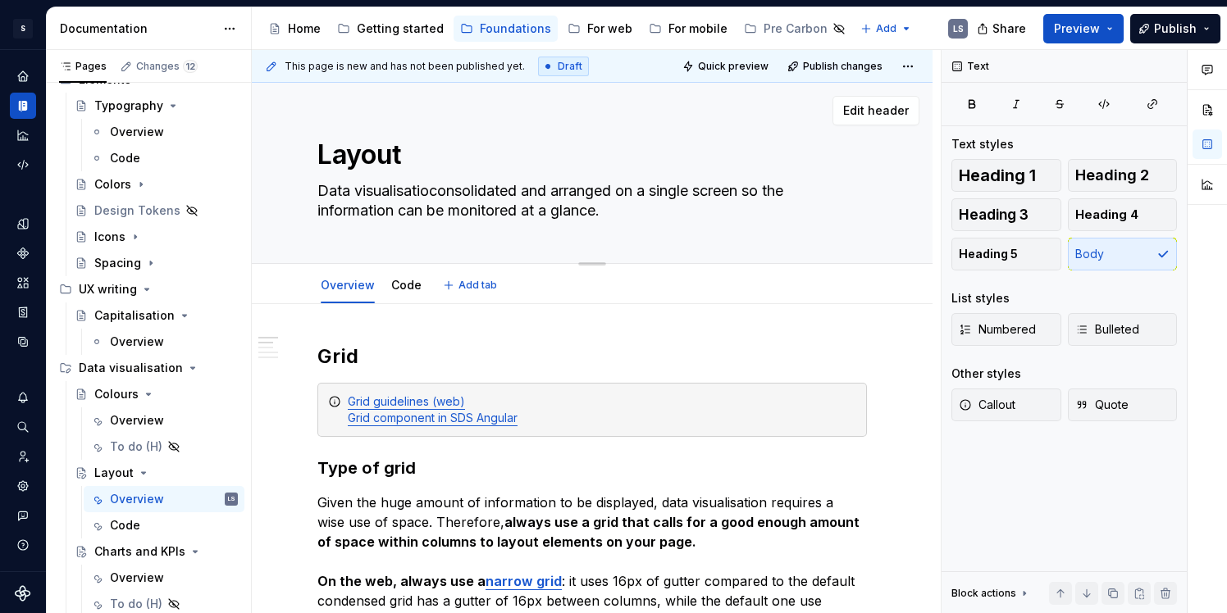
type textarea "*"
type textarea "Data visualisationconsolidated and arranged on a single screen so the informati…"
type textarea "*"
type textarea "Data visualisation consolidated and arranged on a single screen so the informat…"
type textarea "*"
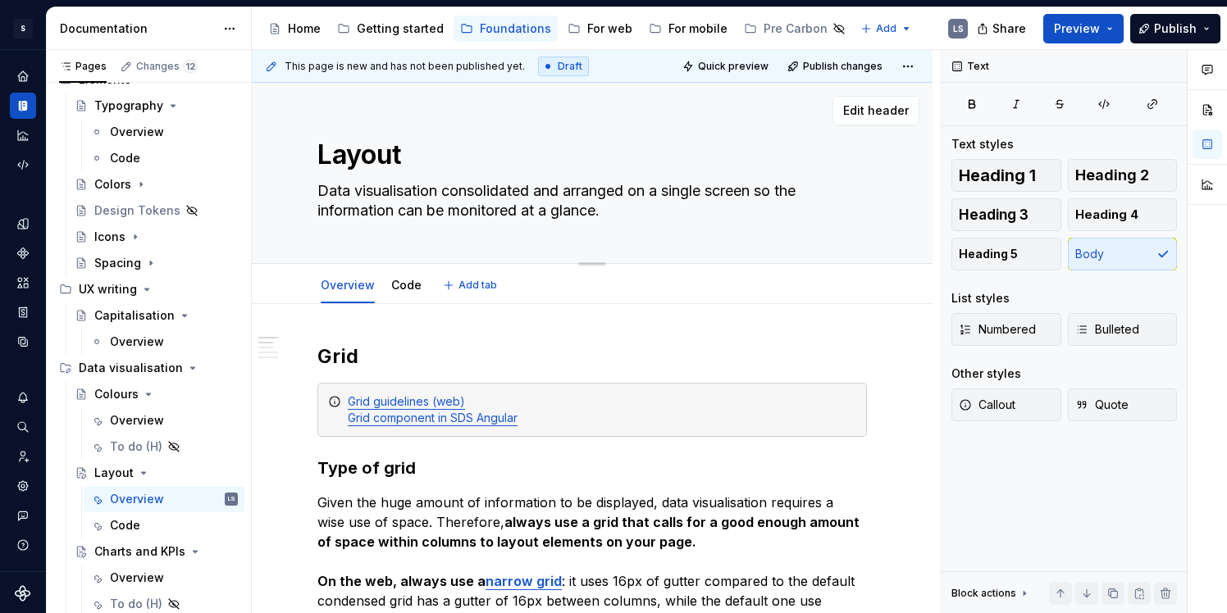
type textarea "Data visualisation rconsolidated and arranged on a single screen so the informa…"
type textarea "*"
type textarea "Data visualisation reconsolidated and arranged on a single screen so the inform…"
type textarea "*"
type textarea "Data visualisation reqconsolidated and arranged on a single screen so the infor…"
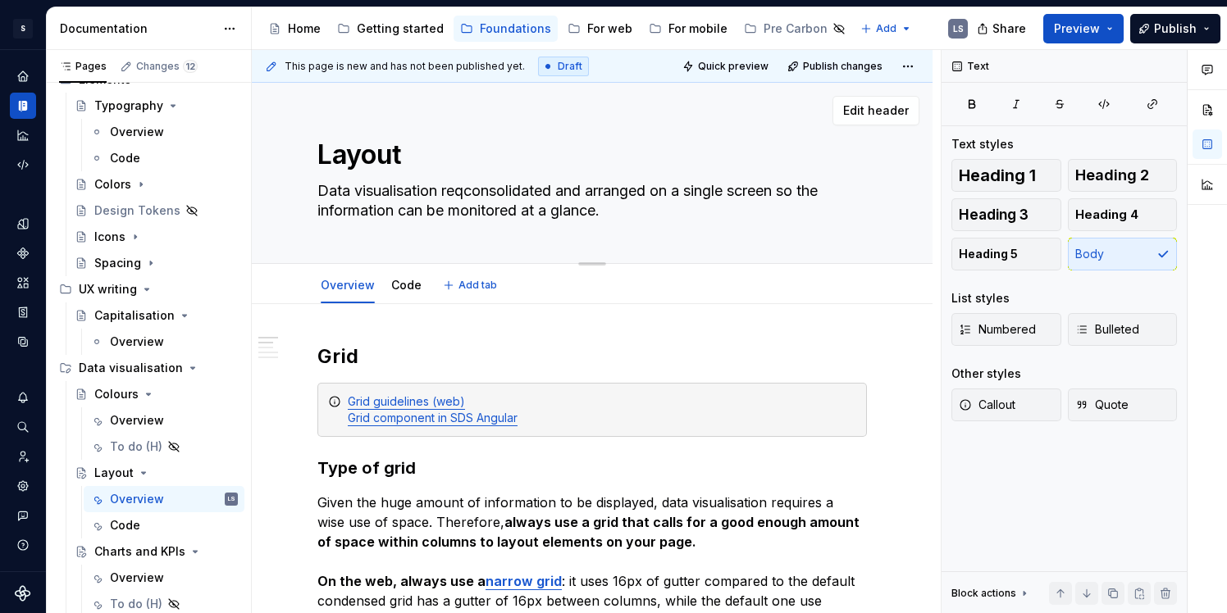
type textarea "*"
type textarea "Data visualisation requconsolidated and arranged on a single screen so the info…"
type textarea "*"
type textarea "Data visualisation requiconsolidated and arranged on a single screen so the inf…"
type textarea "*"
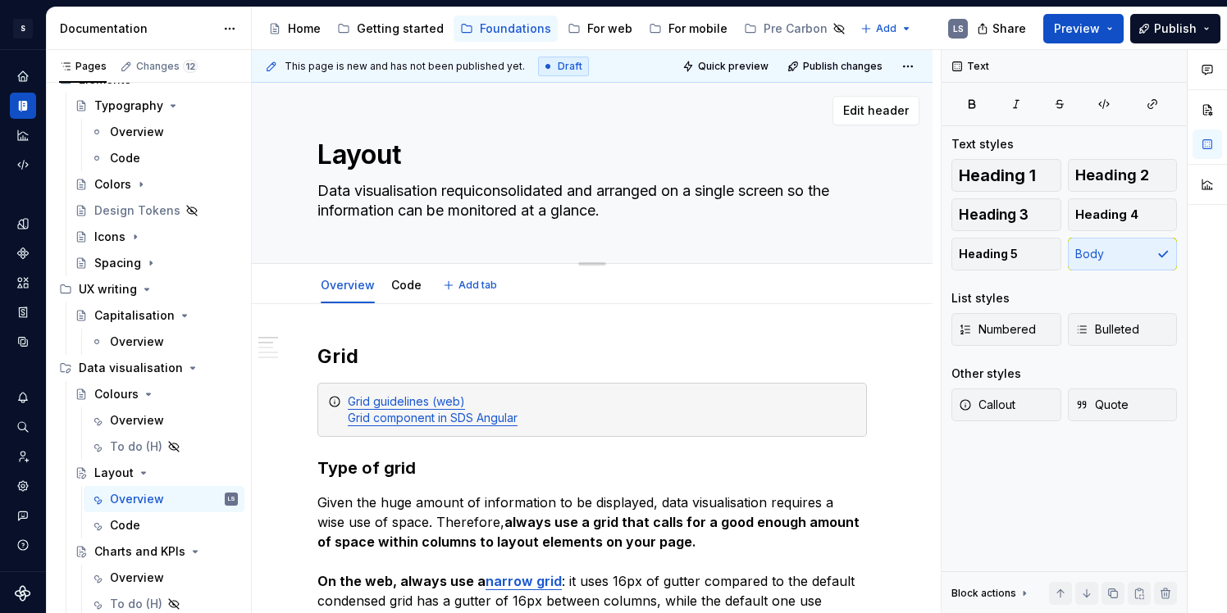
type textarea "Data visualisation requieconsolidated and arranged on a single screen so the in…"
type textarea "*"
type textarea "Data visualisation requiconsolidated and arranged on a single screen so the inf…"
type textarea "*"
type textarea "Data visualisation requirconsolidated and arranged on a single screen so the in…"
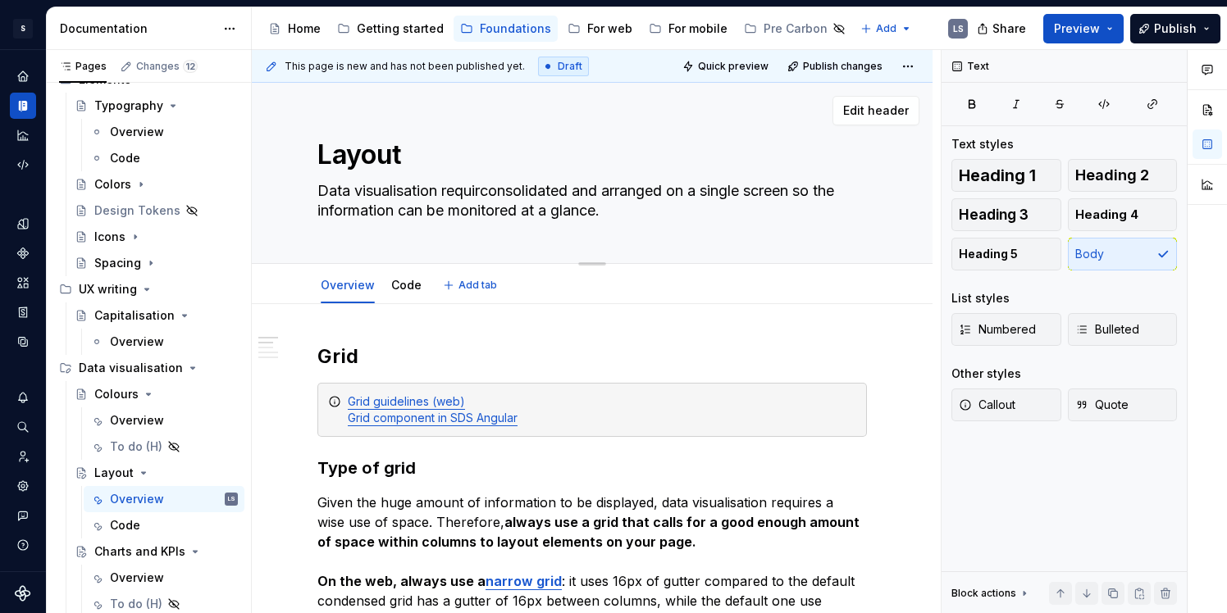
type textarea "*"
type textarea "Data visualisation requireconsolidated and arranged on a single screen so the i…"
type textarea "*"
type textarea "Data visualisation requiresconsolidated and arranged on a single screen so the …"
type textarea "*"
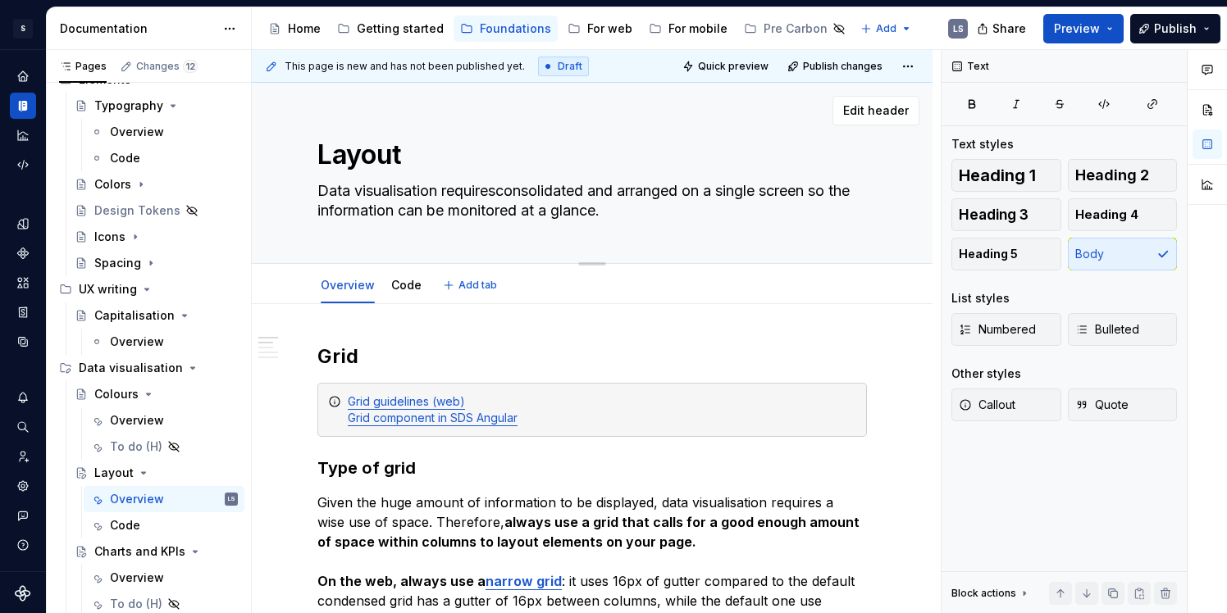
type textarea "Data visualisation requires consolidated and arranged on a single screen so the…"
type textarea "*"
type textarea "Data visualisation requires aconsolidated and arranged on a single screen so th…"
type textarea "*"
type textarea "Data visualisation requires a consolidated and arranged on a single screen so t…"
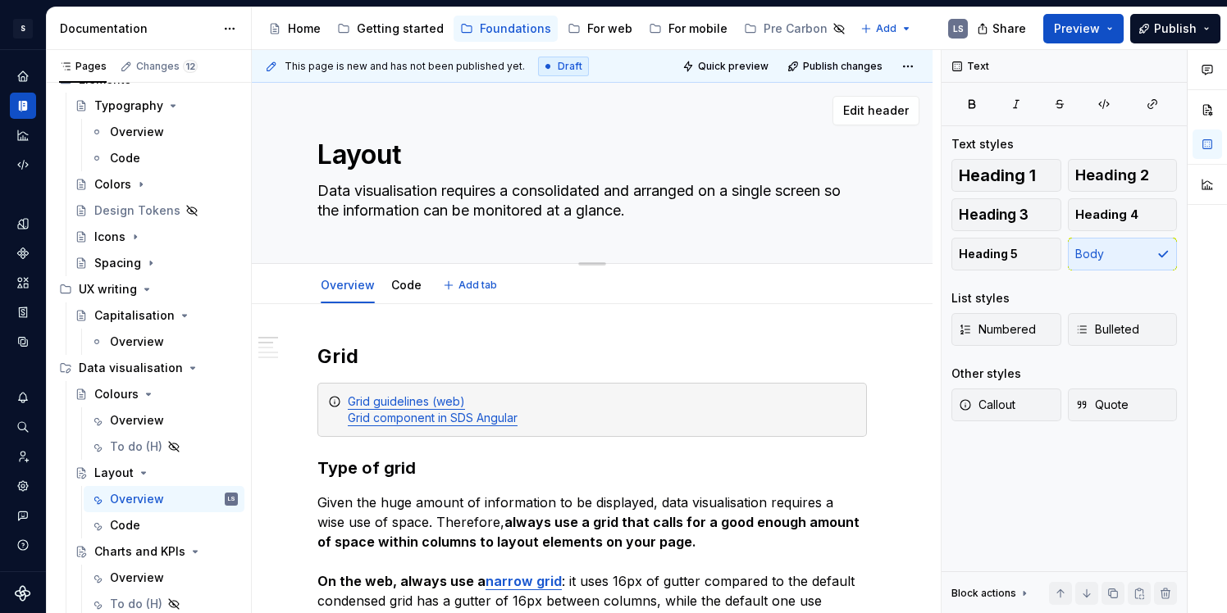
type textarea "*"
type textarea "Data visualisation requires a wconsolidated and arranged on a single screen so …"
type textarea "*"
type textarea "Data visualisation requires a wiconsolidated and arranged on a single screen so…"
type textarea "*"
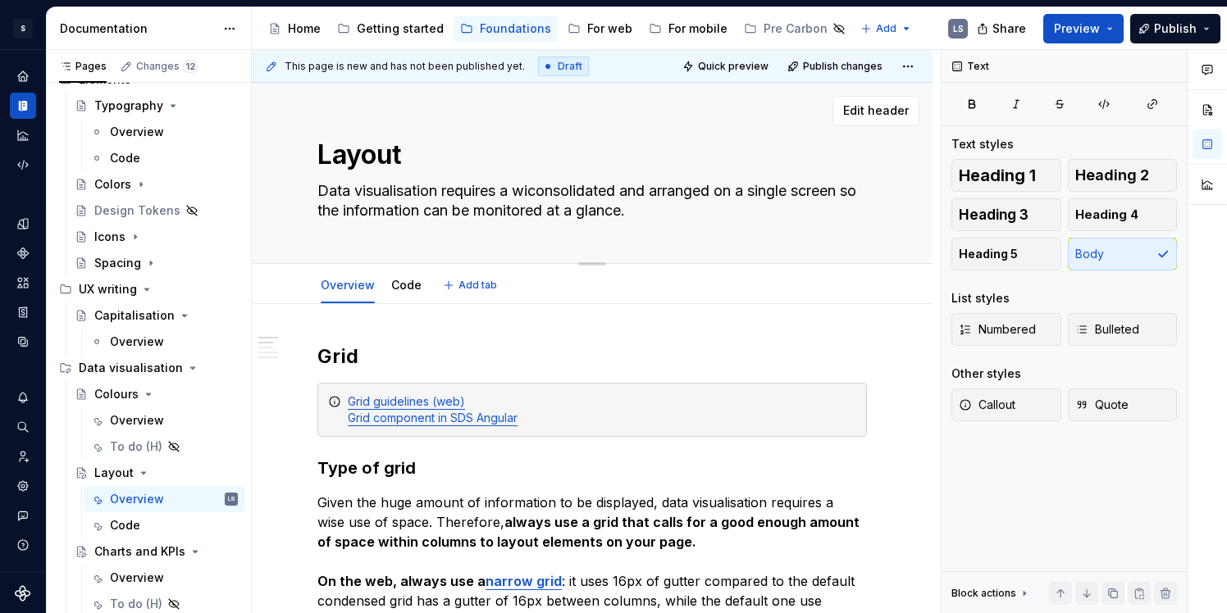
type textarea "Data visualisation requires a wisconsolidated and arranged on a single screen s…"
type textarea "*"
type textarea "Data visualisation requires a wiseconsolidated and arranged on a single screen …"
type textarea "*"
type textarea "Data visualisation requires a wise consolidated and arranged on a single screen…"
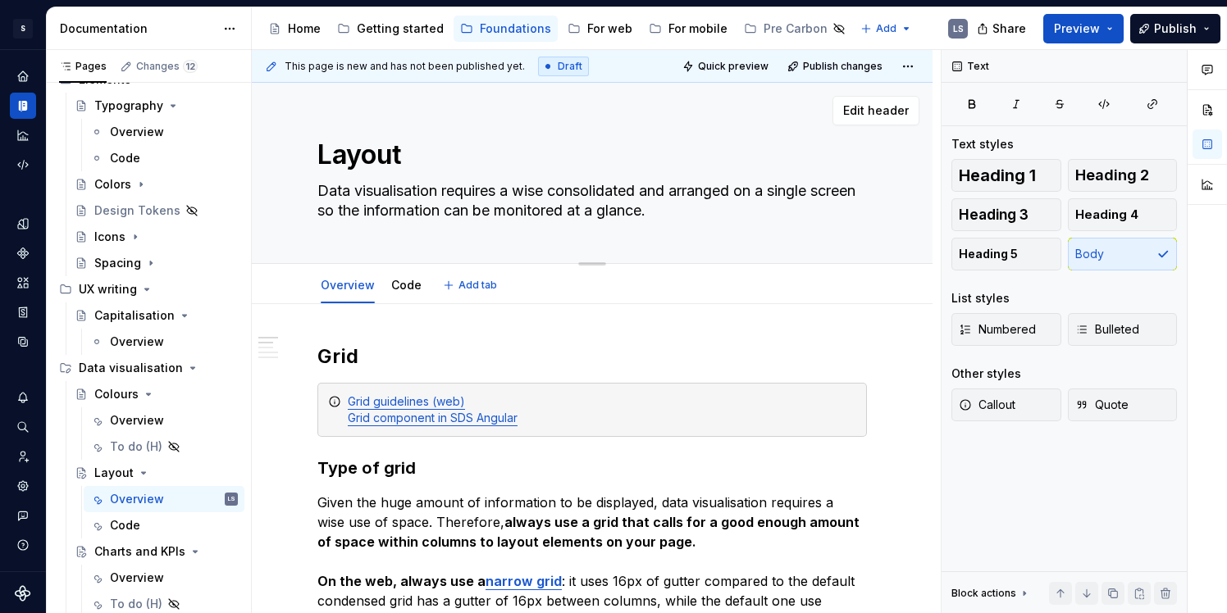
type textarea "*"
type textarea "Data visualisation requires a wise uconsolidated and arranged on a single scree…"
type textarea "*"
type textarea "Data visualisation requires a wise usconsolidated and arranged on a single scre…"
type textarea "*"
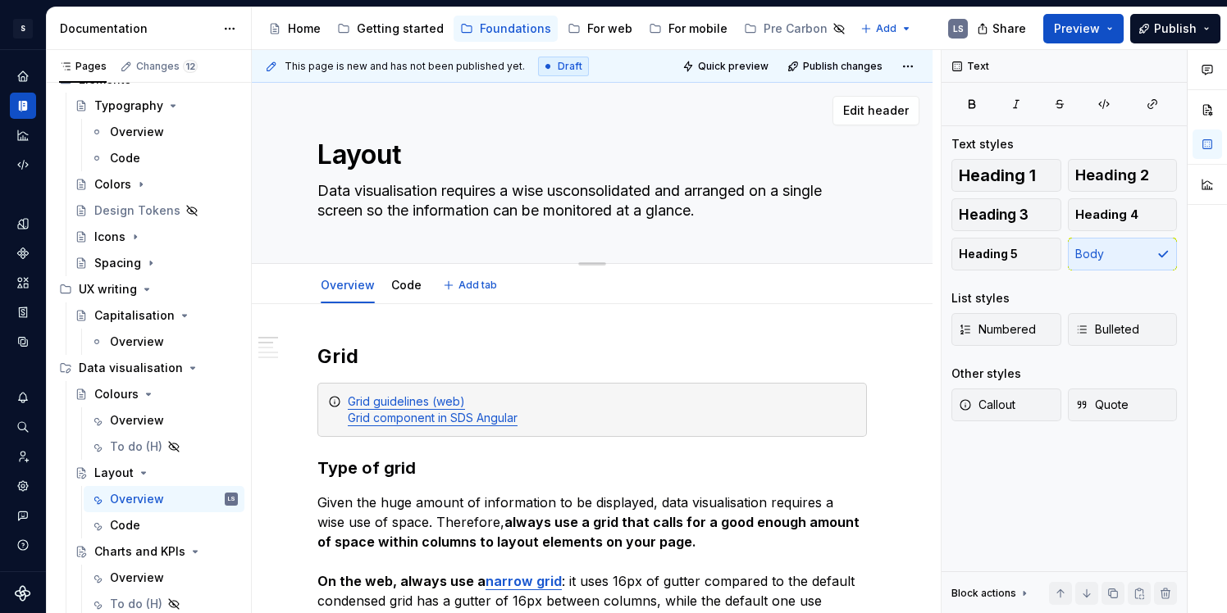
type textarea "Data visualisation requires a wise useconsolidated and arranged on a single scr…"
type textarea "*"
type textarea "Data visualisation requires a wise use consolidated and arranged on a single sc…"
type textarea "*"
type textarea "Data visualisation requires a wise use oconsolidated and arranged on a single s…"
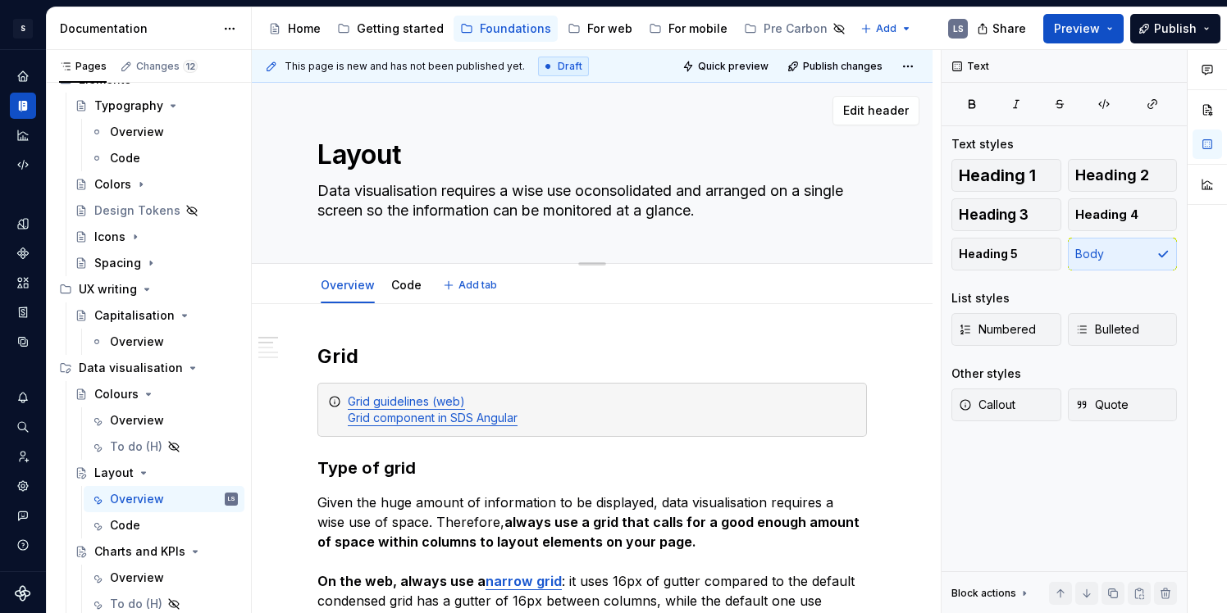
type textarea "*"
type textarea "Data visualisation requires a wise use ofconsolidated and arranged on a single …"
type textarea "*"
type textarea "Data visualisation requires a wise use of consolidated and arranged on a single…"
type textarea "*"
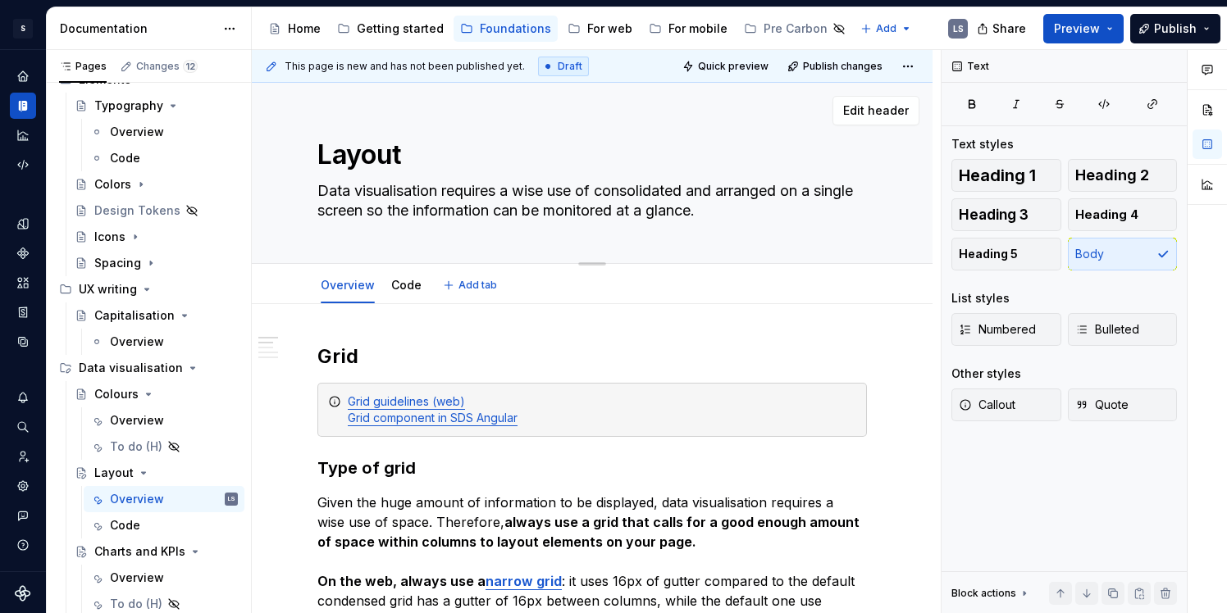
type textarea "Data visualisation requires a wise use of sconsolidated and arranged on a singl…"
type textarea "*"
type textarea "Data visualisation requires a wise use of spconsolidated and arranged on a sing…"
type textarea "*"
type textarea "Data visualisation requires a wise use of spaconsolidated and arranged on a sin…"
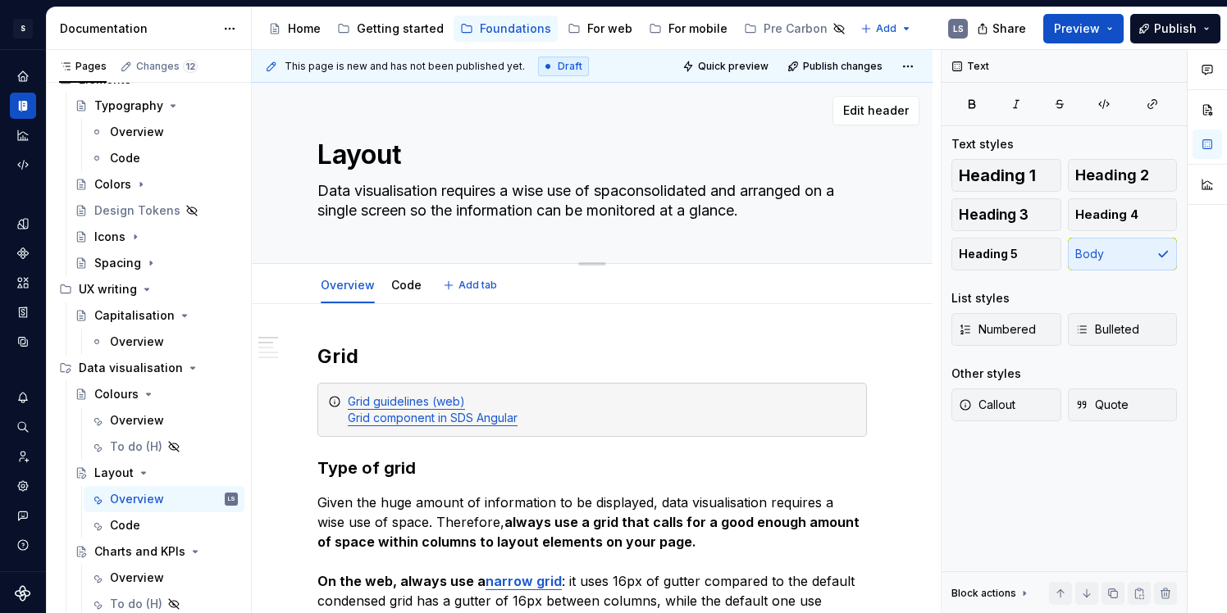
type textarea "*"
type textarea "Data visualisation requires a wise use of spacconsolidated and arranged on a si…"
type textarea "*"
type textarea "Data visualisation requires a wise use of spaceconsolidated and arranged on a s…"
type textarea "*"
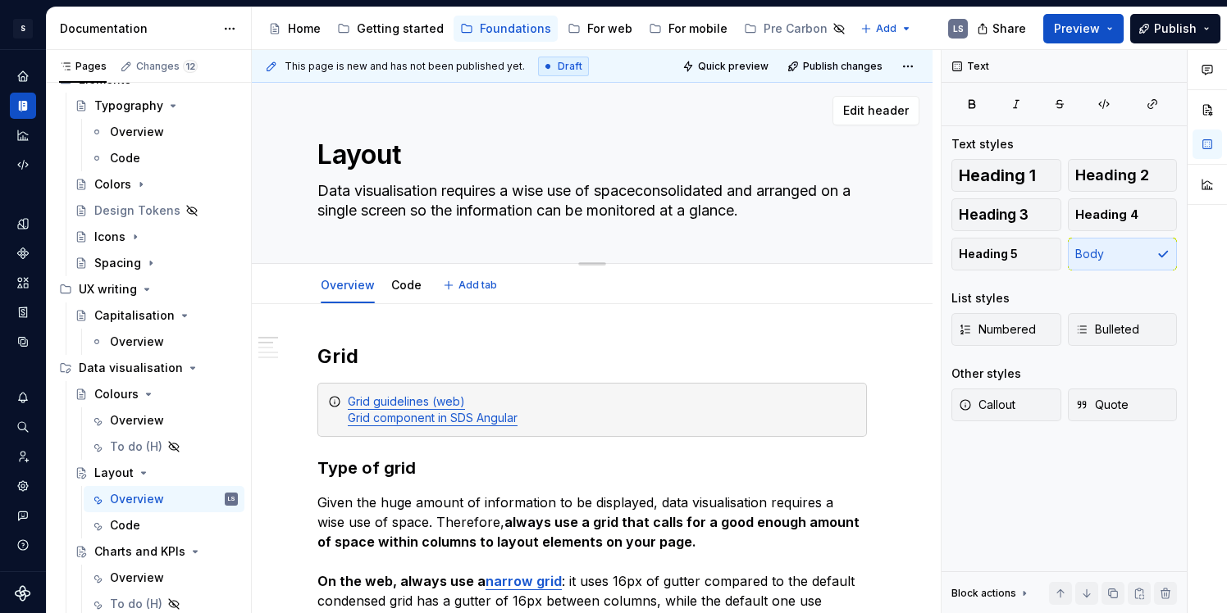
type textarea "Data visualisation requires a wise use of space,consolidated and arranged on a …"
type textarea "*"
type textarea "Data visualisation requires a wise use of space, consolidated and arranged on a…"
type textarea "*"
type textarea "Data visualisation requires a wise use of space,consolidated and arranged on a …"
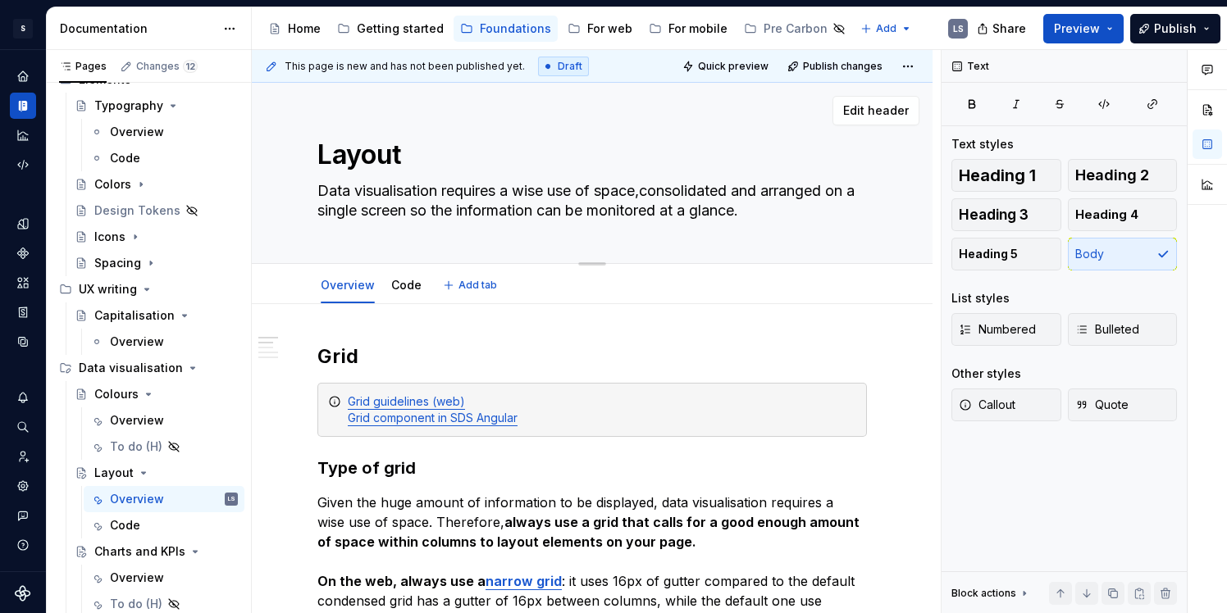
type textarea "*"
type textarea "Data visualisation requires a wise use of spaceconsolidated and arranged on a s…"
type textarea "*"
type textarea "Data visualisation requires a wise use of space consolidated and arranged on a …"
type textarea "*"
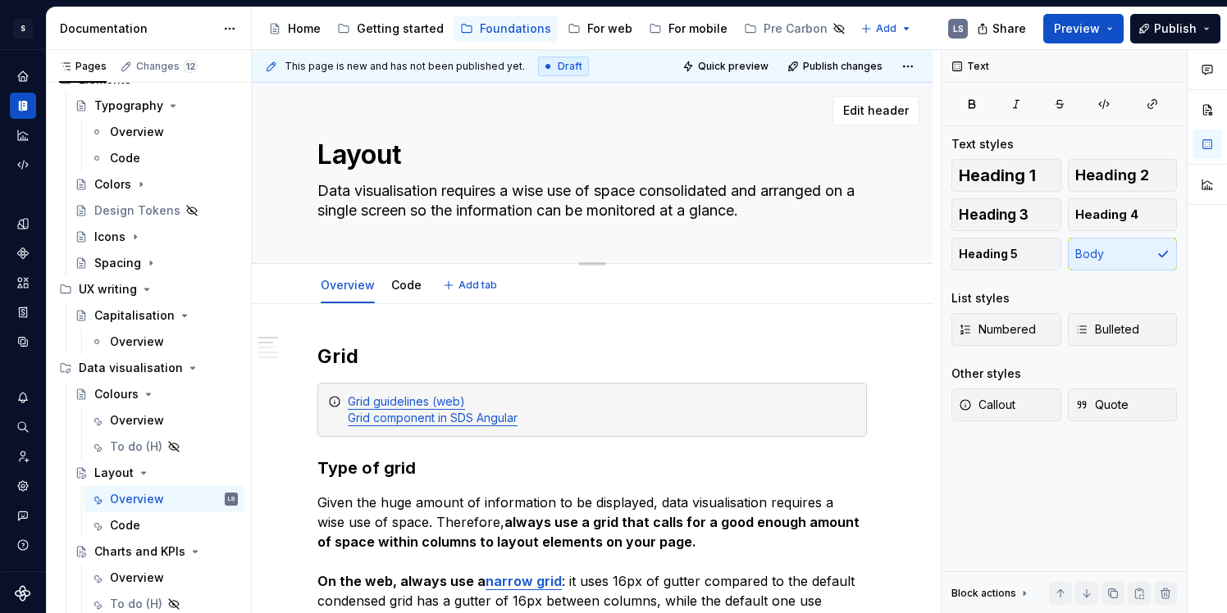
type textarea "Data visualisation requires a wise use of space aconsolidated and arranged on a…"
type textarea "*"
type textarea "Data visualisation requires a wise use of space anconsolidated and arranged on …"
type textarea "*"
type textarea "Data visualisation requires a wise use of space andconsolidated and arranged on…"
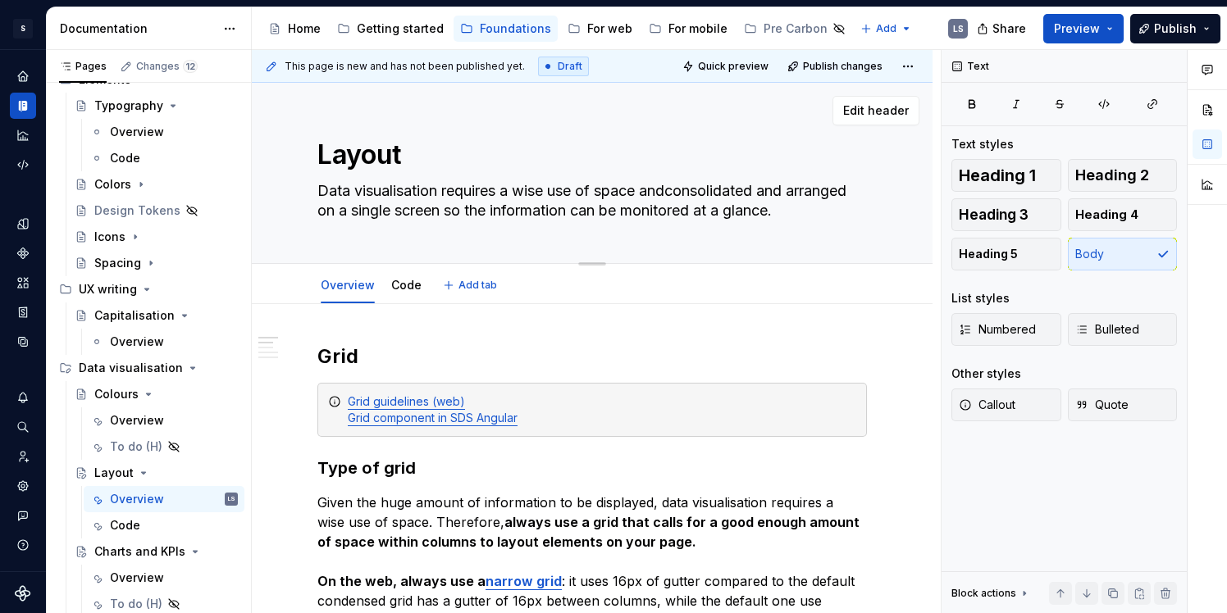
type textarea "*"
type textarea "Data visualisation requires a wise use of space and consolidated and arranged o…"
type textarea "*"
type textarea "Data visualisation requires a wise use of space and pconsolidated and arranged …"
type textarea "*"
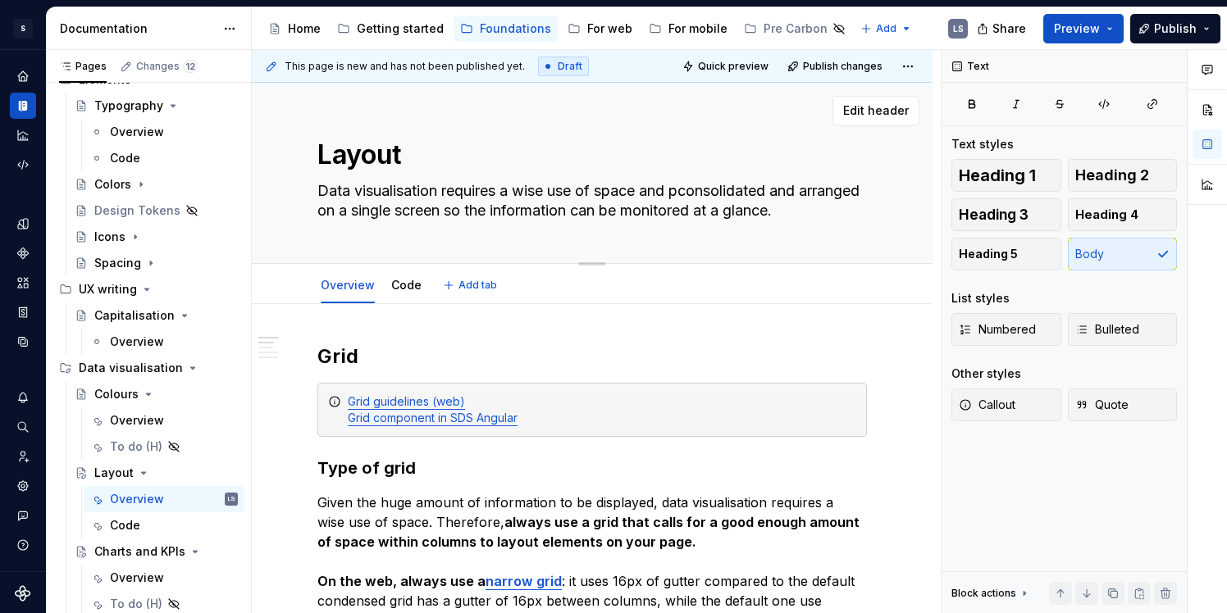
type textarea "Data visualisation requires a wise use of space and plconsolidated and arranged…"
type textarea "*"
type textarea "Data visualisation requires a wise use of space and placonsolidated and arrange…"
type textarea "*"
type textarea "Data visualisation requires a wise use of space and placconsolidated and arrang…"
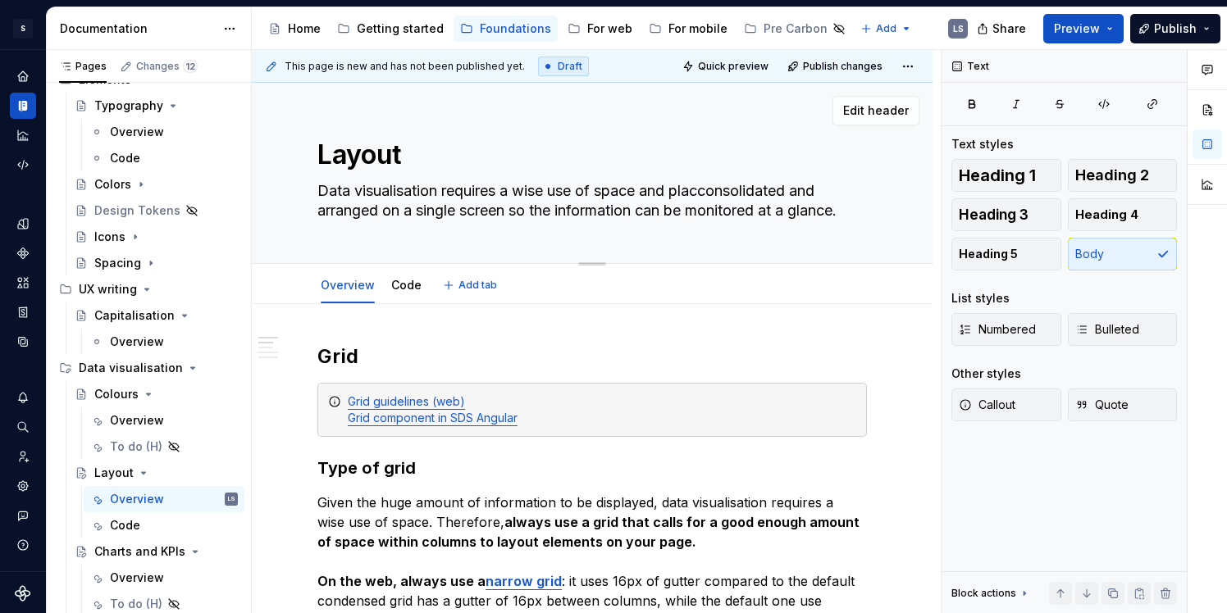
type textarea "*"
type textarea "Data visualisation requires a wise use of space and placeconsolidated and arran…"
type textarea "*"
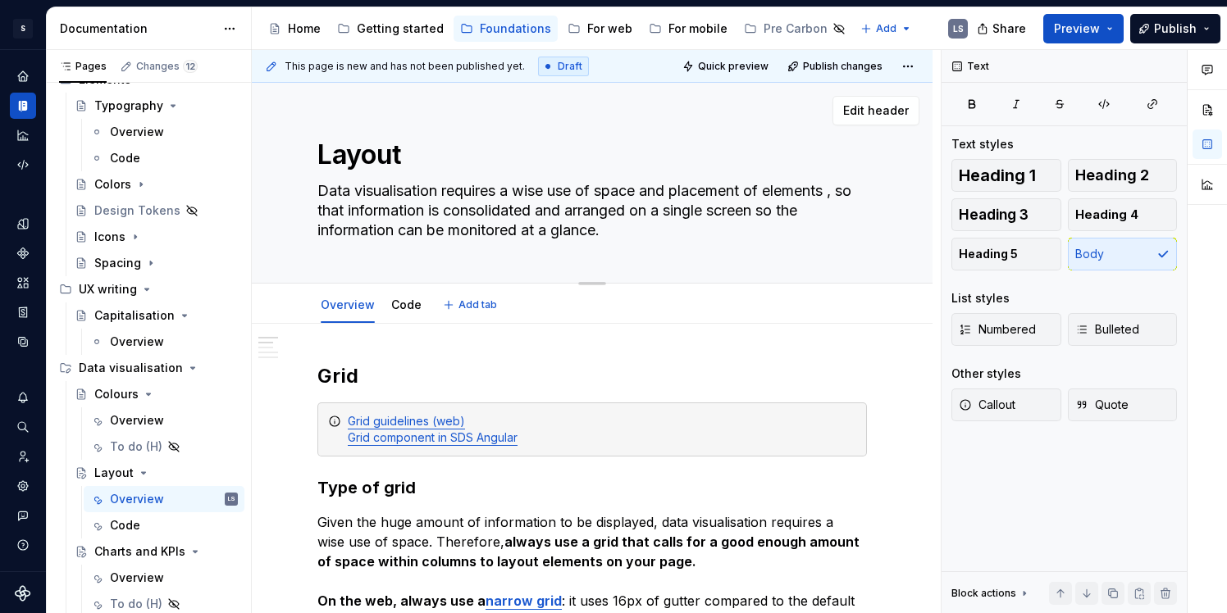
drag, startPoint x: 561, startPoint y: 212, endPoint x: 603, endPoint y: 213, distance: 41.8
click at [565, 212] on textarea "Data visualisation requires a wise use of space and placement of elements , so …" at bounding box center [588, 211] width 549 height 66
drag, startPoint x: 661, startPoint y: 214, endPoint x: 607, endPoint y: 228, distance: 55.9
click at [607, 228] on textarea "Data visualisation requires a wise use of space and placement of elements , so …" at bounding box center [588, 211] width 549 height 66
click at [603, 209] on textarea "Data visualisation requires a wise use of space and placement of elements , so …" at bounding box center [588, 211] width 549 height 66
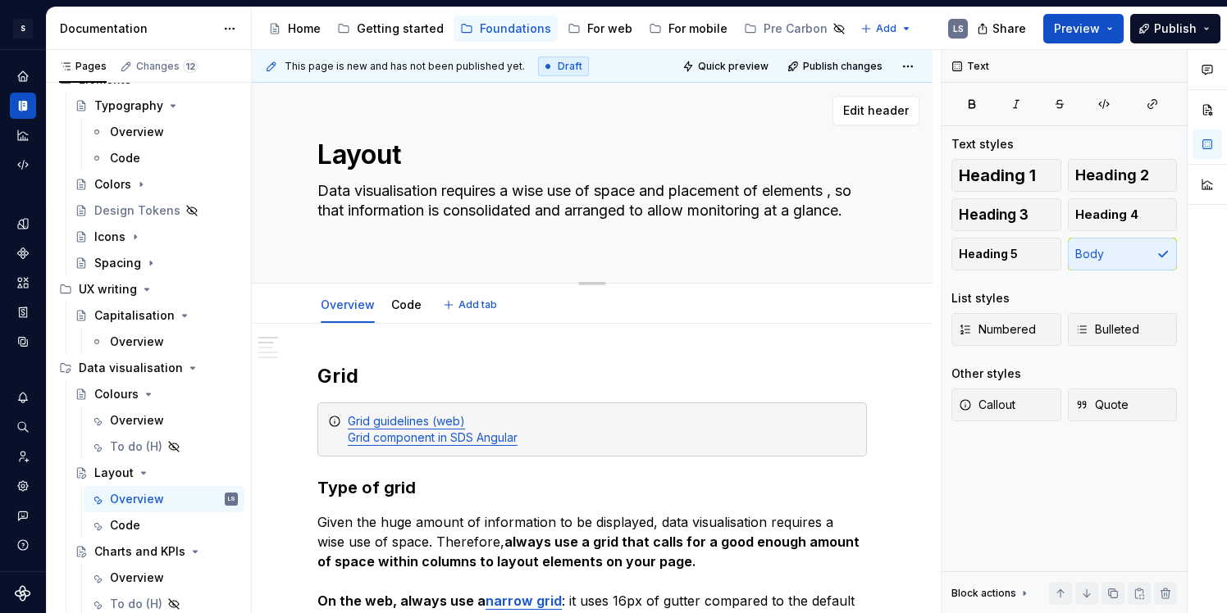
click at [603, 209] on textarea "Data visualisation requires a wise use of space and placement of elements , so …" at bounding box center [588, 211] width 549 height 66
click at [419, 203] on textarea "Data visualisation requires a wise use of space and placement of elements , so …" at bounding box center [588, 211] width 549 height 66
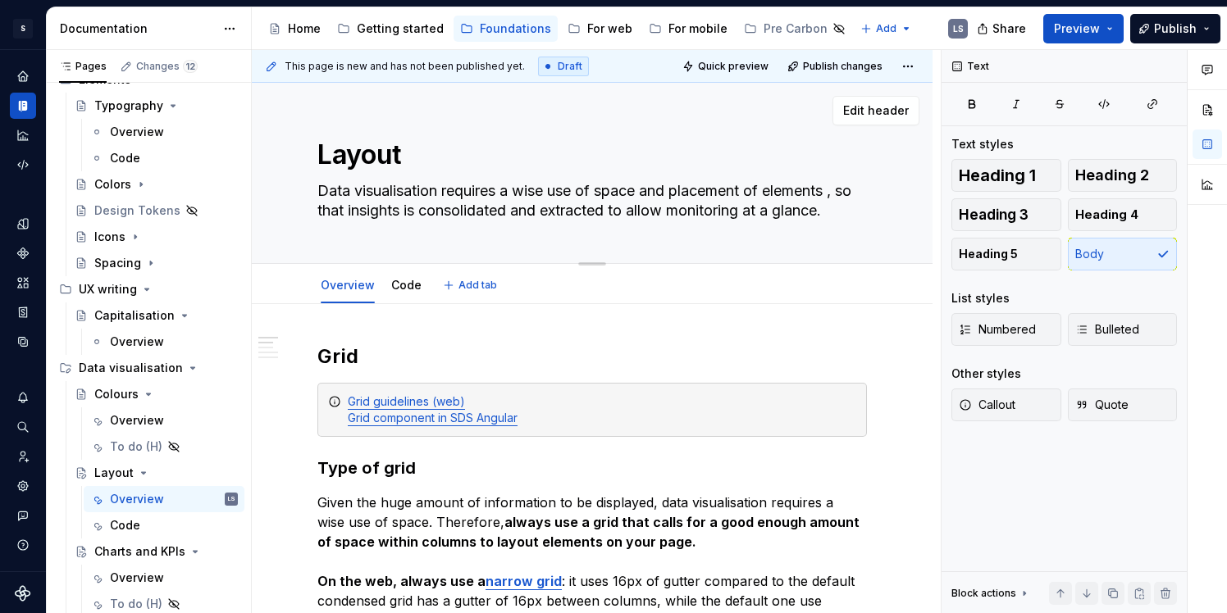
drag, startPoint x: 839, startPoint y: 200, endPoint x: 865, endPoint y: 210, distance: 28.0
click at [872, 217] on div "Layout Data visualisation requires a wise use of space and placement of element…" at bounding box center [592, 173] width 681 height 181
drag, startPoint x: 841, startPoint y: 194, endPoint x: 857, endPoint y: 209, distance: 22.1
click at [857, 209] on textarea "Data visualisation requires a wise use of space and placement of elements , so …" at bounding box center [588, 201] width 549 height 46
click at [1063, 28] on span "Preview" at bounding box center [1077, 29] width 46 height 16
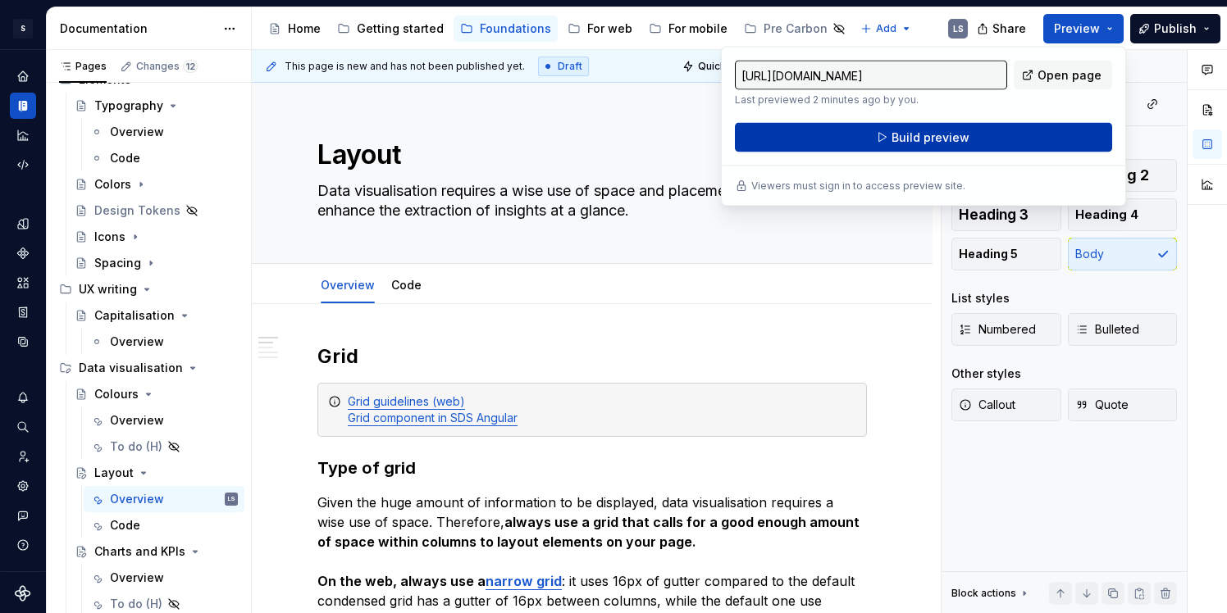
click at [1000, 124] on button "Build preview" at bounding box center [923, 138] width 377 height 30
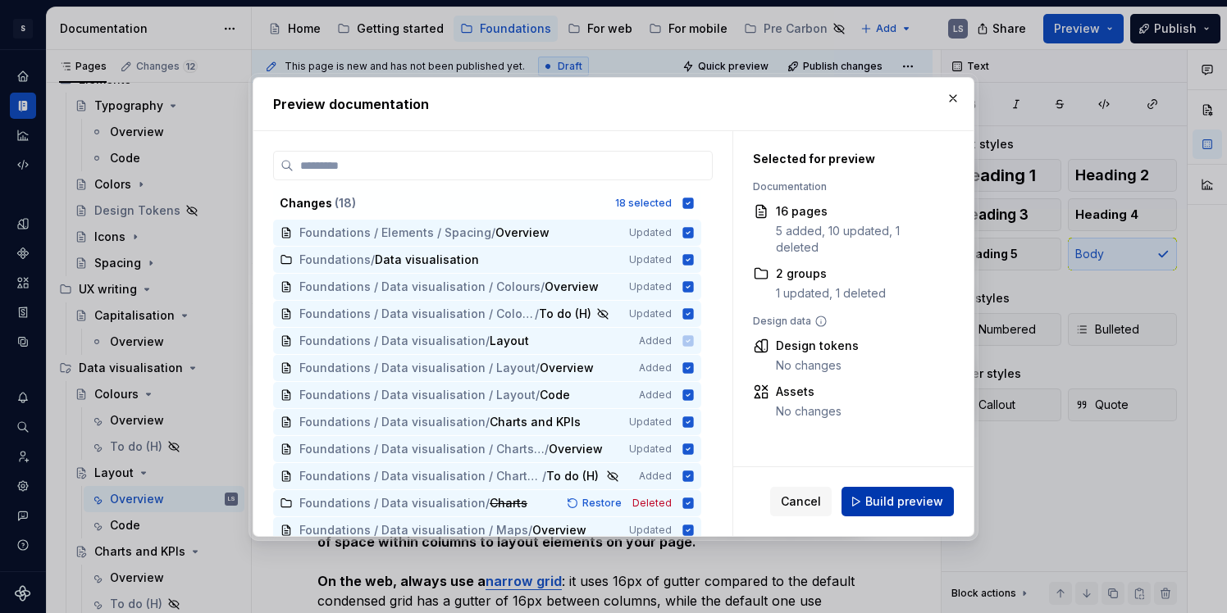
click at [899, 492] on button "Build preview" at bounding box center [897, 502] width 112 height 30
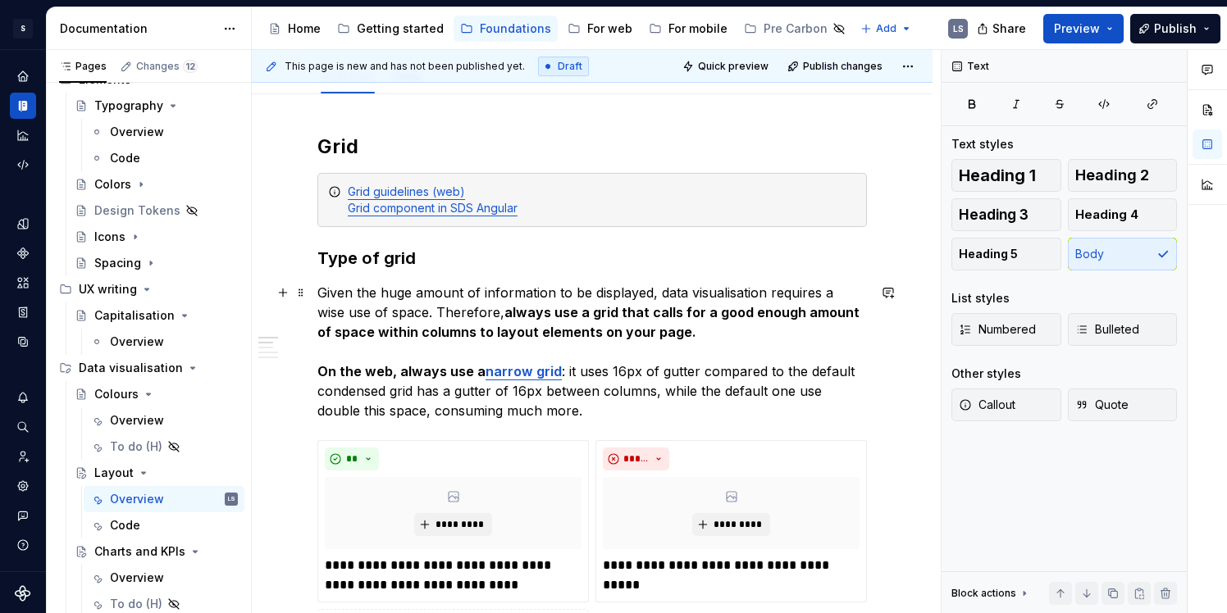
scroll to position [213, 0]
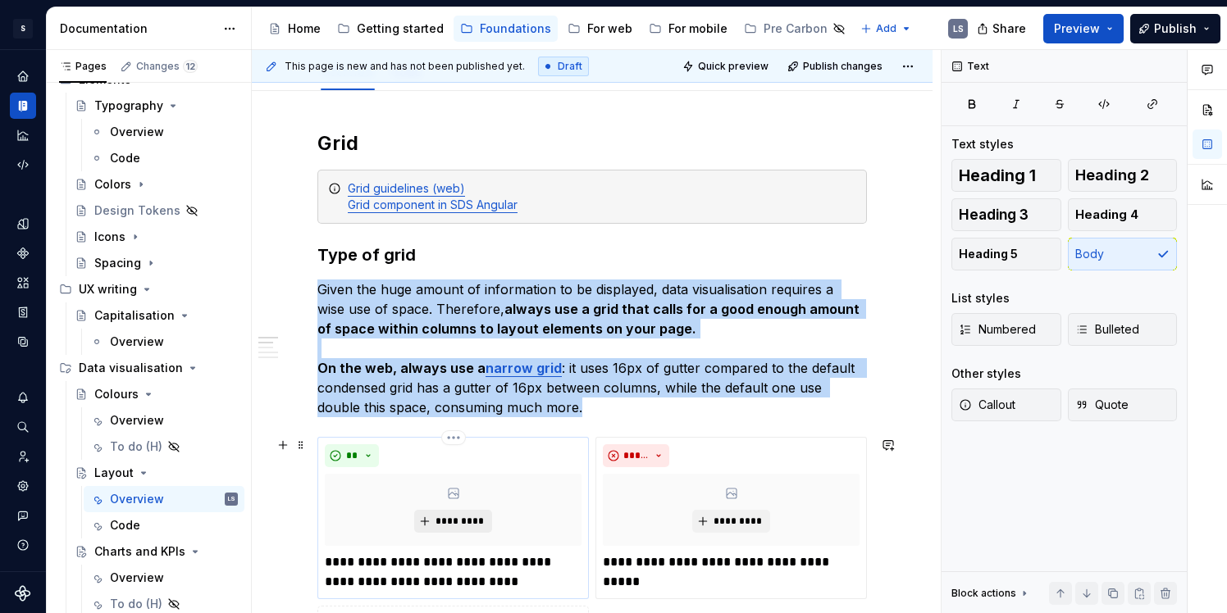
click at [450, 527] on span "*********" at bounding box center [460, 521] width 50 height 13
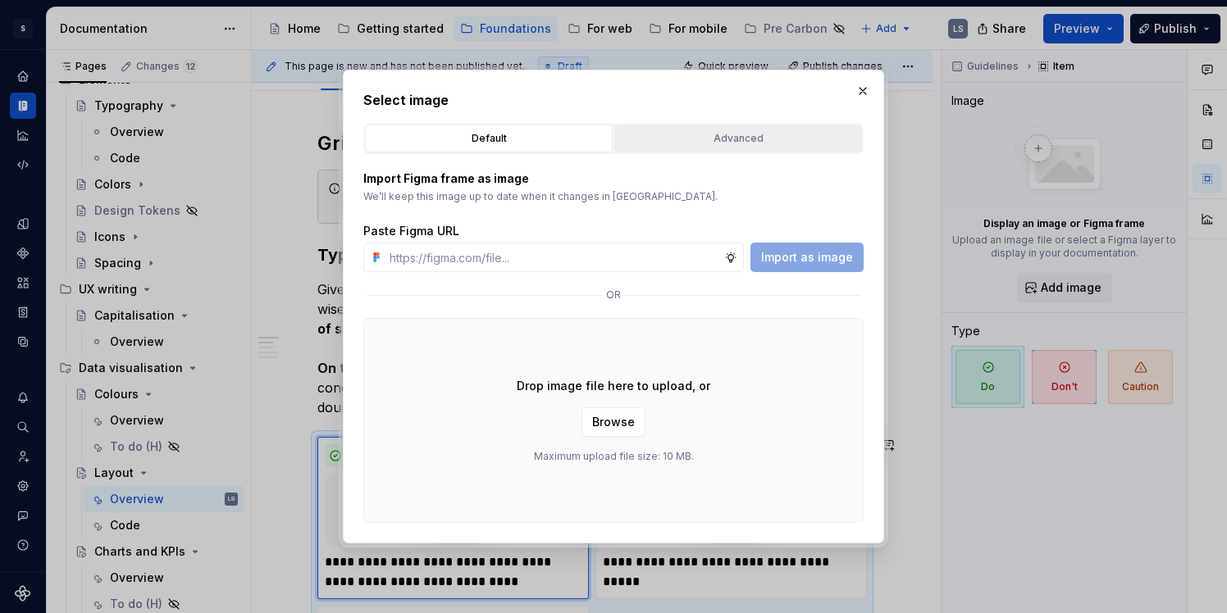
click at [742, 133] on div "Advanced" at bounding box center [738, 138] width 236 height 16
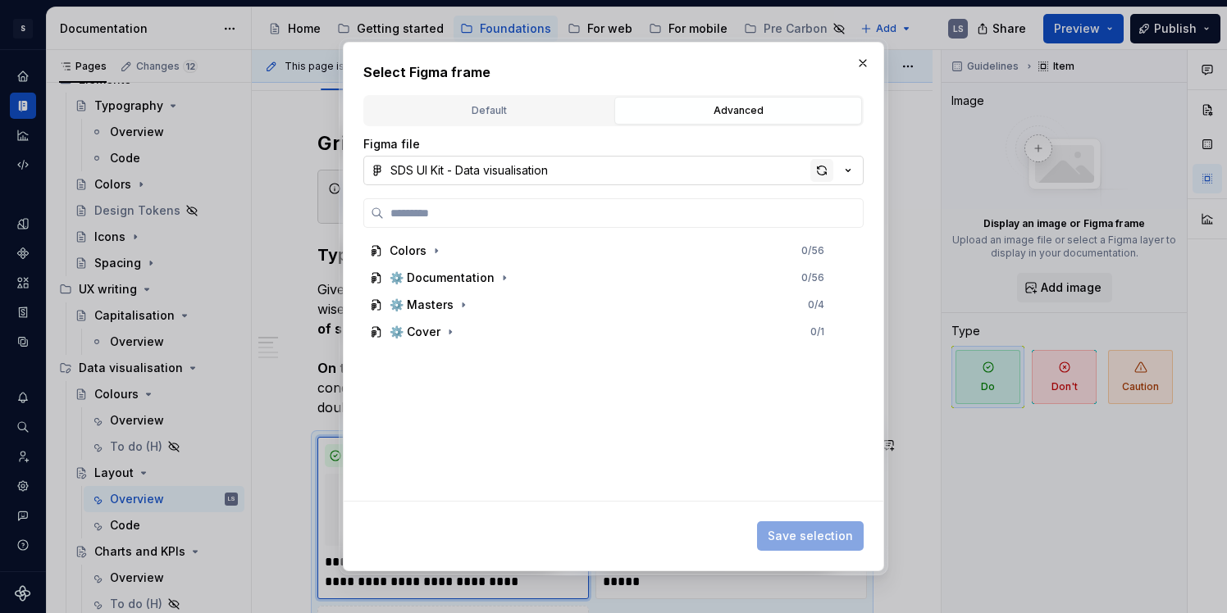
click at [823, 173] on div "button" at bounding box center [821, 170] width 23 height 23
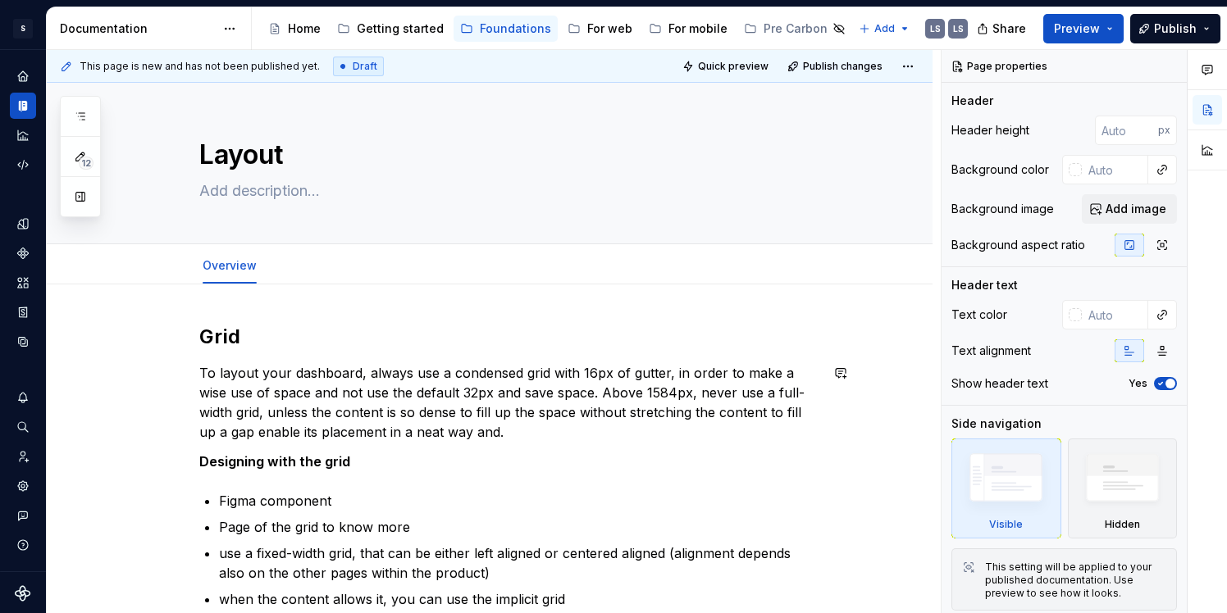
scroll to position [272, 0]
